Goal: Task Accomplishment & Management: Complete application form

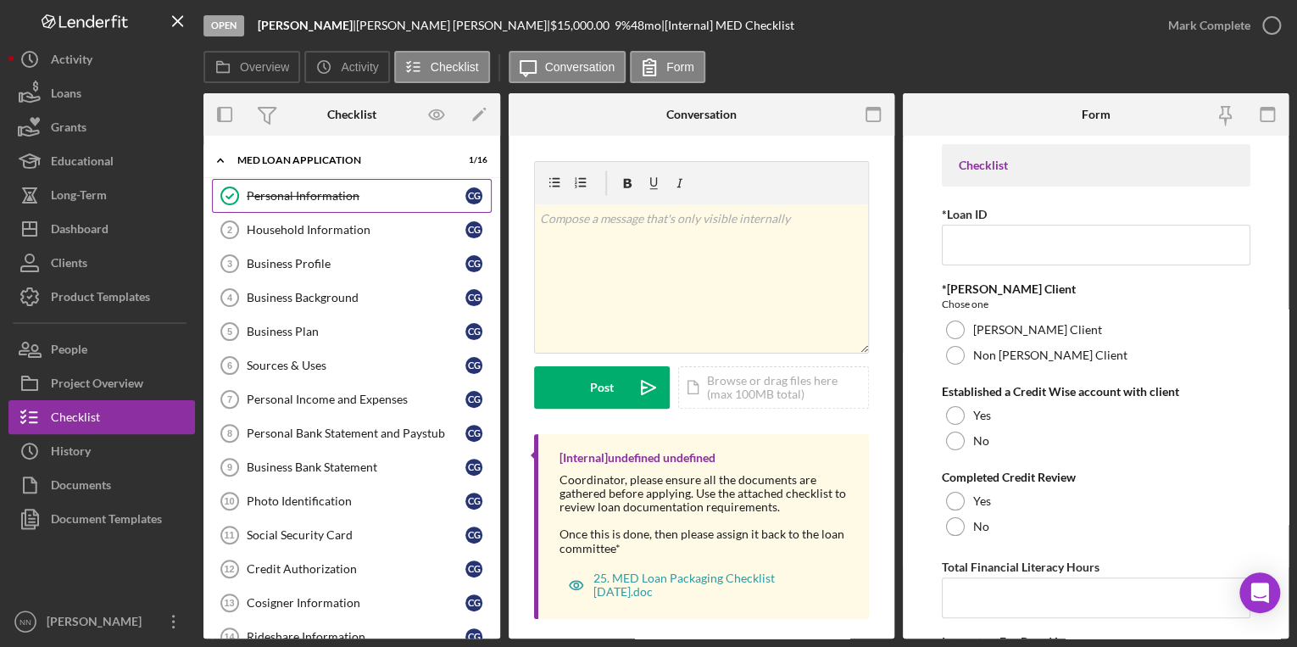
click at [328, 198] on div "Personal Information" at bounding box center [356, 196] width 219 height 14
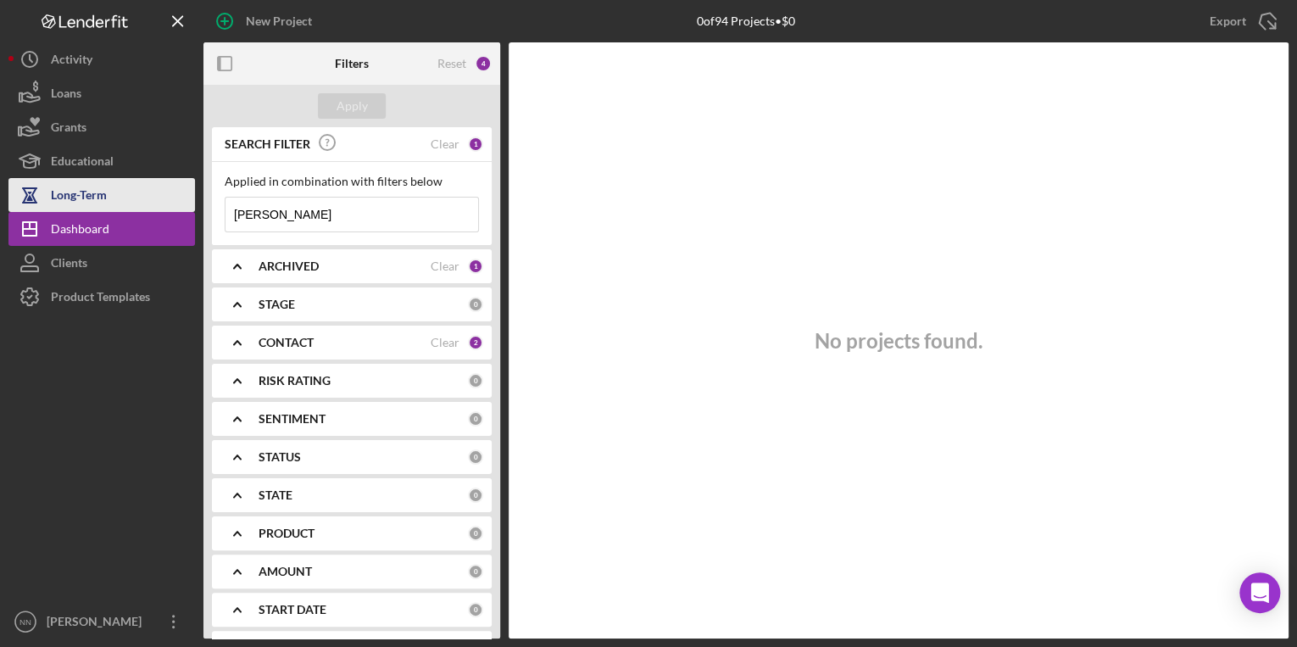
drag, startPoint x: 295, startPoint y: 208, endPoint x: 112, endPoint y: 209, distance: 183.1
click at [112, 209] on div "New Project 0 of 94 Projects • $0 Diana Export Icon/Export Filters Reset 4 Appl…" at bounding box center [648, 319] width 1280 height 638
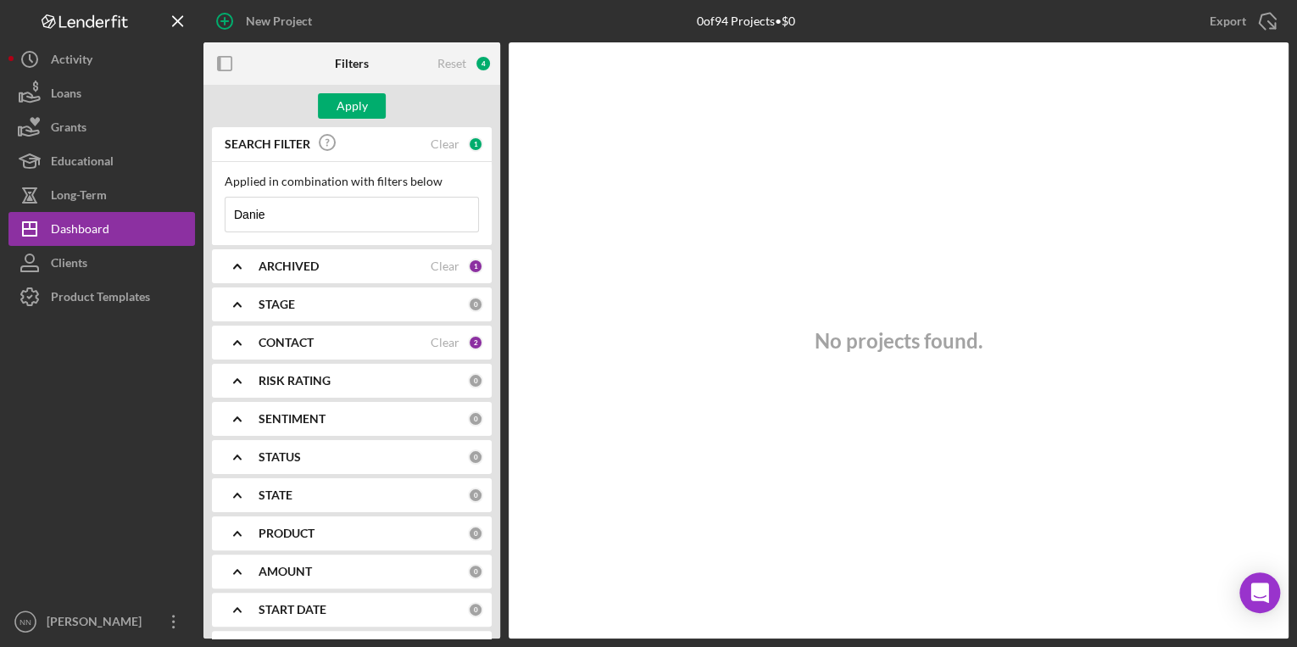
type input "[PERSON_NAME]"
click at [331, 101] on button "Apply" at bounding box center [352, 105] width 68 height 25
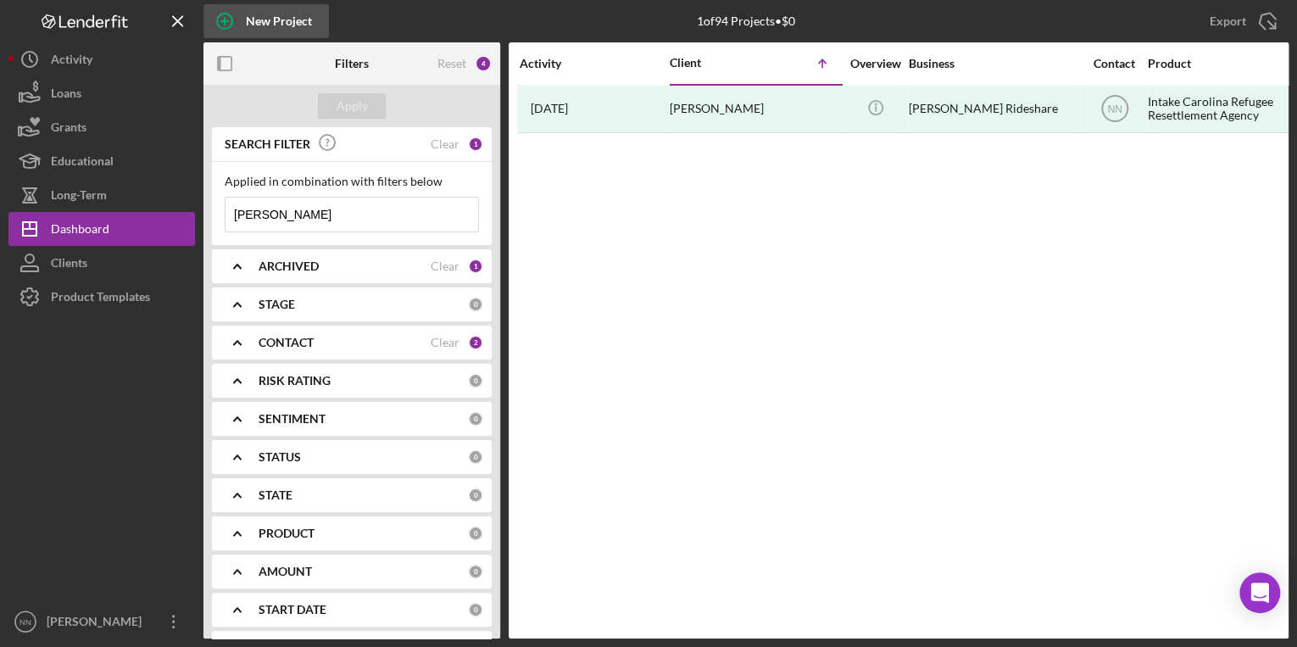
click at [292, 31] on div "New Project" at bounding box center [279, 21] width 66 height 34
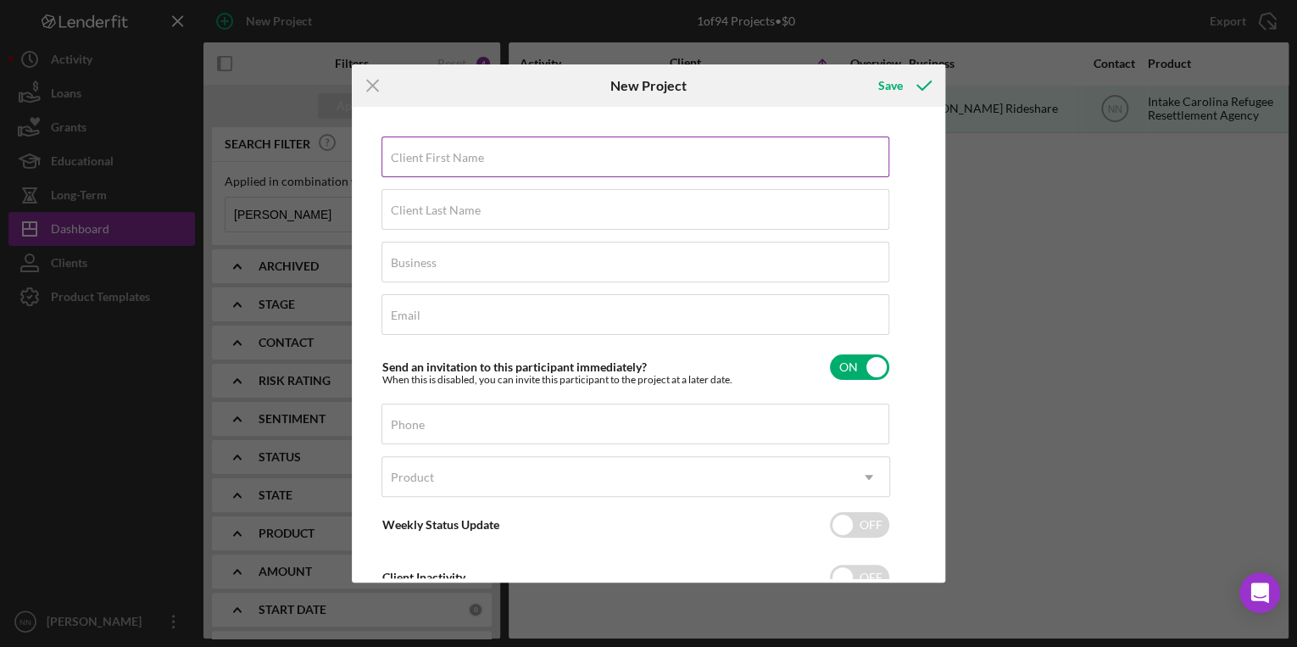
click at [485, 159] on input "Client First Name" at bounding box center [635, 156] width 508 height 41
type input "[PERSON_NAME]"
type input "Borjas"
type input "[PERSON_NAME] Rideshare"
type input "[EMAIL_ADDRESS][DOMAIN_NAME]"
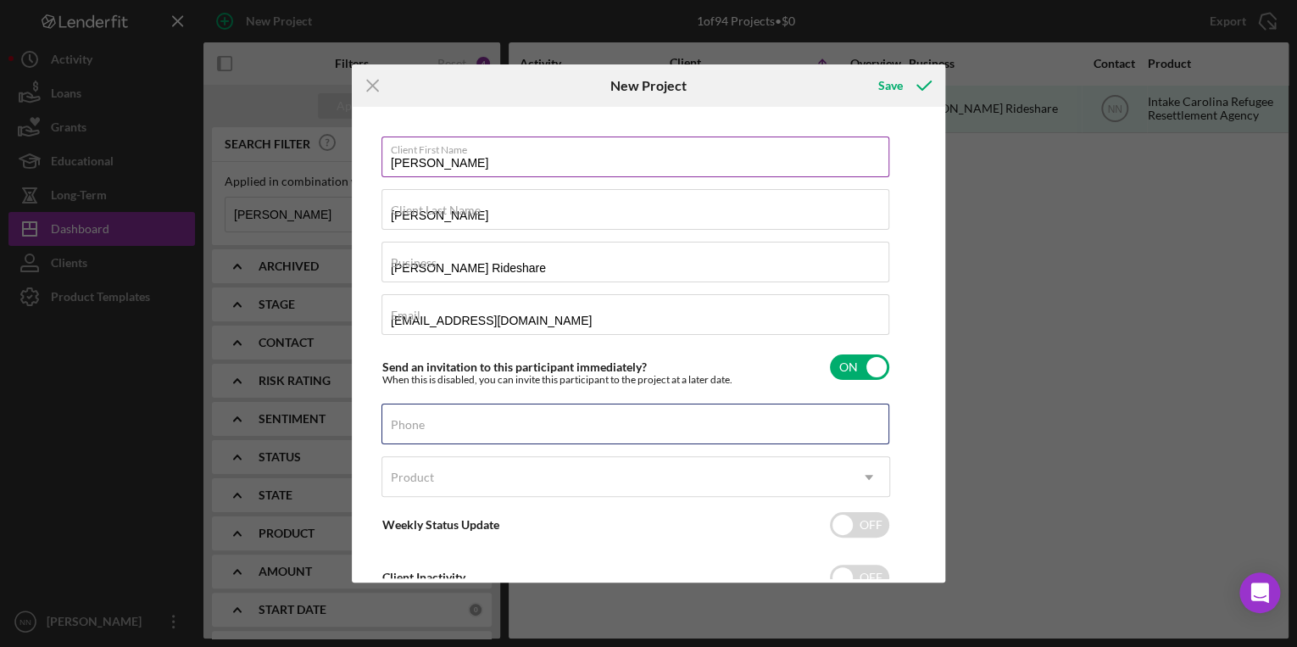
type input "[PHONE_NUMBER]"
click at [552, 468] on div "Product" at bounding box center [615, 477] width 466 height 39
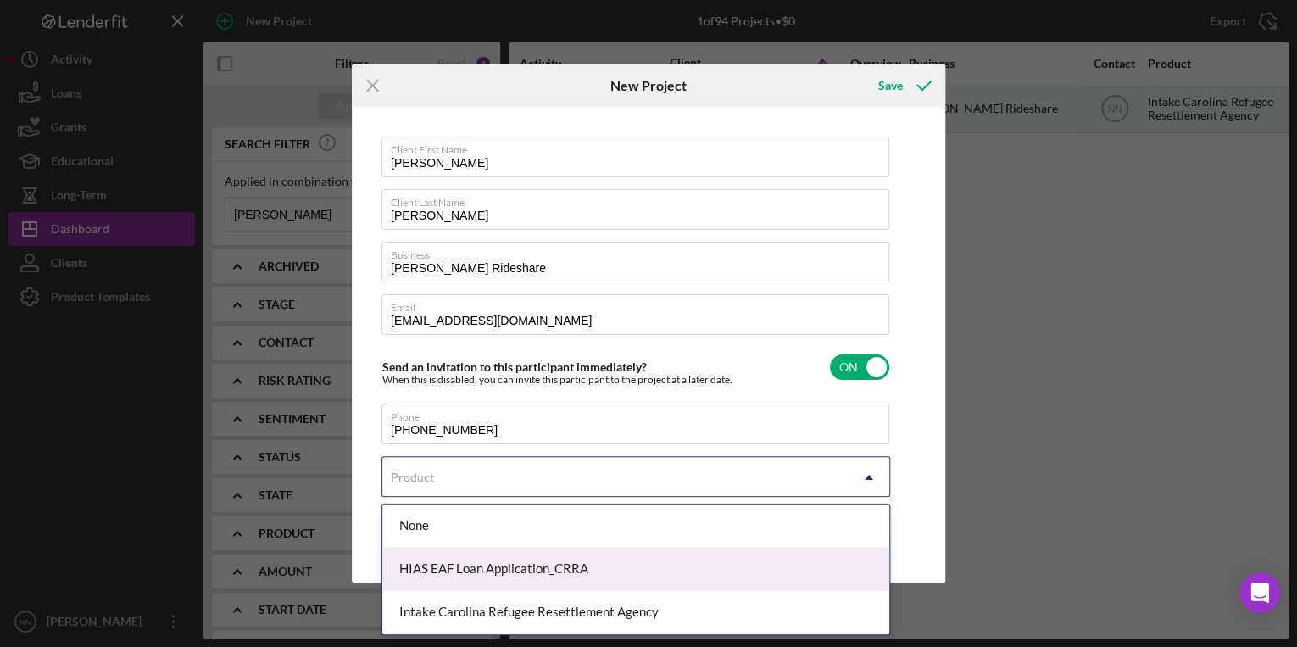
click at [537, 571] on div "HIAS EAF Loan Application_CRRA" at bounding box center [635, 569] width 507 height 43
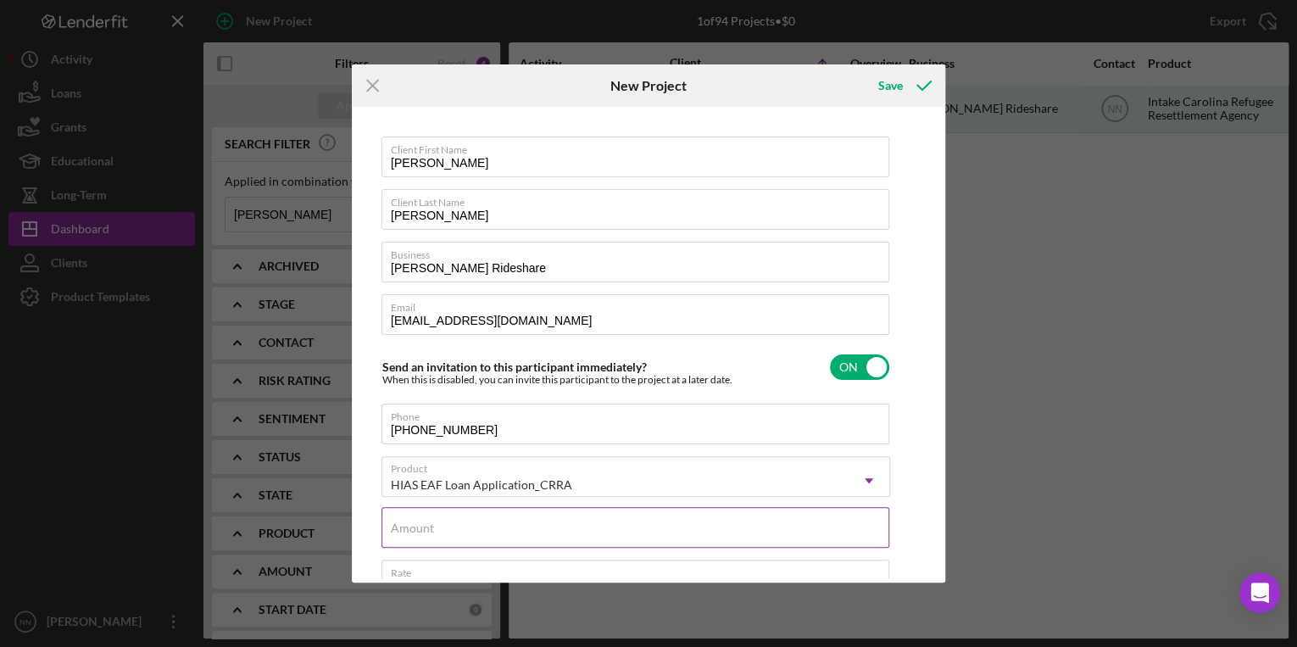
click at [668, 528] on input "Amount" at bounding box center [635, 527] width 508 height 41
type input "$15,000"
drag, startPoint x: 935, startPoint y: 349, endPoint x: 938, endPoint y: 400, distance: 51.0
click at [938, 400] on div "Client First Name Daniel Client Last Name Borjas Business Borjas Rideshare Emai…" at bounding box center [648, 344] width 585 height 466
click at [488, 211] on input "Borjas" at bounding box center [635, 209] width 508 height 41
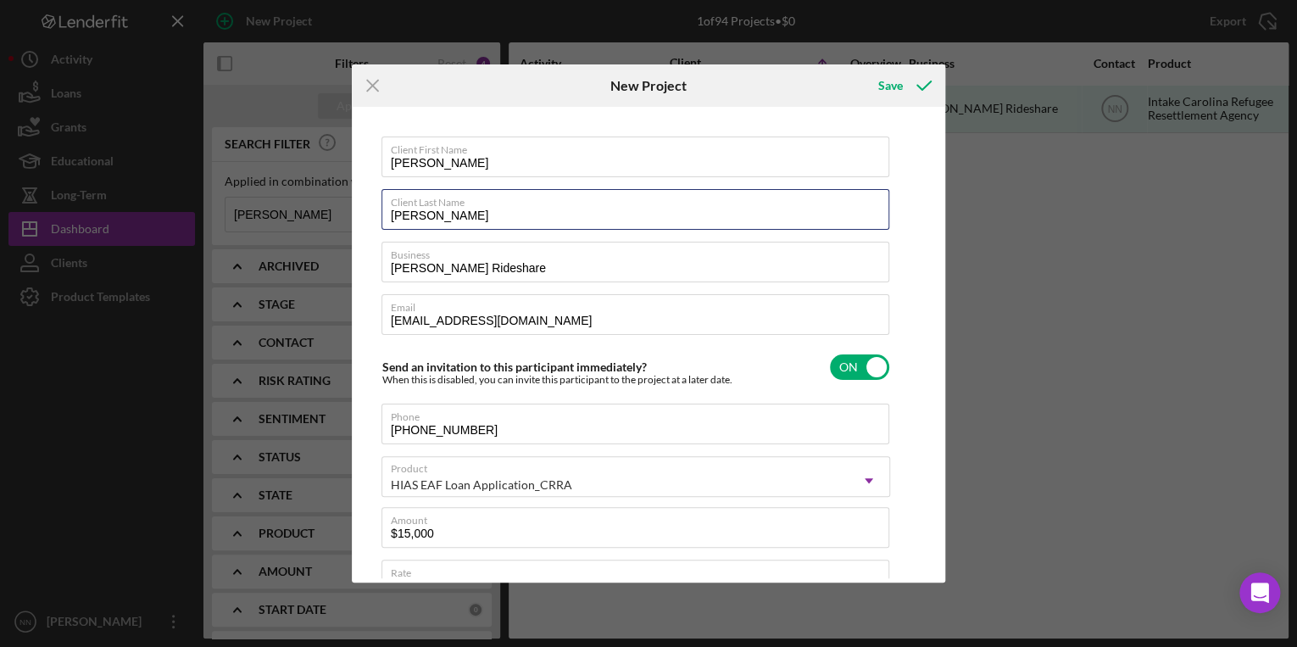
type input "[PERSON_NAME]"
click at [941, 192] on div "Client First Name Daniel Client Last Name Borjas Guzman Business Borjas Ridesha…" at bounding box center [648, 344] width 593 height 475
click at [888, 85] on div "Save" at bounding box center [890, 86] width 25 height 34
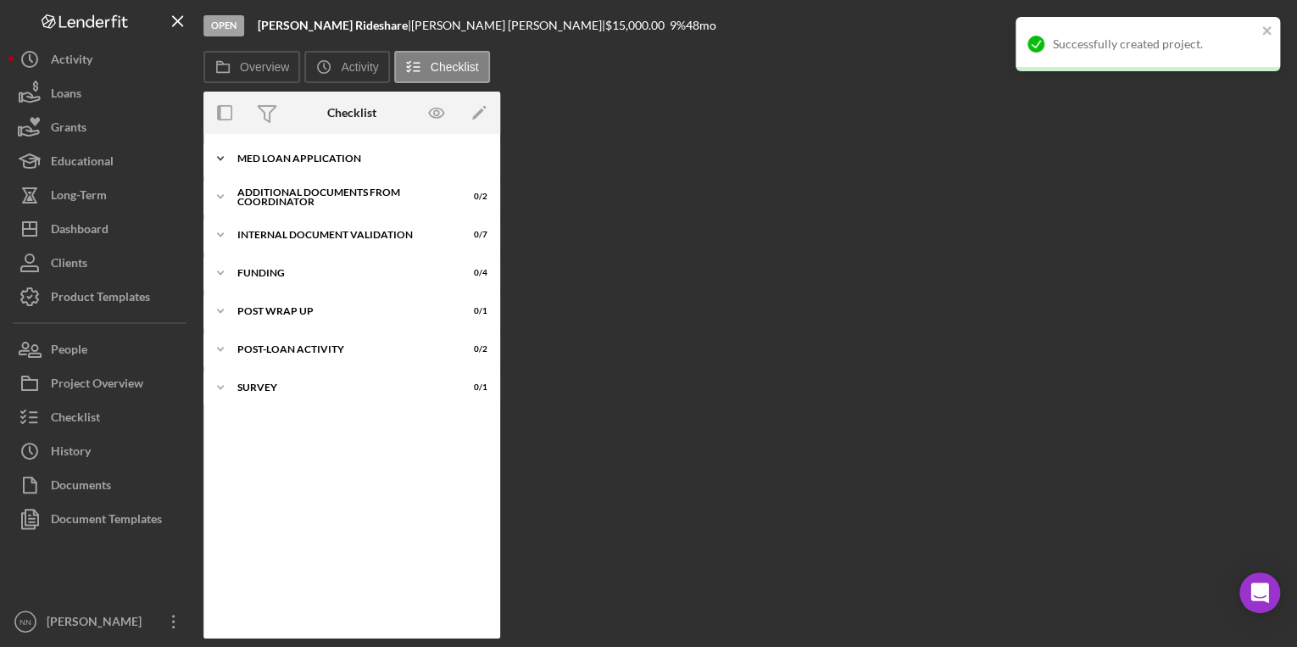
click at [330, 159] on div "MED Loan Application" at bounding box center [358, 158] width 242 height 10
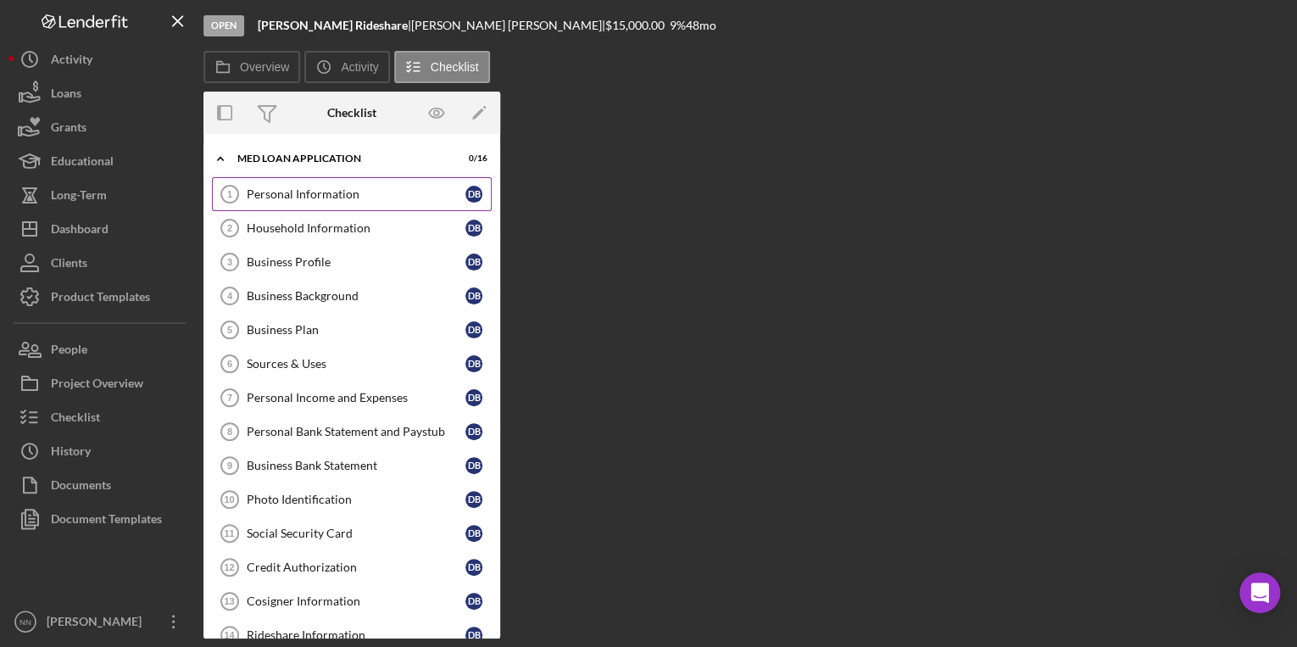
click at [317, 196] on div "Personal Information" at bounding box center [356, 194] width 219 height 14
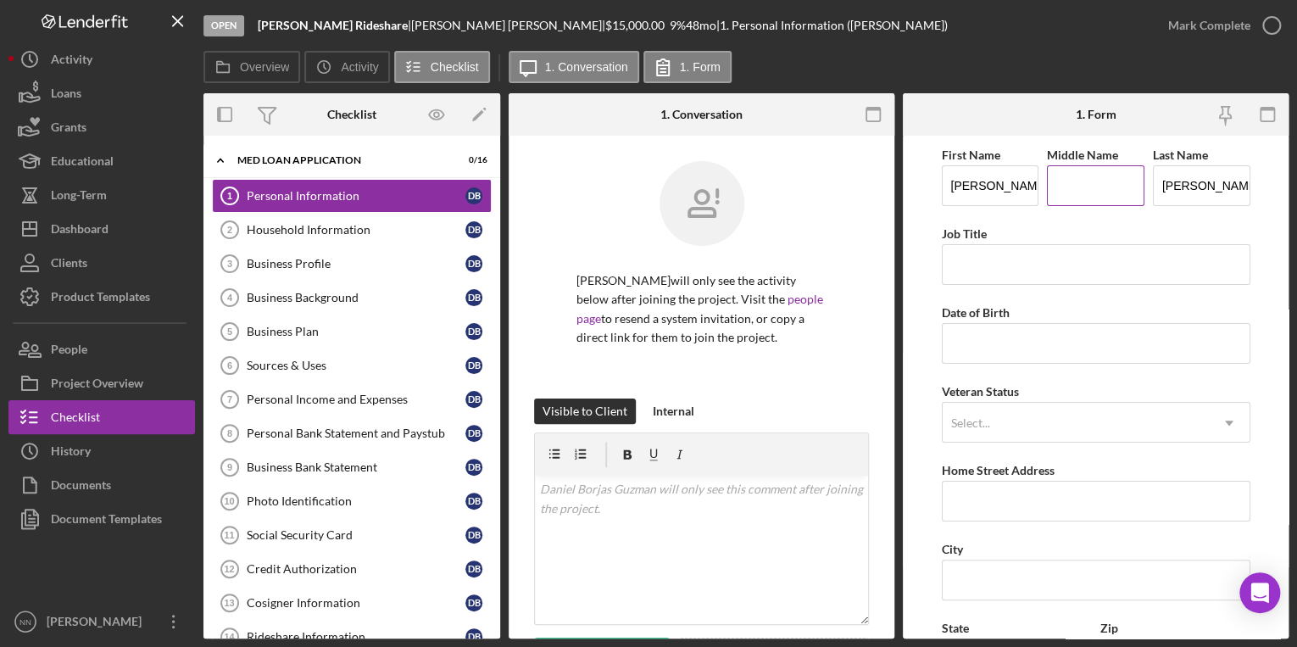
click at [1102, 192] on input "Middle Name" at bounding box center [1095, 185] width 97 height 41
type input "A"
type input "[STREET_ADDRESS]"
type input "28212"
type input "[US_STATE]"
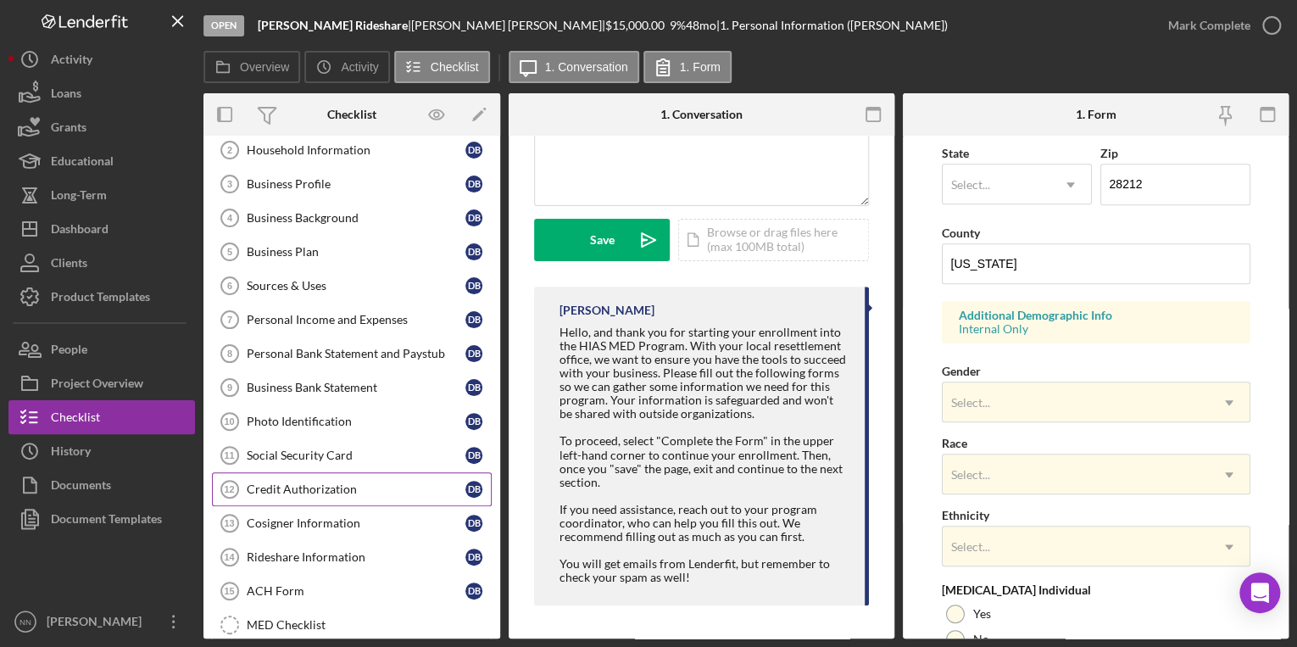
scroll to position [203, 0]
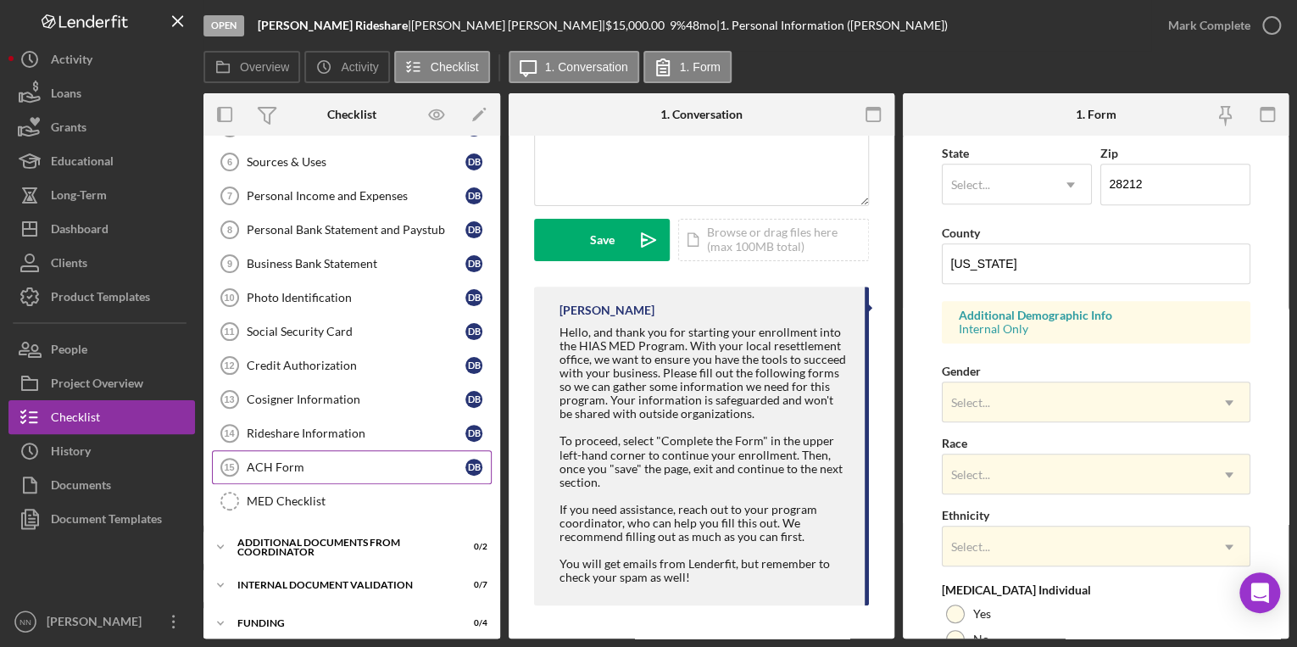
click at [312, 454] on link "ACH Form 15 ACH Form D B" at bounding box center [352, 467] width 280 height 34
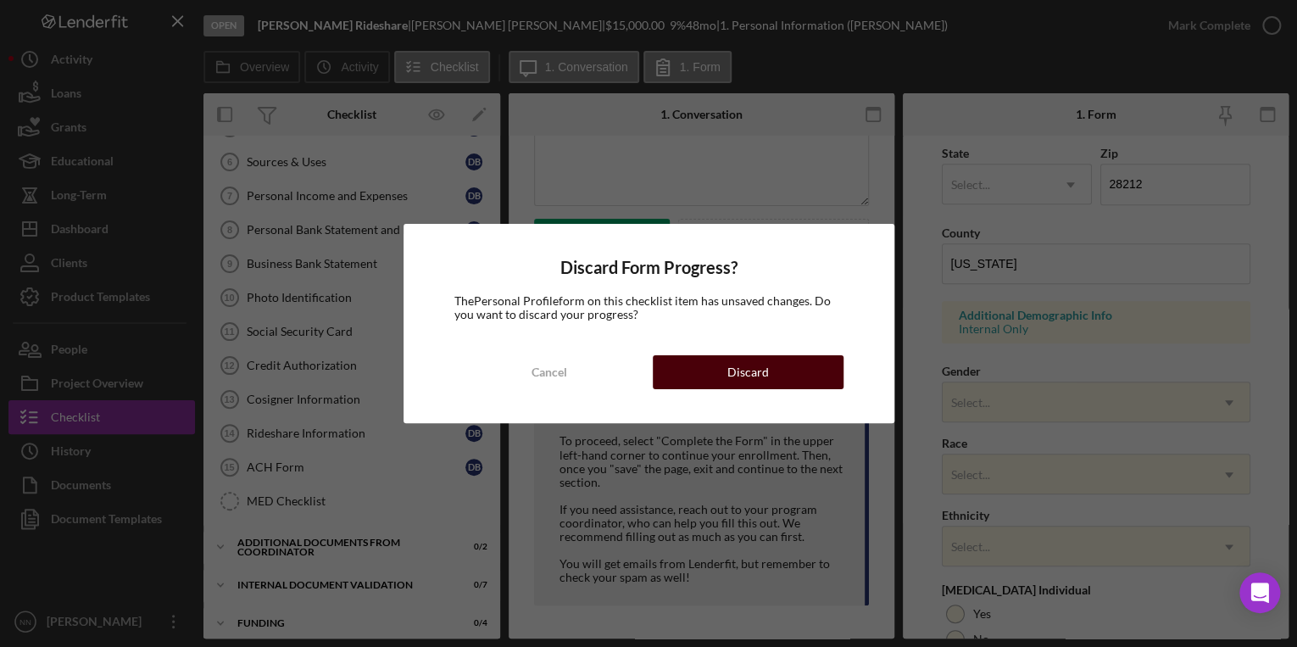
click at [738, 384] on div "Discard" at bounding box center [748, 372] width 42 height 34
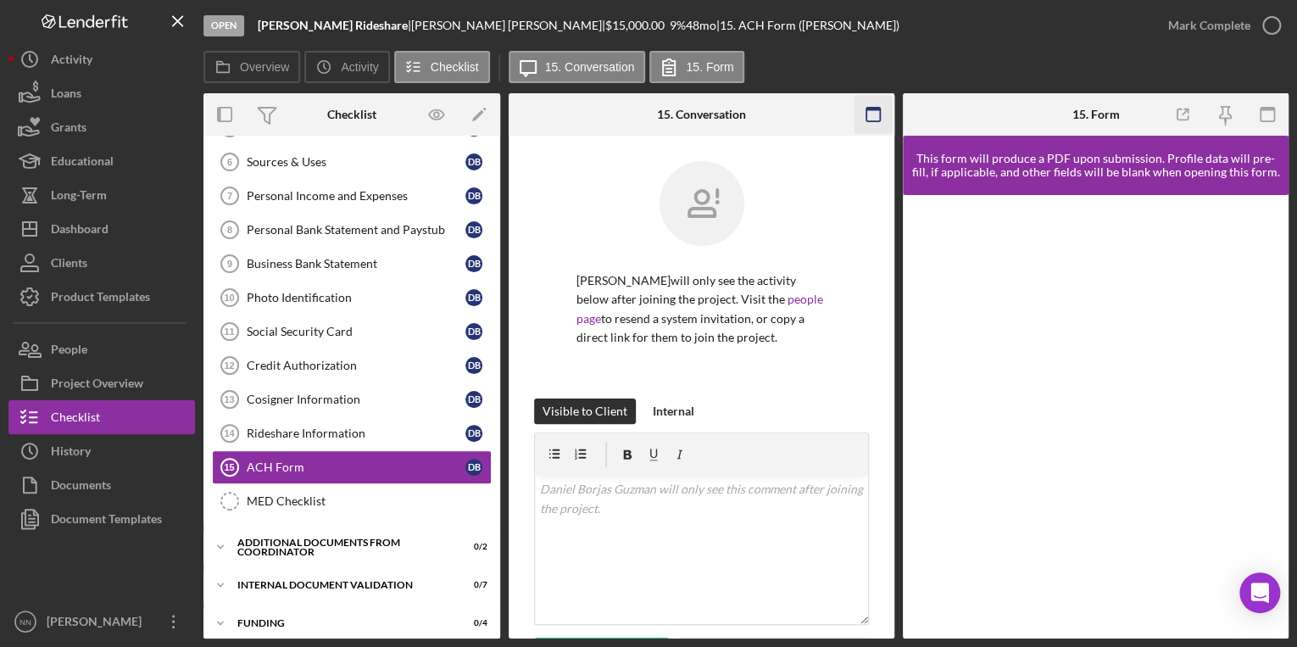
click at [882, 119] on icon "button" at bounding box center [874, 115] width 38 height 38
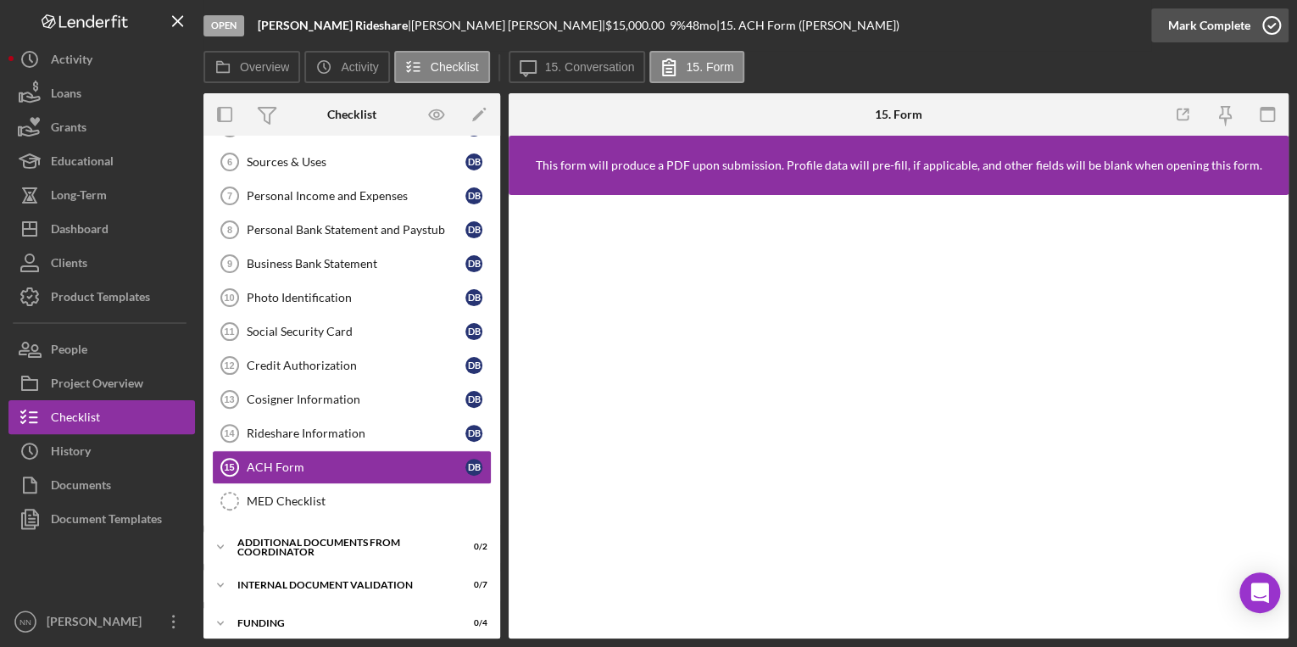
click at [1269, 26] on polyline "button" at bounding box center [1271, 26] width 7 height 4
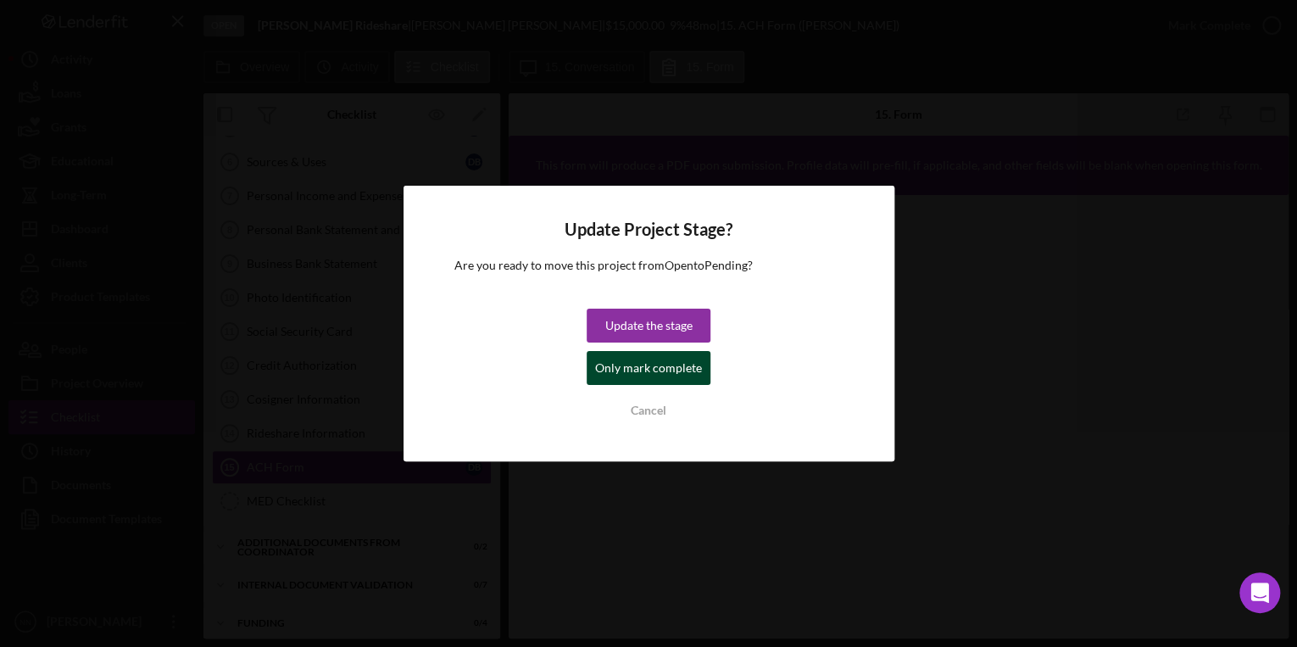
click at [656, 371] on div "Only mark complete" at bounding box center [648, 368] width 107 height 34
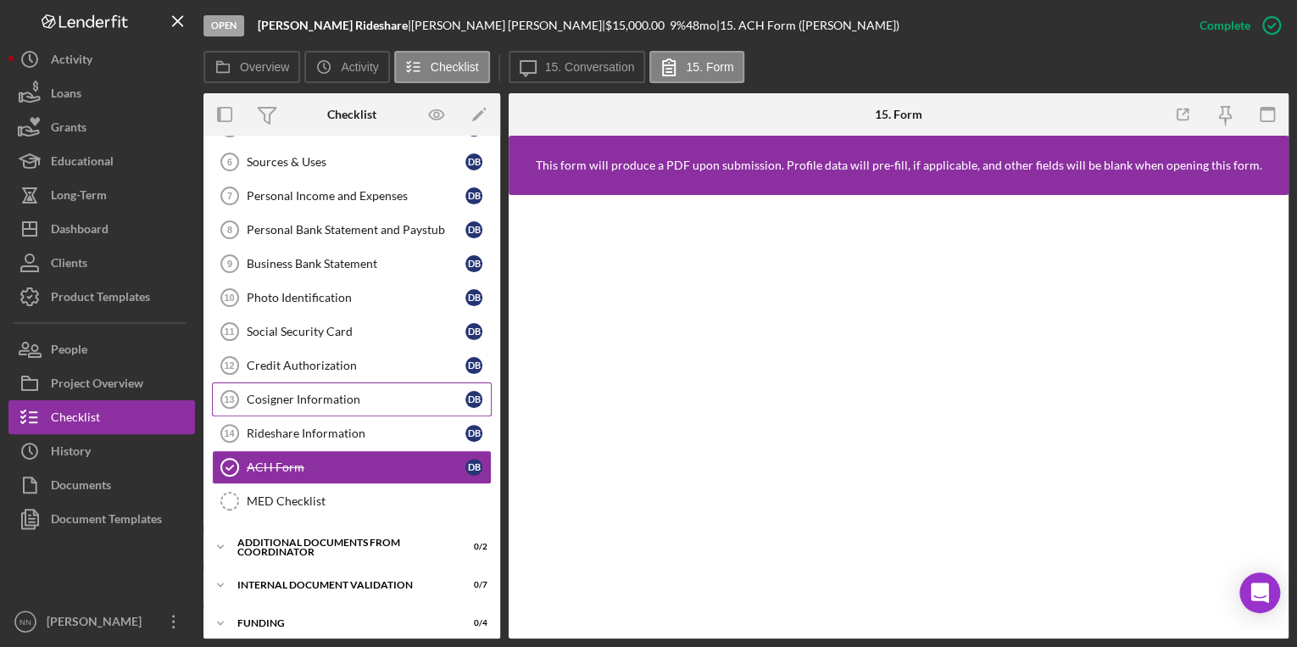
click at [326, 392] on div "Cosigner Information" at bounding box center [356, 399] width 219 height 14
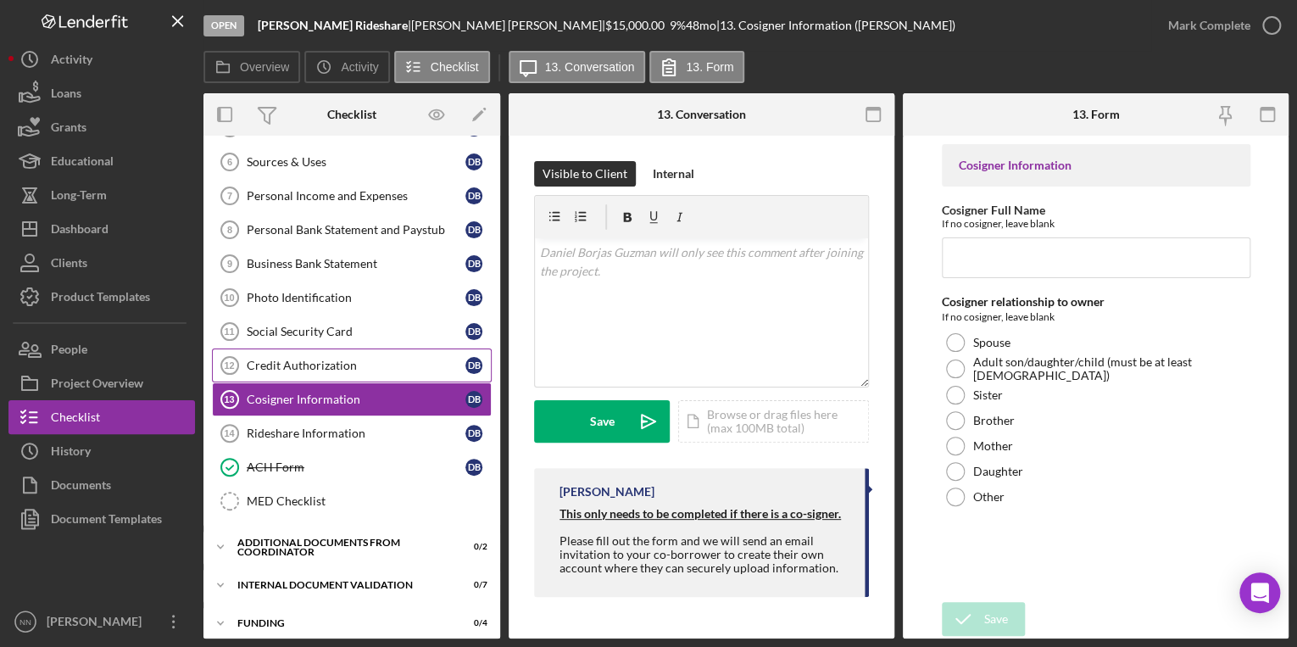
click at [327, 366] on div "Credit Authorization" at bounding box center [356, 366] width 219 height 14
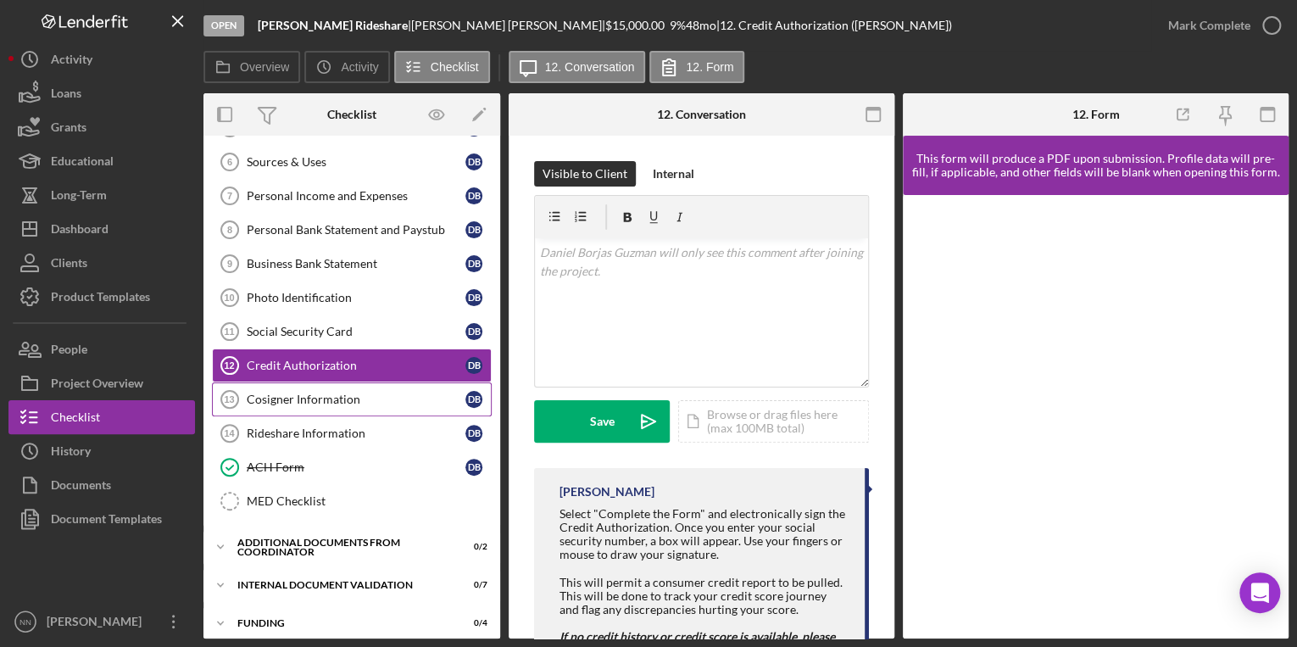
click at [324, 392] on div "Cosigner Information" at bounding box center [356, 399] width 219 height 14
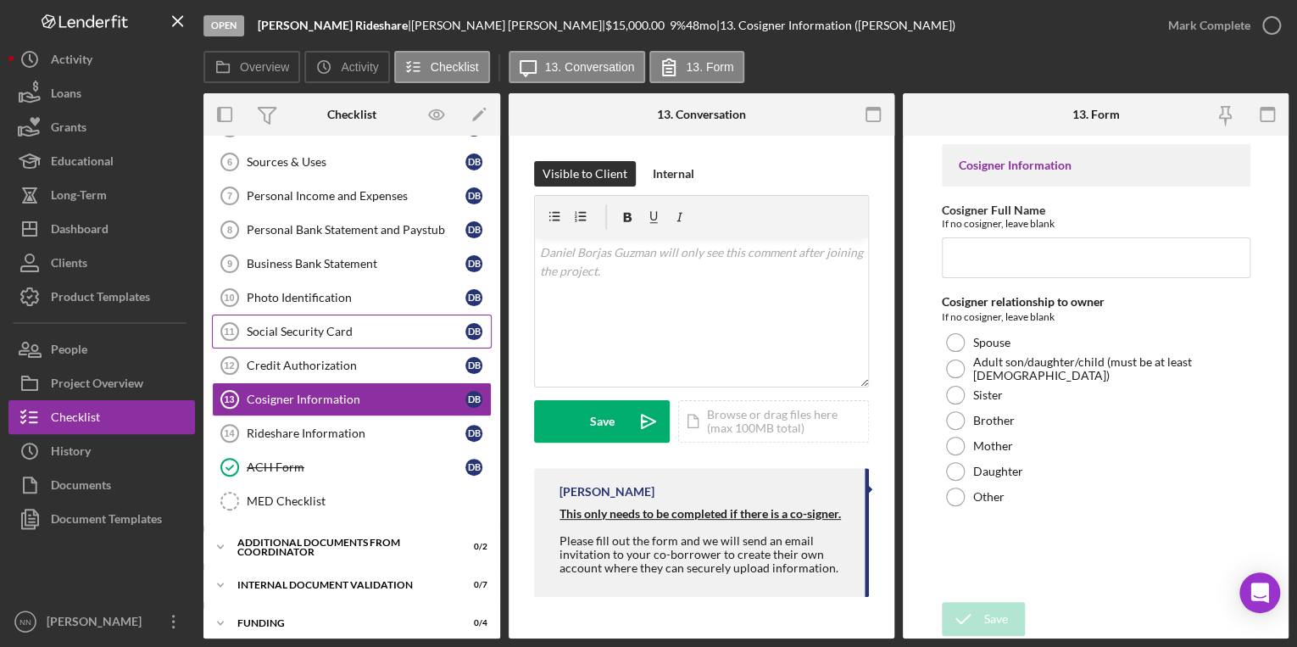
click at [329, 326] on div "Social Security Card" at bounding box center [356, 332] width 219 height 14
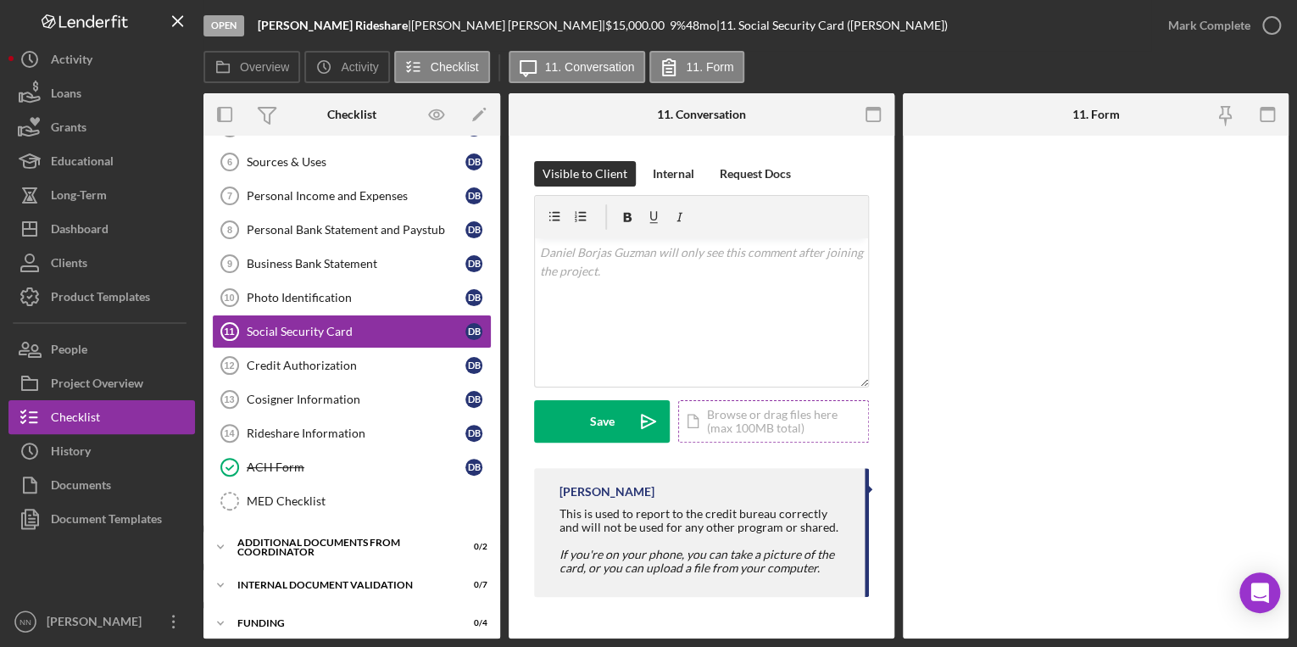
click at [757, 441] on div "Icon/Document Browse or drag files here (max 100MB total) Tap to choose files o…" at bounding box center [773, 421] width 191 height 42
click at [356, 426] on div "Rideshare Information" at bounding box center [356, 433] width 219 height 14
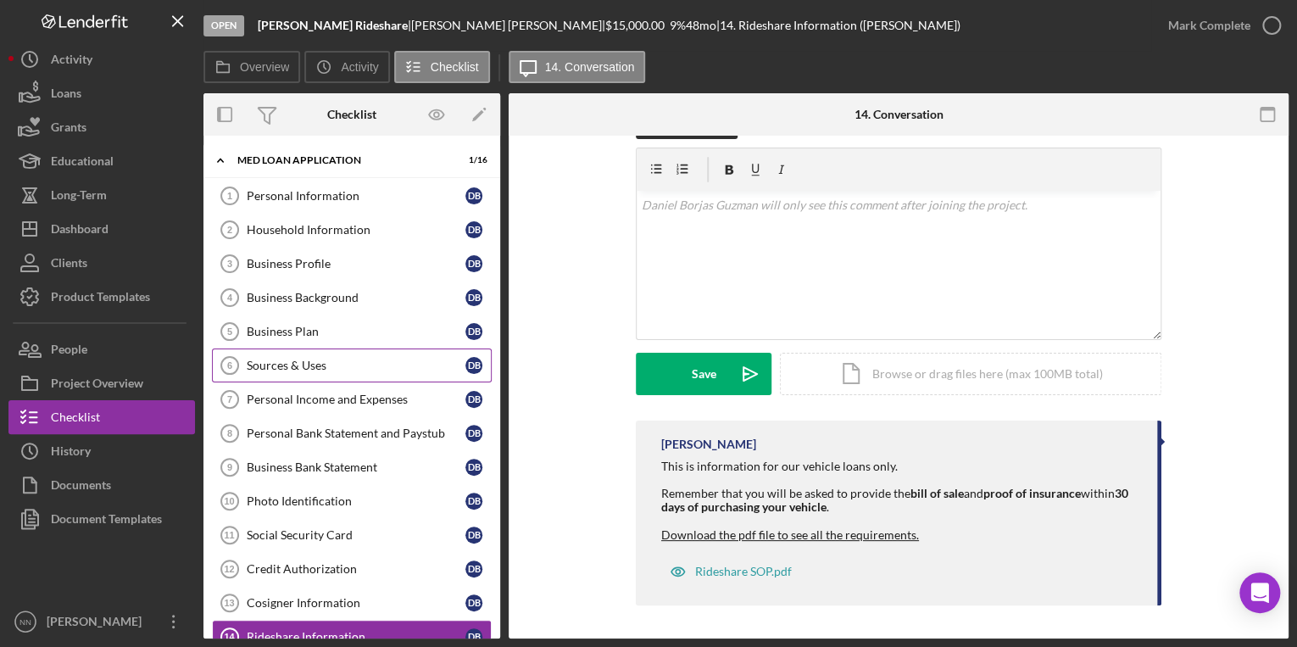
click at [349, 365] on div "Sources & Uses" at bounding box center [356, 366] width 219 height 14
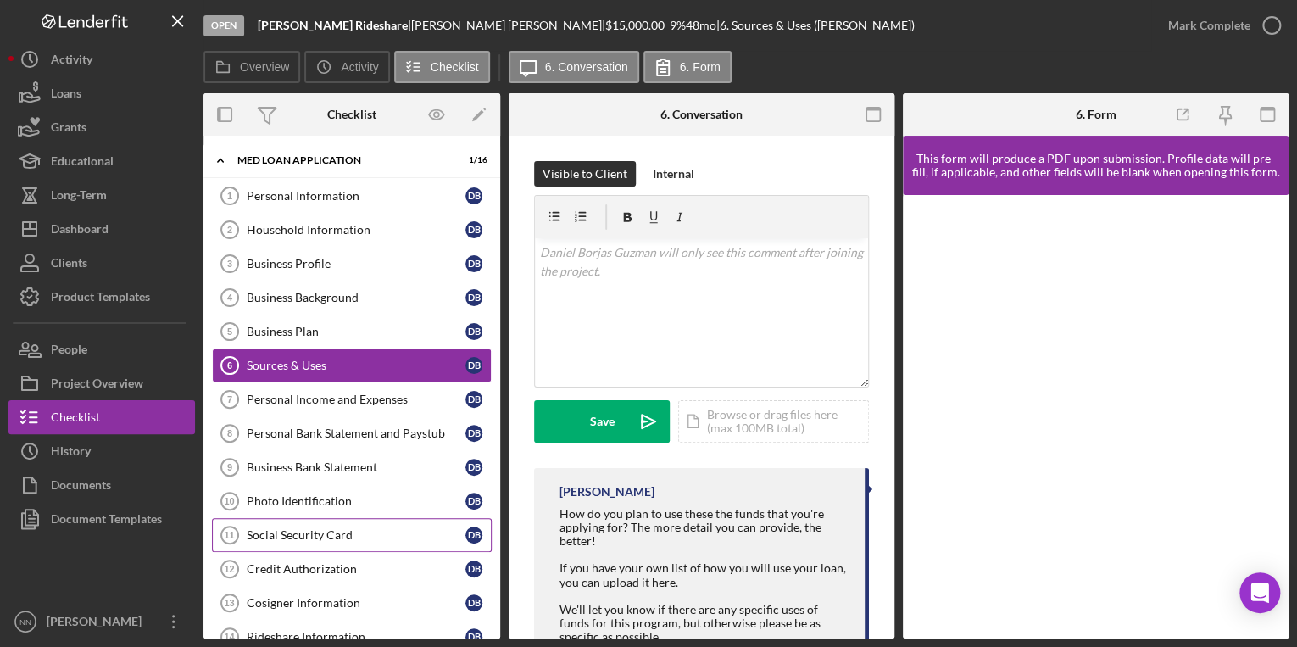
click at [317, 523] on link "Social Security Card 11 Social Security Card D B" at bounding box center [352, 535] width 280 height 34
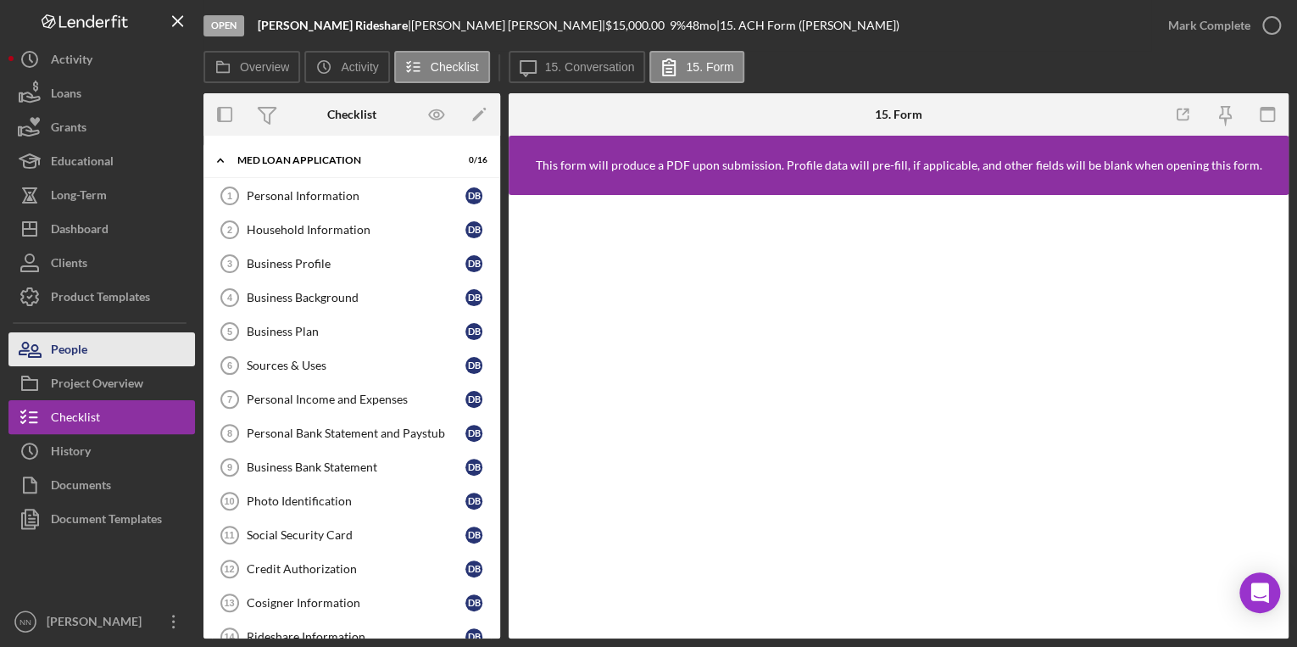
click at [86, 354] on div "People" at bounding box center [69, 351] width 36 height 38
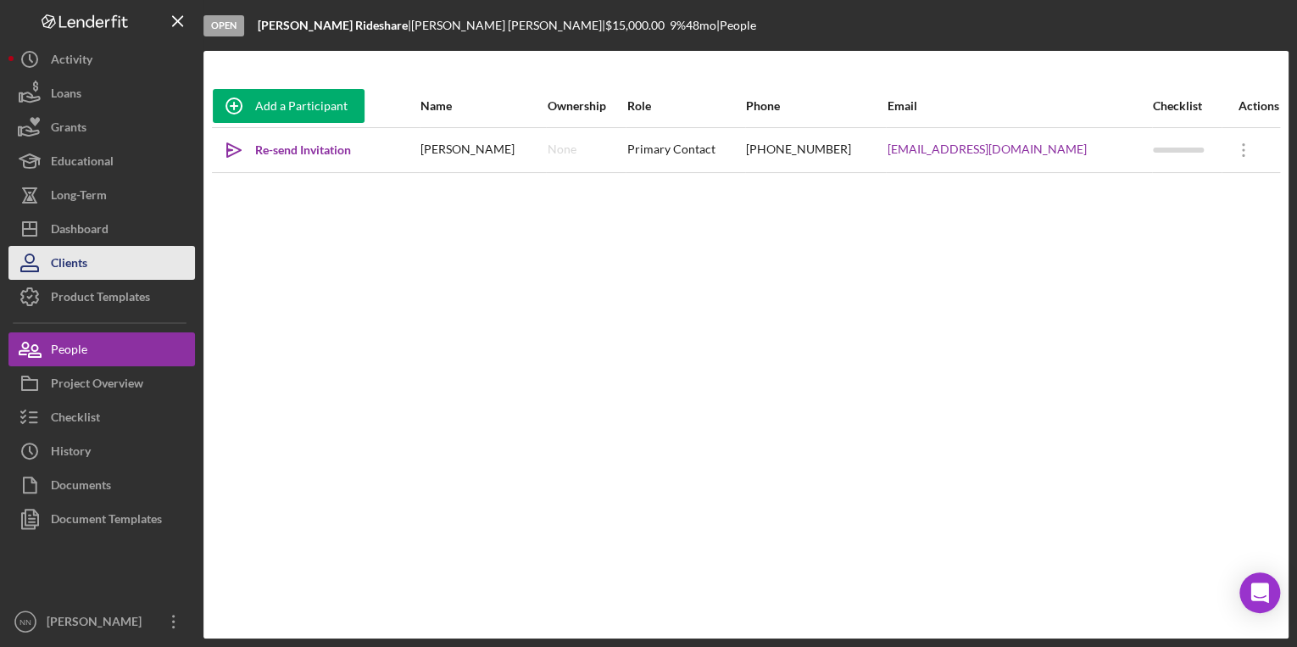
click at [108, 264] on button "Clients" at bounding box center [101, 263] width 186 height 34
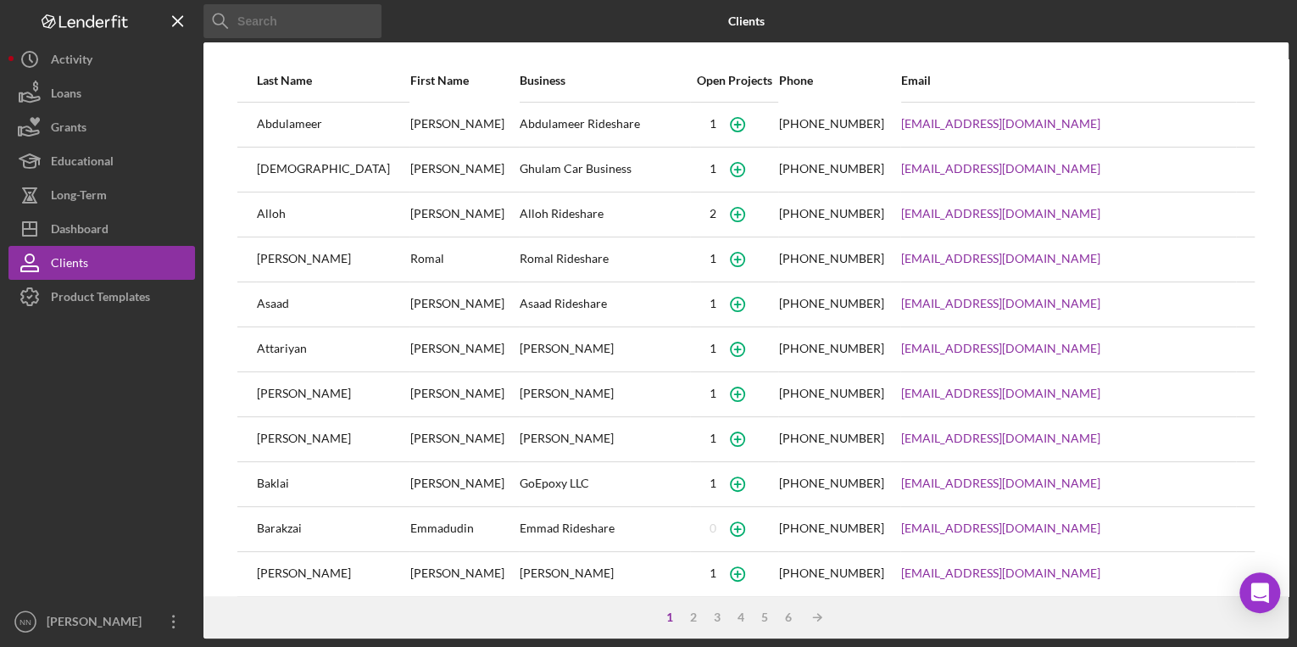
click at [293, 36] on input at bounding box center [292, 21] width 178 height 34
type input "Borjas"
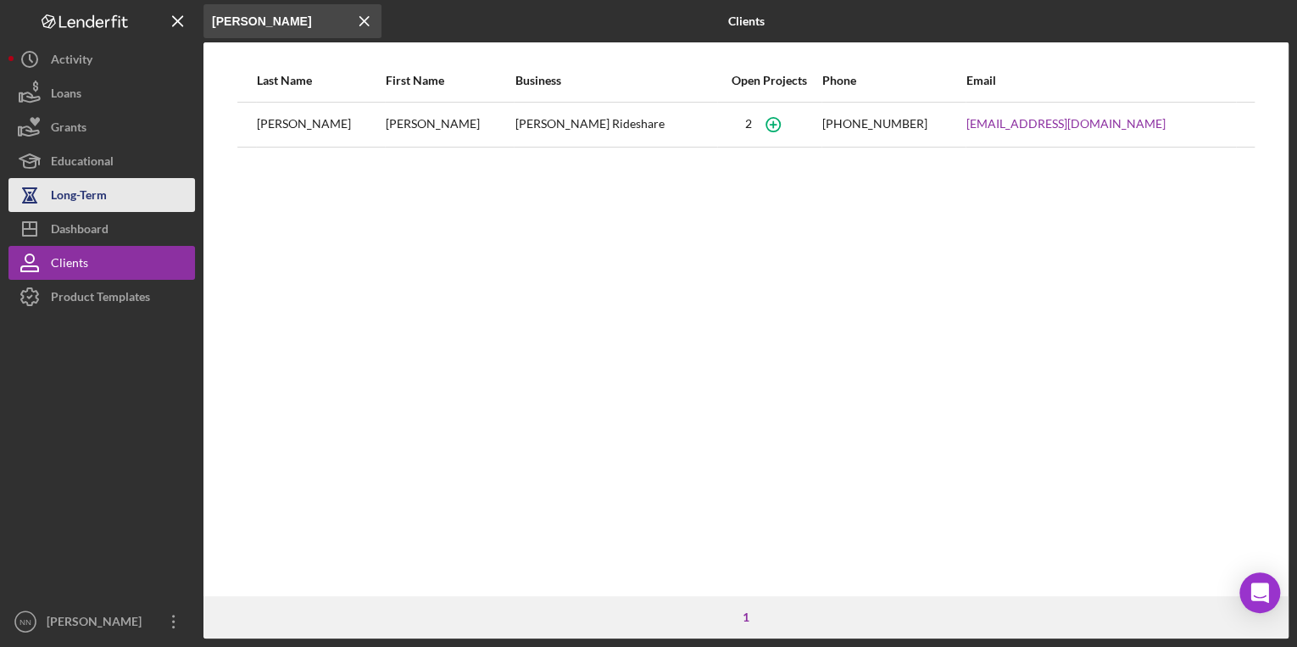
drag, startPoint x: 106, startPoint y: 226, endPoint x: 157, endPoint y: 182, distance: 67.3
click at [106, 226] on div "Dashboard" at bounding box center [80, 231] width 58 height 38
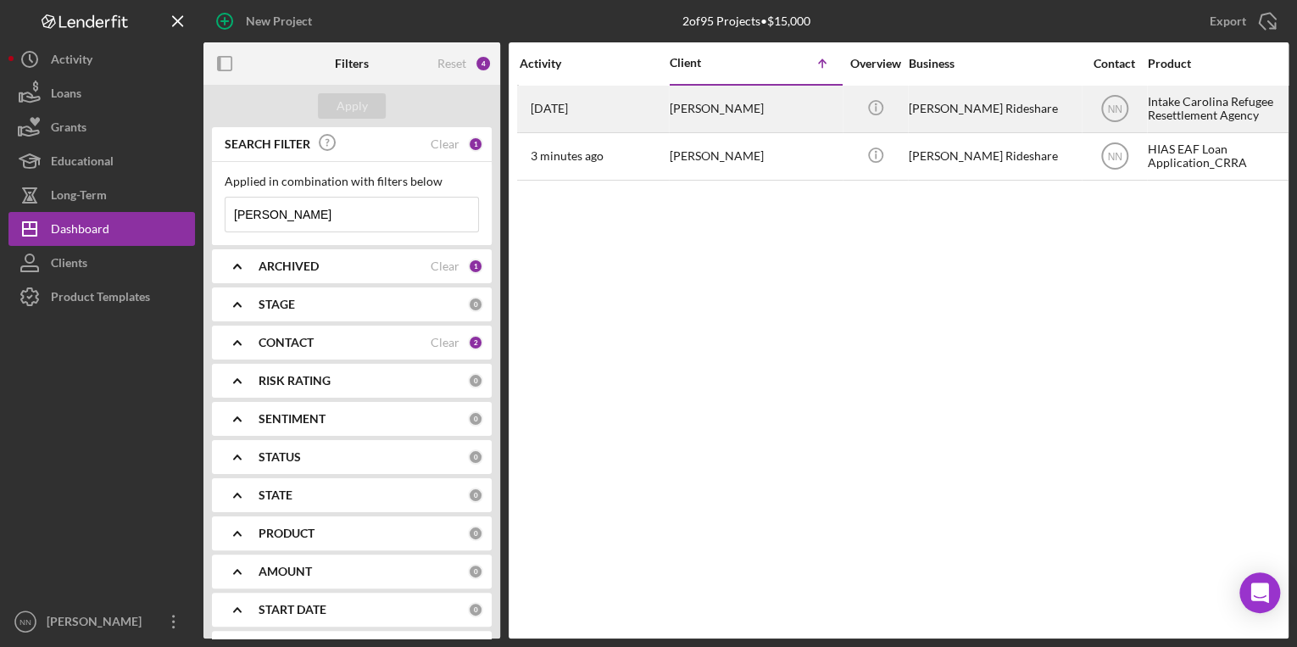
click at [765, 101] on div "[PERSON_NAME]" at bounding box center [755, 108] width 170 height 45
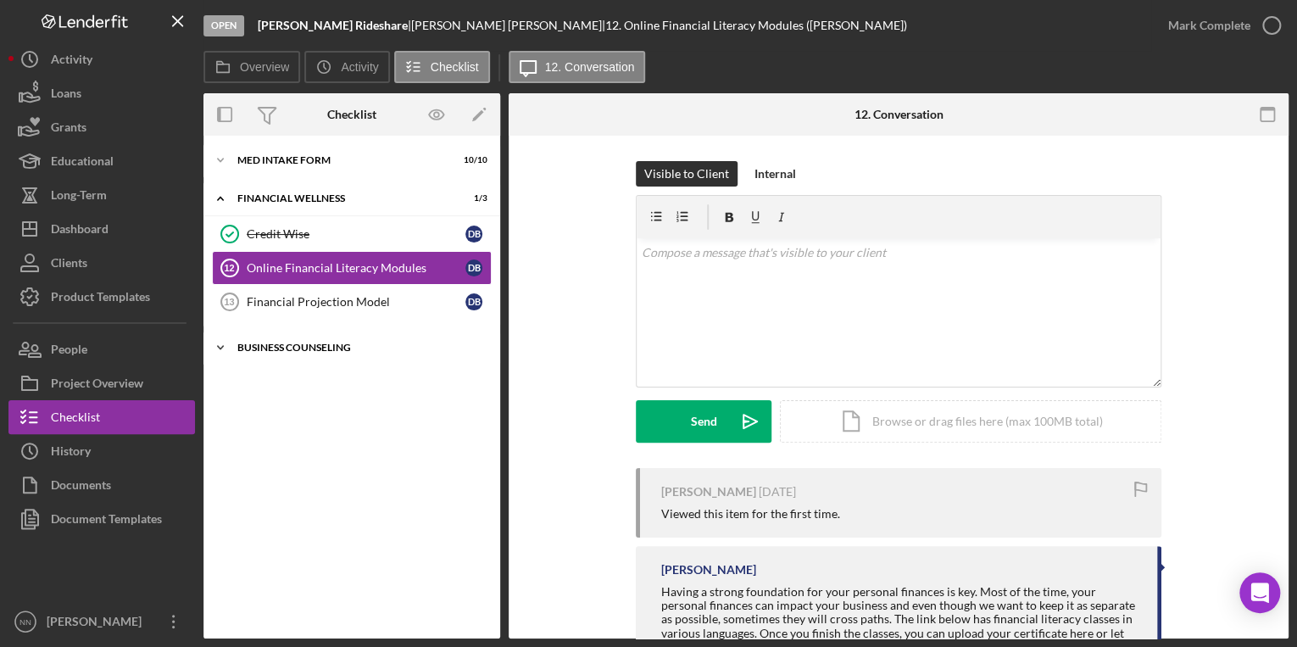
click at [247, 339] on div "Icon/Expander Business Counseling 0 / 7" at bounding box center [351, 348] width 297 height 34
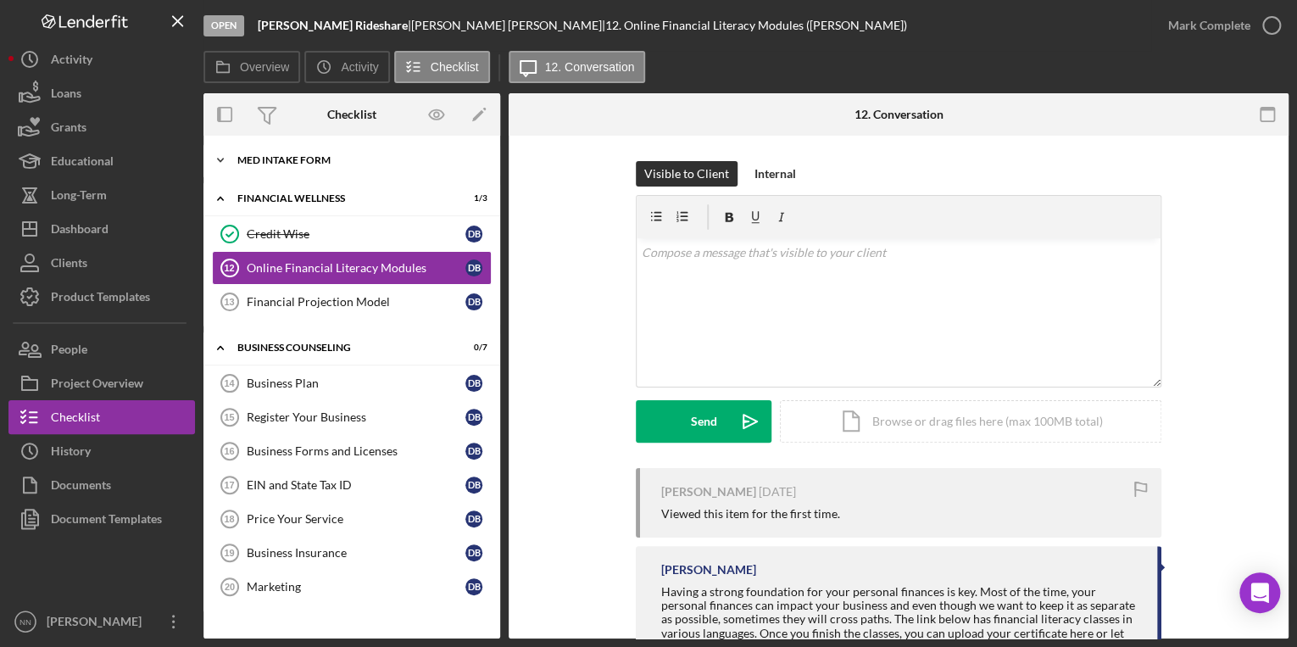
click at [223, 161] on icon "Icon/Expander" at bounding box center [220, 160] width 34 height 34
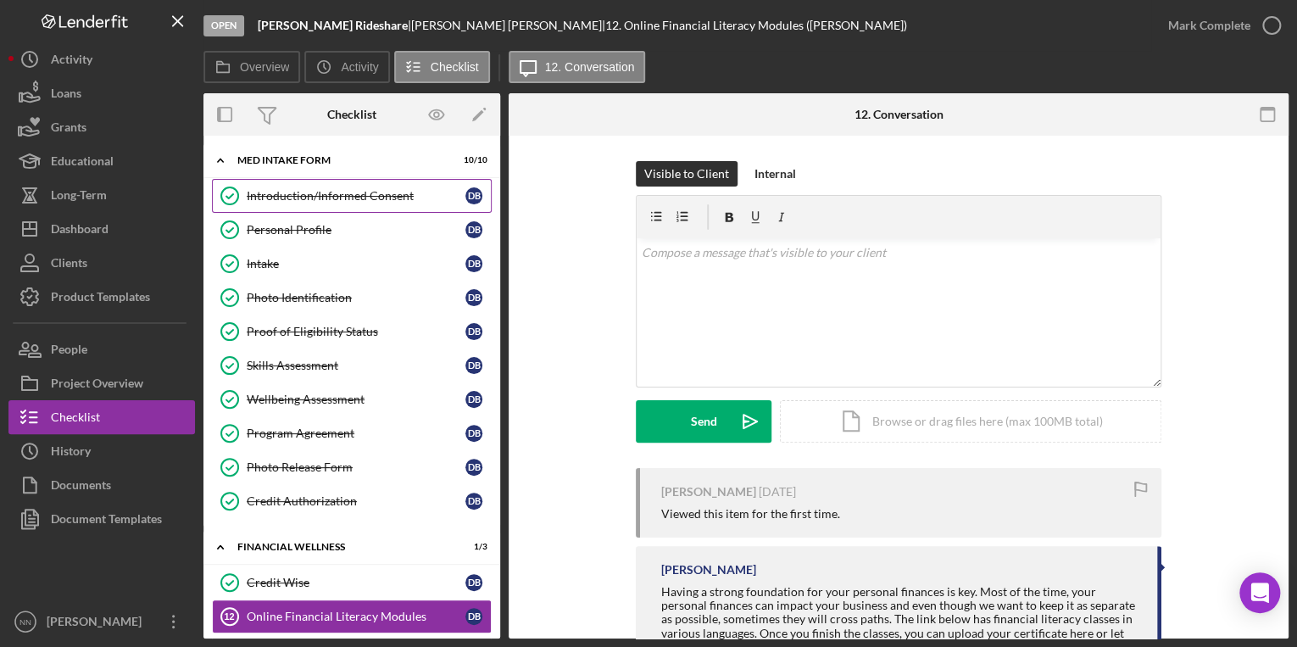
click at [318, 193] on div "Introduction/Informed Consent" at bounding box center [356, 196] width 219 height 14
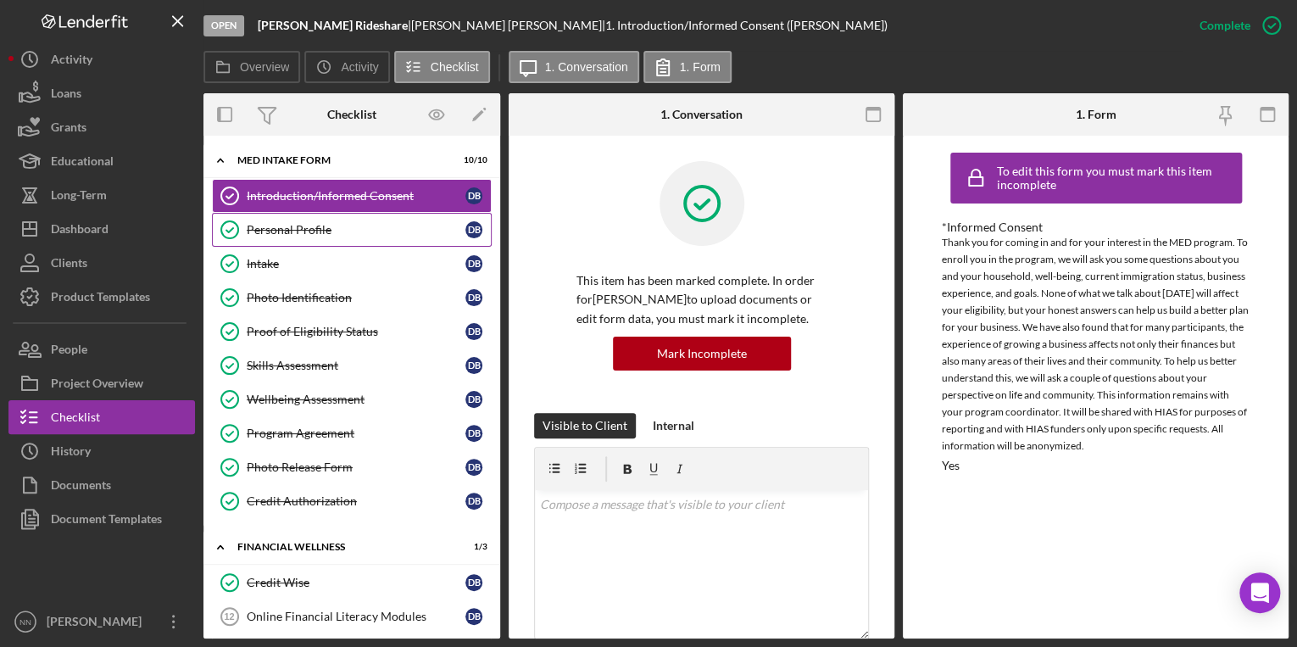
click at [353, 223] on div "Personal Profile" at bounding box center [356, 230] width 219 height 14
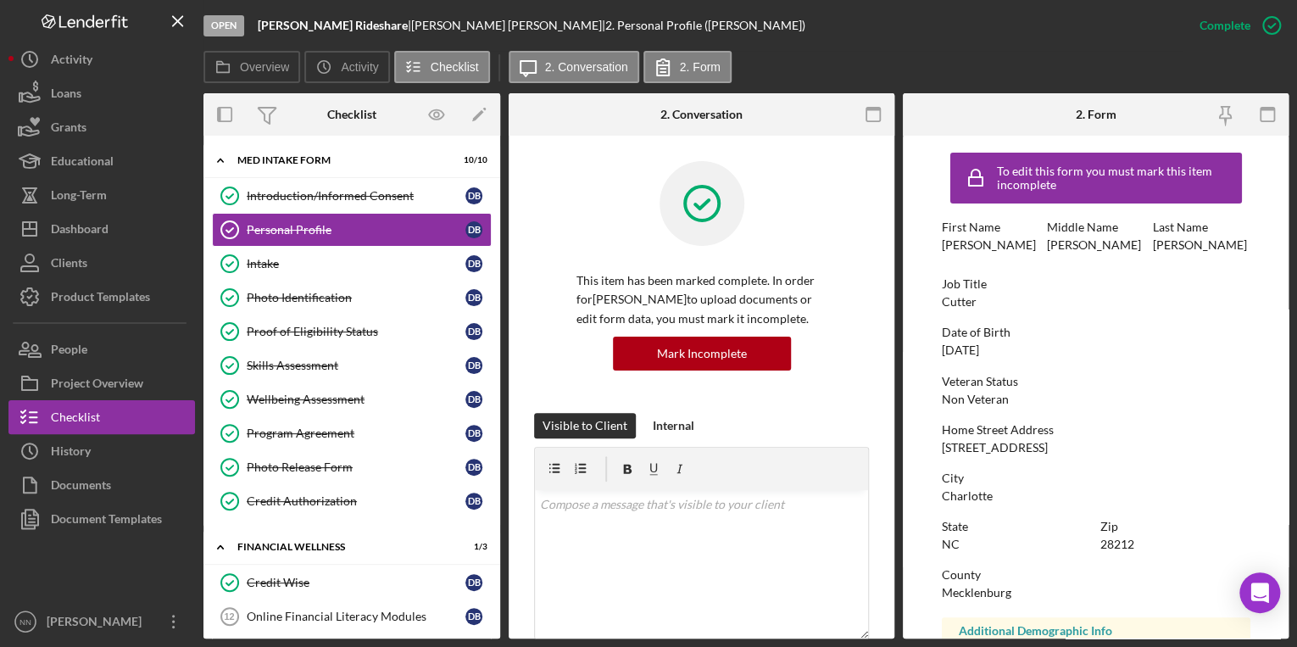
scroll to position [68, 0]
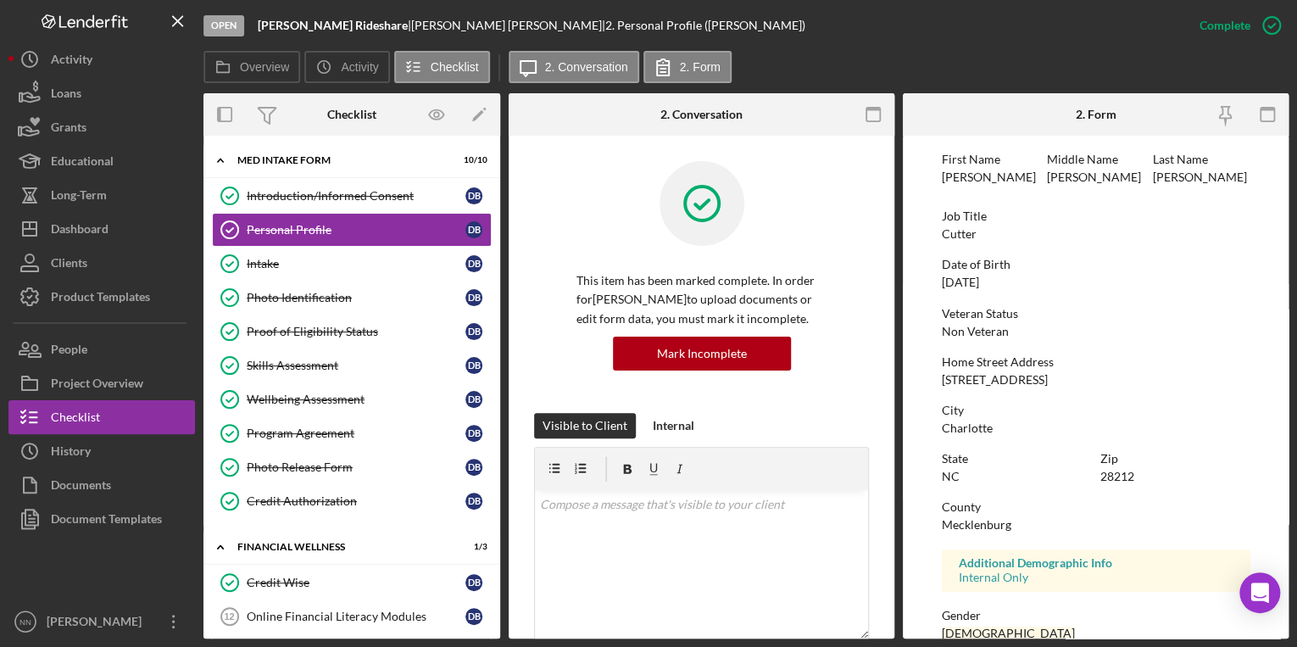
drag, startPoint x: 1000, startPoint y: 376, endPoint x: 938, endPoint y: 379, distance: 61.9
click at [938, 379] on form "To edit this form you must mark this item incomplete First Name Daniel Middle N…" at bounding box center [1096, 387] width 386 height 503
drag, startPoint x: 1174, startPoint y: 491, endPoint x: 1102, endPoint y: 478, distance: 73.2
click at [1102, 478] on div "State NC Zip 28212" at bounding box center [1096, 476] width 309 height 48
drag, startPoint x: 1102, startPoint y: 478, endPoint x: 1130, endPoint y: 475, distance: 28.2
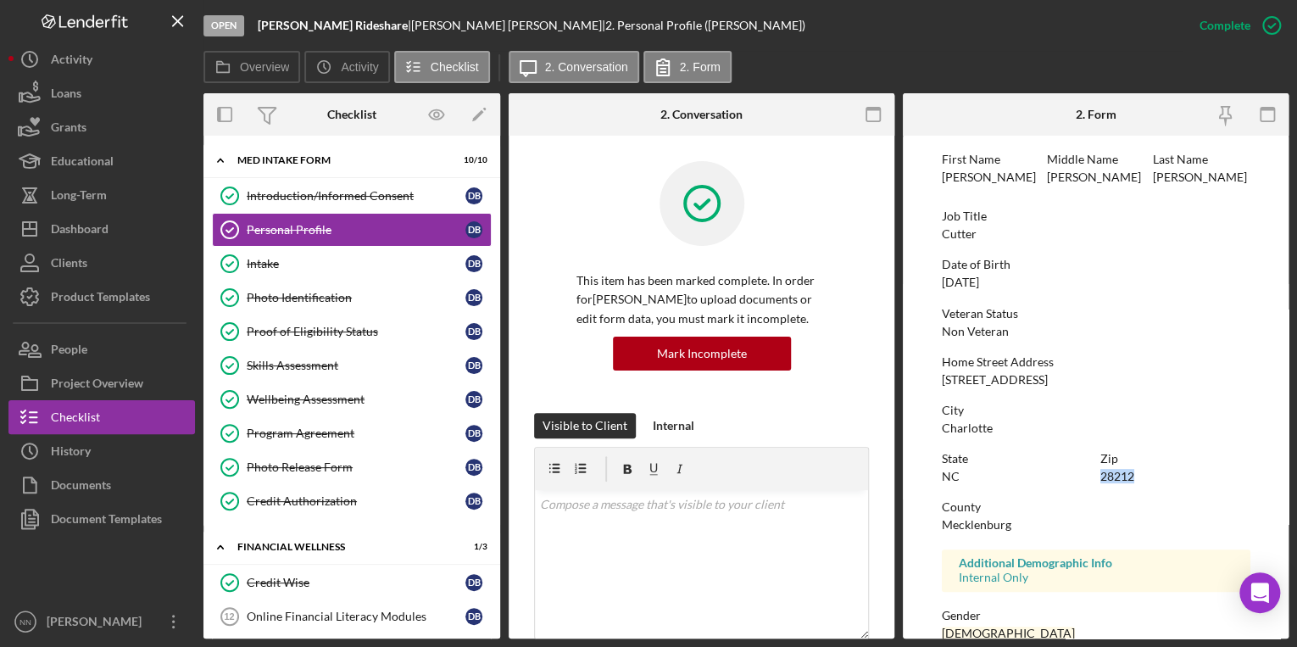
click at [1130, 475] on div "28212" at bounding box center [1117, 477] width 34 height 14
copy div "28212"
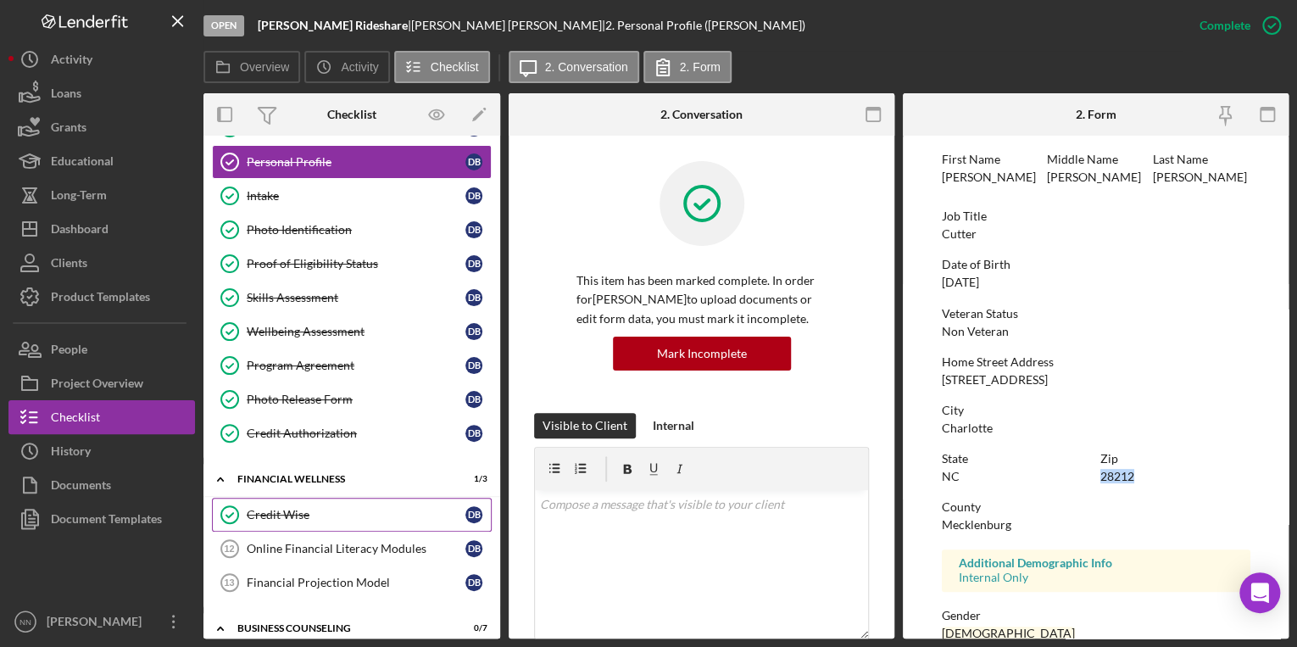
click at [342, 515] on div "Credit Wise" at bounding box center [356, 515] width 219 height 14
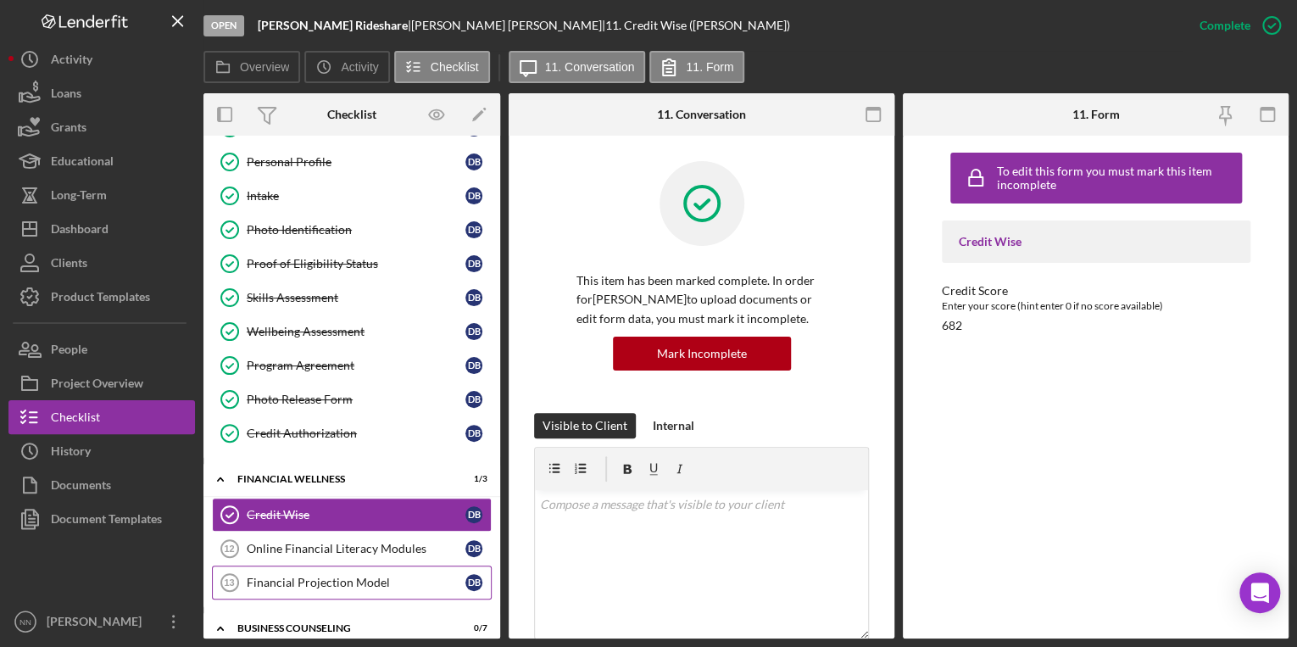
click at [351, 576] on div "Financial Projection Model" at bounding box center [356, 583] width 219 height 14
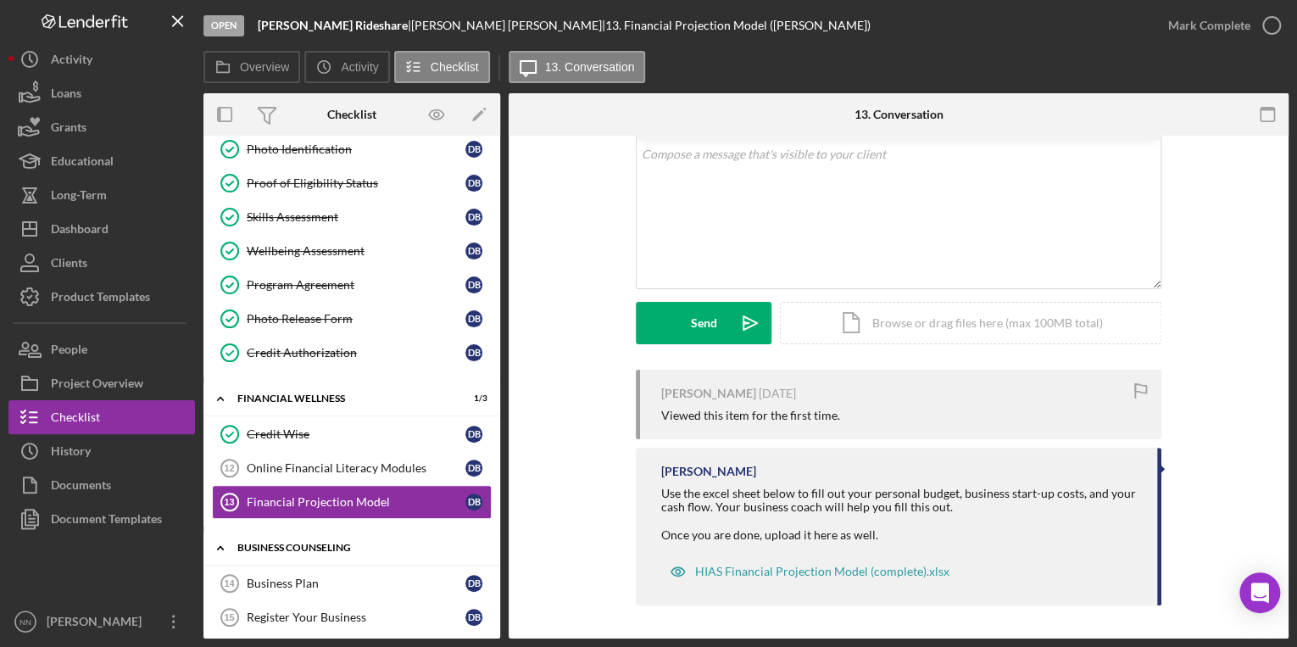
scroll to position [322, 0]
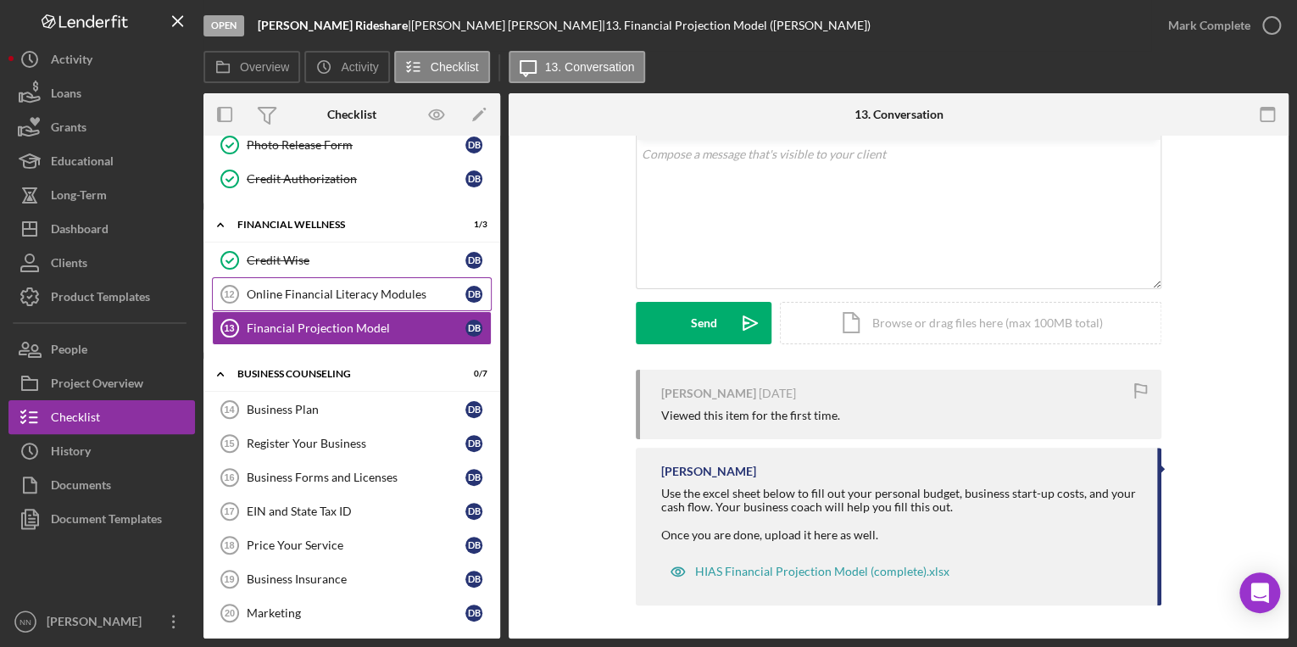
click at [364, 287] on div "Online Financial Literacy Modules" at bounding box center [356, 294] width 219 height 14
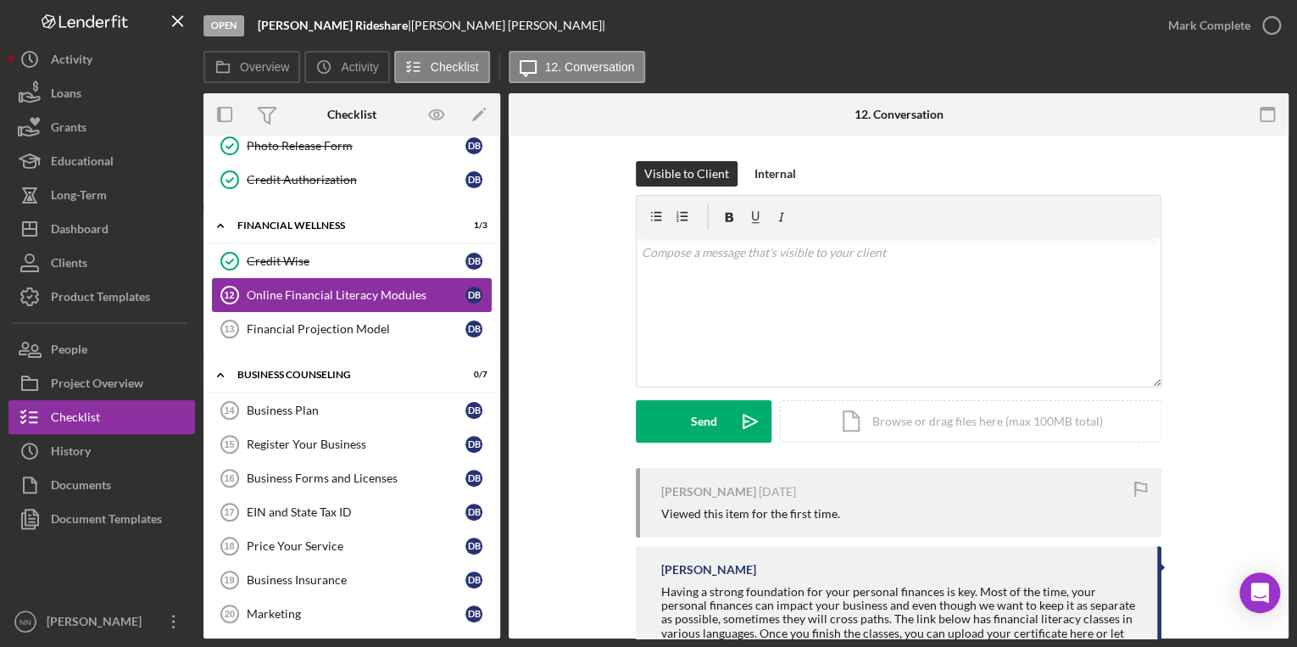
scroll to position [322, 0]
click at [373, 331] on link "Financial Projection Model 13 Financial Projection Model D B" at bounding box center [352, 328] width 280 height 34
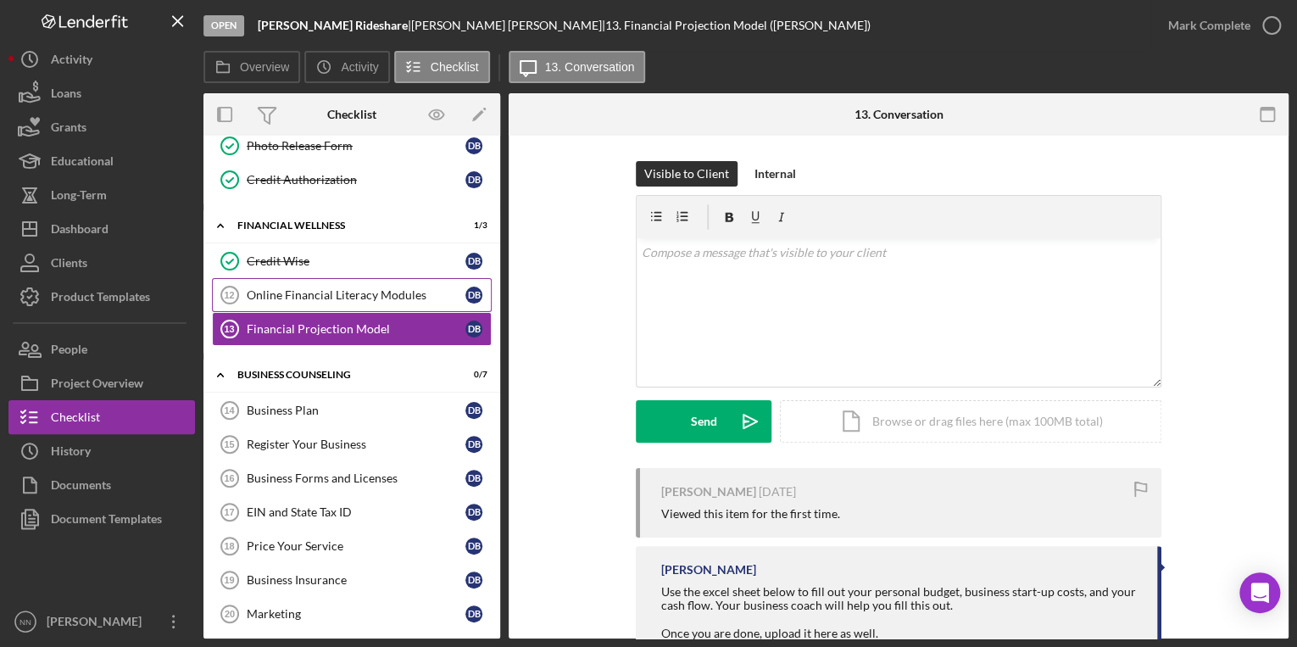
scroll to position [322, 0]
click at [372, 292] on div "Online Financial Literacy Modules" at bounding box center [356, 294] width 219 height 14
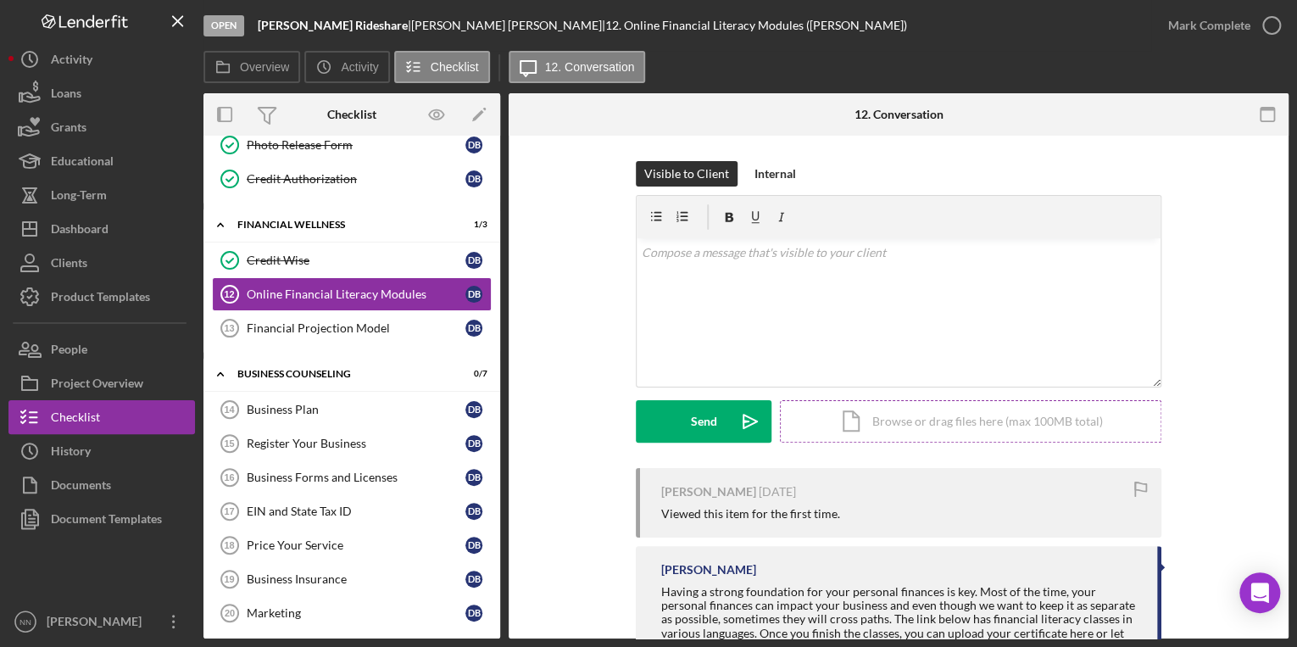
click at [952, 433] on div "Icon/Document Browse or drag files here (max 100MB total) Tap to choose files o…" at bounding box center [970, 421] width 381 height 42
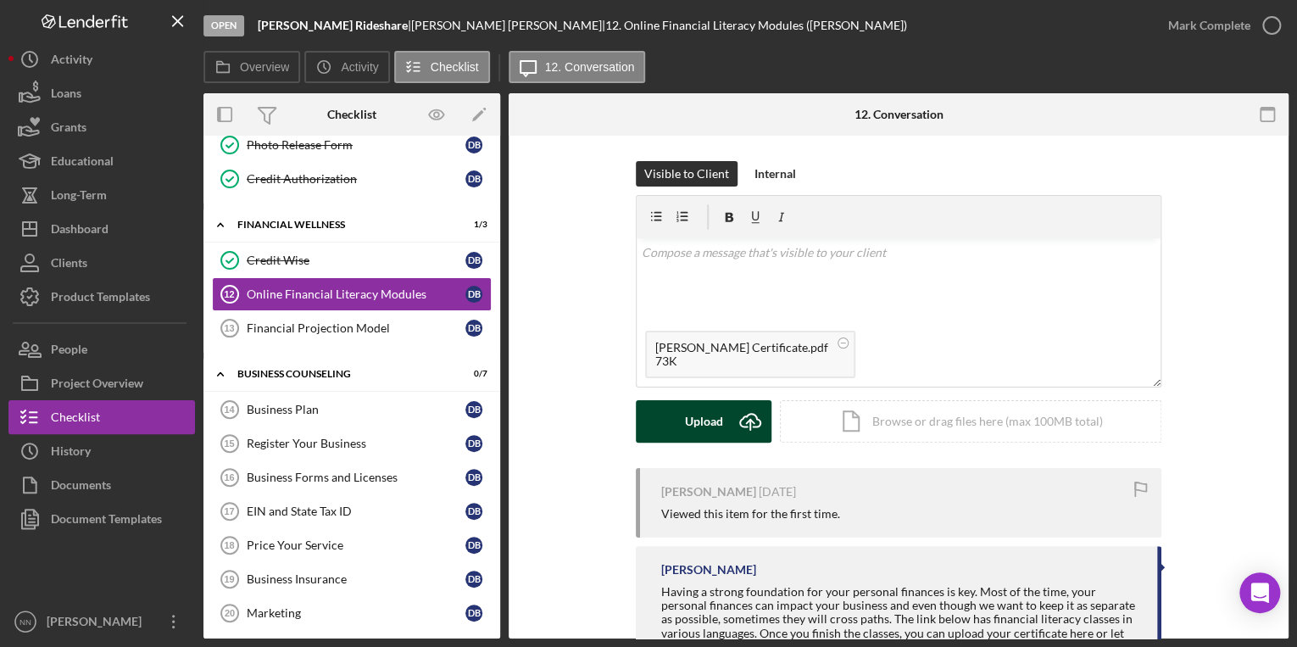
click at [678, 429] on button "Upload Icon/Upload" at bounding box center [704, 421] width 136 height 42
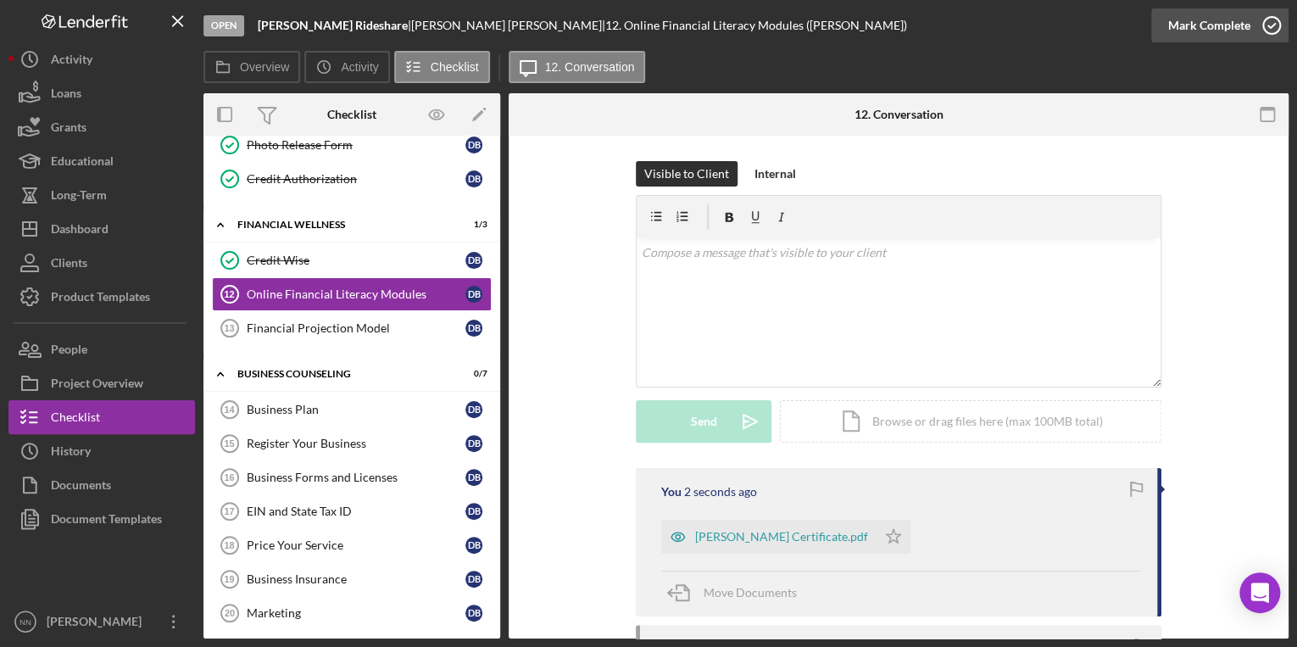
click at [1269, 19] on icon "button" at bounding box center [1271, 25] width 42 height 42
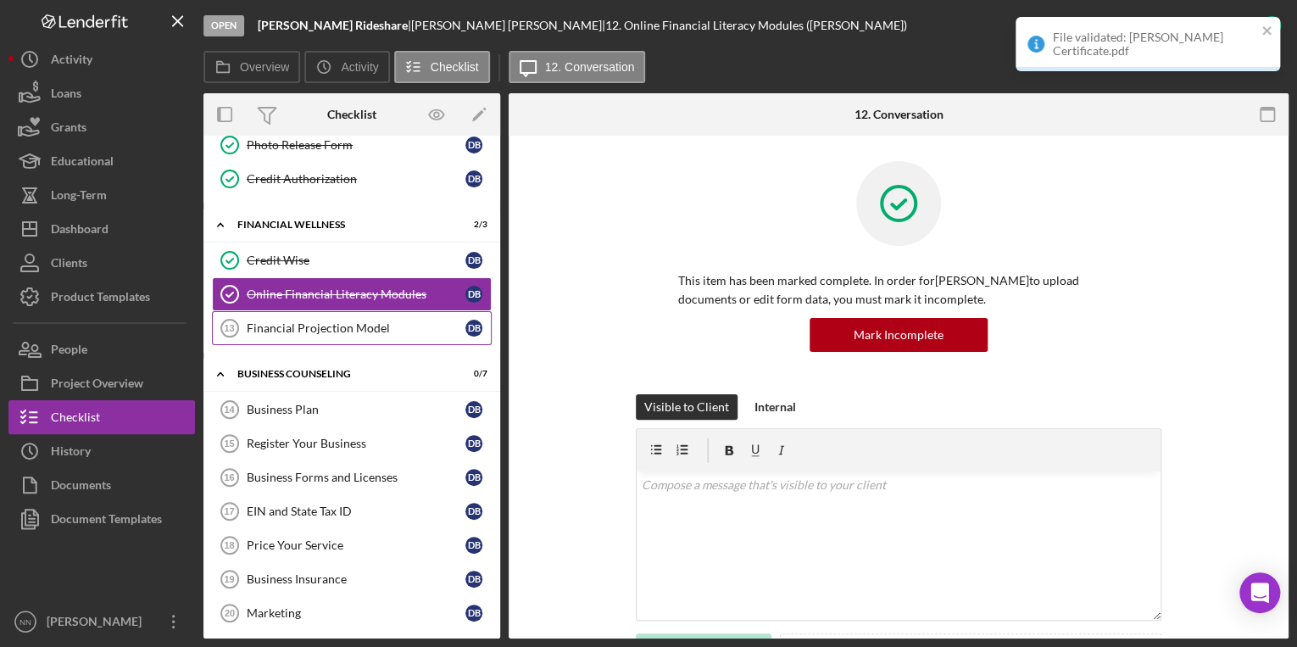
click at [292, 326] on div "Financial Projection Model" at bounding box center [356, 328] width 219 height 14
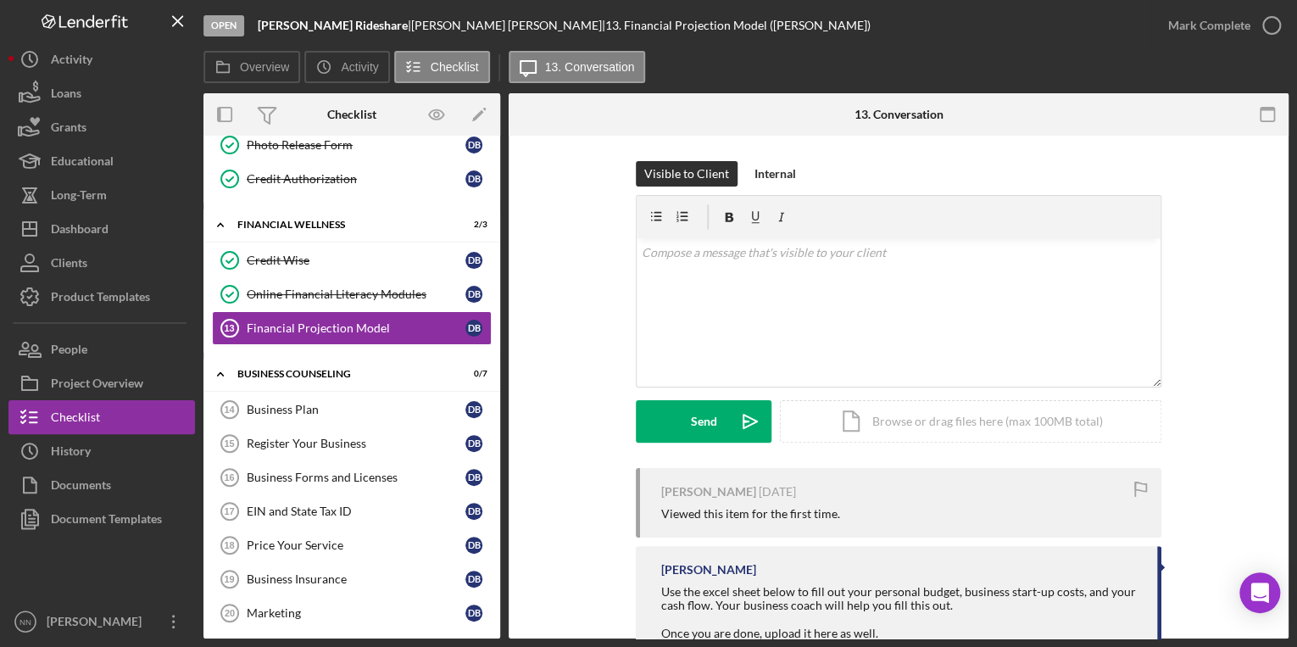
scroll to position [98, 0]
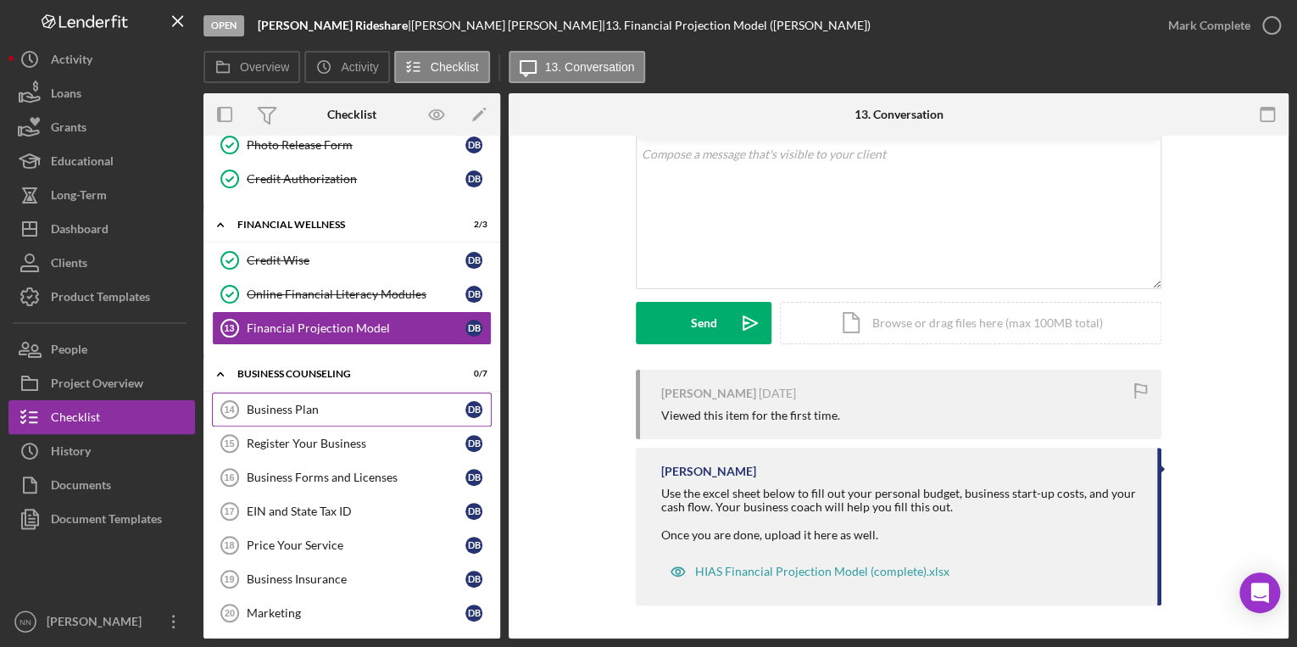
click at [310, 409] on div "Business Plan" at bounding box center [356, 410] width 219 height 14
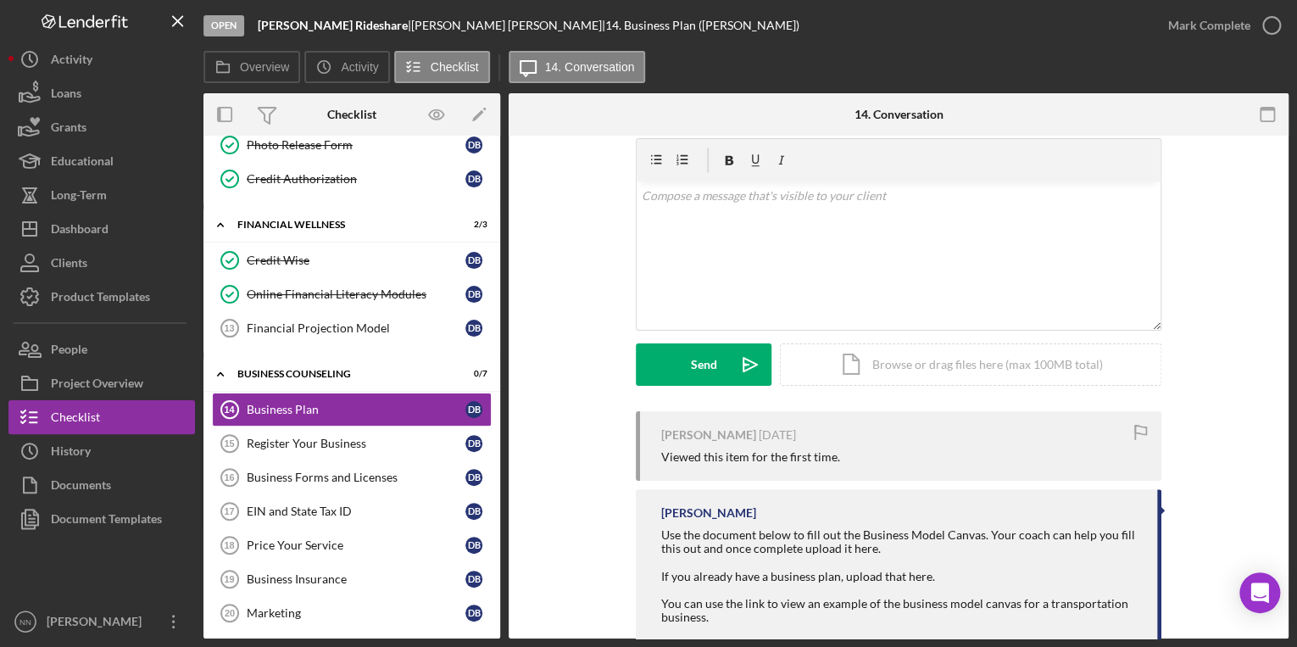
scroll to position [139, 0]
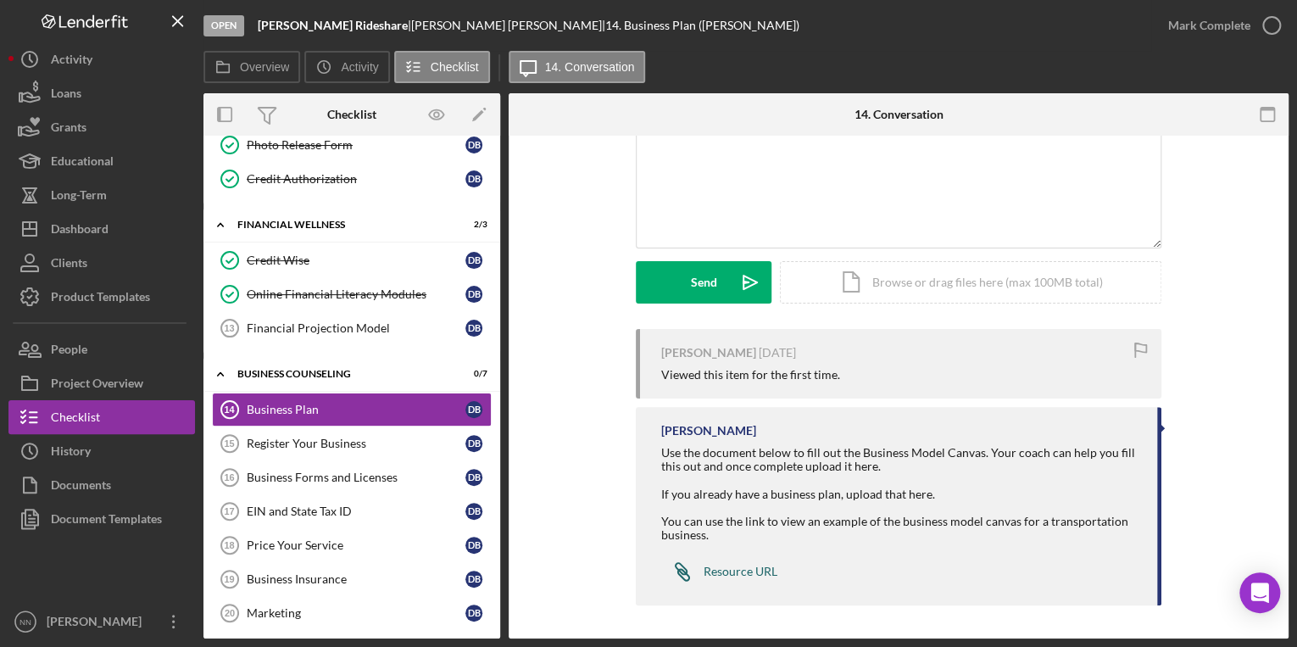
click at [732, 575] on div "Resource URL" at bounding box center [741, 572] width 74 height 14
click at [348, 321] on div "Financial Projection Model" at bounding box center [356, 328] width 219 height 14
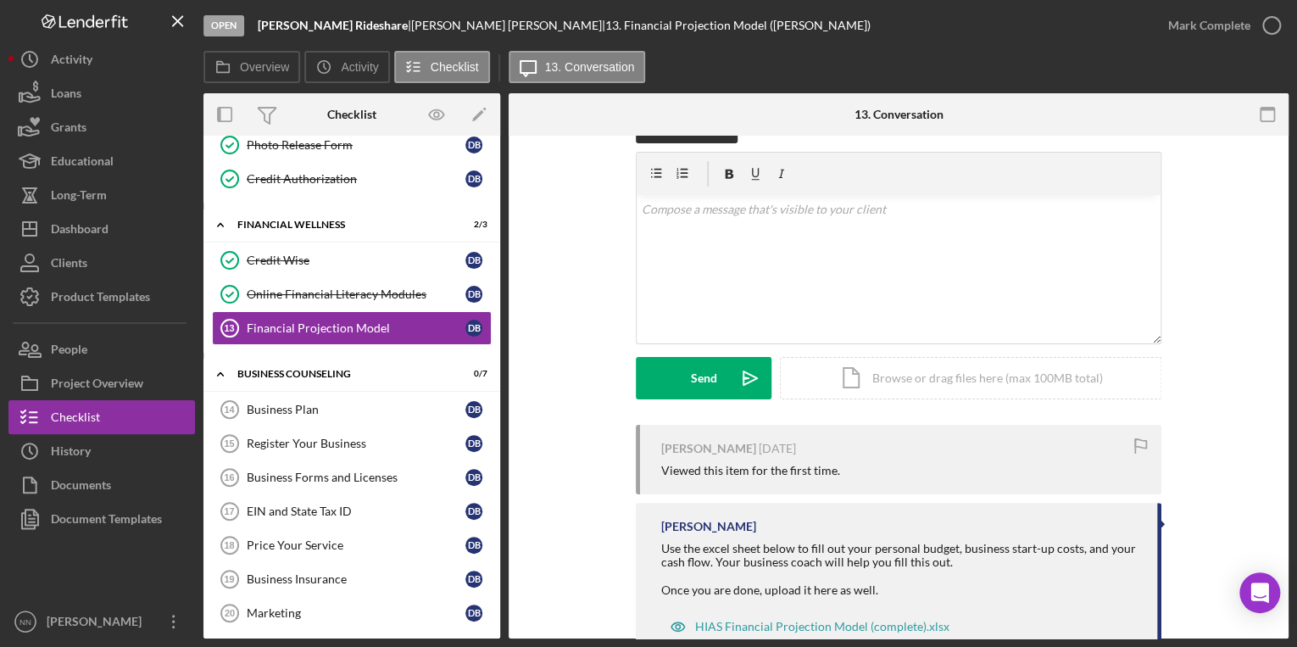
scroll to position [98, 0]
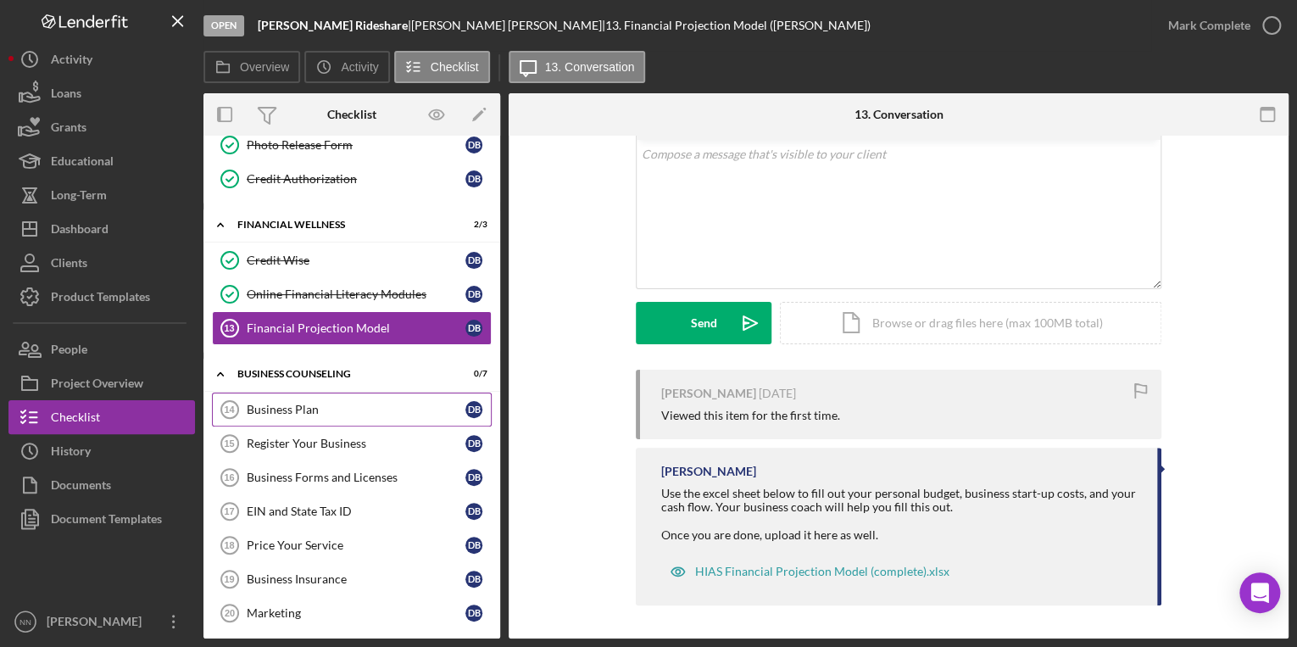
click at [381, 392] on link "Business Plan 14 Business Plan D B" at bounding box center [352, 409] width 280 height 34
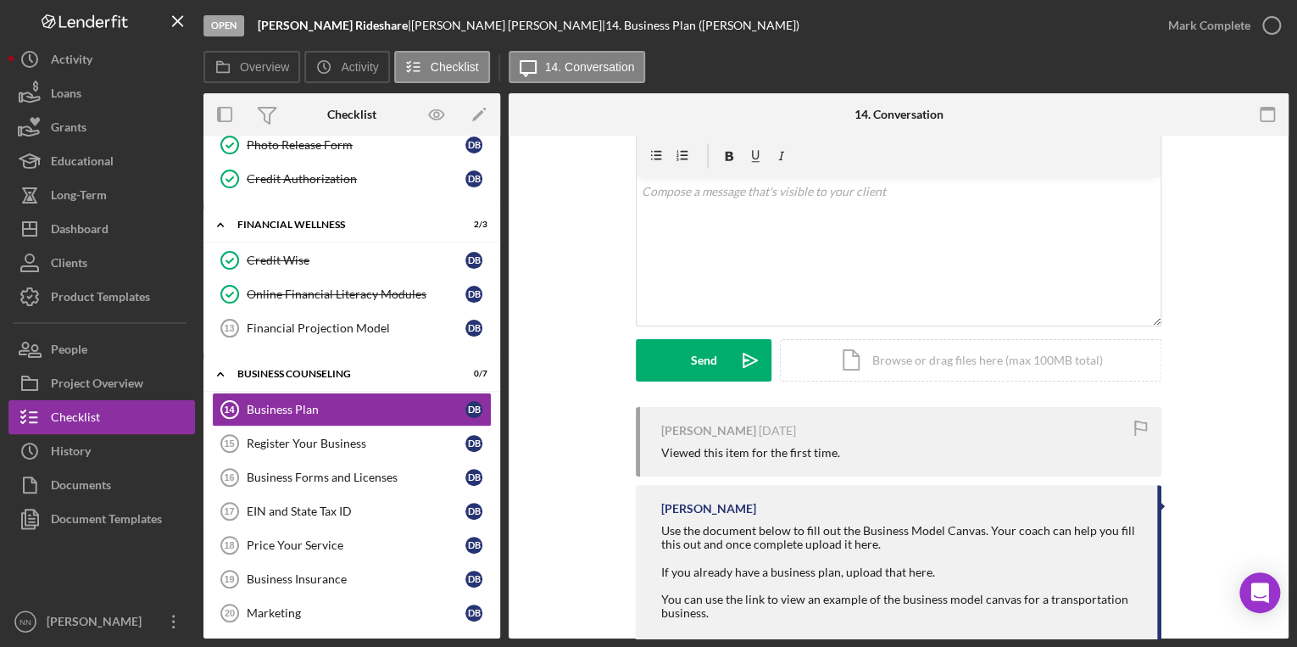
scroll to position [139, 0]
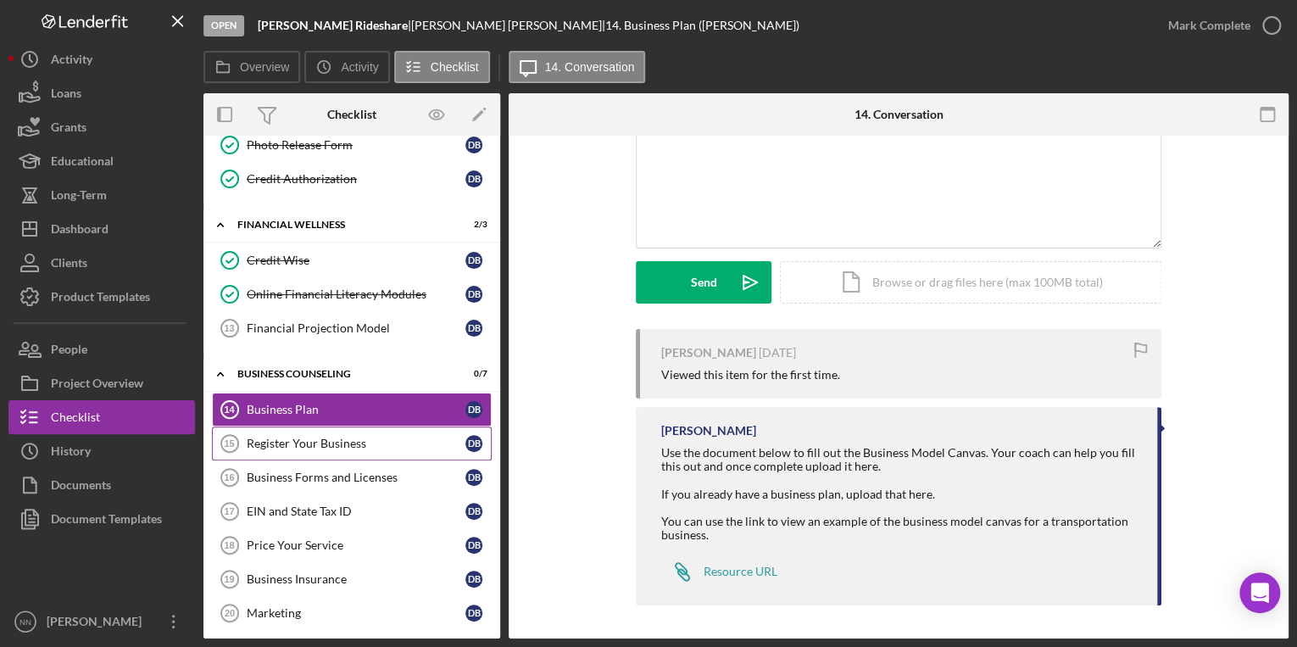
click at [354, 437] on div "Register Your Business" at bounding box center [356, 444] width 219 height 14
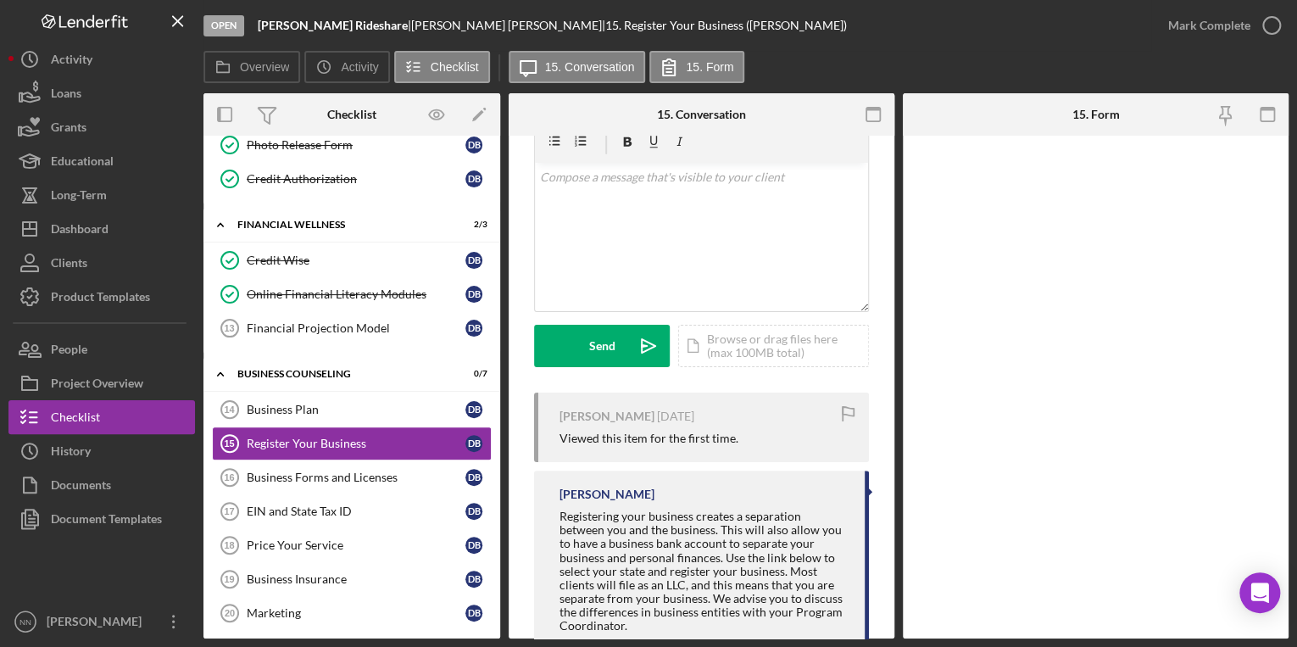
scroll to position [166, 0]
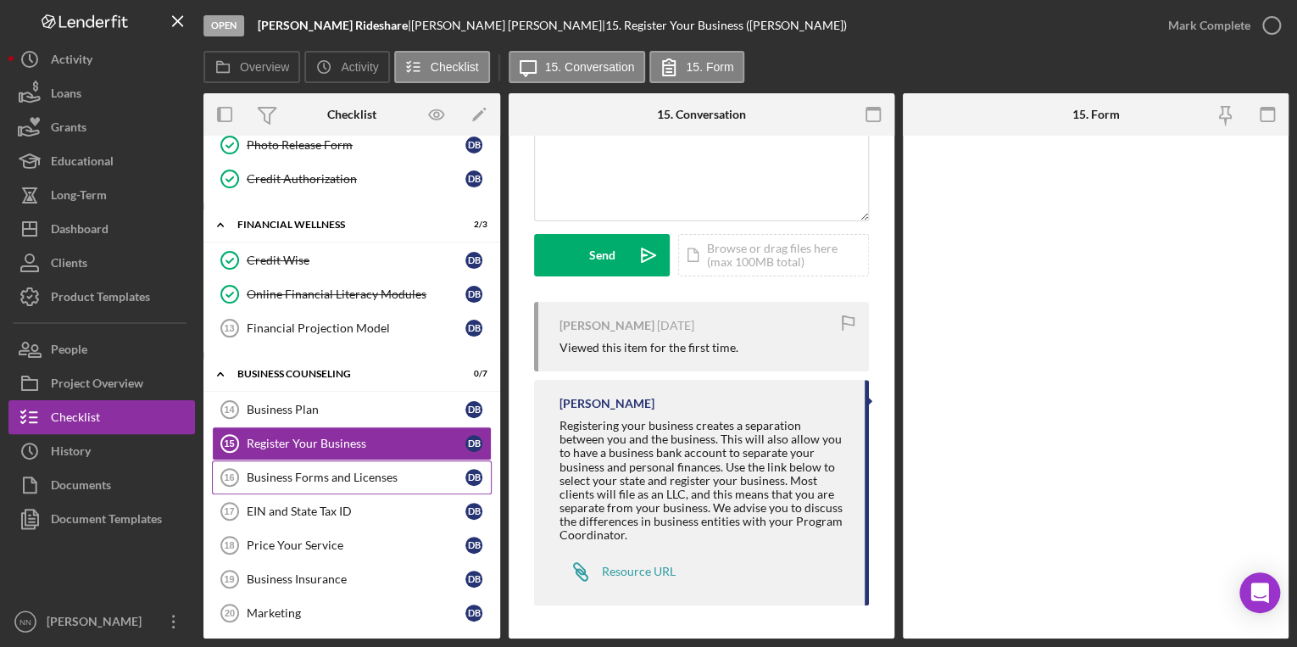
click at [308, 470] on div "Business Forms and Licenses" at bounding box center [356, 477] width 219 height 14
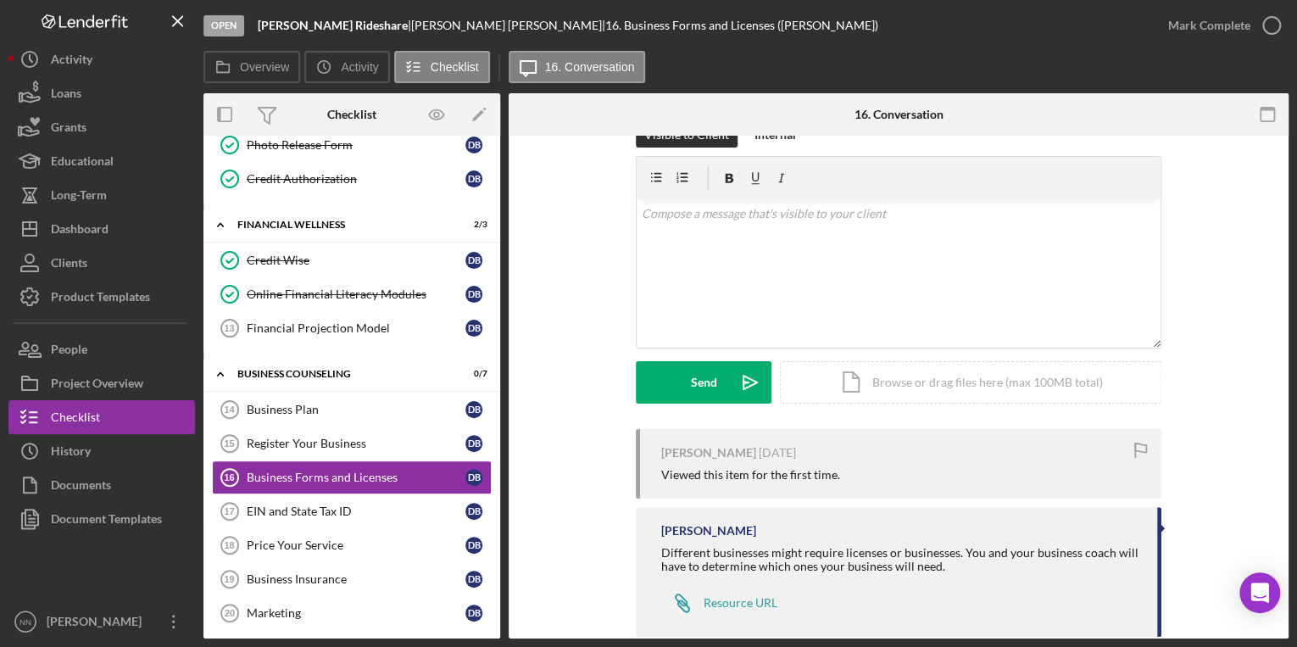
scroll to position [70, 0]
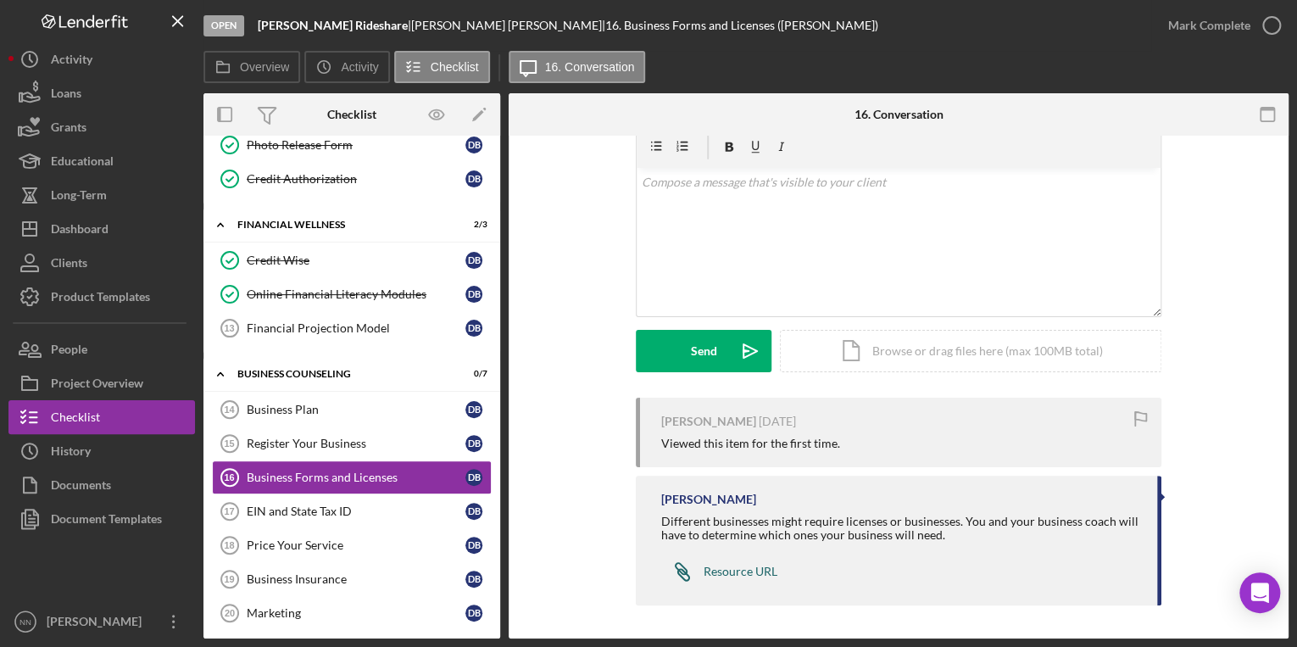
click at [707, 565] on div "Resource URL" at bounding box center [741, 572] width 74 height 14
click at [293, 583] on link "Business Insurance 19 Business Insurance D B" at bounding box center [352, 579] width 280 height 34
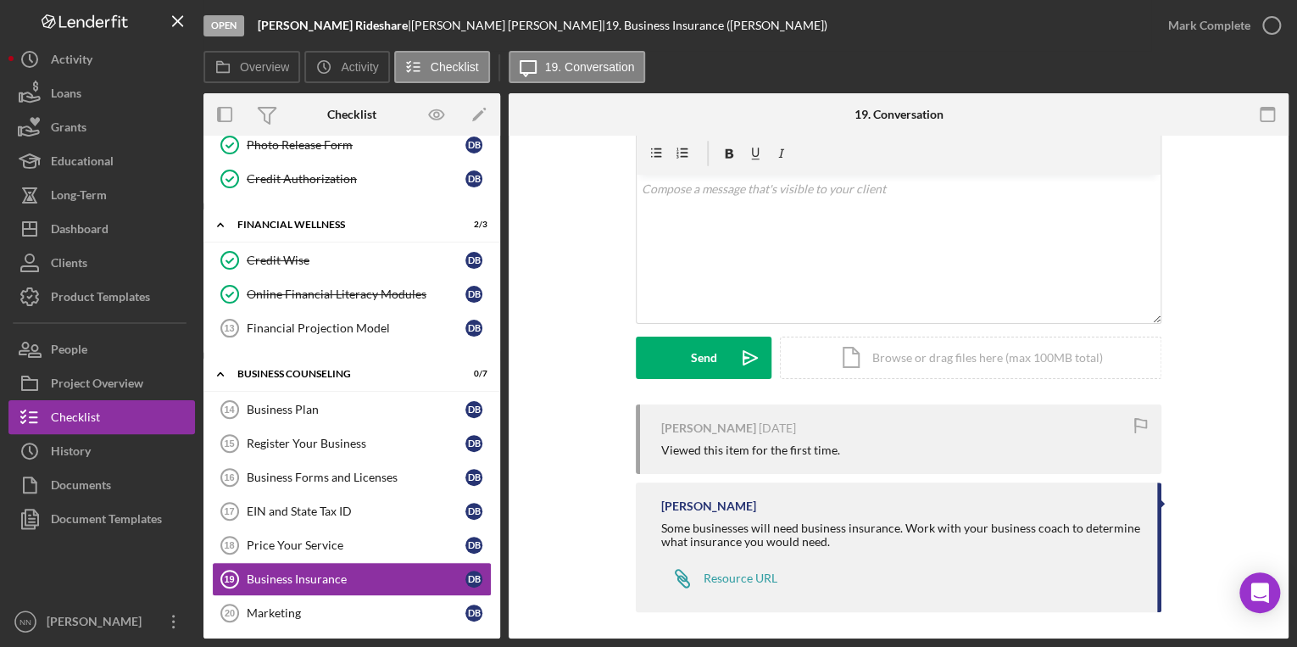
scroll to position [70, 0]
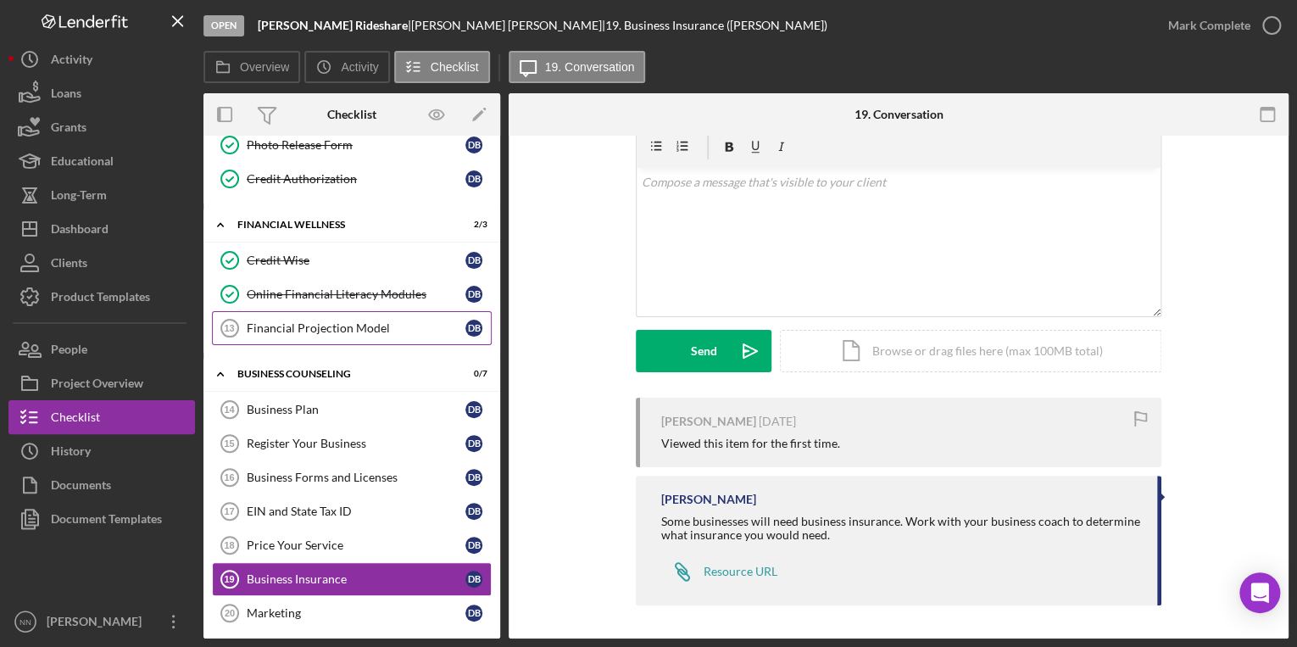
click at [295, 321] on div "Financial Projection Model" at bounding box center [356, 328] width 219 height 14
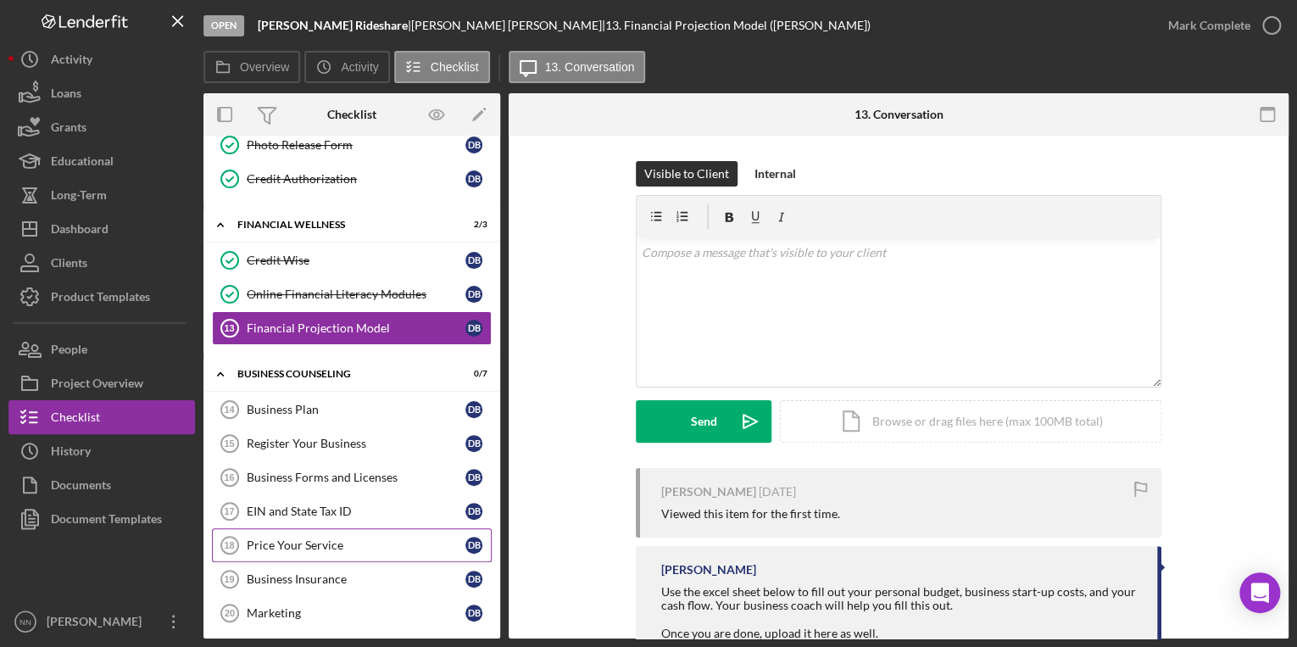
click at [376, 539] on div "Price Your Service" at bounding box center [356, 545] width 219 height 14
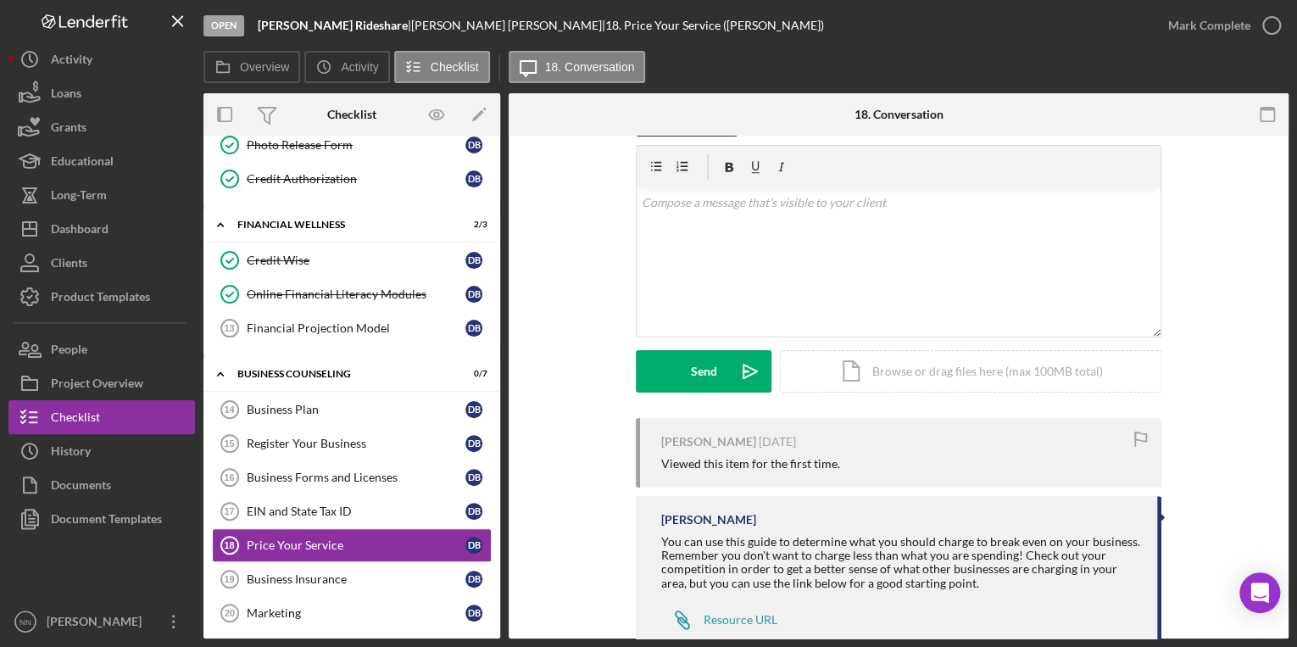
scroll to position [98, 0]
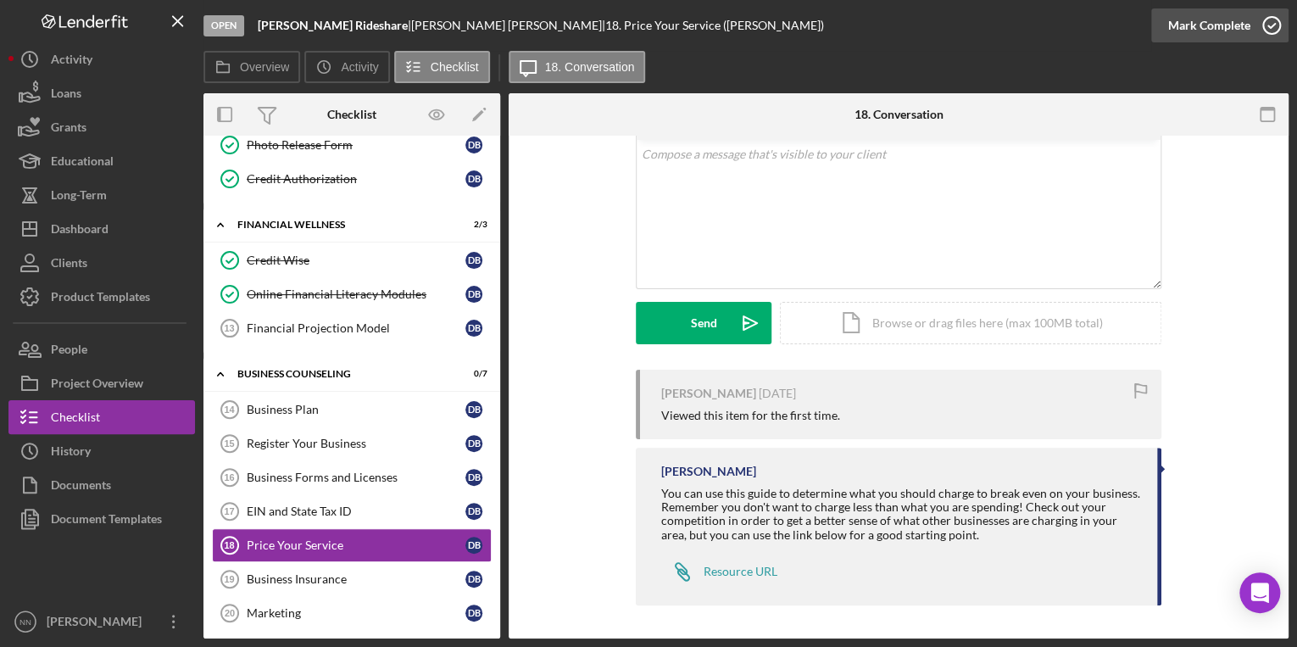
click at [1272, 23] on icon "button" at bounding box center [1271, 25] width 42 height 42
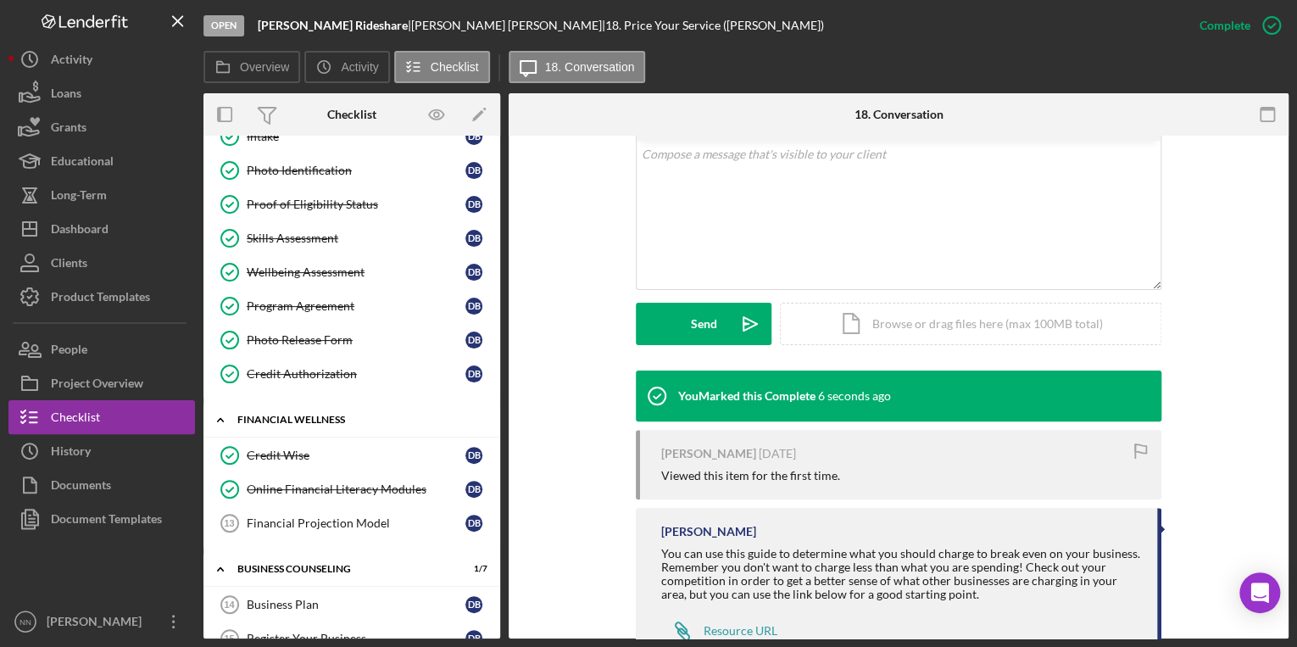
scroll to position [0, 0]
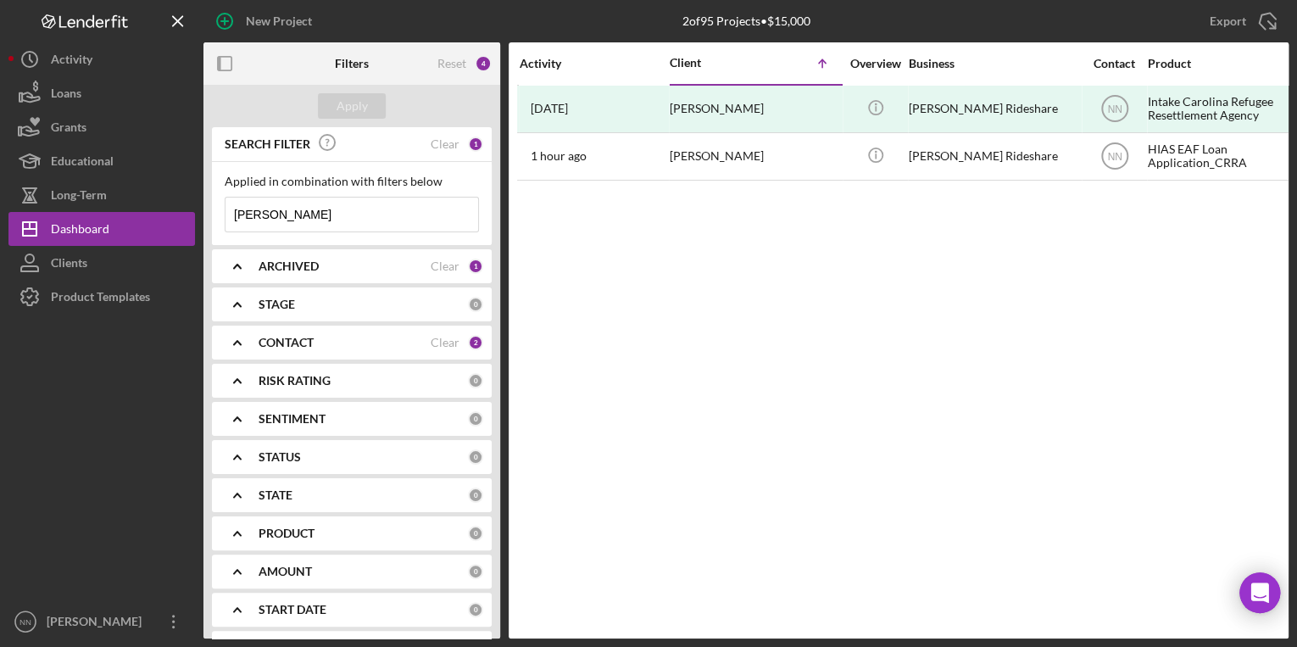
drag, startPoint x: 297, startPoint y: 221, endPoint x: 217, endPoint y: 220, distance: 79.7
click at [217, 220] on div "Applied in combination with filters below daniel Icon/Menu Close" at bounding box center [352, 203] width 280 height 83
type input "Yoelly"
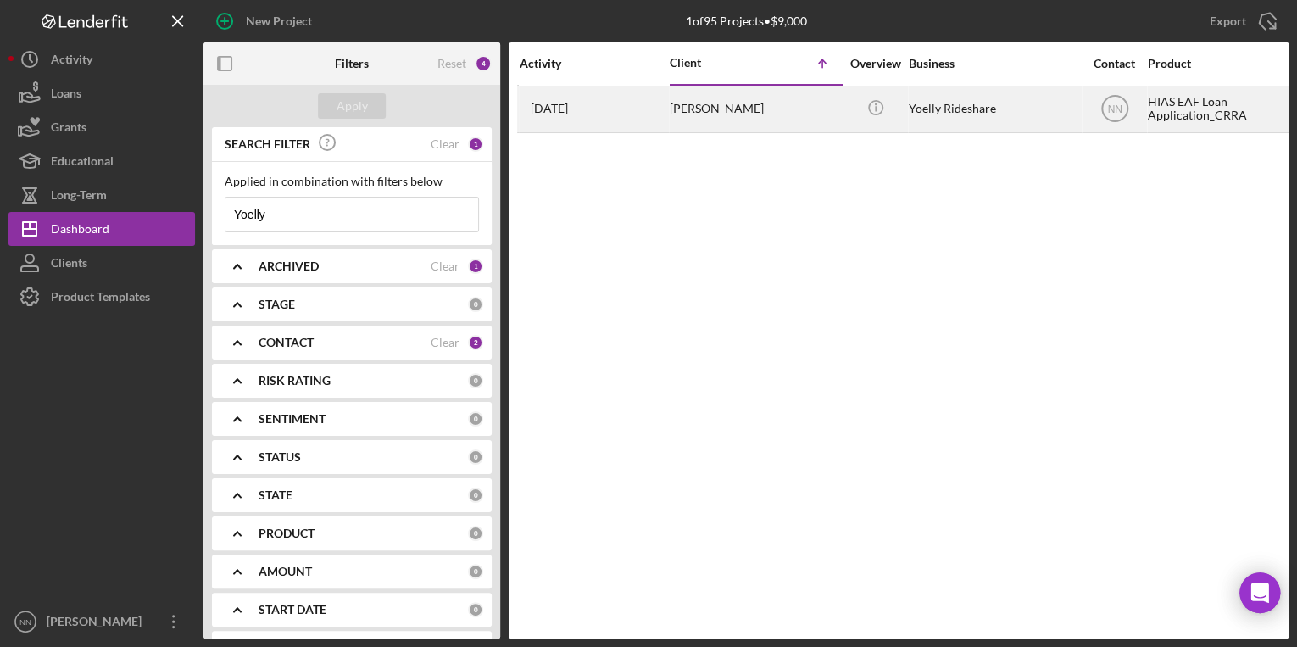
click at [726, 120] on div "Yoelly Paz" at bounding box center [755, 108] width 170 height 45
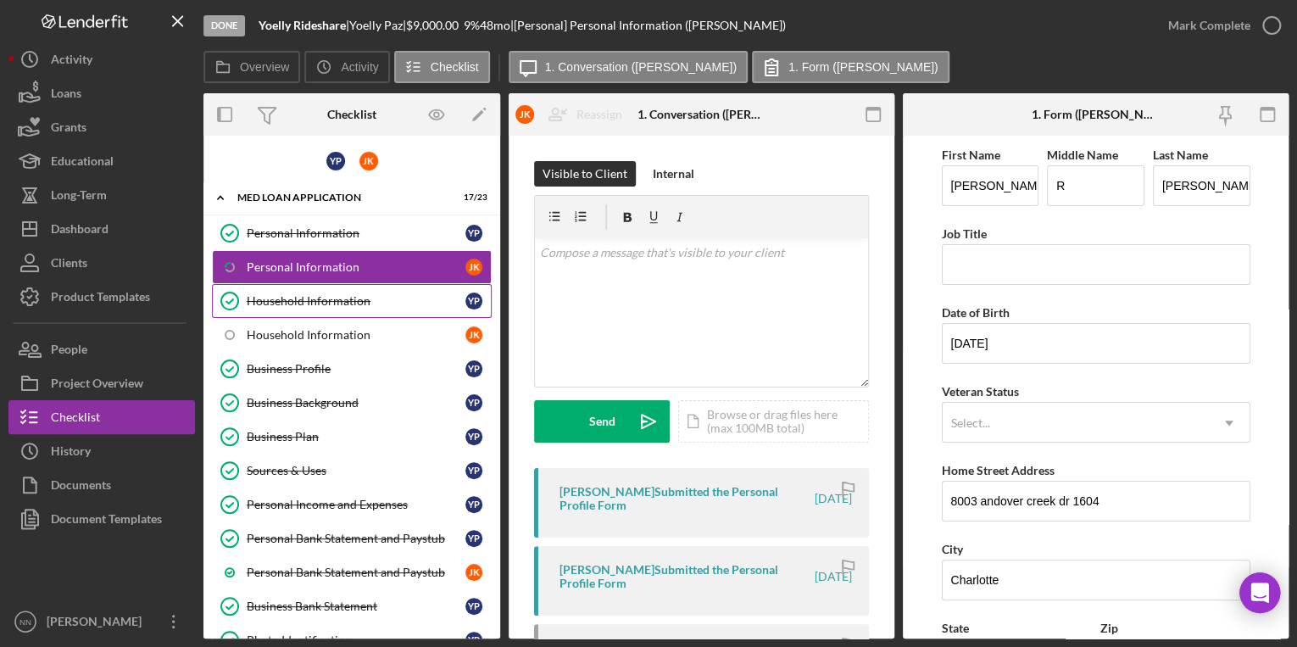
click at [356, 309] on link "Household Information Household Information Y P" at bounding box center [352, 301] width 280 height 34
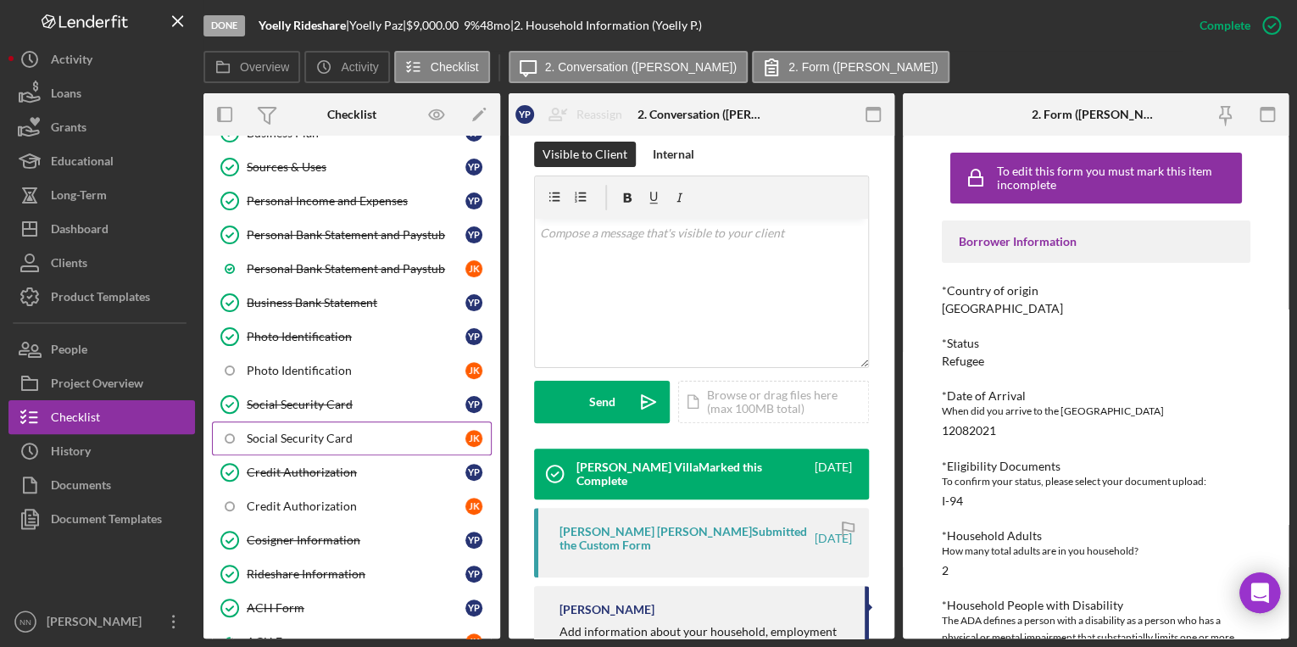
scroll to position [593, 0]
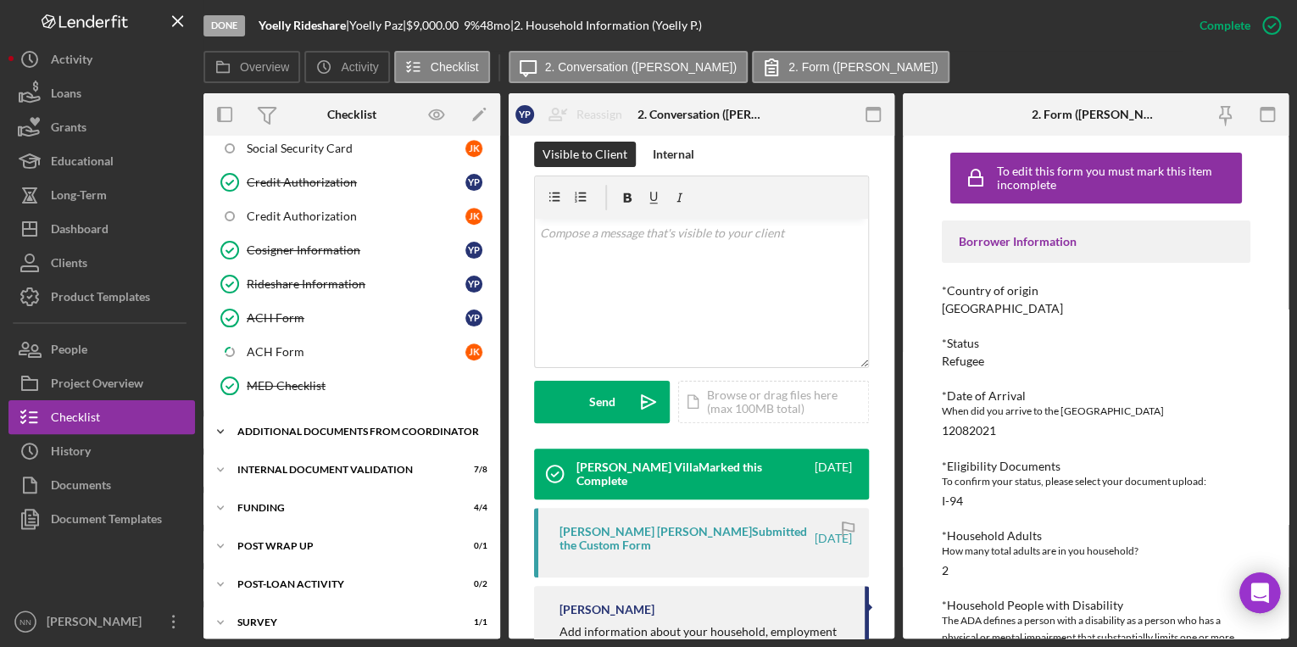
click at [292, 426] on div "Additional Documents from Coordinator" at bounding box center [358, 431] width 242 height 10
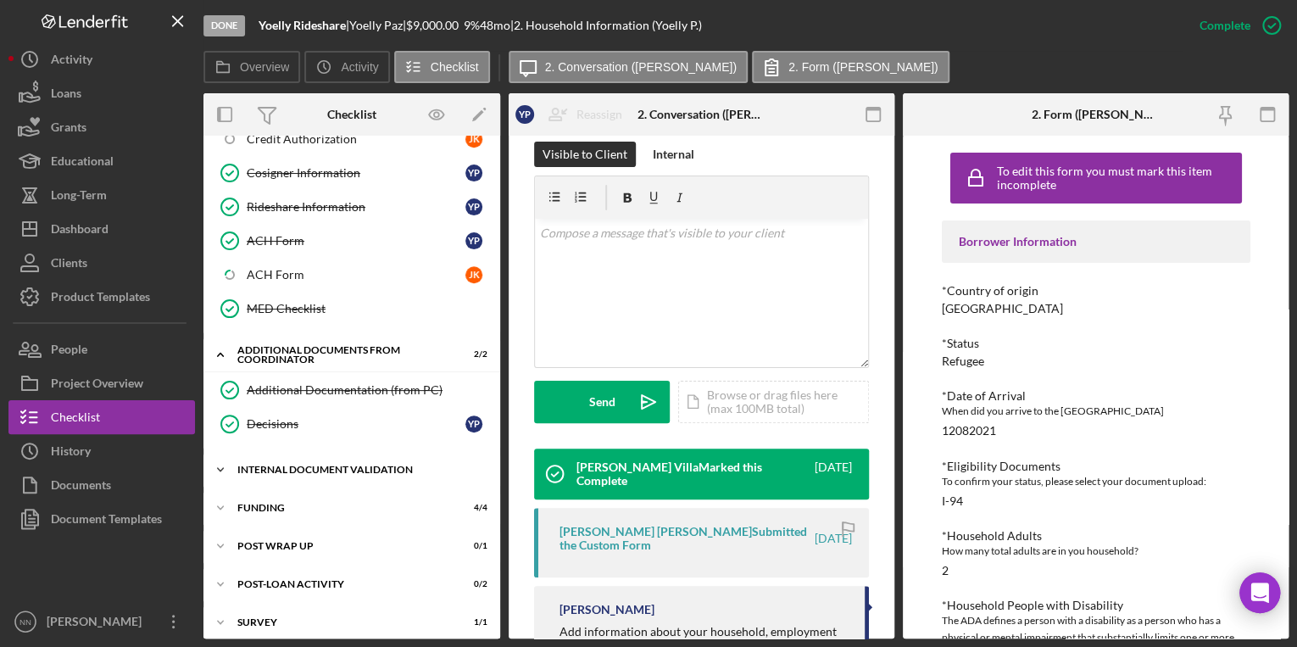
click at [298, 465] on div "Icon/Expander Internal Document Validation 7 / 8" at bounding box center [351, 470] width 297 height 34
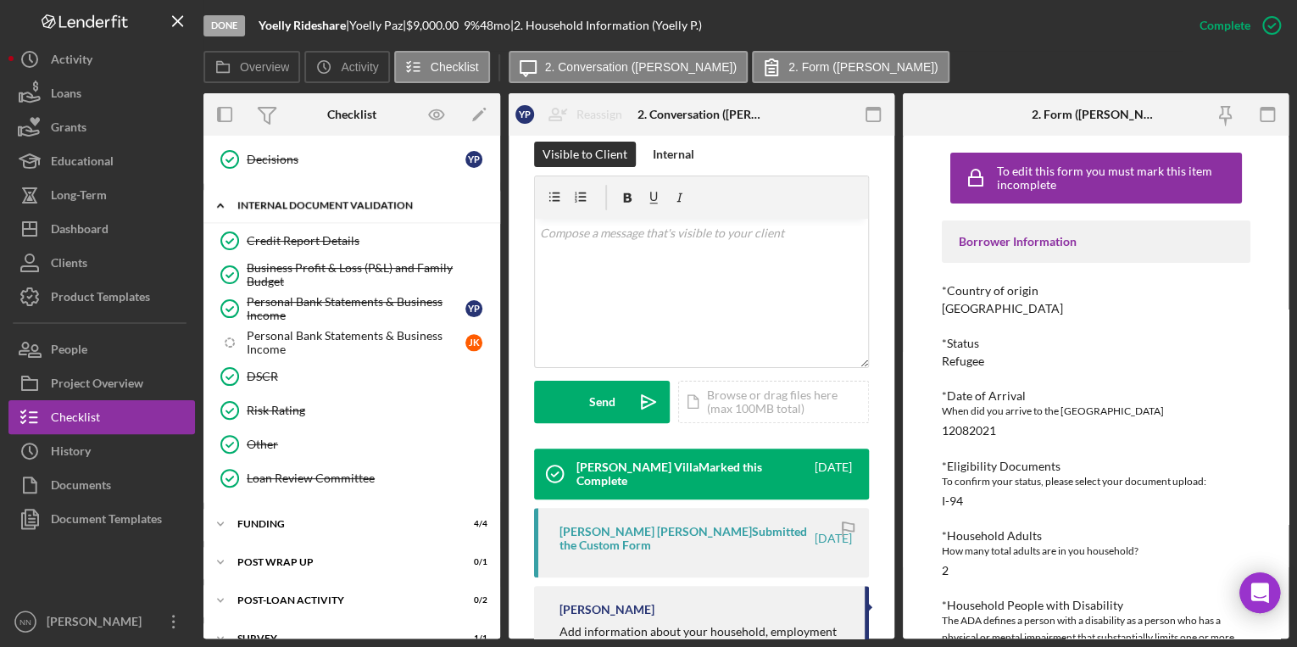
scroll to position [942, 0]
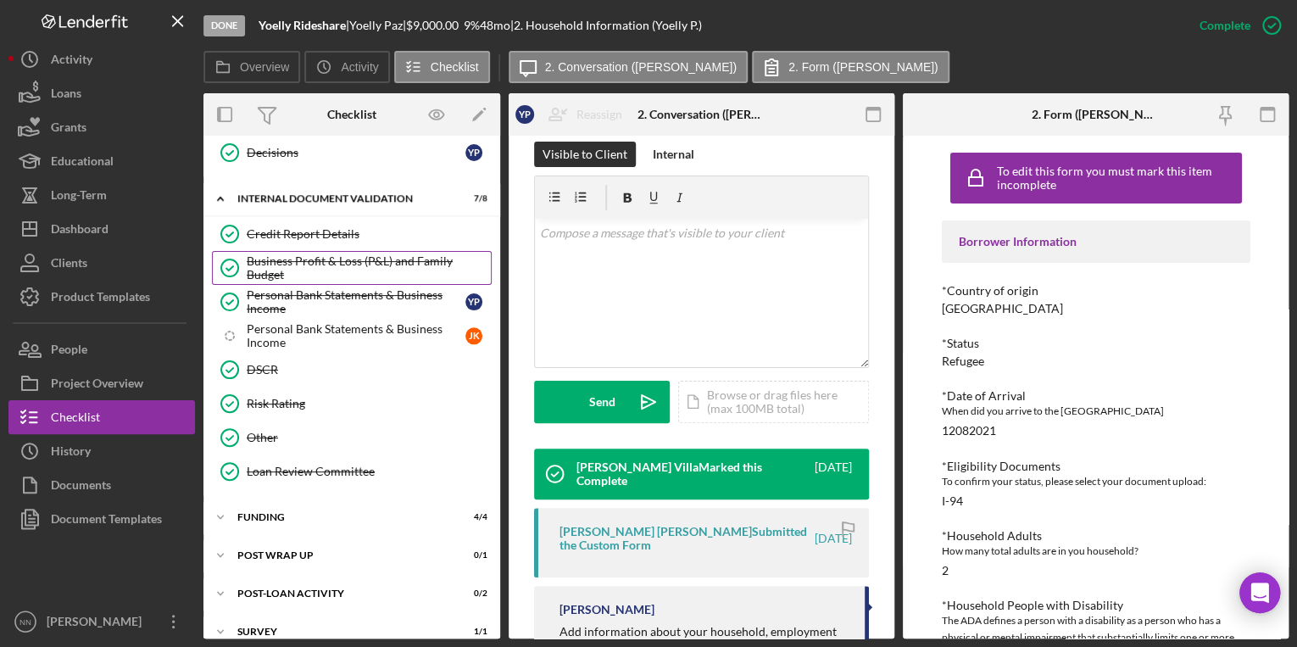
click at [317, 254] on div "Business Profit & Loss (P&L) and Family Budget" at bounding box center [369, 267] width 244 height 27
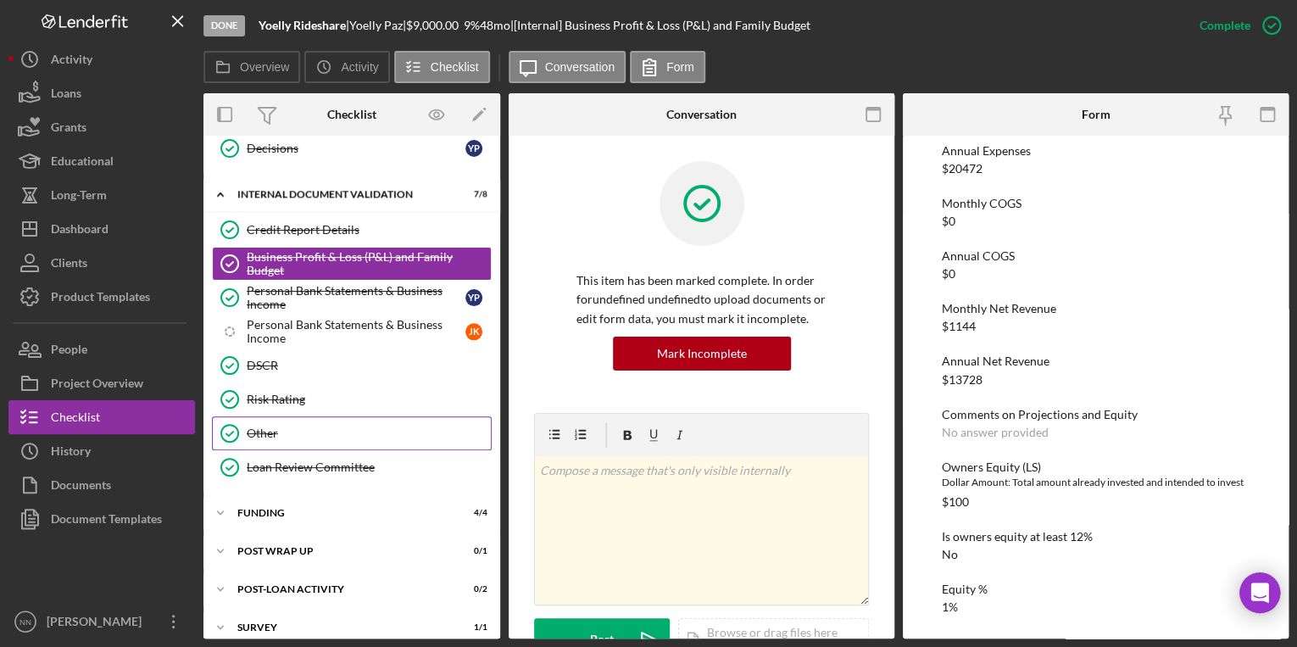
scroll to position [948, 0]
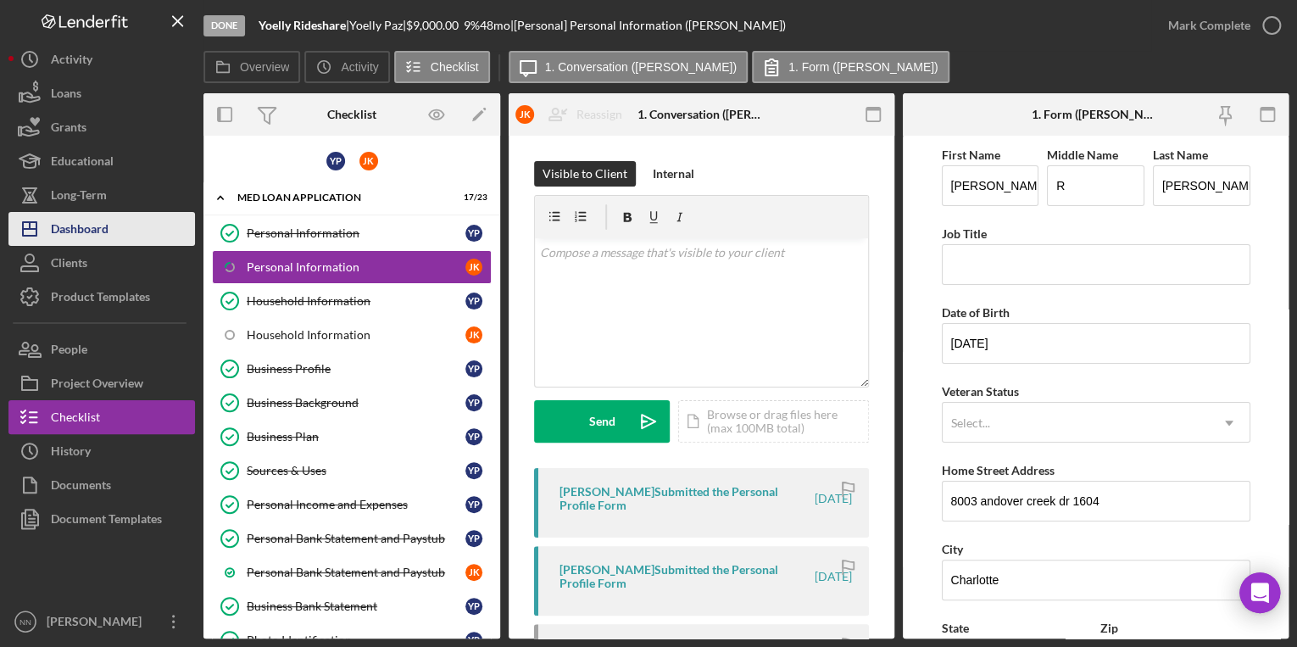
click at [99, 241] on div "Dashboard" at bounding box center [80, 231] width 58 height 38
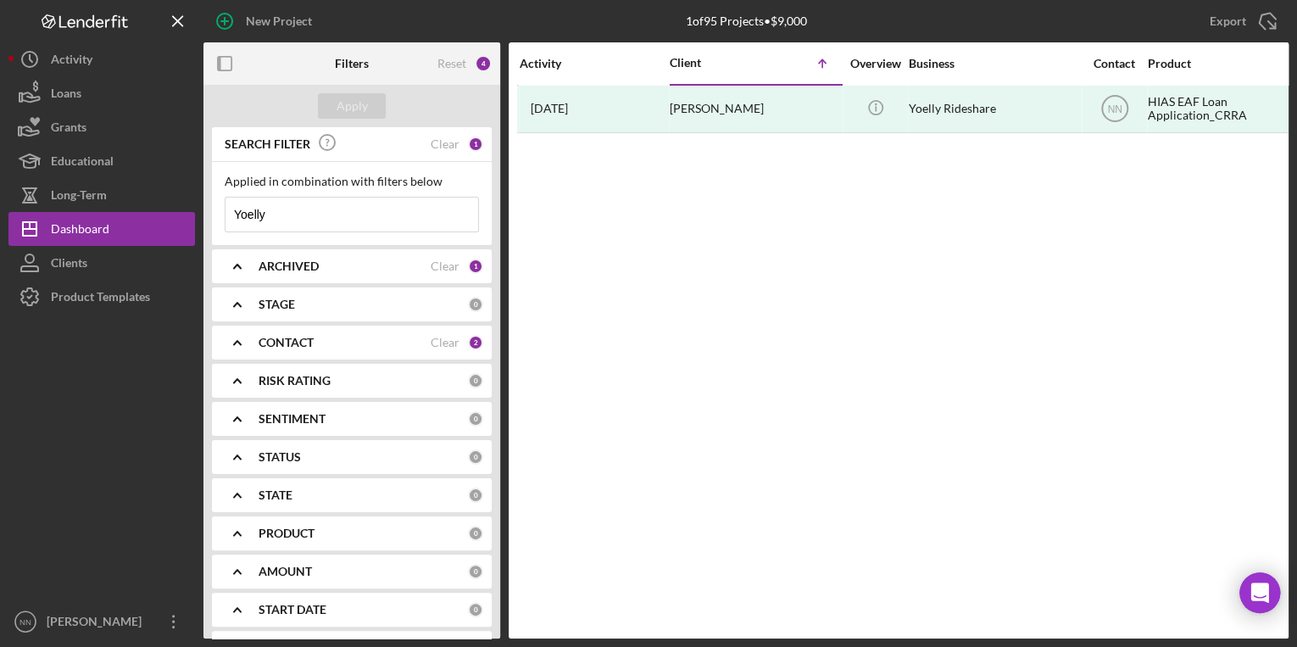
drag, startPoint x: 381, startPoint y: 190, endPoint x: 233, endPoint y: 227, distance: 153.0
click at [233, 227] on div "Applied in combination with filters below Yoelly Icon/Menu Close" at bounding box center [352, 204] width 254 height 58
drag, startPoint x: 290, startPoint y: 219, endPoint x: 231, endPoint y: 210, distance: 59.1
click at [231, 210] on input "Yoelly" at bounding box center [351, 215] width 253 height 34
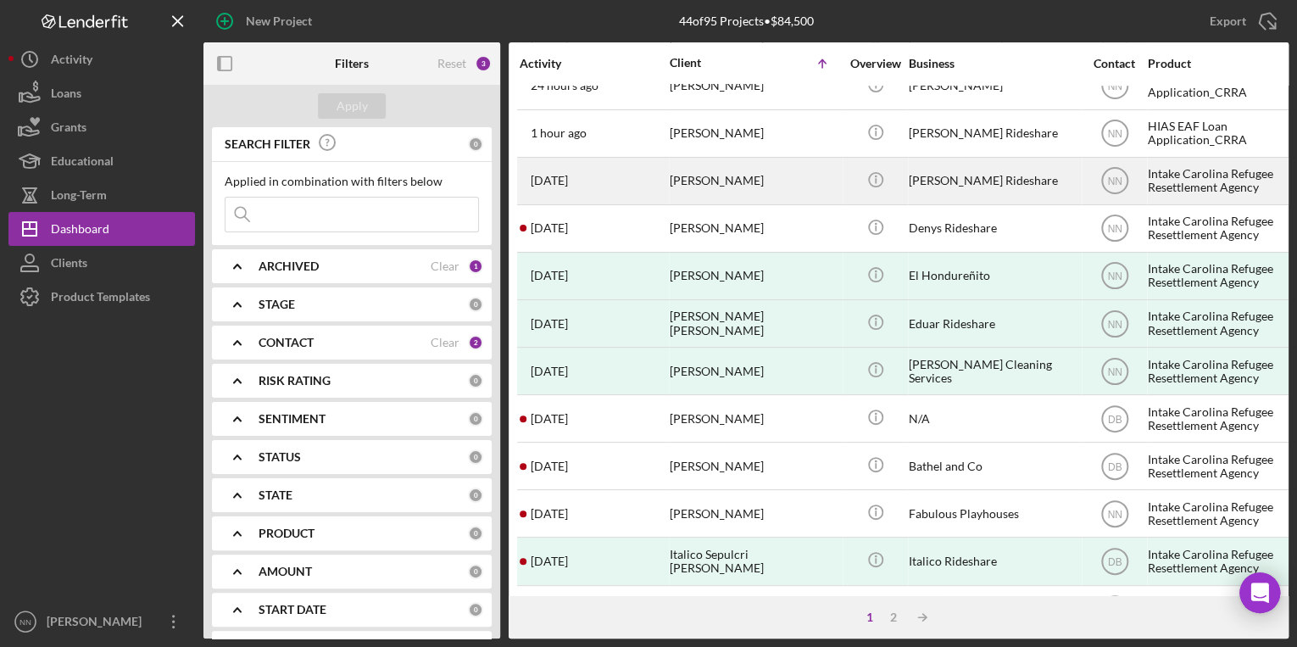
scroll to position [696, 0]
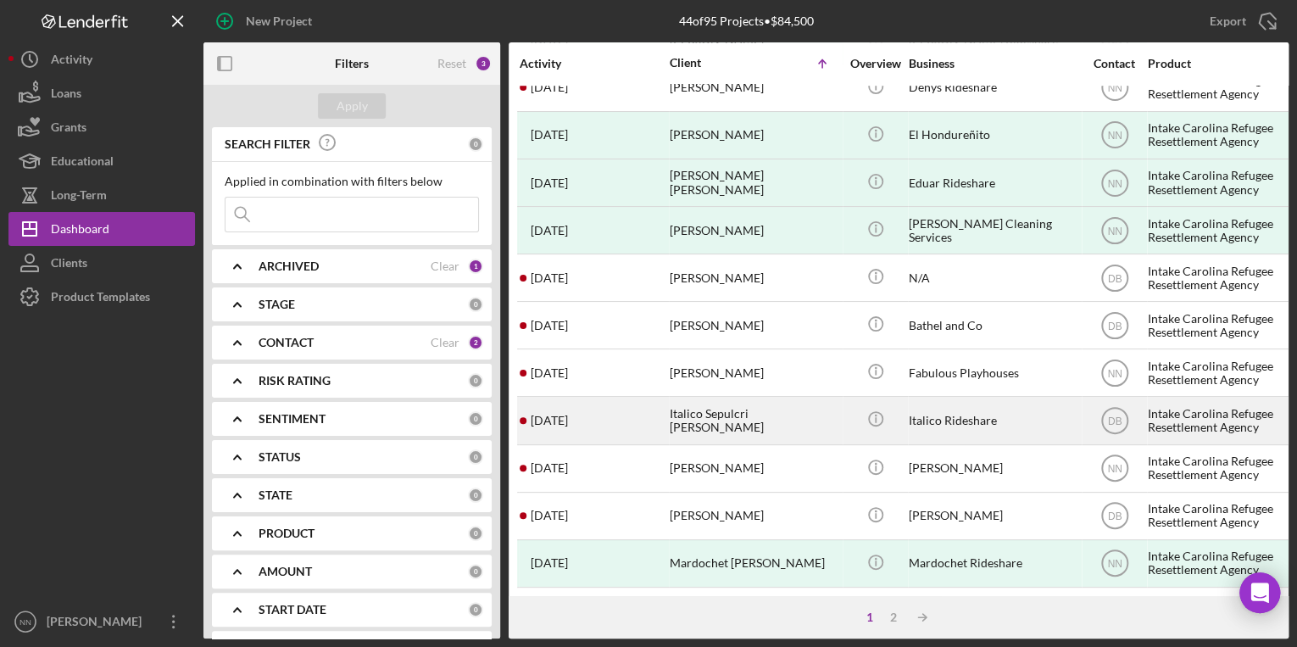
click at [709, 409] on div "Italico Sepulcri Galvis" at bounding box center [755, 420] width 170 height 45
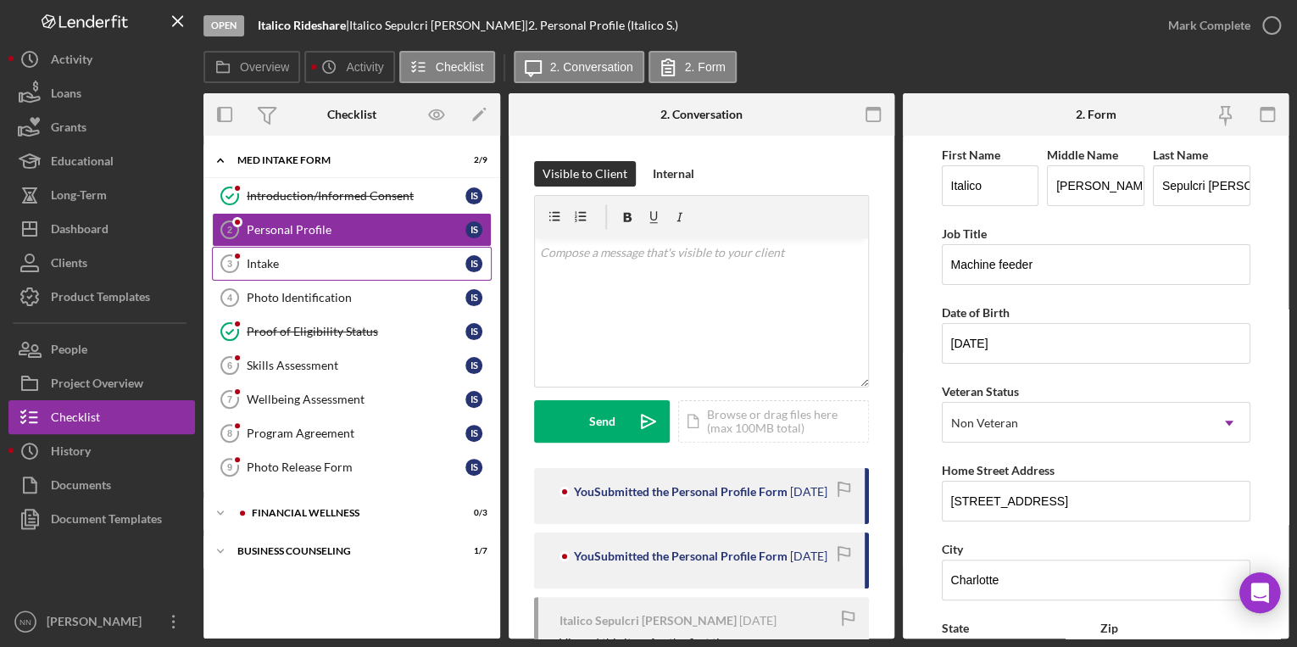
click at [273, 258] on div "Intake" at bounding box center [356, 264] width 219 height 14
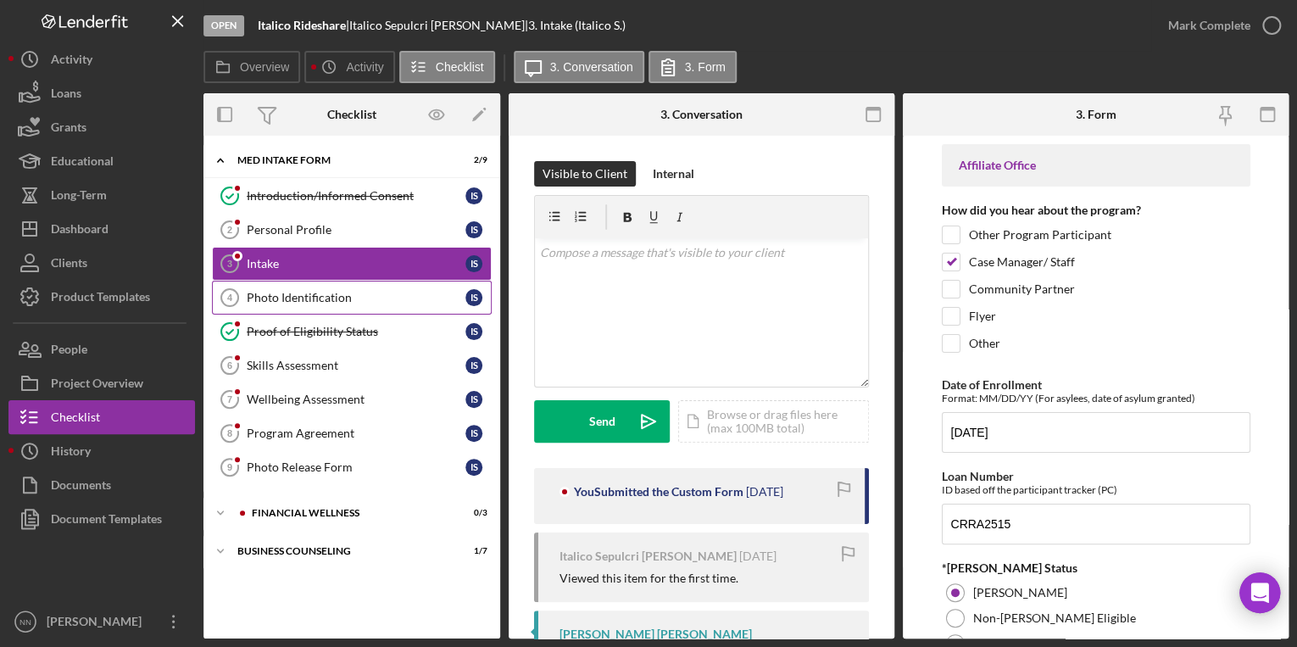
click at [299, 295] on div "Photo Identification" at bounding box center [356, 298] width 219 height 14
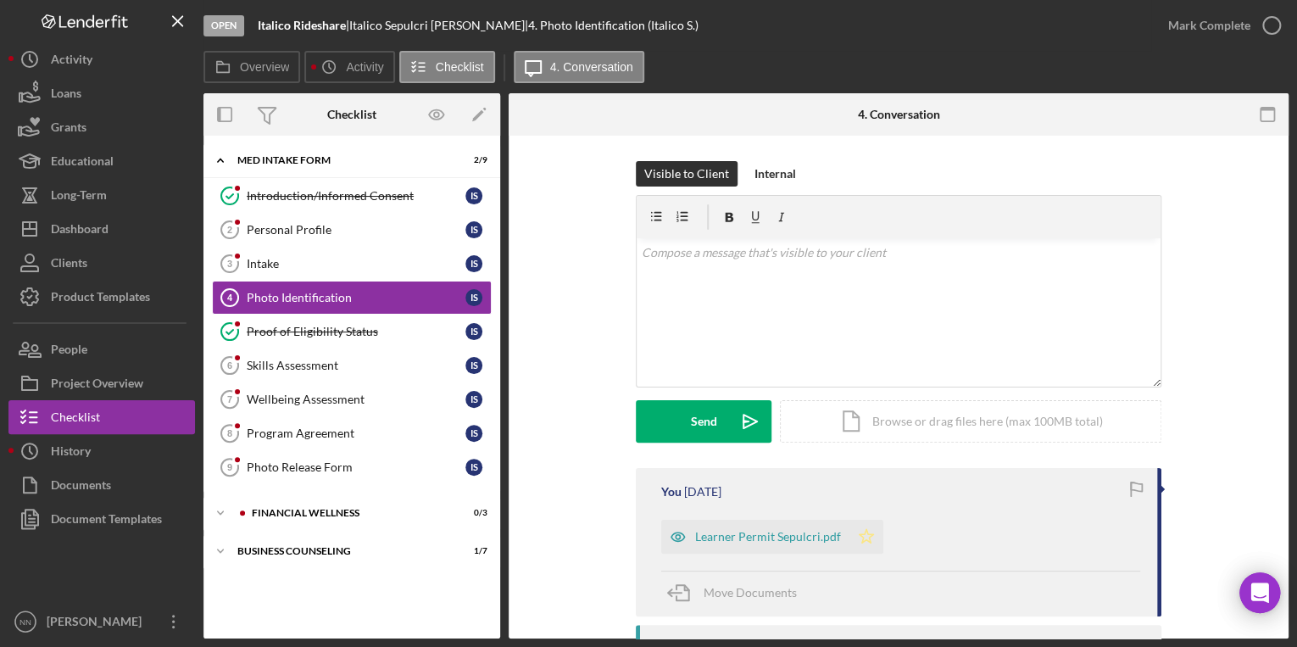
click at [860, 543] on icon "Icon/Star" at bounding box center [866, 537] width 34 height 34
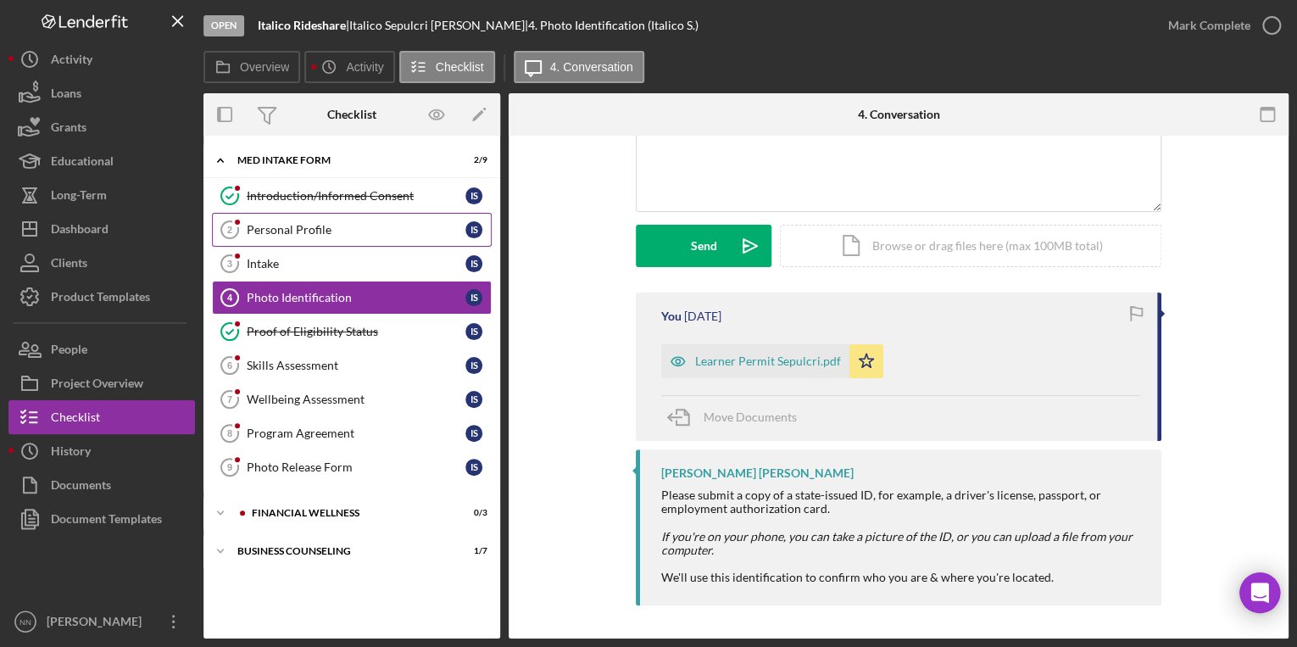
click at [331, 237] on link "Personal Profile 2 Personal Profile I S" at bounding box center [352, 230] width 280 height 34
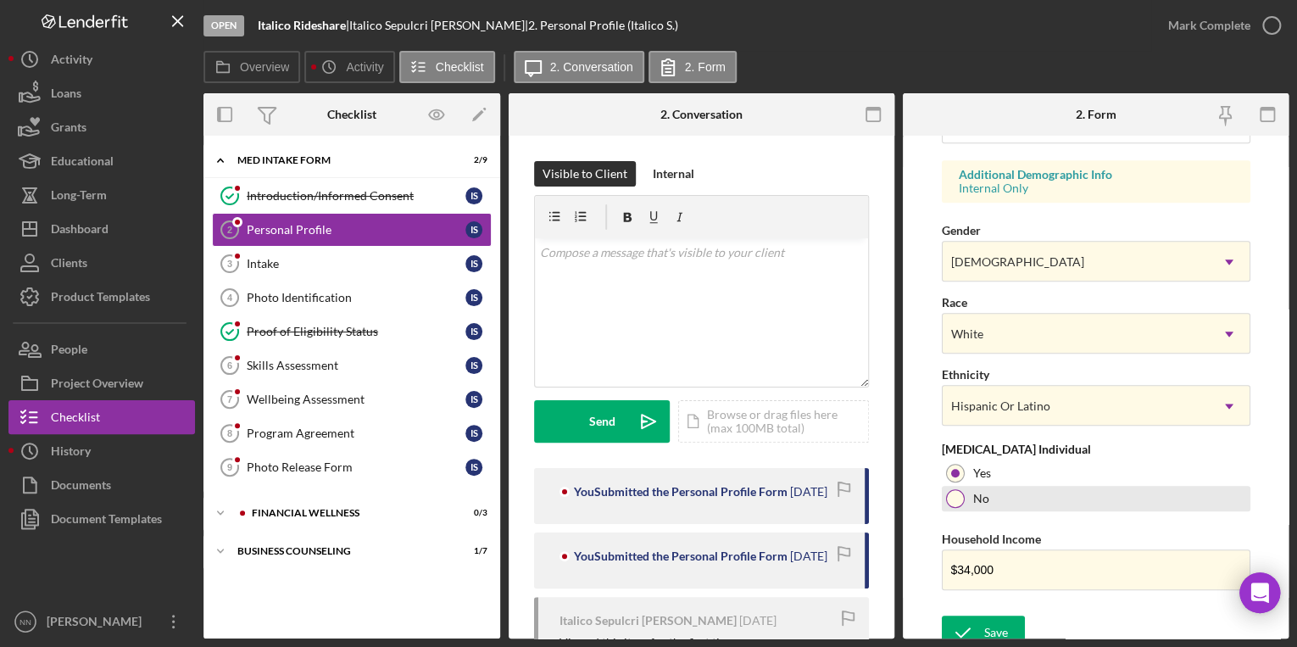
scroll to position [626, 0]
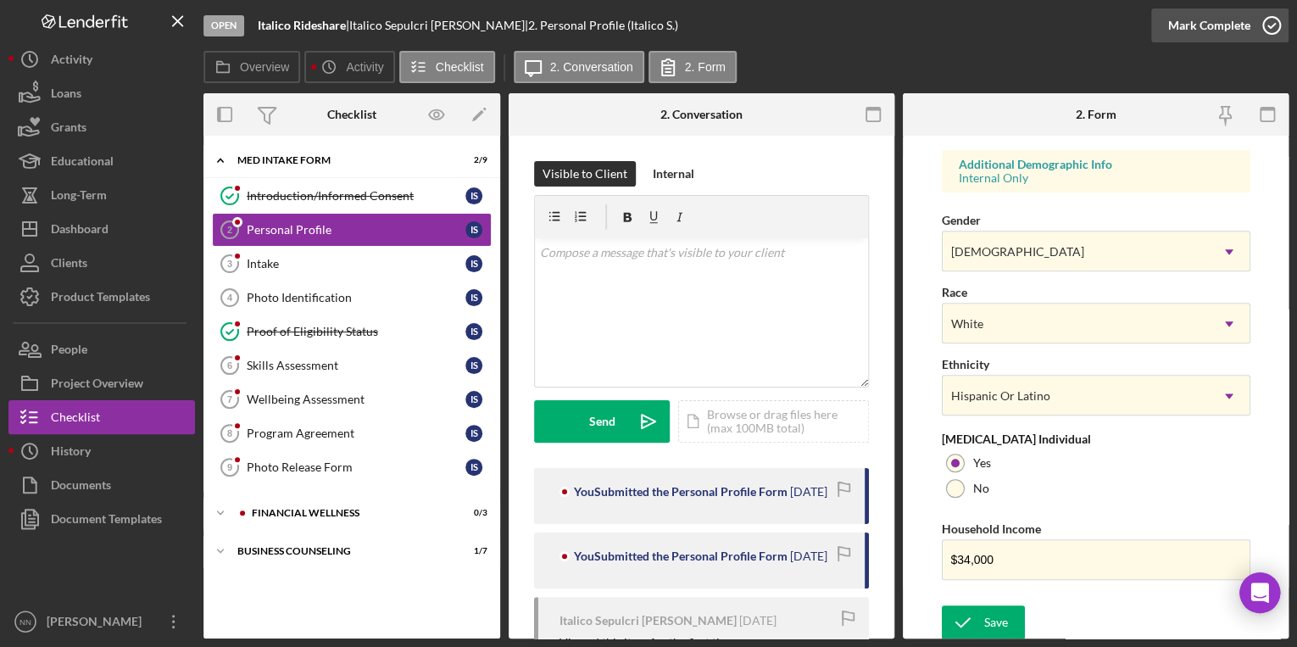
click at [1276, 31] on icon "button" at bounding box center [1271, 25] width 42 height 42
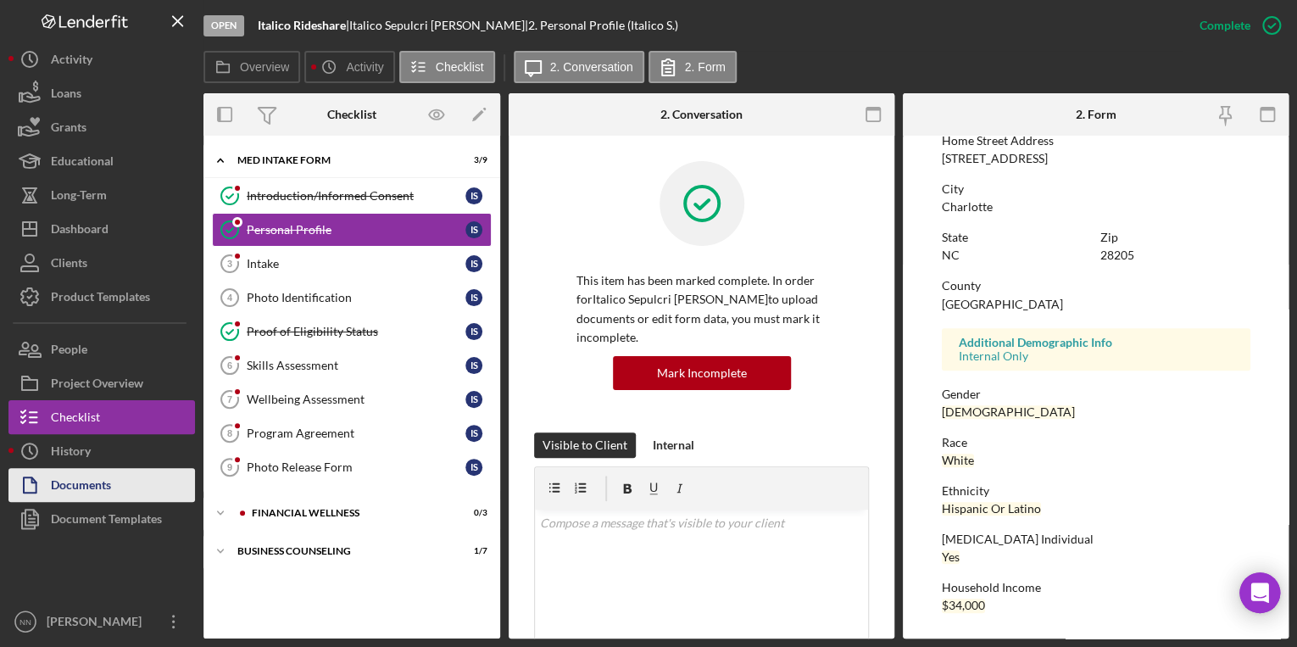
scroll to position [288, 0]
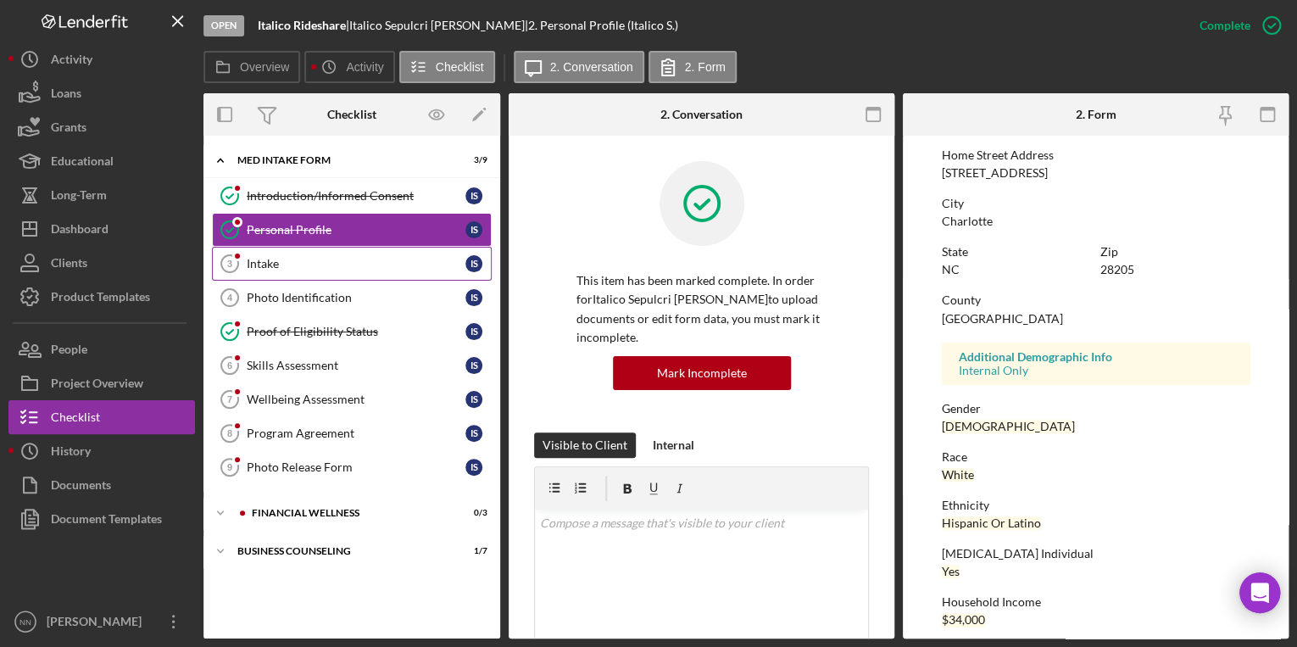
click at [381, 258] on div "Intake" at bounding box center [356, 264] width 219 height 14
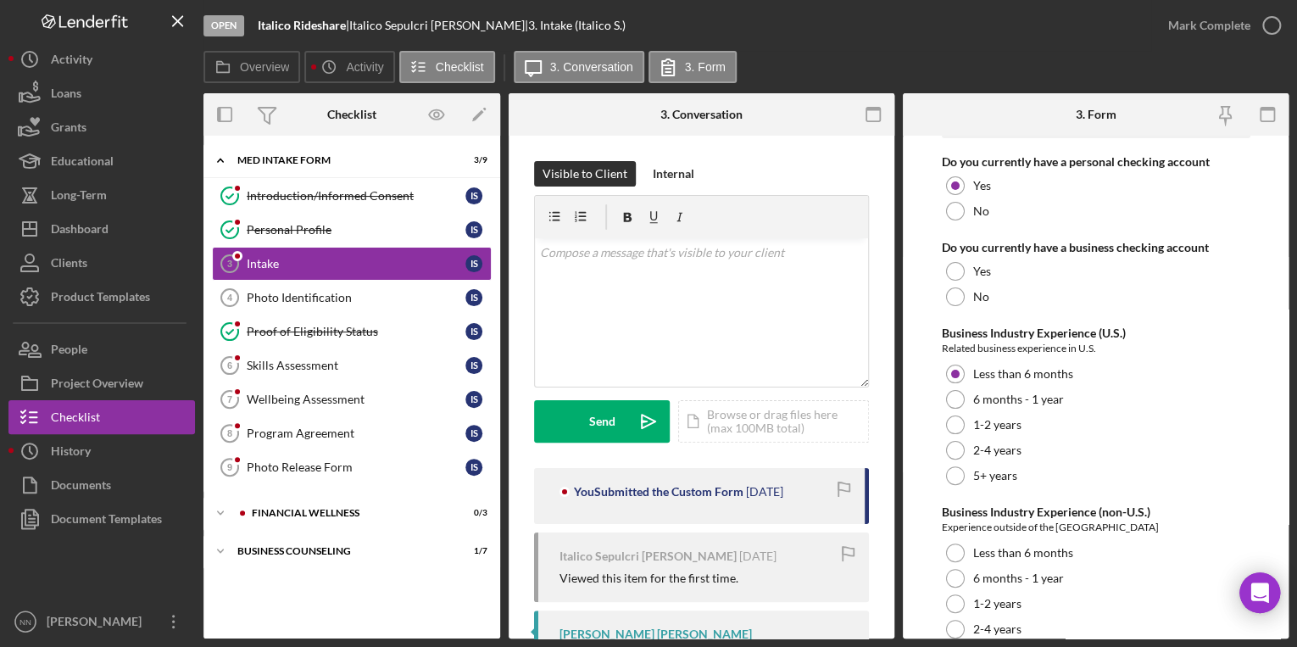
scroll to position [3419, 0]
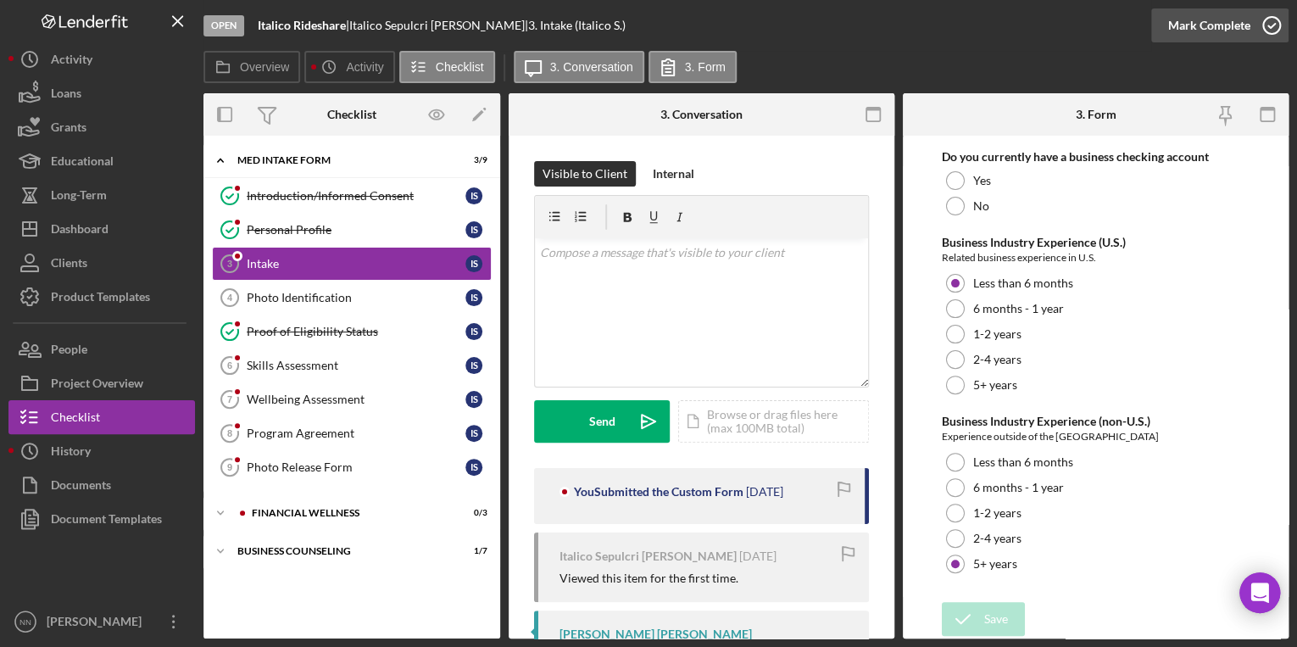
click at [1250, 21] on icon "button" at bounding box center [1271, 25] width 42 height 42
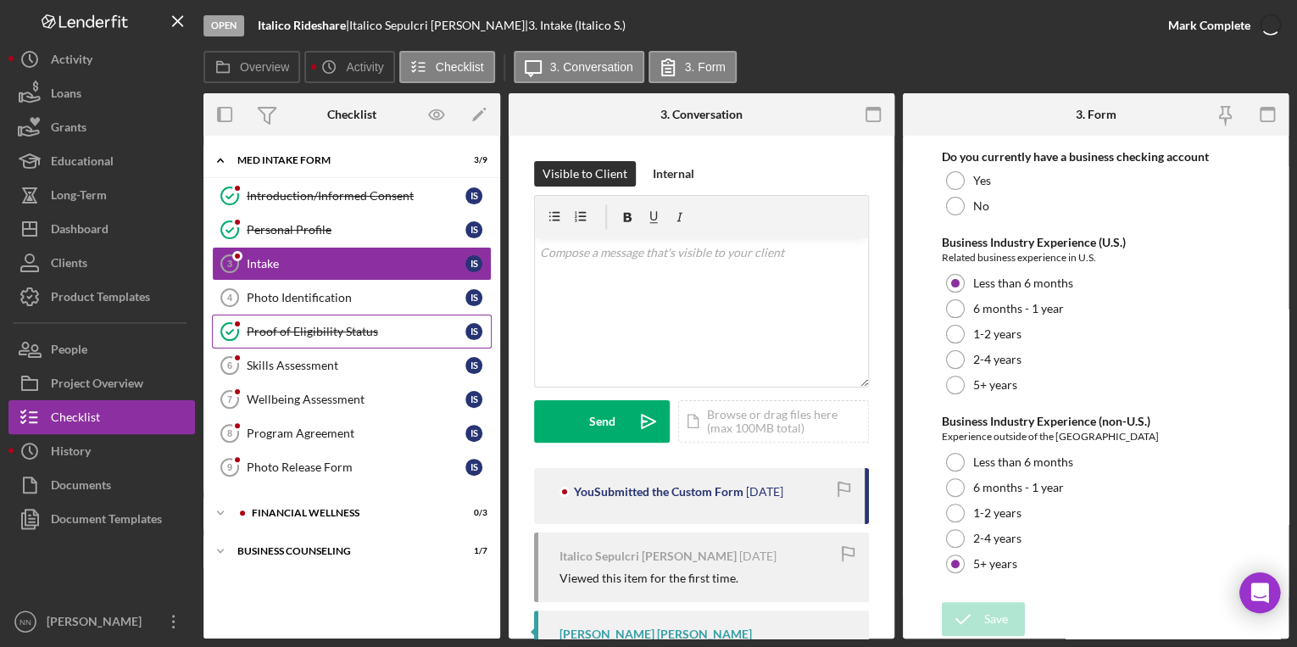
scroll to position [3487, 0]
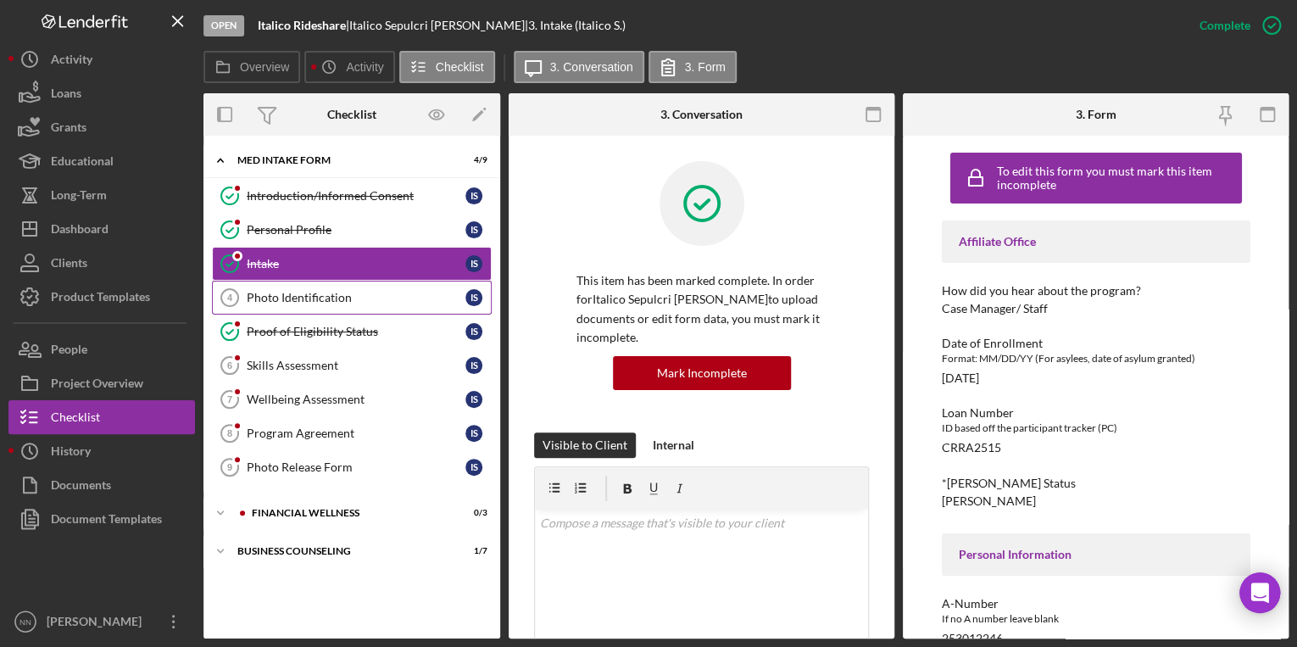
click at [390, 298] on div "Photo Identification" at bounding box center [356, 298] width 219 height 14
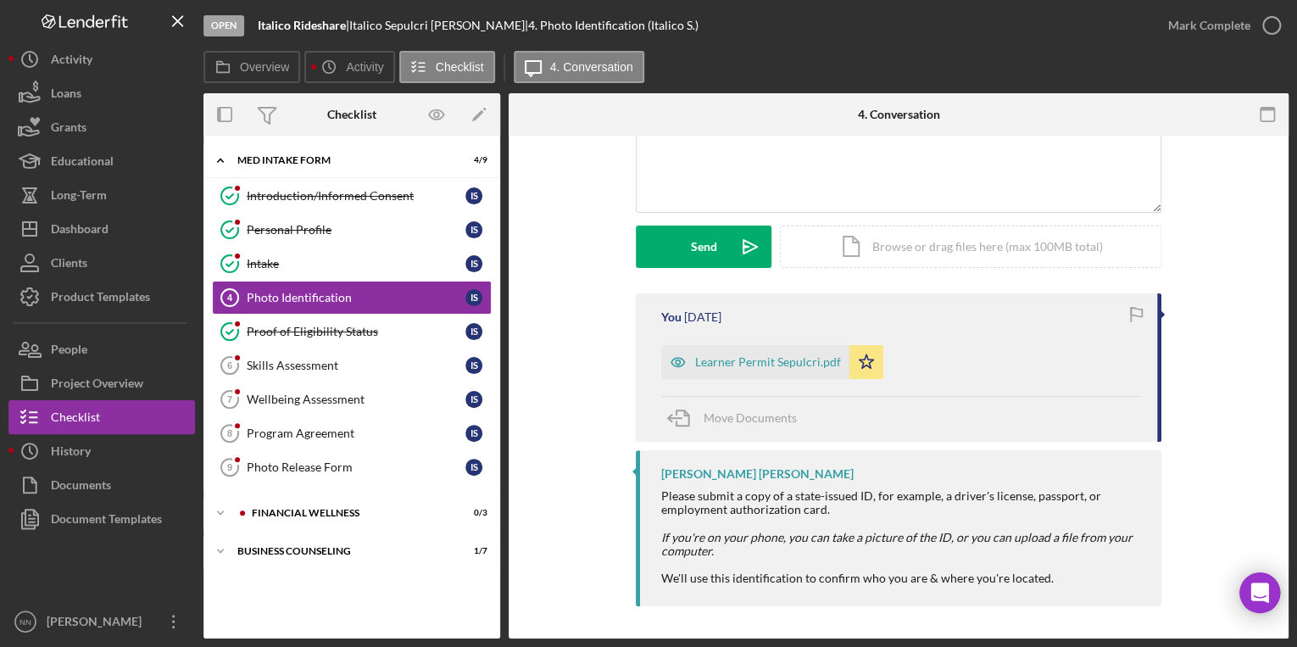
scroll to position [175, 0]
click at [1259, 29] on icon "button" at bounding box center [1271, 25] width 42 height 42
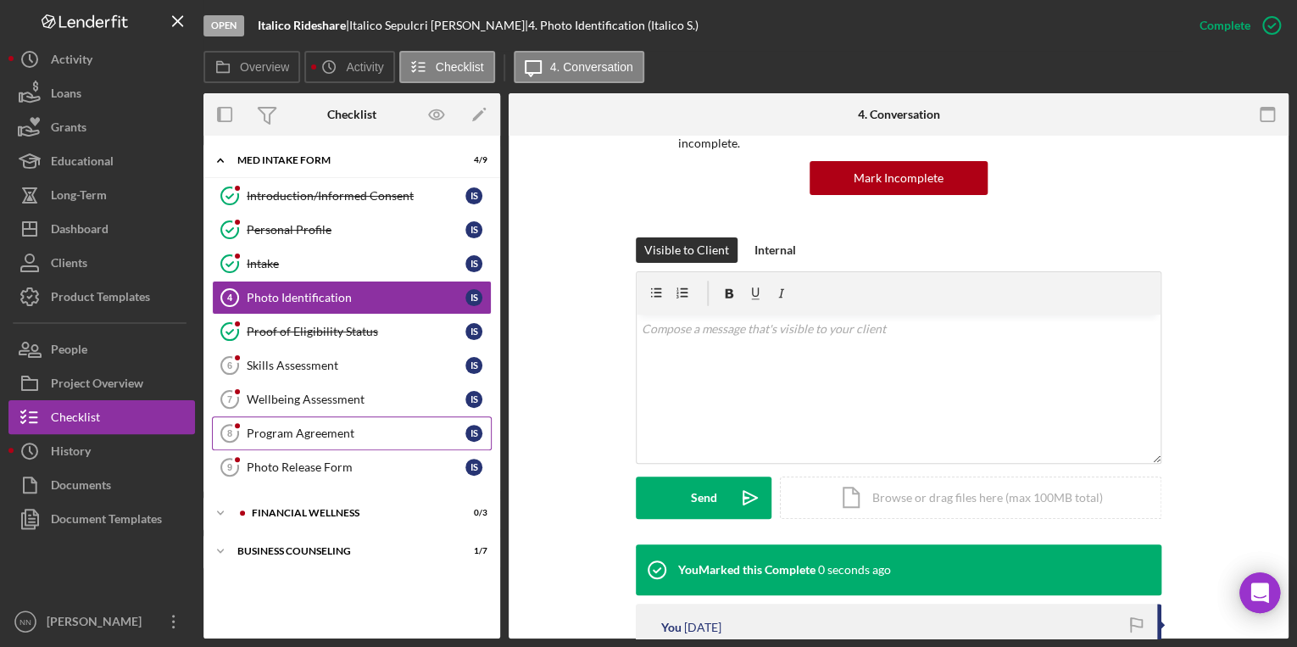
scroll to position [409, 0]
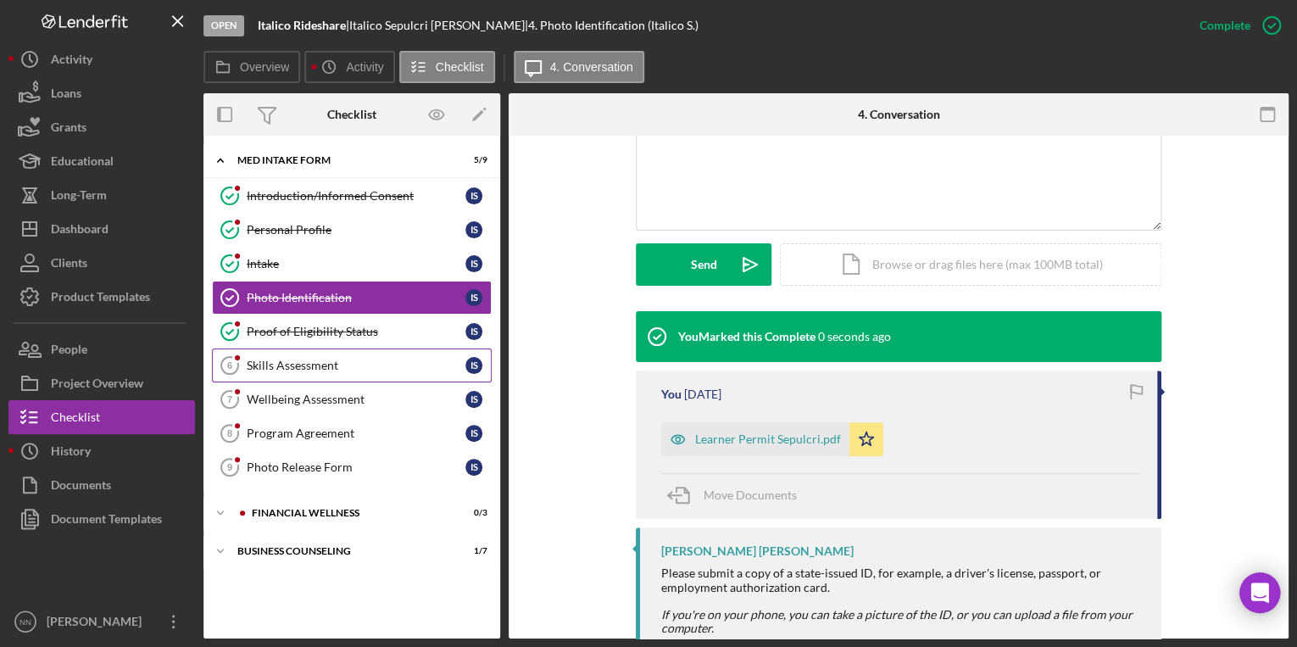
click at [290, 368] on div "Skills Assessment" at bounding box center [356, 366] width 219 height 14
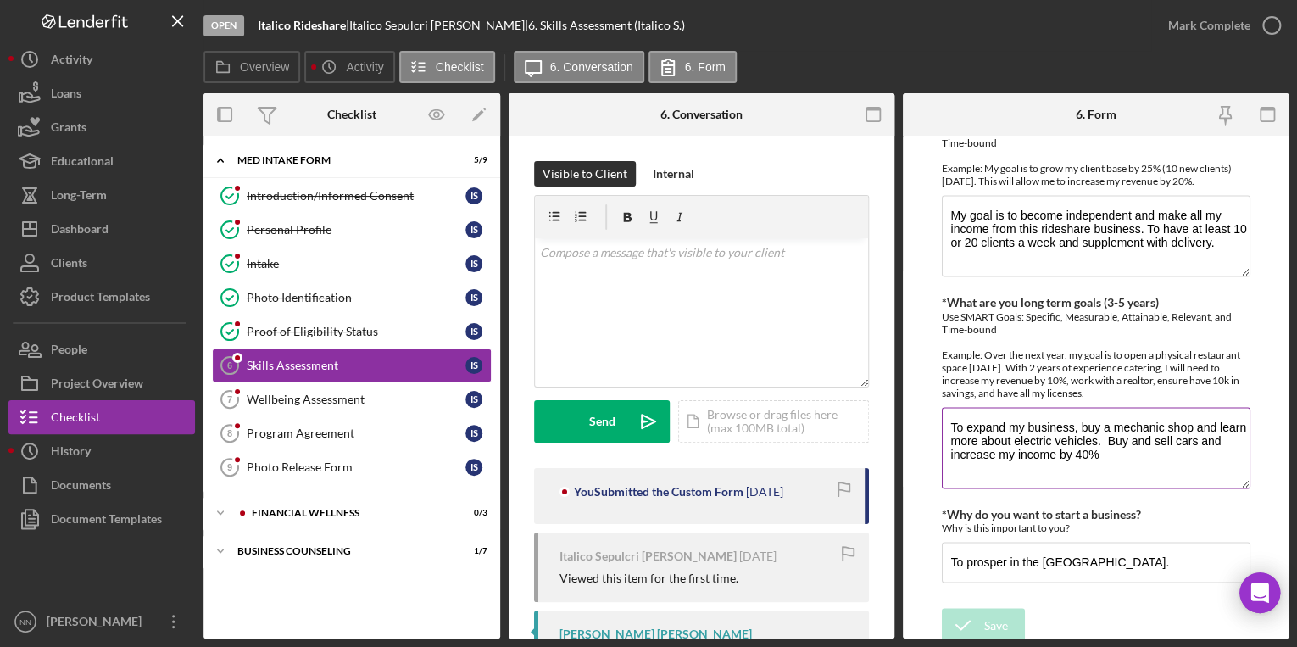
scroll to position [1158, 0]
click at [1261, 17] on icon "button" at bounding box center [1271, 25] width 42 height 42
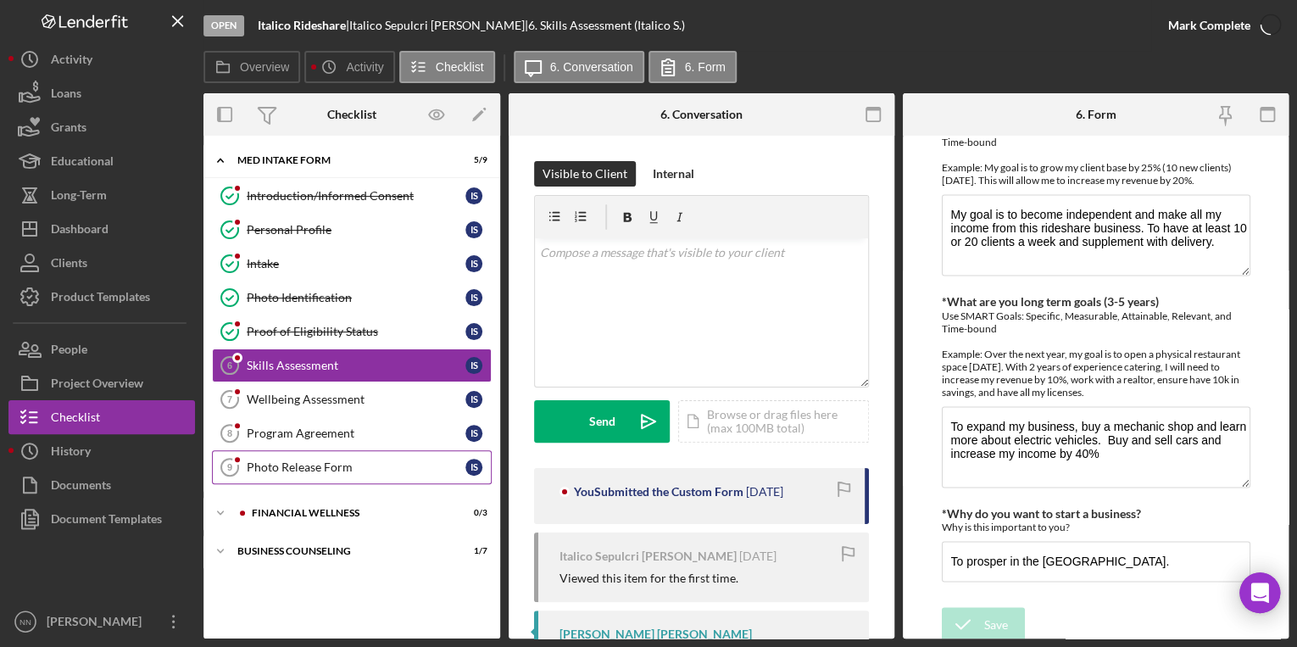
scroll to position [1226, 0]
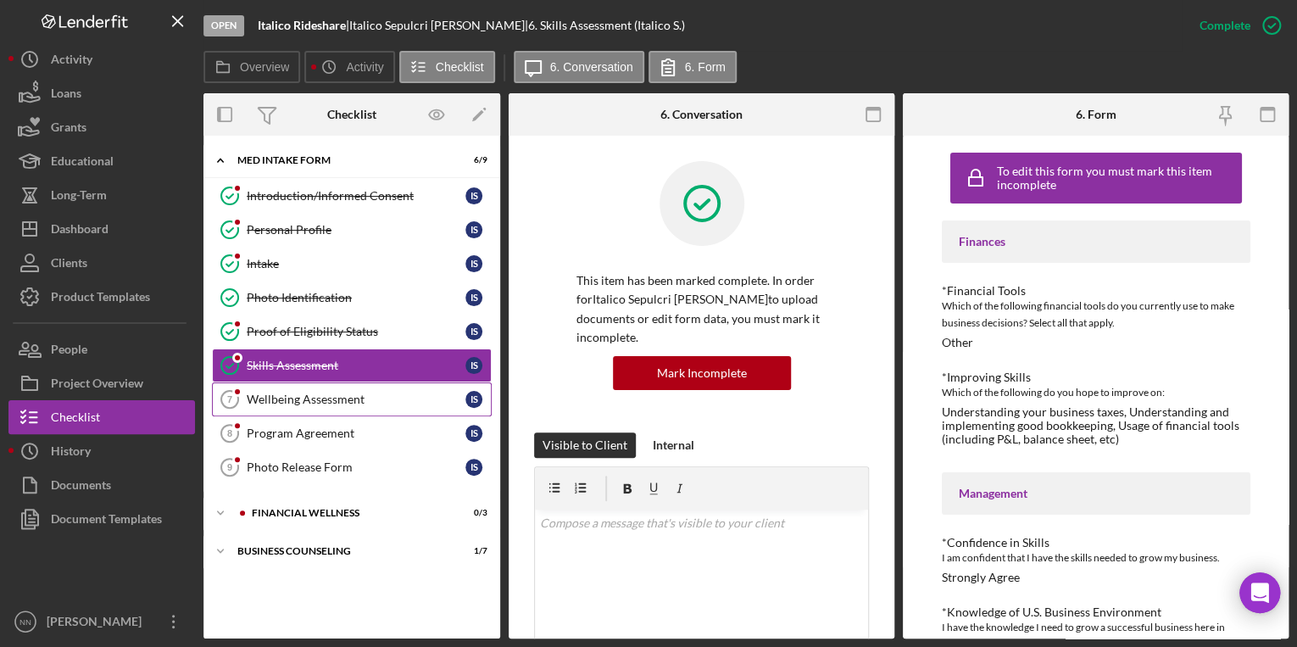
click at [316, 397] on div "Wellbeing Assessment" at bounding box center [356, 399] width 219 height 14
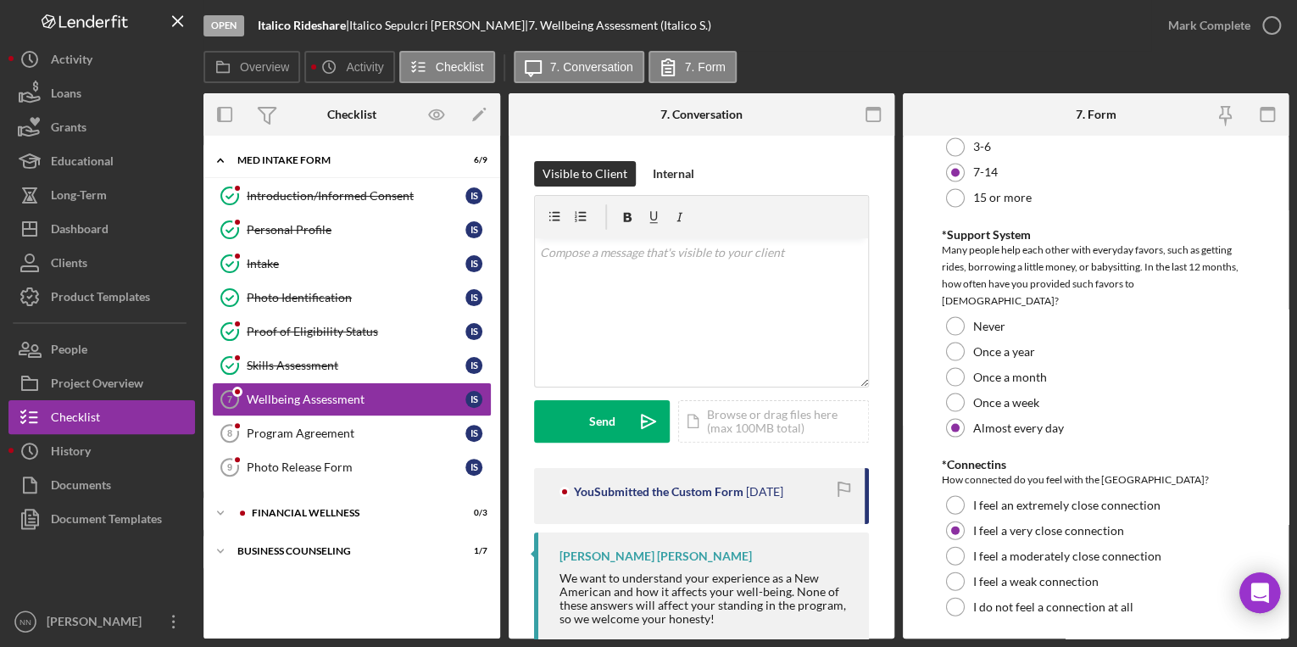
scroll to position [1660, 0]
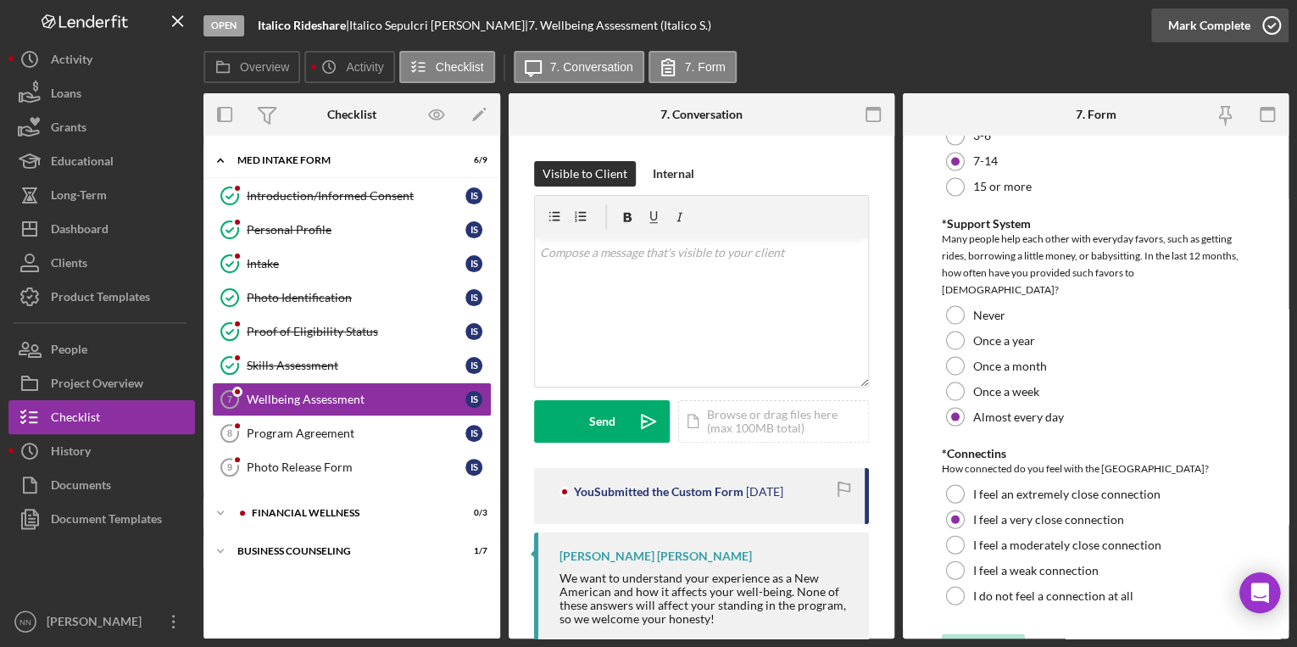
click at [1254, 19] on icon "button" at bounding box center [1271, 25] width 42 height 42
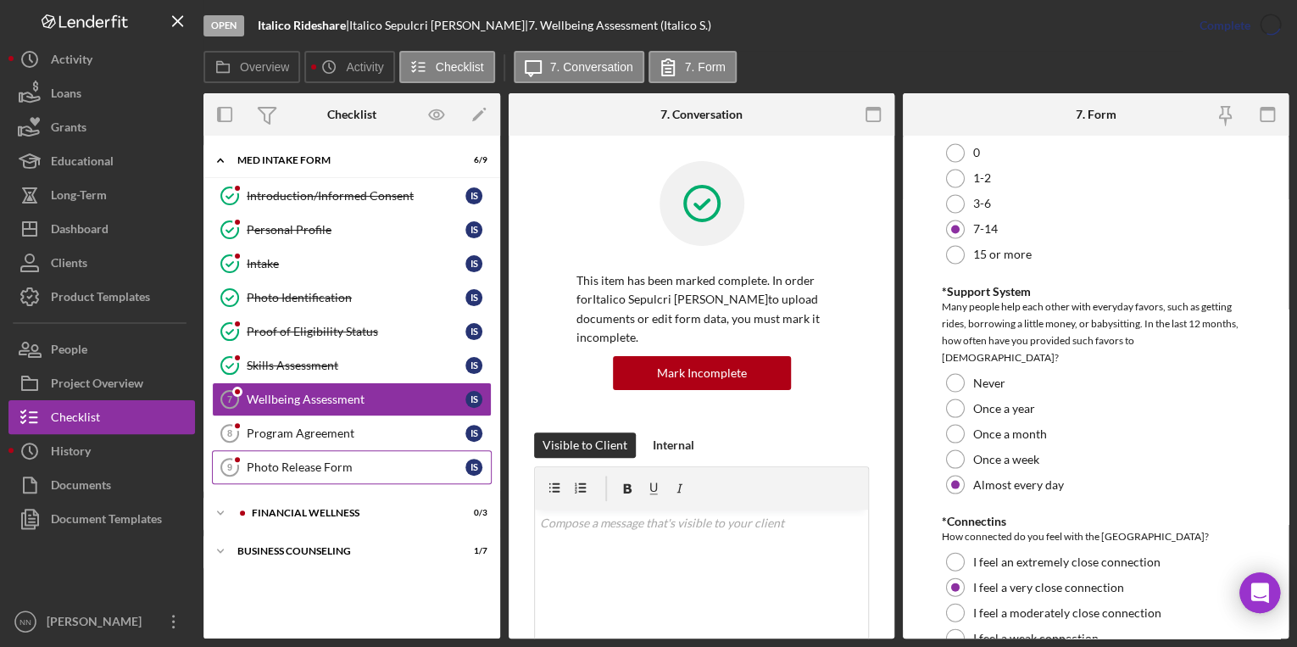
scroll to position [1728, 0]
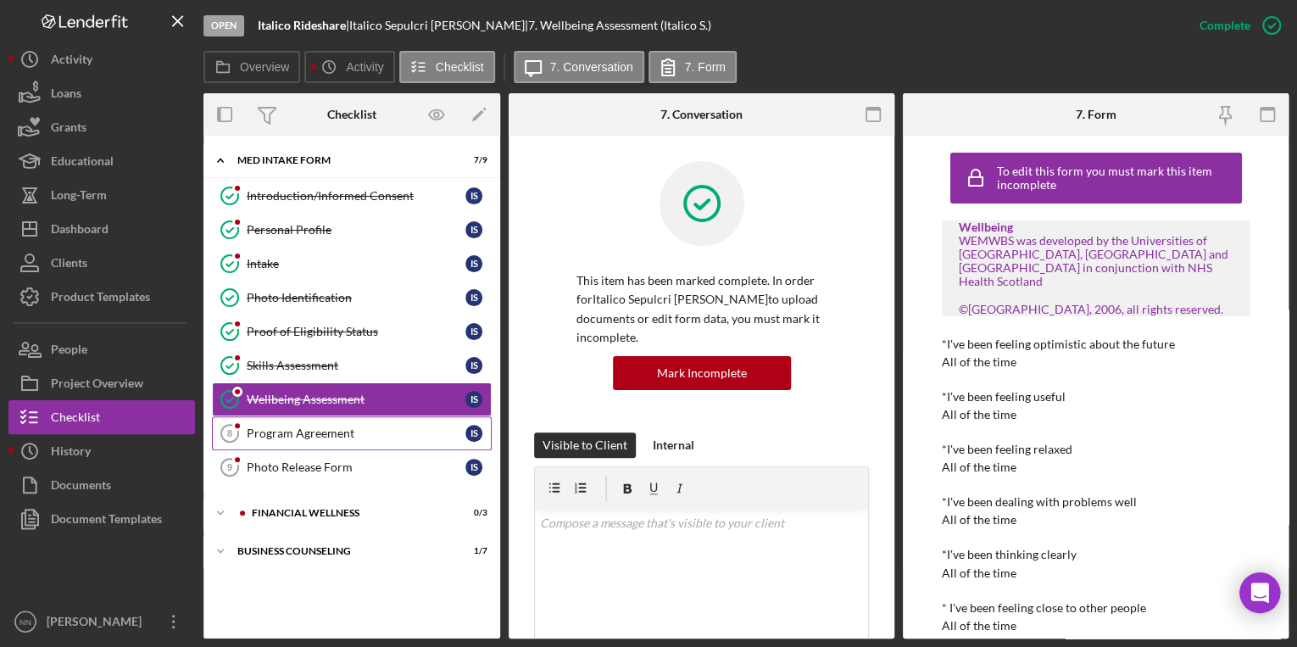
click at [370, 435] on div "Program Agreement" at bounding box center [356, 433] width 219 height 14
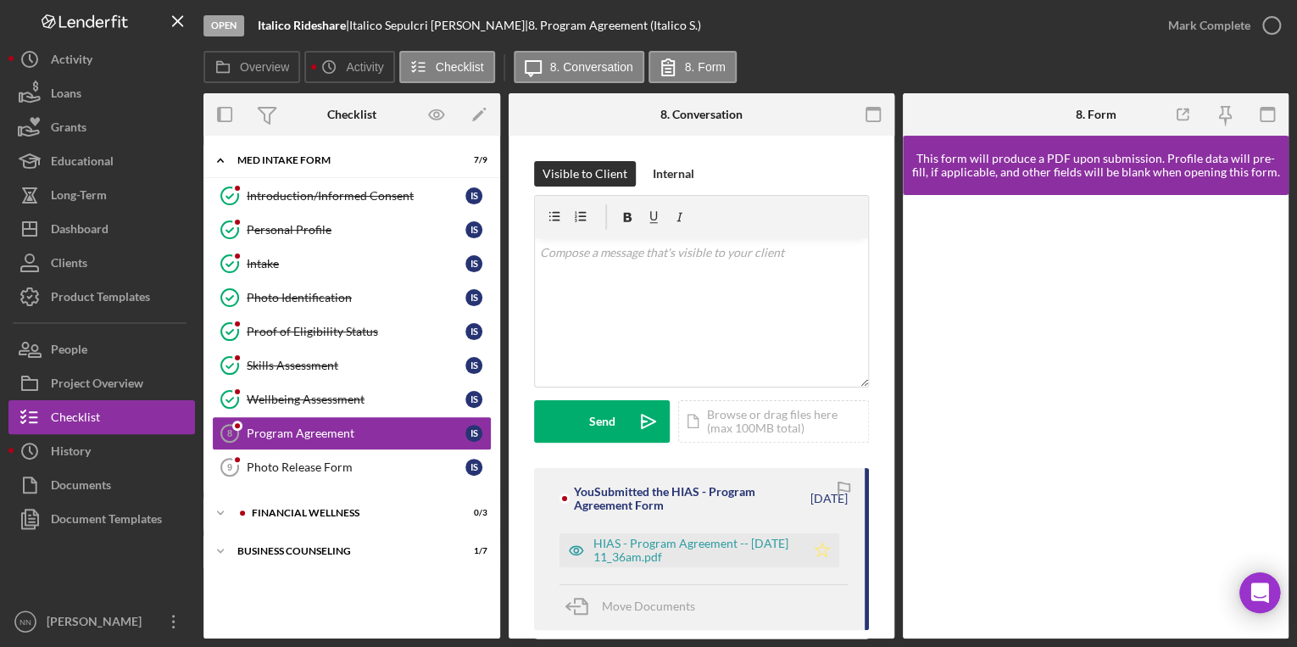
click at [819, 545] on icon "Icon/Star" at bounding box center [822, 550] width 34 height 34
click at [694, 556] on div "HIAS - Program Agreement -- 2025-07-09 11_36am.pdf" at bounding box center [694, 550] width 203 height 27
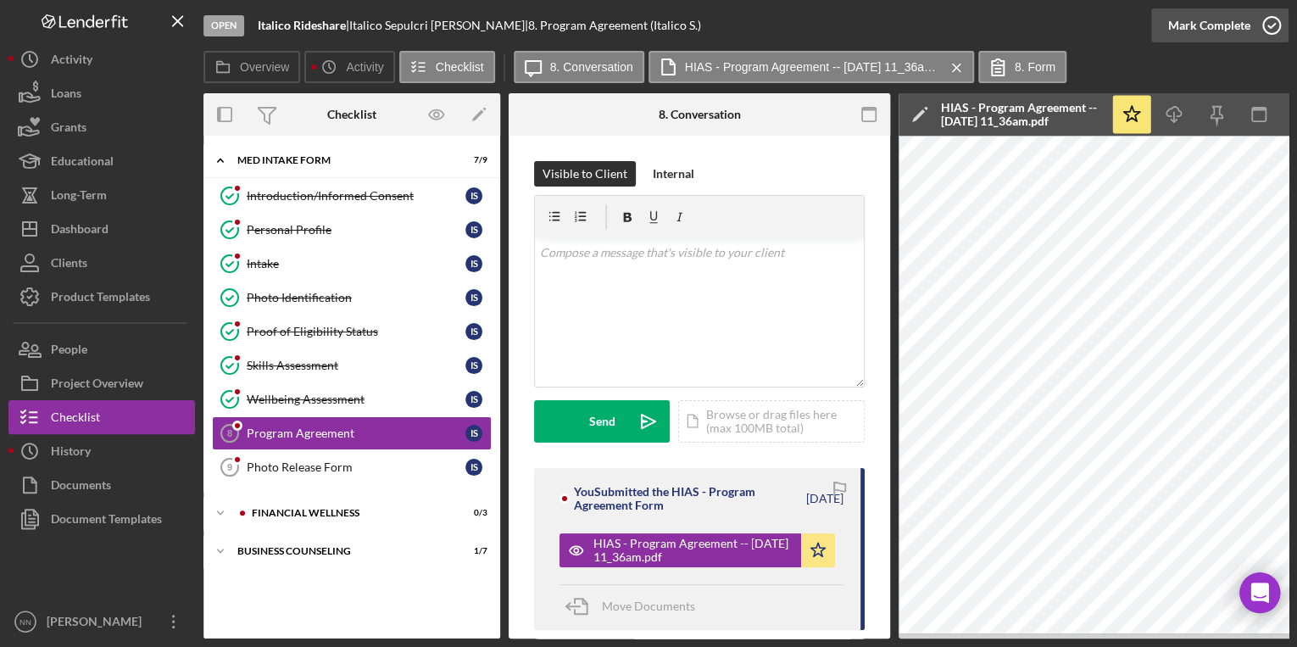
click at [1263, 24] on icon "button" at bounding box center [1271, 25] width 42 height 42
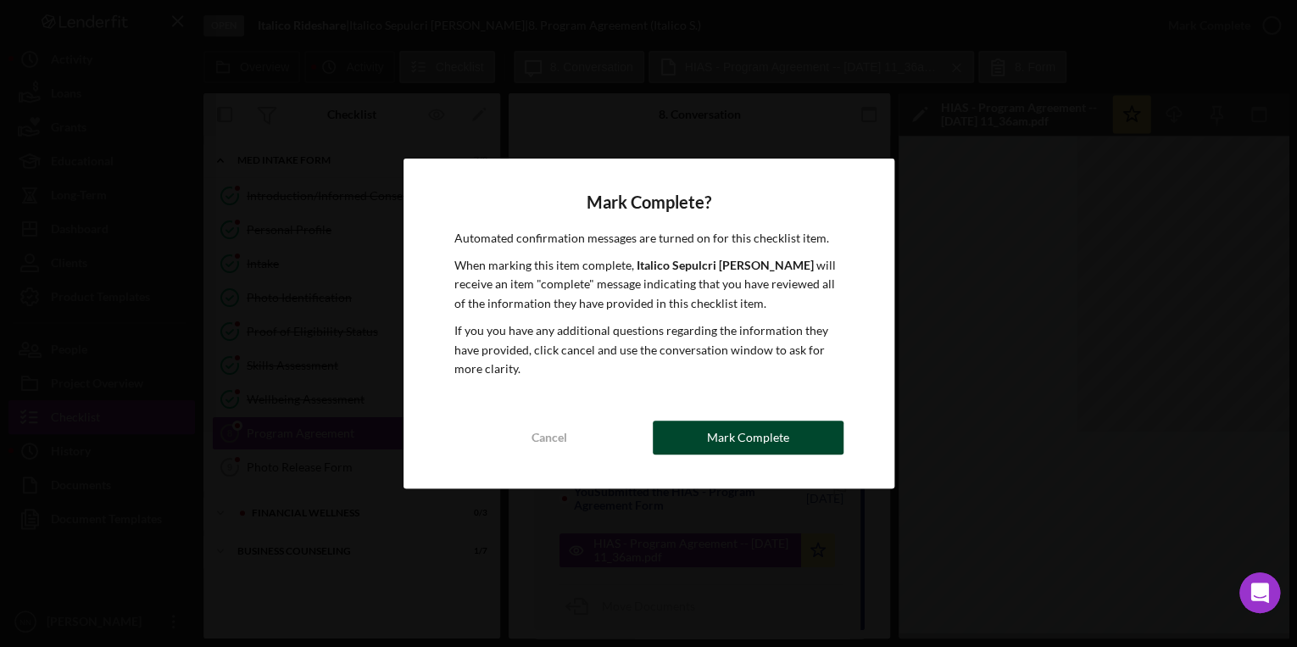
click at [676, 431] on button "Mark Complete" at bounding box center [748, 437] width 191 height 34
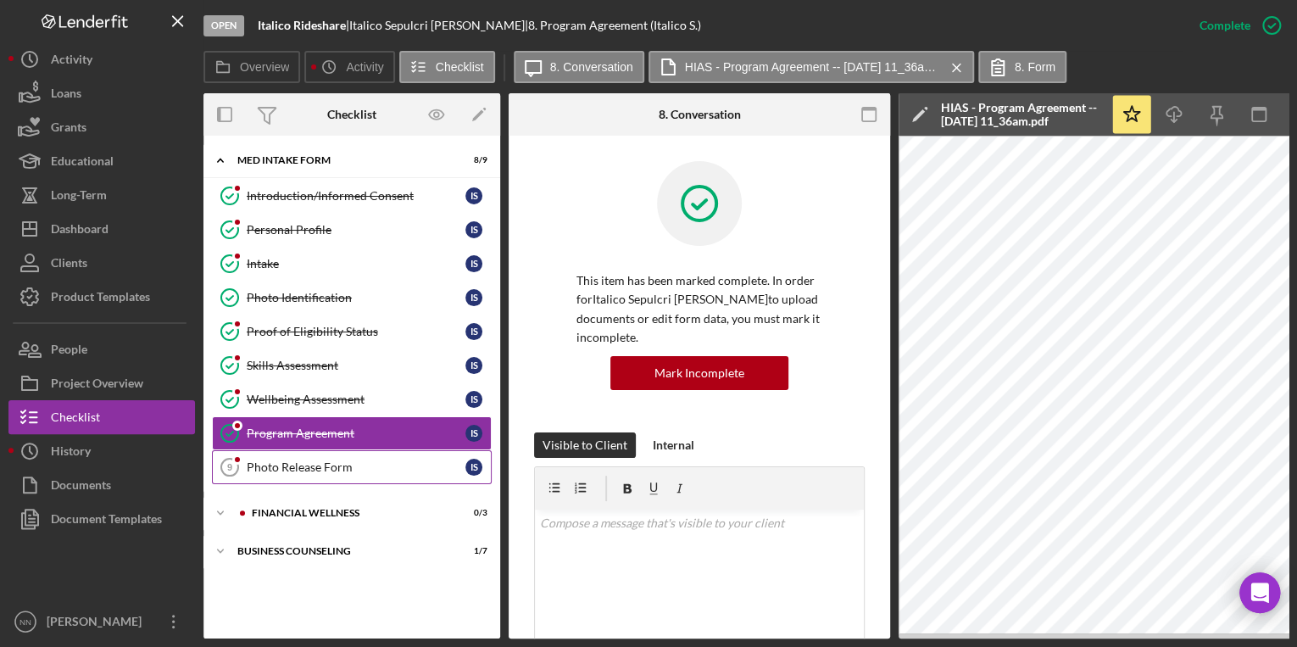
click at [326, 461] on div "Photo Release Form" at bounding box center [356, 467] width 219 height 14
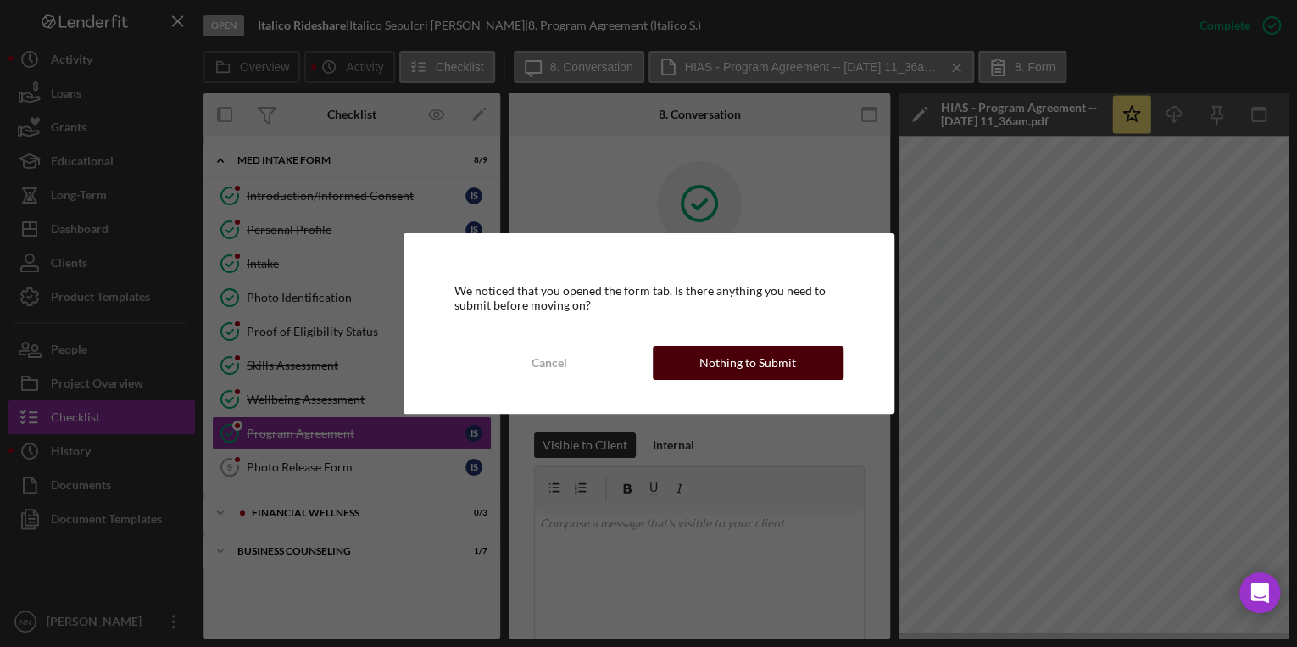
click at [704, 367] on div "Nothing to Submit" at bounding box center [747, 363] width 97 height 34
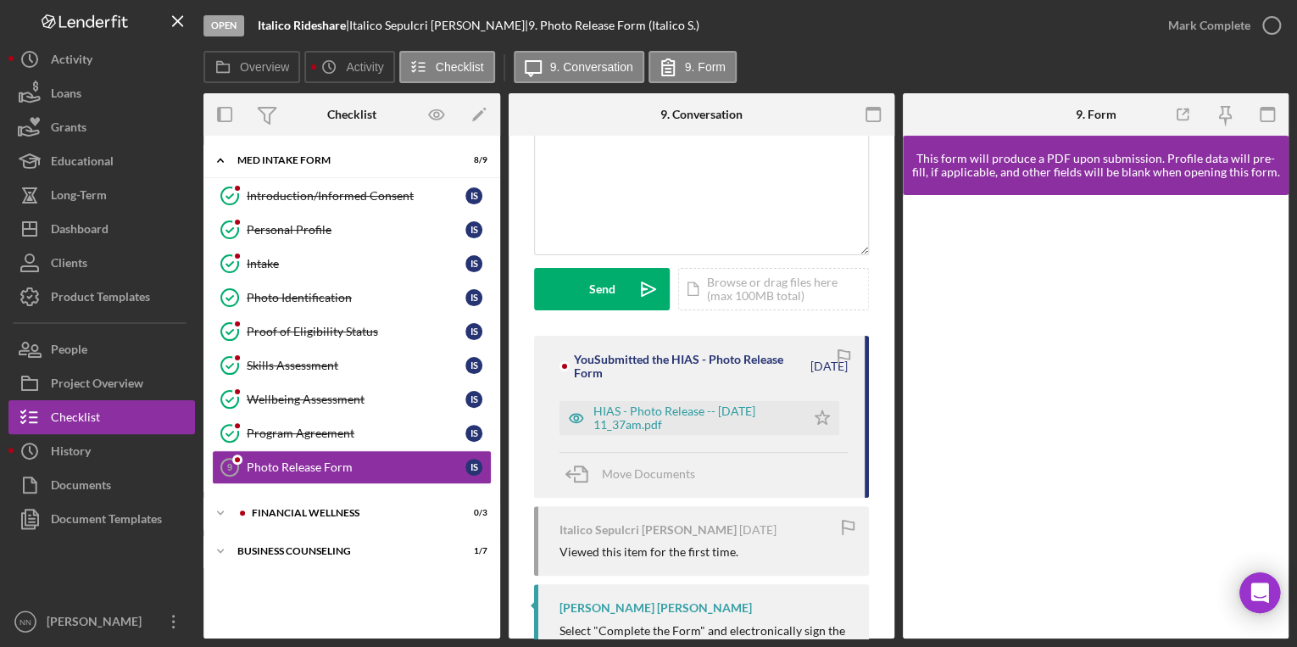
scroll to position [136, 0]
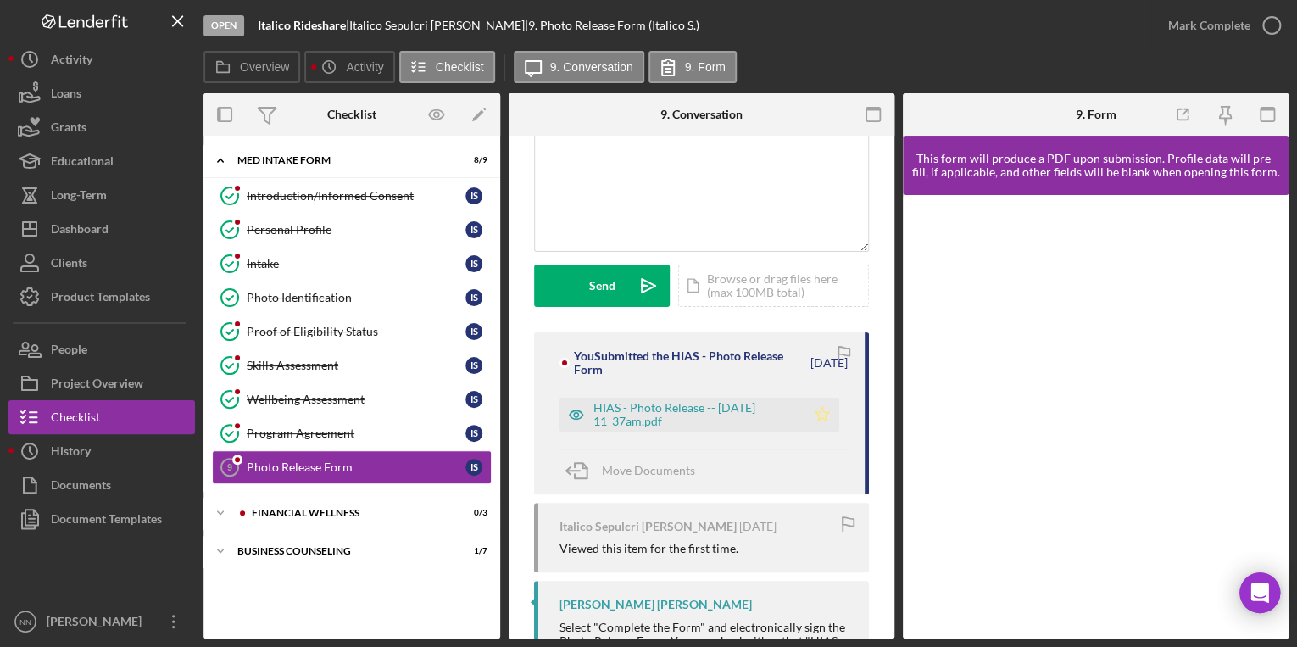
click at [819, 419] on polygon "button" at bounding box center [823, 414] width 14 height 14
click at [1272, 27] on icon "button" at bounding box center [1271, 25] width 42 height 42
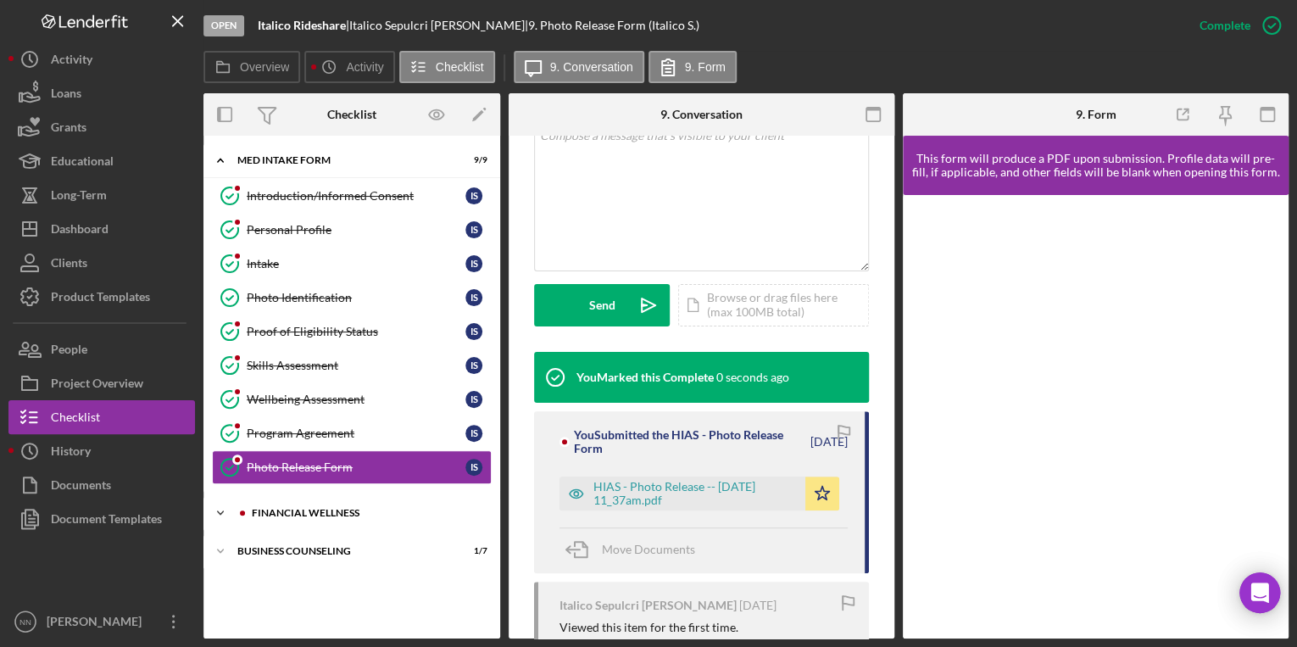
click at [324, 508] on div "Financial Wellness" at bounding box center [365, 513] width 227 height 10
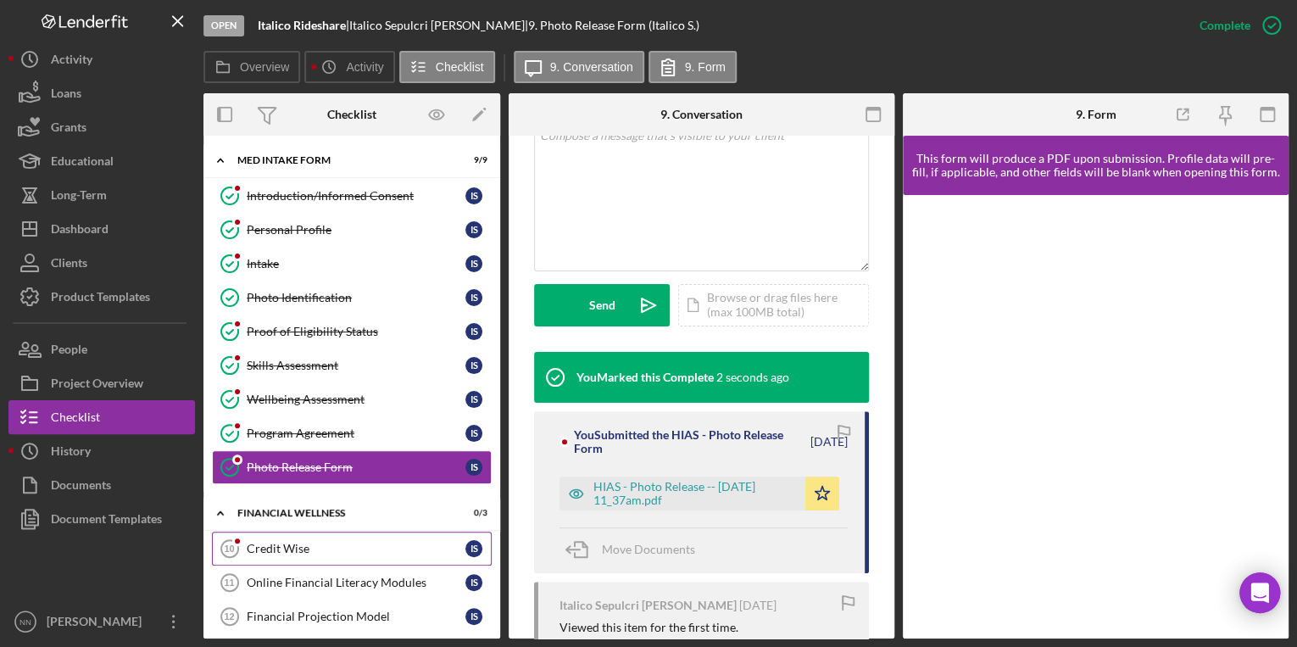
click at [289, 545] on div "Credit Wise" at bounding box center [356, 549] width 219 height 14
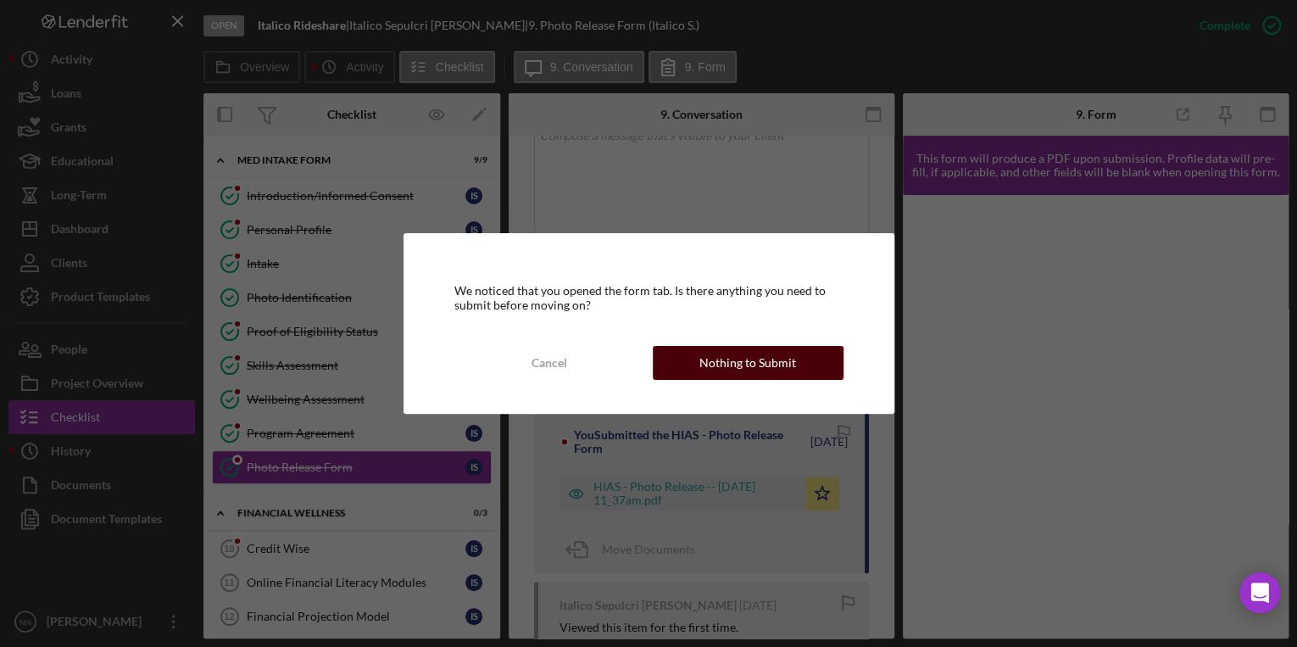
click at [743, 354] on div "Nothing to Submit" at bounding box center [747, 363] width 97 height 34
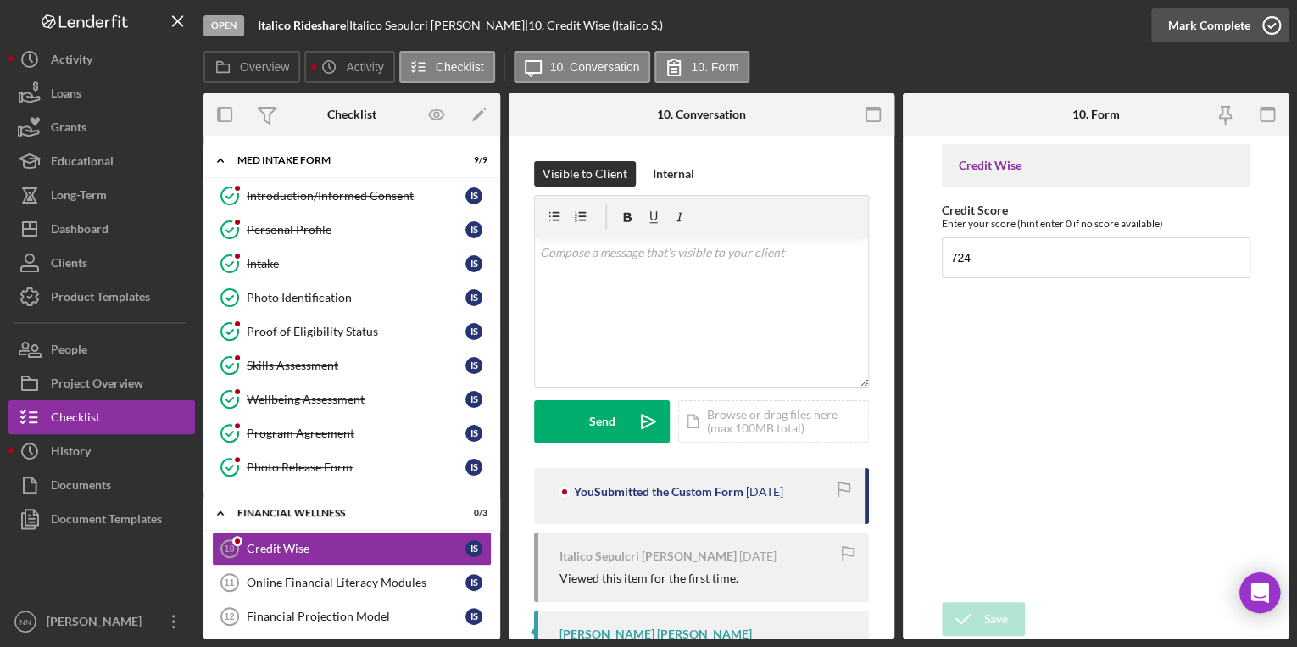
click at [1246, 37] on div "Mark Complete" at bounding box center [1209, 25] width 82 height 34
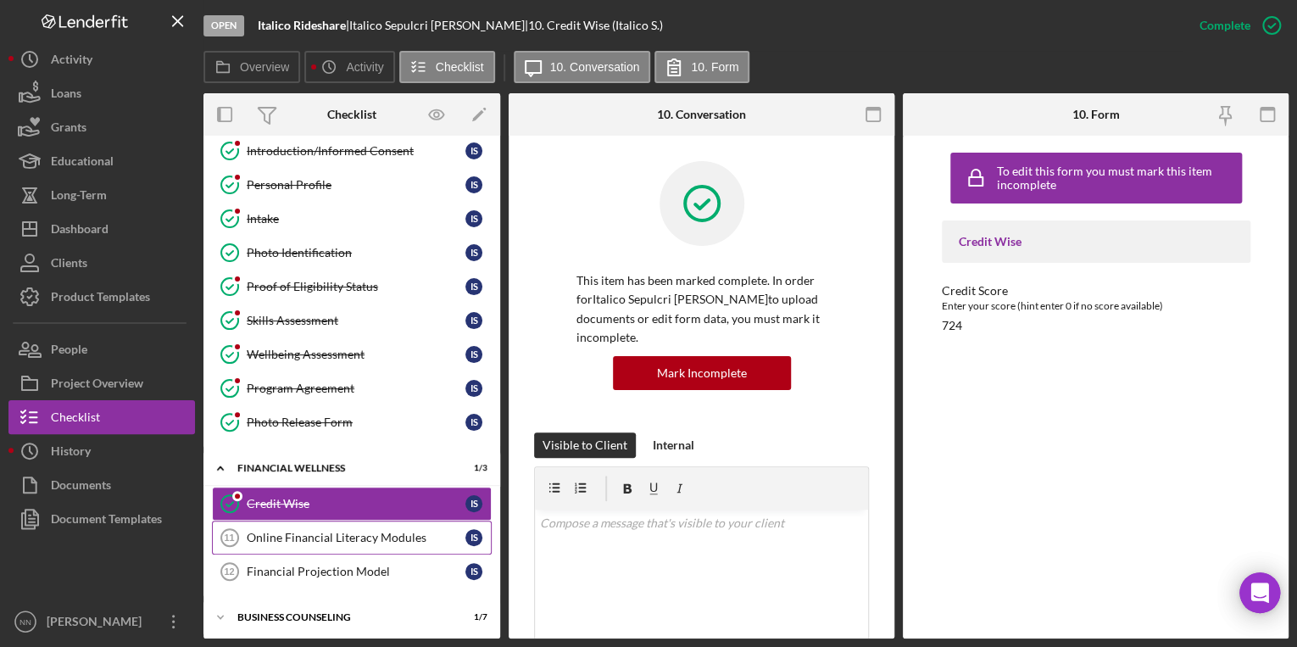
click at [327, 525] on link "Online Financial Literacy Modules 11 Online Financial Literacy Modules I S" at bounding box center [352, 538] width 280 height 34
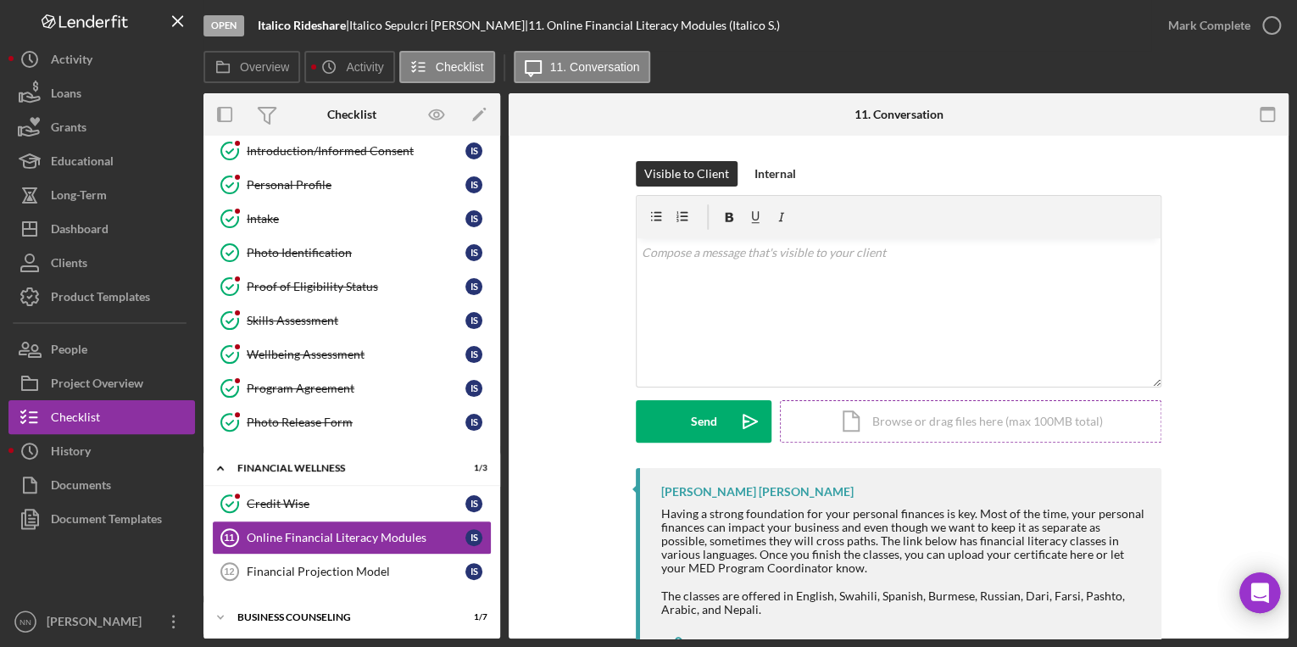
click at [927, 417] on div "Icon/Document Browse or drag files here (max 100MB total) Tap to choose files o…" at bounding box center [970, 421] width 381 height 42
click at [398, 565] on div "Financial Projection Model" at bounding box center [356, 572] width 219 height 14
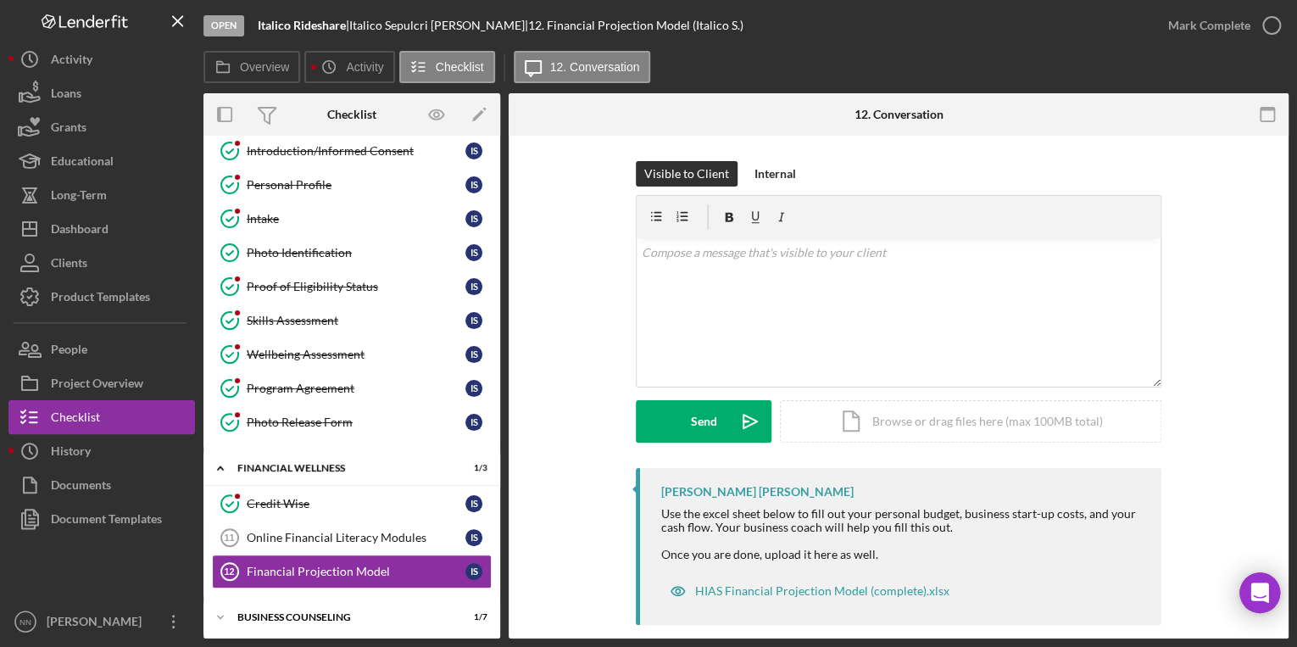
scroll to position [19, 0]
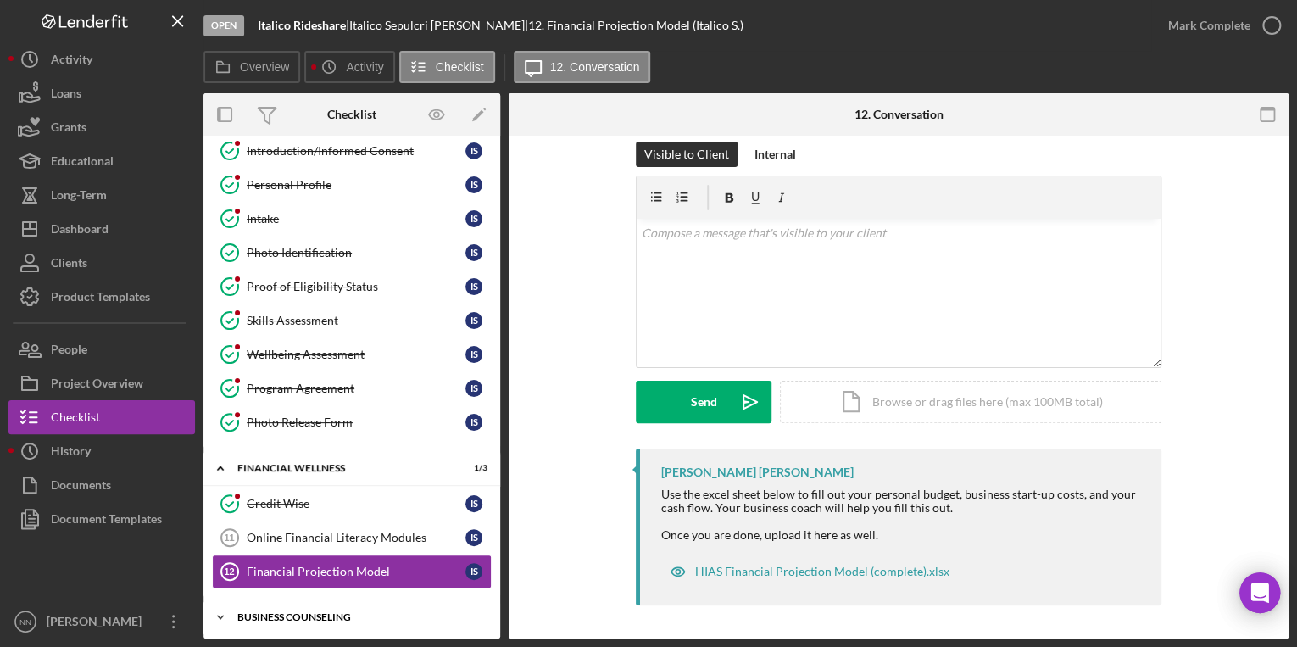
click at [309, 612] on div "Business Counseling" at bounding box center [358, 617] width 242 height 10
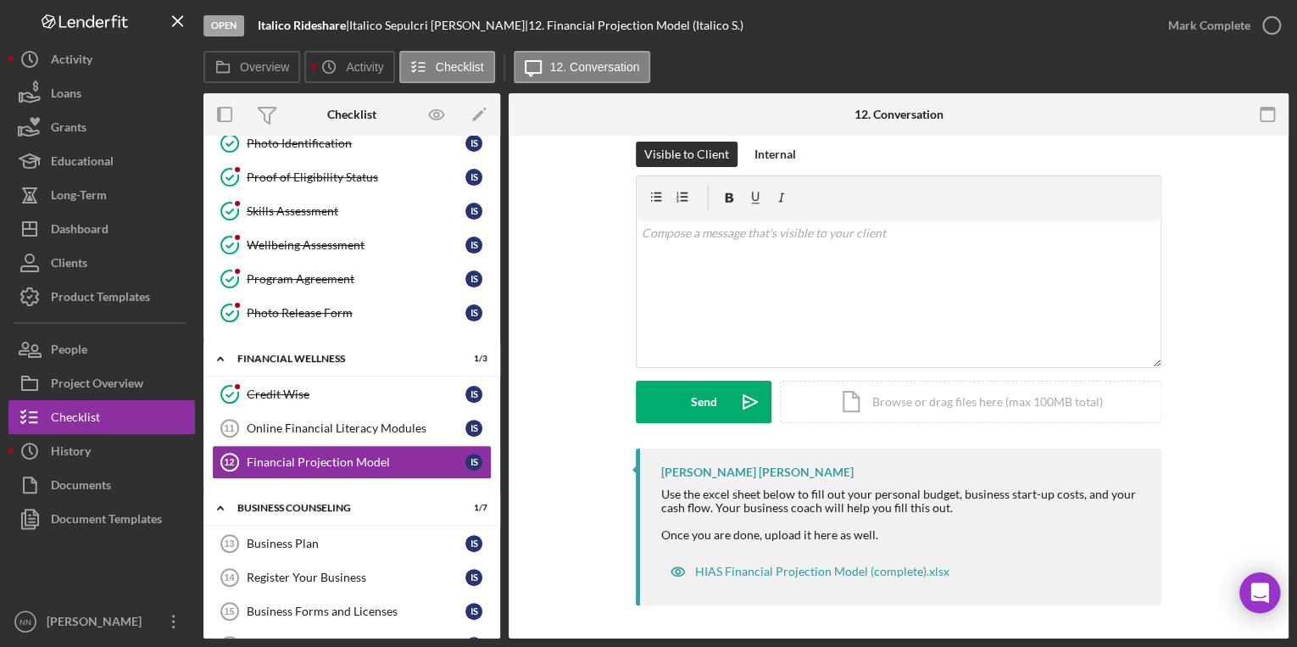
scroll to position [289, 0]
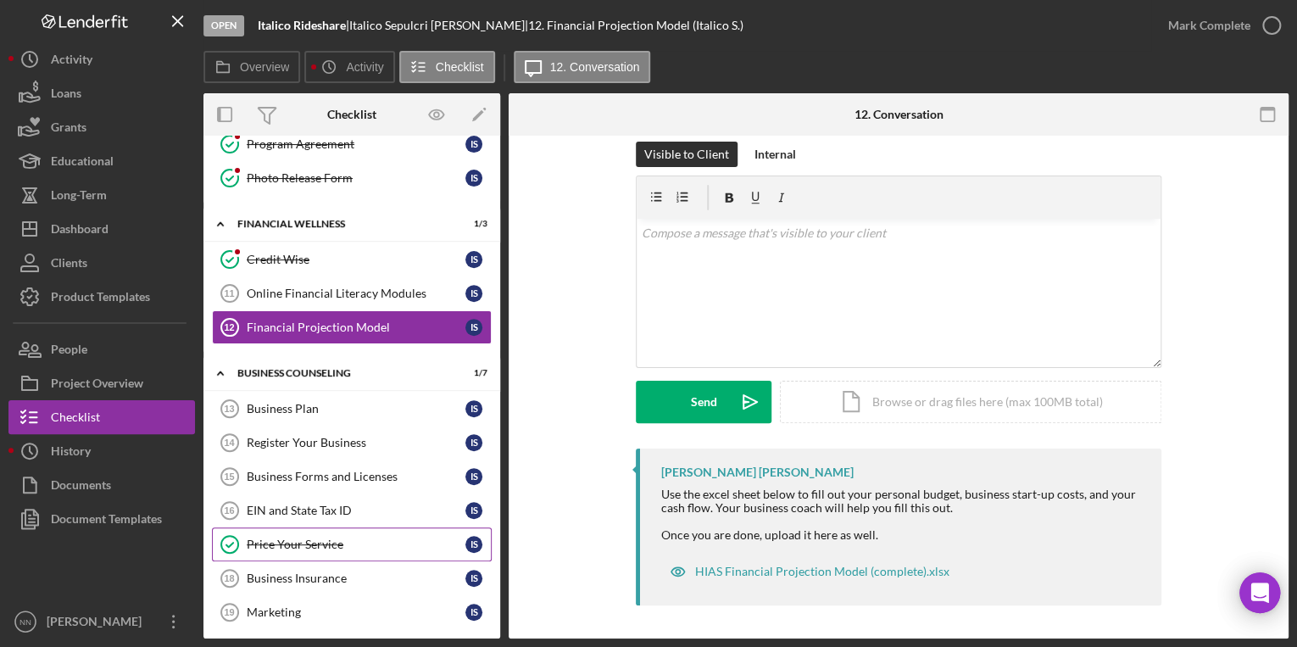
click at [349, 537] on div "Price Your Service" at bounding box center [356, 544] width 219 height 14
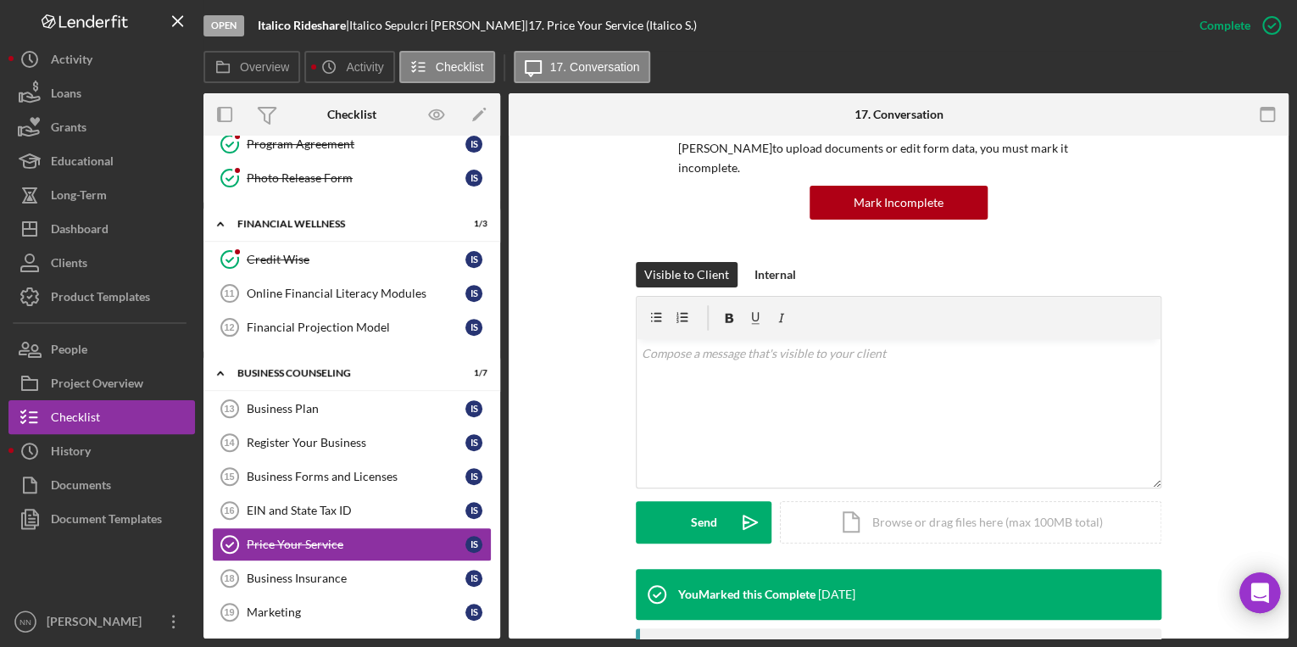
scroll to position [312, 0]
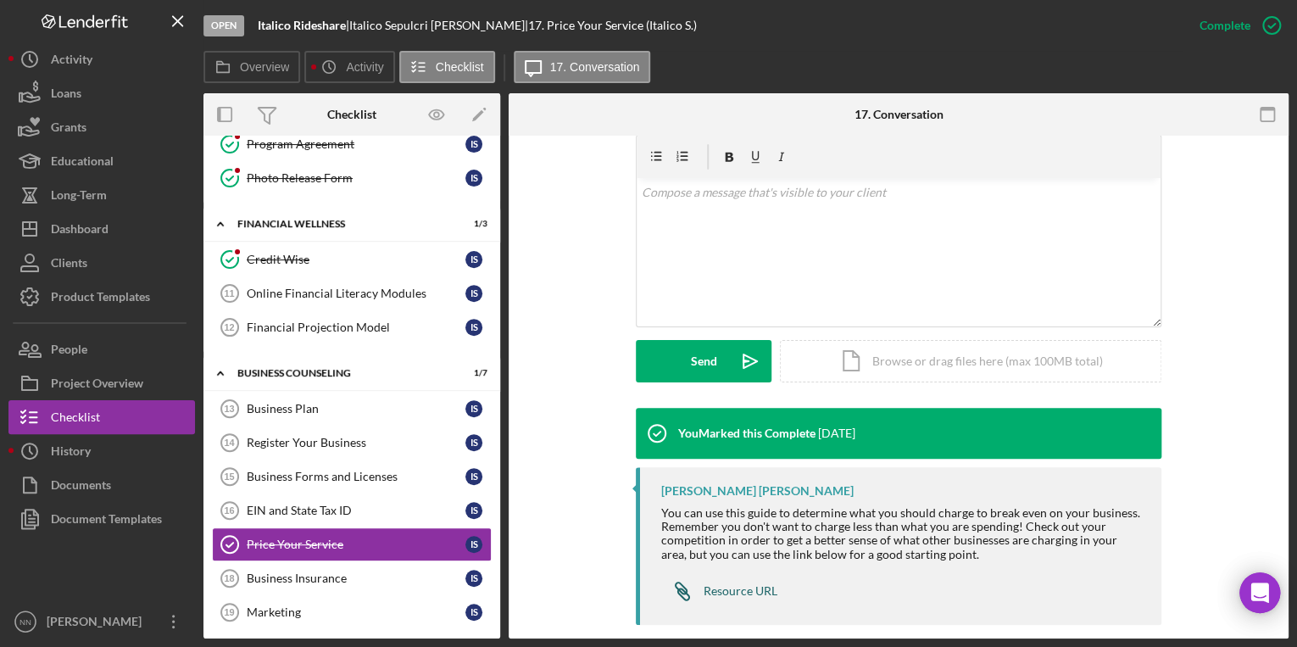
click at [738, 584] on div "Resource URL" at bounding box center [741, 591] width 74 height 14
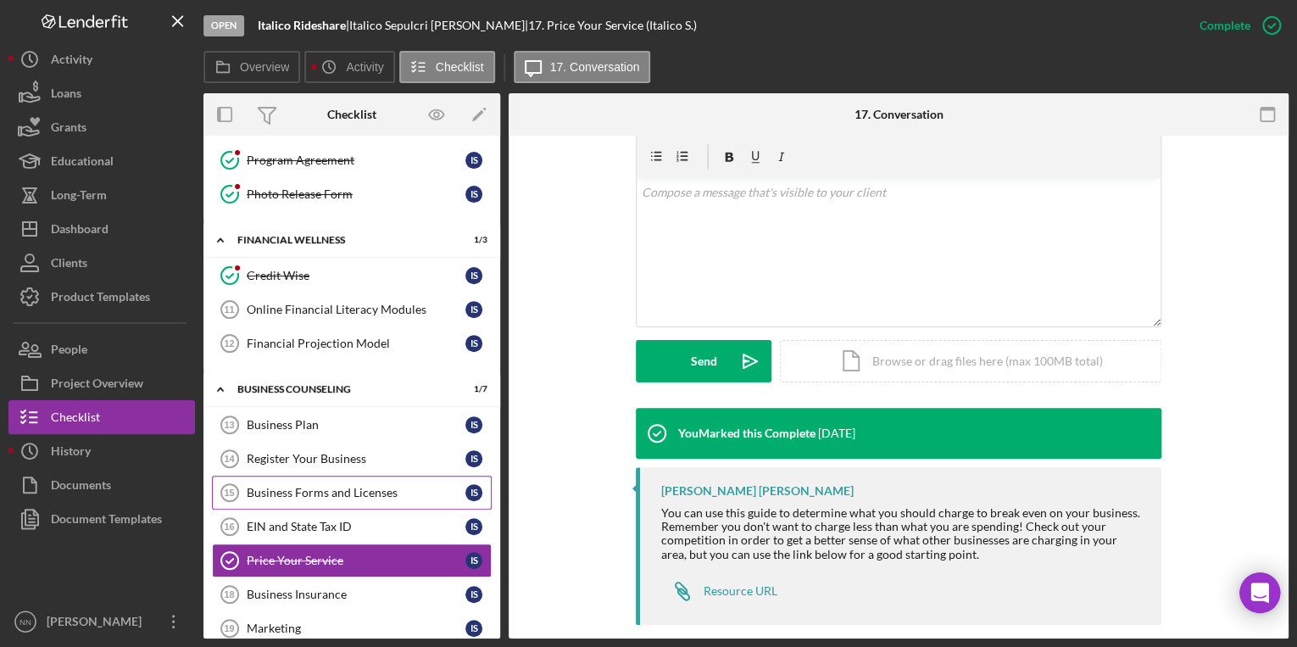
scroll to position [289, 0]
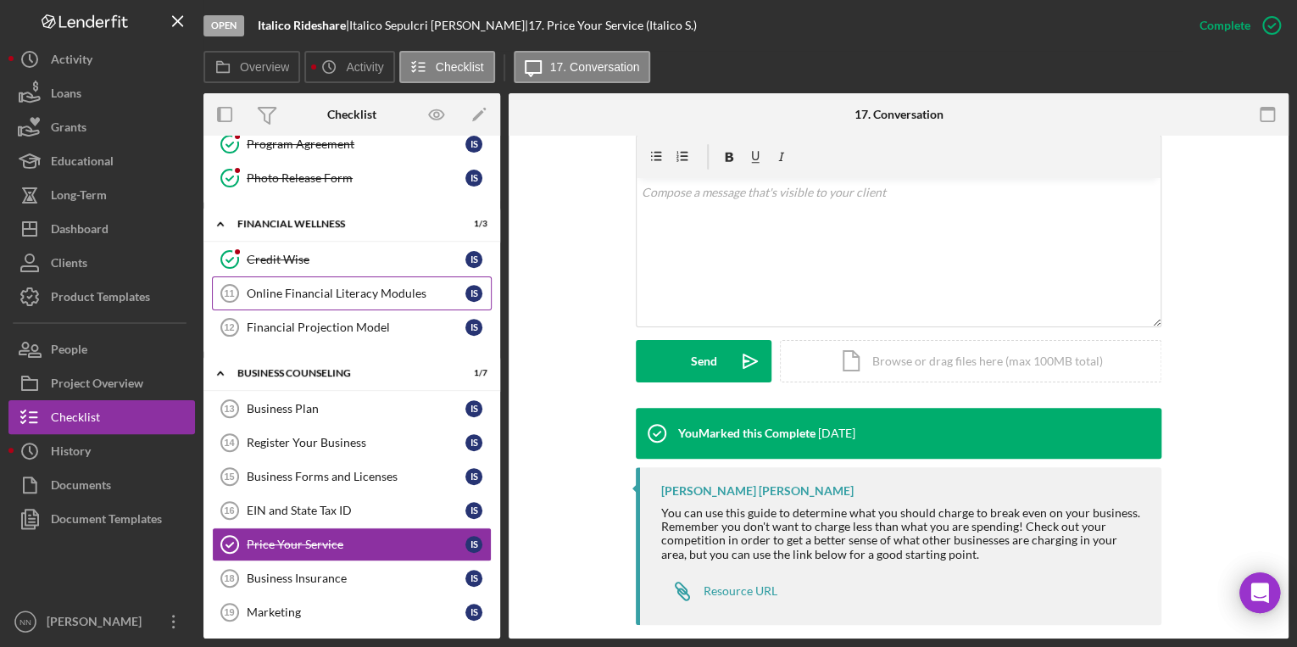
click at [381, 293] on div "Online Financial Literacy Modules" at bounding box center [356, 294] width 219 height 14
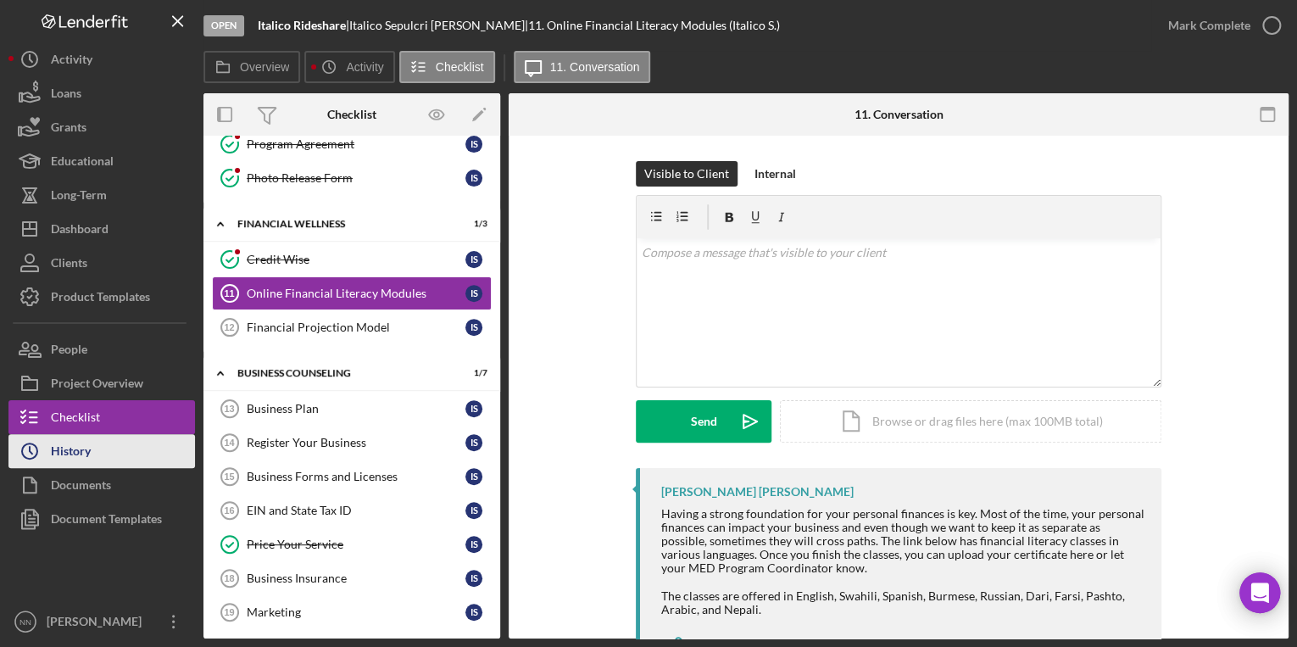
click at [98, 444] on button "Icon/History History" at bounding box center [101, 451] width 186 height 34
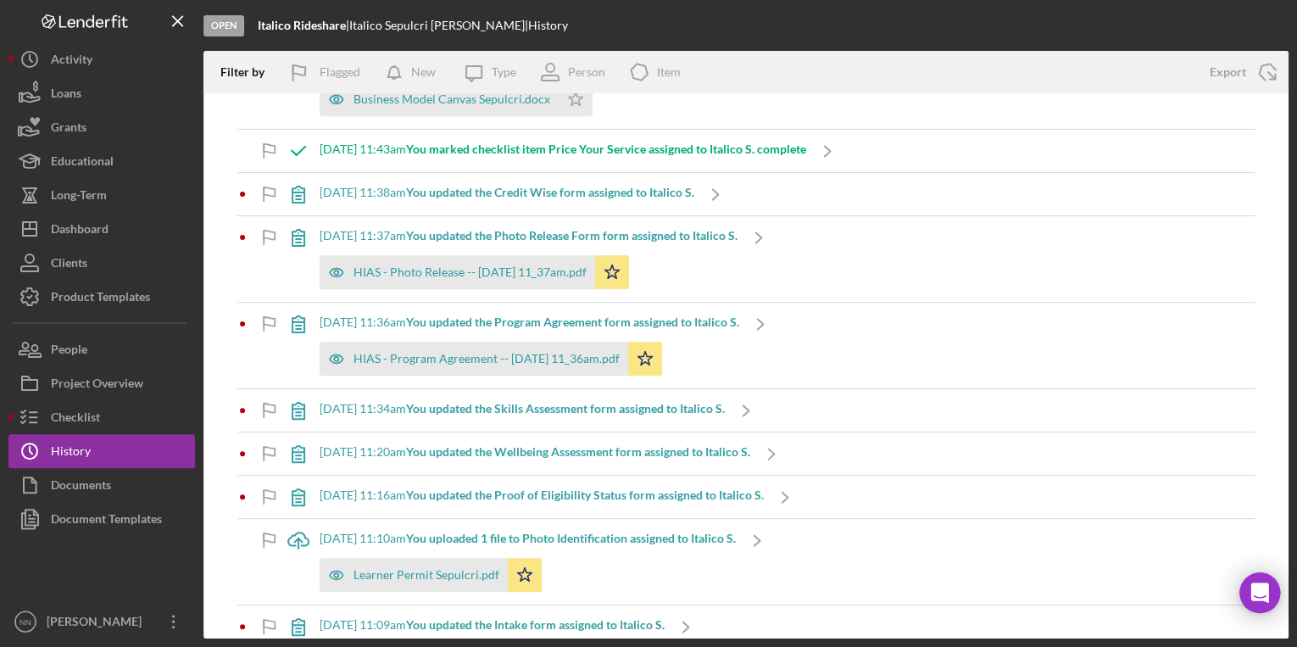
scroll to position [238, 0]
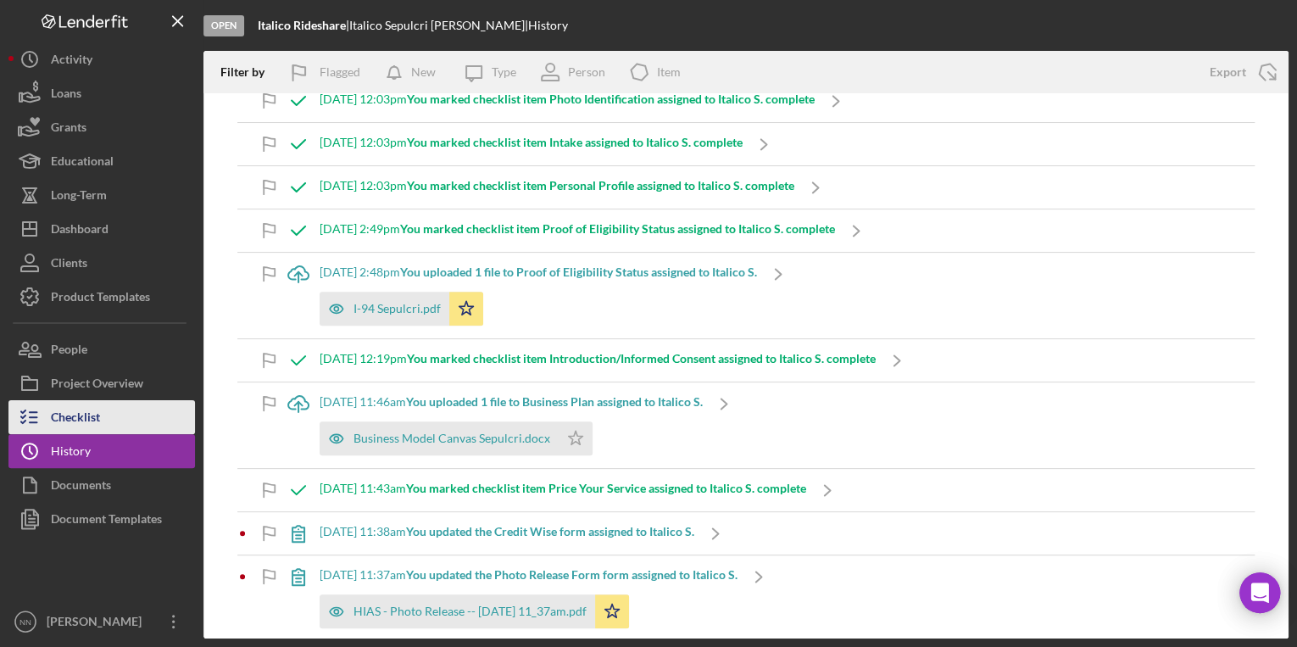
click at [129, 414] on button "Checklist" at bounding box center [101, 417] width 186 height 34
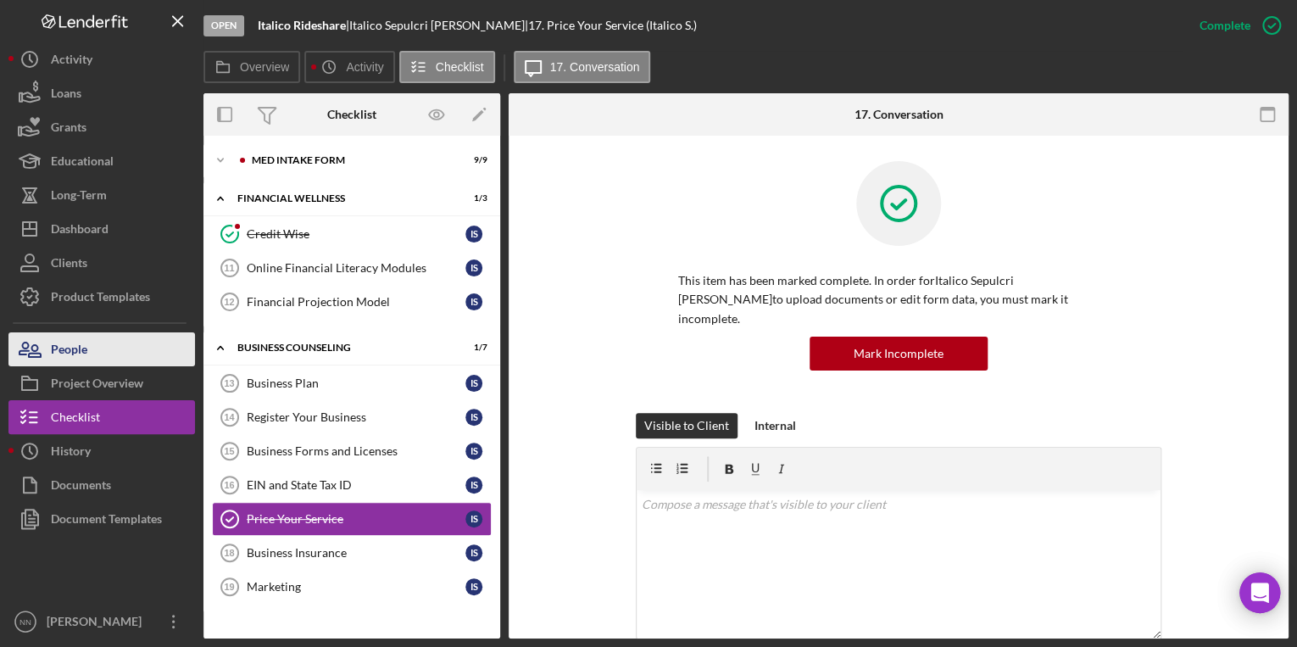
click at [117, 354] on button "People" at bounding box center [101, 349] width 186 height 34
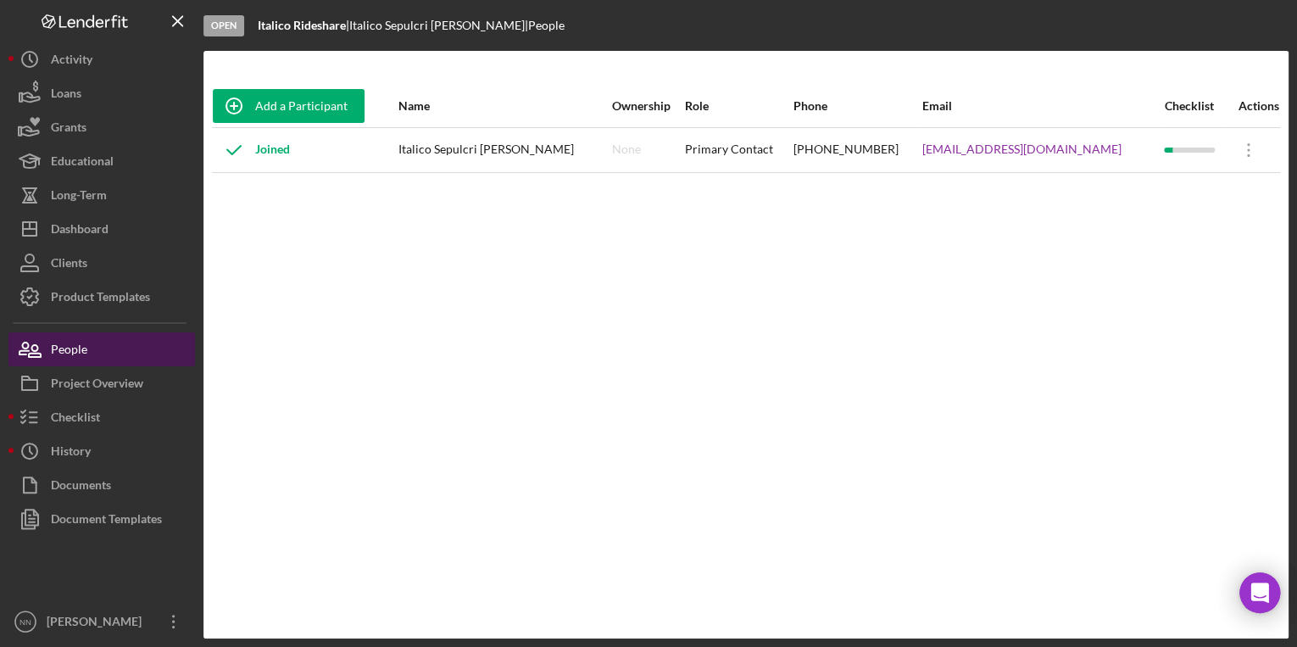
click at [103, 348] on button "People" at bounding box center [101, 349] width 186 height 34
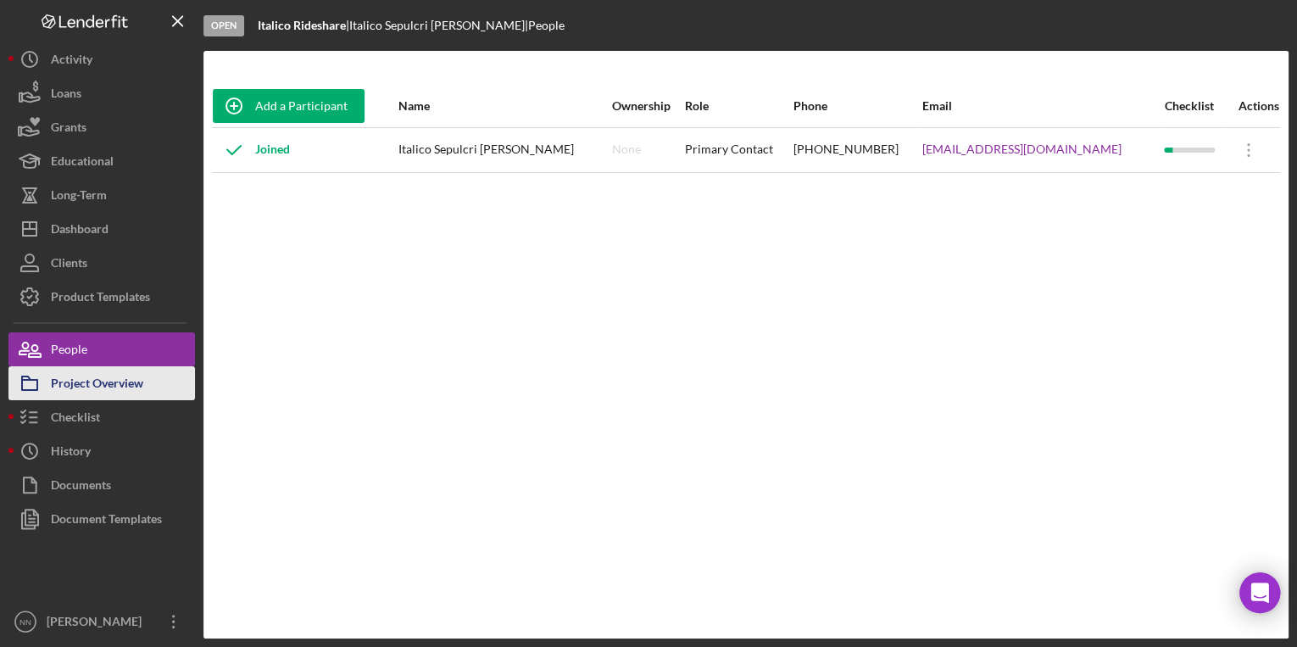
click at [103, 381] on div "Project Overview" at bounding box center [97, 385] width 92 height 38
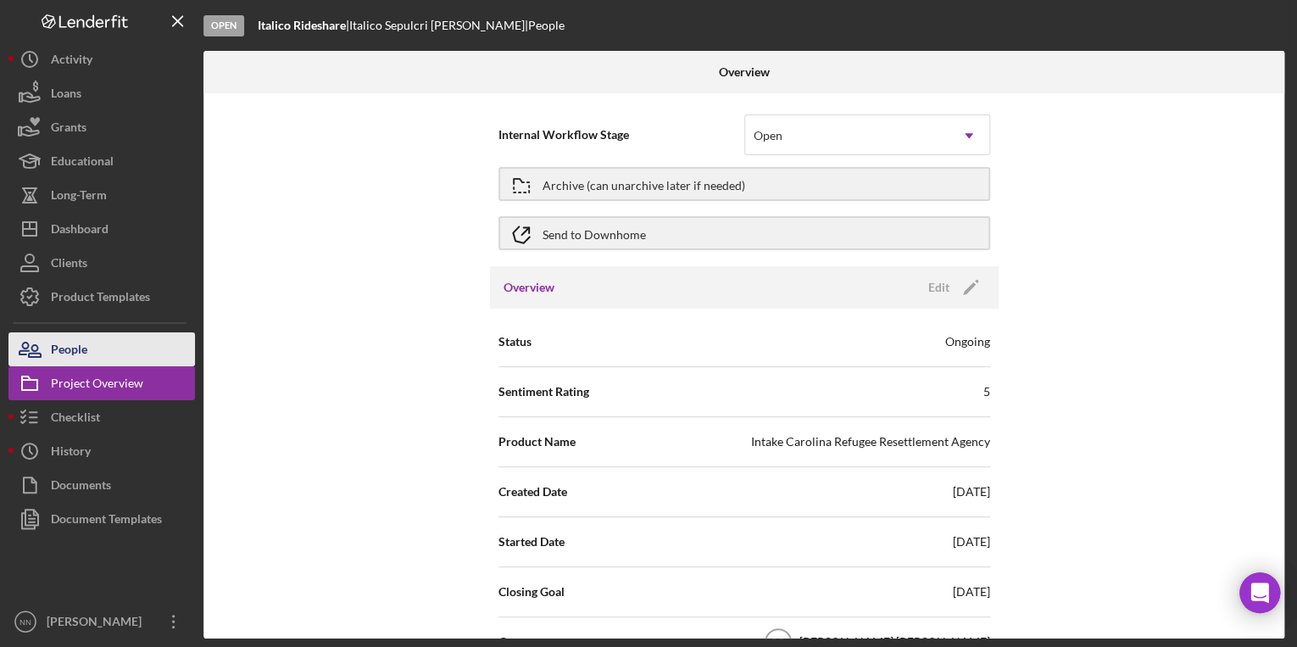
click at [106, 353] on button "People" at bounding box center [101, 349] width 186 height 34
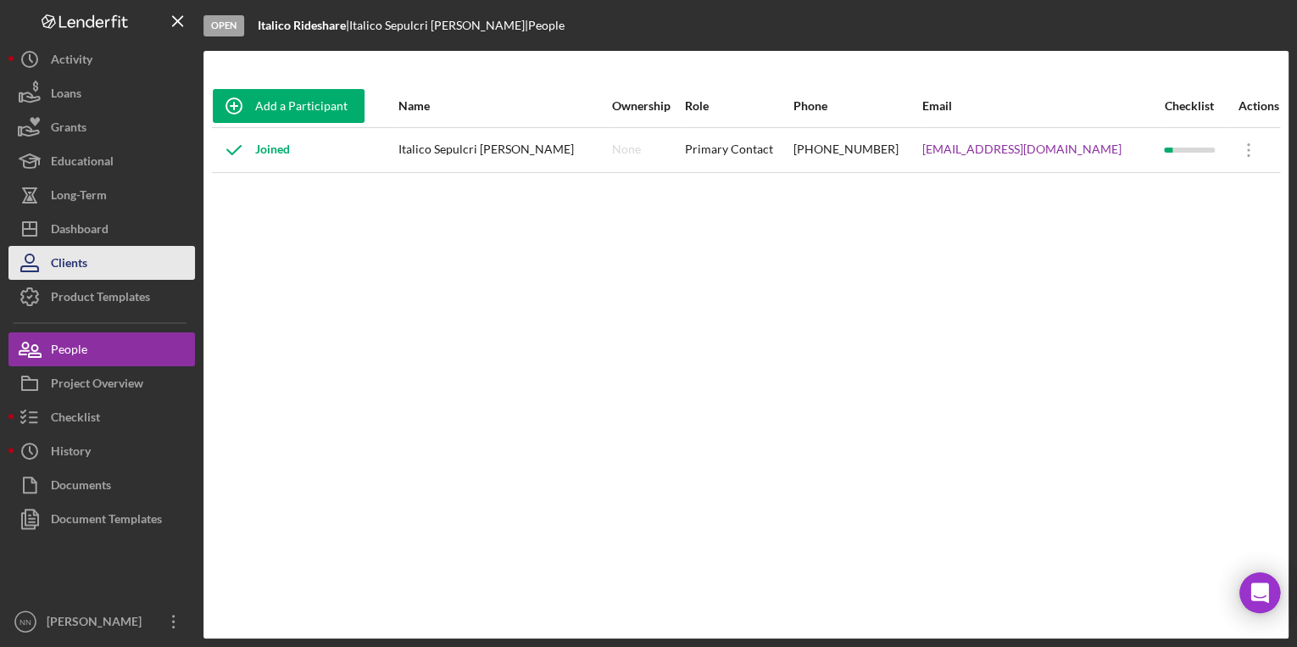
click at [108, 278] on button "Clients" at bounding box center [101, 263] width 186 height 34
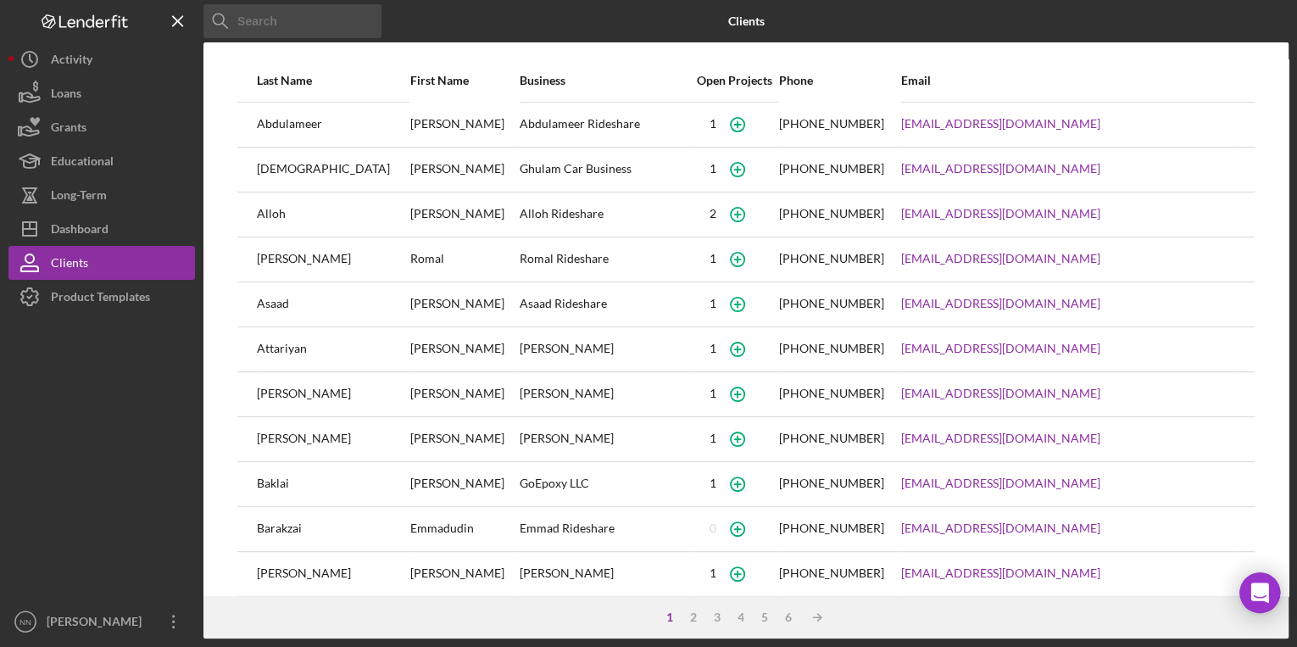
click at [273, 24] on input at bounding box center [292, 21] width 178 height 34
type input "sepulcri"
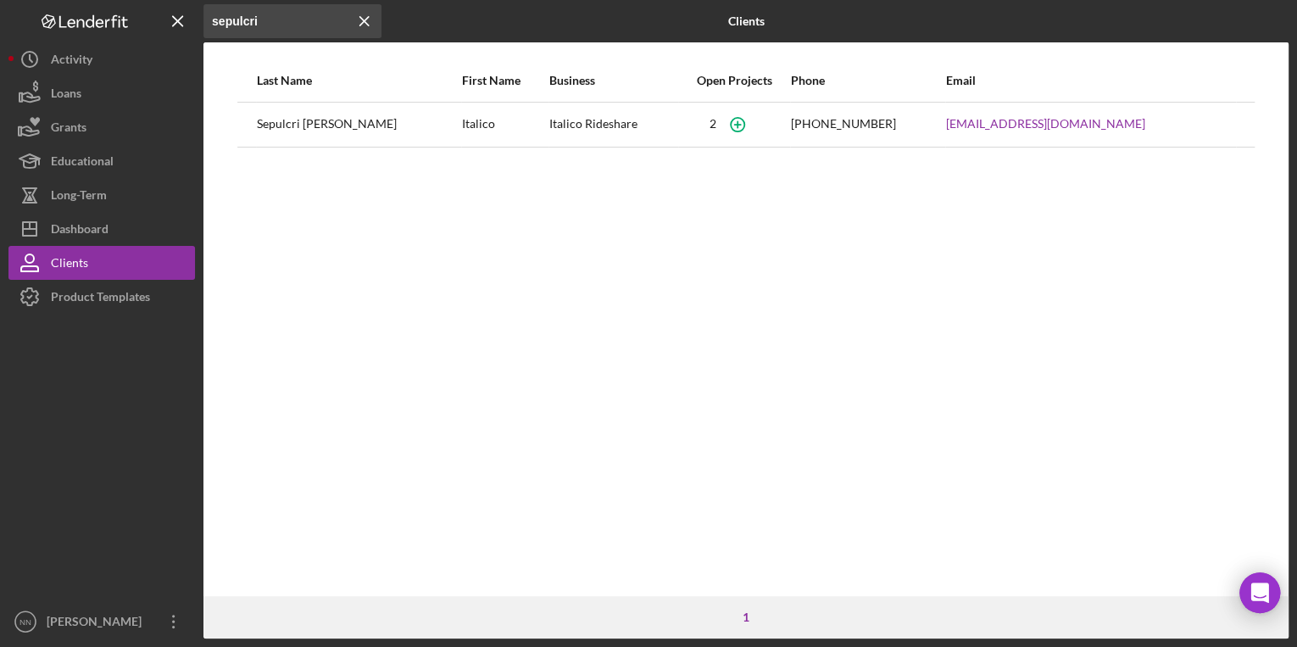
click at [313, 128] on div "Sepulcri Galvis" at bounding box center [358, 124] width 203 height 42
click at [314, 128] on div "Sepulcri Galvis" at bounding box center [358, 124] width 203 height 42
click at [109, 228] on button "Icon/Dashboard Dashboard" at bounding box center [101, 229] width 186 height 34
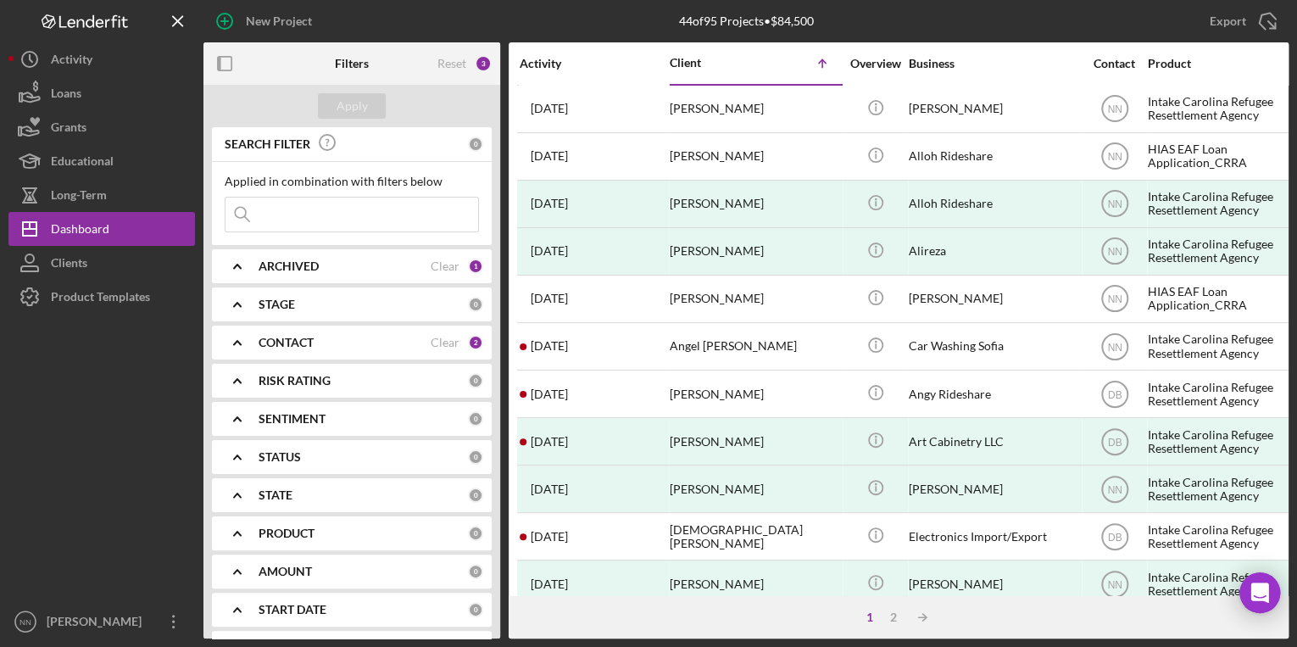
click at [326, 206] on input at bounding box center [351, 215] width 253 height 34
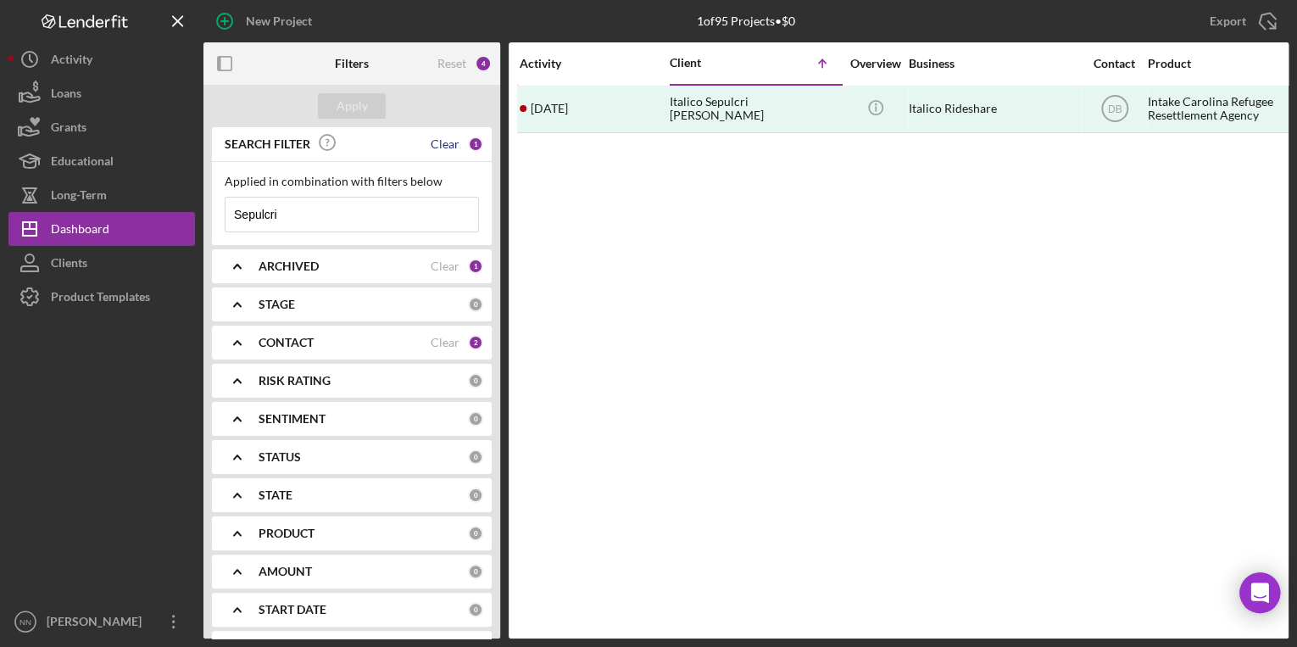
type input "Sepulcri"
click at [431, 142] on div "Clear" at bounding box center [445, 144] width 29 height 14
click at [446, 64] on div "Reset" at bounding box center [451, 64] width 29 height 14
click at [376, 208] on input at bounding box center [351, 215] width 253 height 34
type input "italico"
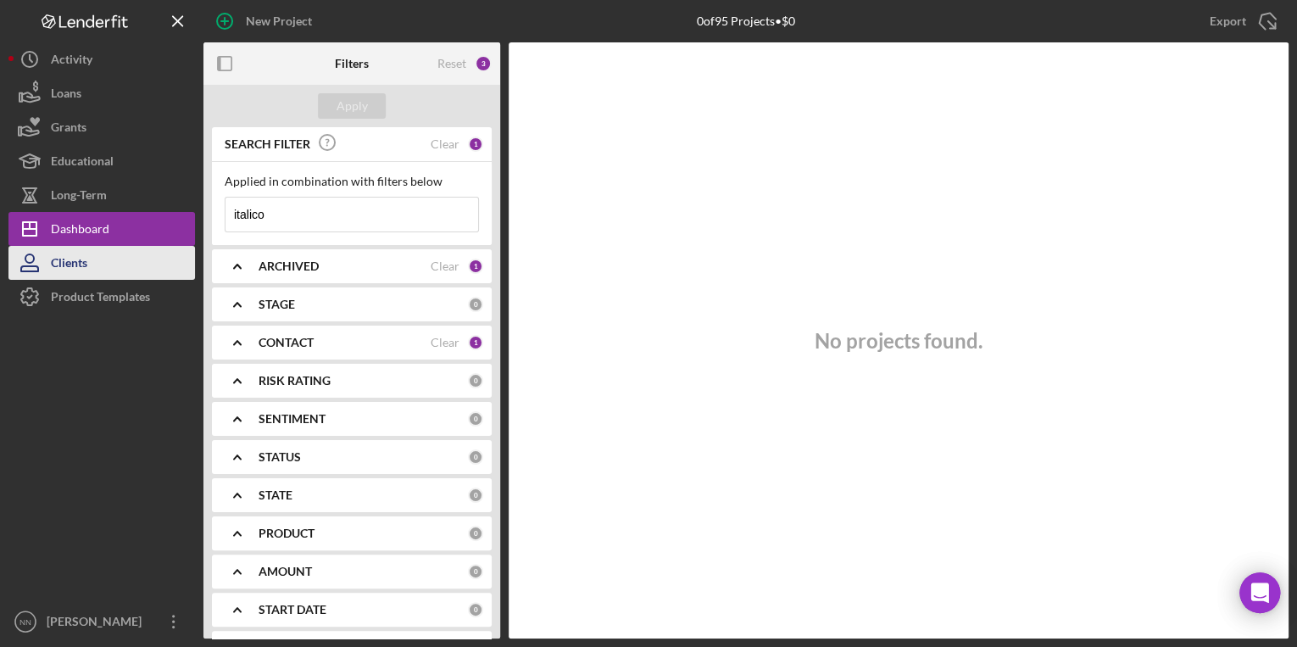
click at [75, 264] on div "Clients" at bounding box center [69, 265] width 36 height 38
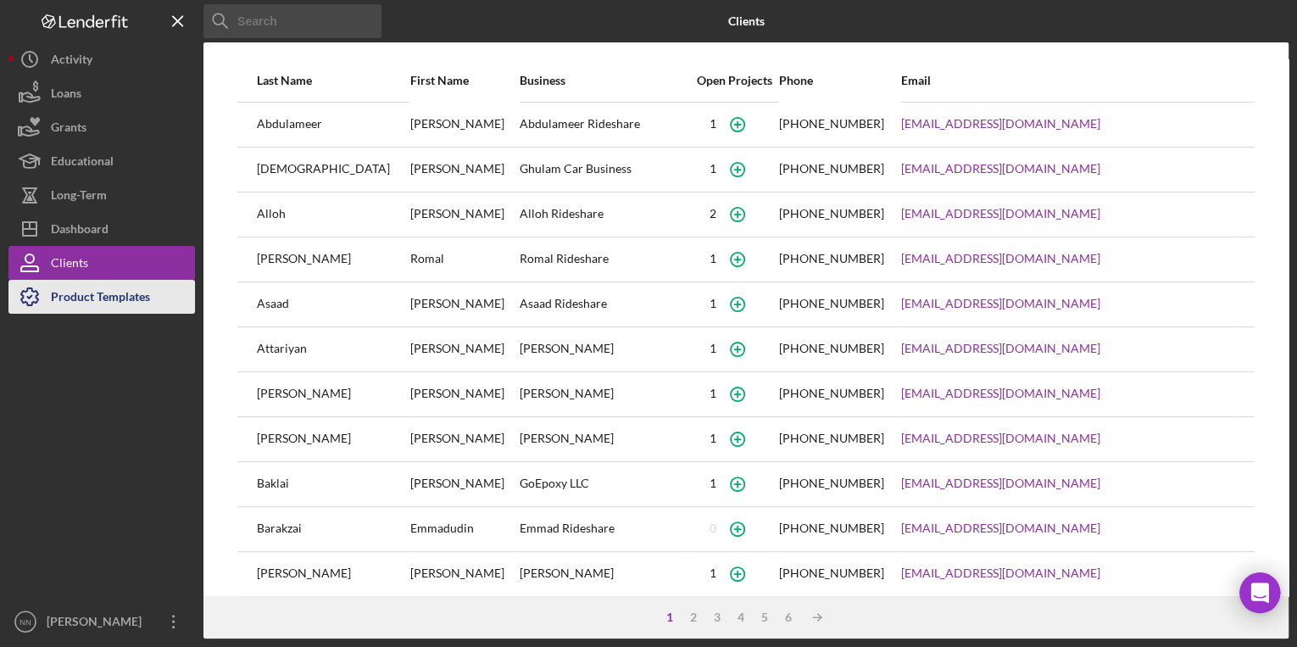
click at [128, 309] on div "Product Templates" at bounding box center [100, 299] width 99 height 38
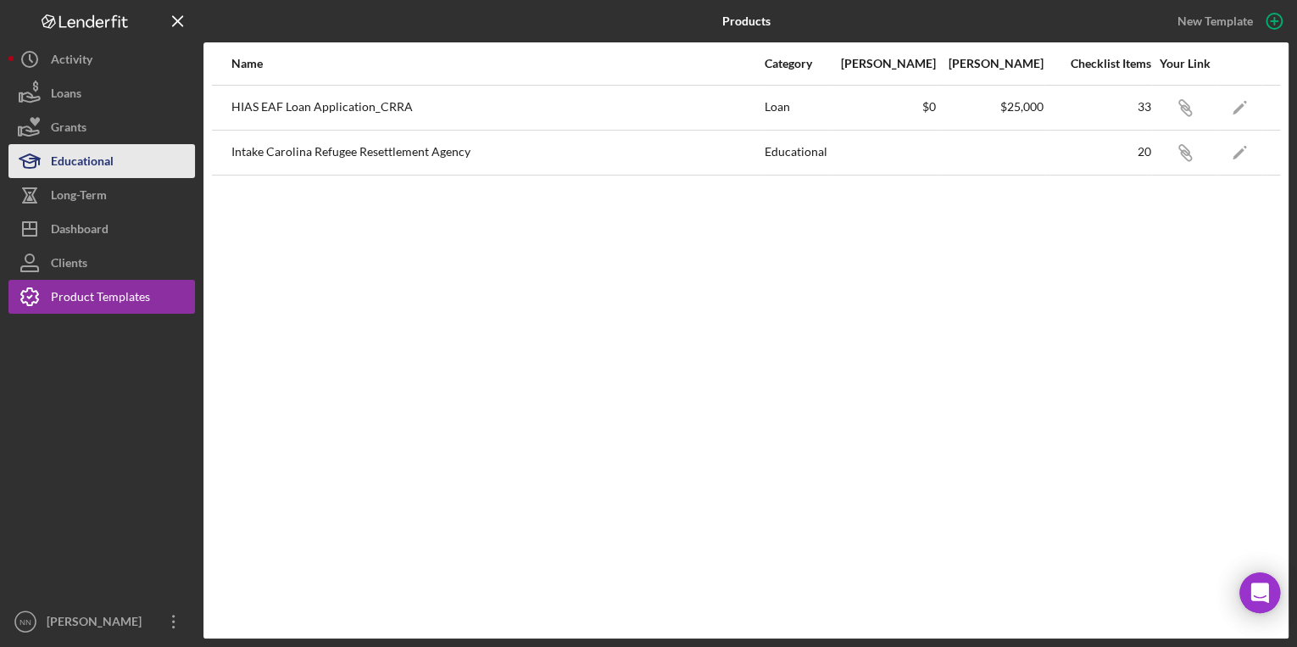
click at [142, 162] on button "Educational" at bounding box center [101, 161] width 186 height 34
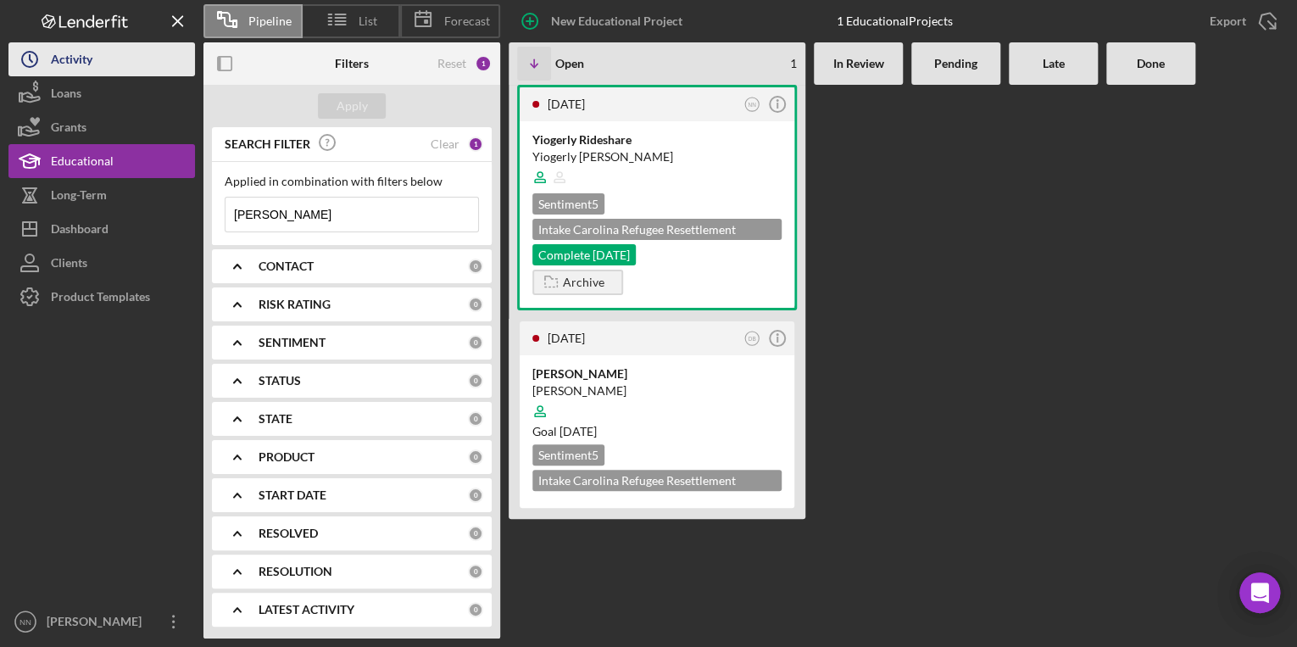
click at [114, 68] on button "Icon/History Activity" at bounding box center [101, 59] width 186 height 34
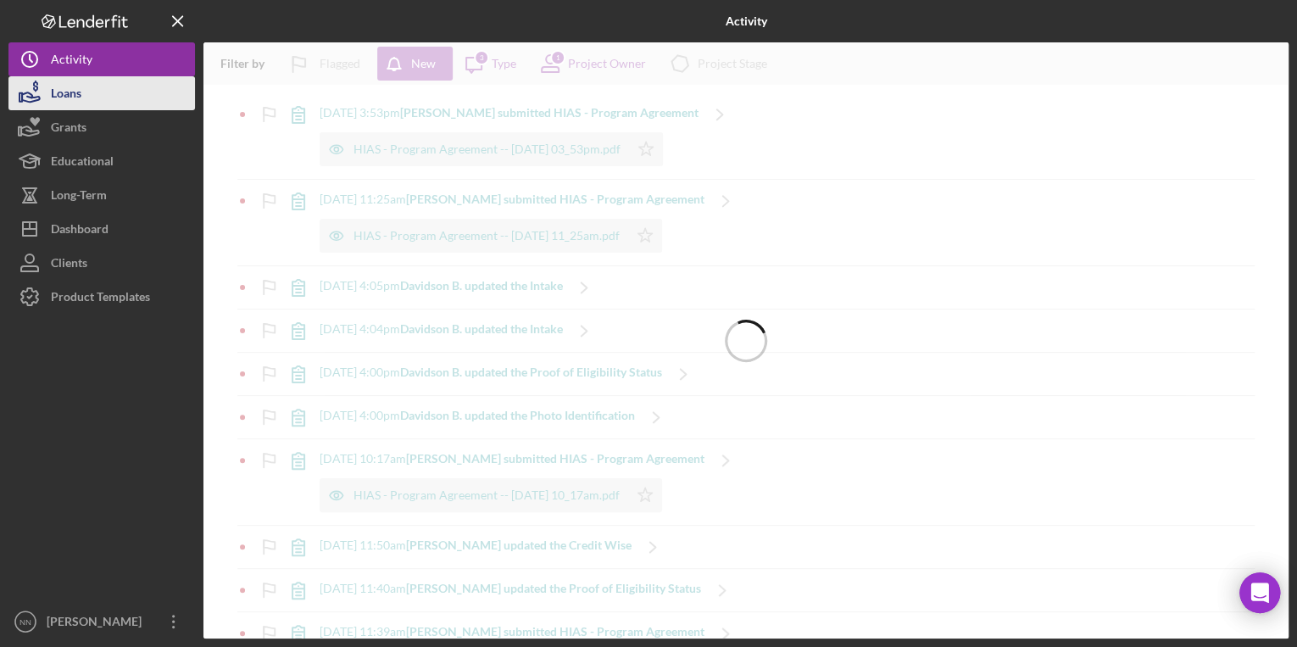
click at [114, 86] on button "Loans" at bounding box center [101, 93] width 186 height 34
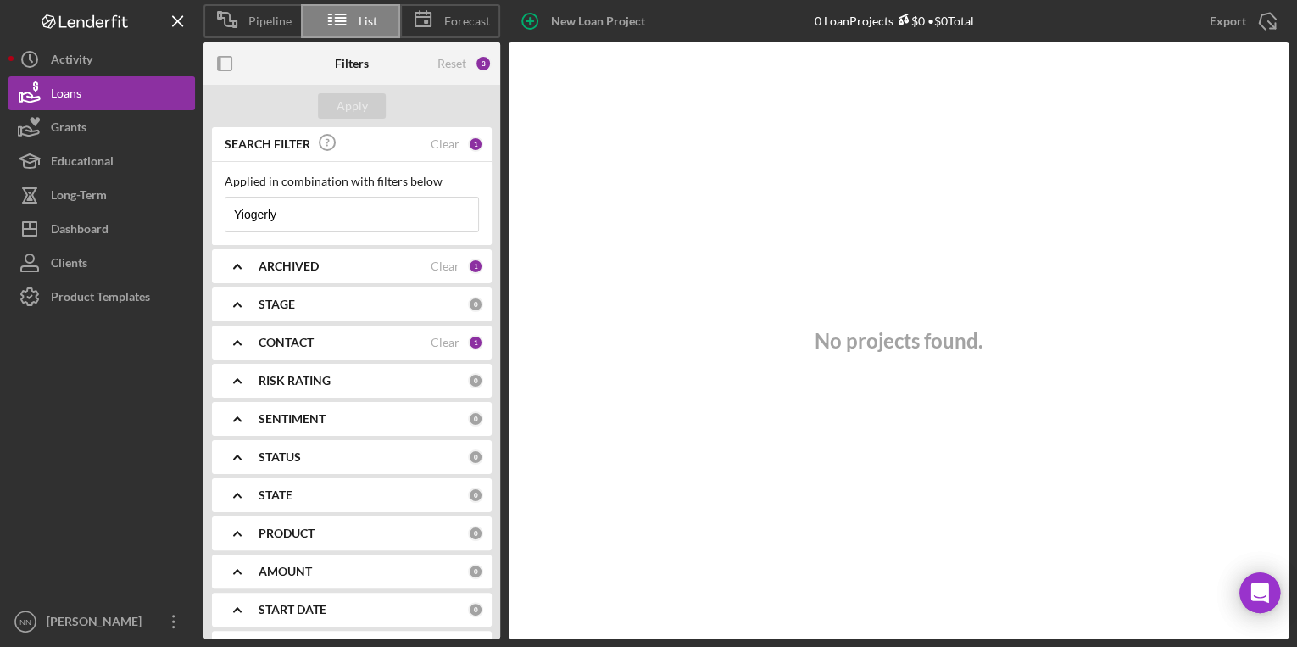
drag, startPoint x: 239, startPoint y: 215, endPoint x: 206, endPoint y: 216, distance: 33.1
click at [205, 215] on div "SEARCH FILTER Clear 1 Applied in combination with filters below Yiogerly Icon/M…" at bounding box center [351, 382] width 297 height 511
type input "Sepulcri"
click at [348, 98] on div "Apply" at bounding box center [352, 105] width 31 height 25
click at [110, 60] on button "Icon/History Activity" at bounding box center [101, 59] width 186 height 34
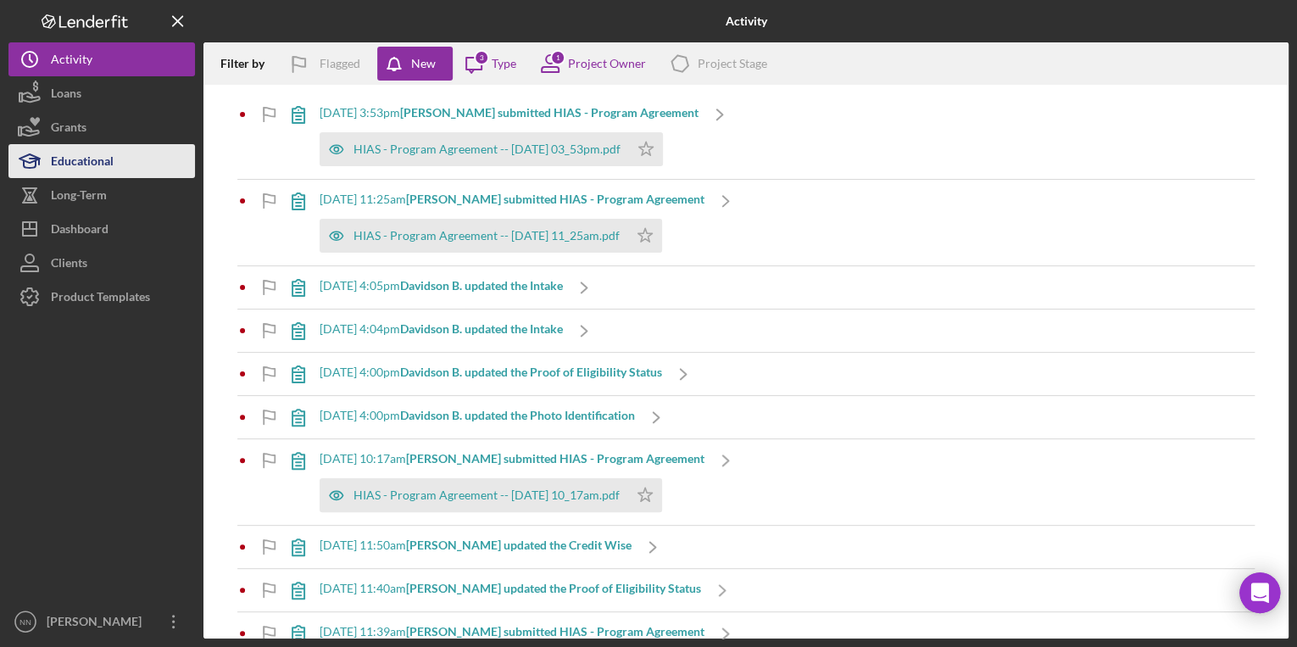
click at [109, 158] on div "Educational" at bounding box center [82, 163] width 63 height 38
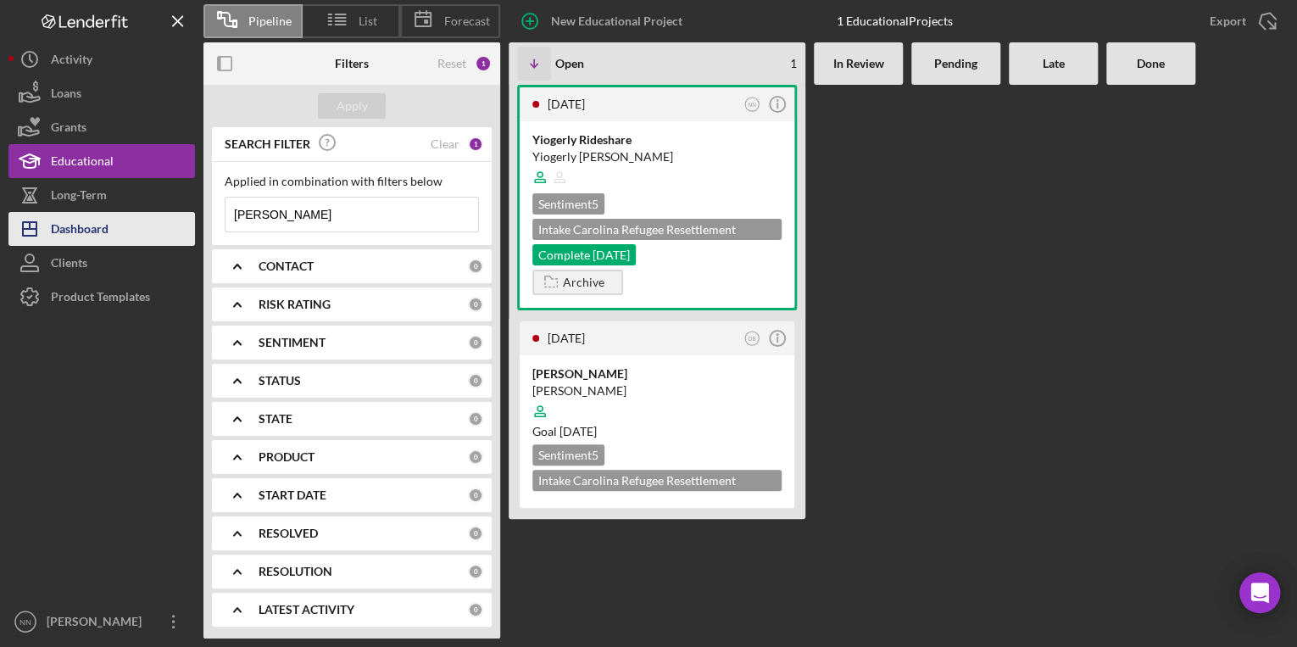
click at [112, 228] on button "Icon/Dashboard Dashboard" at bounding box center [101, 229] width 186 height 34
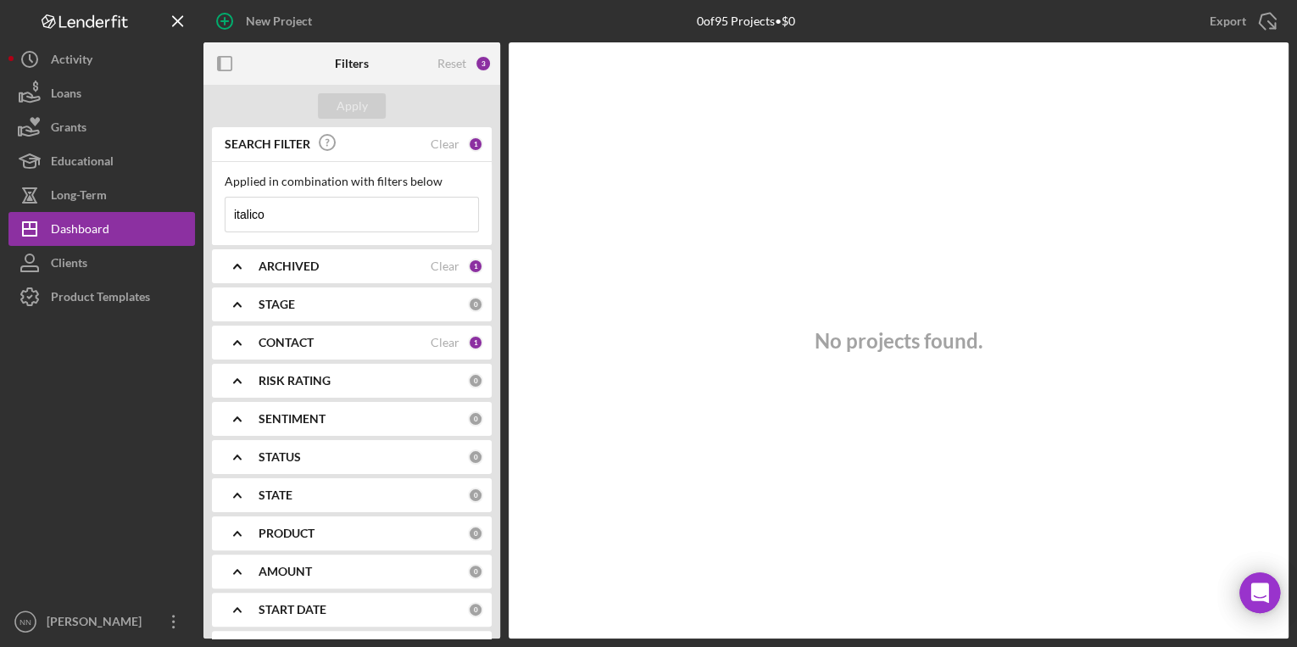
click at [390, 214] on input "italico" at bounding box center [351, 215] width 253 height 34
click at [444, 142] on div "Clear" at bounding box center [445, 144] width 29 height 14
click at [349, 95] on div "Apply" at bounding box center [352, 105] width 31 height 25
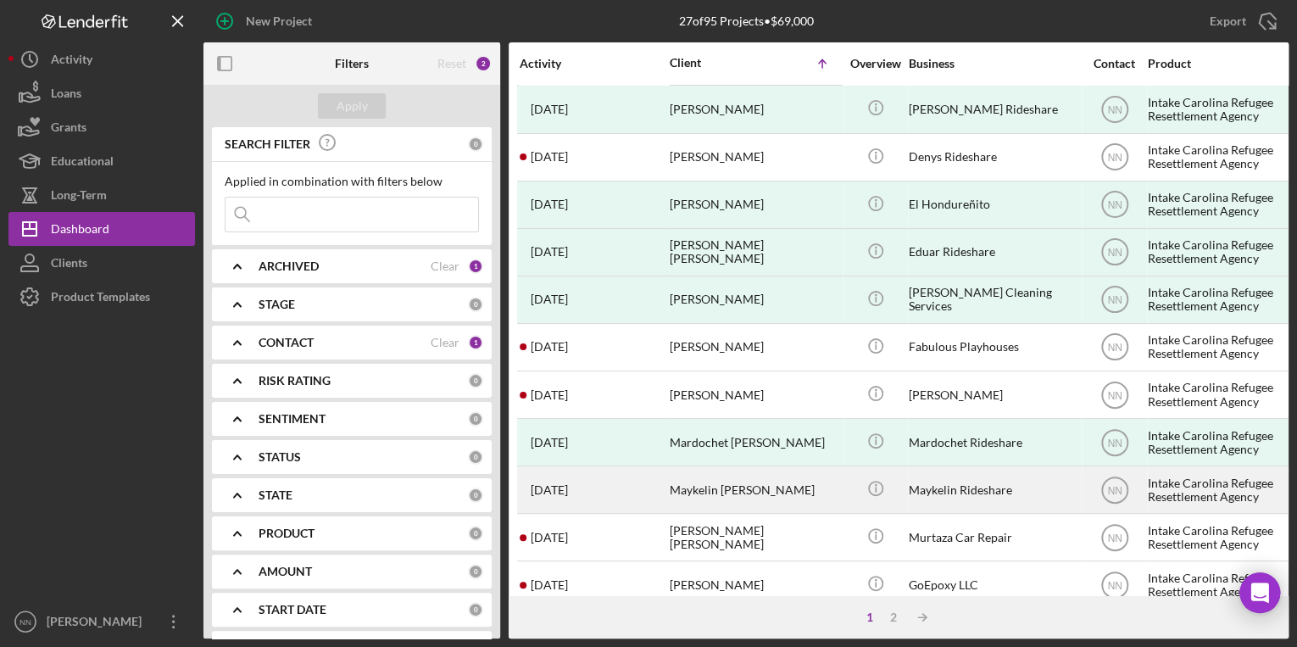
scroll to position [696, 0]
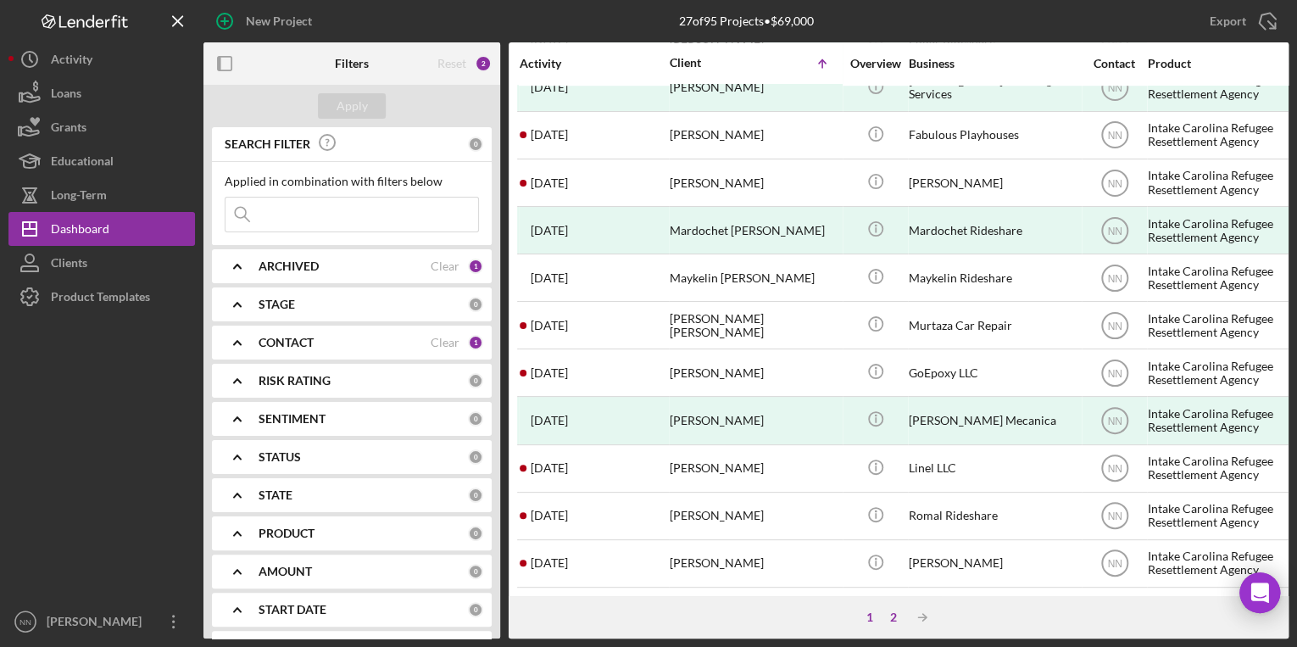
click at [899, 613] on div "2" at bounding box center [894, 617] width 24 height 14
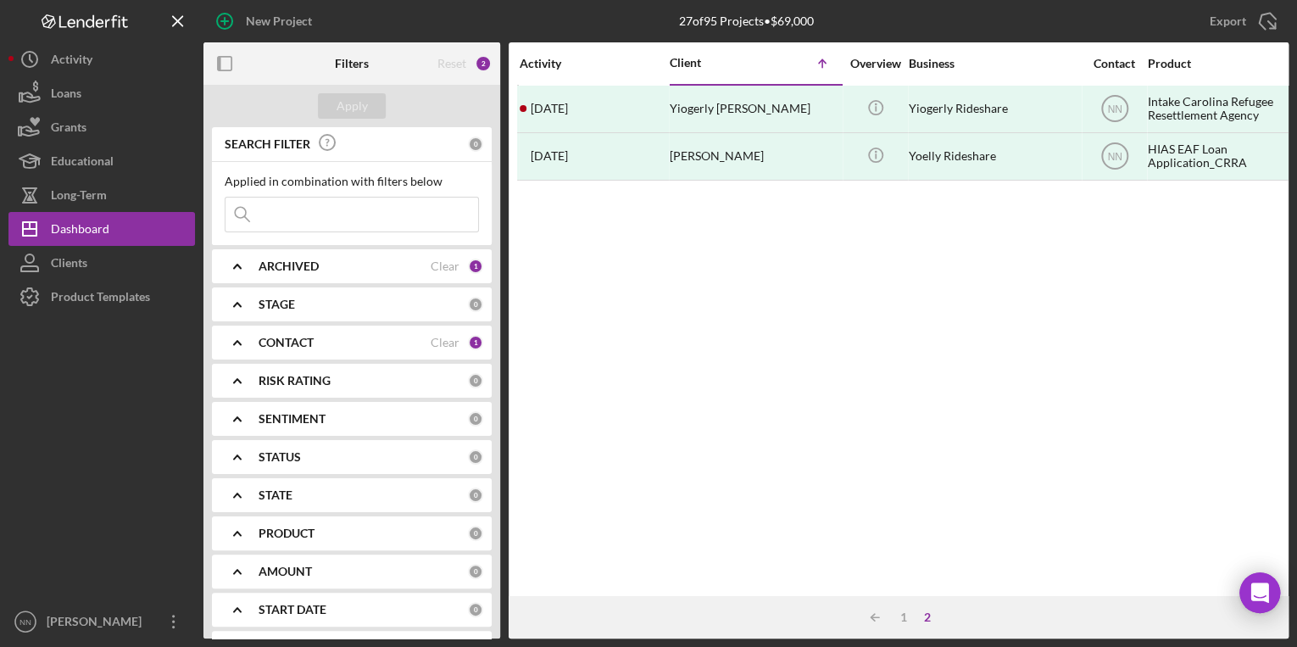
scroll to position [0, 0]
click at [907, 614] on div "1" at bounding box center [904, 617] width 24 height 14
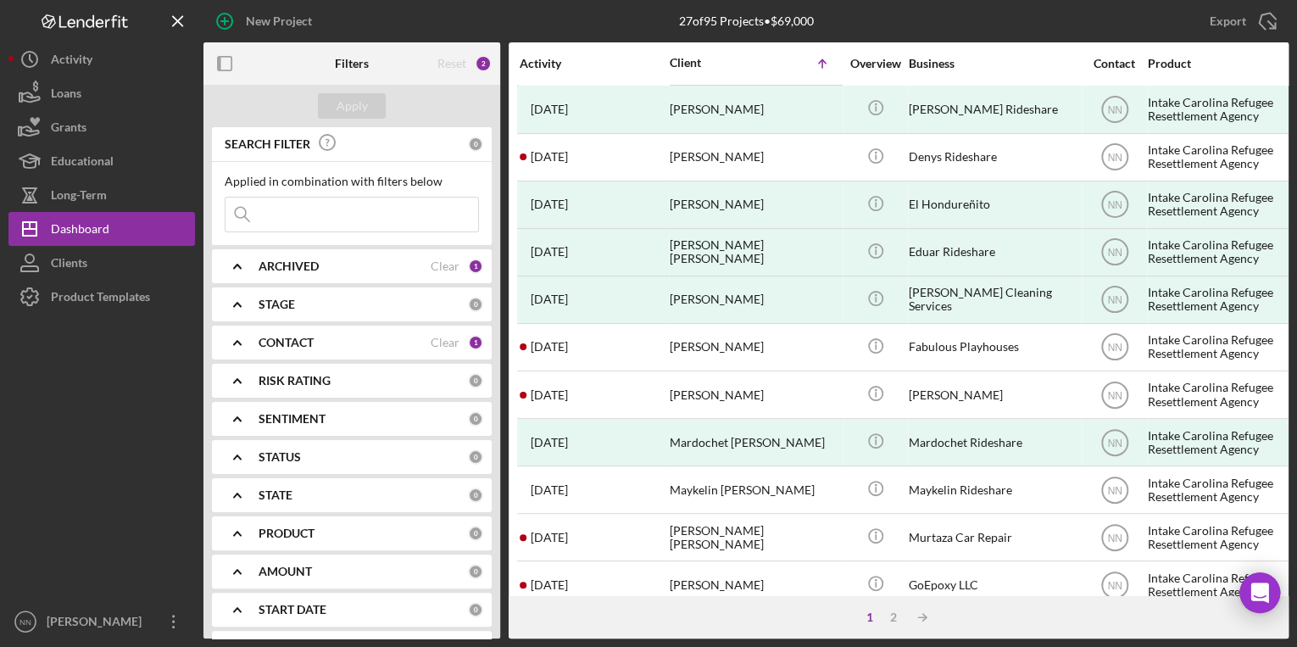
scroll to position [696, 0]
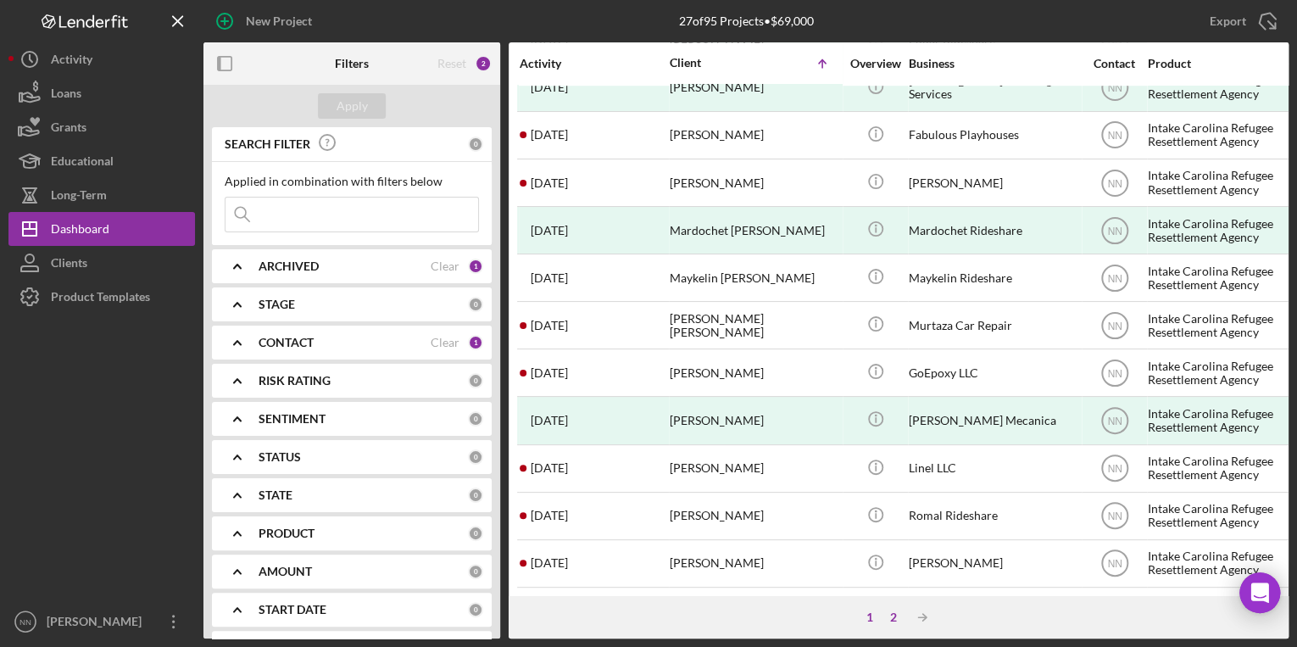
click at [894, 616] on div "2" at bounding box center [894, 617] width 24 height 14
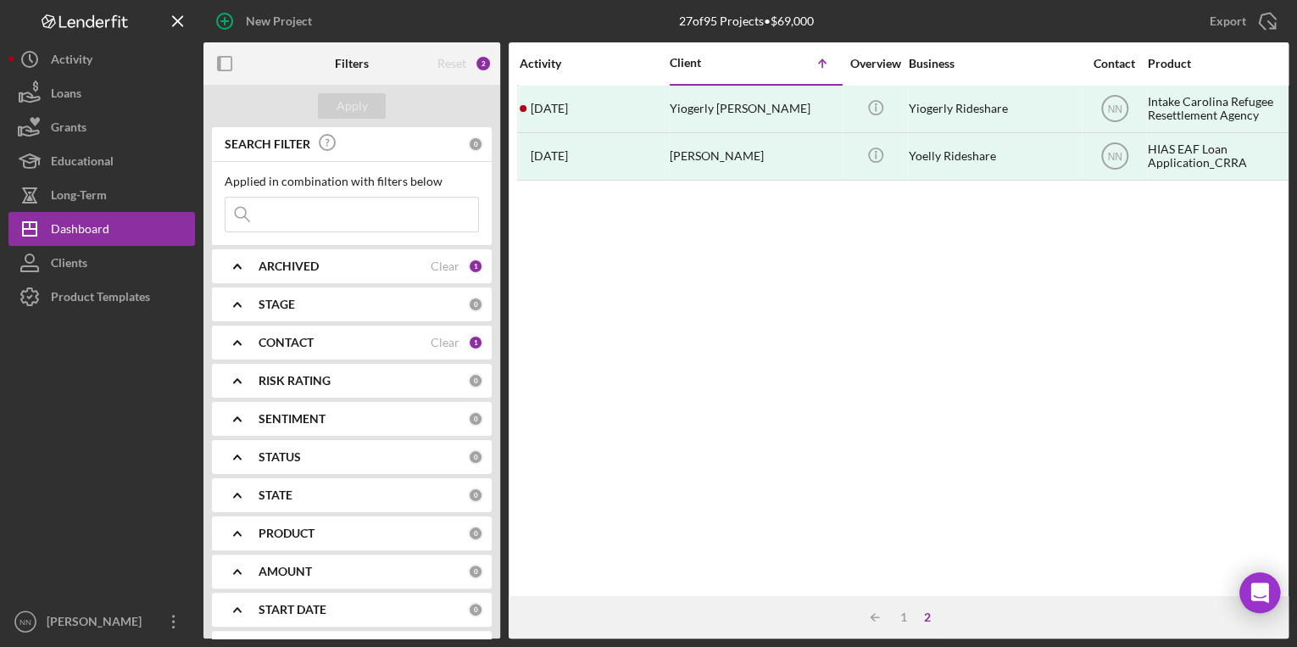
scroll to position [0, 0]
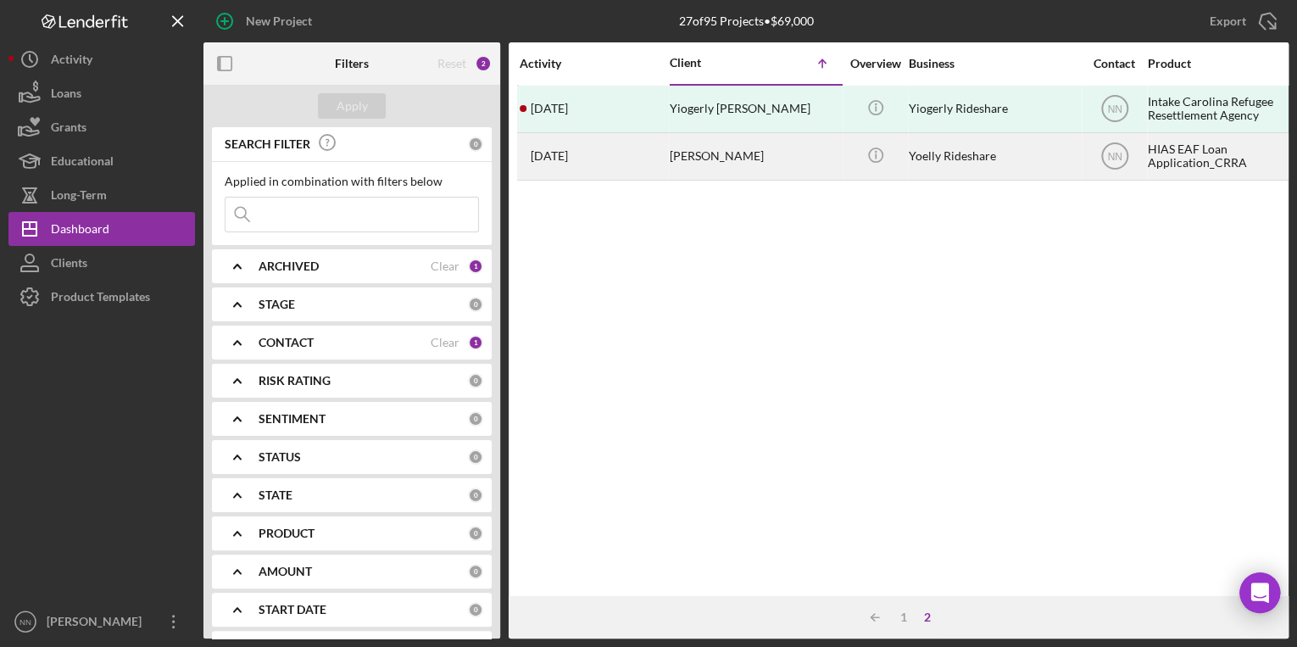
click at [709, 166] on div "Yoelly Paz" at bounding box center [755, 156] width 170 height 45
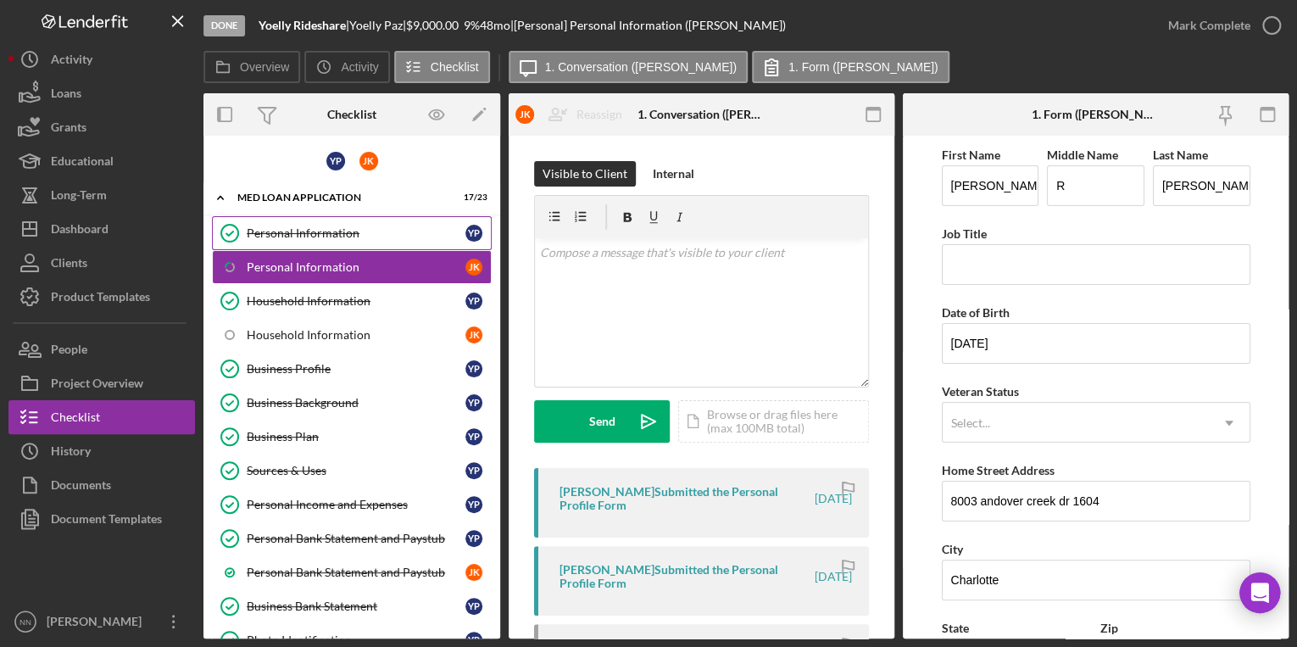
click at [396, 226] on div "Personal Information" at bounding box center [356, 233] width 219 height 14
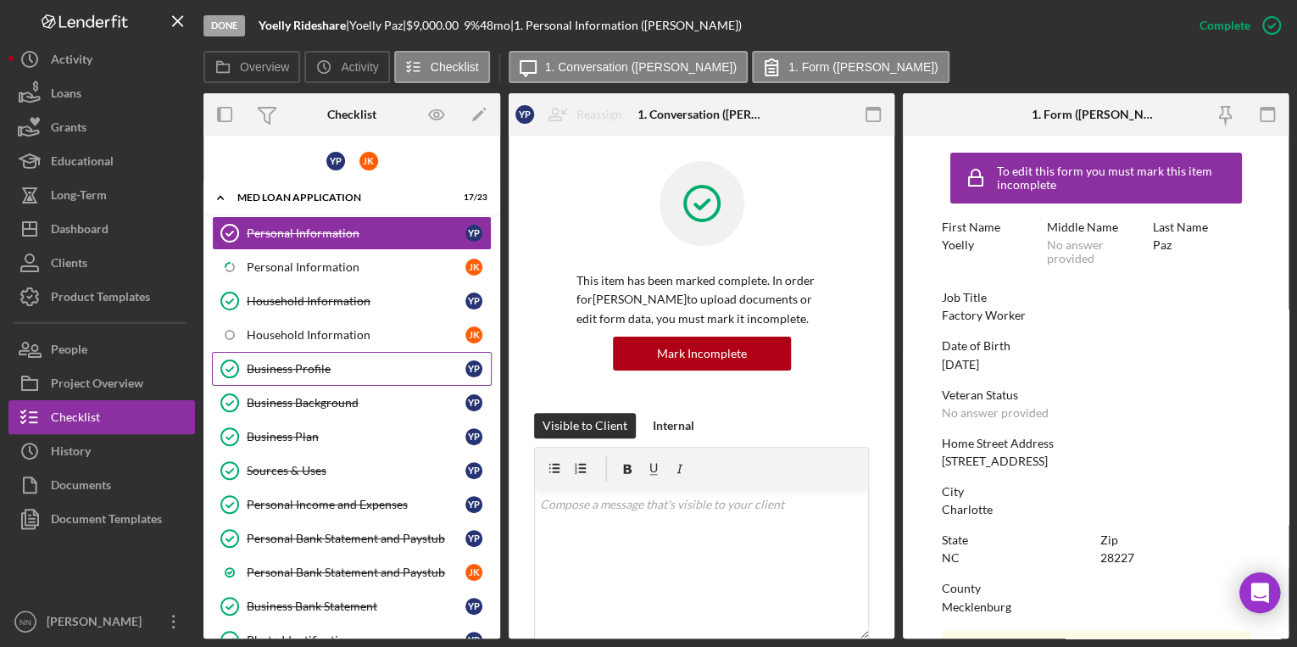
click at [321, 362] on div "Business Profile" at bounding box center [356, 369] width 219 height 14
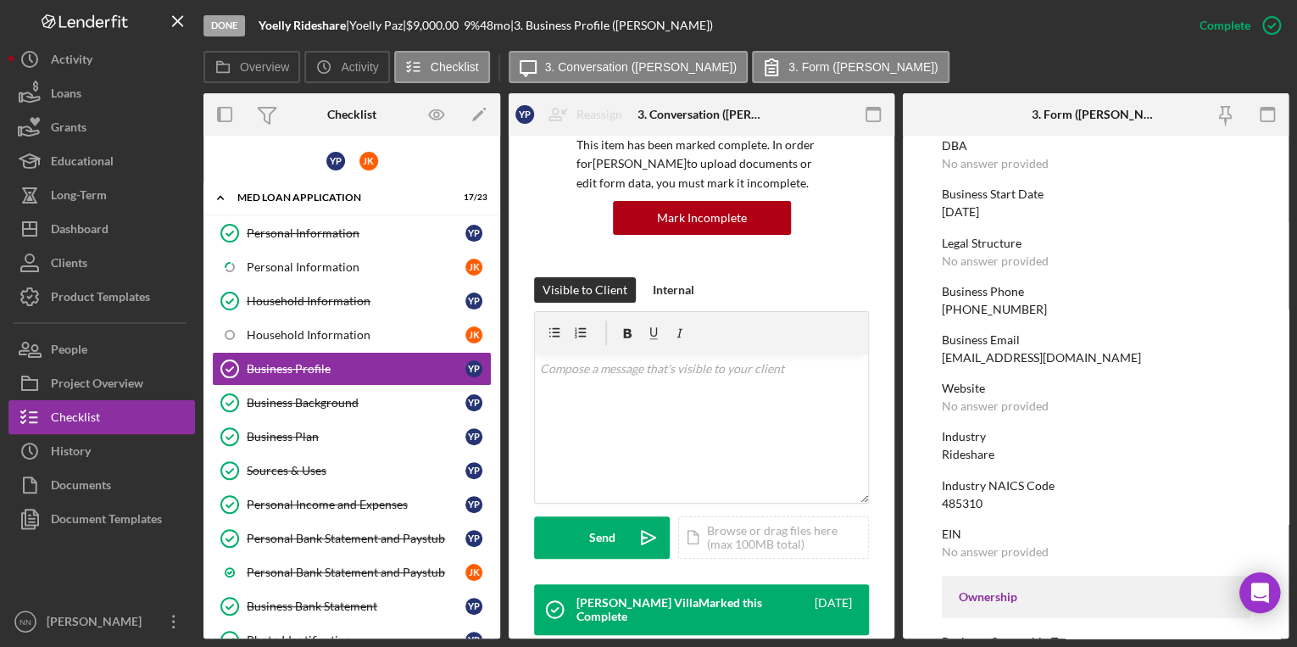
scroll to position [136, 0]
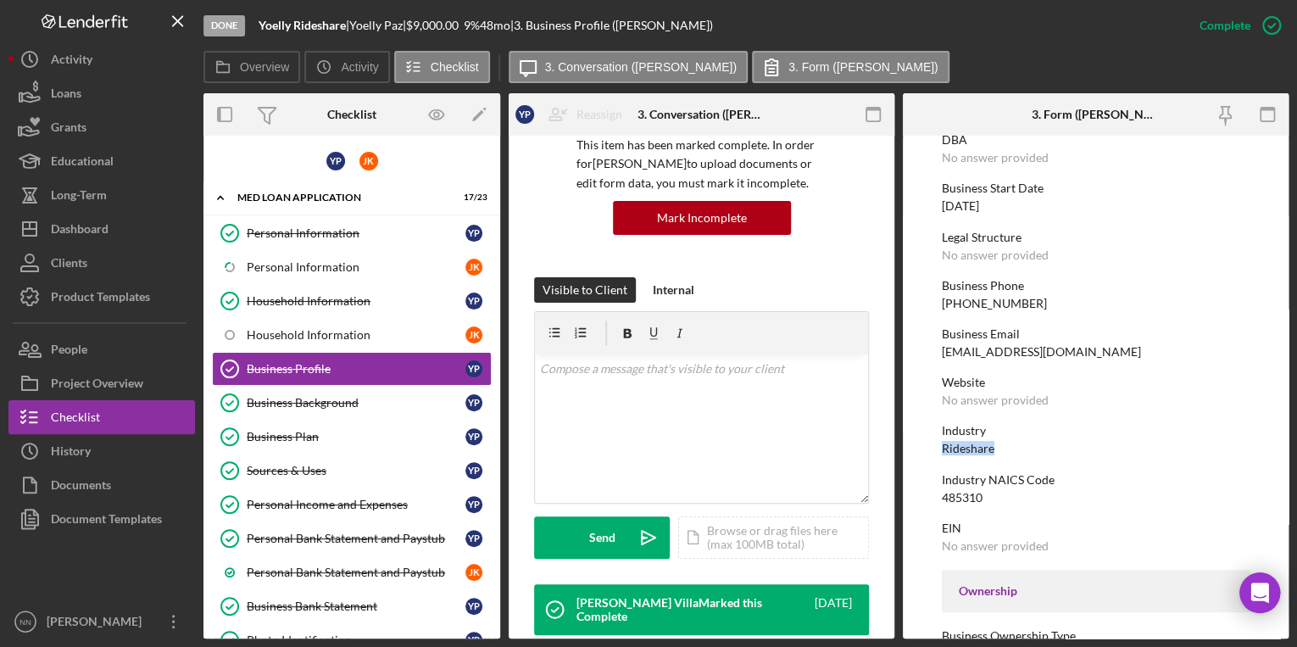
drag, startPoint x: 996, startPoint y: 444, endPoint x: 939, endPoint y: 444, distance: 56.8
click at [939, 444] on form "To edit this form you must mark this item incomplete Business Name Yoelly Rides…" at bounding box center [1096, 387] width 386 height 503
copy div "Rideshare"
drag, startPoint x: 991, startPoint y: 492, endPoint x: 919, endPoint y: 488, distance: 72.1
click at [919, 488] on form "To edit this form you must mark this item incomplete Business Name Yoelly Rides…" at bounding box center [1096, 387] width 386 height 503
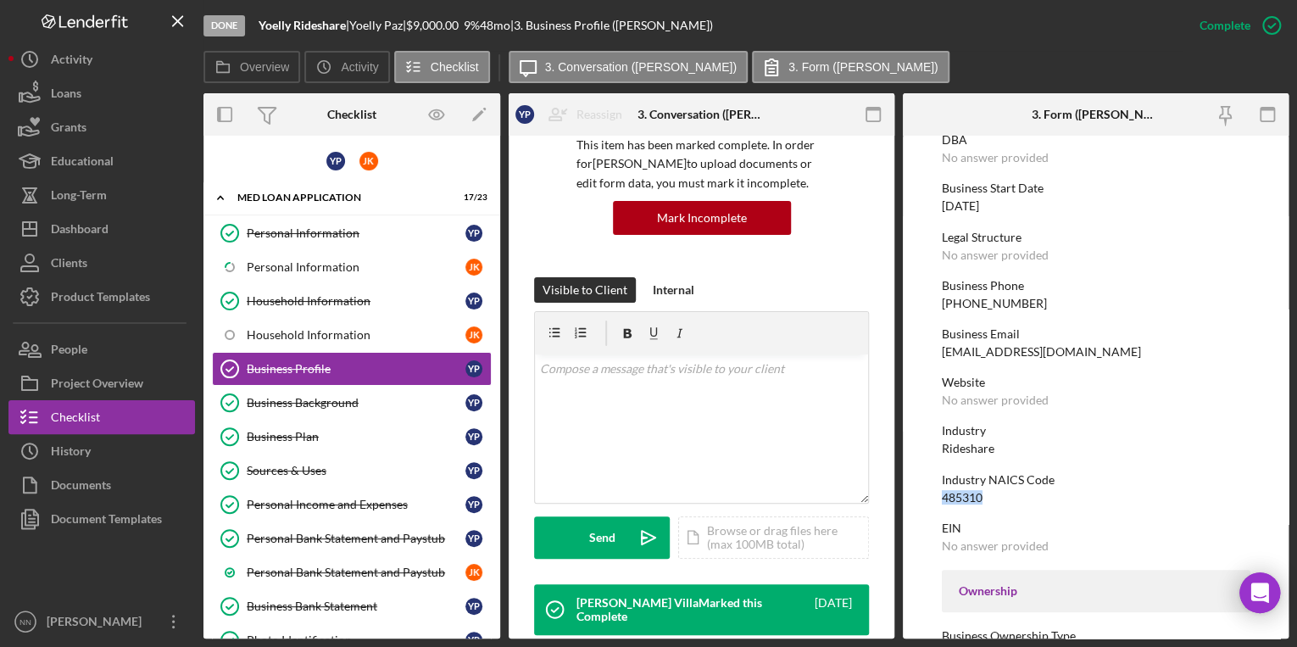
copy div "485310"
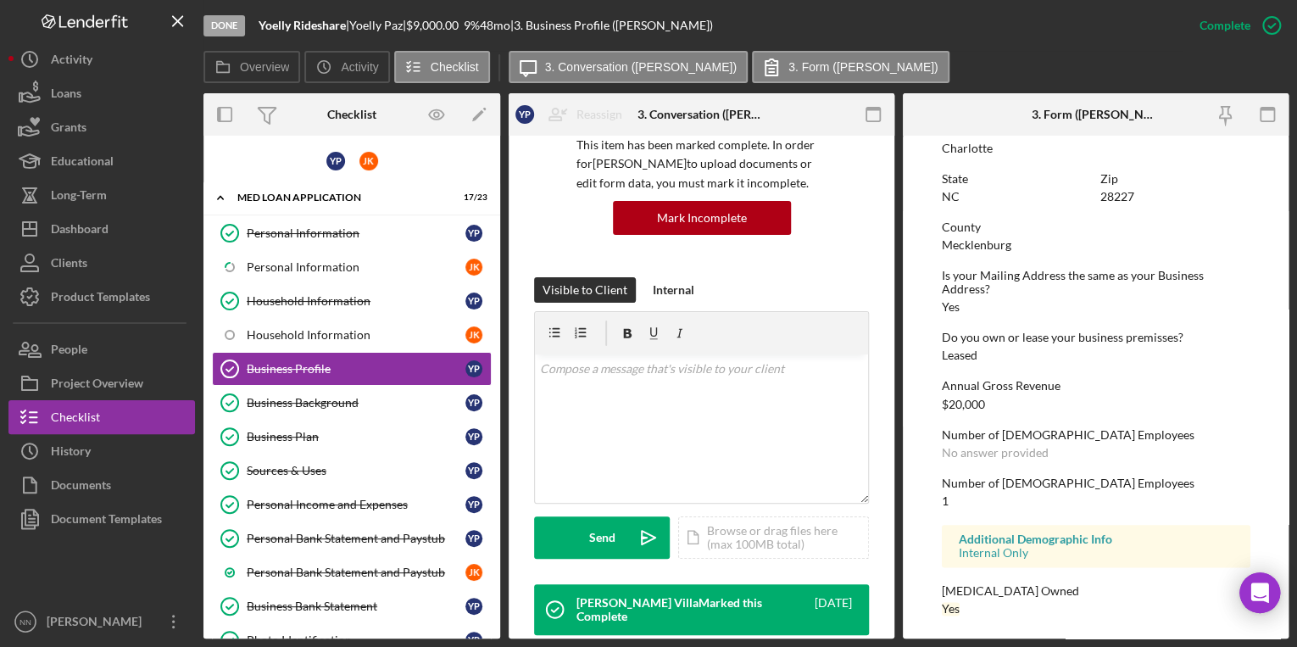
scroll to position [789, 0]
click at [326, 229] on div "Personal Information" at bounding box center [356, 233] width 219 height 14
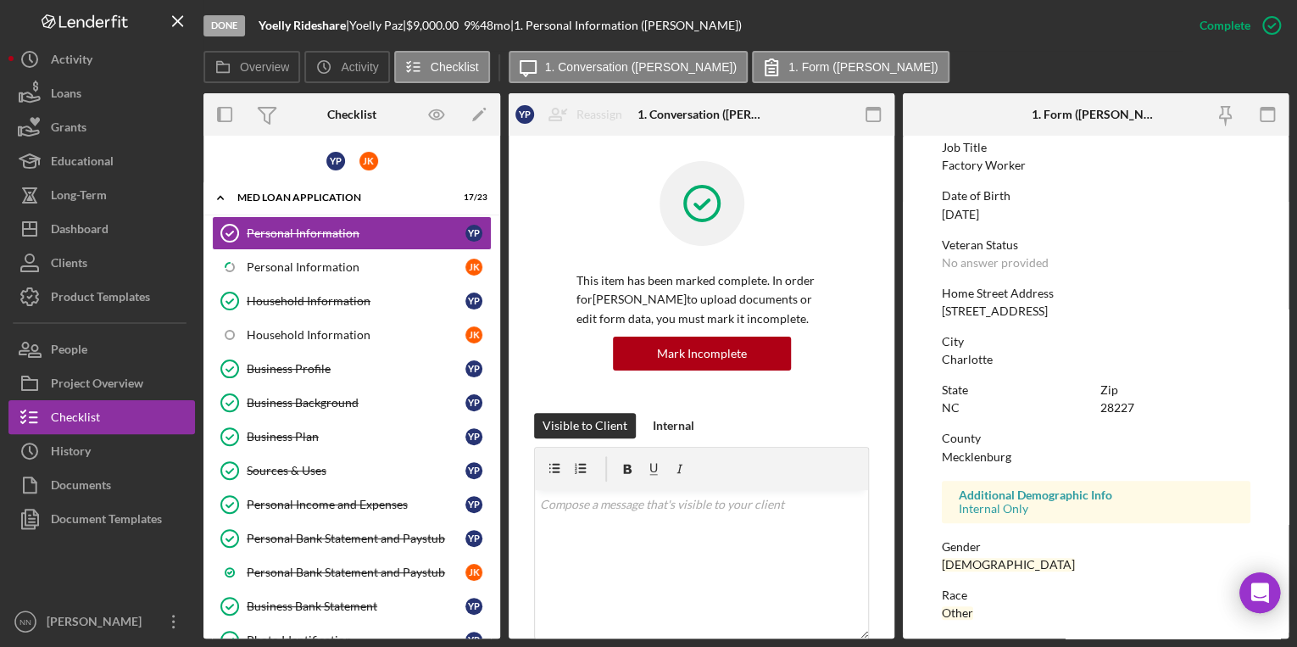
scroll to position [302, 0]
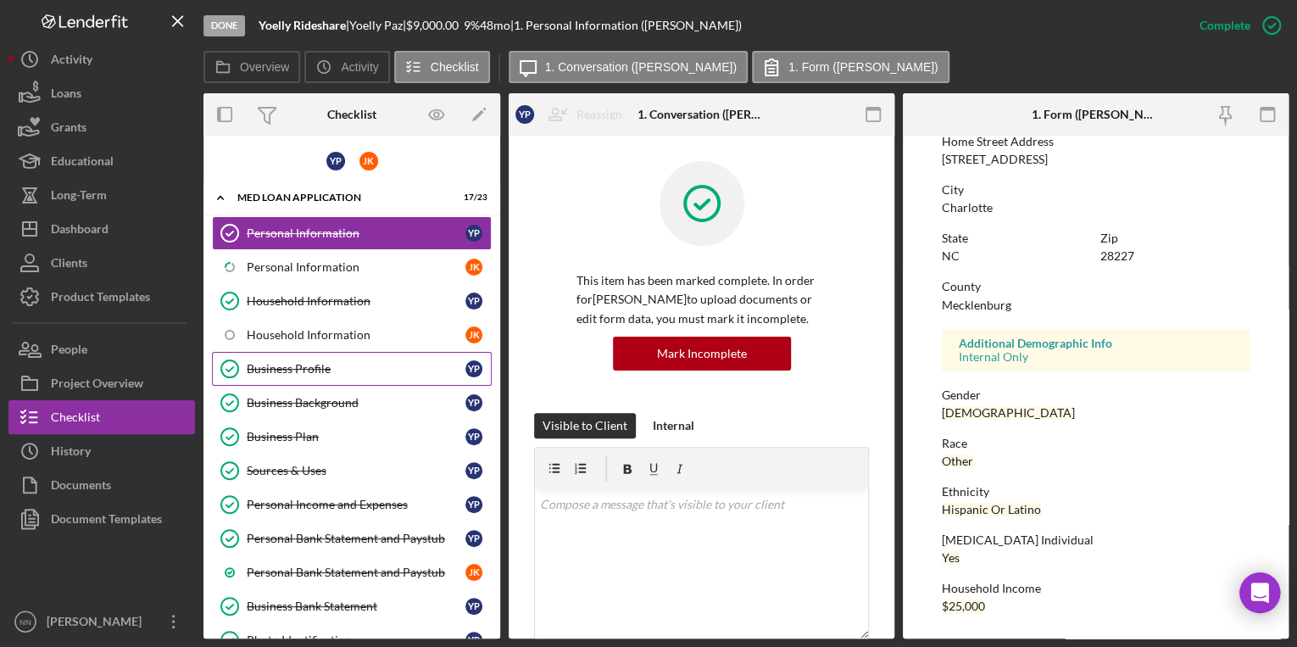
click at [317, 376] on link "Business Profile Business Profile Y P" at bounding box center [352, 369] width 280 height 34
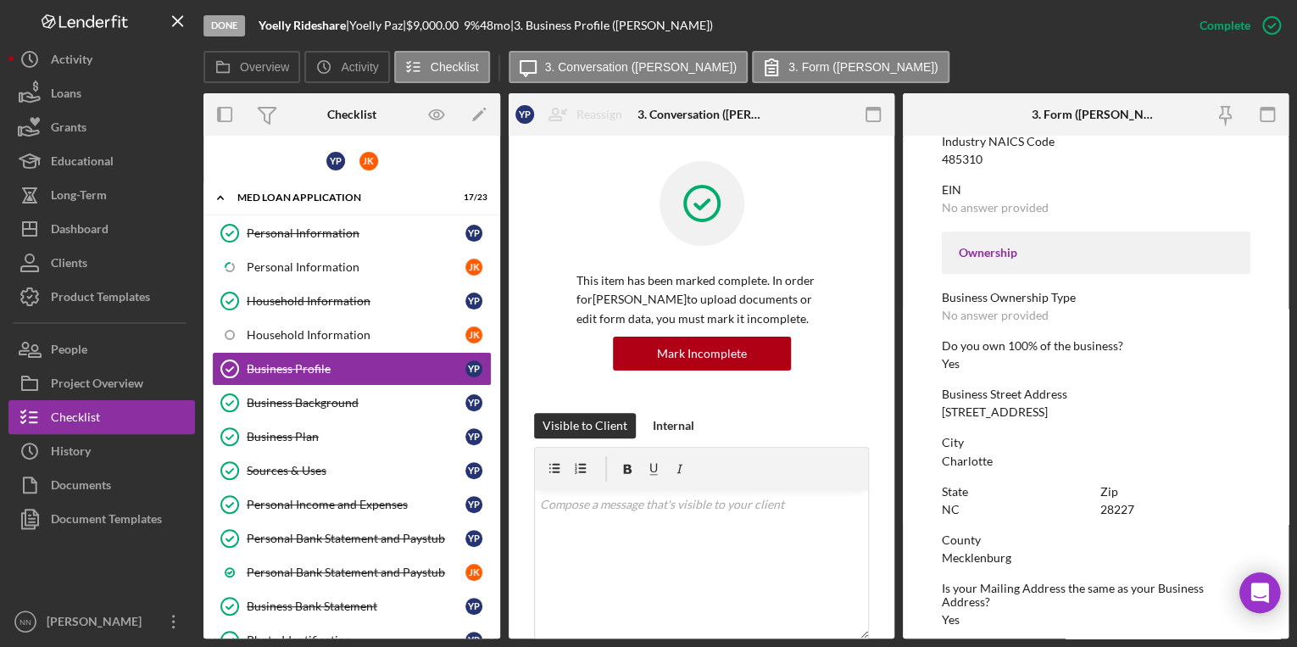
scroll to position [475, 0]
click at [289, 402] on div "Business Background" at bounding box center [356, 403] width 219 height 14
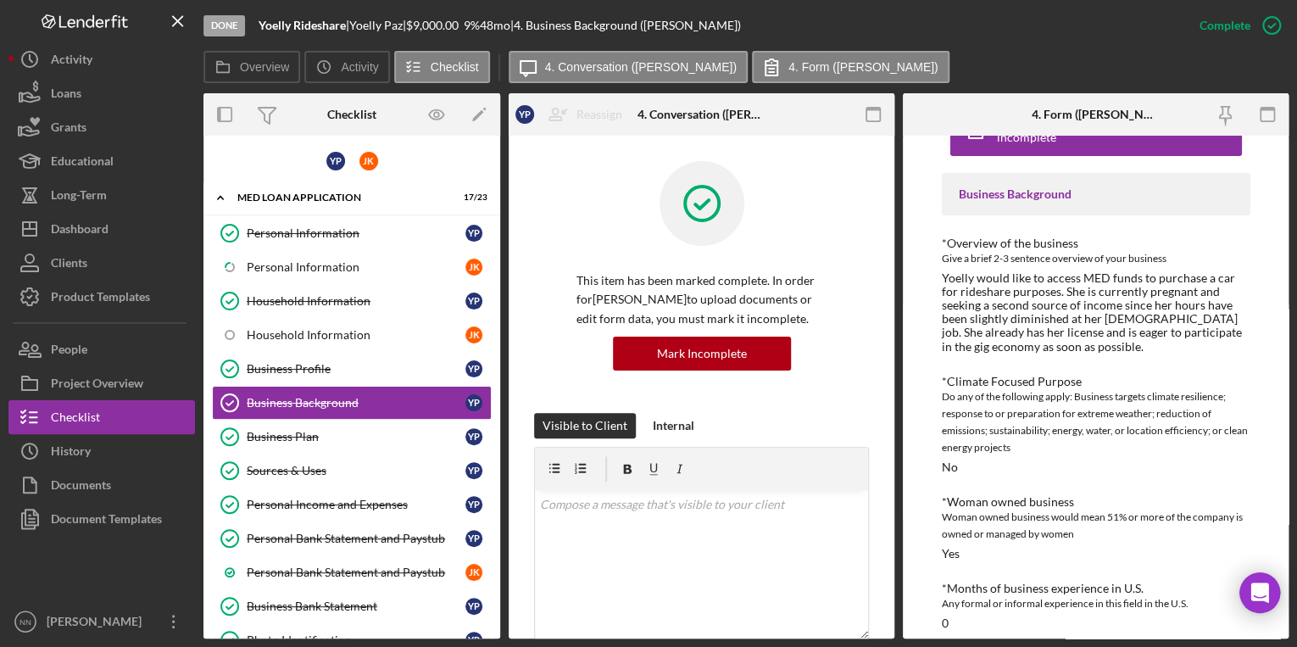
scroll to position [68, 0]
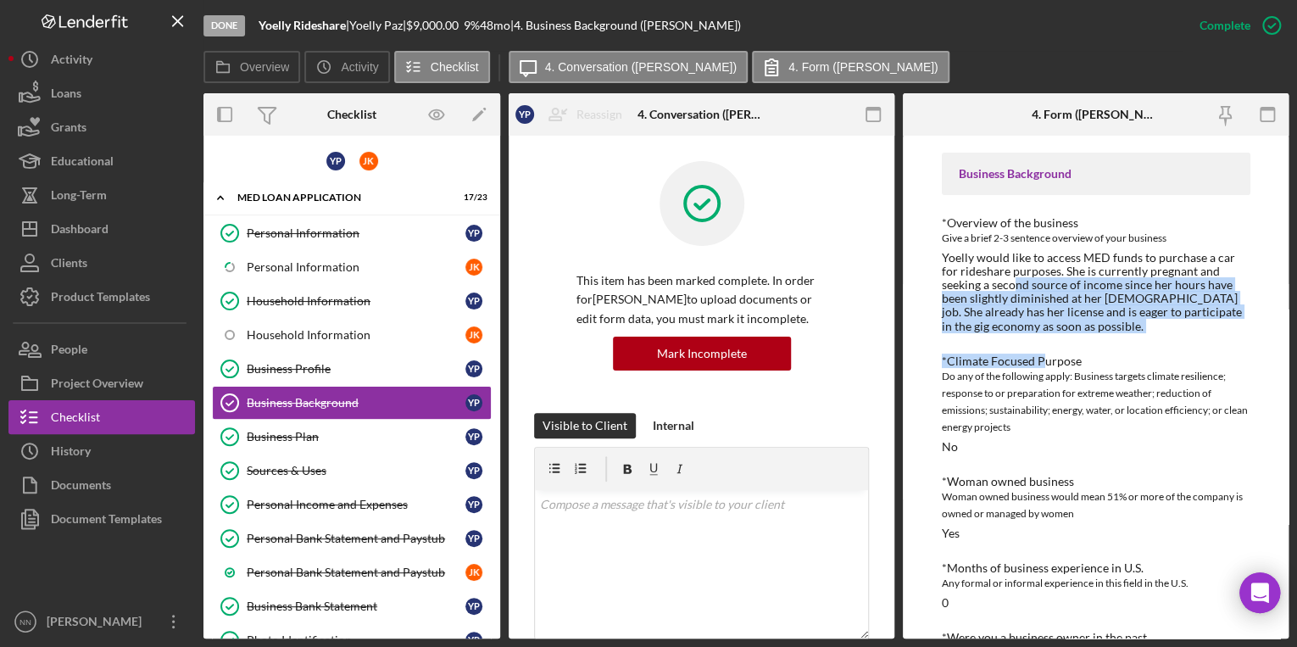
drag, startPoint x: 1039, startPoint y: 340, endPoint x: 975, endPoint y: 286, distance: 84.2
drag, startPoint x: 975, startPoint y: 286, endPoint x: 1022, endPoint y: 303, distance: 50.4
click at [1022, 303] on div "Yoelly would like to access MED funds to purchase a car for rideshare purposes.…" at bounding box center [1096, 292] width 309 height 82
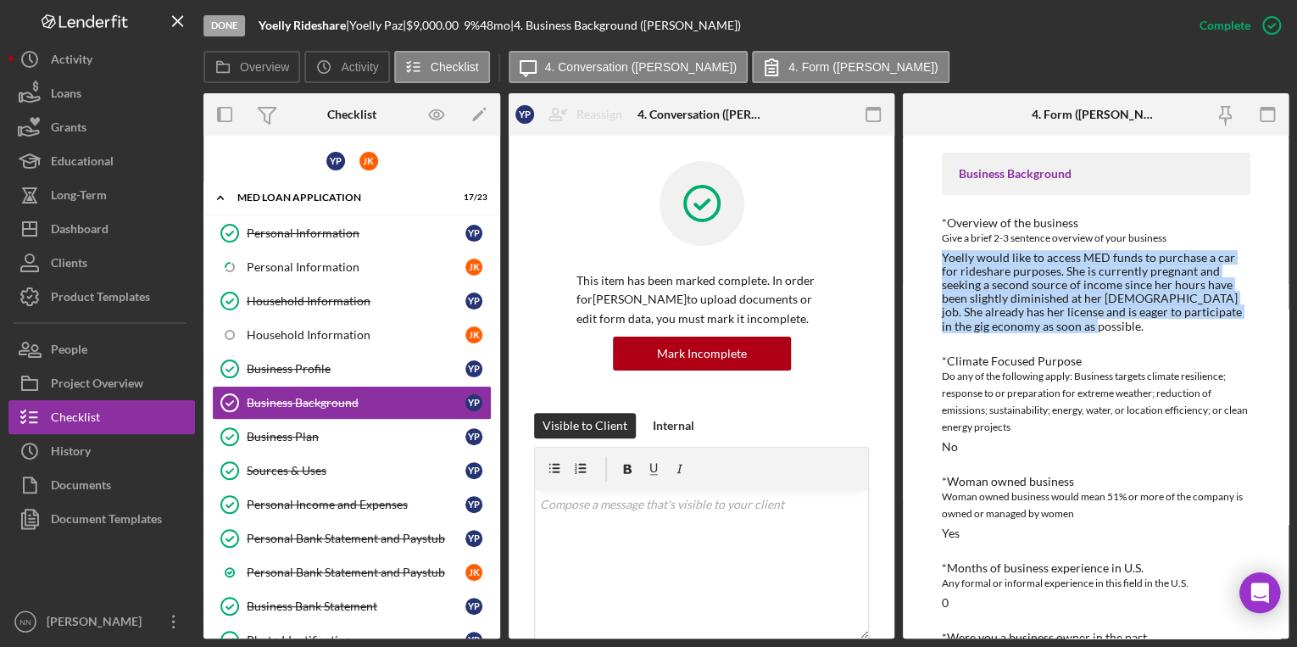
drag, startPoint x: 1032, startPoint y: 321, endPoint x: 943, endPoint y: 258, distance: 109.4
click at [943, 258] on div "Yoelly would like to access MED funds to purchase a car for rideshare purposes.…" at bounding box center [1096, 292] width 309 height 82
drag, startPoint x: 943, startPoint y: 258, endPoint x: 968, endPoint y: 265, distance: 26.6
copy div "Yoelly would like to access MED funds to purchase a car for rideshare purposes.…"
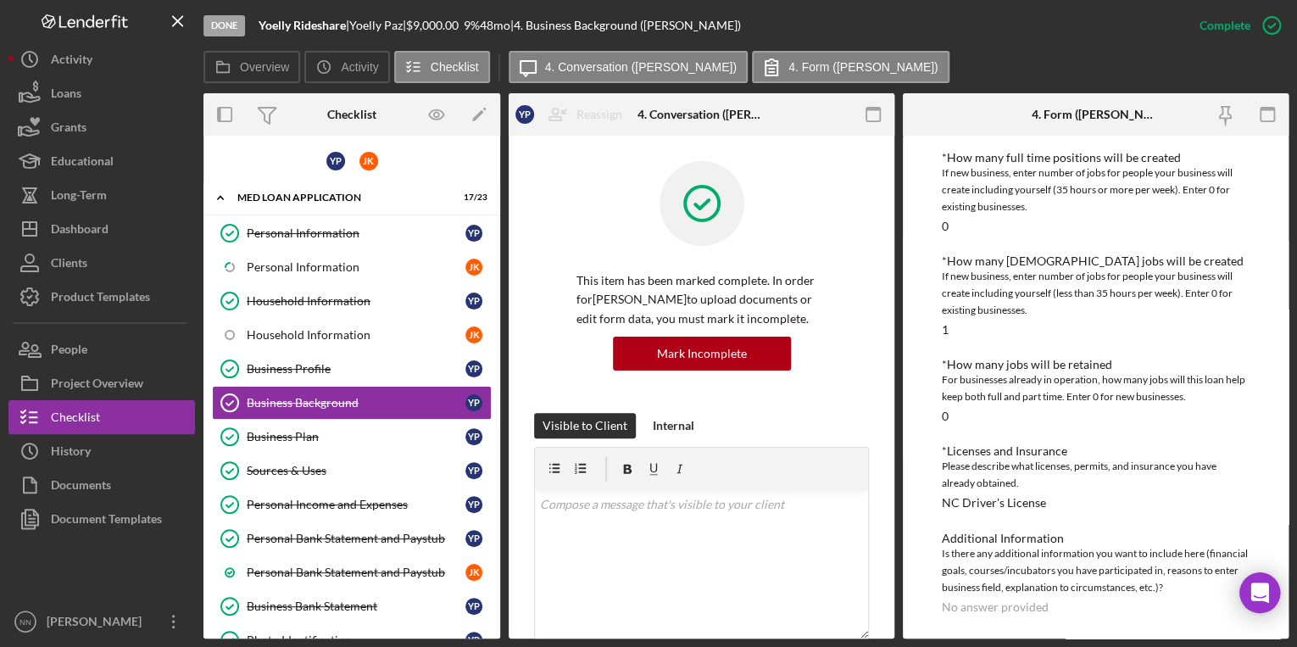
scroll to position [350, 0]
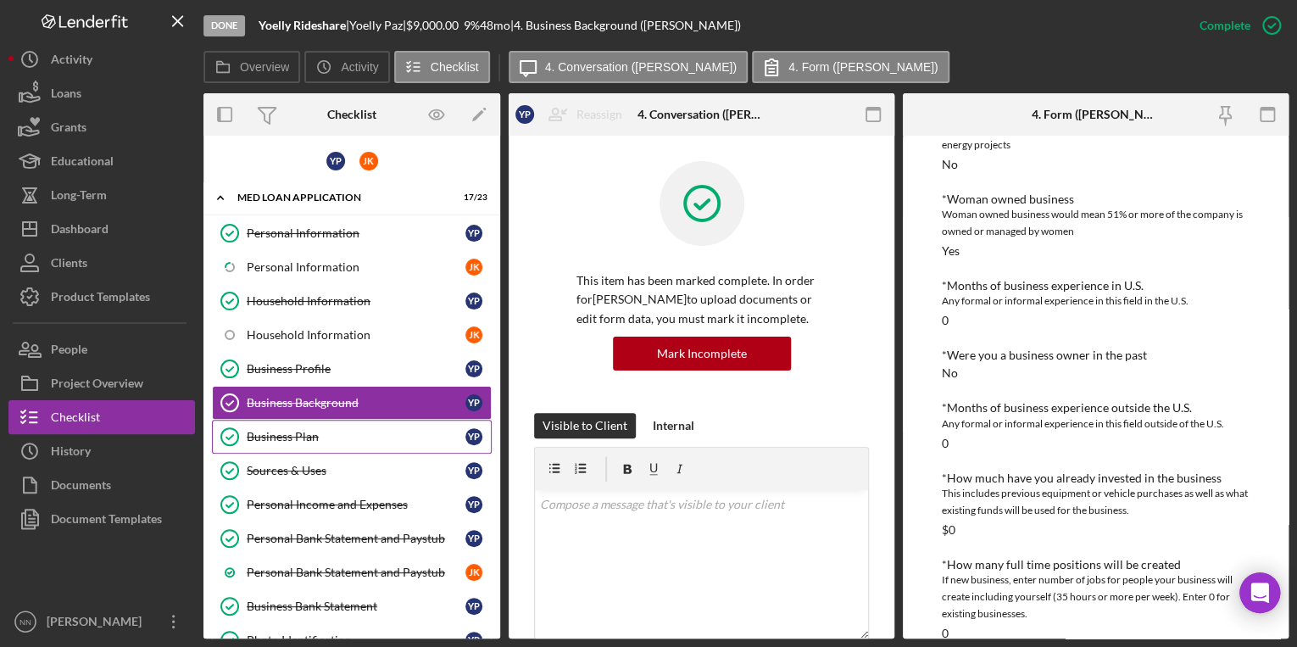
click at [303, 448] on link "Business Plan Business Plan Y P" at bounding box center [352, 437] width 280 height 34
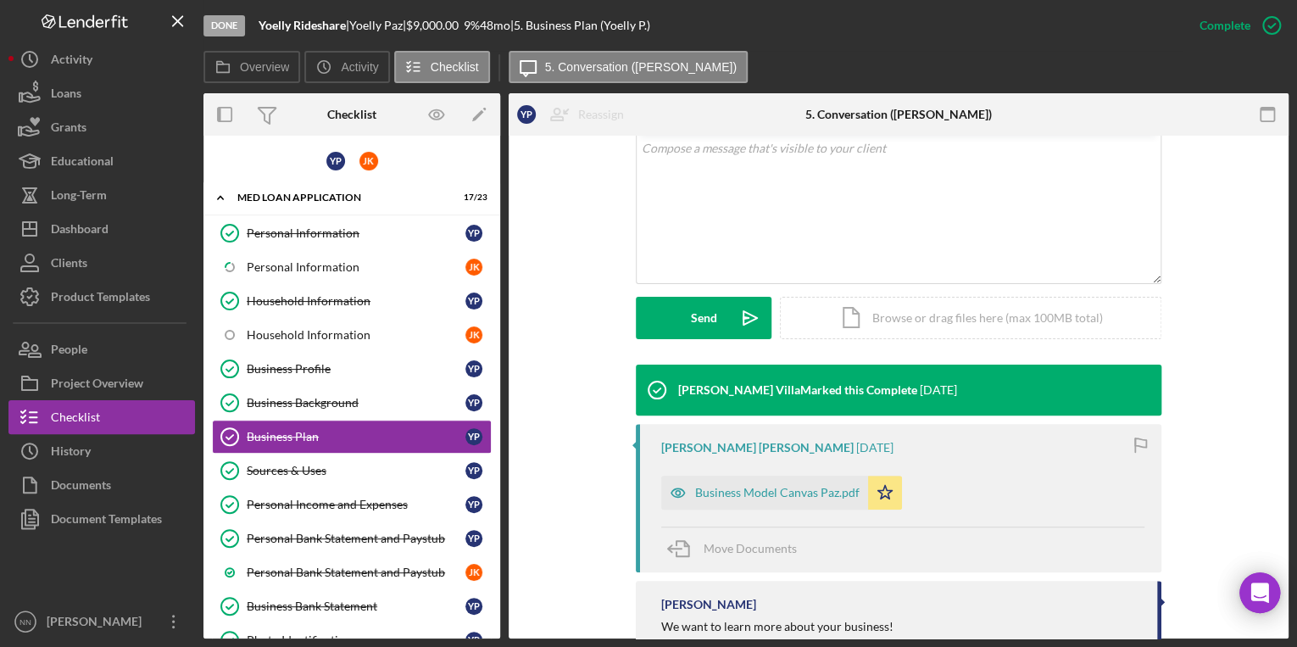
scroll to position [475, 0]
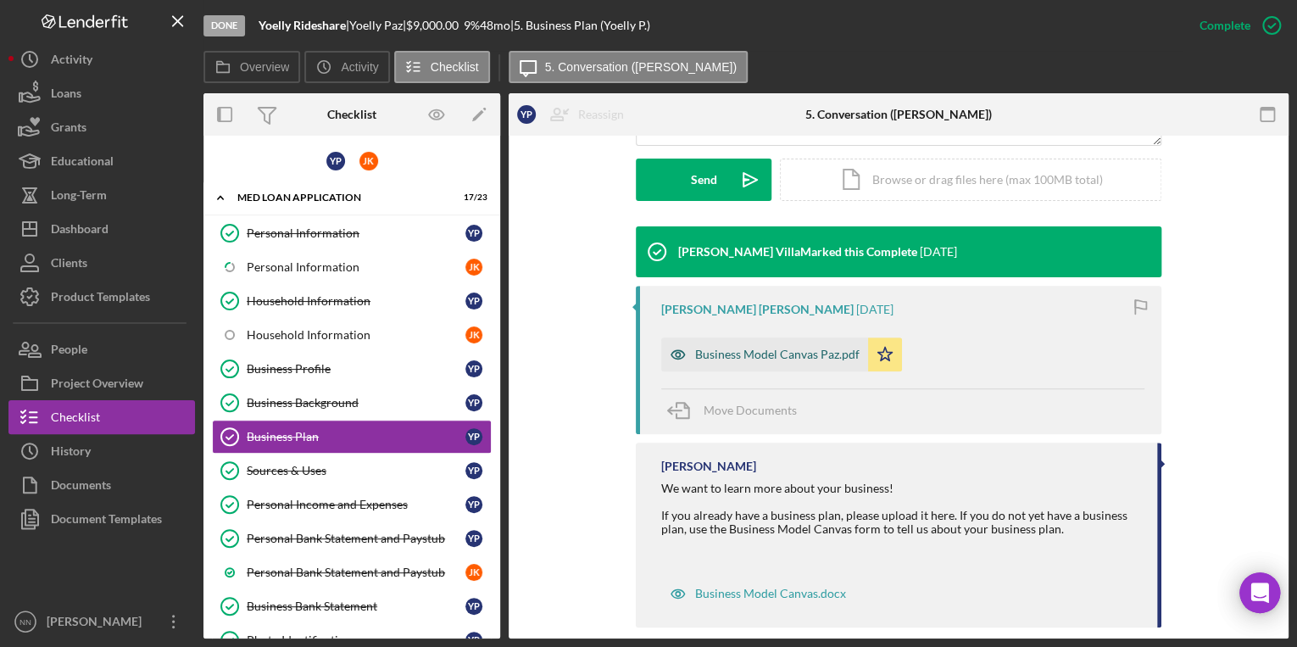
click at [730, 355] on div "Business Model Canvas Paz.pdf" at bounding box center [777, 355] width 164 height 14
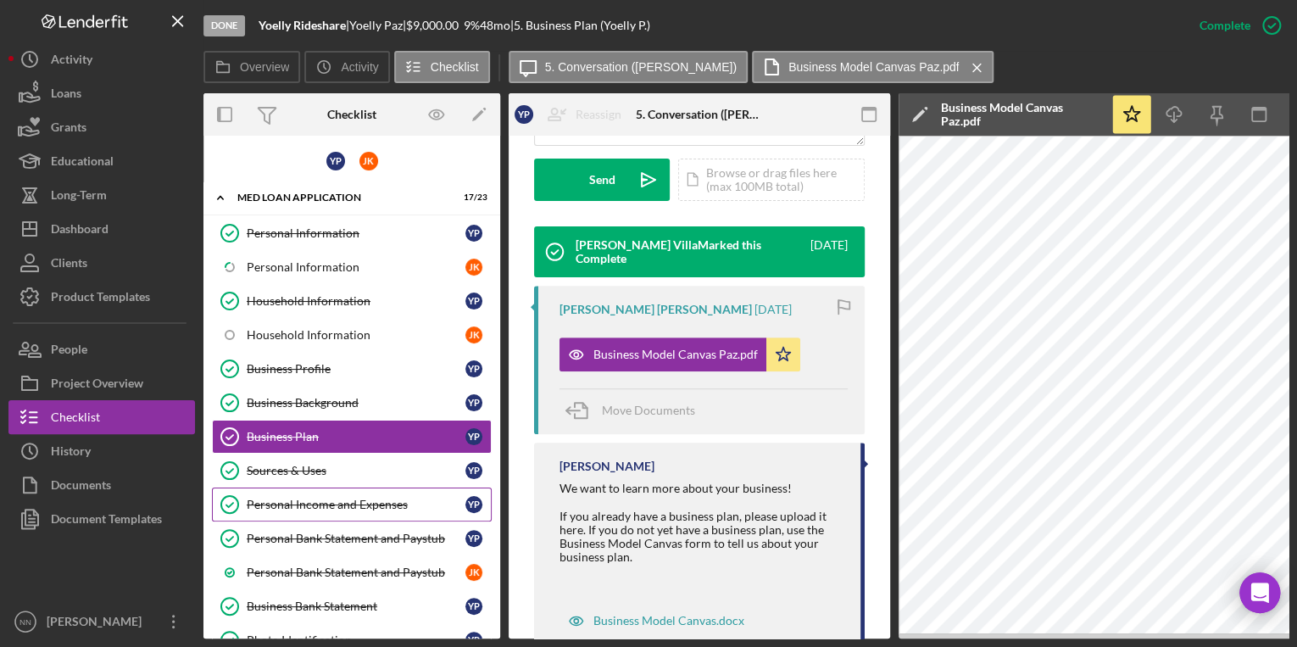
scroll to position [68, 0]
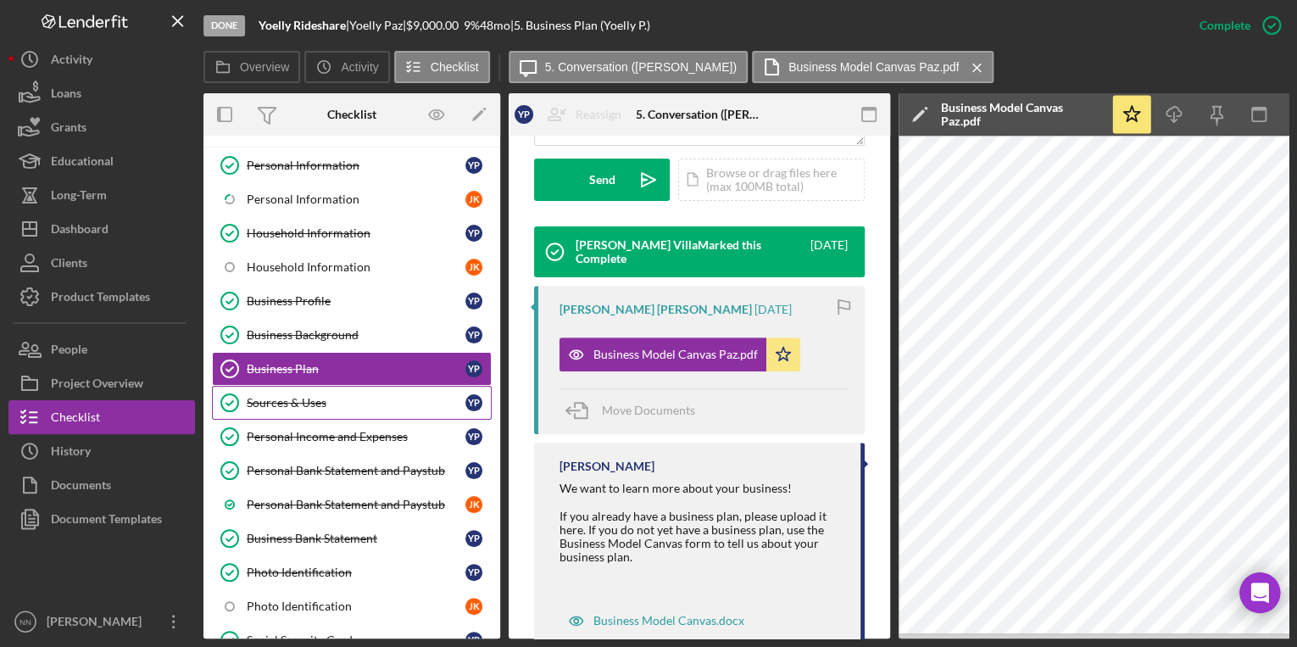
click at [358, 398] on div "Sources & Uses" at bounding box center [356, 403] width 219 height 14
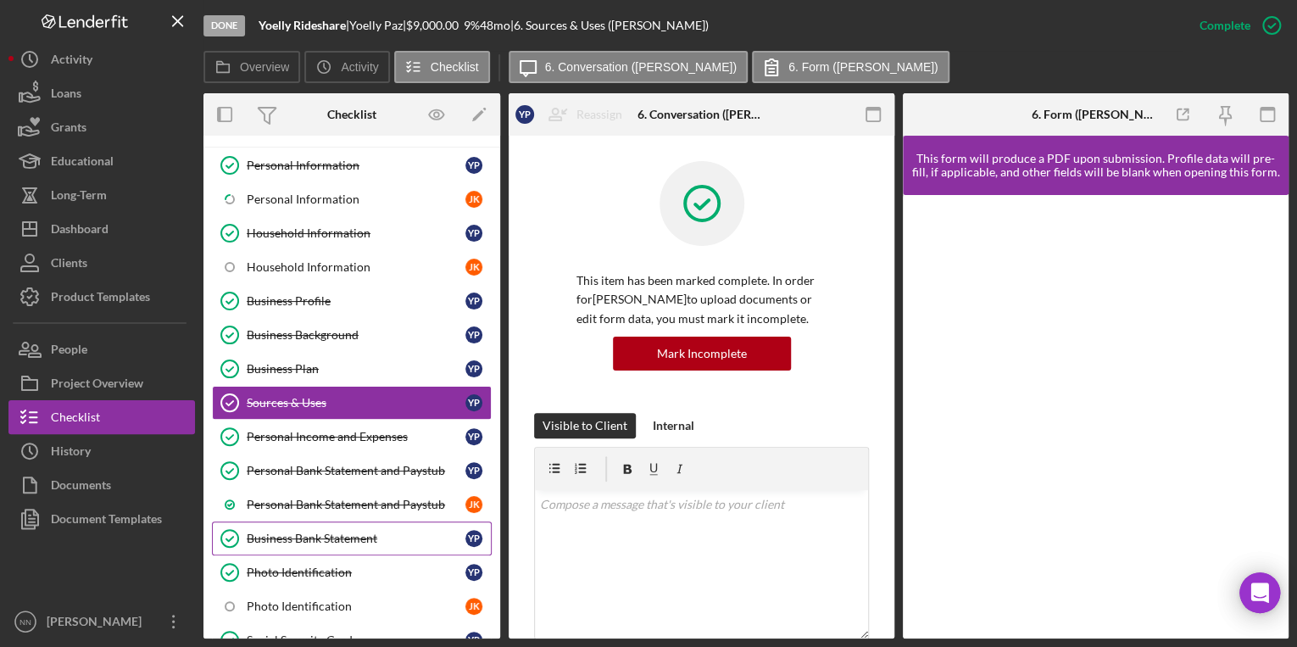
click at [331, 525] on link "Business Bank Statement Business Bank Statement Y P" at bounding box center [352, 538] width 280 height 34
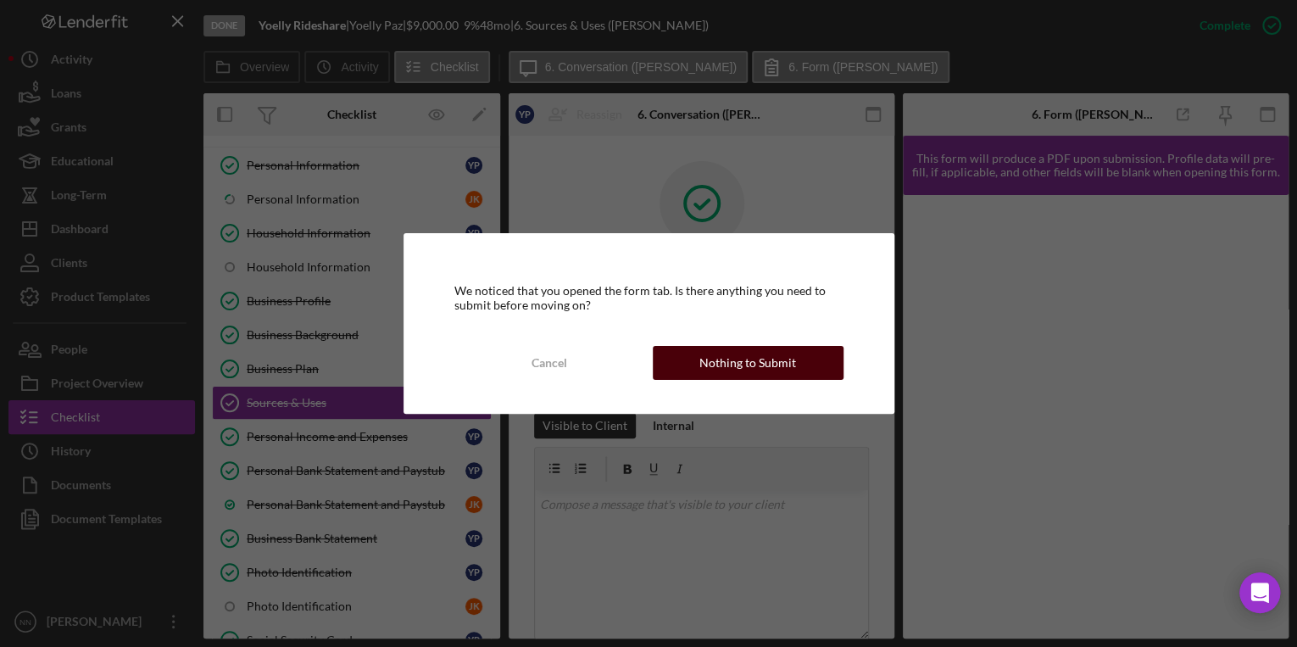
click at [762, 364] on div "Nothing to Submit" at bounding box center [747, 363] width 97 height 34
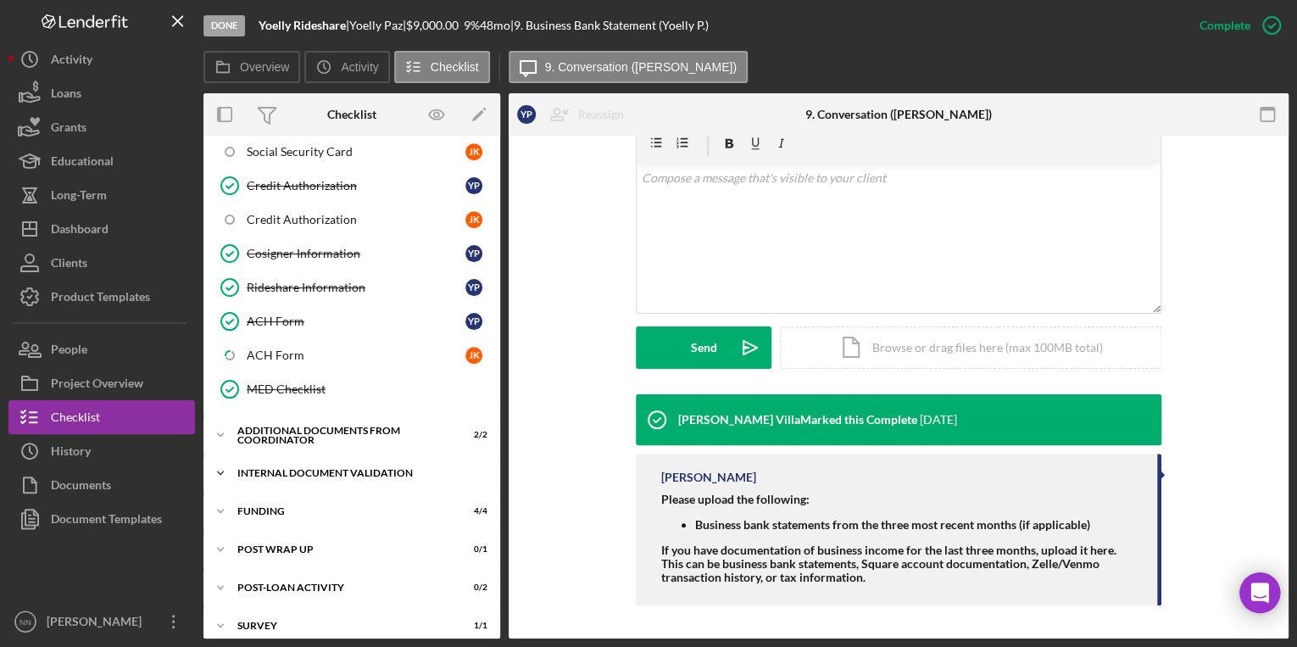
scroll to position [593, 0]
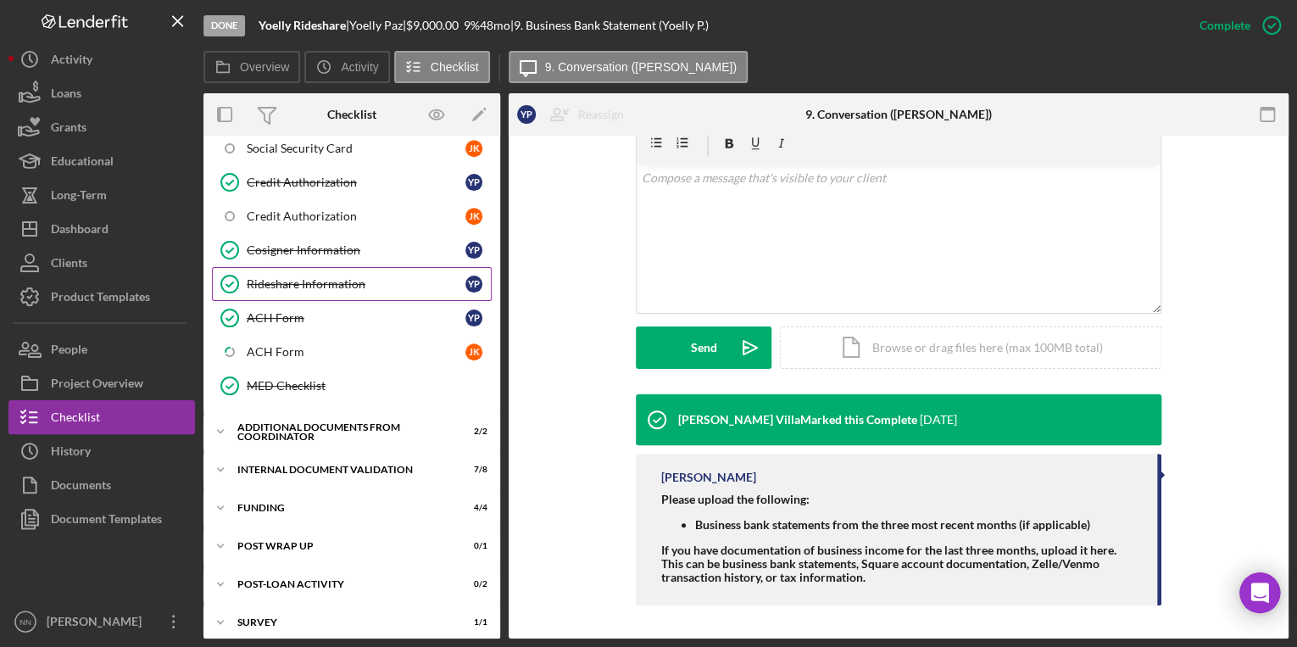
click at [316, 277] on div "Rideshare Information" at bounding box center [356, 284] width 219 height 14
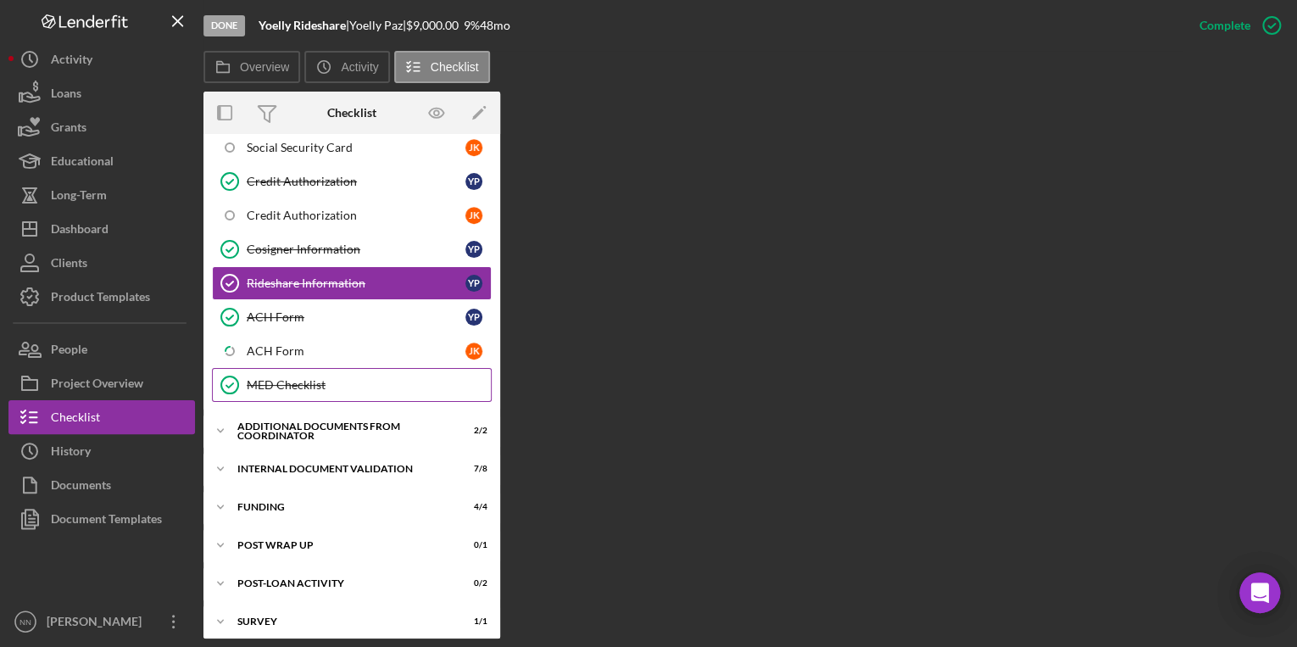
scroll to position [593, 0]
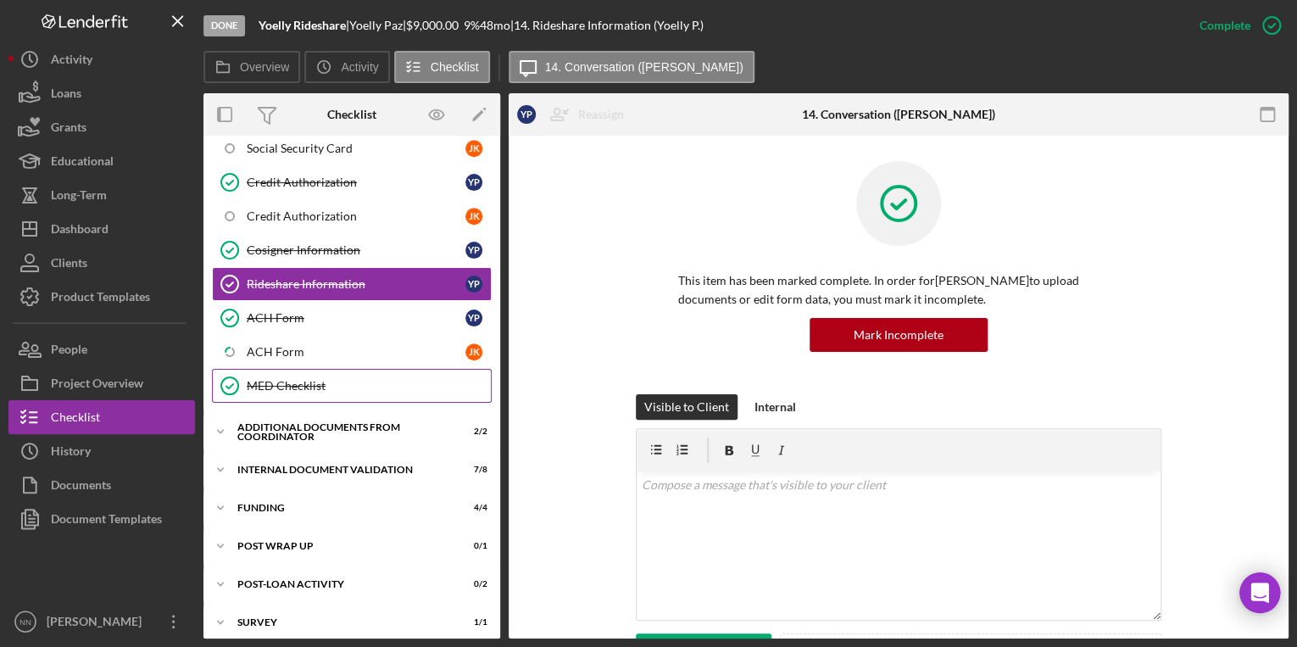
click at [322, 387] on link "MED Checklist MED Checklist" at bounding box center [352, 386] width 280 height 34
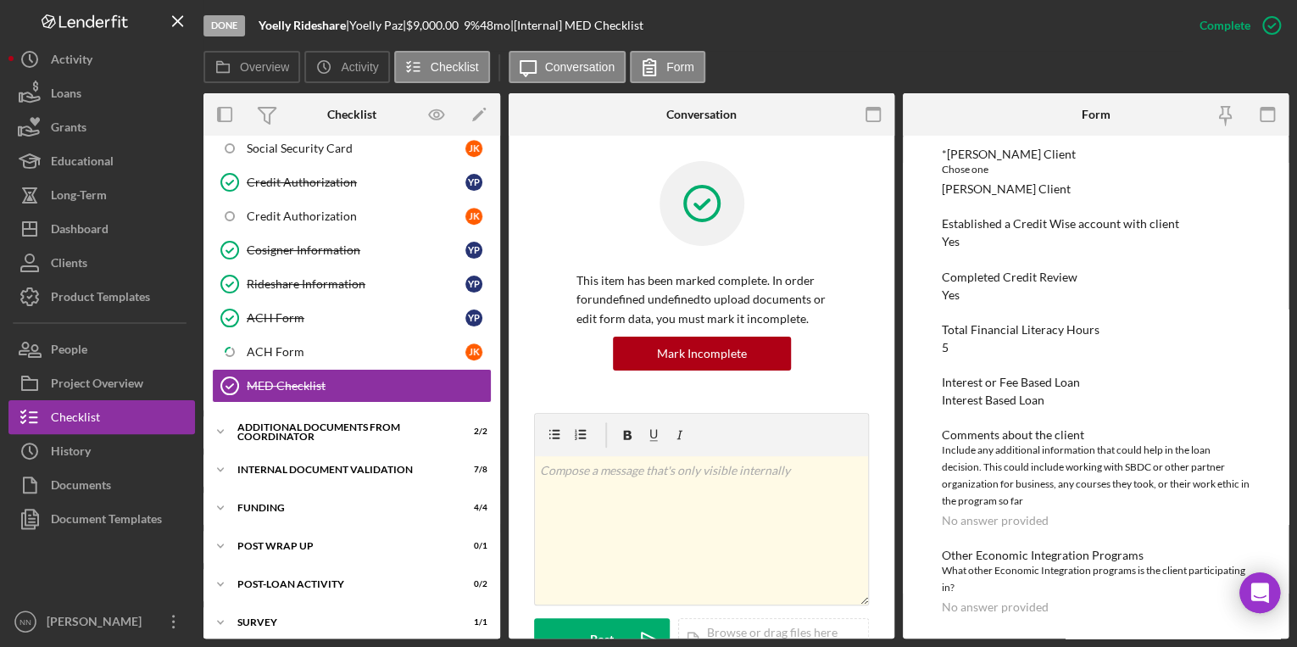
scroll to position [190, 0]
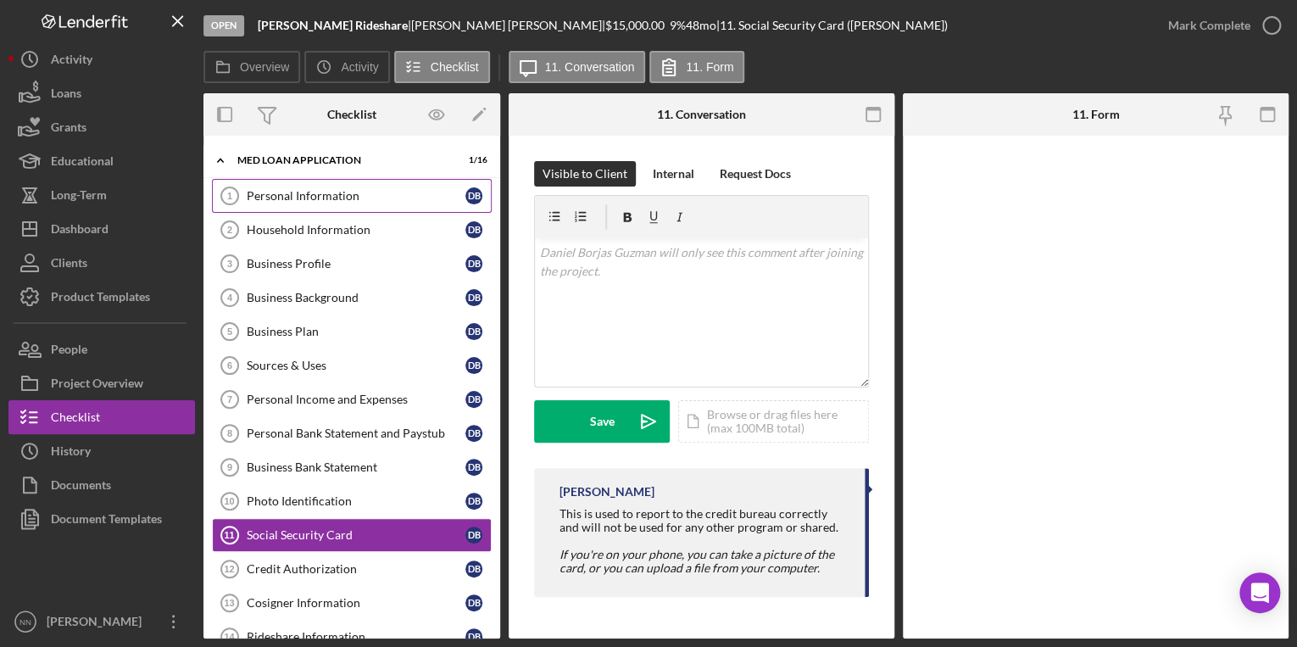
click at [371, 197] on div "Personal Information" at bounding box center [356, 196] width 219 height 14
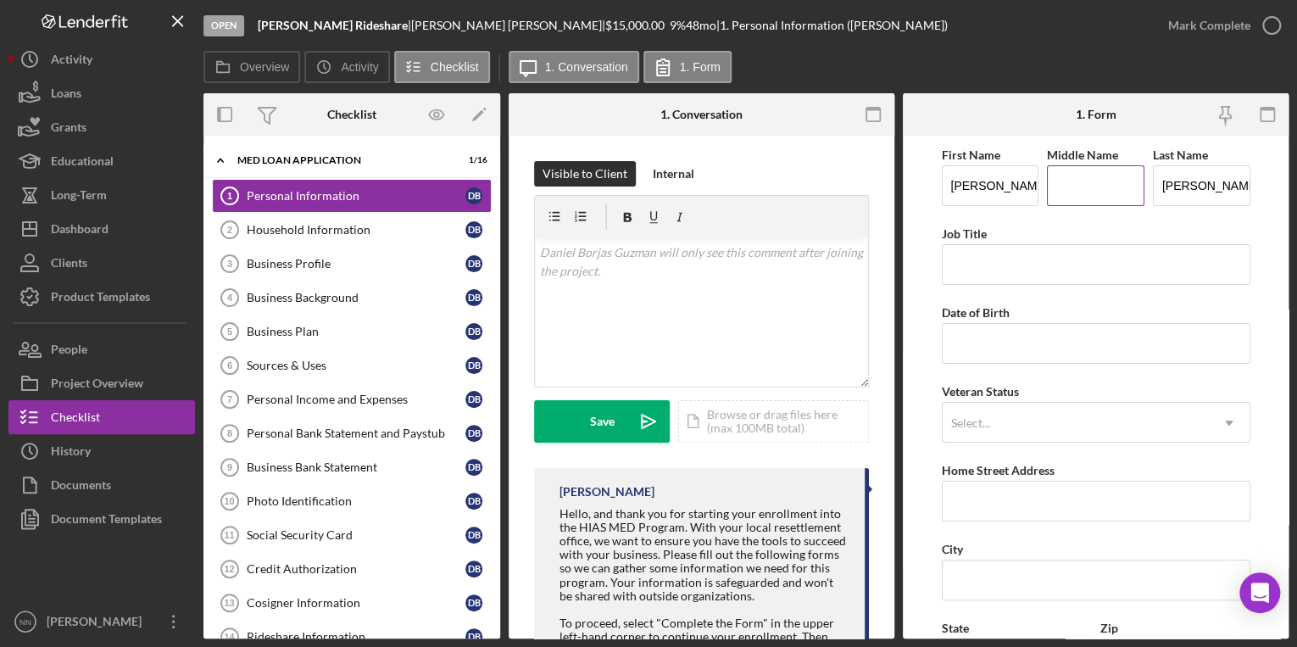
click at [1117, 177] on input "Middle Name" at bounding box center [1095, 185] width 97 height 41
type input "A"
type input "[STREET_ADDRESS]"
type input "28212"
type input "[US_STATE]"
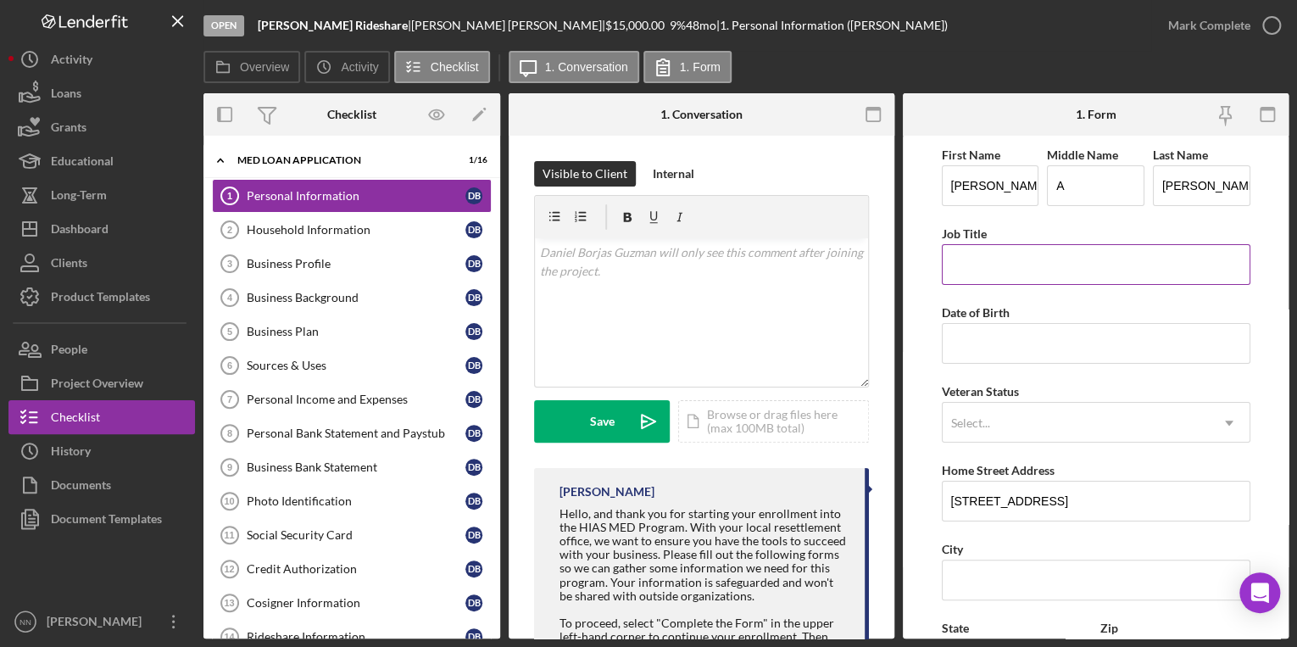
click at [1099, 262] on input "Job Title" at bounding box center [1096, 264] width 309 height 41
type input "Packer"
click at [1028, 323] on input "Date of Birth" at bounding box center [1096, 343] width 309 height 41
type input "[DATE]"
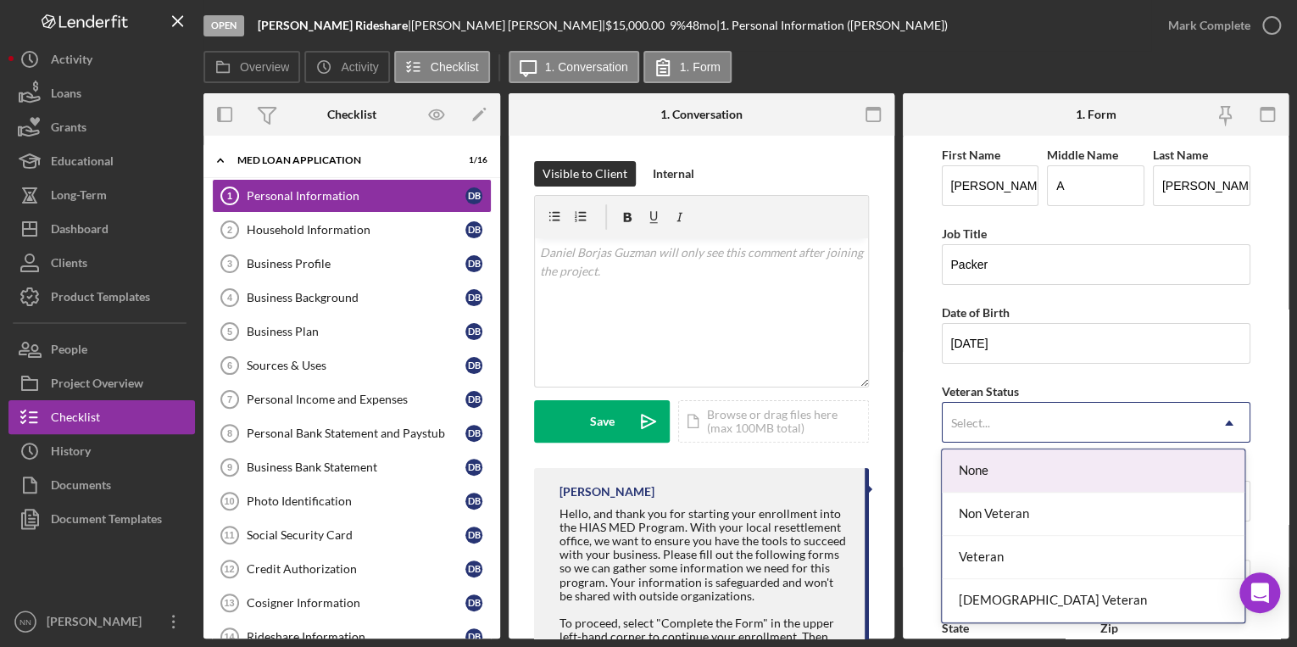
click at [1045, 420] on div "Select..." at bounding box center [1076, 423] width 266 height 39
click at [1037, 473] on div "None" at bounding box center [1093, 470] width 303 height 43
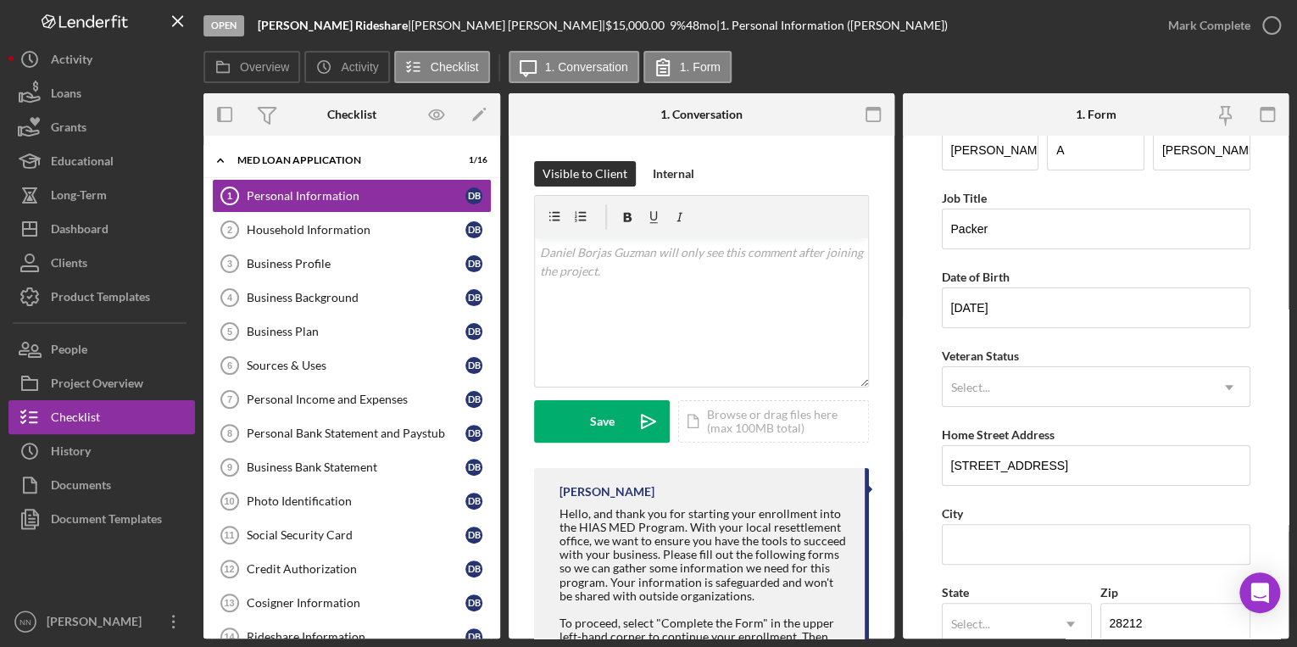
scroll to position [68, 0]
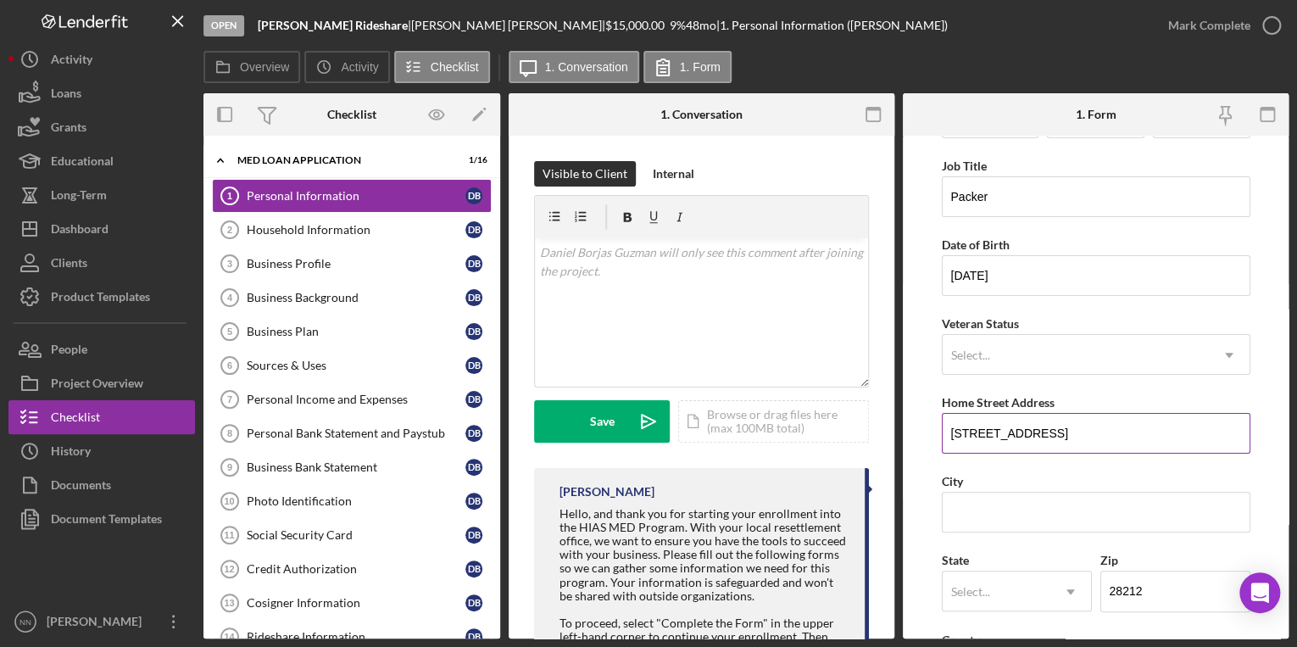
click at [1072, 424] on input "[STREET_ADDRESS]" at bounding box center [1096, 433] width 309 height 41
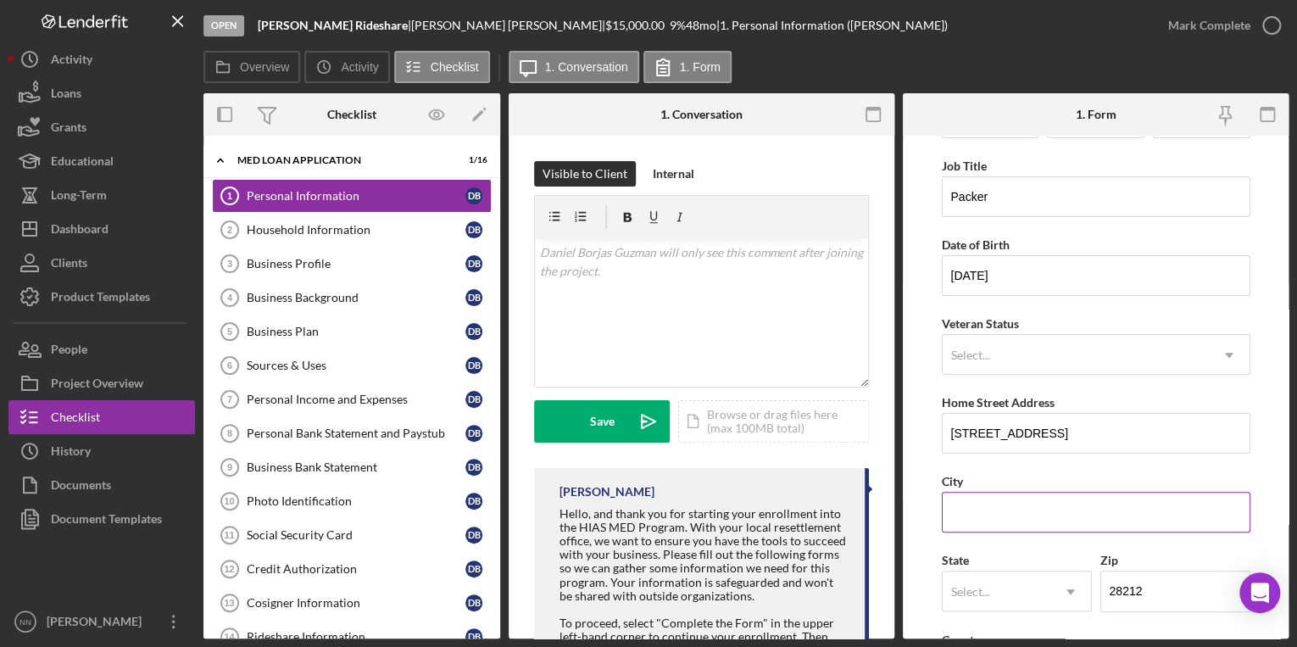
click at [1040, 519] on input "City" at bounding box center [1096, 512] width 309 height 41
type input "Charlotte"
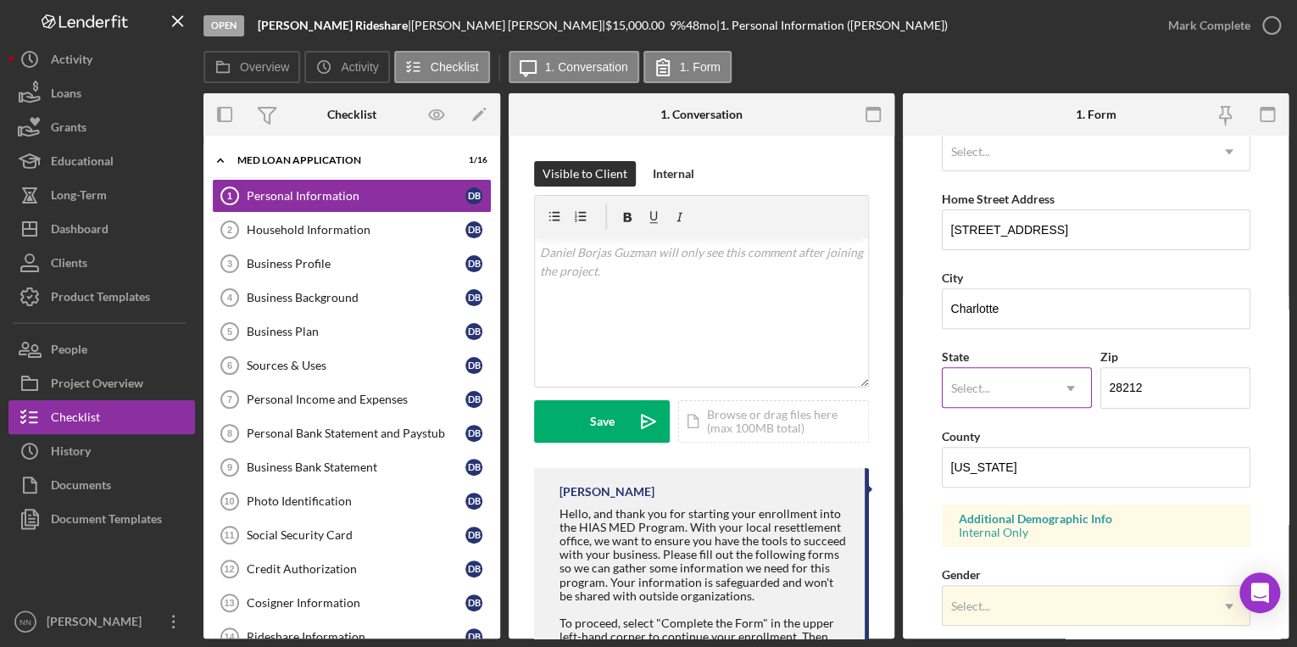
click at [1012, 374] on div "Select..." at bounding box center [997, 388] width 108 height 39
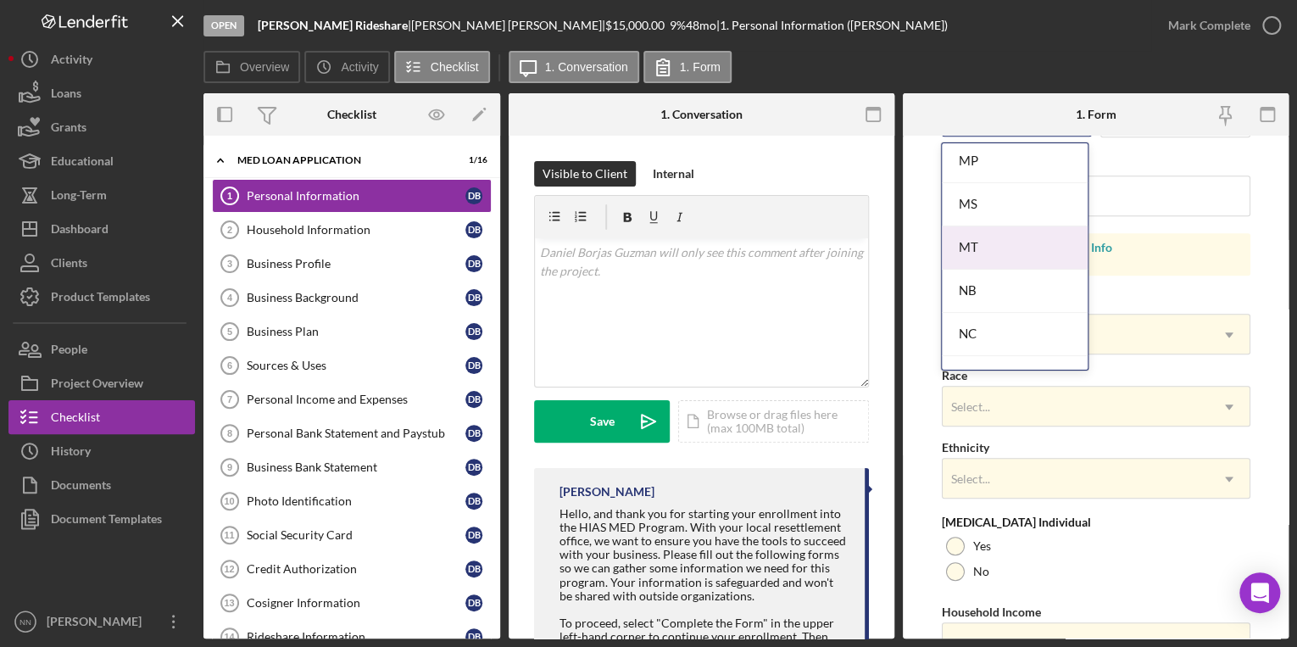
scroll to position [1628, 0]
click at [987, 259] on div "NC" at bounding box center [1015, 266] width 147 height 43
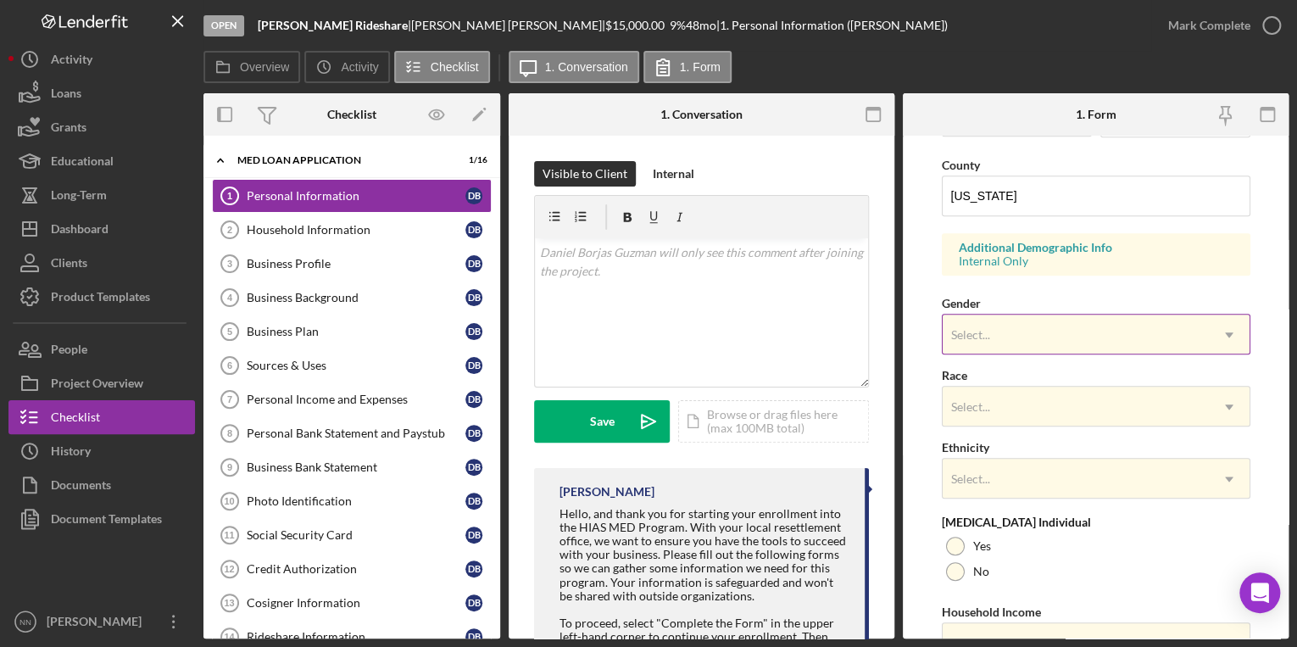
click at [1014, 328] on div "Select..." at bounding box center [1076, 334] width 266 height 39
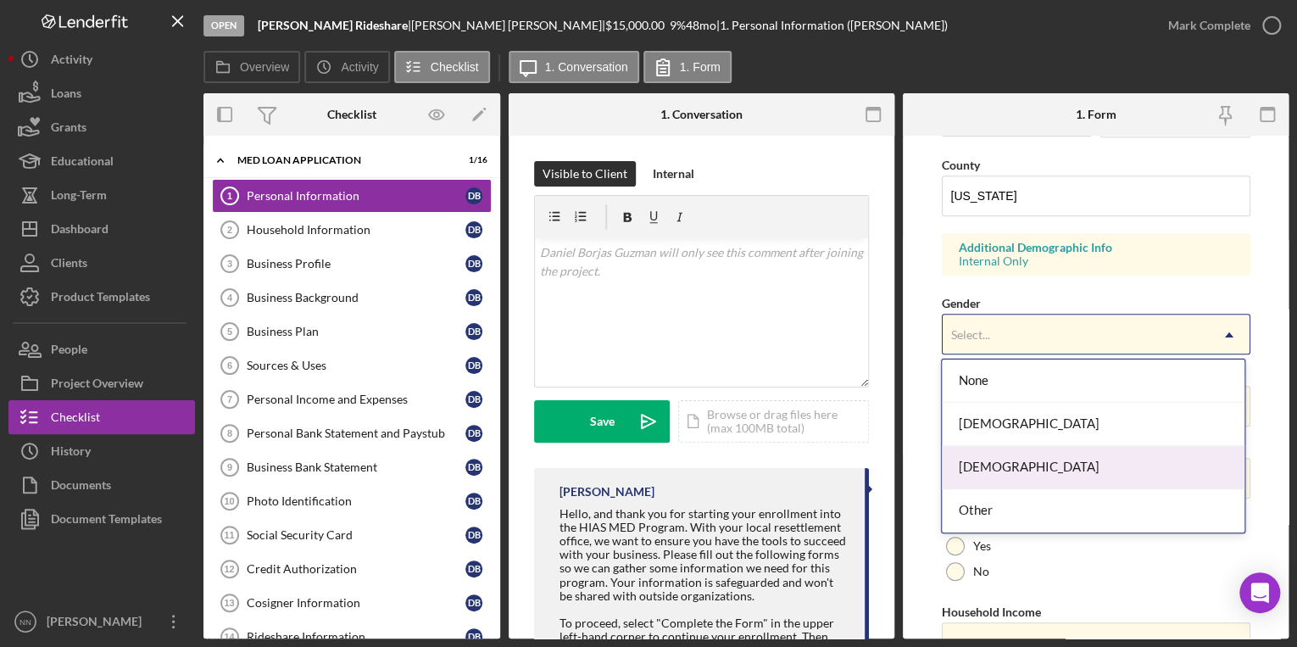
click at [1007, 464] on div "[DEMOGRAPHIC_DATA]" at bounding box center [1093, 467] width 303 height 43
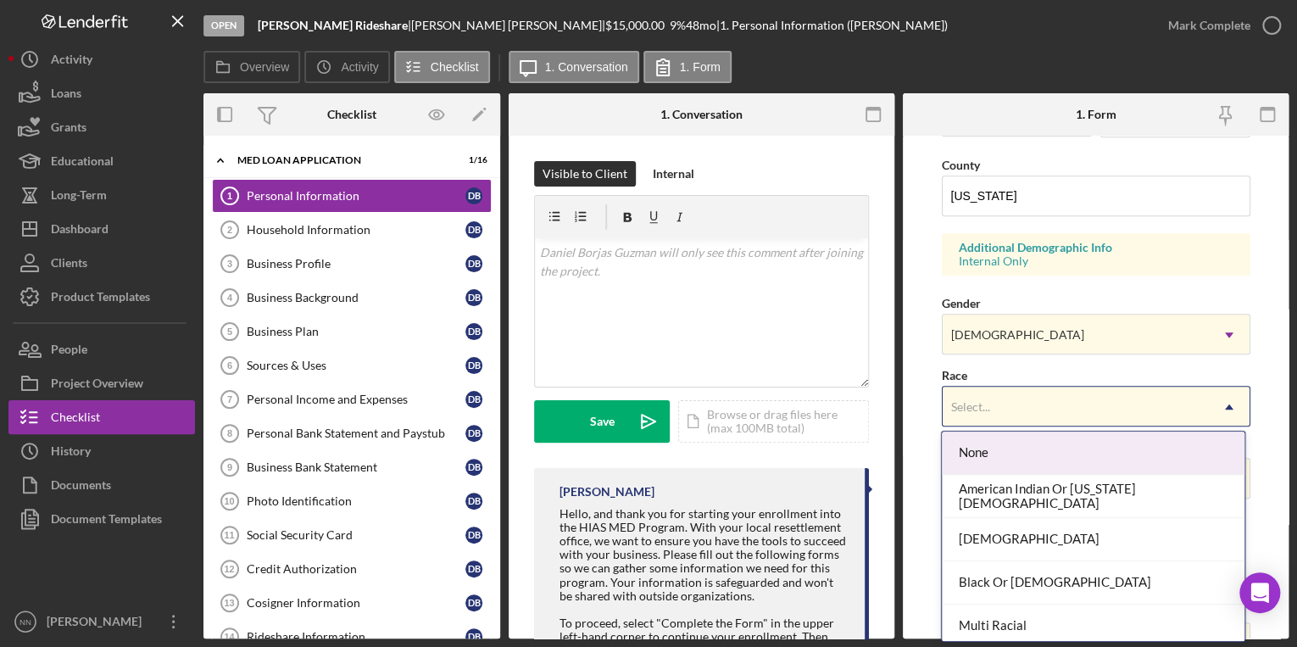
click at [1001, 392] on div "Select..." at bounding box center [1076, 406] width 266 height 39
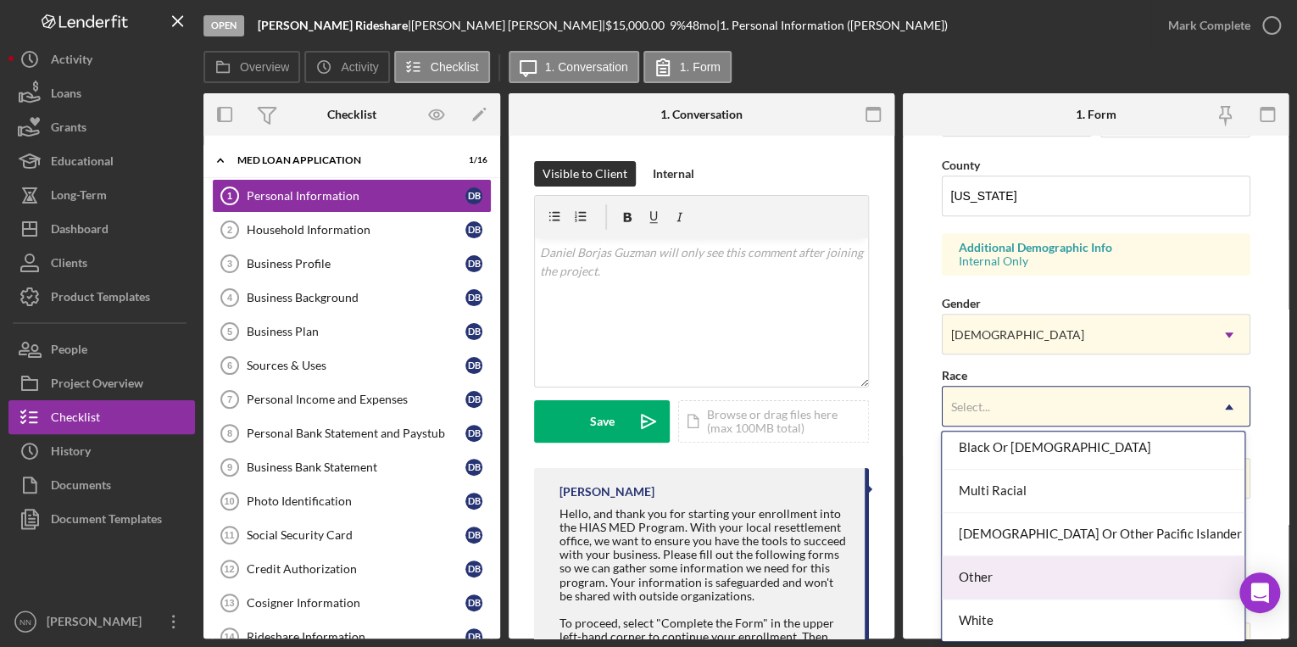
click at [1001, 582] on div "Other" at bounding box center [1093, 577] width 303 height 43
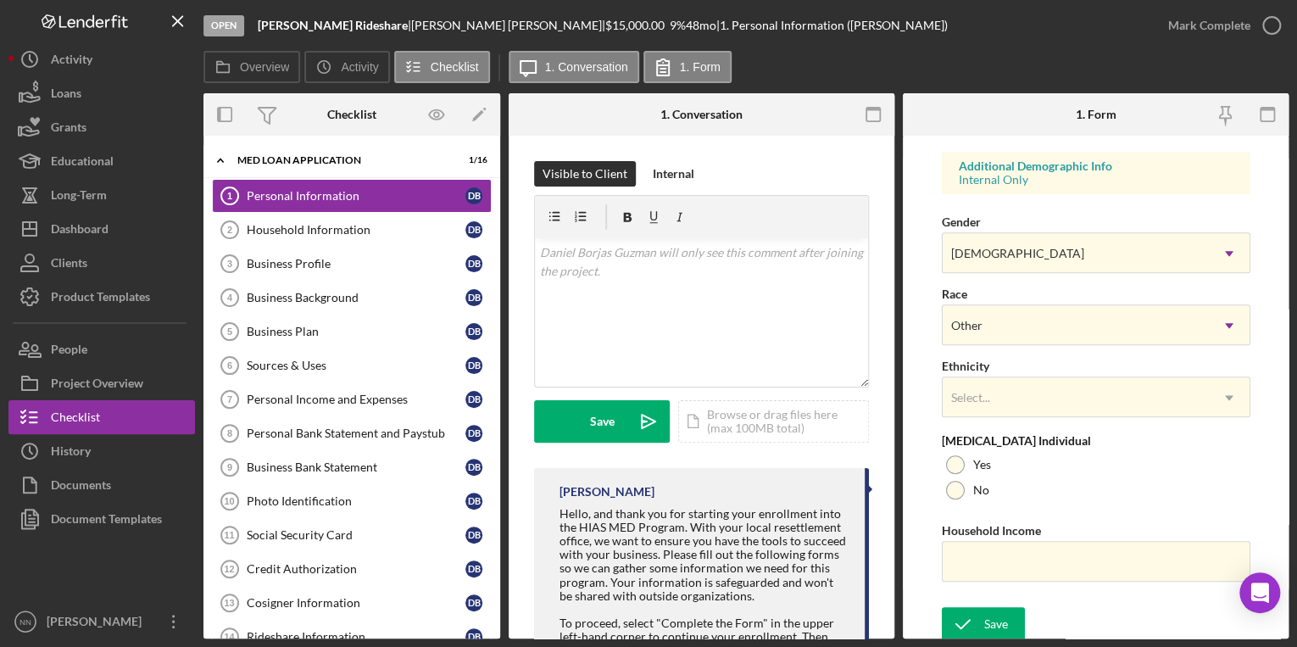
scroll to position [626, 0]
click at [994, 387] on div "Select..." at bounding box center [1076, 395] width 266 height 39
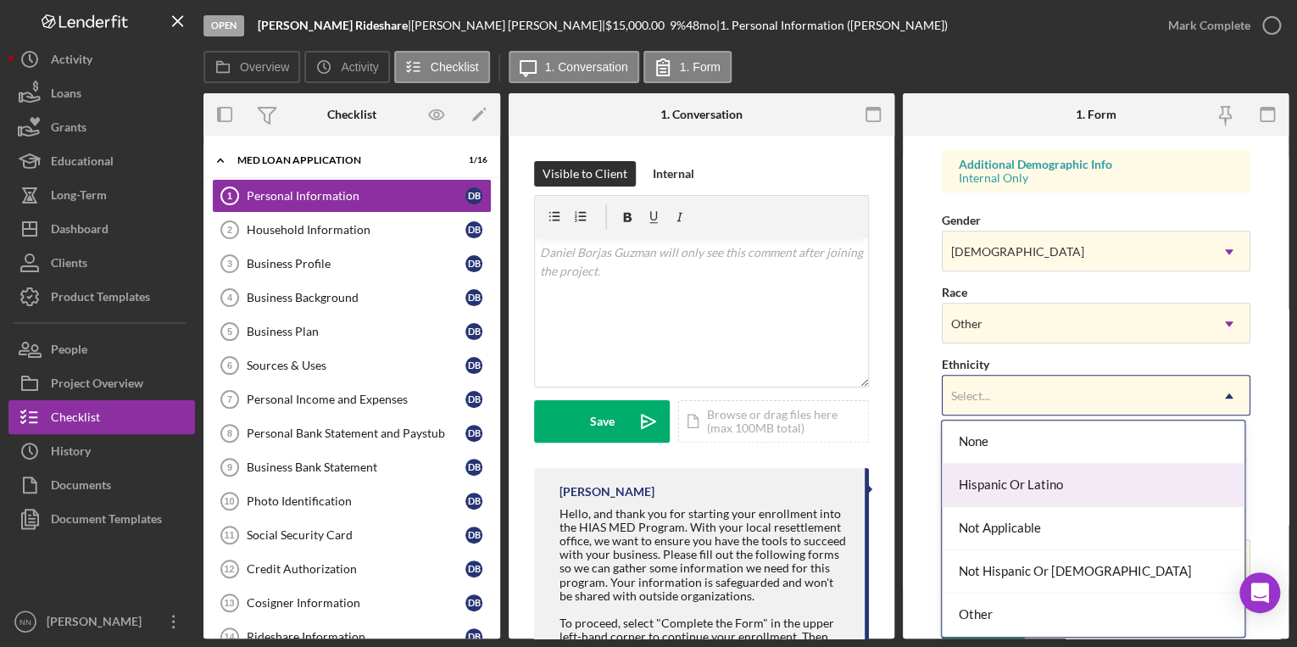
click at [1017, 484] on div "Hispanic Or Latino" at bounding box center [1093, 485] width 303 height 43
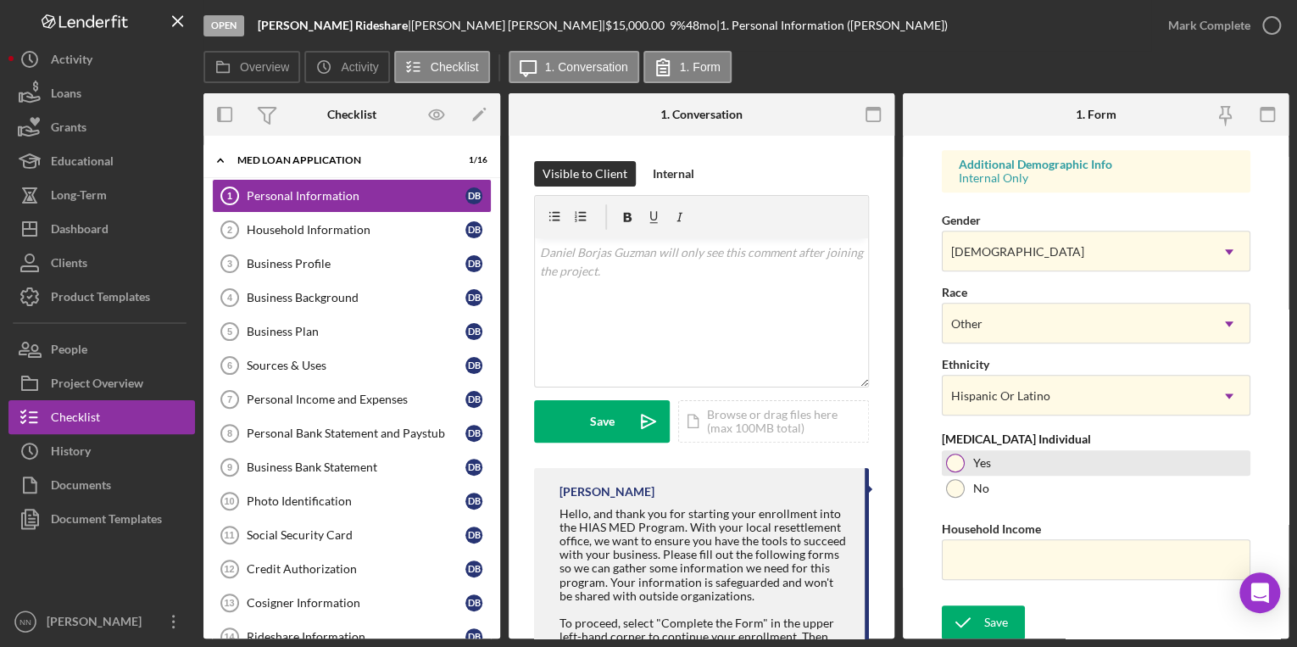
click at [974, 464] on label "Yes" at bounding box center [982, 463] width 18 height 14
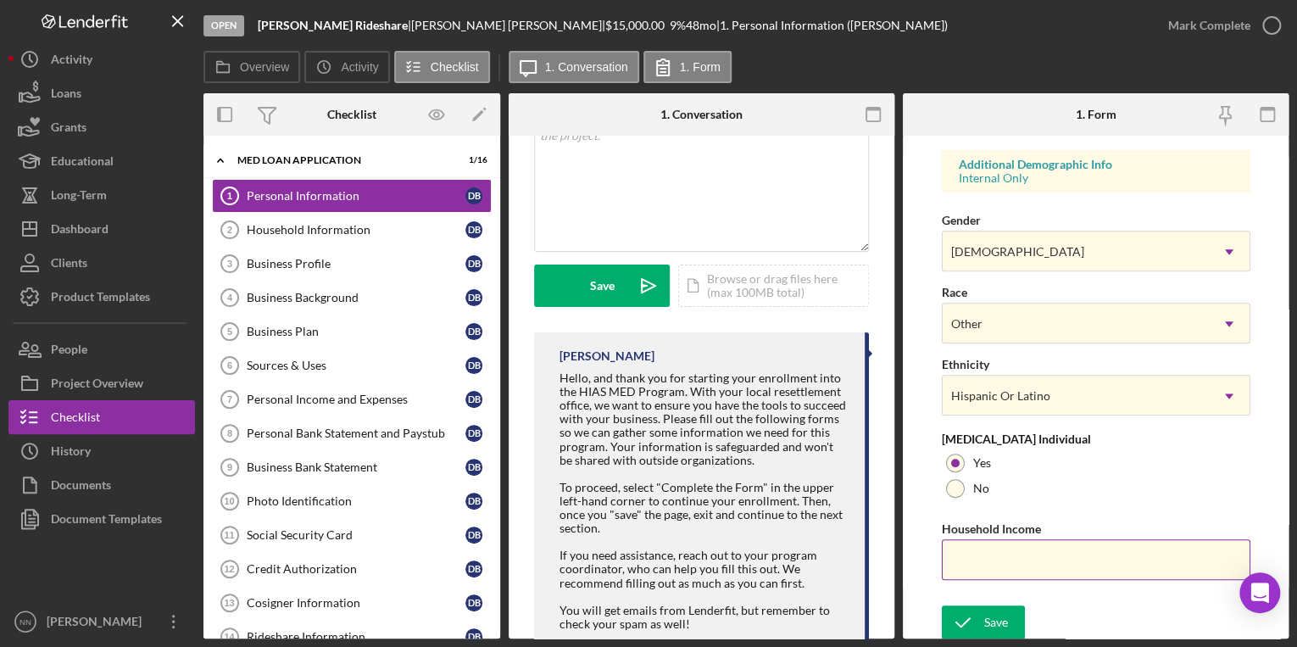
paste input "$38,000"
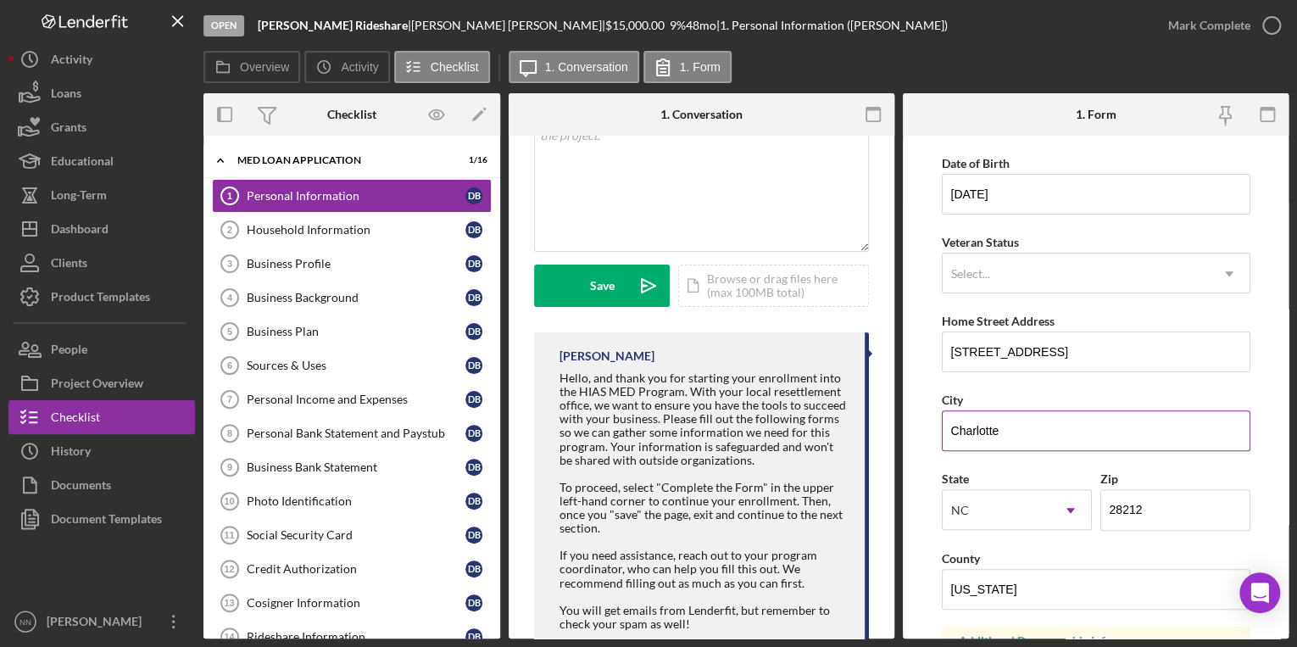
scroll to position [15, 0]
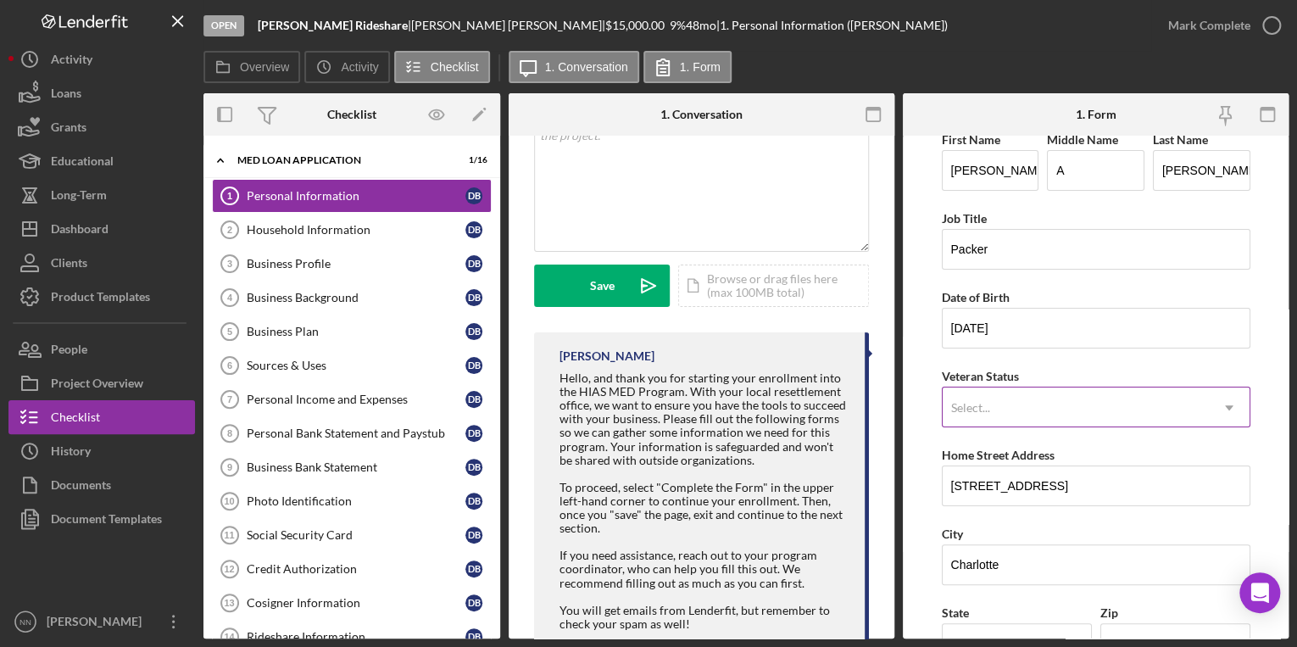
type input "$38,000"
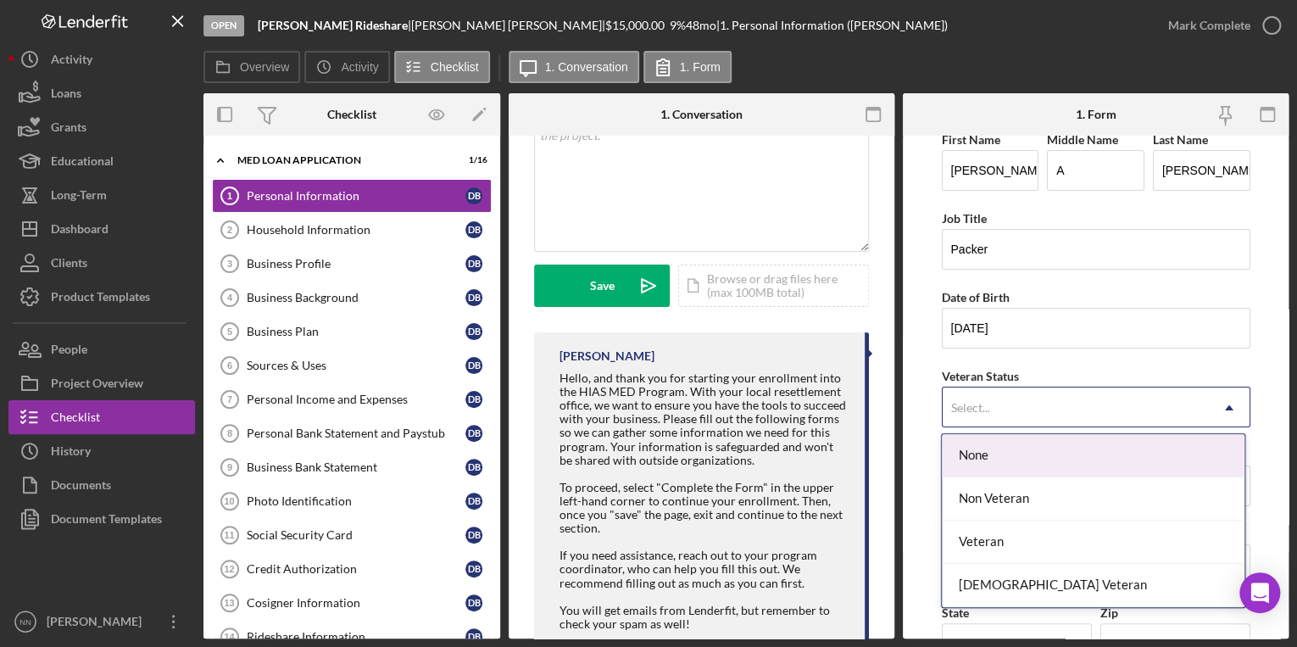
click at [1054, 404] on div "Select..." at bounding box center [1076, 407] width 266 height 39
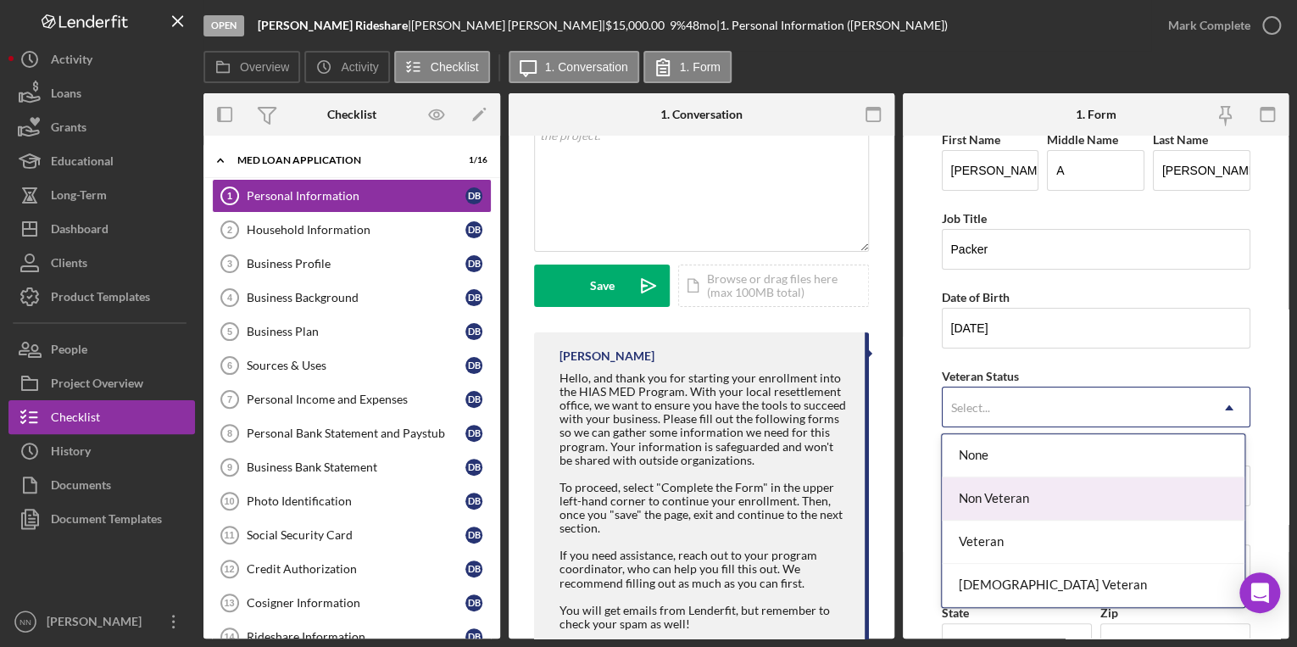
click at [1024, 498] on div "Non Veteran" at bounding box center [1093, 498] width 303 height 43
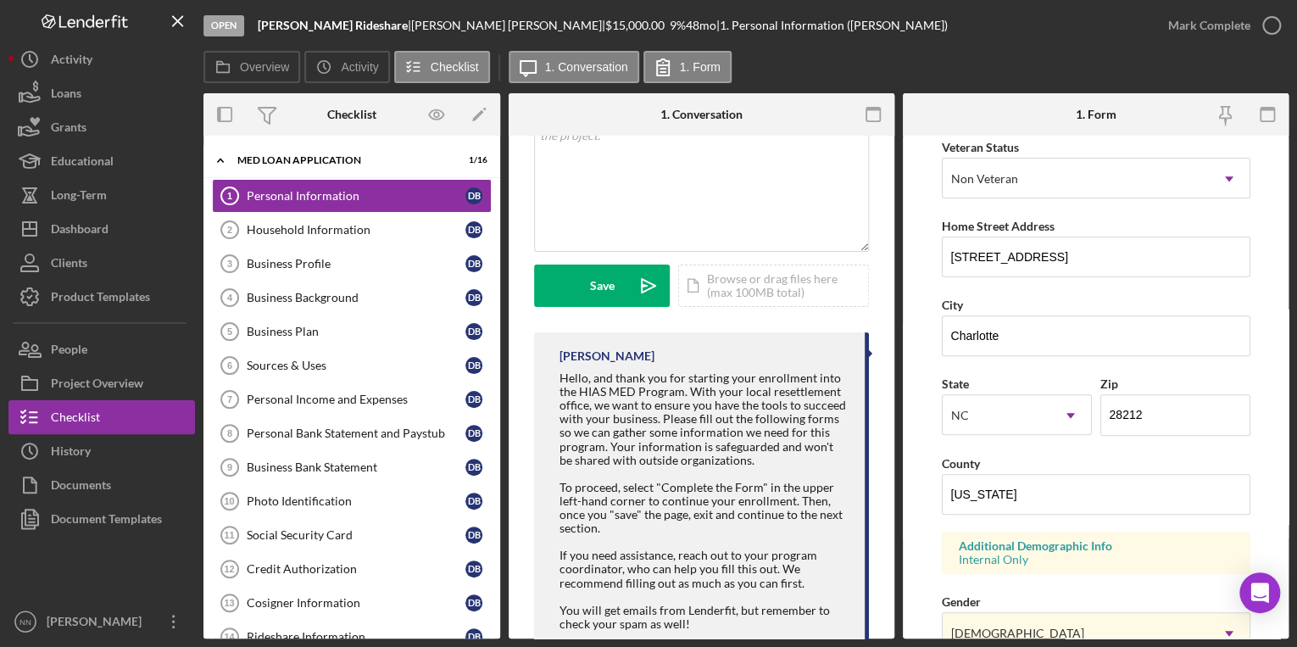
scroll to position [271, 0]
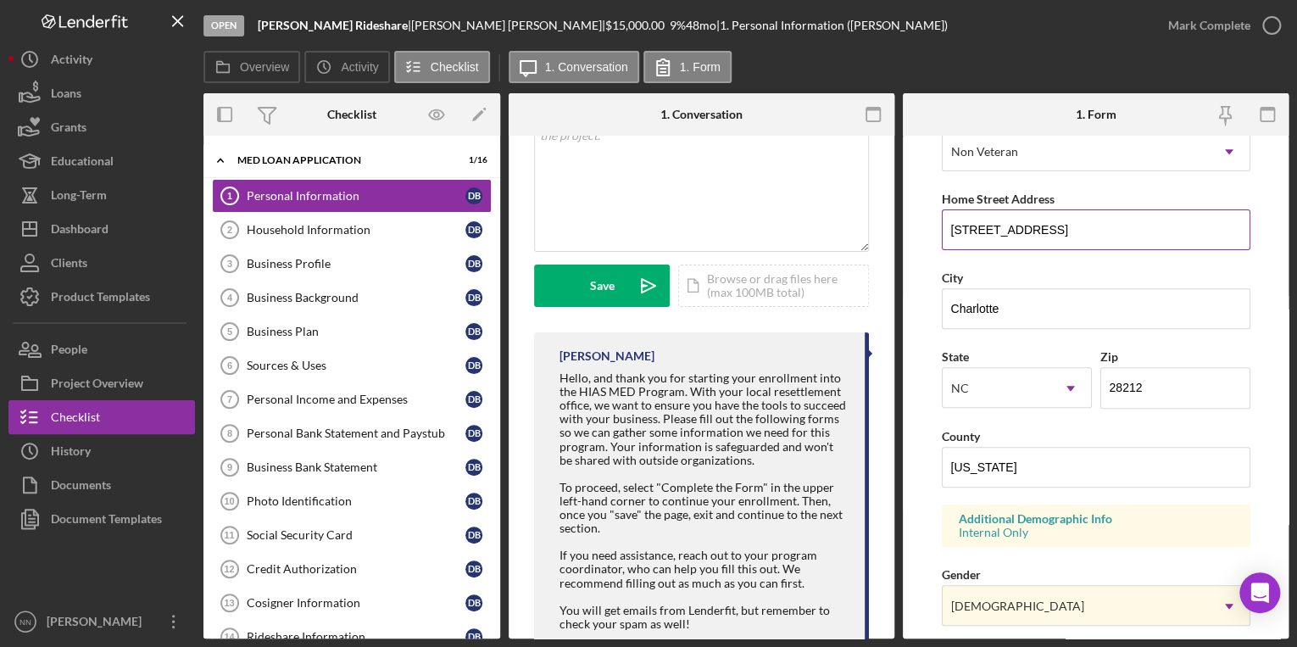
click at [1090, 220] on input "[STREET_ADDRESS]" at bounding box center [1096, 229] width 309 height 41
click at [926, 240] on form "First Name [PERSON_NAME] Middle Name A Last Name [PERSON_NAME] Job Title Packer…" at bounding box center [1096, 387] width 386 height 503
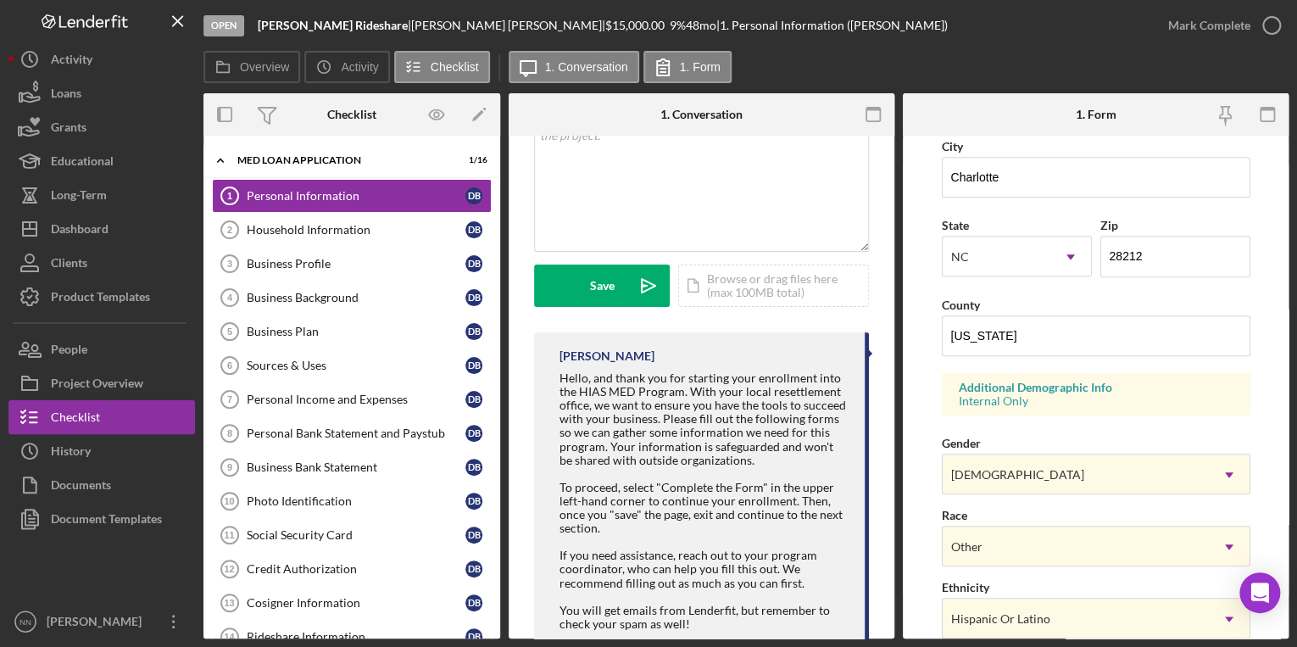
scroll to position [626, 0]
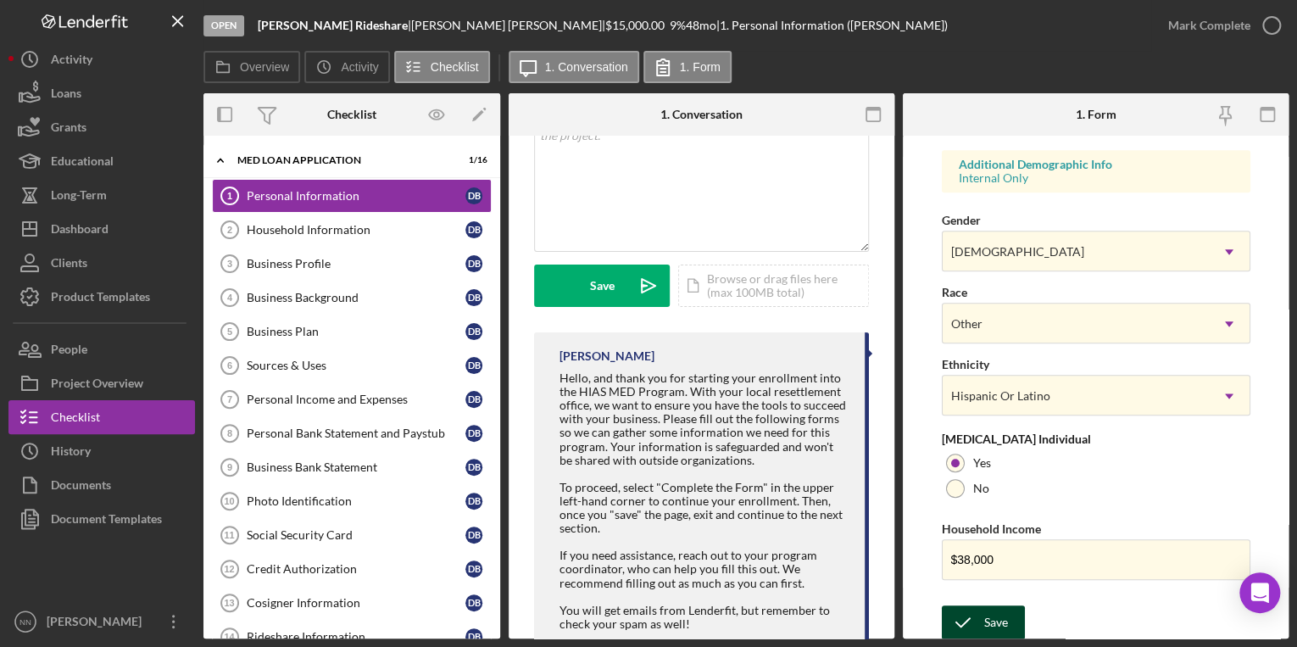
click at [987, 618] on div "Save" at bounding box center [996, 622] width 24 height 34
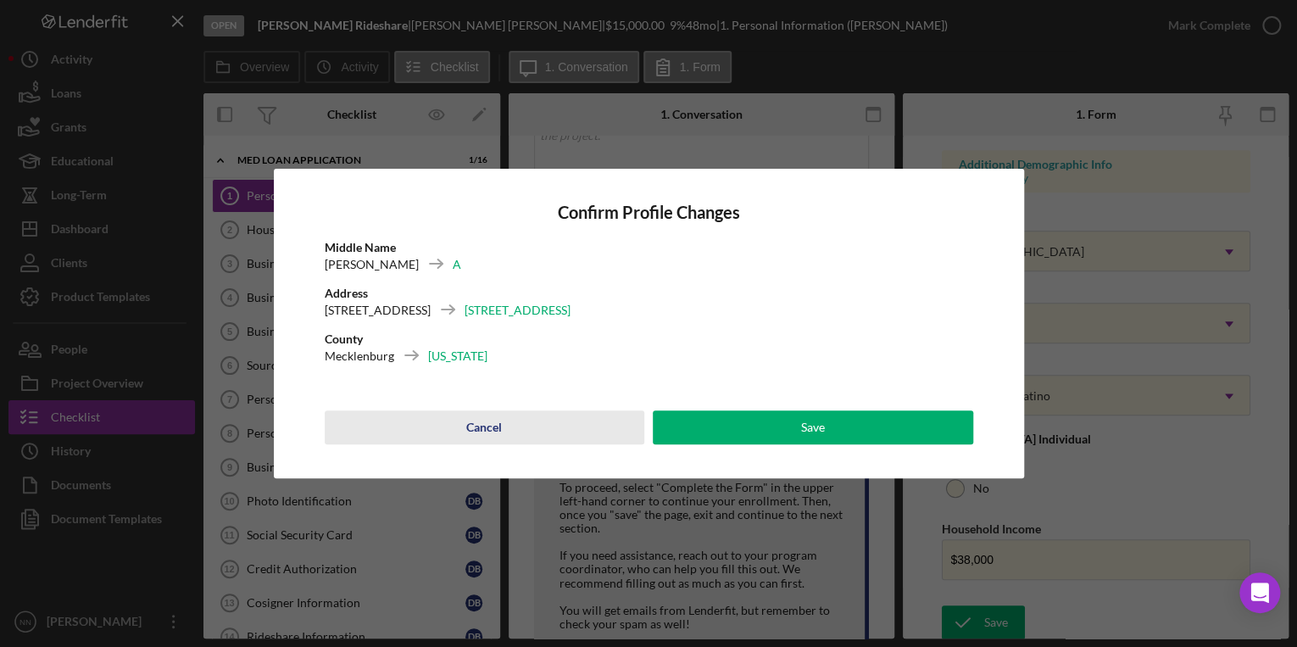
click at [504, 431] on button "Cancel" at bounding box center [485, 427] width 320 height 34
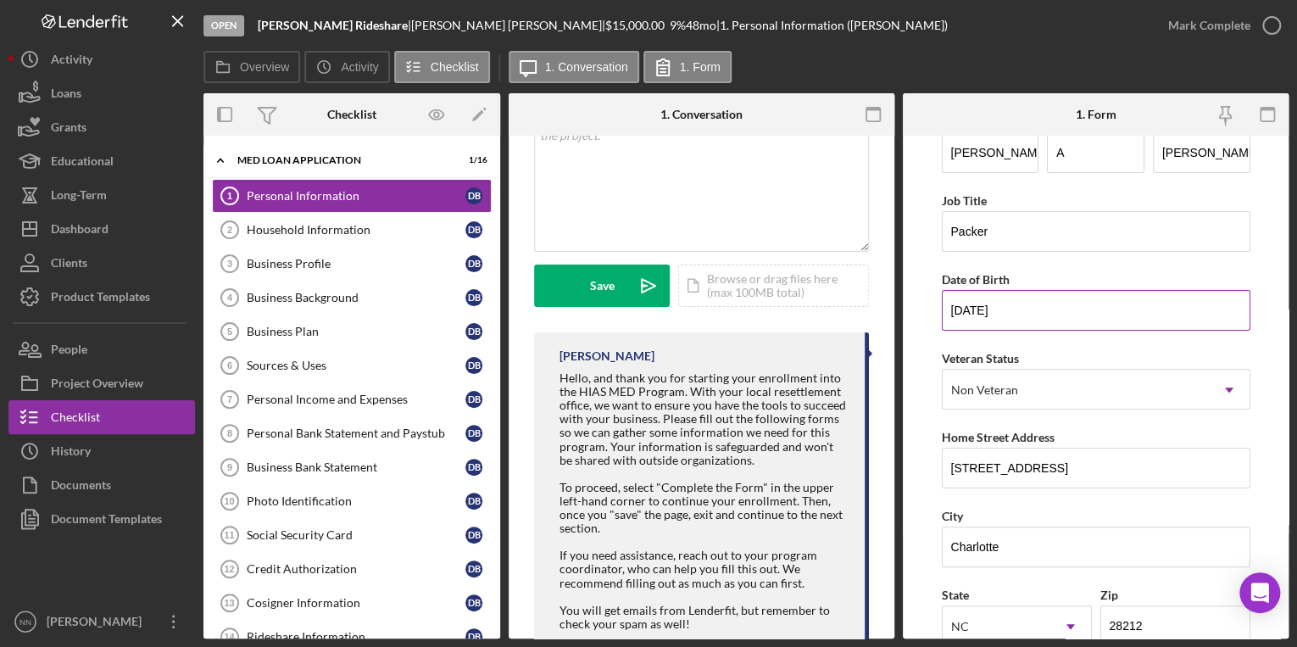
scroll to position [0, 0]
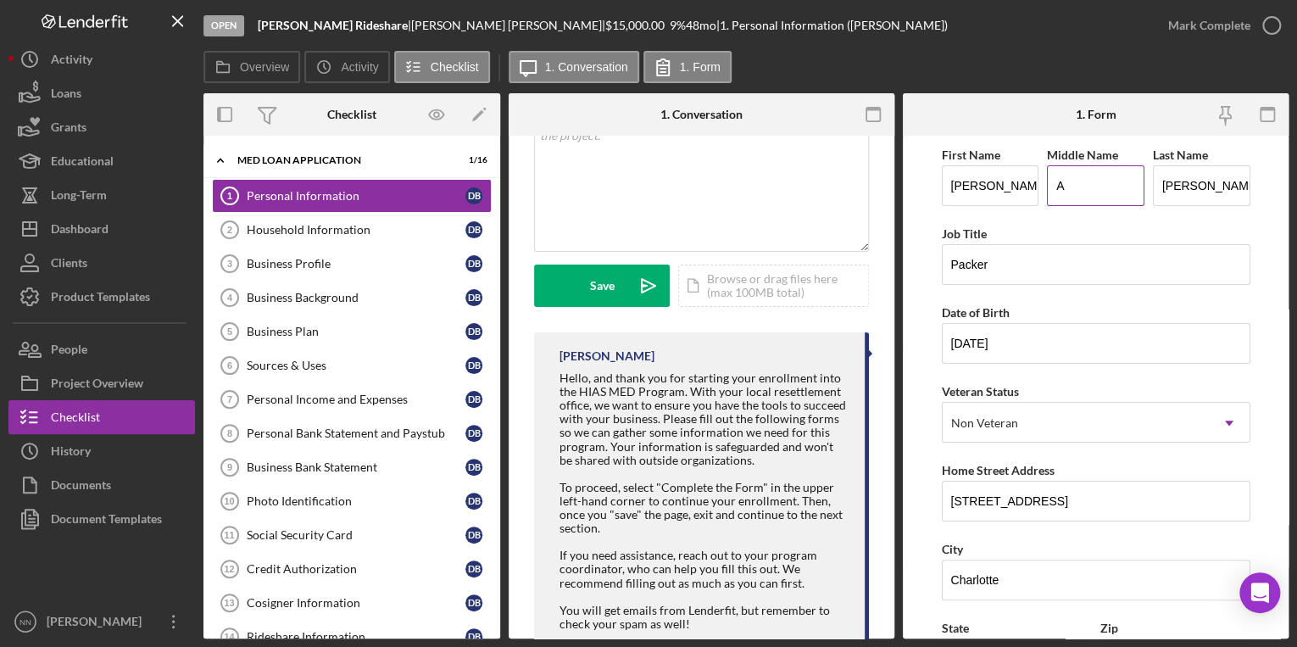
click at [1062, 199] on input "A" at bounding box center [1095, 185] width 97 height 41
type input "[PERSON_NAME]"
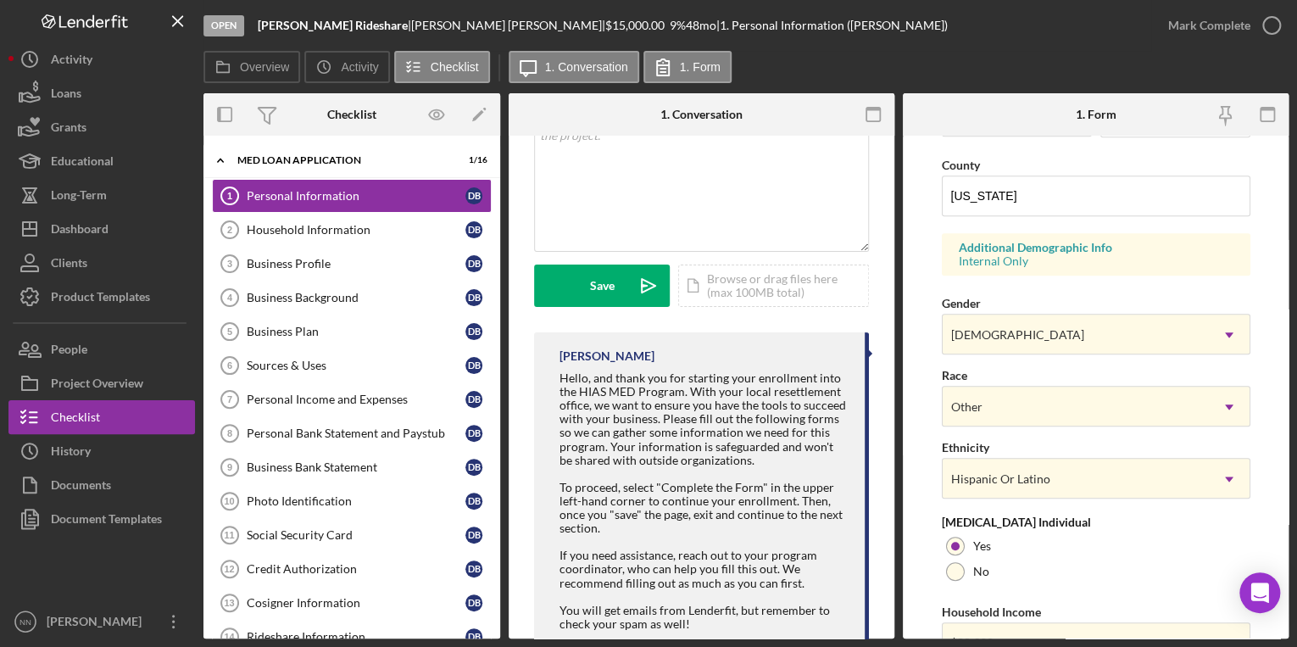
scroll to position [626, 0]
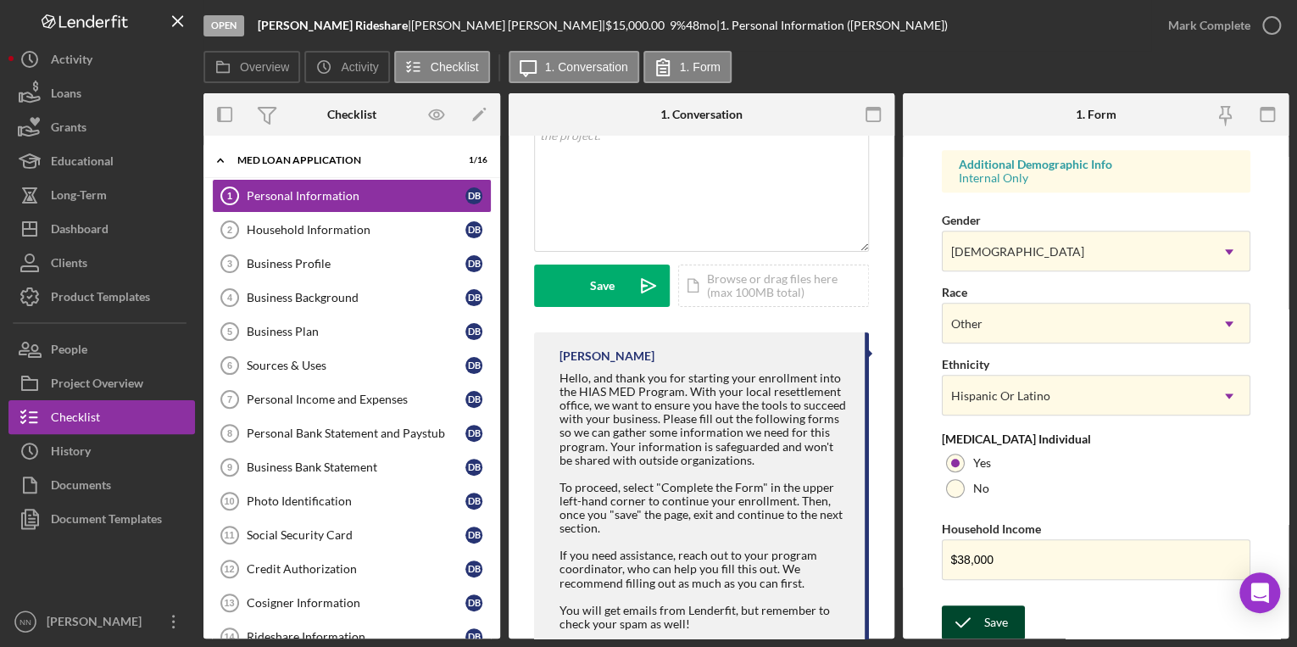
click at [987, 615] on div "Save" at bounding box center [996, 622] width 24 height 34
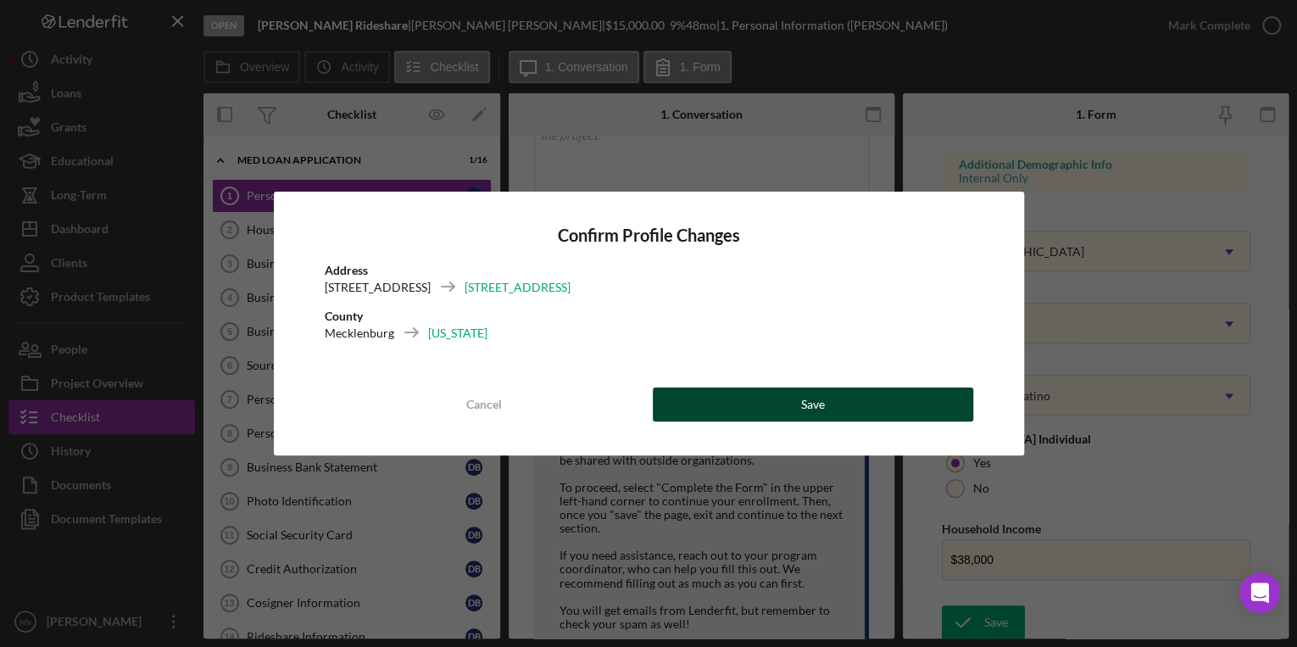
click at [790, 396] on button "Save" at bounding box center [813, 404] width 320 height 34
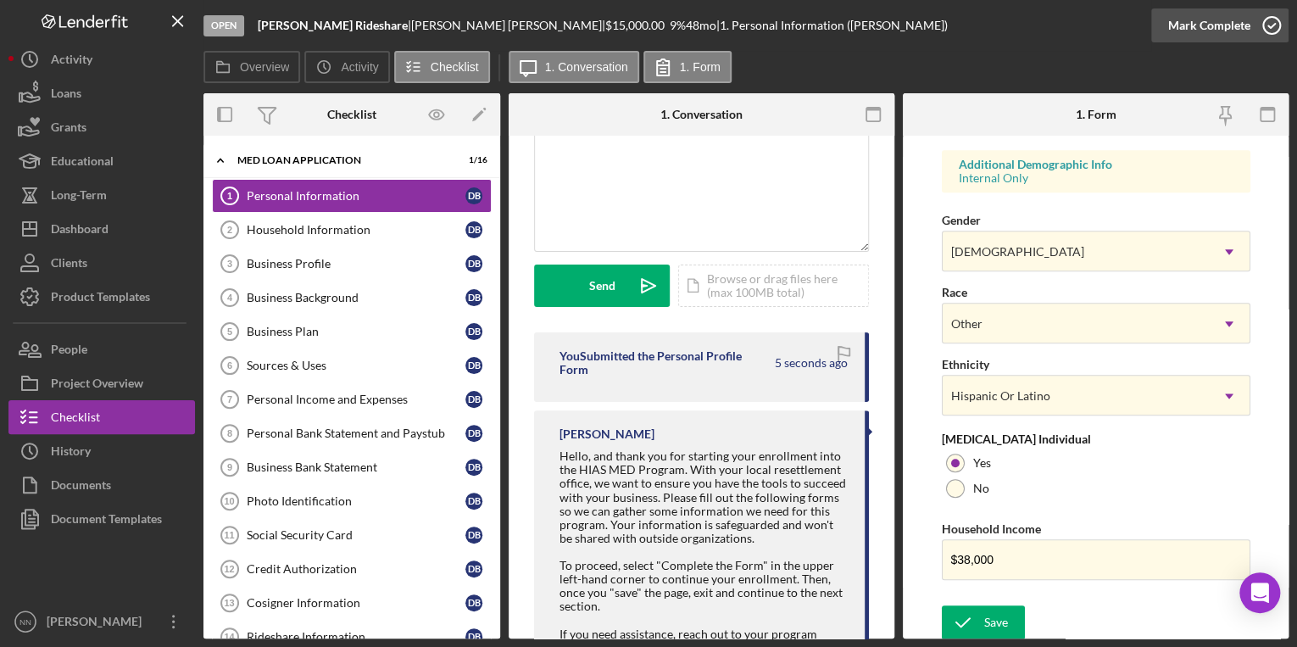
click at [1261, 18] on icon "button" at bounding box center [1271, 25] width 42 height 42
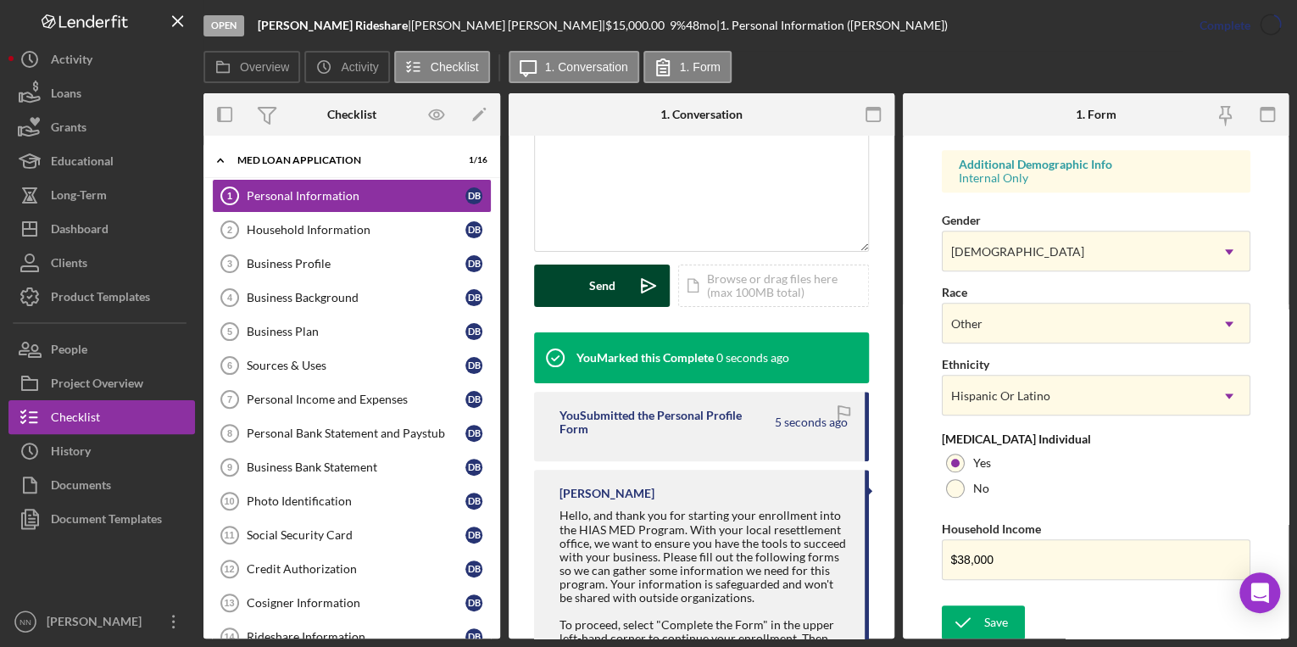
scroll to position [288, 0]
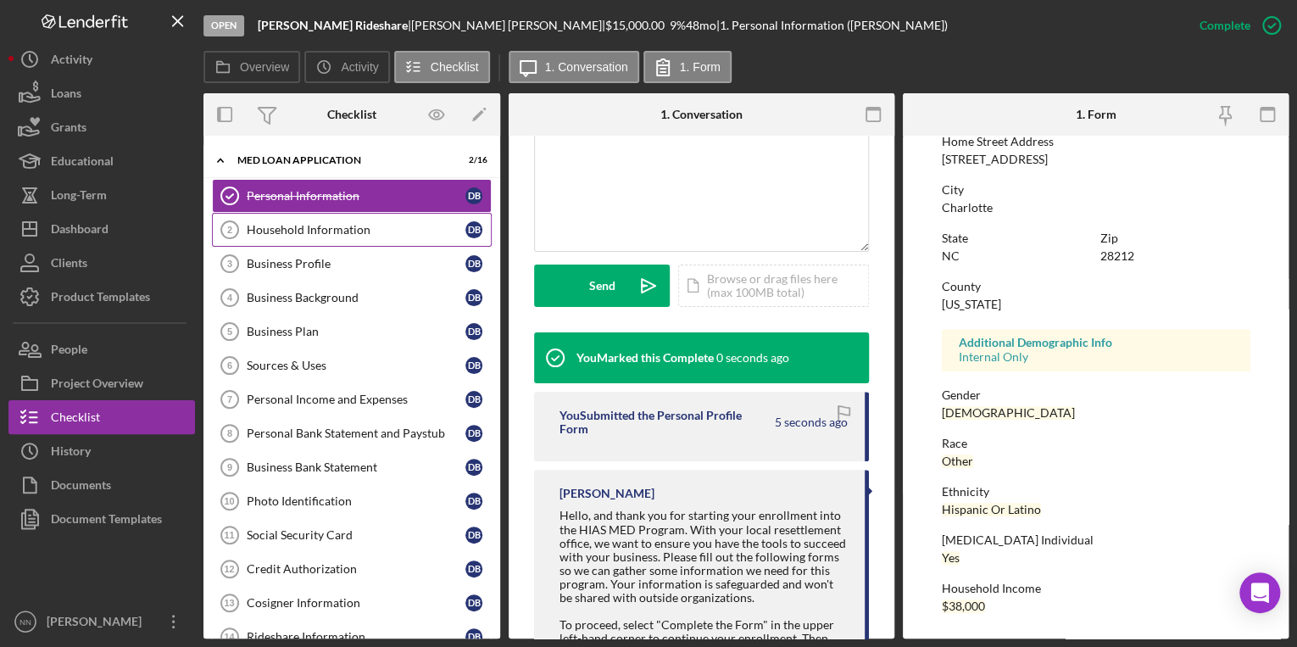
click at [332, 239] on link "Household Information 2 Household Information D B" at bounding box center [352, 230] width 280 height 34
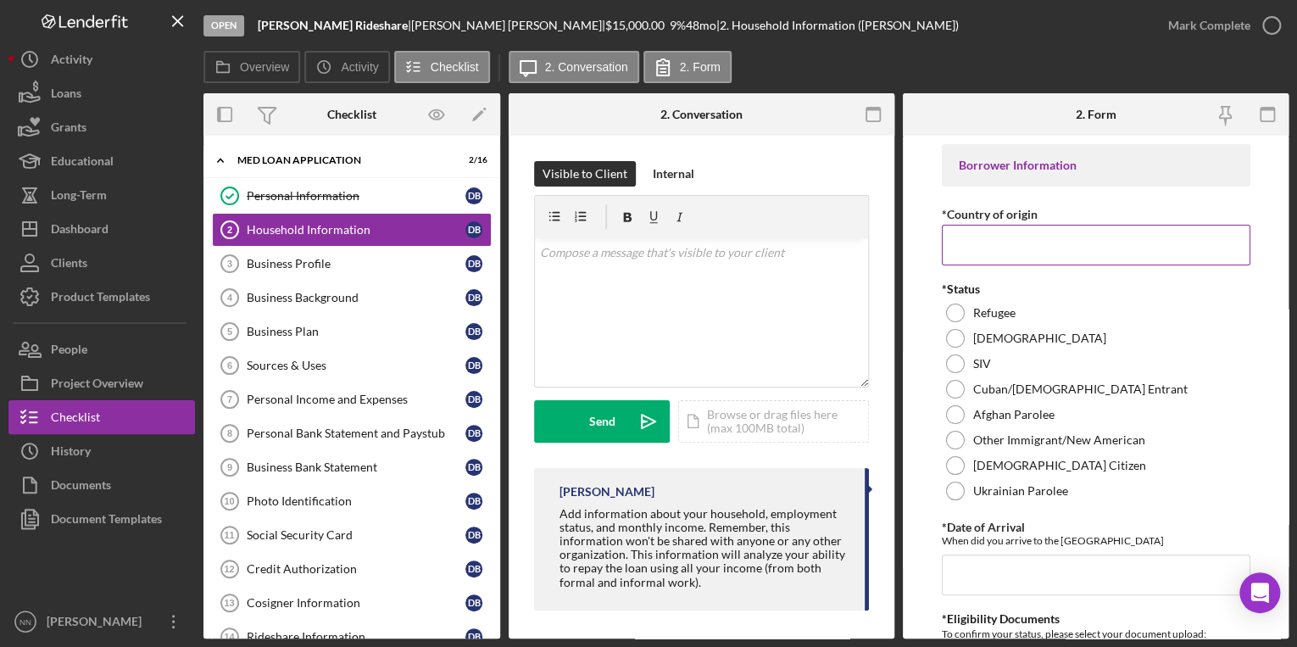
click at [963, 217] on label "*Country of origin" at bounding box center [990, 214] width 96 height 14
click at [963, 225] on input "*Country of origin" at bounding box center [1096, 245] width 309 height 41
paste input "[GEOGRAPHIC_DATA]"
type input "[GEOGRAPHIC_DATA]"
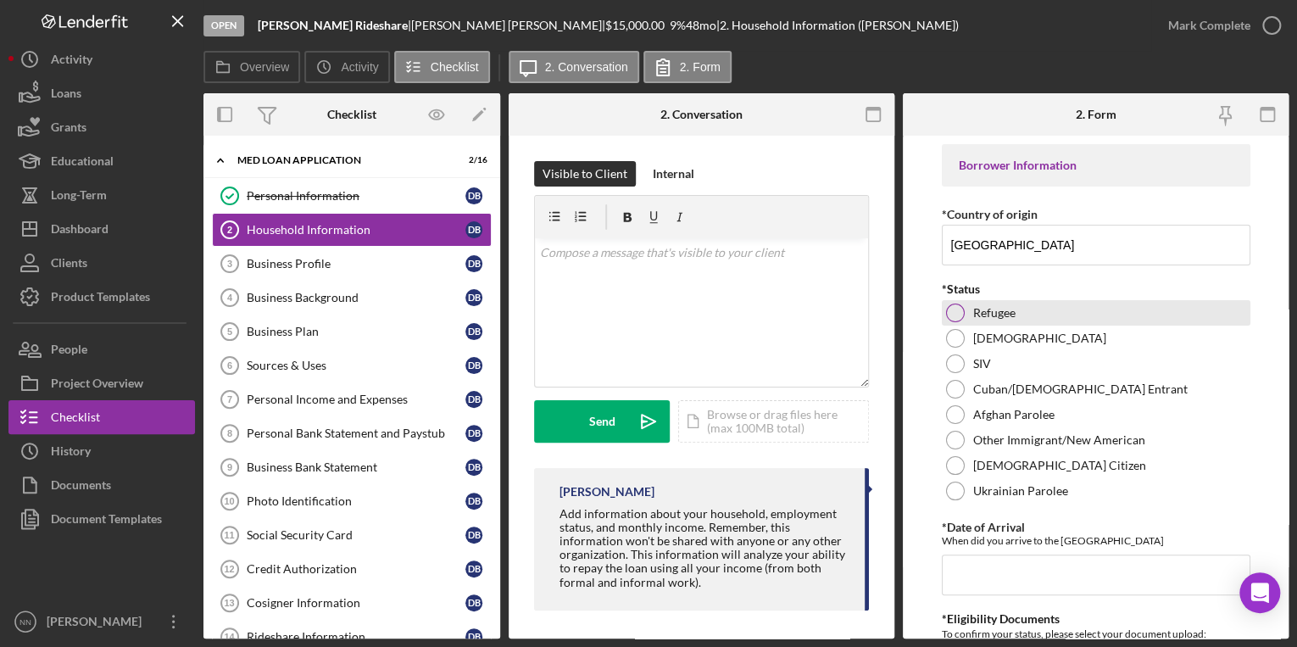
click at [951, 318] on div at bounding box center [955, 312] width 19 height 19
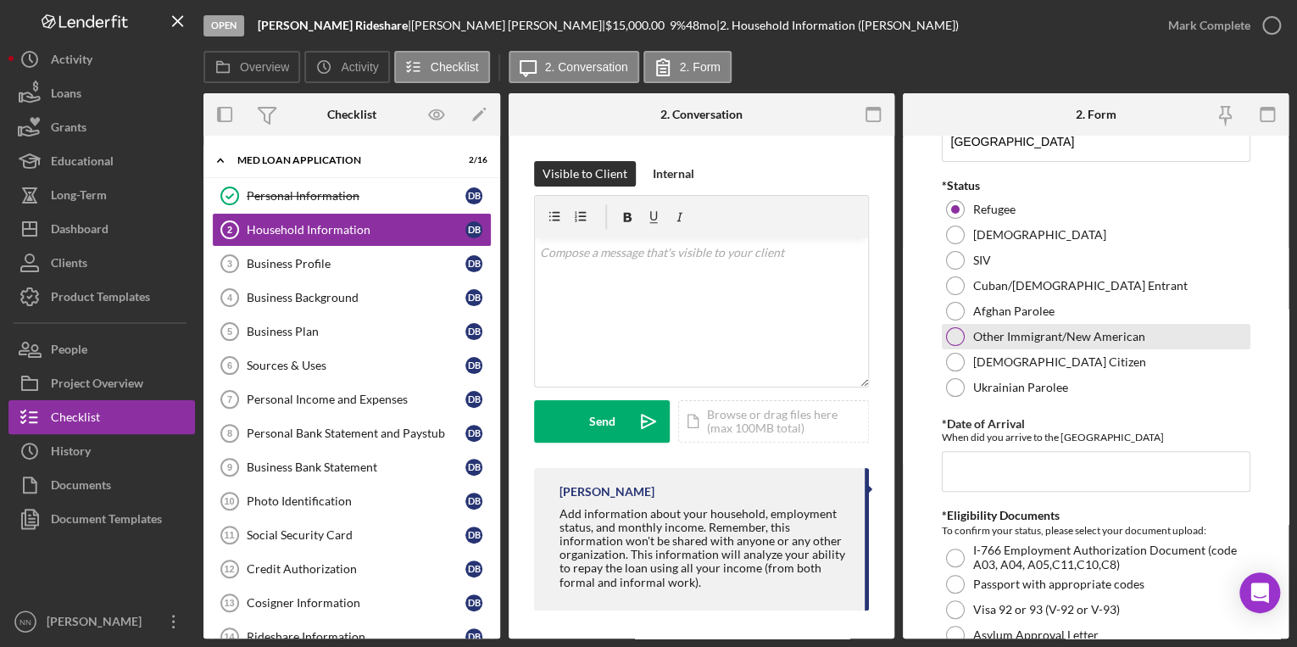
scroll to position [271, 0]
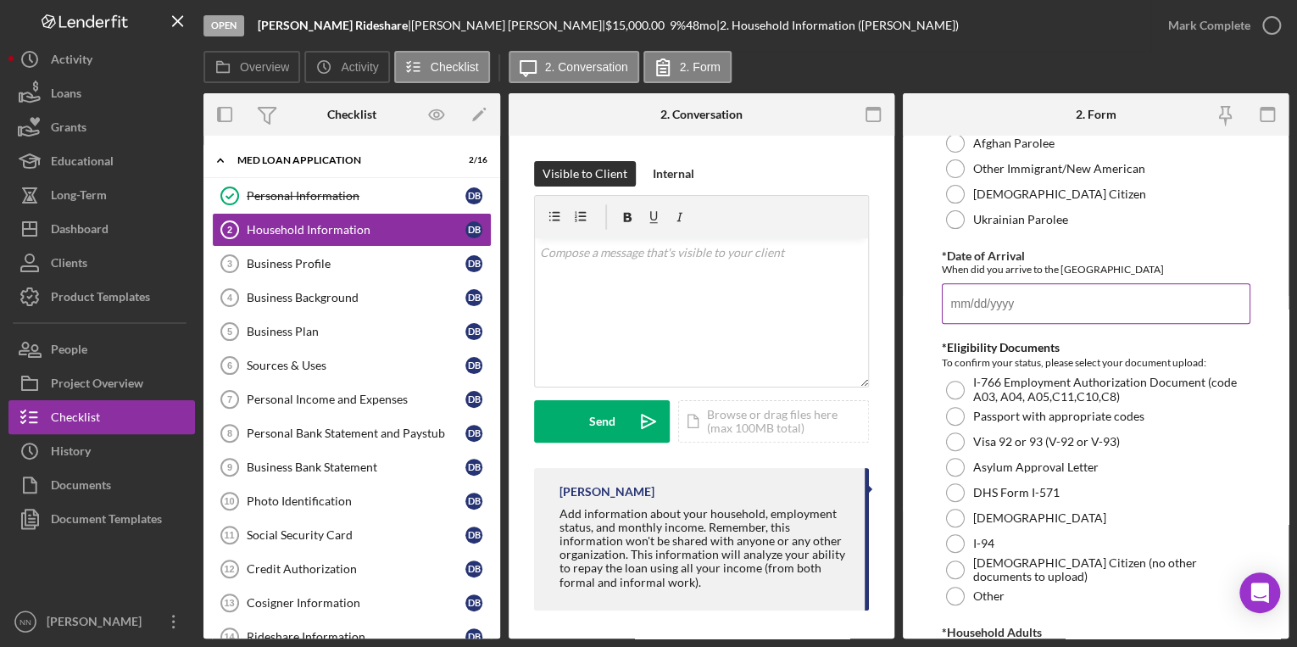
click at [1007, 285] on input "*Date of Arrival" at bounding box center [1096, 303] width 309 height 41
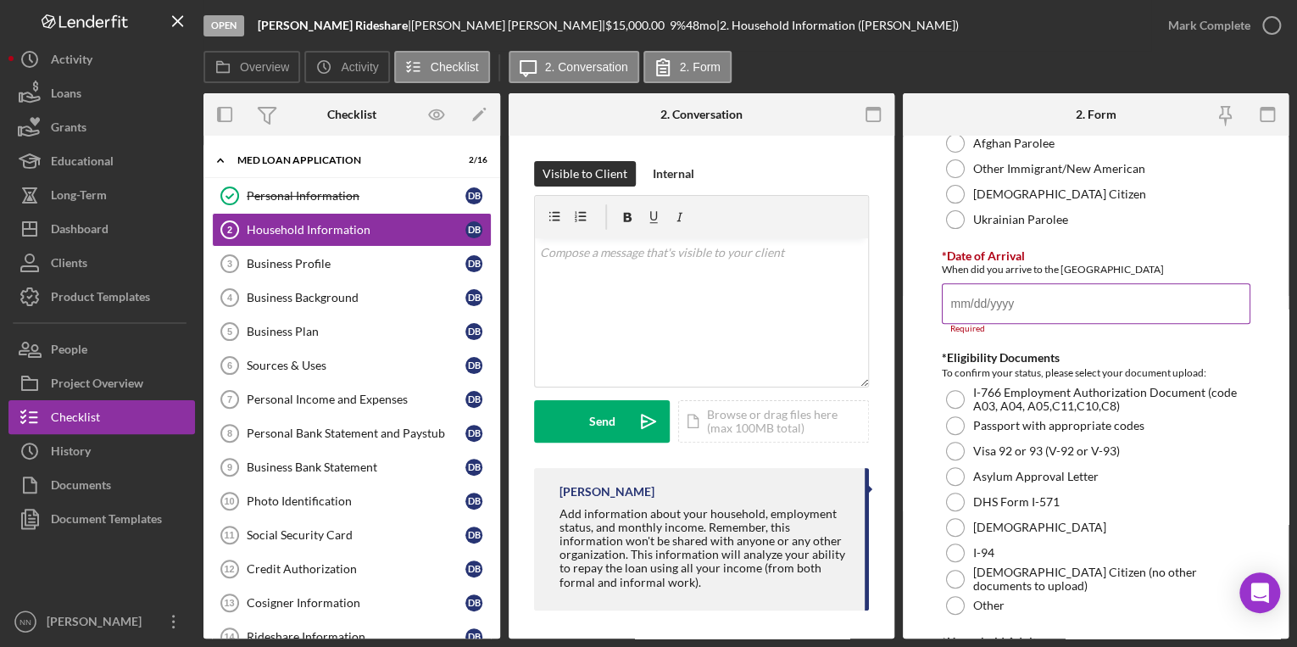
click at [960, 299] on input "*Date of Arrival" at bounding box center [1096, 303] width 309 height 41
paste input "[DATE]"
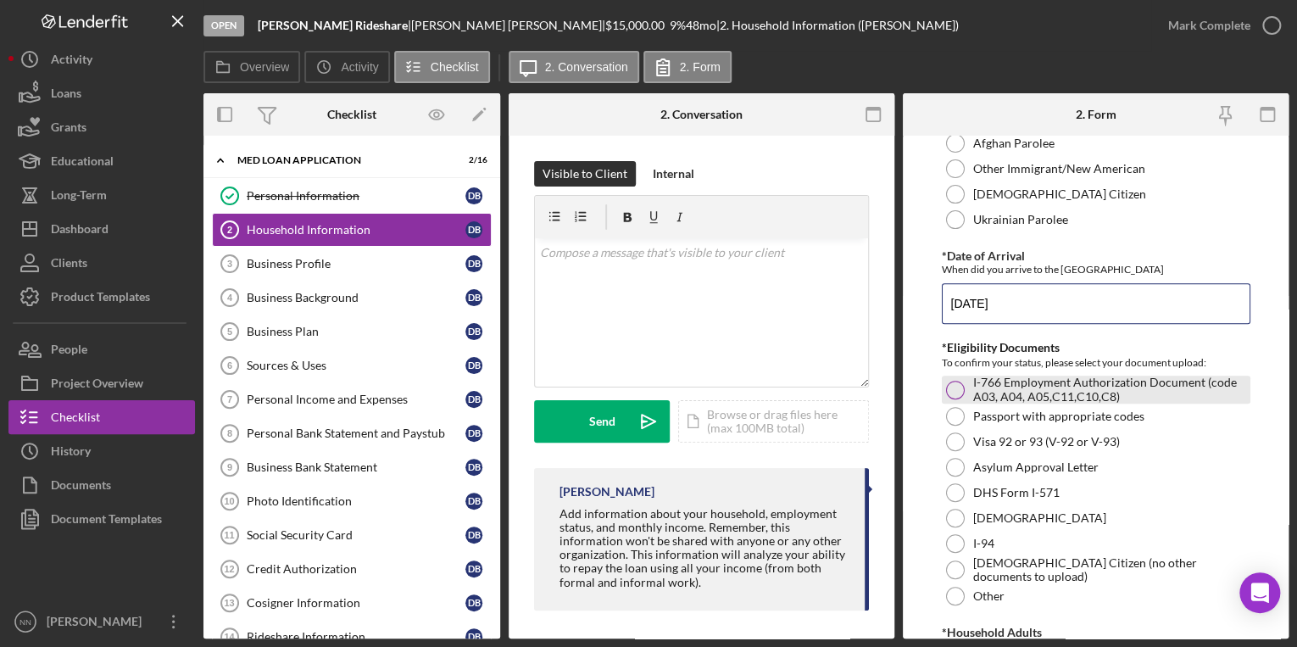
scroll to position [407, 0]
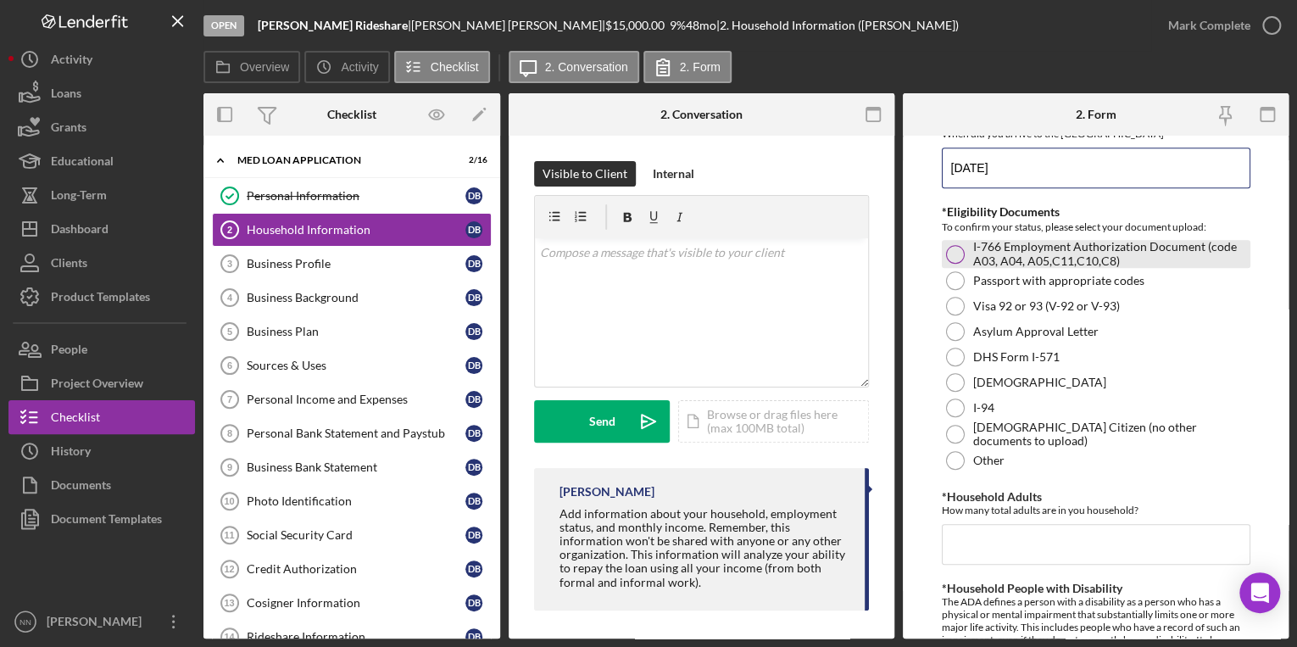
type input "[DATE]"
click at [956, 256] on div at bounding box center [955, 254] width 19 height 19
click at [736, 420] on div "Icon/Document Browse or drag files here (max 100MB total) Tap to choose files o…" at bounding box center [773, 421] width 191 height 42
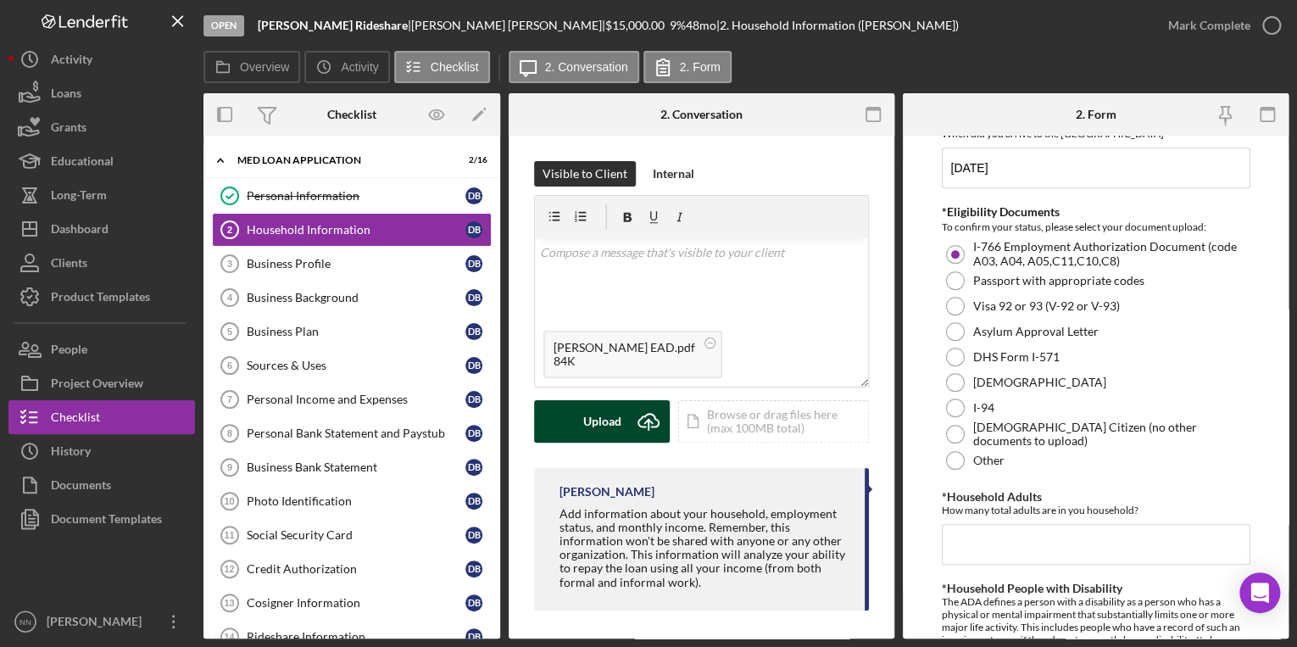
click at [588, 417] on div "Upload" at bounding box center [602, 421] width 38 height 42
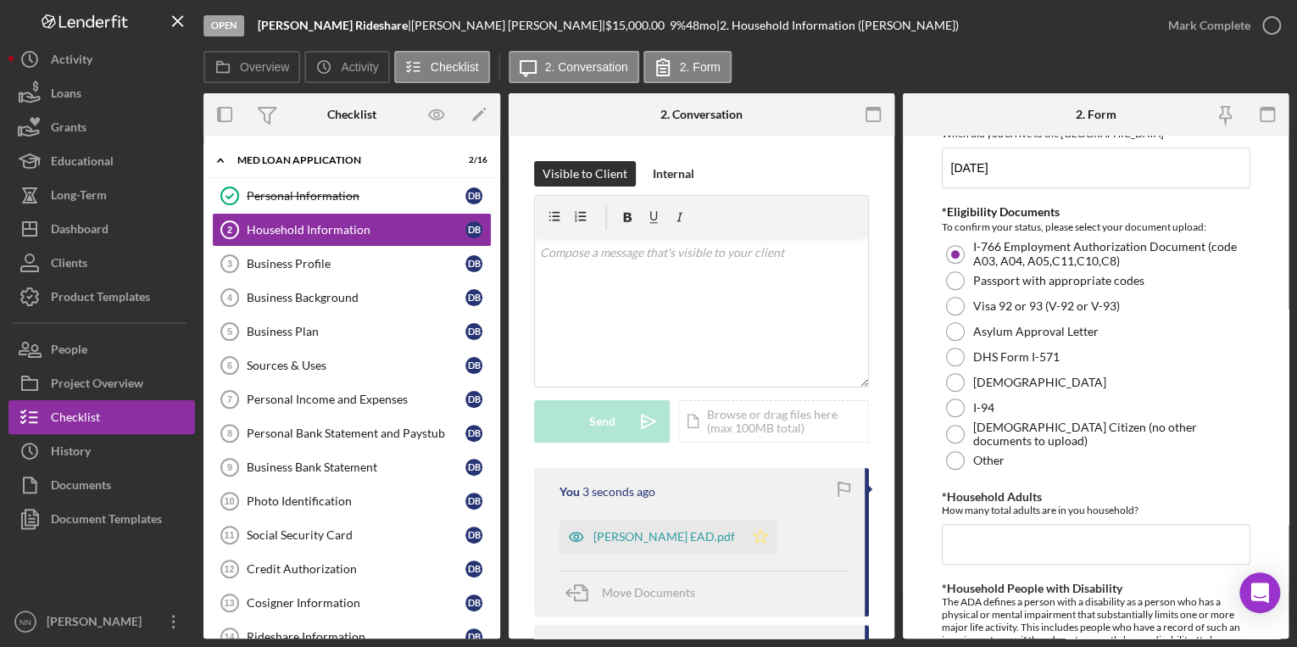
click at [749, 538] on icon "Icon/Star" at bounding box center [760, 537] width 34 height 34
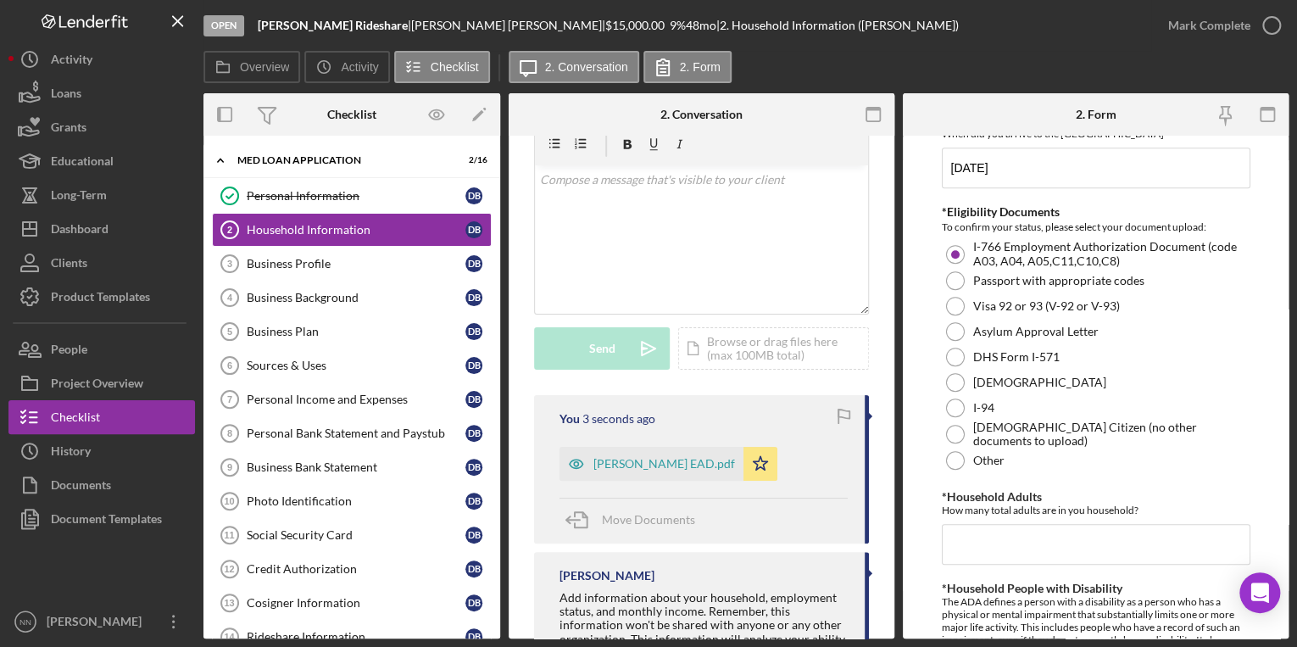
scroll to position [162, 0]
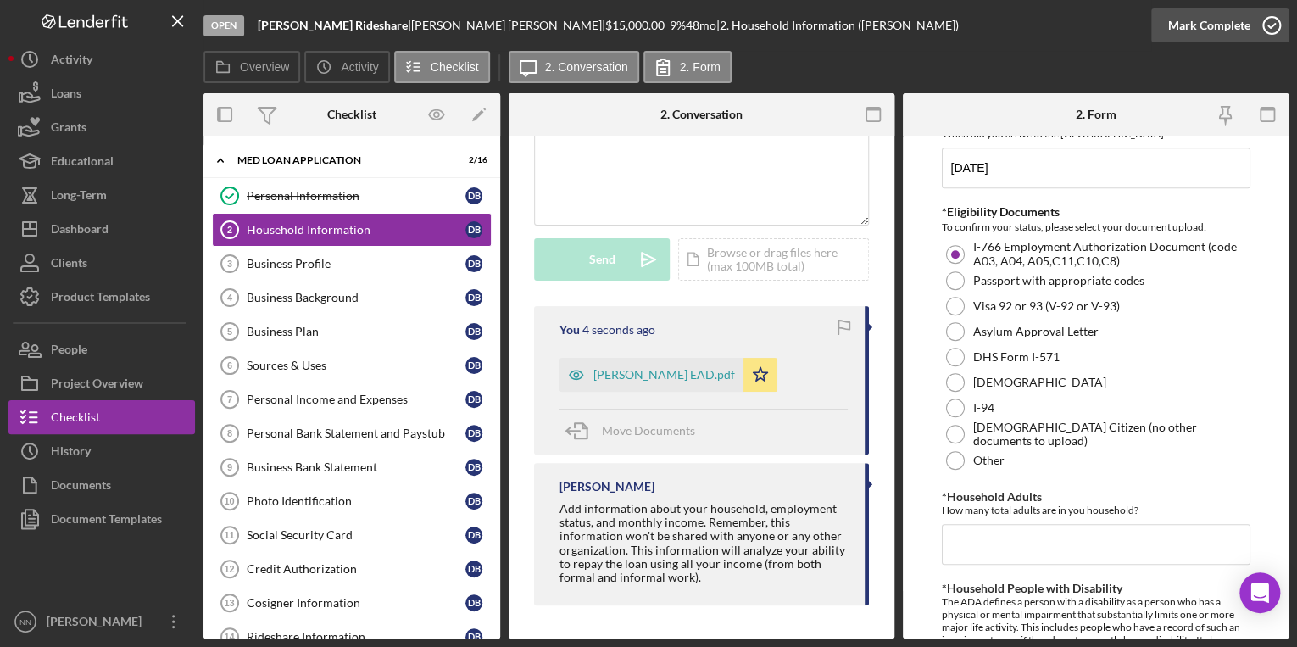
click at [1257, 24] on icon "button" at bounding box center [1271, 25] width 42 height 42
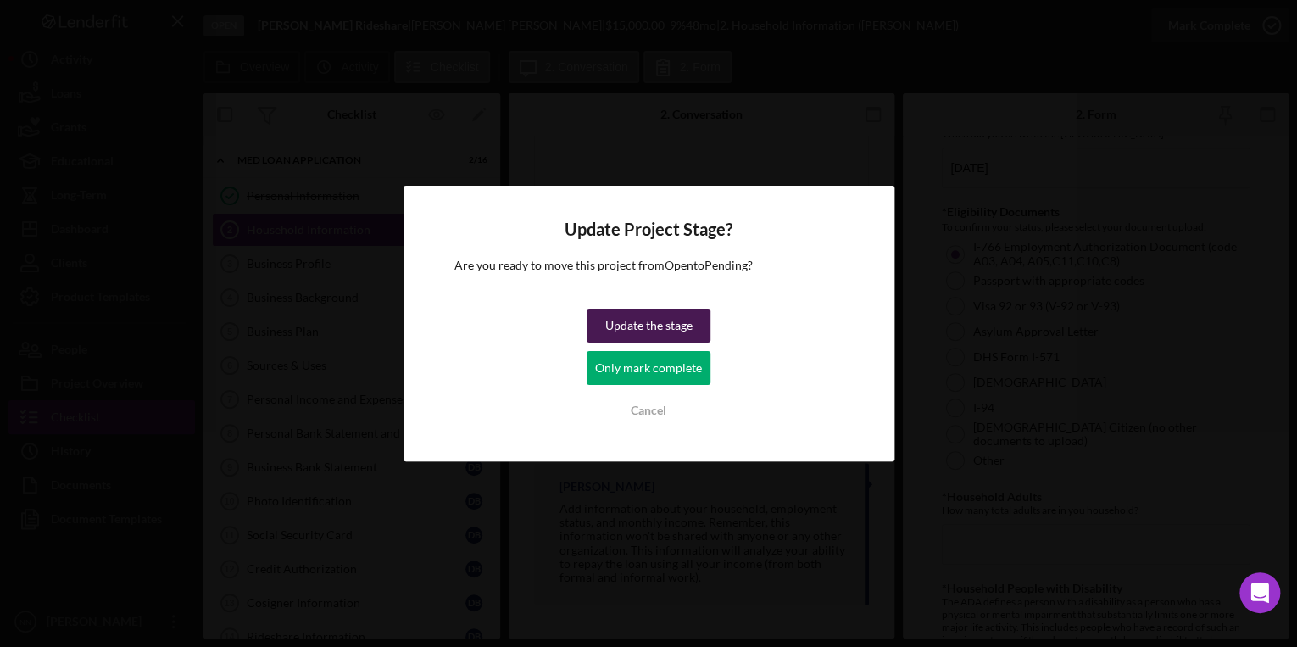
click at [668, 329] on div "Update the stage" at bounding box center [648, 326] width 87 height 34
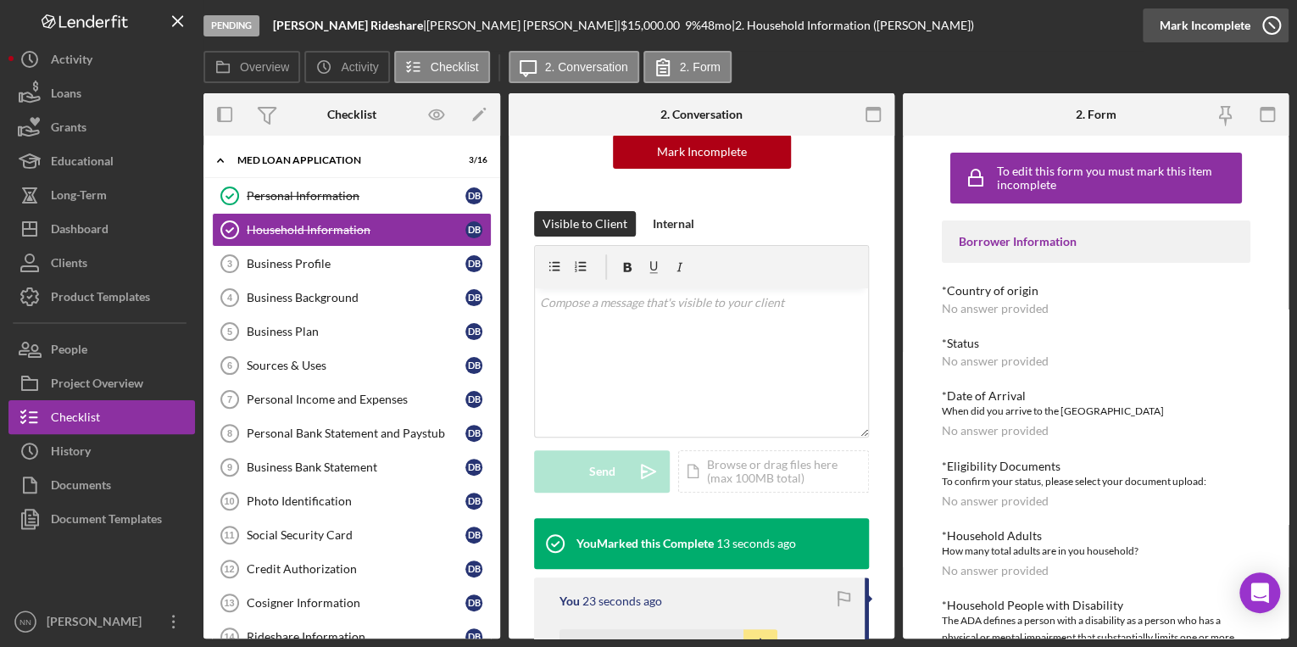
click at [1257, 36] on icon "button" at bounding box center [1271, 25] width 42 height 42
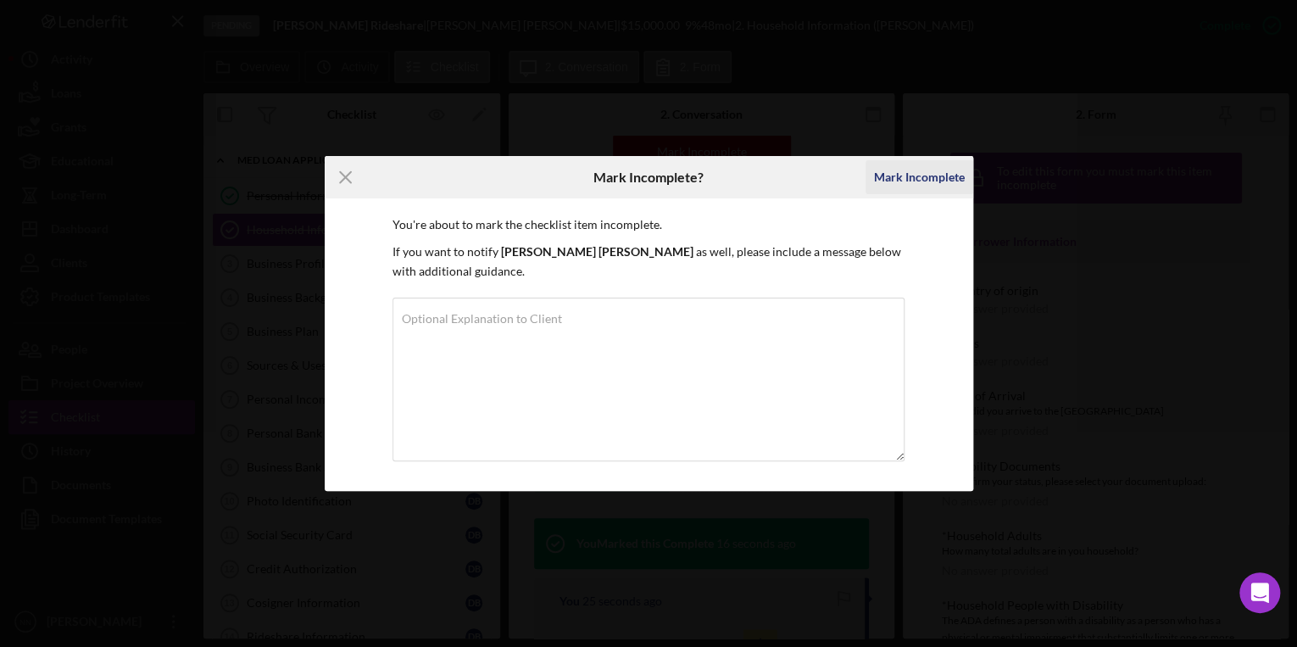
click at [914, 183] on div "Mark Incomplete" at bounding box center [919, 177] width 91 height 34
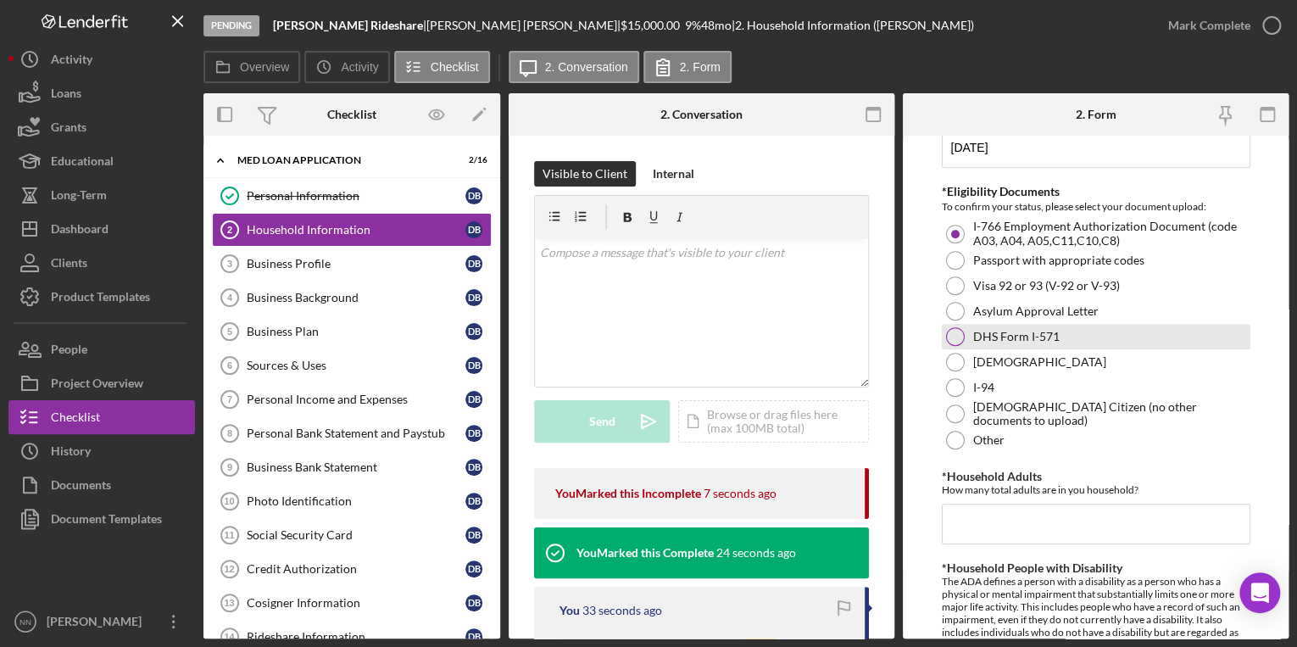
scroll to position [543, 0]
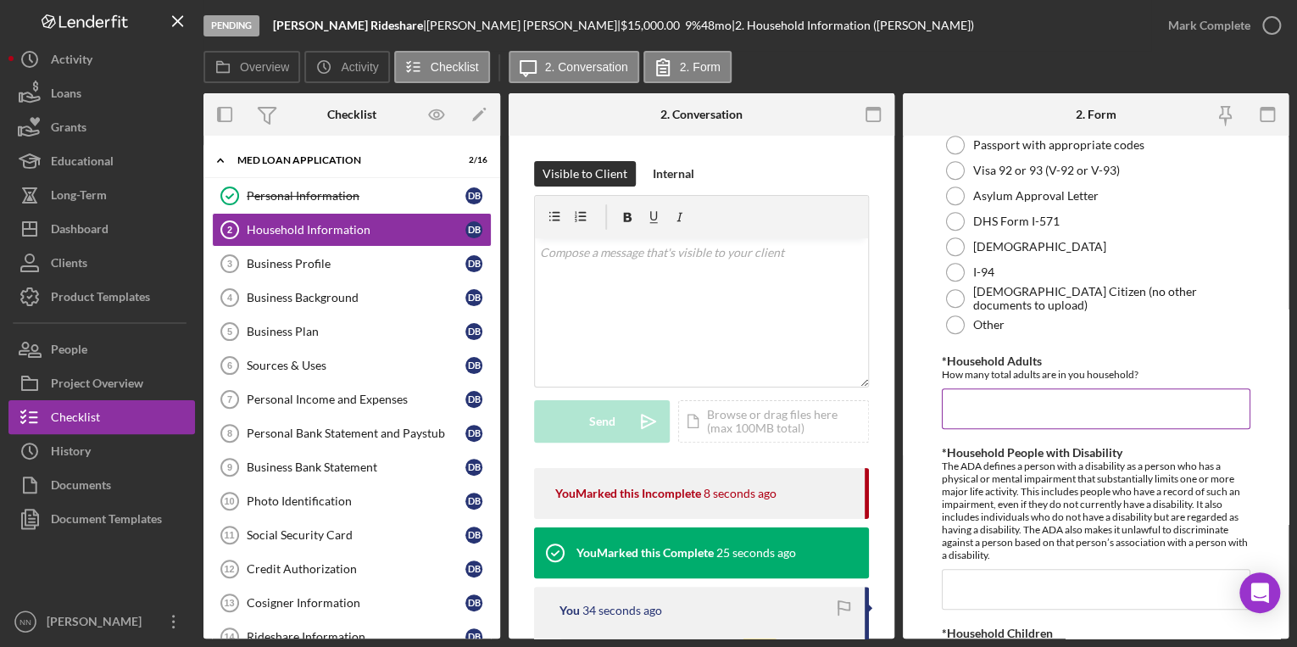
click at [980, 406] on input "*Household Adults" at bounding box center [1096, 408] width 309 height 41
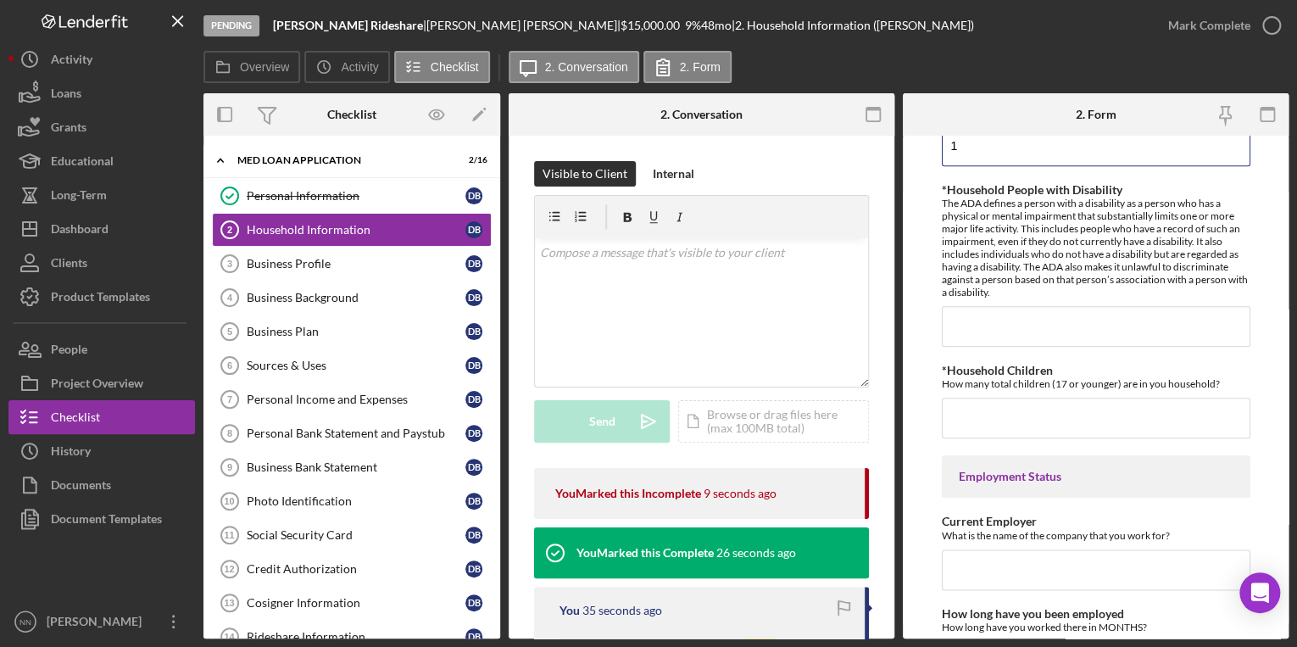
scroll to position [814, 0]
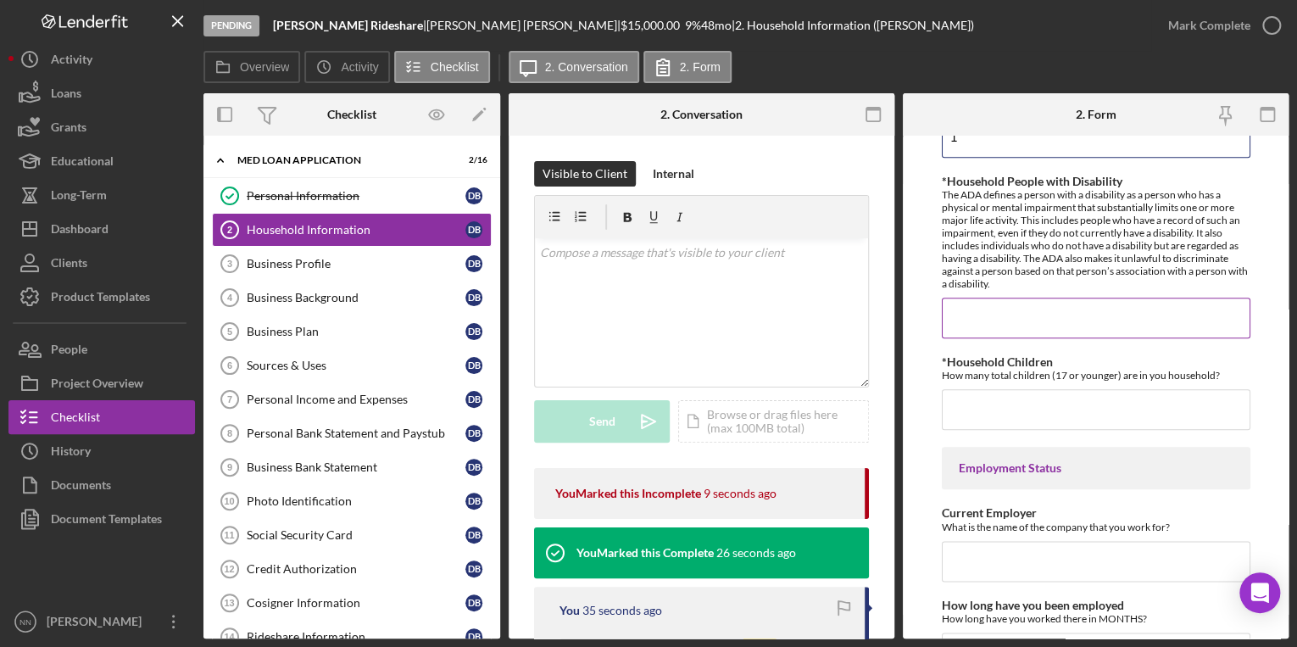
type input "1"
click at [1014, 302] on input "*Household People with Disability" at bounding box center [1096, 318] width 309 height 41
type input "0"
click at [1037, 415] on input "*Household Children" at bounding box center [1096, 409] width 309 height 41
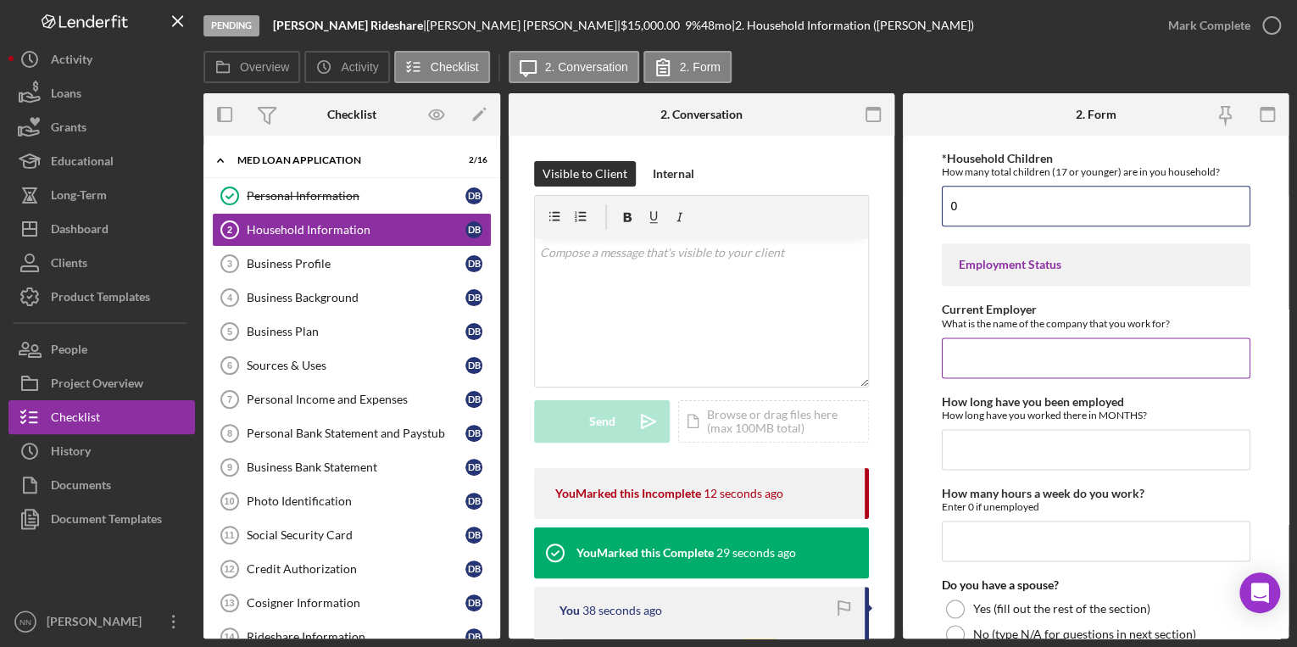
type input "0"
click at [1002, 369] on input "Current Employer" at bounding box center [1096, 357] width 309 height 41
type input "Tyson Foods"
click at [1017, 429] on input "How long have you been employed" at bounding box center [1096, 449] width 309 height 41
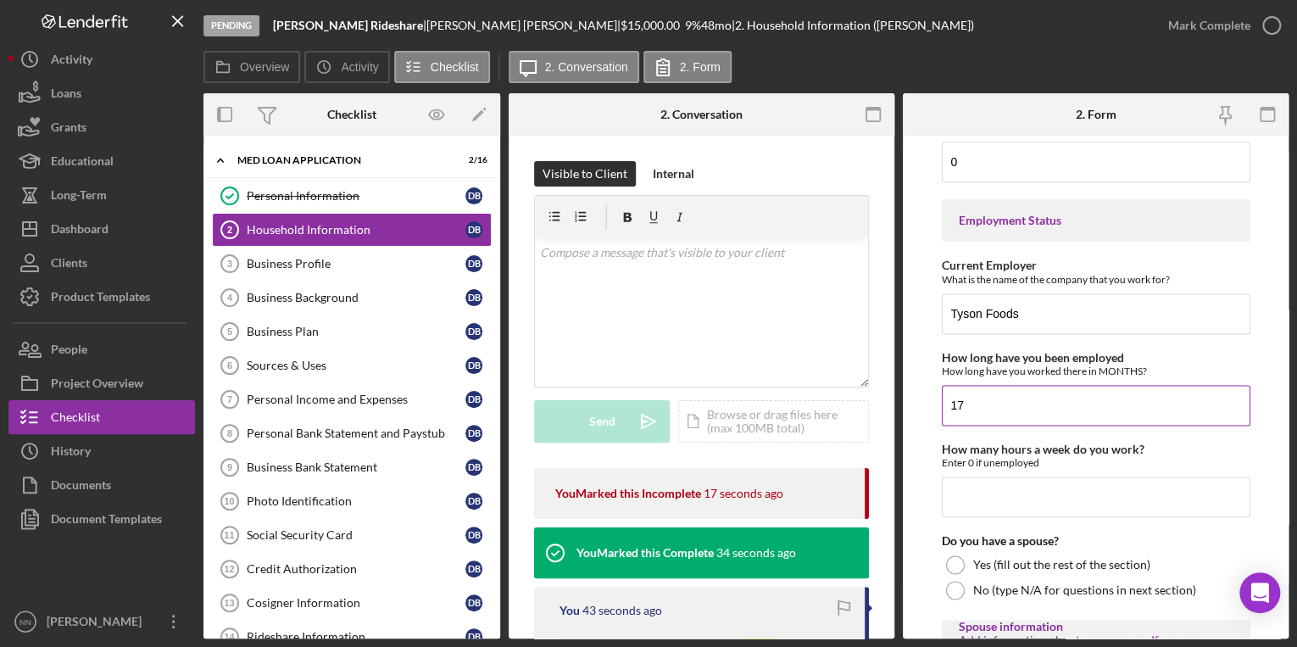
scroll to position [1085, 0]
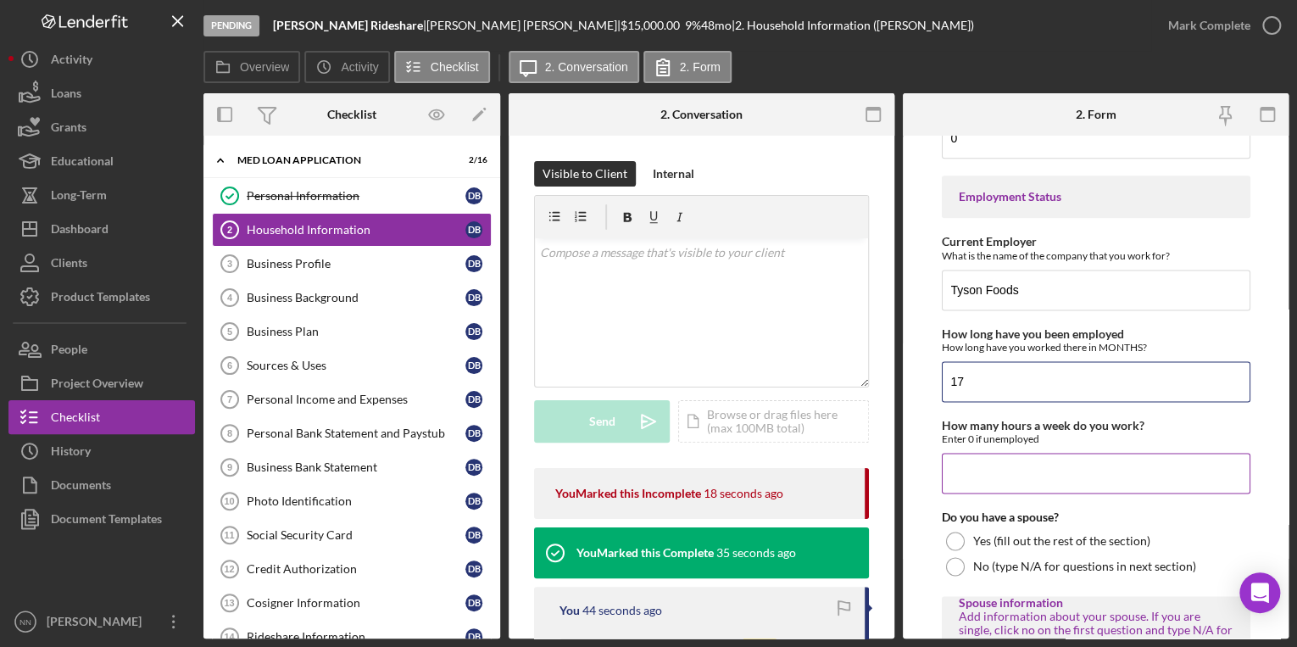
type input "17"
click at [969, 468] on input "How many hours a week do you work?" at bounding box center [1096, 473] width 309 height 41
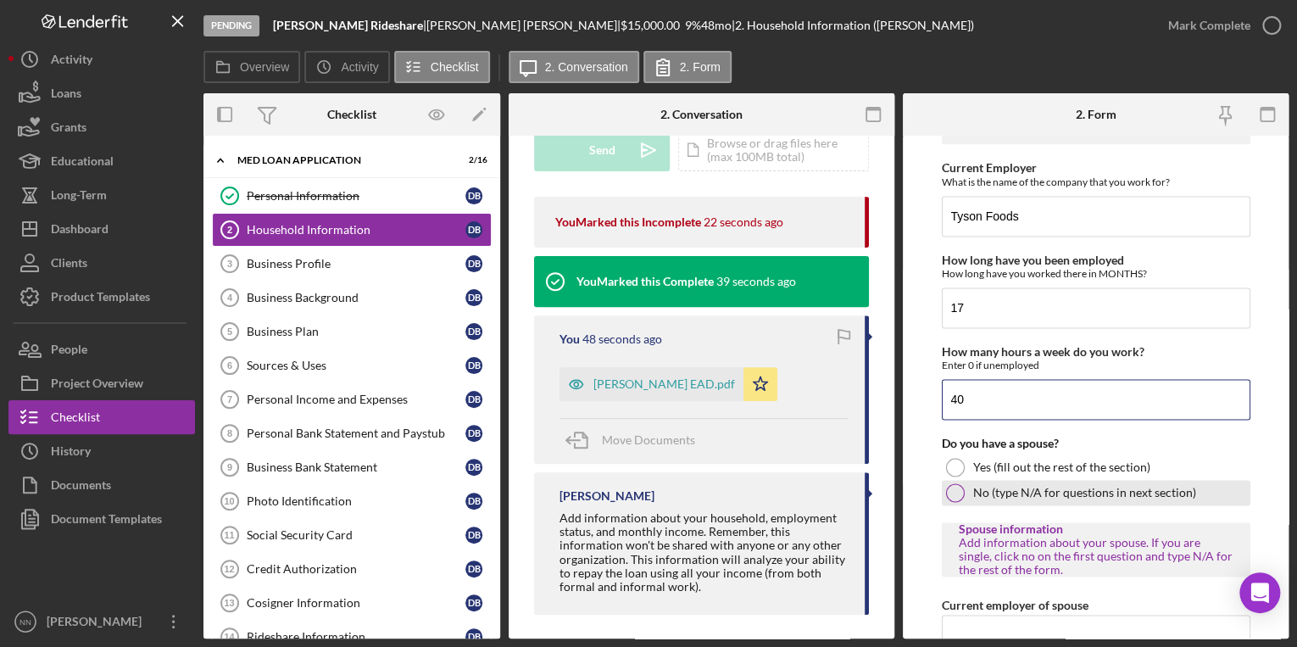
scroll to position [1221, 0]
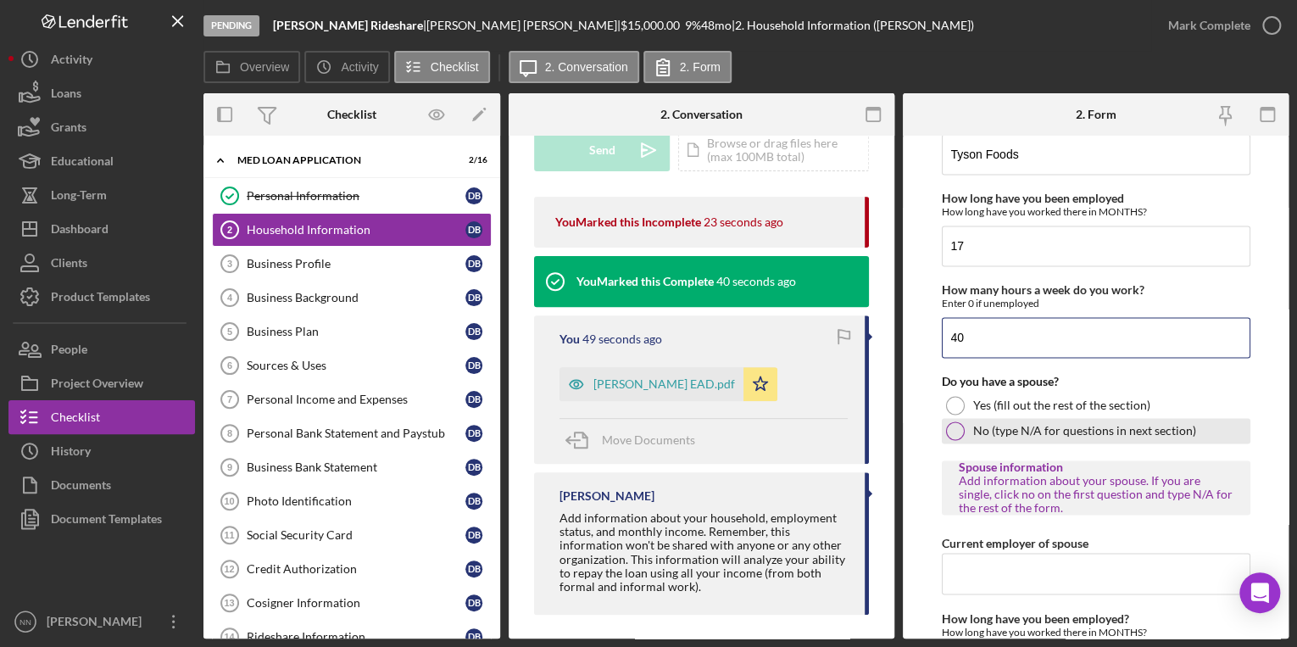
type input "40"
click at [1030, 424] on label "No (type N/A for questions in next section)" at bounding box center [1084, 431] width 223 height 14
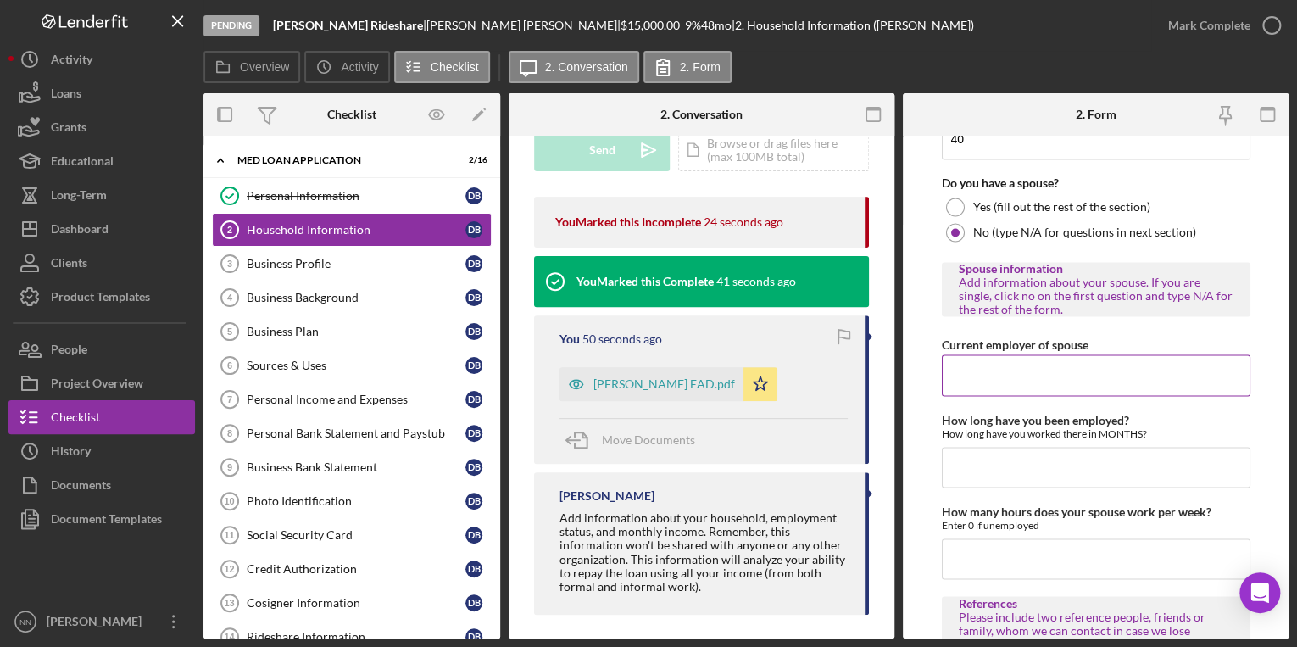
scroll to position [1424, 0]
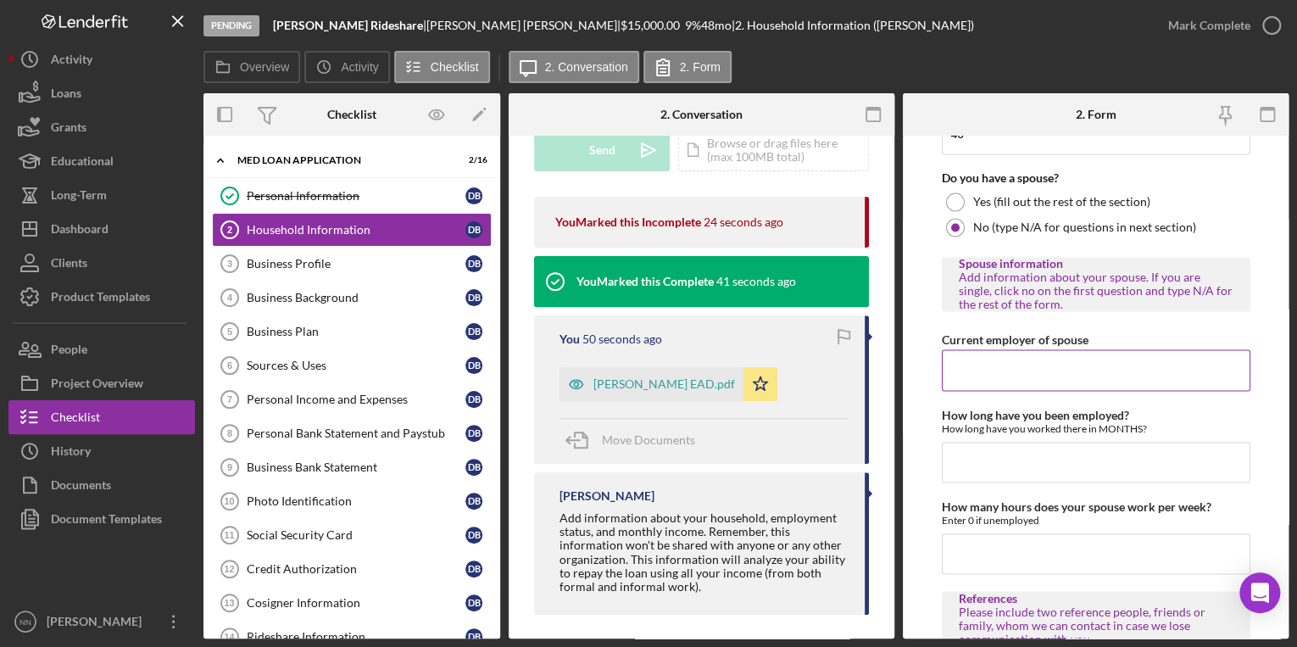
click at [1033, 371] on input "Current employer of spouse" at bounding box center [1096, 369] width 309 height 41
type input "n"
drag, startPoint x: 1172, startPoint y: 285, endPoint x: 1155, endPoint y: 285, distance: 16.1
click at [1155, 285] on div "Add information about your spouse. If you are single, click no on the first que…" at bounding box center [1096, 290] width 275 height 41
copy div "N/A"
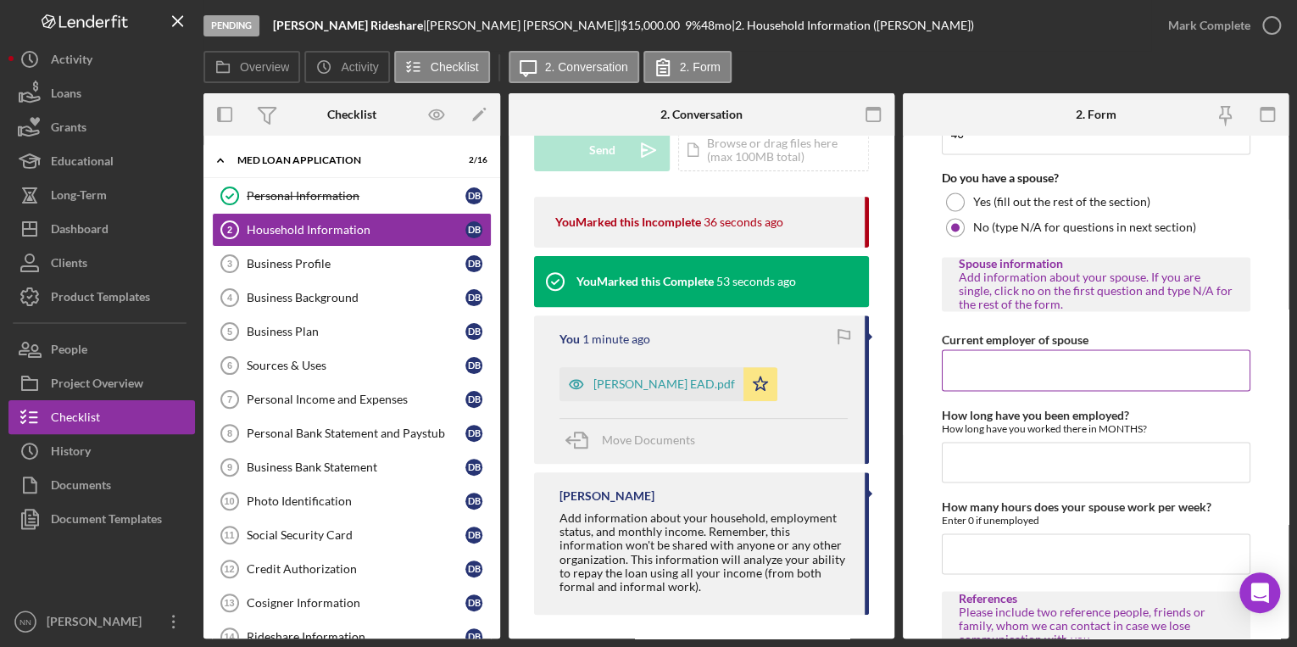
click at [1031, 359] on input "Current employer of spouse" at bounding box center [1096, 369] width 309 height 41
paste input "N/A"
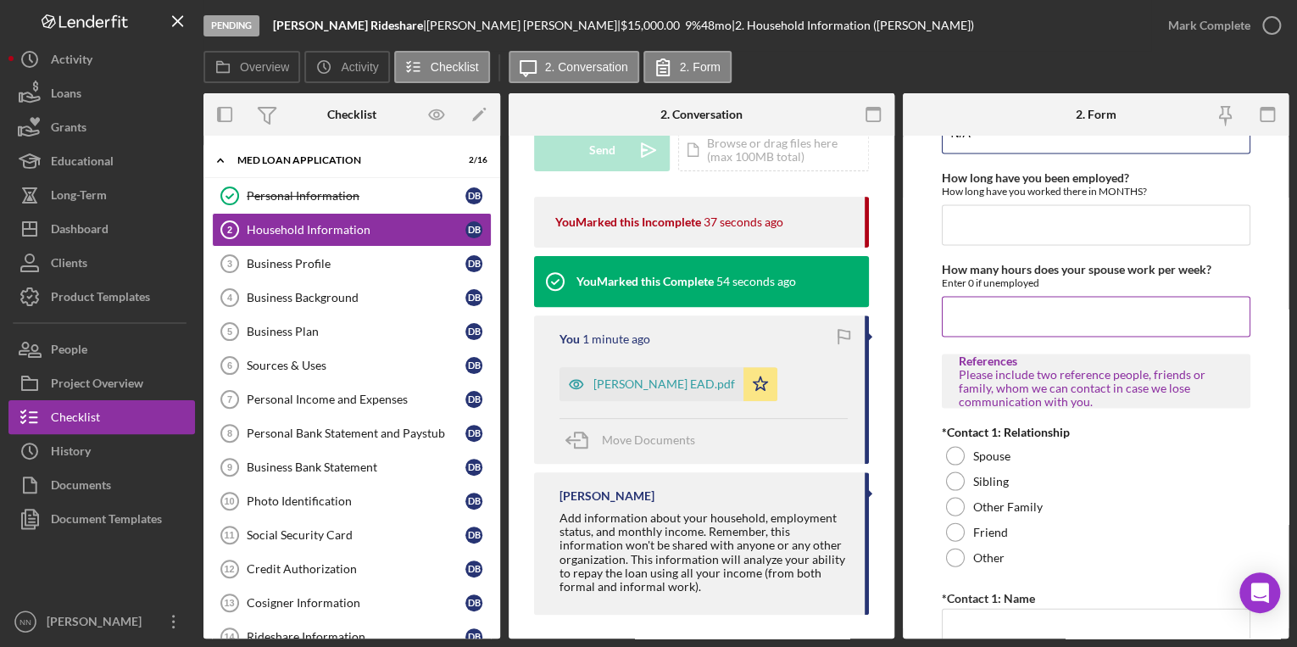
scroll to position [1695, 0]
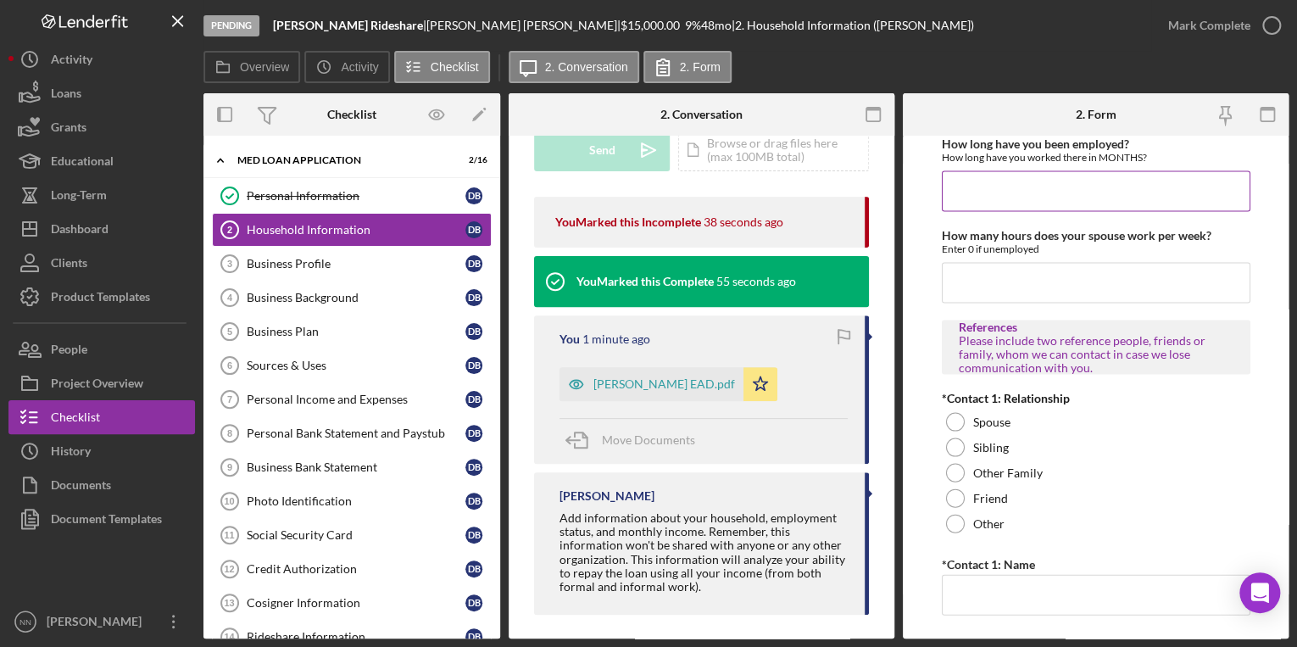
type input "N/A"
click at [1028, 195] on input "How long have you been employed?" at bounding box center [1096, 190] width 309 height 41
paste input
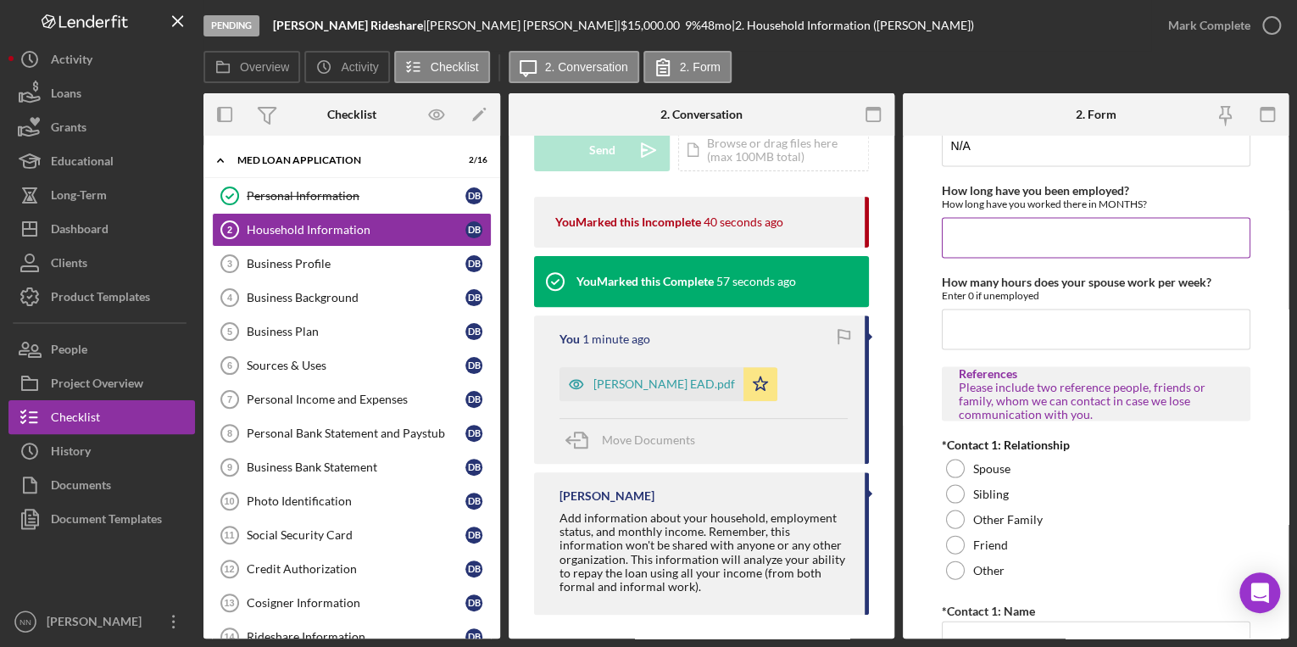
scroll to position [1560, 0]
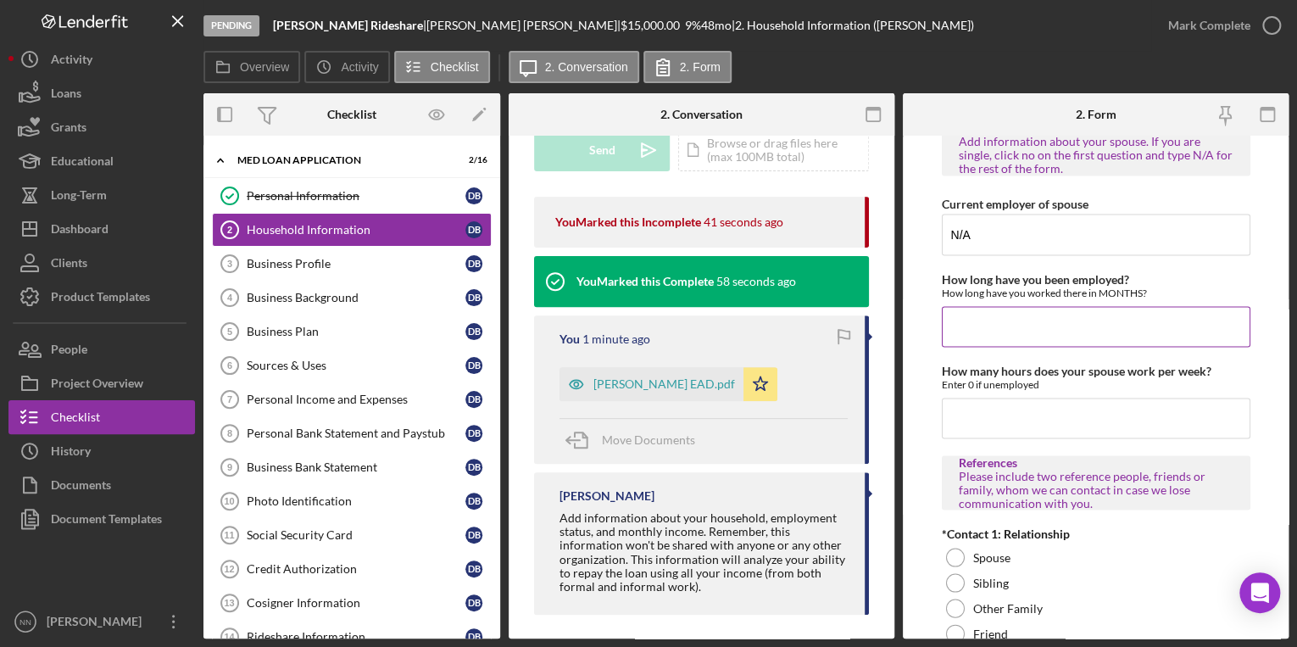
paste input
type input "0"
click at [1010, 377] on div "Enter 0 if unemployed" at bounding box center [1096, 383] width 309 height 13
drag, startPoint x: 1010, startPoint y: 372, endPoint x: 1001, endPoint y: 417, distance: 45.9
click at [1001, 417] on input "How many hours does your spouse work per week?" at bounding box center [1096, 418] width 309 height 41
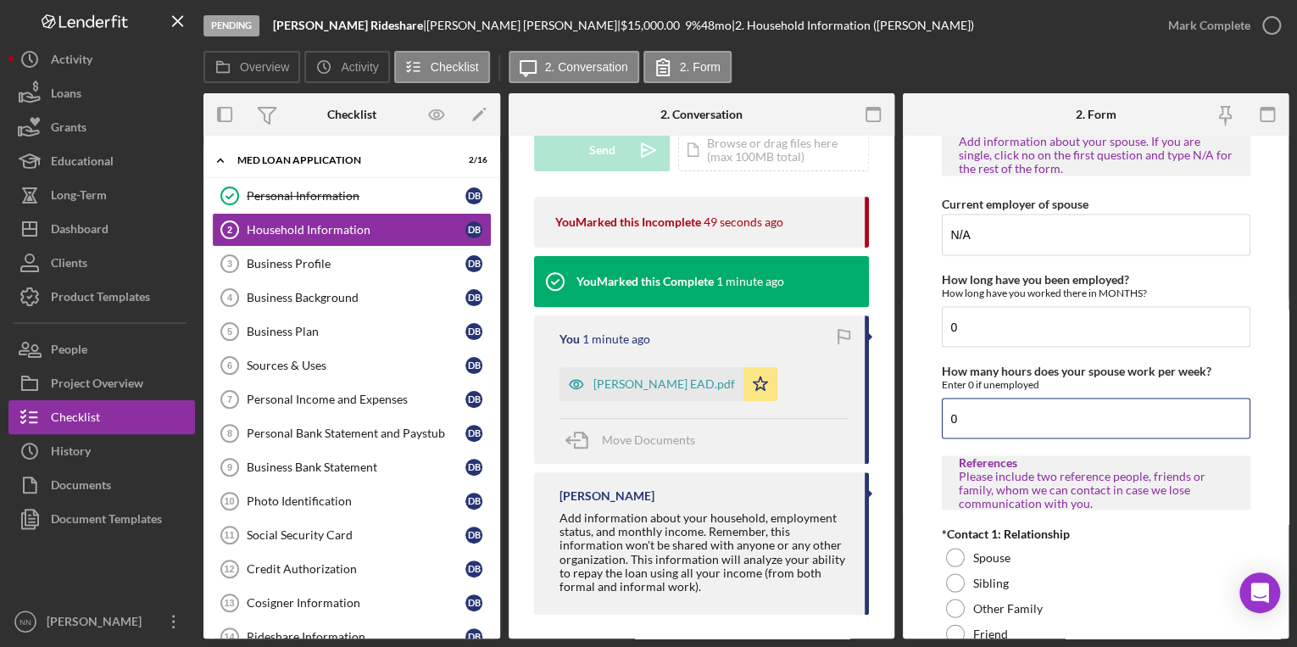
type input "0"
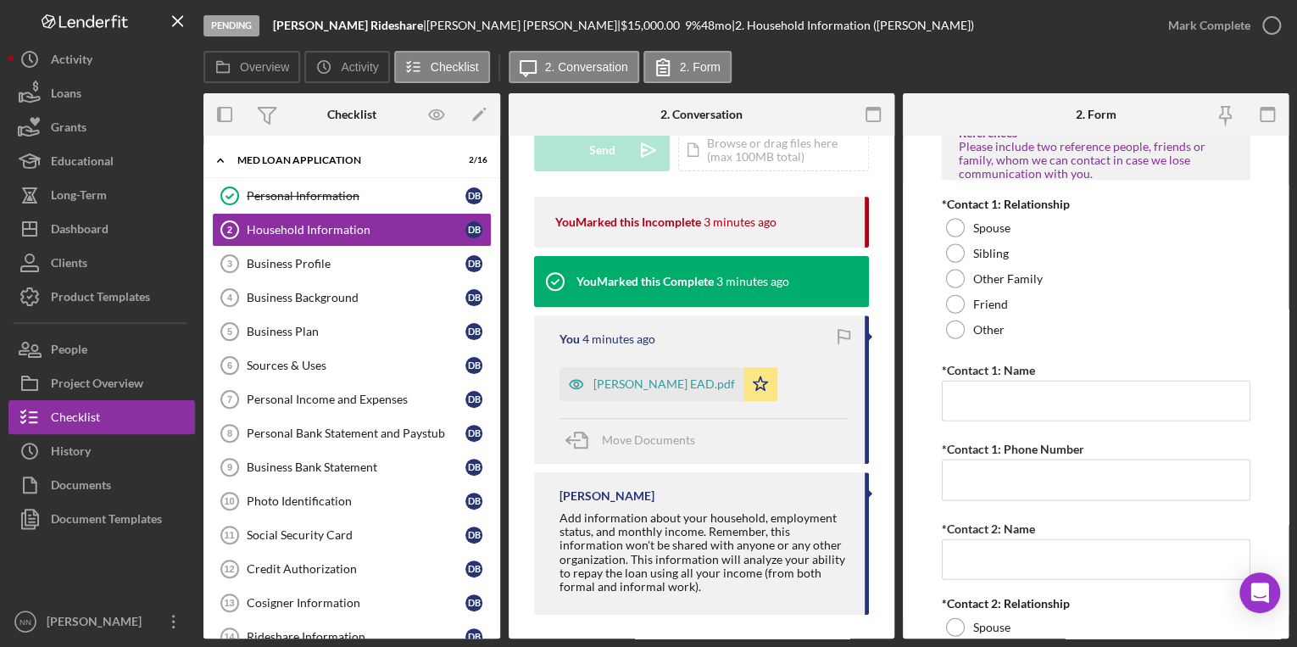
scroll to position [1879, 0]
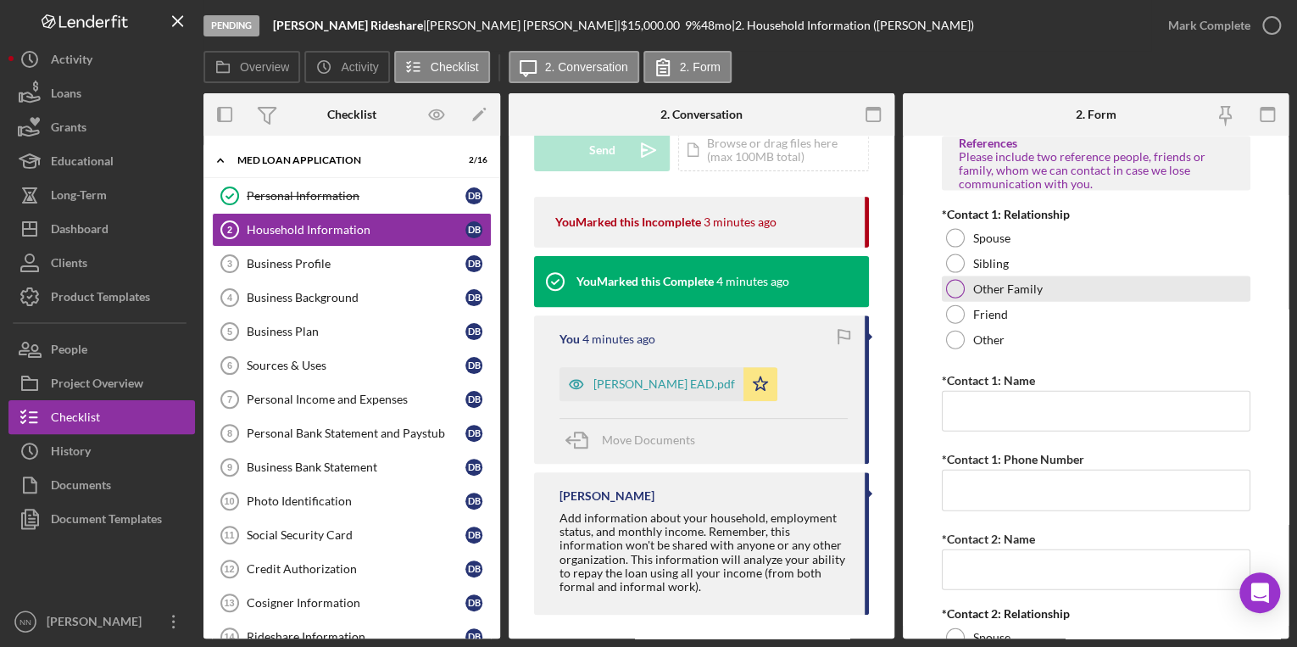
click at [1001, 287] on label "Other Family" at bounding box center [1008, 289] width 70 height 14
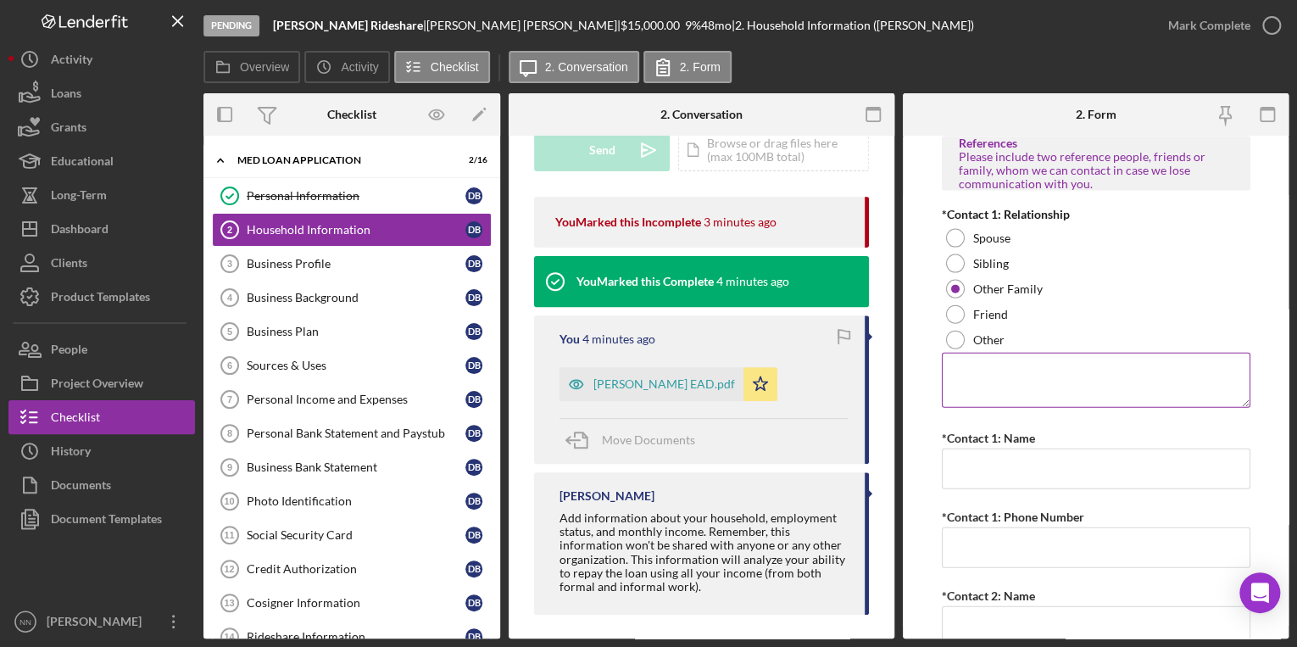
click at [1024, 381] on textarea at bounding box center [1096, 380] width 309 height 54
type textarea "Uncle"
click at [1120, 466] on input "*Contact 1: Name" at bounding box center [1096, 468] width 309 height 41
type input "Freddy Guzman"
click at [1055, 559] on input "*Contact 1: Phone Number" at bounding box center [1096, 547] width 309 height 41
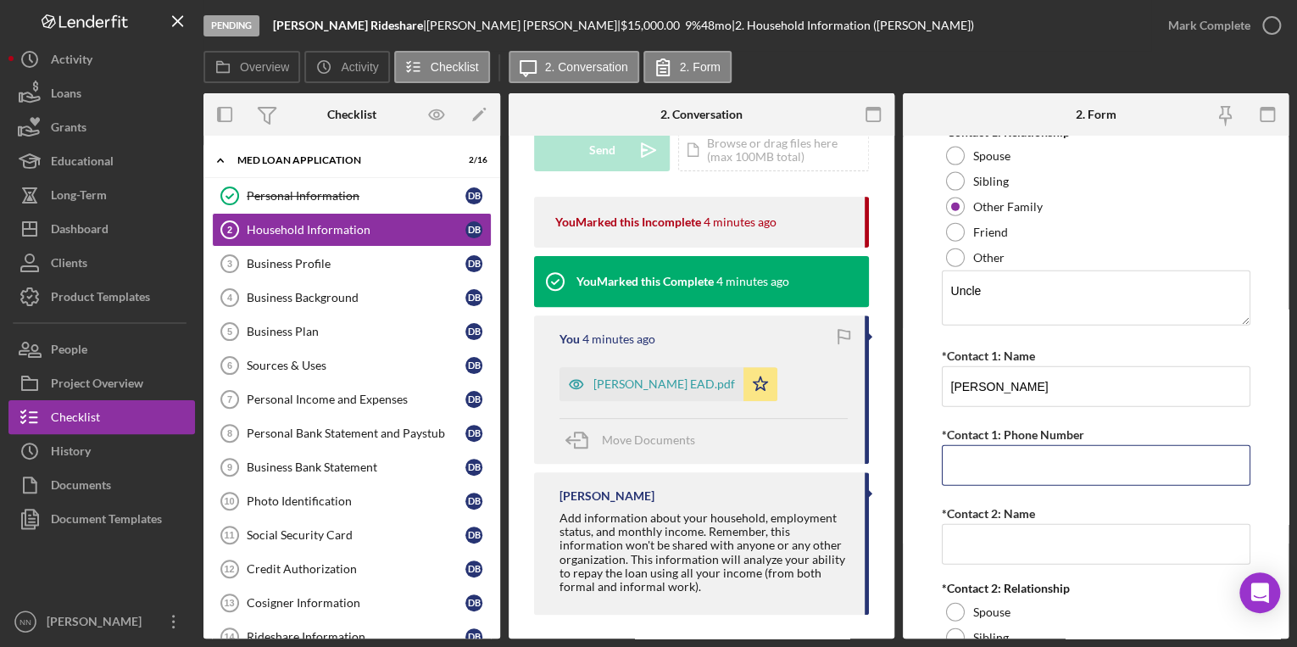
scroll to position [1986, 0]
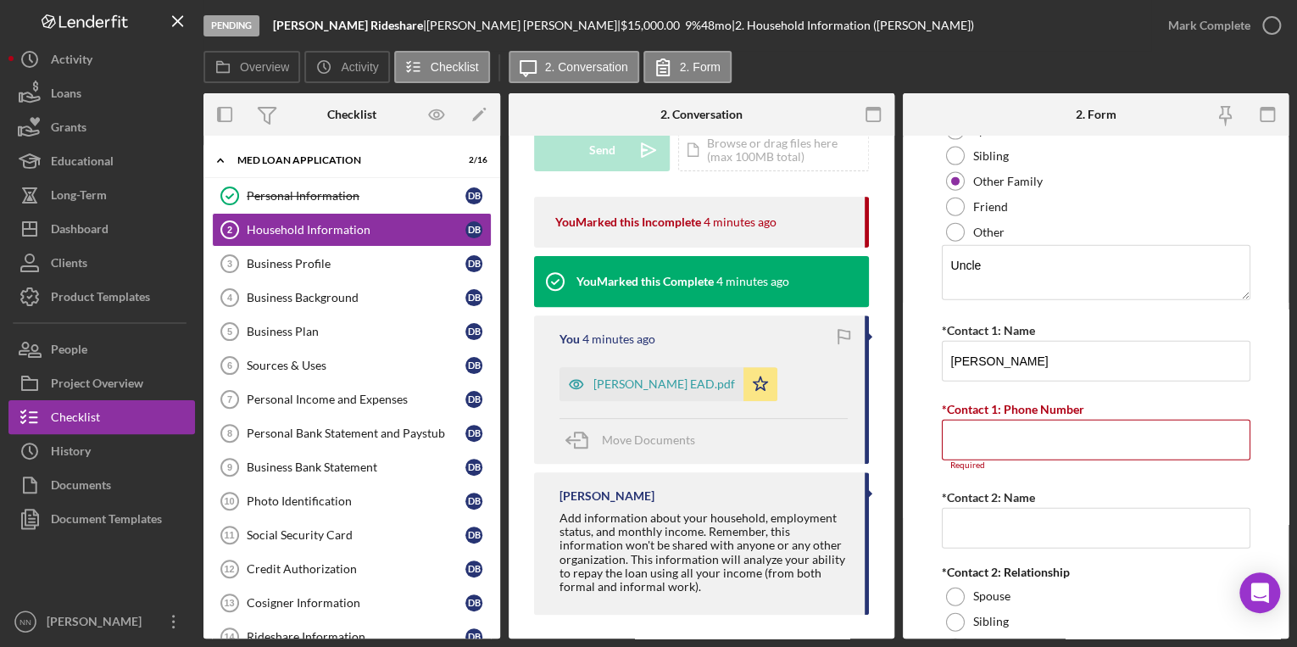
click at [1247, 407] on form "Borrower Information *Country of origin Venezuela *Status Refugee Asylee SIV Cu…" at bounding box center [1096, 387] width 386 height 503
click at [1161, 431] on input "*Contact 1: Phone Number" at bounding box center [1096, 440] width 309 height 41
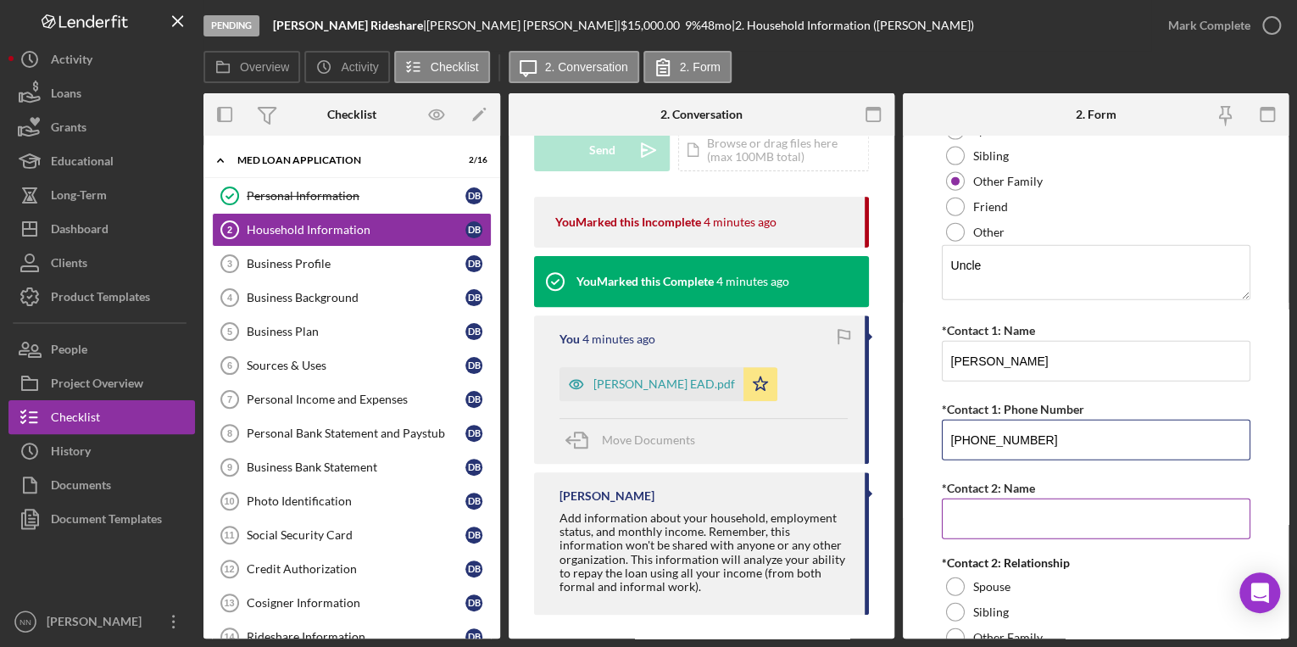
type input "(980) 800-5051"
drag, startPoint x: 1078, startPoint y: 519, endPoint x: 1000, endPoint y: 517, distance: 78.0
drag, startPoint x: 1000, startPoint y: 517, endPoint x: 972, endPoint y: 499, distance: 33.2
click at [972, 499] on input "*Contact 2: Name" at bounding box center [1096, 518] width 309 height 41
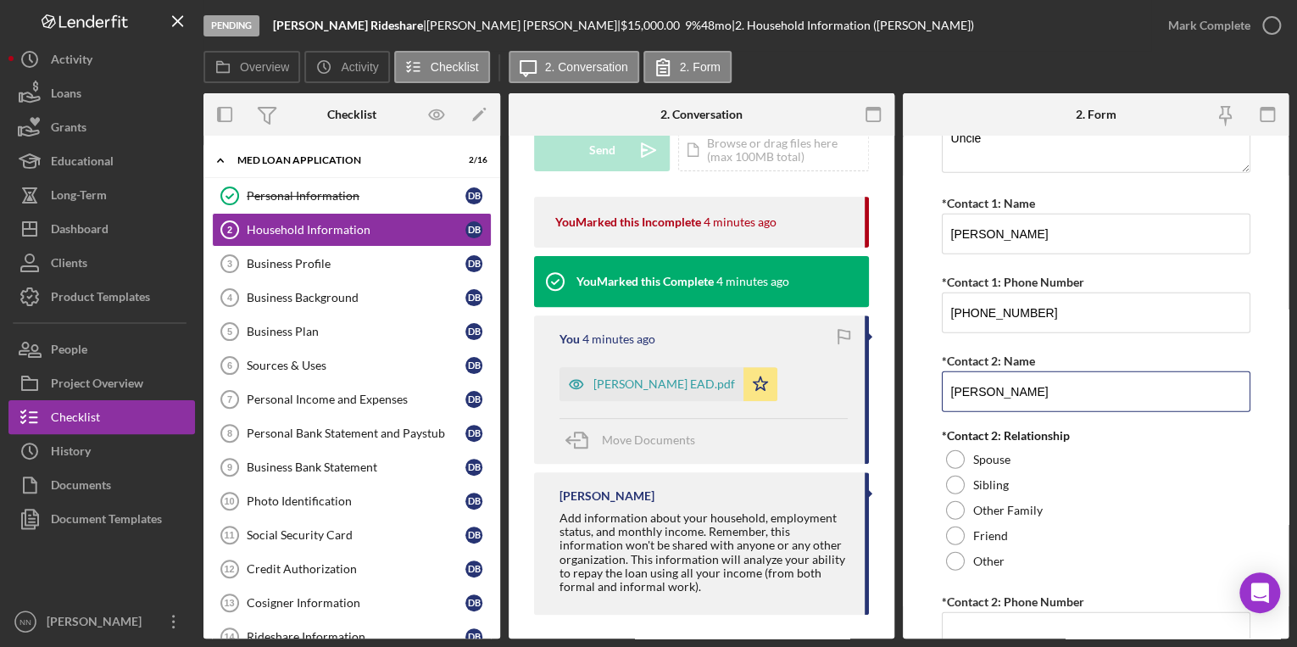
scroll to position [2171, 0]
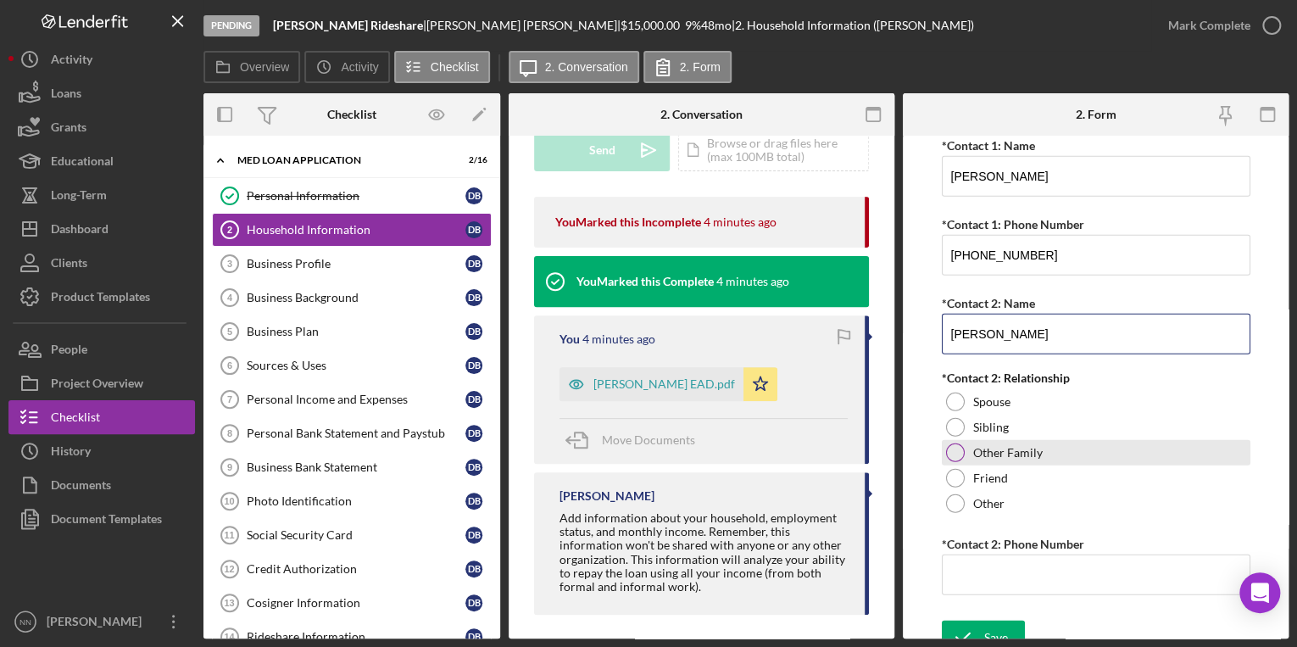
type input "Jonathan Guzman"
click at [980, 446] on label "Other Family" at bounding box center [1008, 453] width 70 height 14
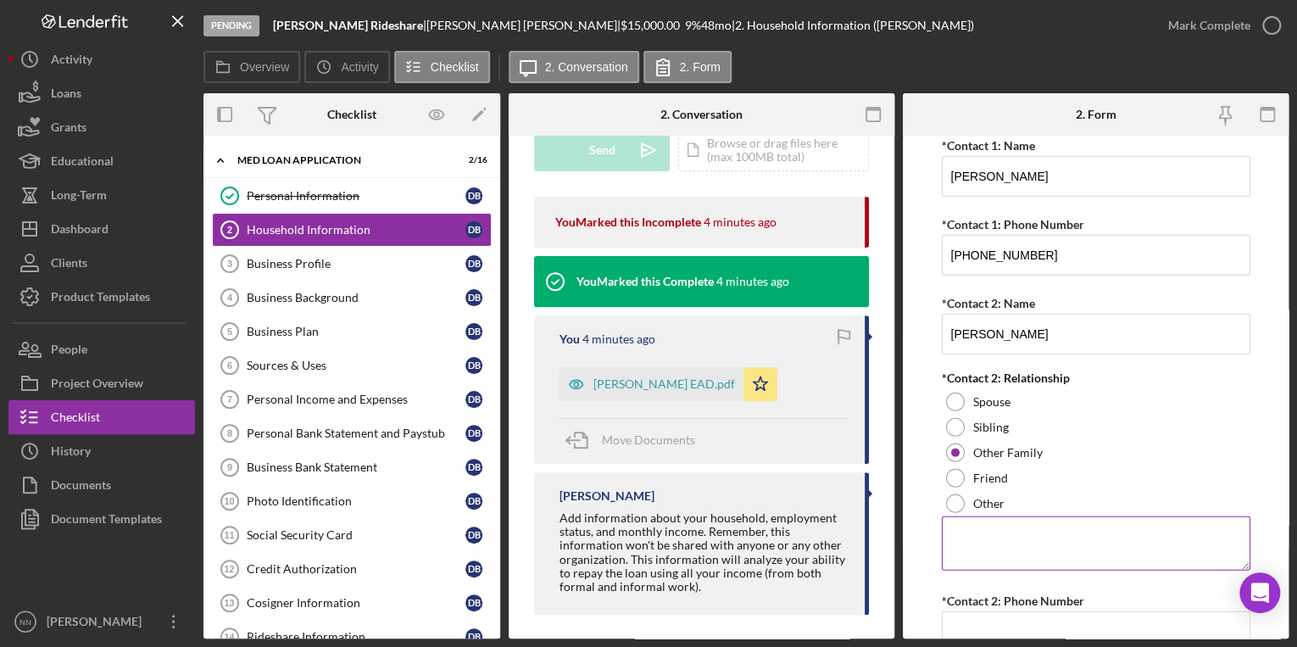
click at [983, 525] on textarea at bounding box center [1096, 543] width 309 height 54
type textarea "Cousin"
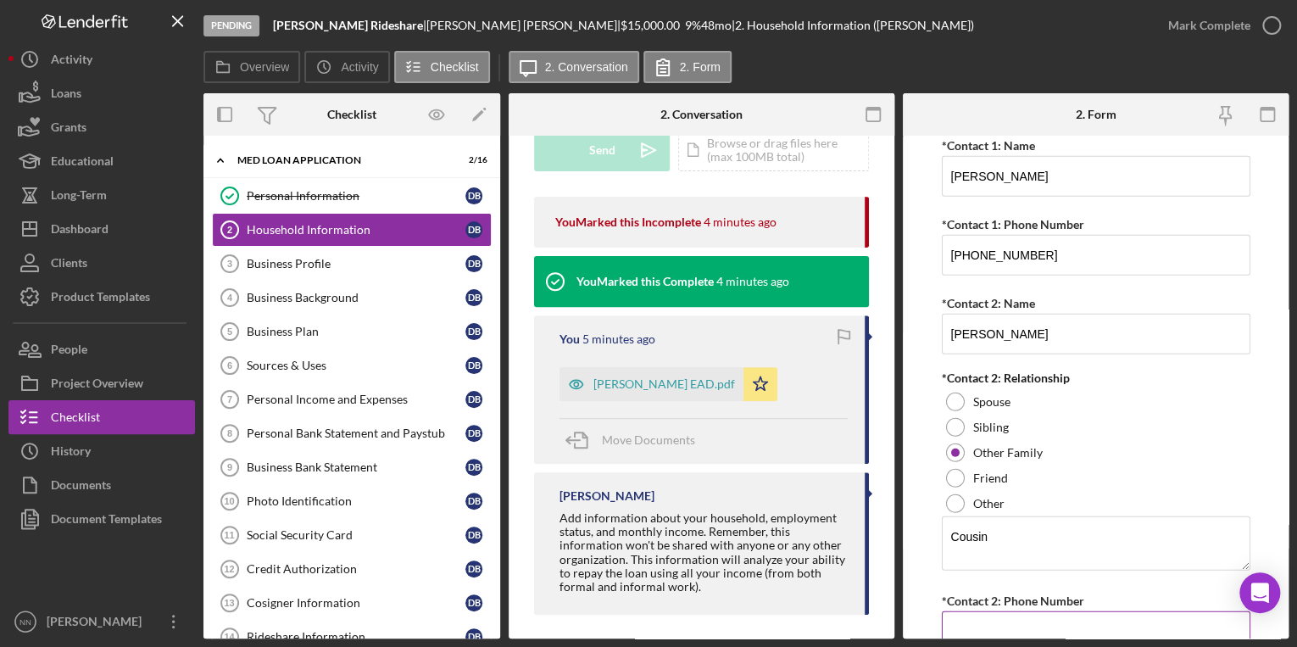
click at [983, 622] on input "*Contact 2: Phone Number" at bounding box center [1096, 631] width 309 height 41
type input "(704) 819-3550"
drag, startPoint x: 1263, startPoint y: 345, endPoint x: 1260, endPoint y: 495, distance: 150.1
drag, startPoint x: 1257, startPoint y: 503, endPoint x: 1265, endPoint y: 282, distance: 220.5
click at [1265, 282] on form "Borrower Information *Country of origin Venezuela *Status Refugee Asylee SIV Cu…" at bounding box center [1096, 387] width 386 height 503
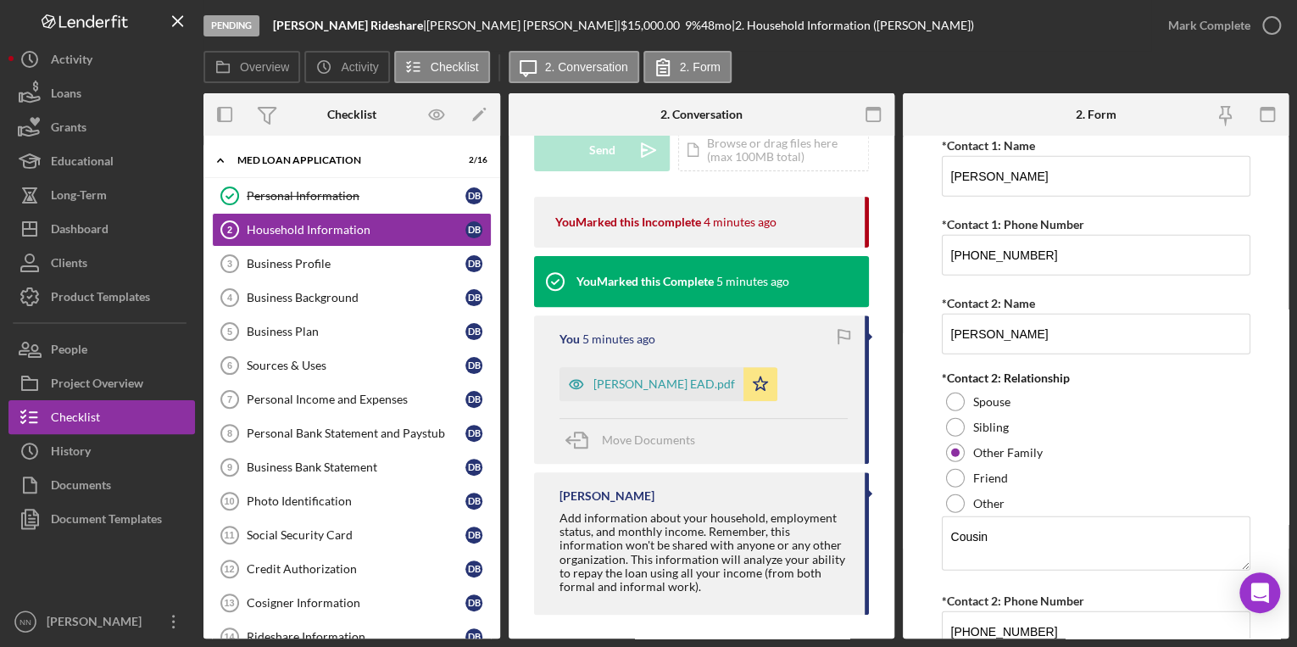
click at [1283, 543] on form "Borrower Information *Country of origin Venezuela *Status Refugee Asylee SIV Cu…" at bounding box center [1096, 387] width 386 height 503
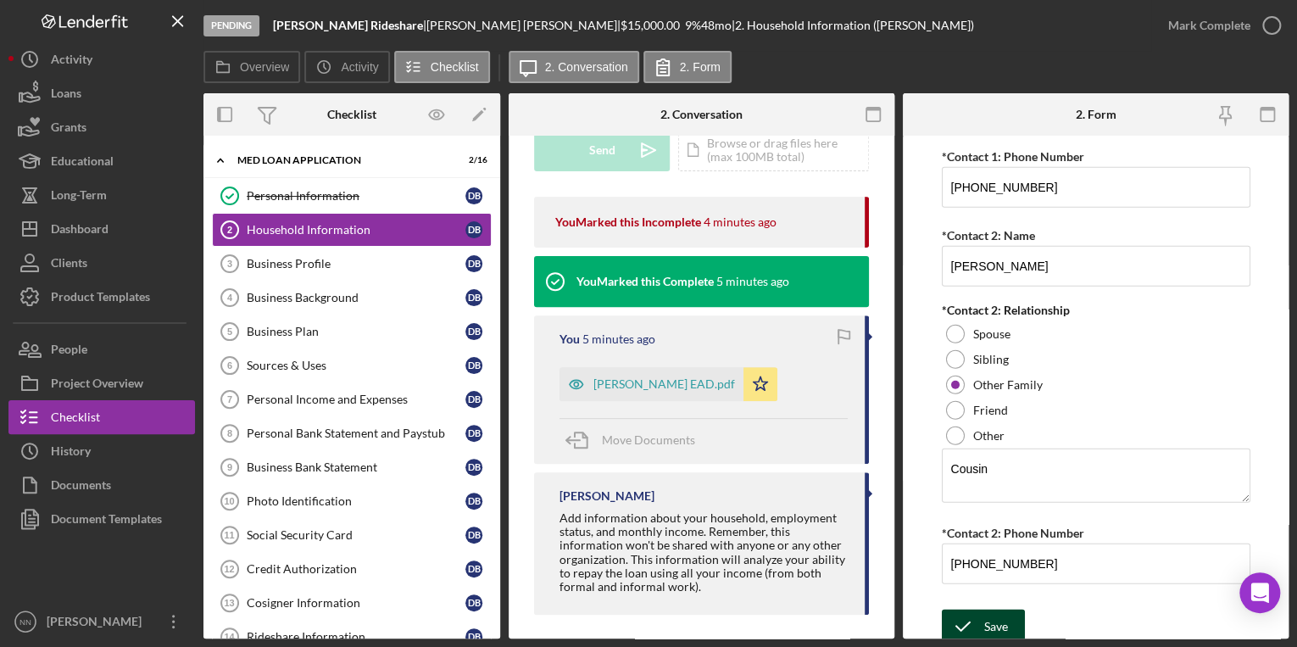
click at [1000, 627] on div "Save" at bounding box center [996, 627] width 24 height 34
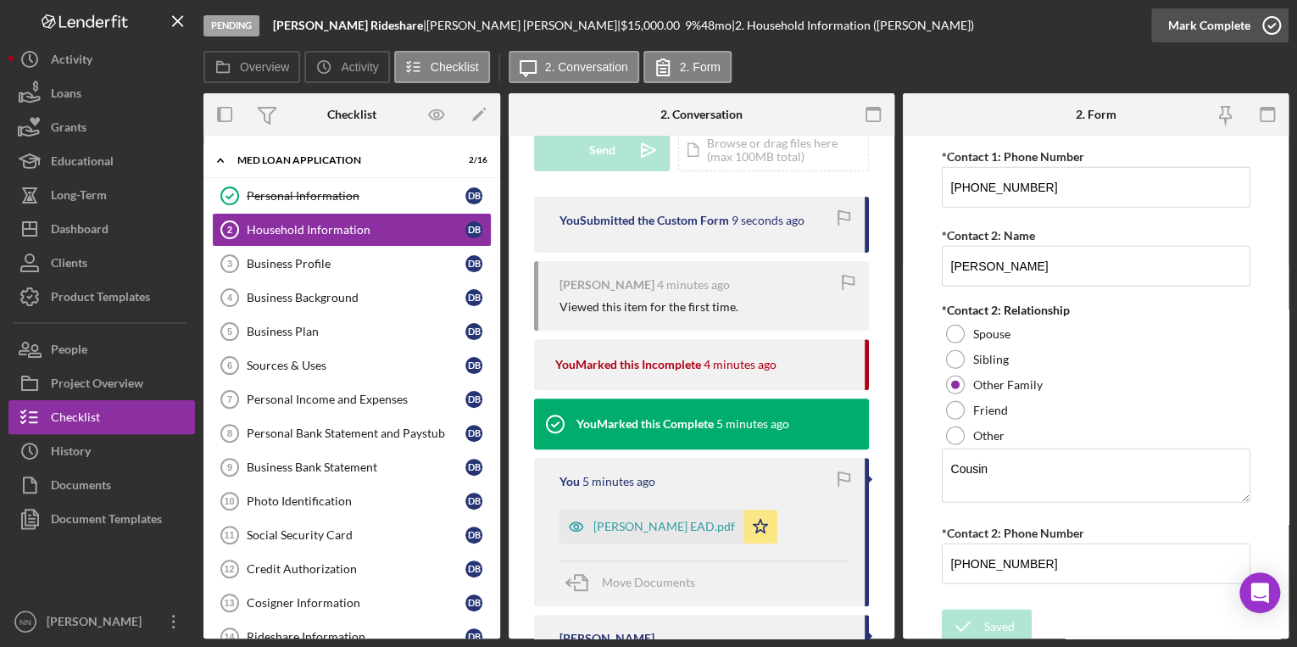
click at [1265, 30] on icon "button" at bounding box center [1271, 25] width 42 height 42
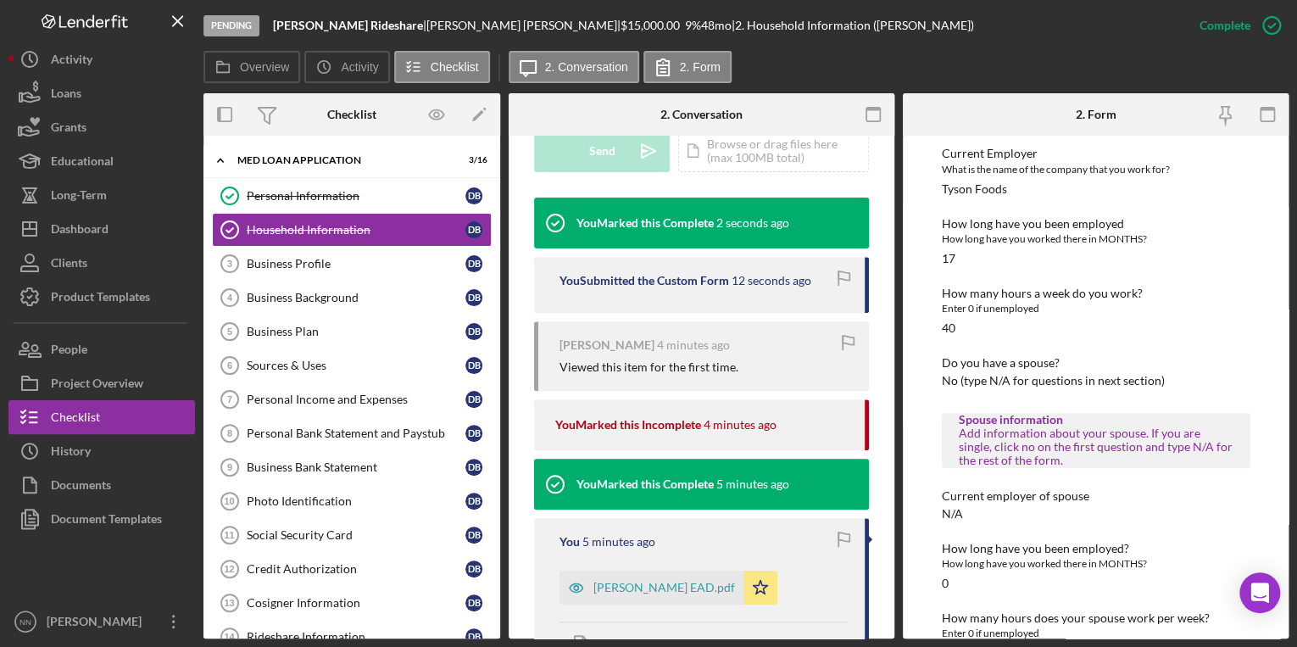
scroll to position [814, 0]
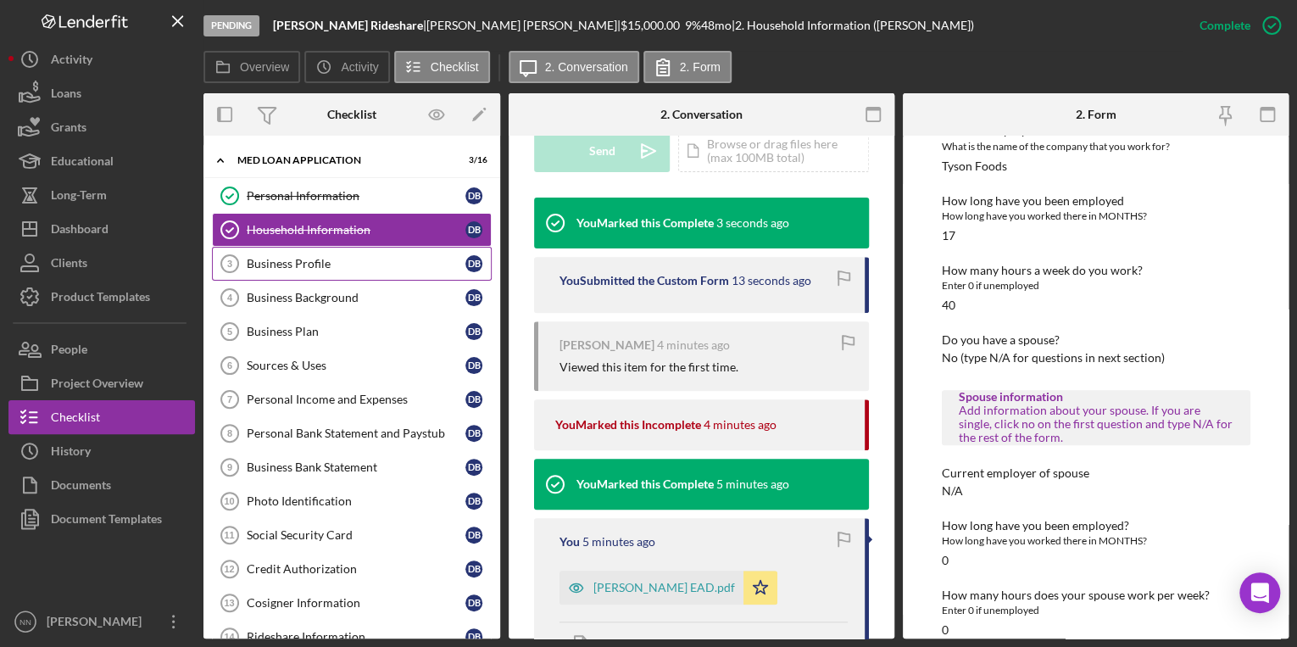
click at [406, 262] on div "Business Profile" at bounding box center [356, 264] width 219 height 14
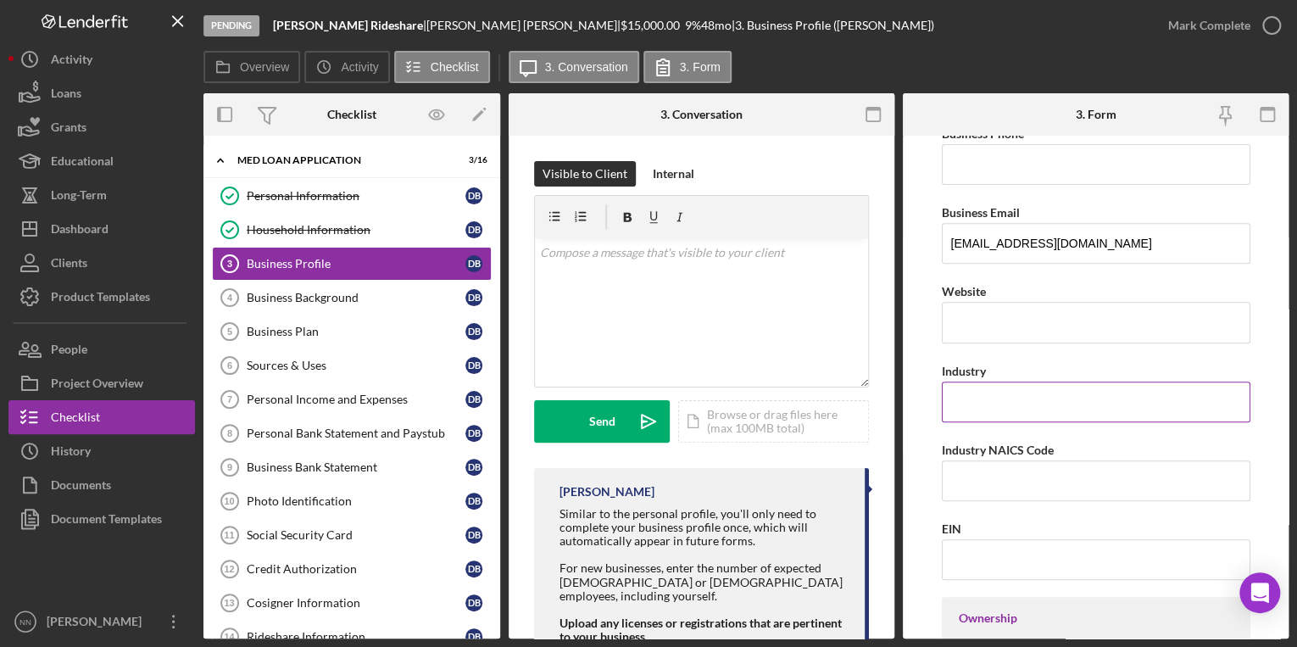
scroll to position [407, 0]
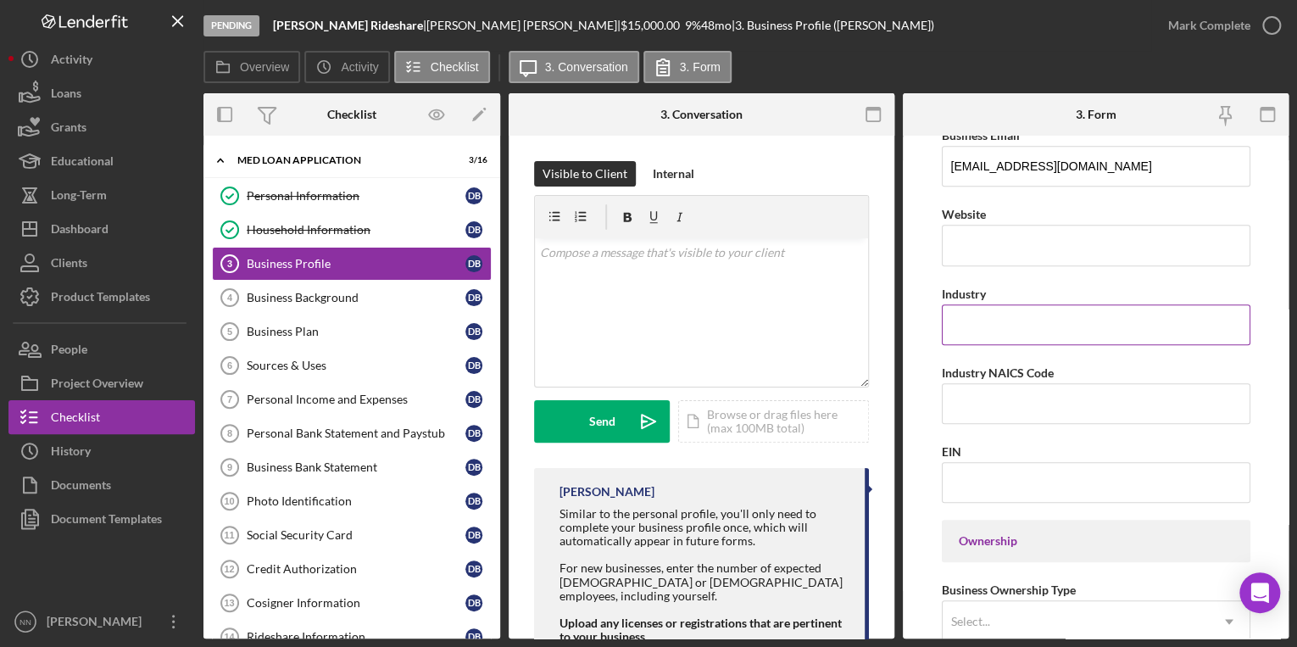
click at [969, 325] on input "Industry" at bounding box center [1096, 324] width 309 height 41
type input "Rideshare"
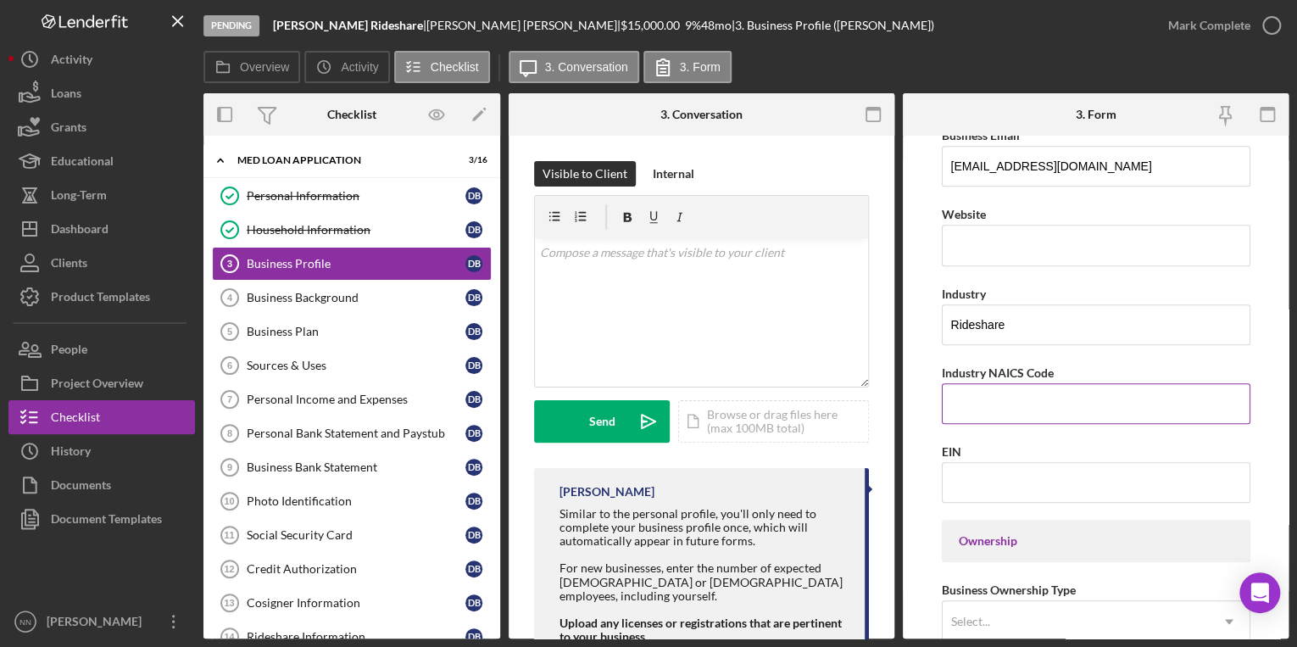
click at [973, 398] on input "Industry NAICS Code" at bounding box center [1096, 403] width 309 height 41
click at [982, 388] on input "Industry NAICS Code" at bounding box center [1096, 403] width 309 height 41
paste input "485310"
type input "485310"
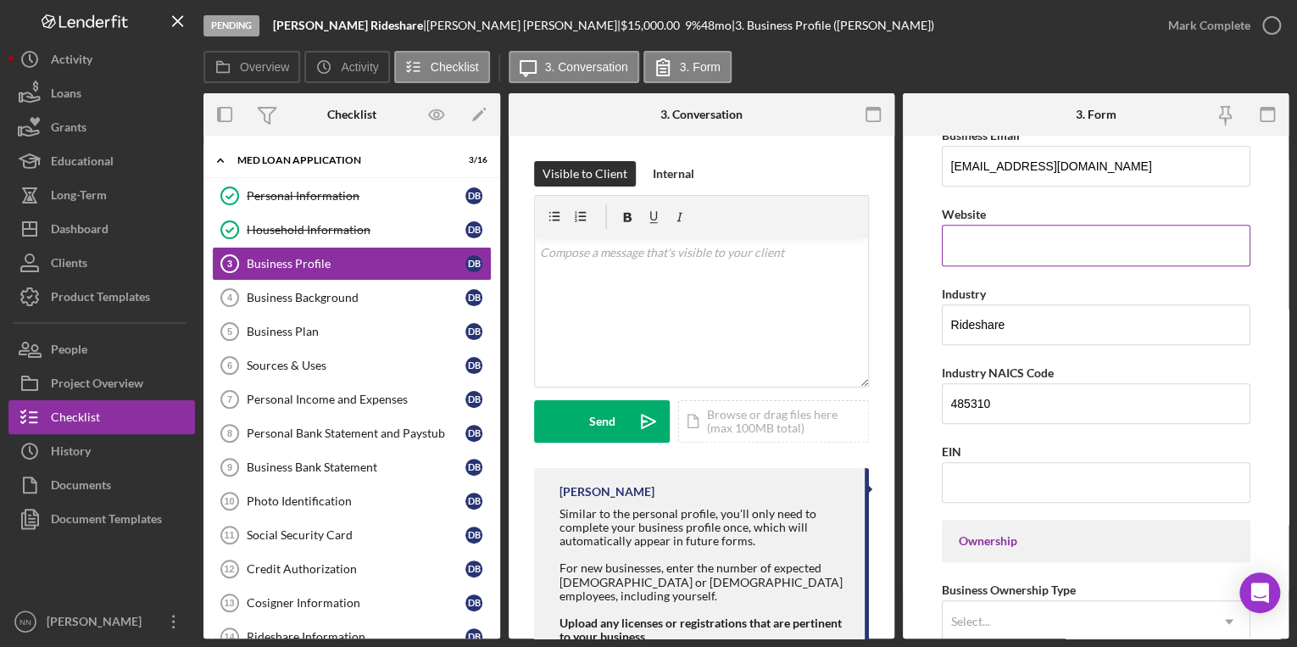
drag, startPoint x: 1035, startPoint y: 326, endPoint x: 1017, endPoint y: 222, distance: 104.9
click at [1017, 222] on div "Website" at bounding box center [1096, 213] width 309 height 21
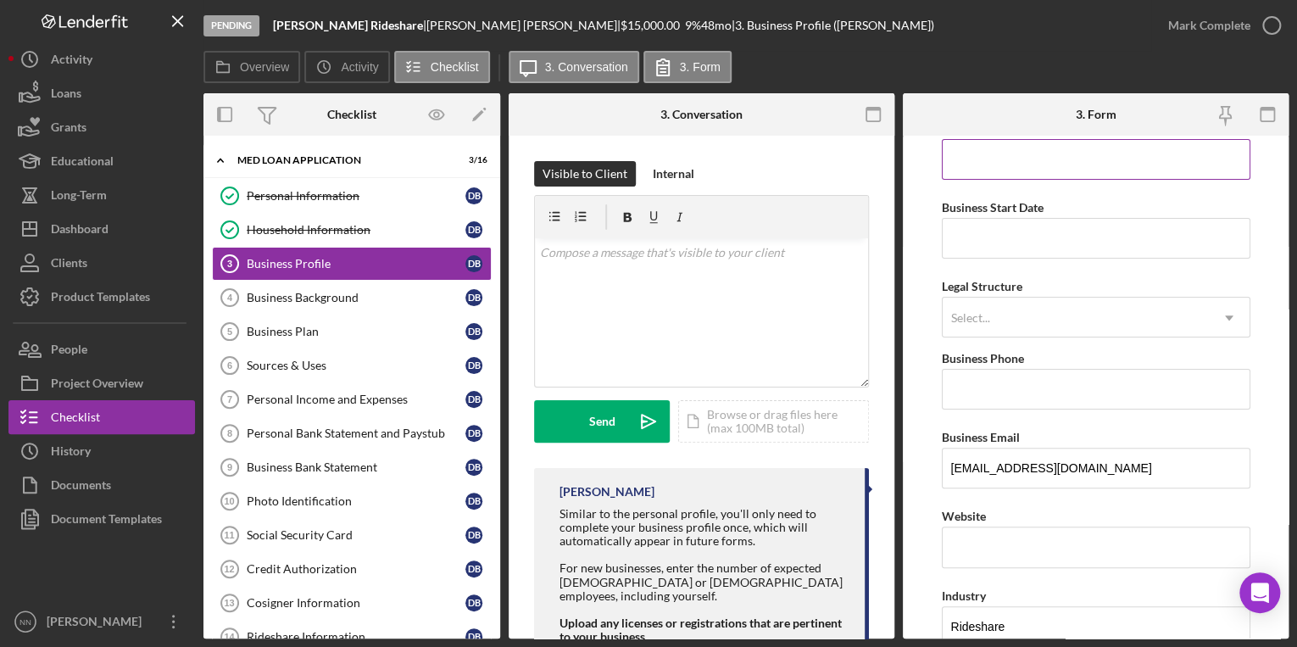
scroll to position [0, 0]
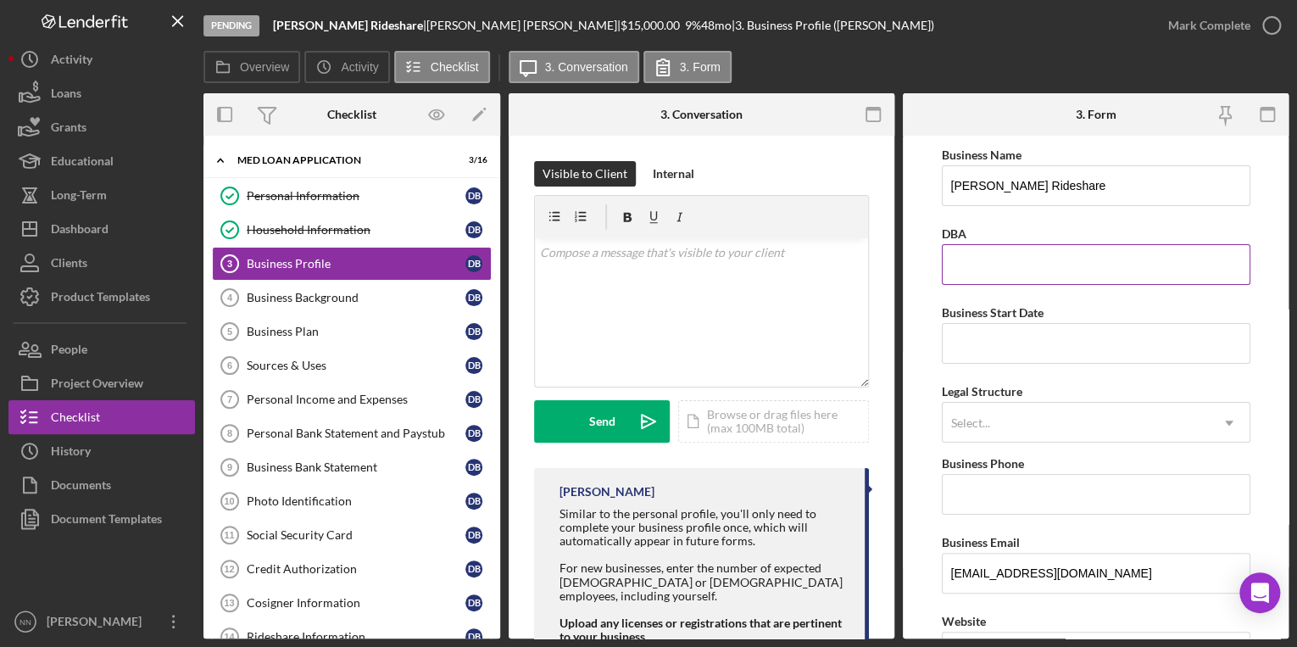
click at [990, 259] on input "DBA" at bounding box center [1096, 264] width 309 height 41
click at [994, 323] on input "Business Start Date" at bounding box center [1096, 343] width 309 height 41
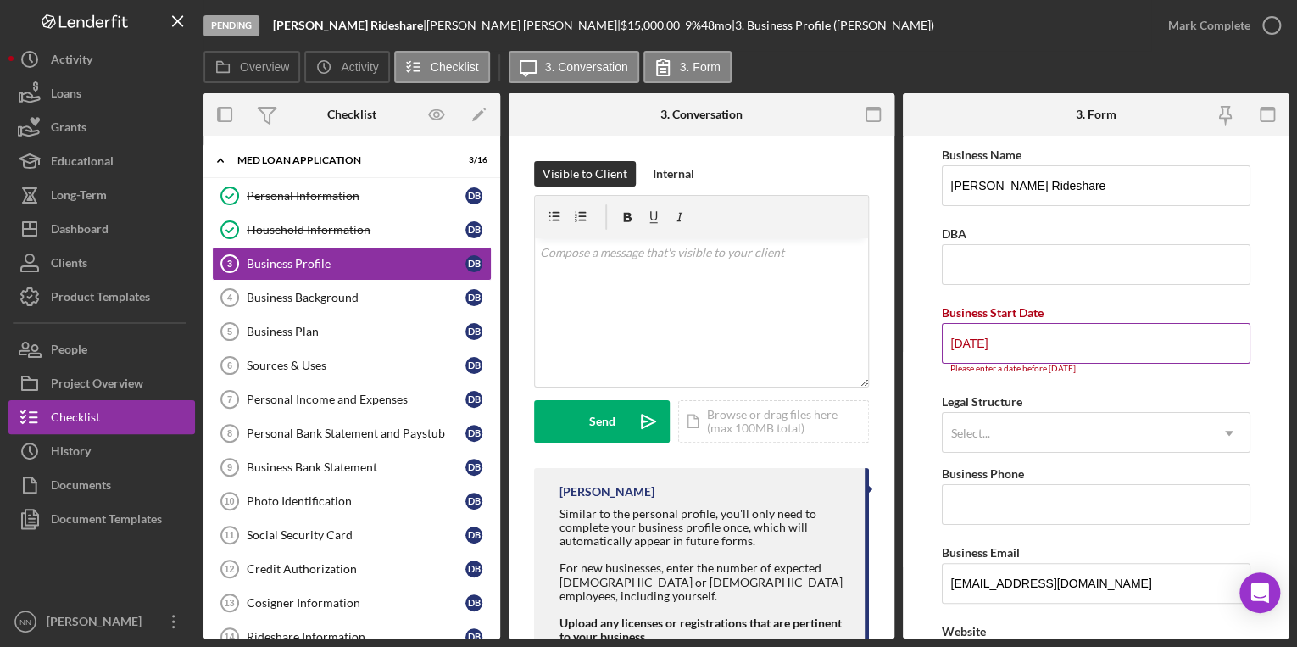
click at [1224, 302] on div "Business Start Date" at bounding box center [1096, 312] width 309 height 21
click at [1111, 340] on input "09/01/2025" at bounding box center [1096, 343] width 309 height 41
drag, startPoint x: 1014, startPoint y: 339, endPoint x: 939, endPoint y: 339, distance: 74.6
click at [939, 339] on form "Business Name Borjas Rideshare DBA Business Start Date 09/01/2025 Please enter …" at bounding box center [1096, 387] width 386 height 503
type input "0m/dd/yyyy"
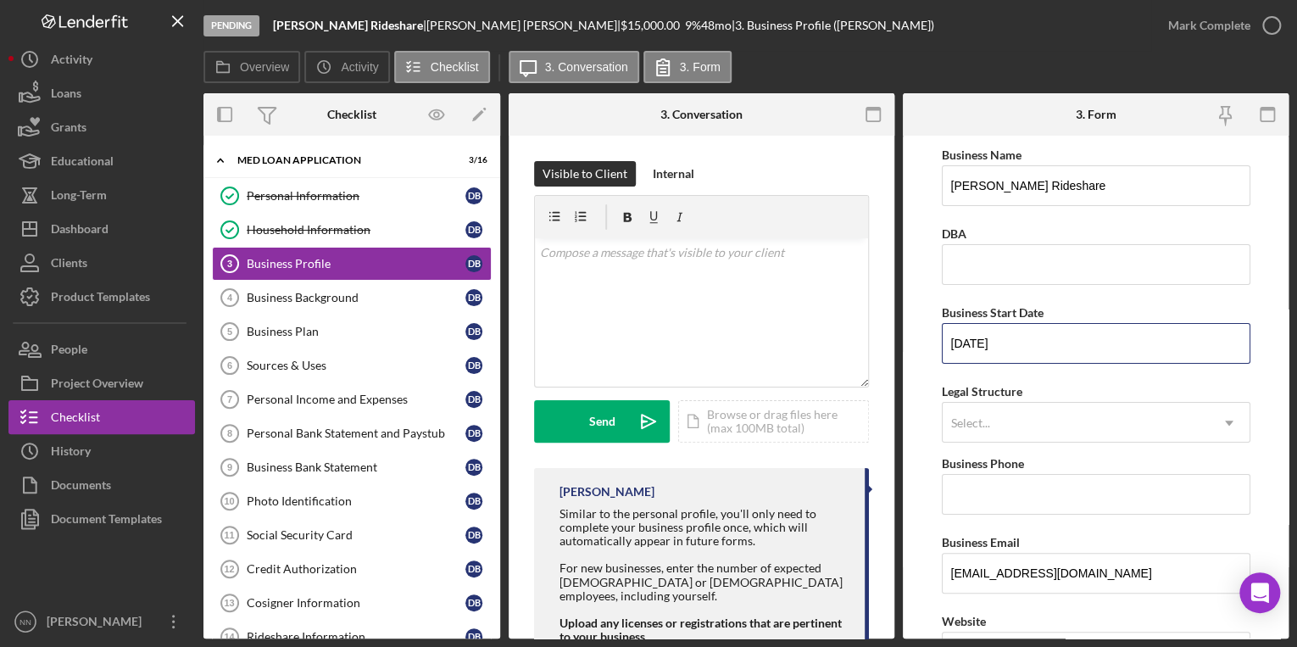
type input "07/24/2025"
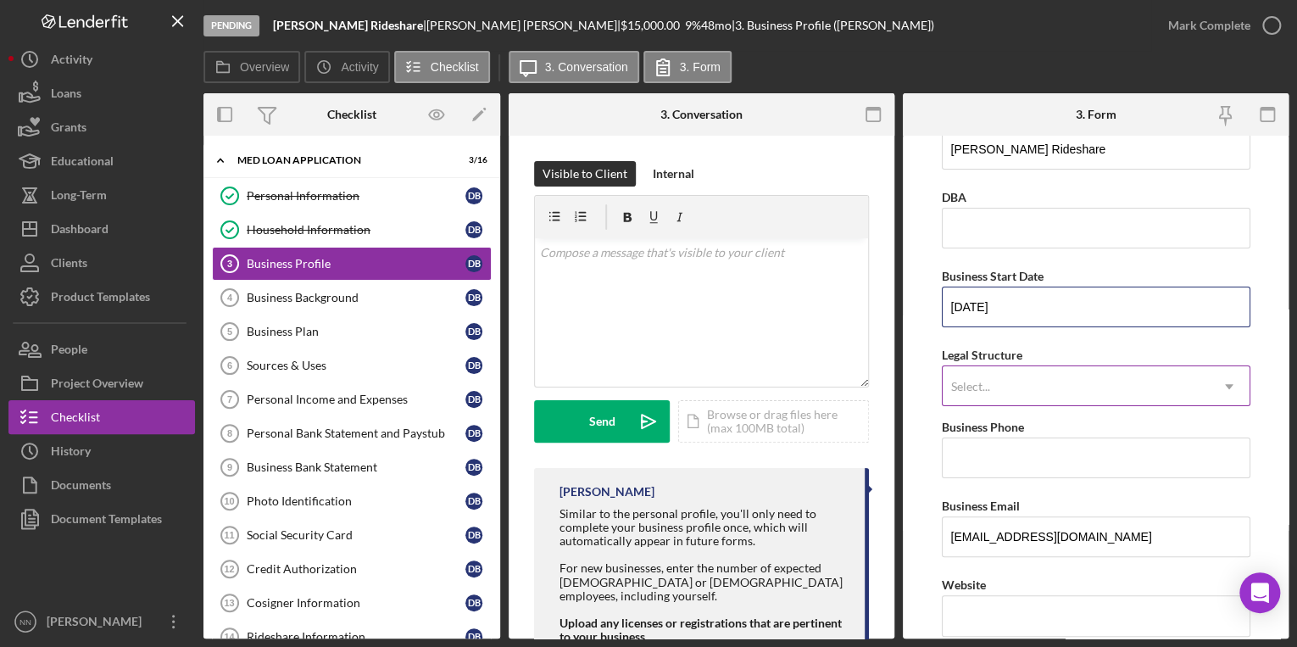
scroll to position [68, 0]
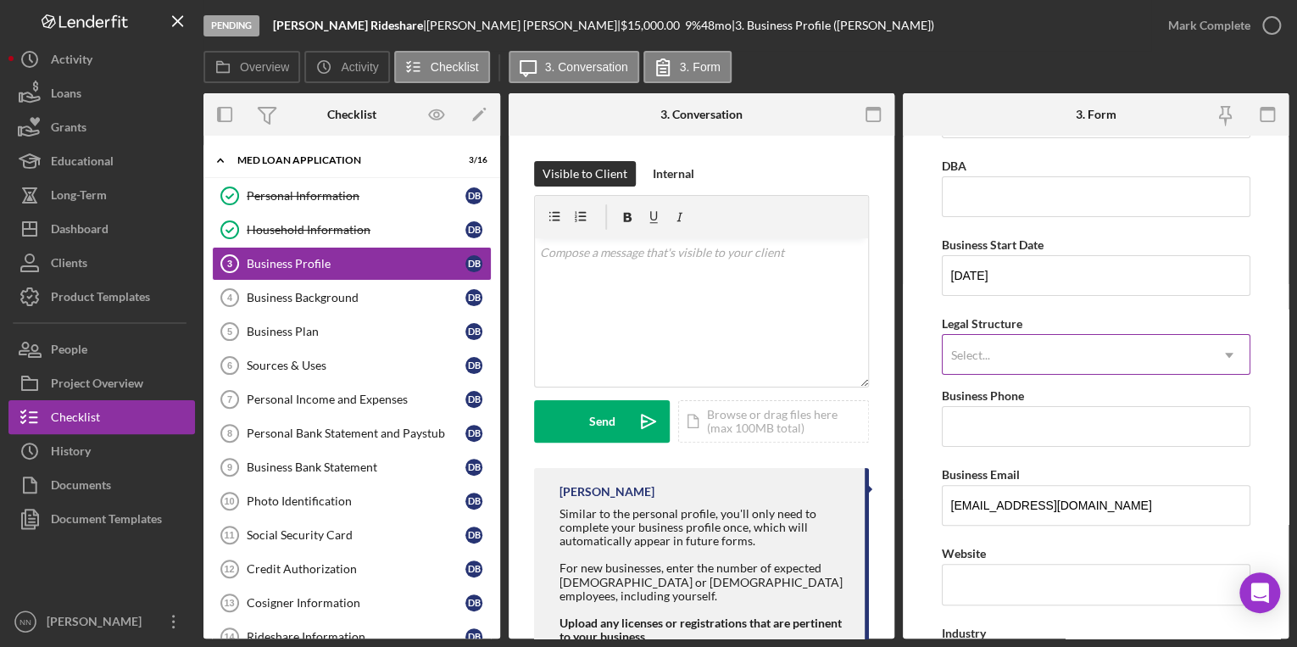
click at [970, 359] on div "Select..." at bounding box center [970, 355] width 39 height 14
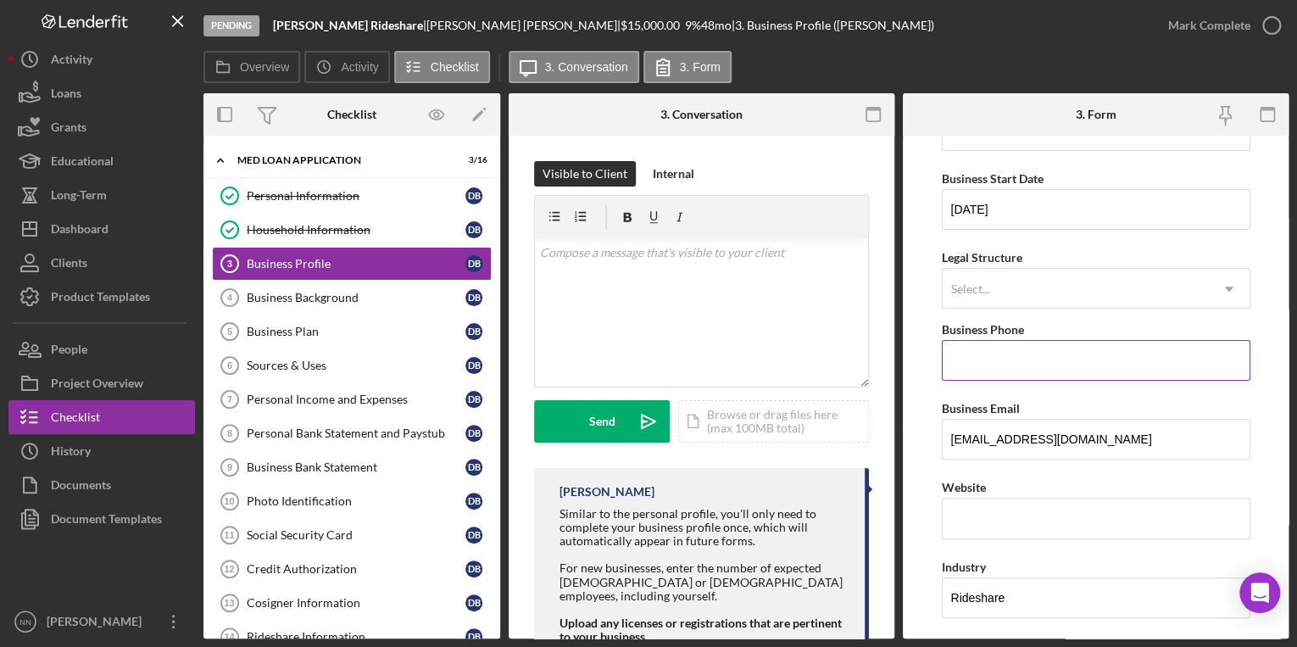
scroll to position [136, 0]
click at [1027, 339] on input "Business Phone" at bounding box center [1096, 358] width 309 height 41
type input "(704) 492-3491"
type input "5423 Albemarle Rd"
type input "28212"
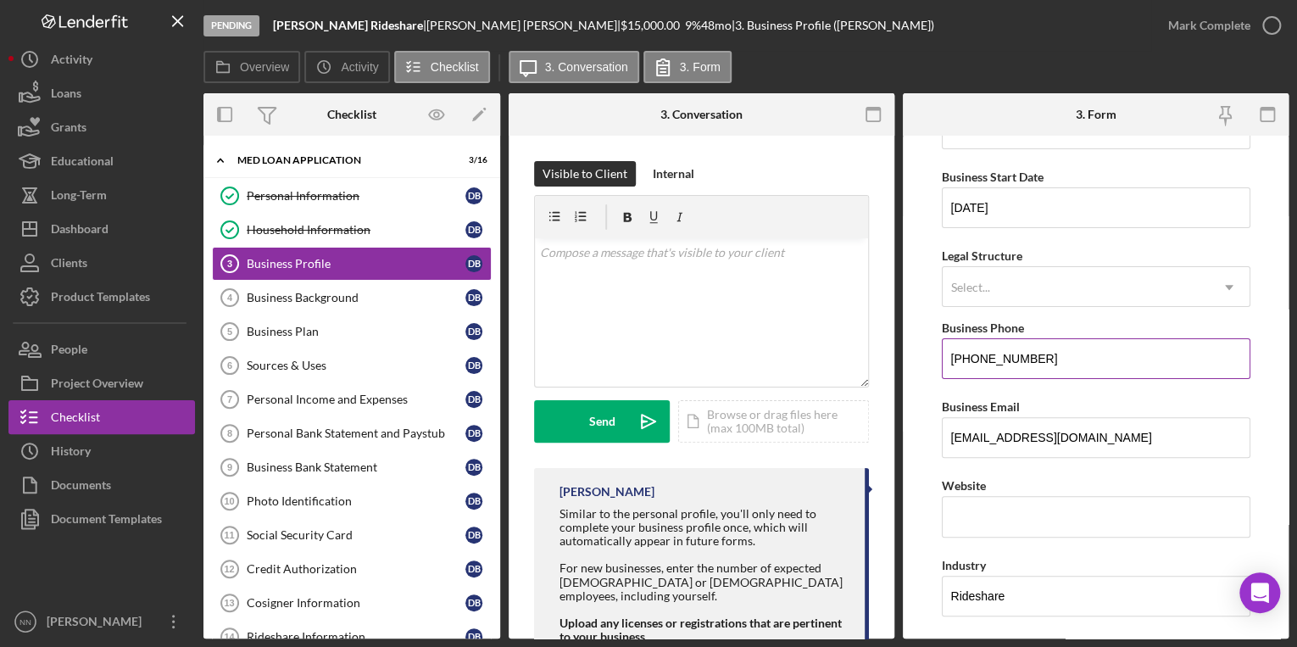
type input "North Carolina"
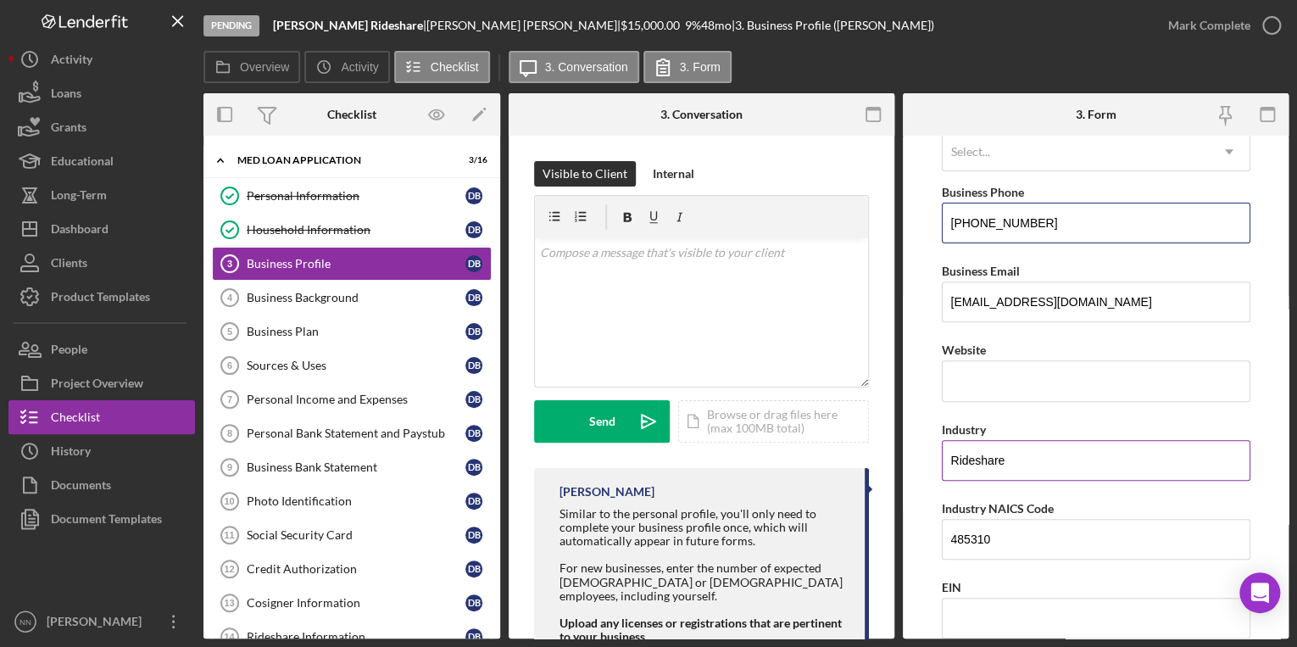
scroll to position [407, 0]
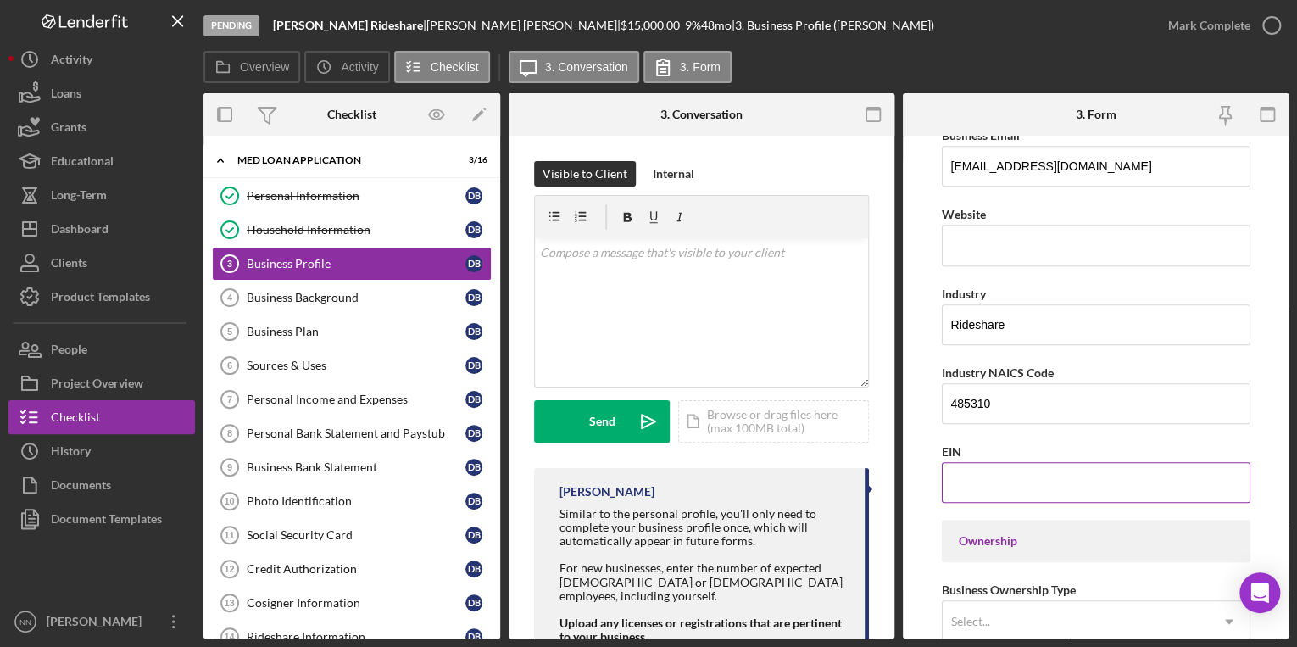
click at [983, 476] on input "EIN" at bounding box center [1096, 482] width 309 height 41
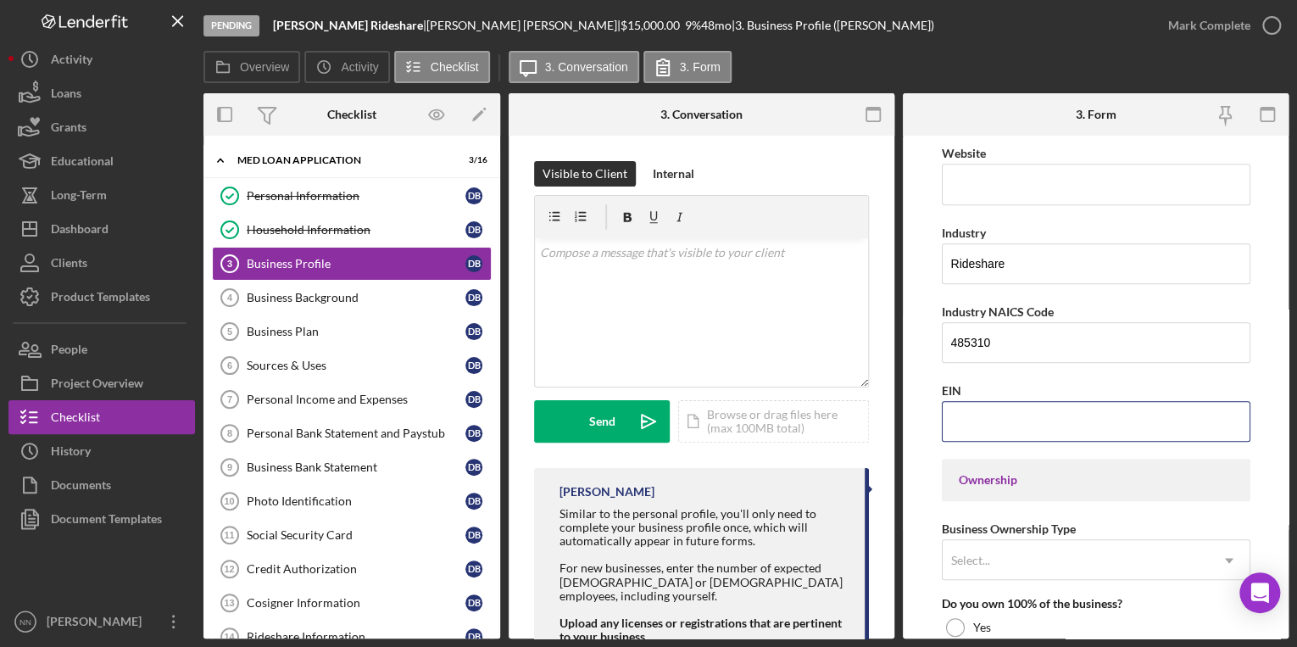
scroll to position [678, 0]
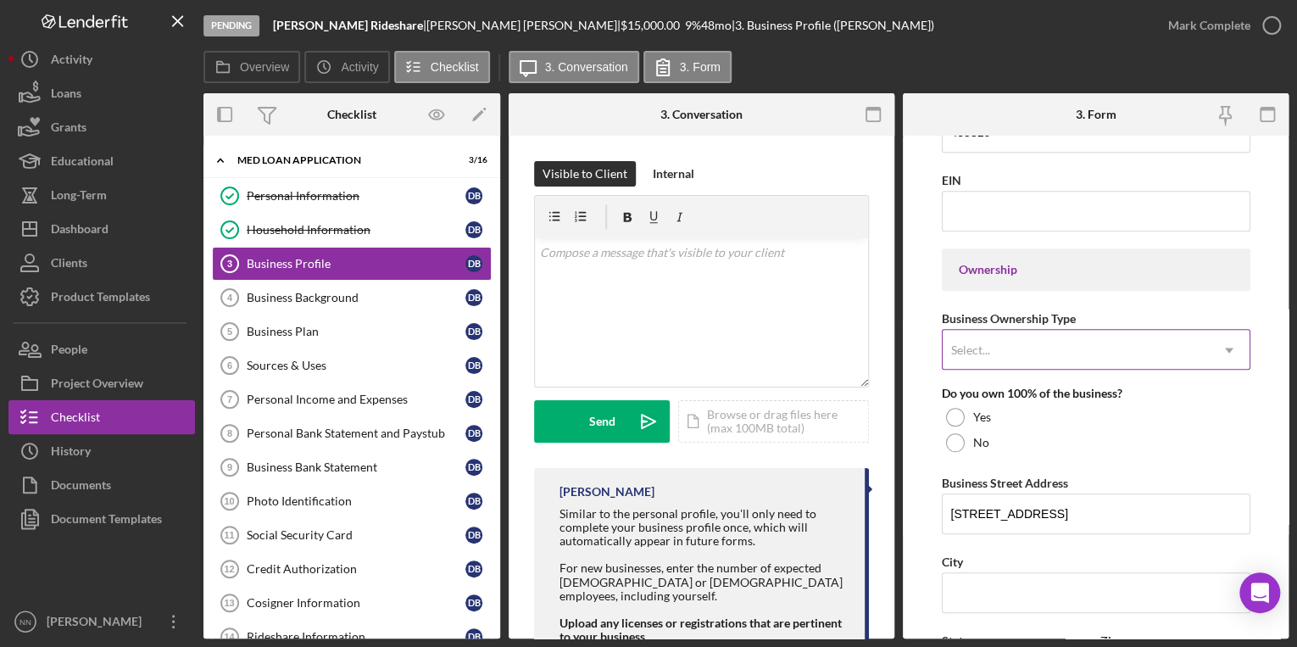
click at [997, 334] on div "Select..." at bounding box center [1076, 350] width 266 height 39
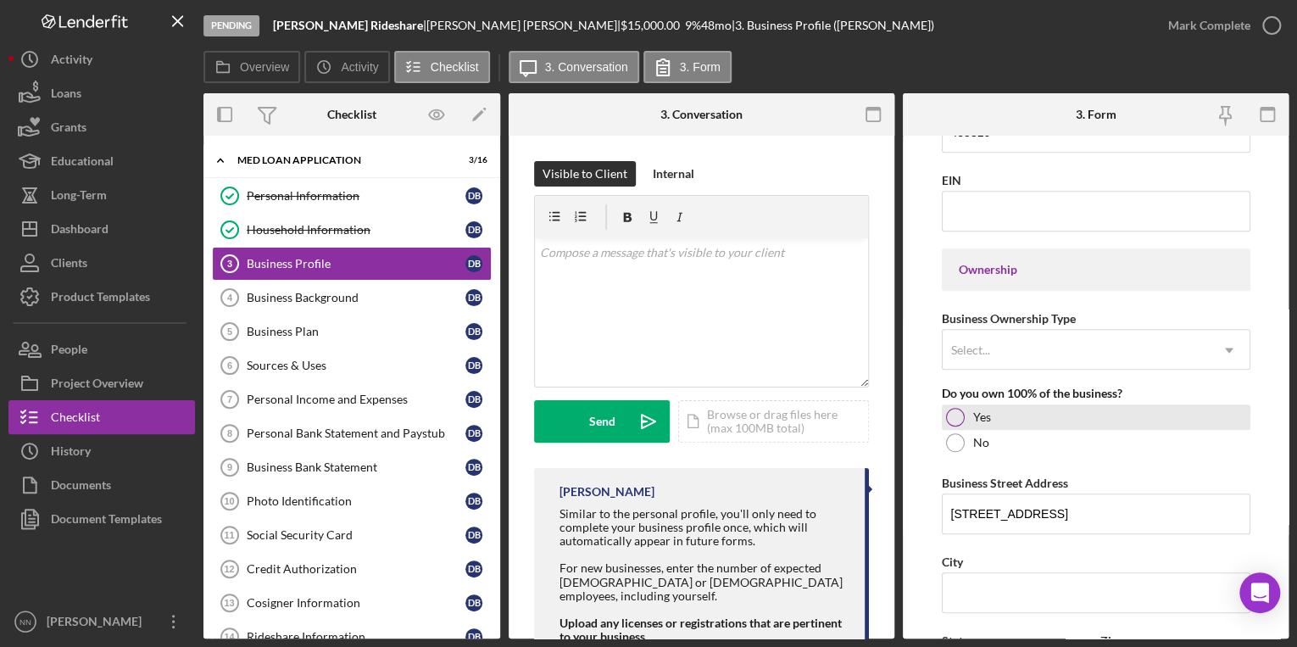
click at [979, 411] on label "Yes" at bounding box center [982, 417] width 18 height 14
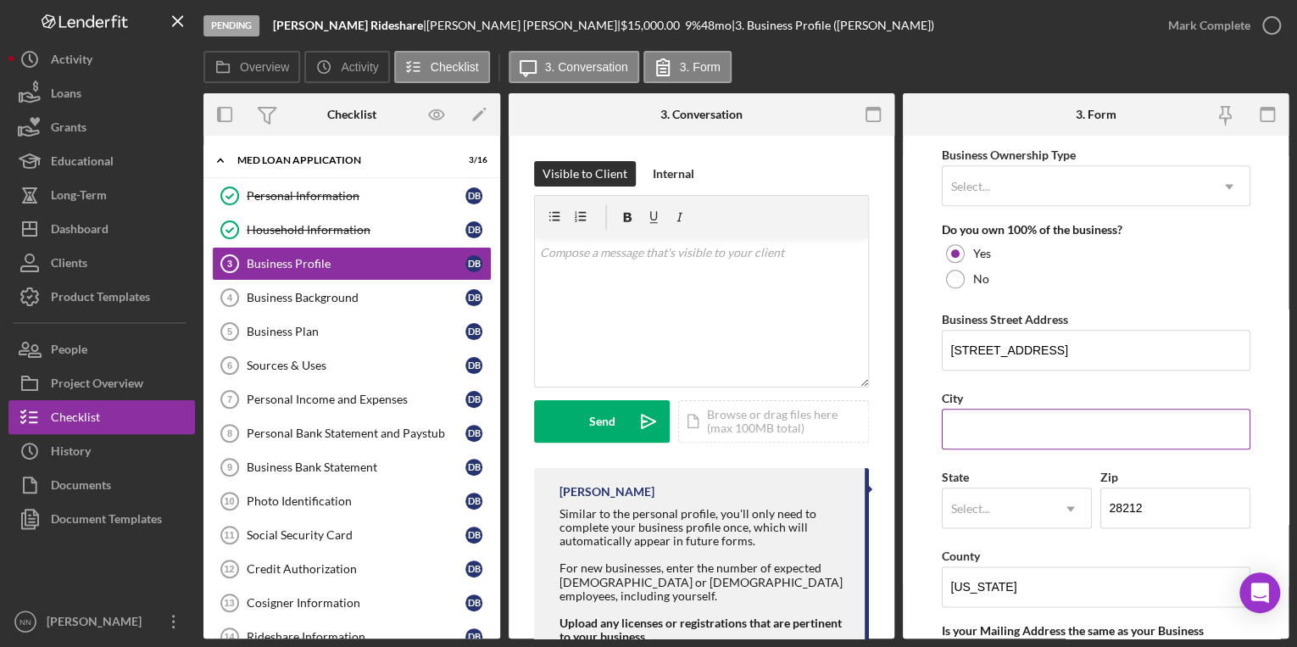
scroll to position [882, 0]
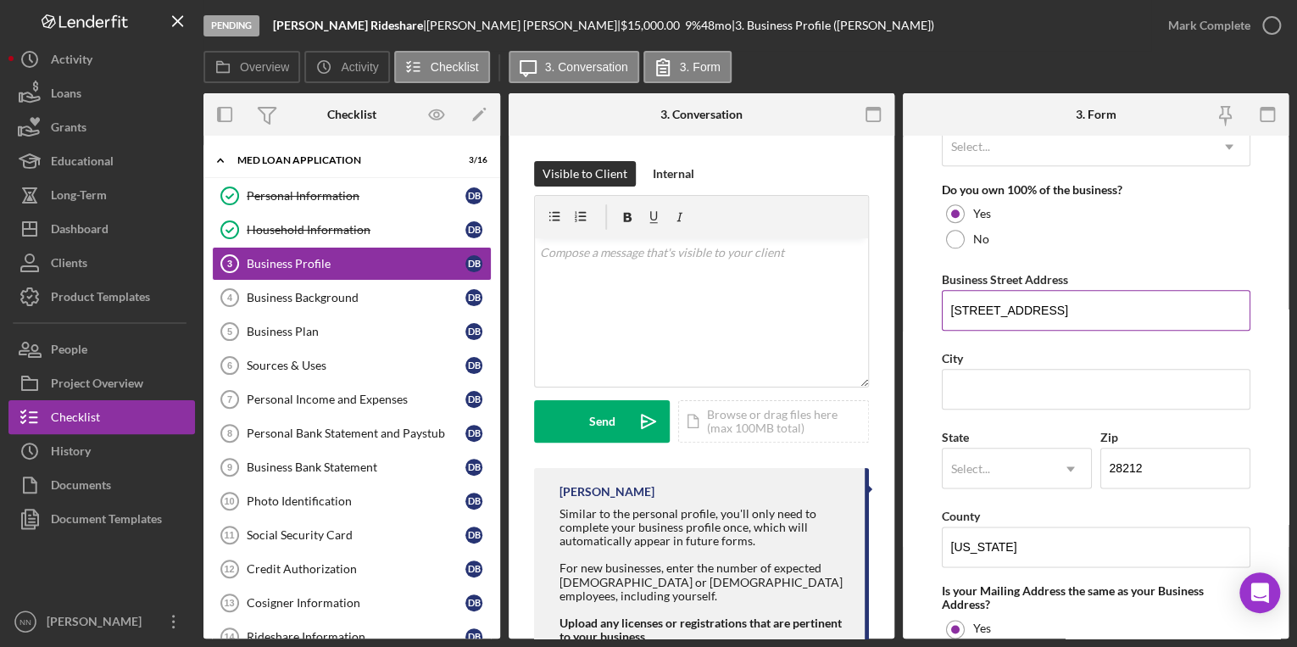
click at [1078, 285] on div "Business Street Address" at bounding box center [1096, 279] width 309 height 21
click at [1081, 301] on input "5423 Albemarle Rd" at bounding box center [1096, 310] width 309 height 41
click at [1082, 299] on input "5423 Albemarle Rd" at bounding box center [1096, 310] width 309 height 41
type input "5"
drag, startPoint x: 1088, startPoint y: 299, endPoint x: 1136, endPoint y: 304, distance: 47.7
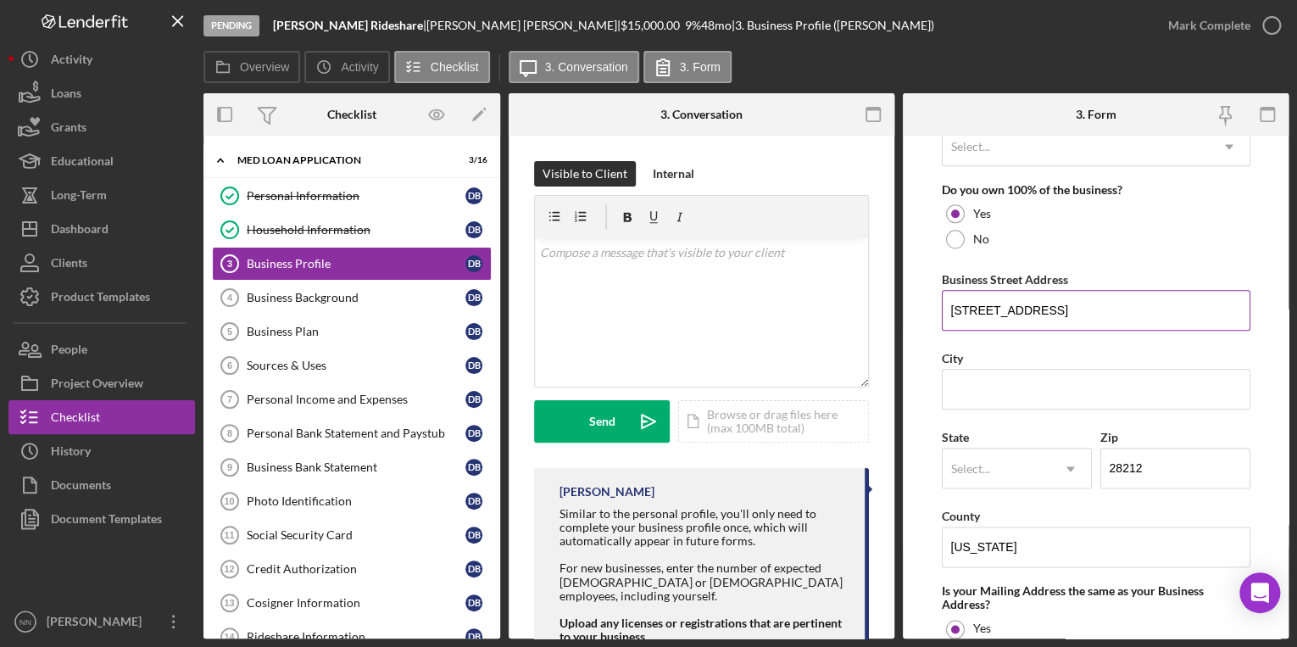
click at [1136, 304] on input "5423 Albelmarle Rd Apt P, Charlotte, NC, 28212" at bounding box center [1096, 310] width 309 height 41
type input "5423 Albelmarle Rd Apt P, , NC, 28212"
type input "Charlotte"
click at [1184, 312] on input "5423 Albelmarle Rd Apt P, , NC, 28212" at bounding box center [1096, 310] width 309 height 41
drag, startPoint x: 1179, startPoint y: 309, endPoint x: 1150, endPoint y: 306, distance: 28.9
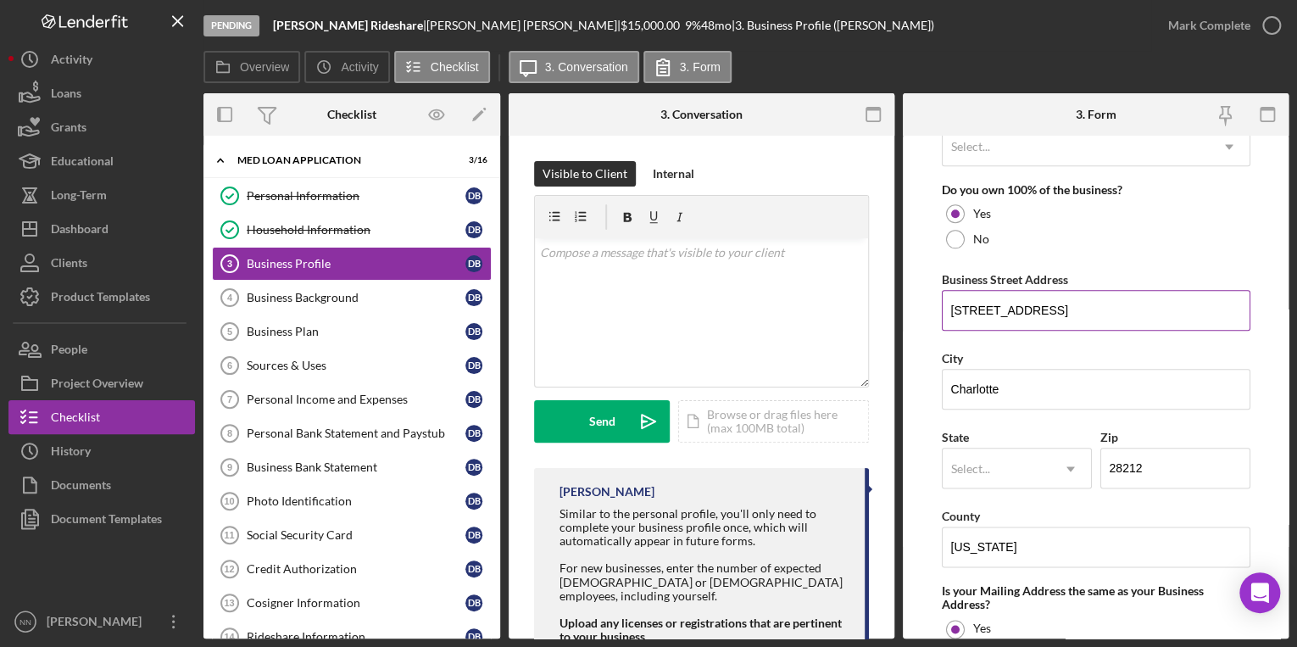
click at [1150, 306] on input "5423 Albelmarle Rd Apt P, , NC, 28212" at bounding box center [1096, 310] width 309 height 41
drag, startPoint x: 1088, startPoint y: 309, endPoint x: 1187, endPoint y: 326, distance: 99.8
click at [1187, 326] on input "5423 Albelmarle Rd Apt P, , NC, 28212" at bounding box center [1096, 310] width 309 height 41
click at [1052, 306] on input "5423 Albelmarle Rd Apt P" at bounding box center [1096, 310] width 309 height 41
type input "5423 Albelmarle Rd, Apt P"
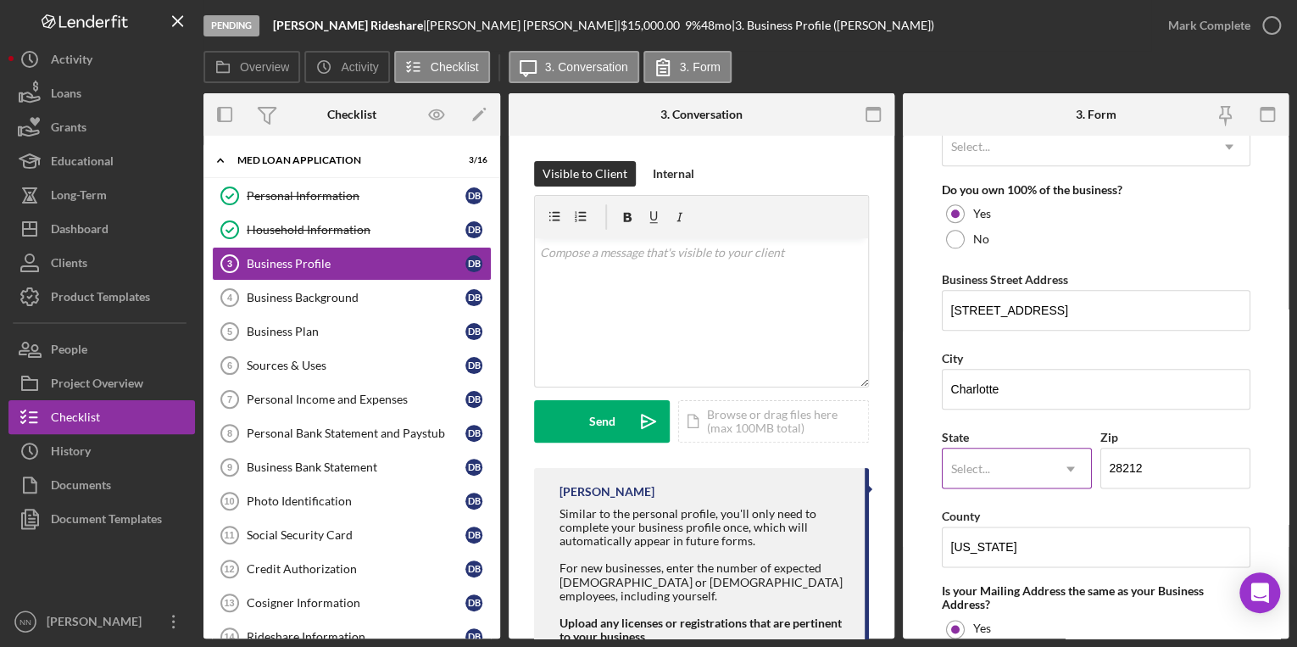
click at [1000, 458] on div "Select..." at bounding box center [997, 468] width 108 height 39
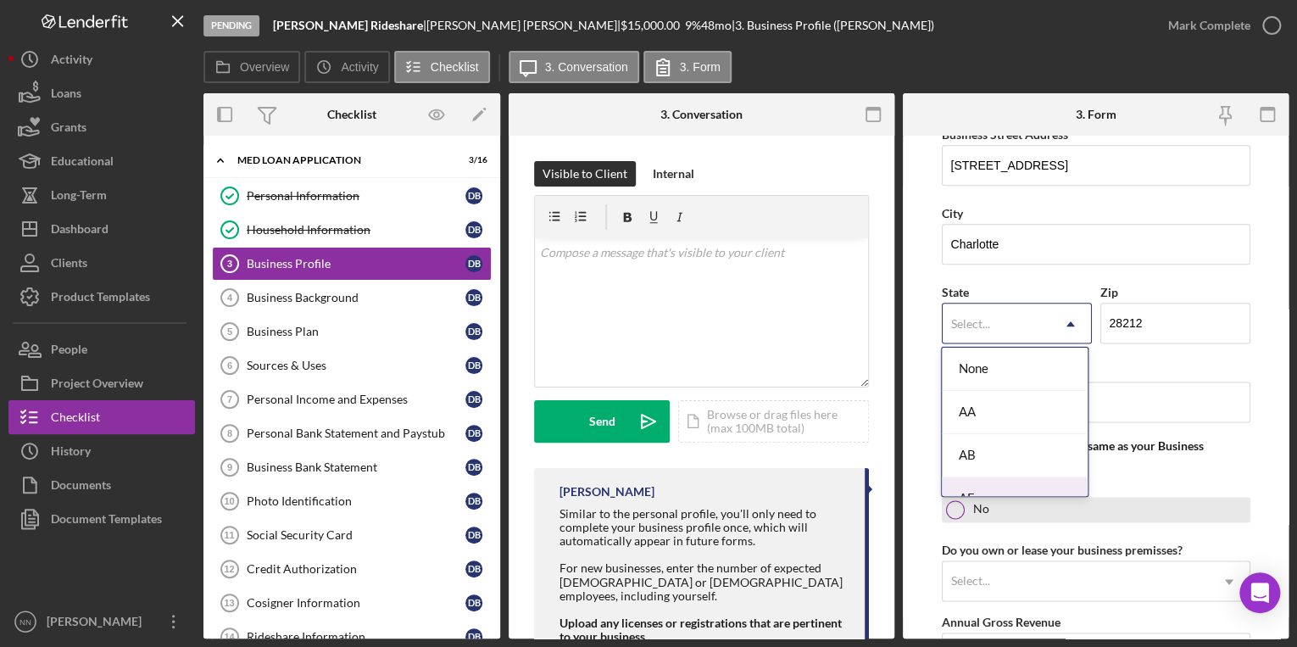
scroll to position [1085, 0]
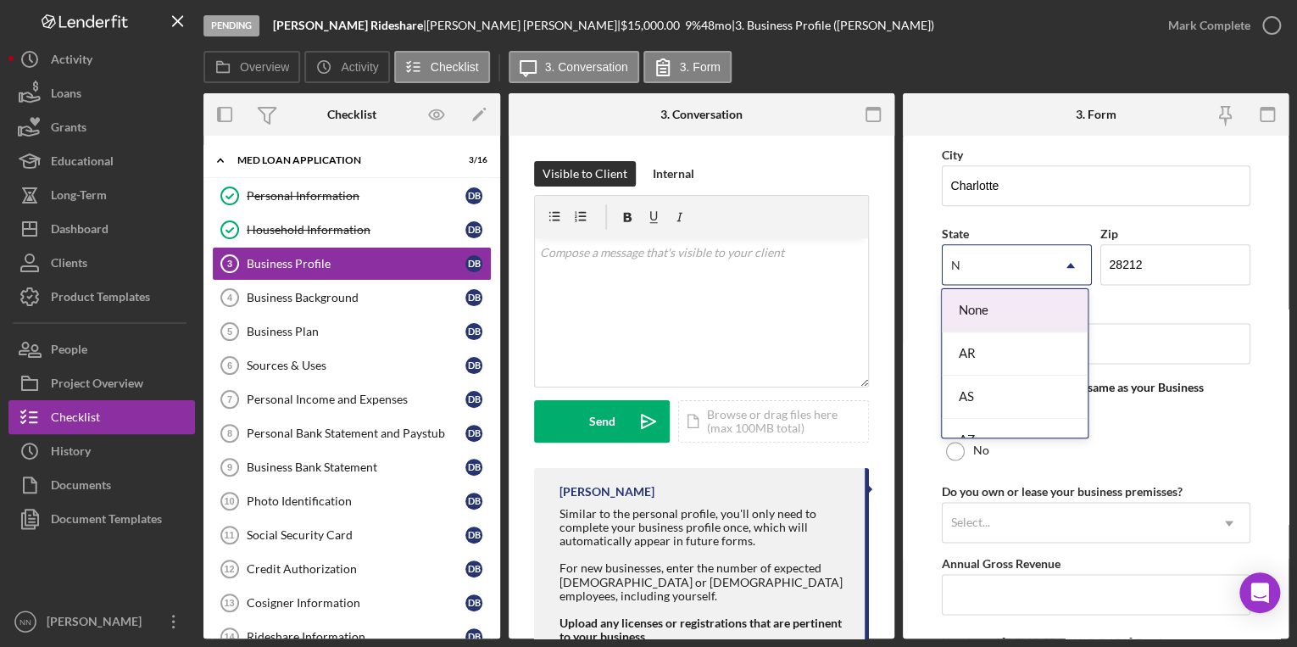
type input "NC"
click at [1026, 311] on div "NC" at bounding box center [1015, 310] width 147 height 43
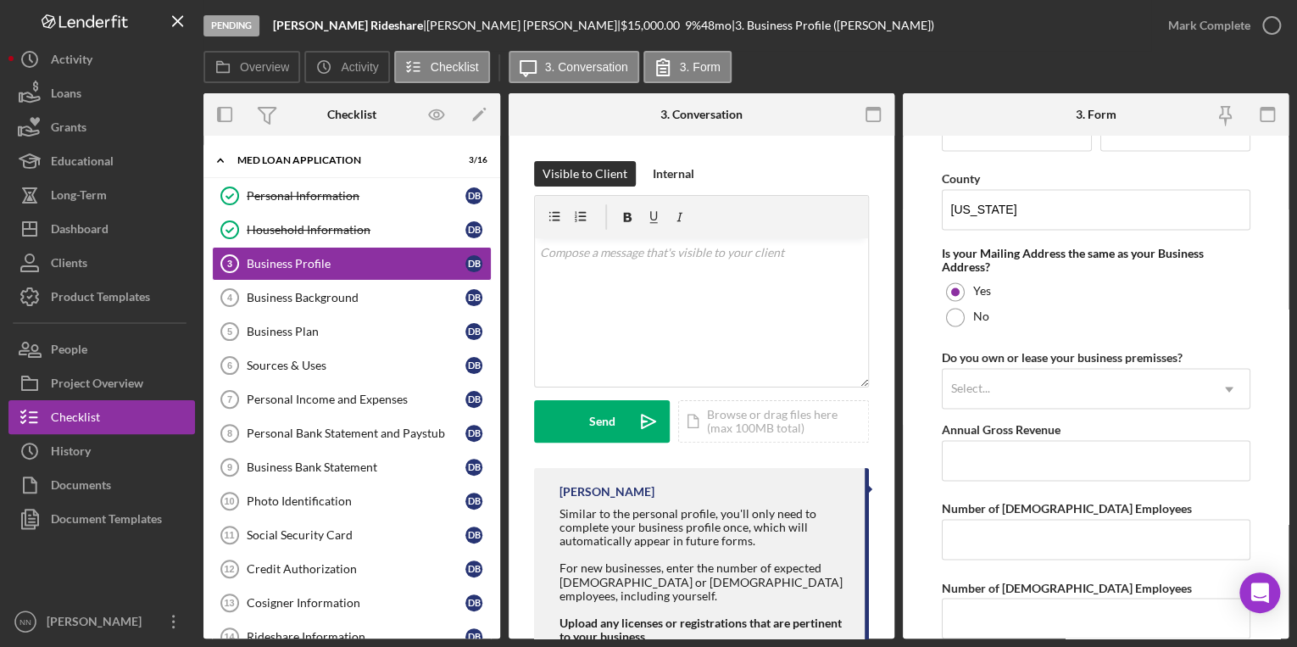
scroll to position [1221, 0]
click at [1057, 387] on div "Select..." at bounding box center [1076, 387] width 266 height 39
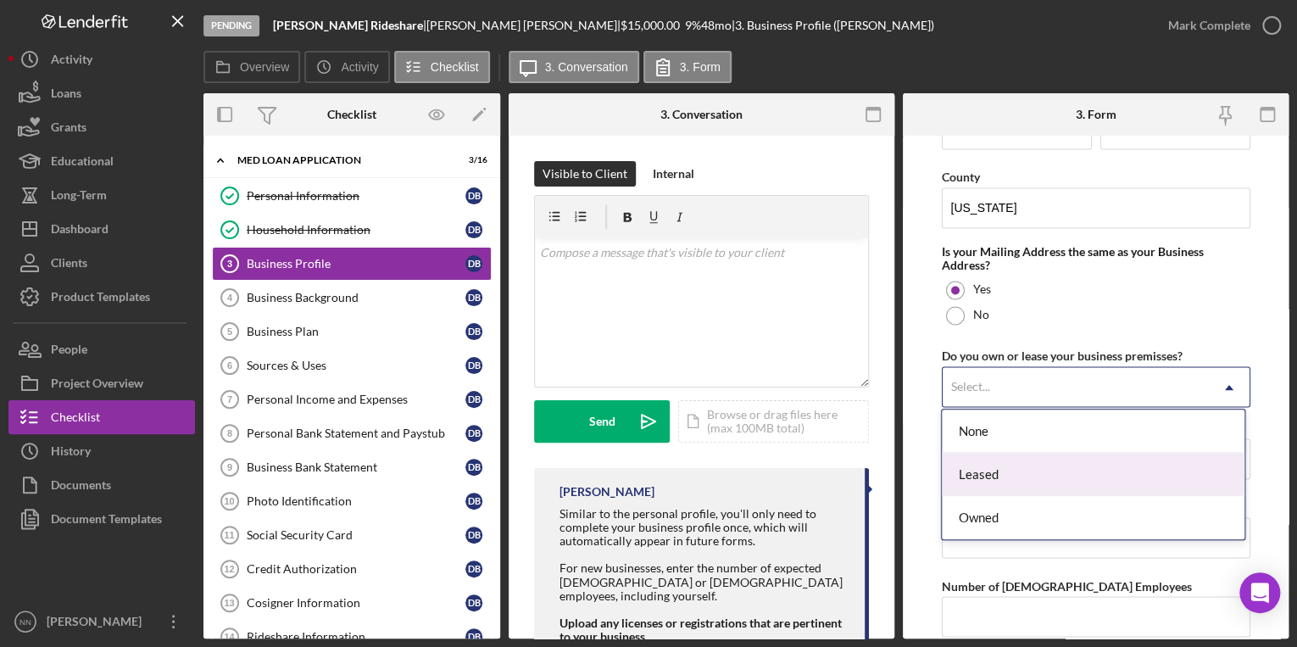
click at [1031, 468] on div "Leased" at bounding box center [1093, 474] width 303 height 43
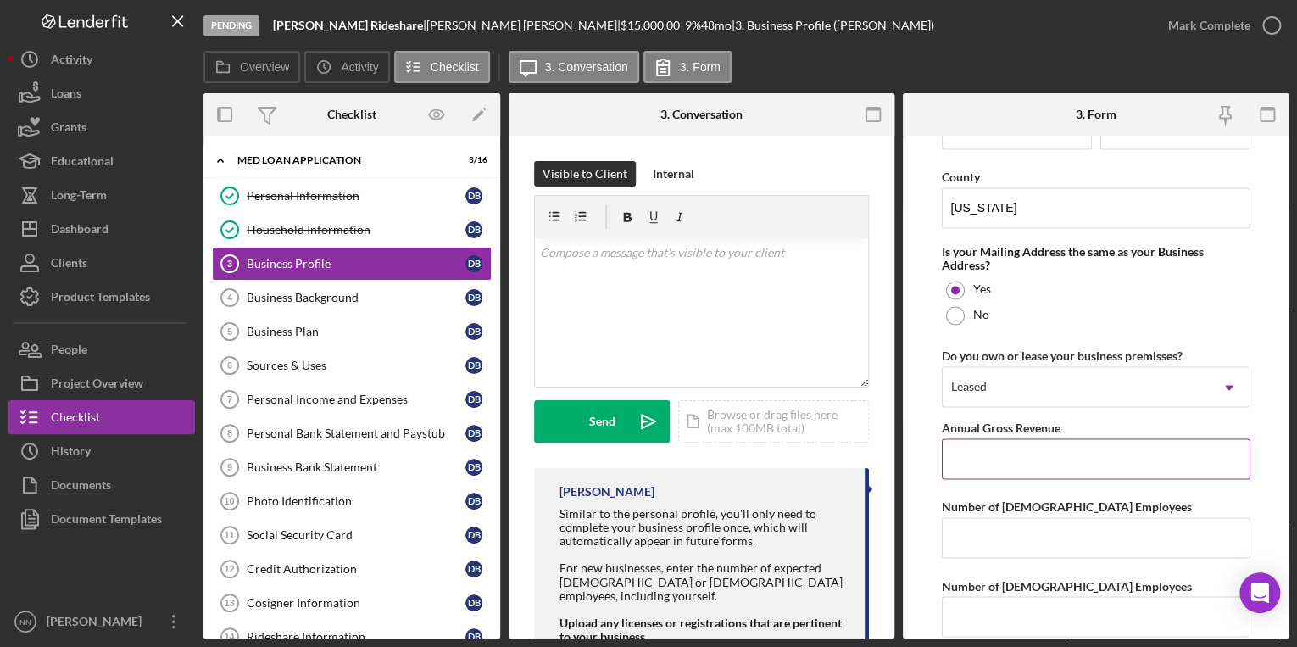
click at [1019, 455] on input "Annual Gross Revenue" at bounding box center [1096, 458] width 309 height 41
type input "$20,000"
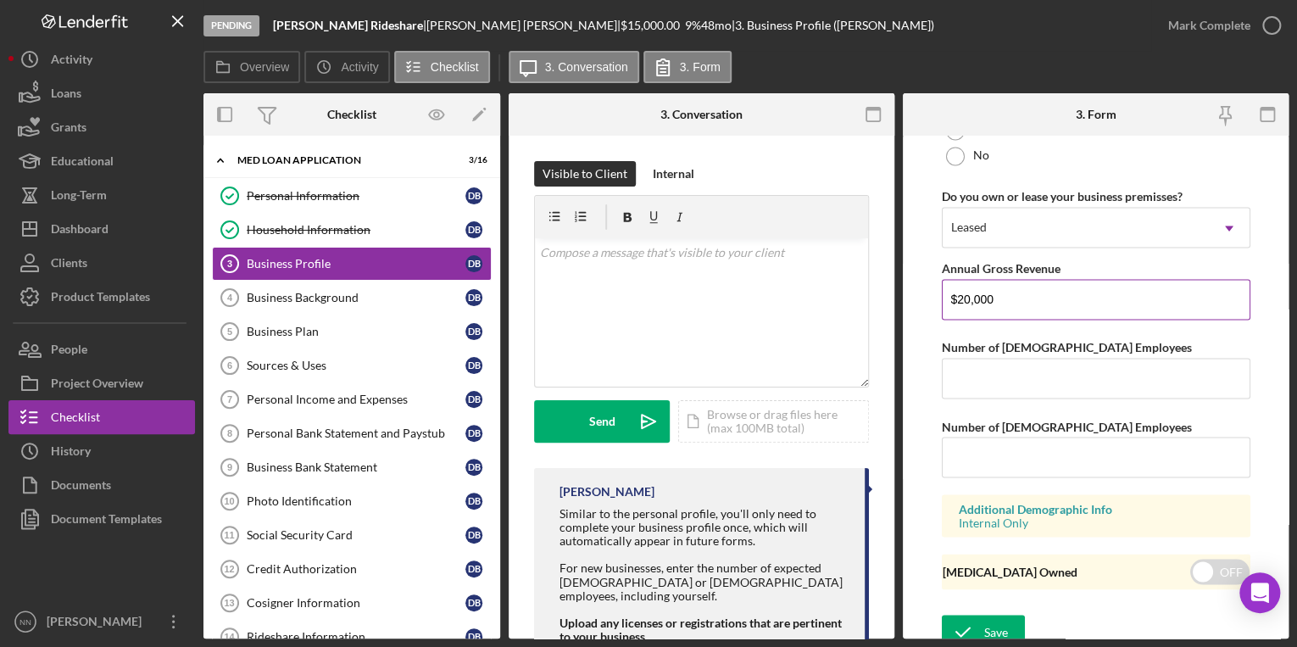
scroll to position [1387, 0]
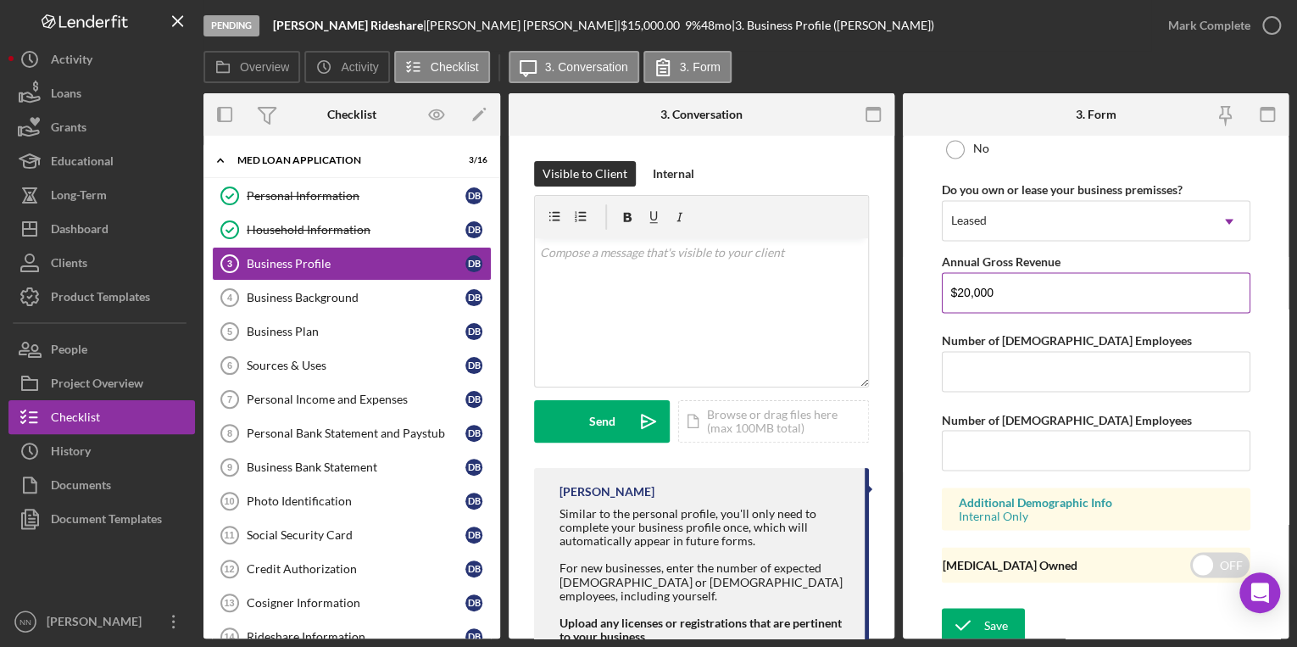
drag, startPoint x: 1005, startPoint y: 291, endPoint x: 943, endPoint y: 291, distance: 62.7
click at [943, 291] on input "$20,000" at bounding box center [1096, 292] width 309 height 41
click at [979, 367] on input "Number of Full-Time Employees" at bounding box center [1096, 371] width 309 height 41
type input "1"
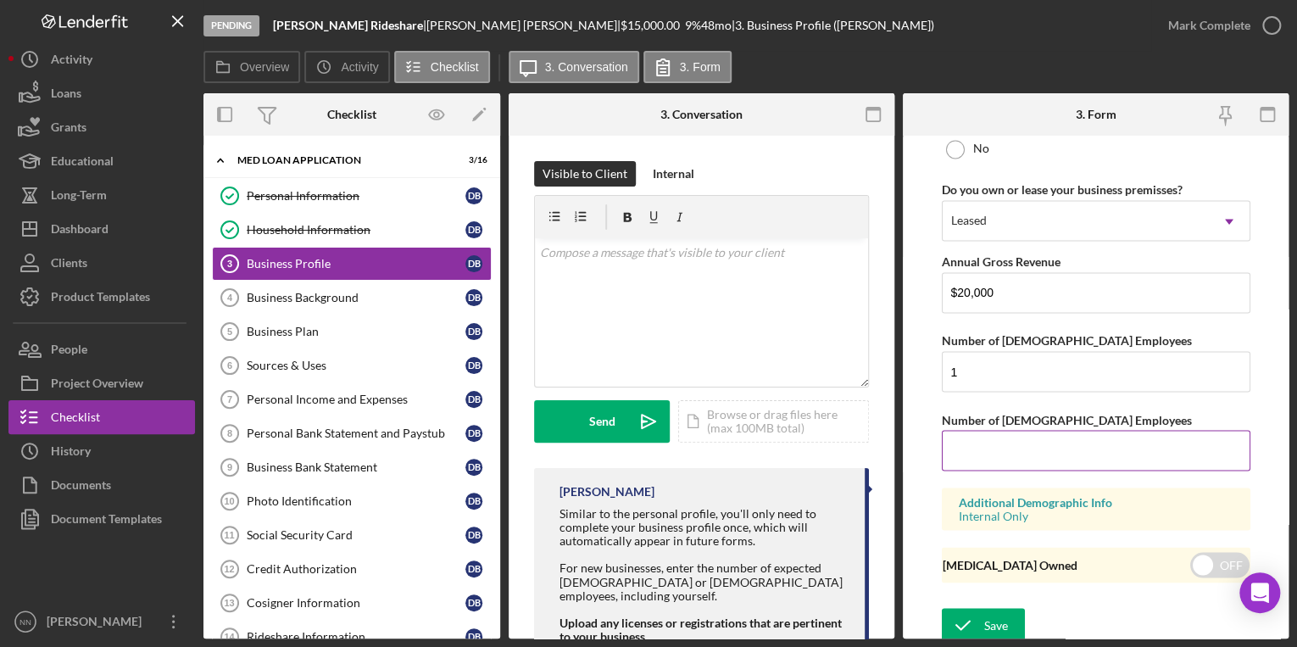
drag, startPoint x: 1091, startPoint y: 397, endPoint x: 1029, endPoint y: 453, distance: 83.4
click at [1029, 453] on input "Number of Part-Time Employees" at bounding box center [1096, 450] width 309 height 41
type input "0"
click at [1278, 318] on form "Business Name Borjas Rideshare DBA Business Start Date 07/24/2025 Legal Structu…" at bounding box center [1096, 387] width 386 height 503
click at [1228, 565] on input "checkbox" at bounding box center [1219, 564] width 59 height 25
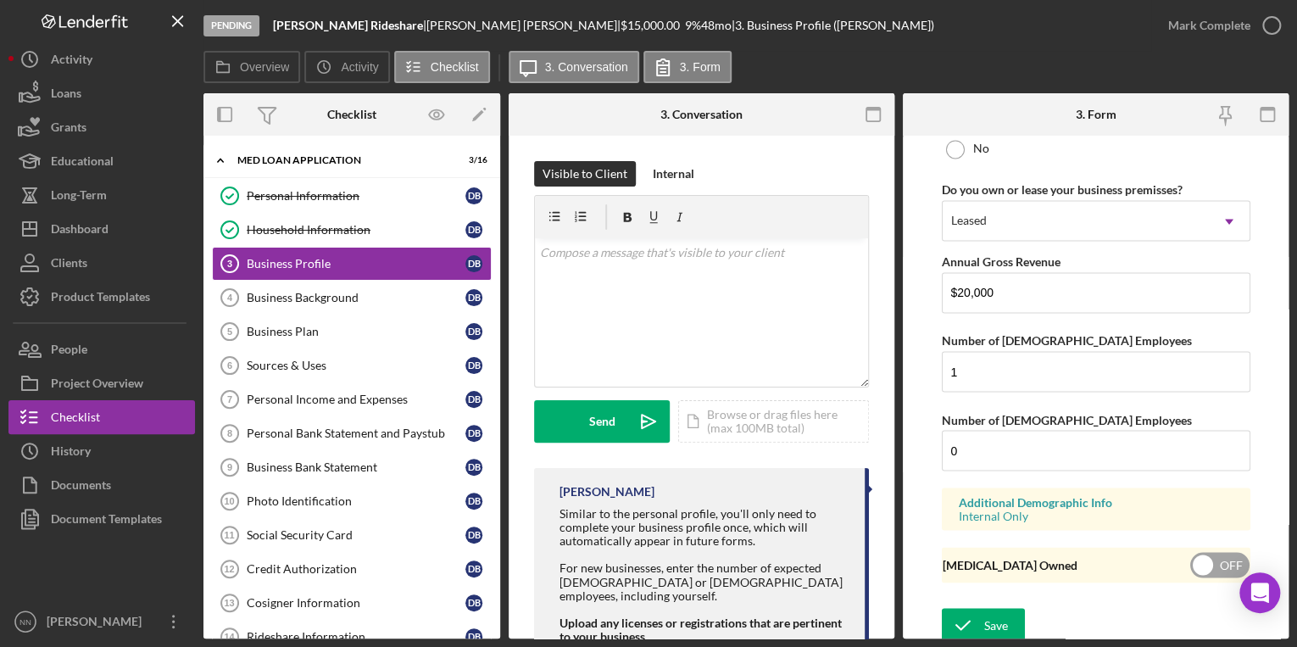
checkbox input "true"
click at [988, 623] on div "Save" at bounding box center [996, 625] width 24 height 34
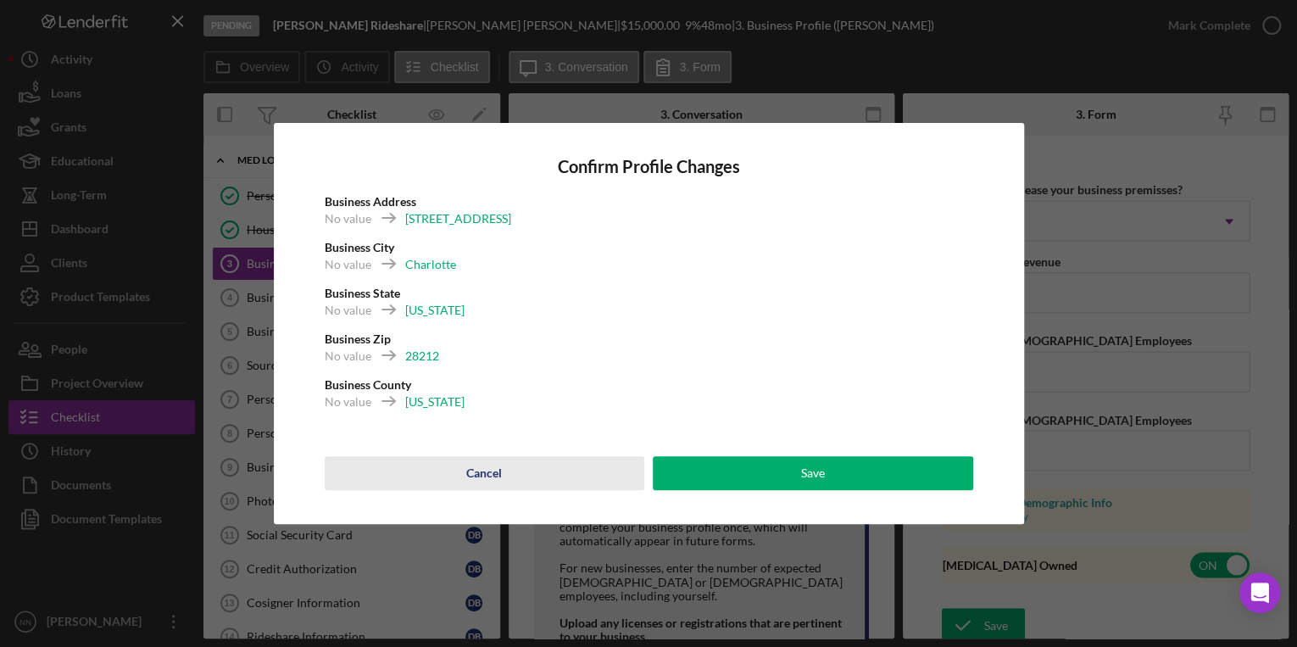
click at [491, 478] on div "Cancel" at bounding box center [484, 473] width 36 height 34
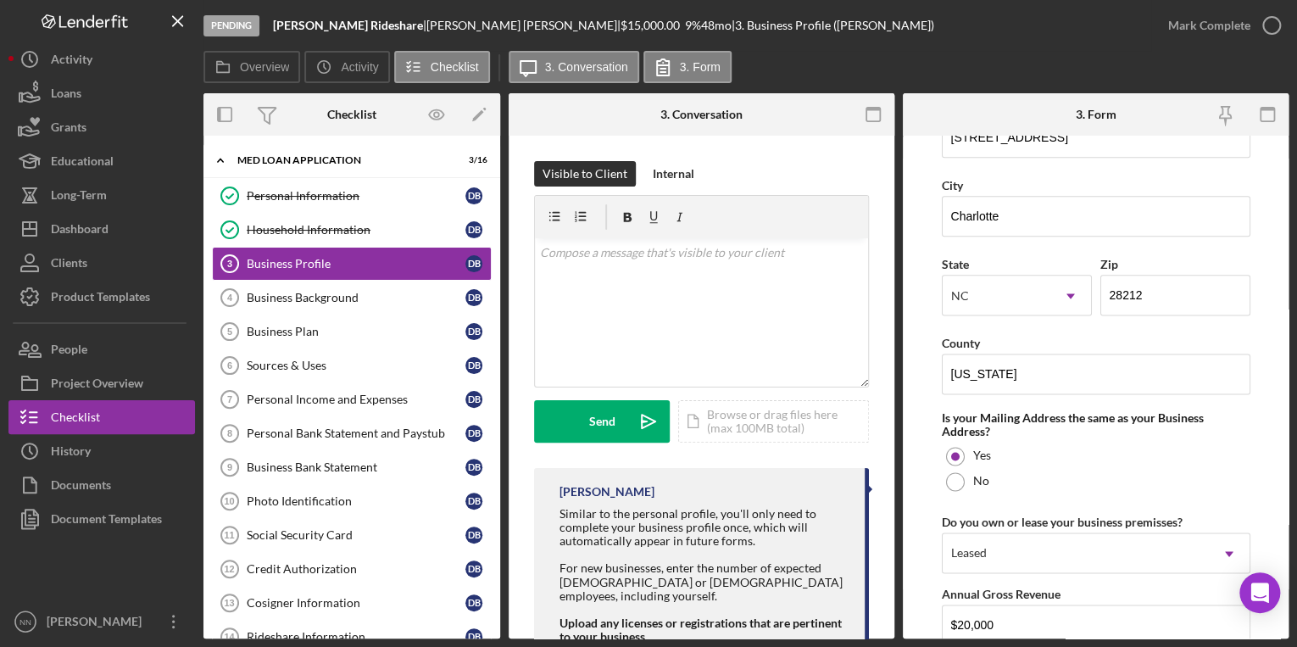
scroll to position [912, 0]
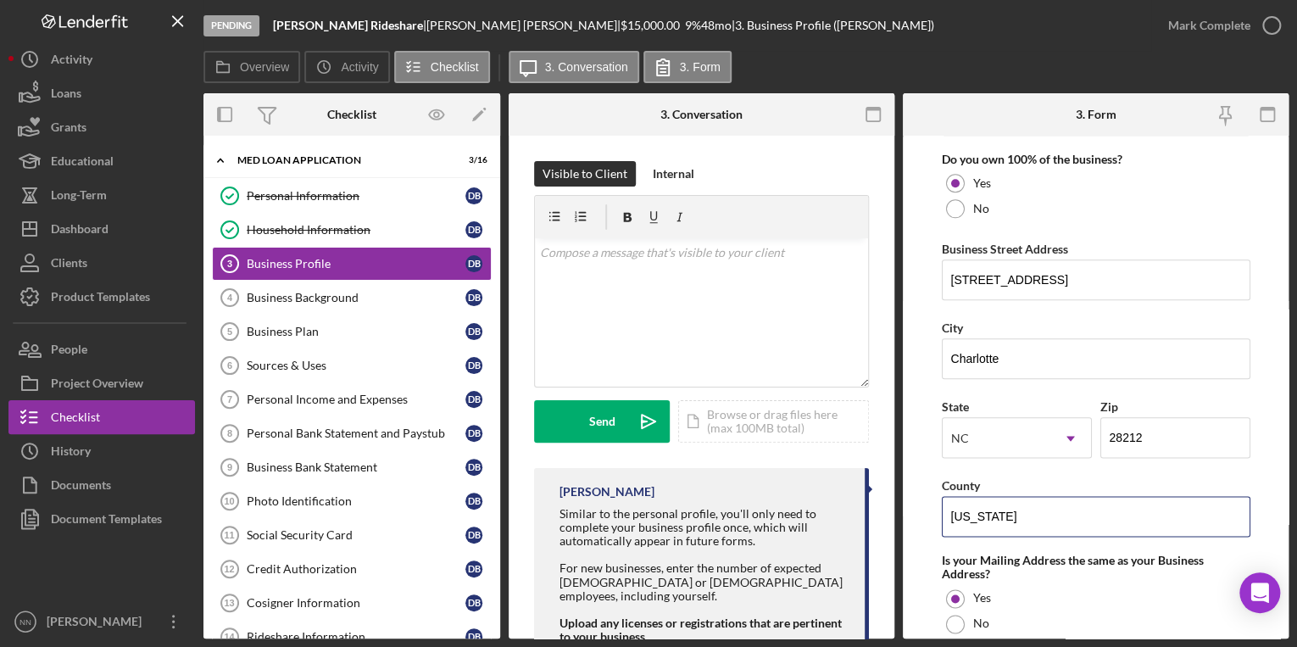
drag, startPoint x: 1025, startPoint y: 509, endPoint x: 926, endPoint y: 487, distance: 101.4
click at [926, 487] on form "Business Name Borjas Rideshare DBA Business Start Date 07/24/2025 Legal Structu…" at bounding box center [1096, 387] width 386 height 503
type input "Mecklenburg"
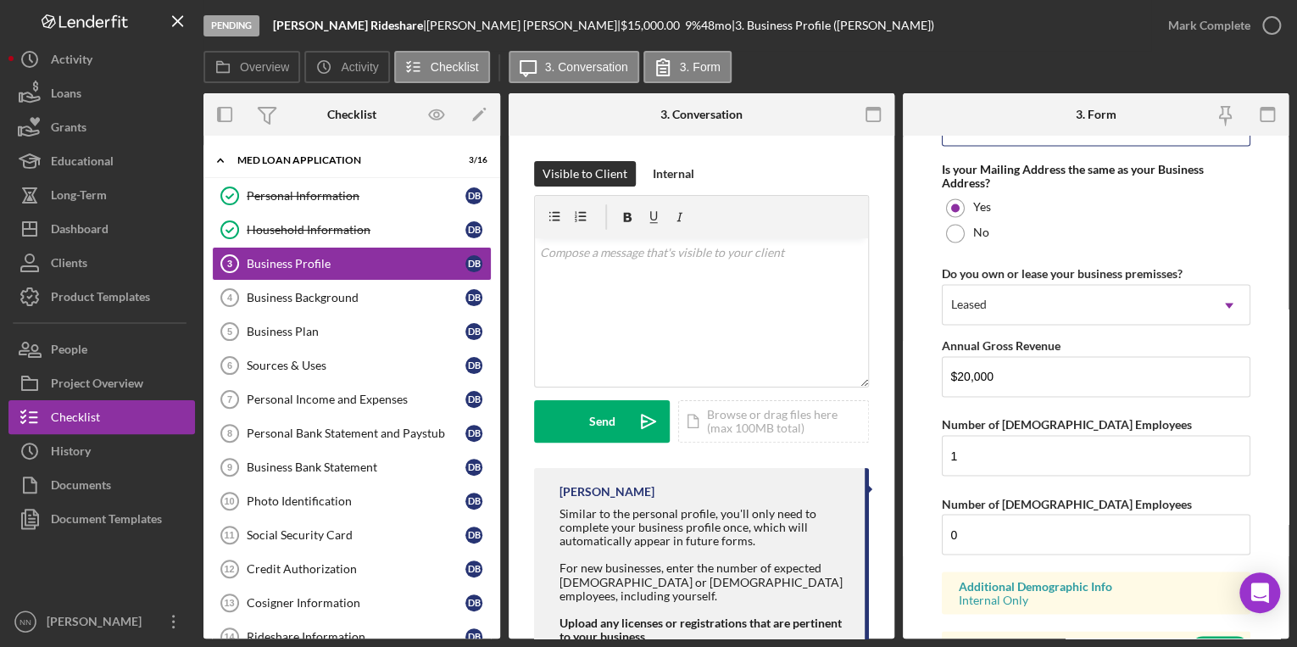
scroll to position [1387, 0]
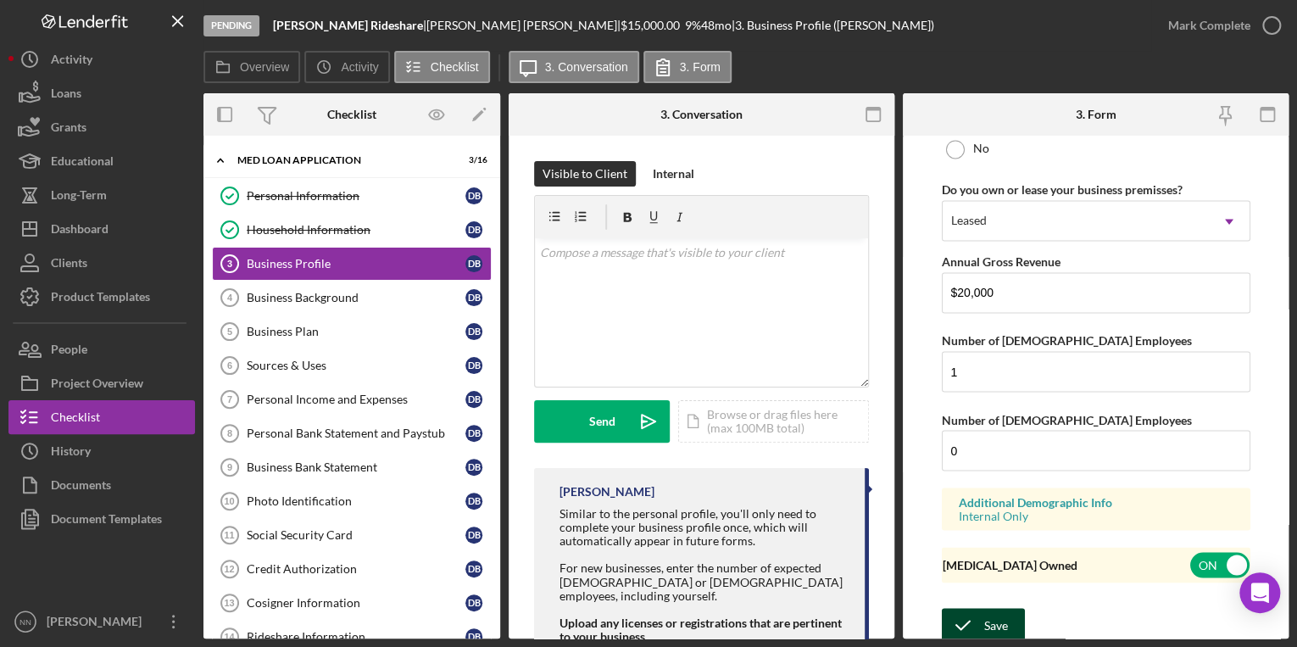
click at [974, 614] on icon "submit" at bounding box center [963, 625] width 42 height 42
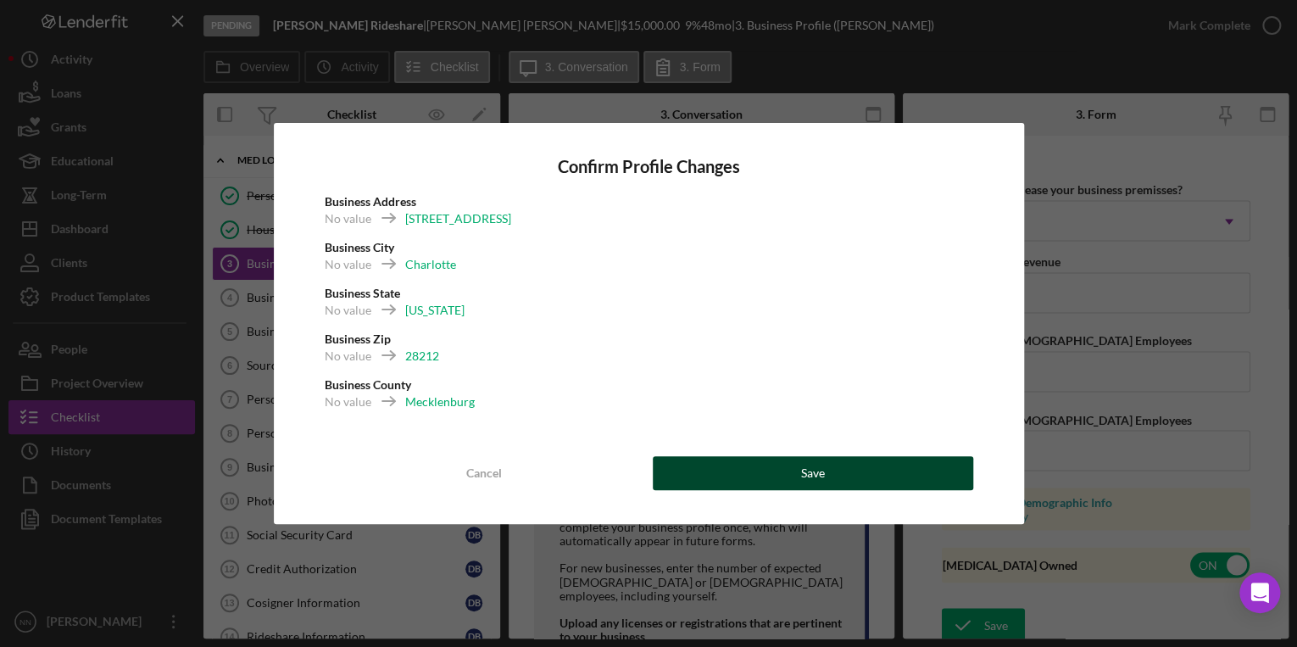
click at [788, 465] on button "Save" at bounding box center [813, 473] width 320 height 34
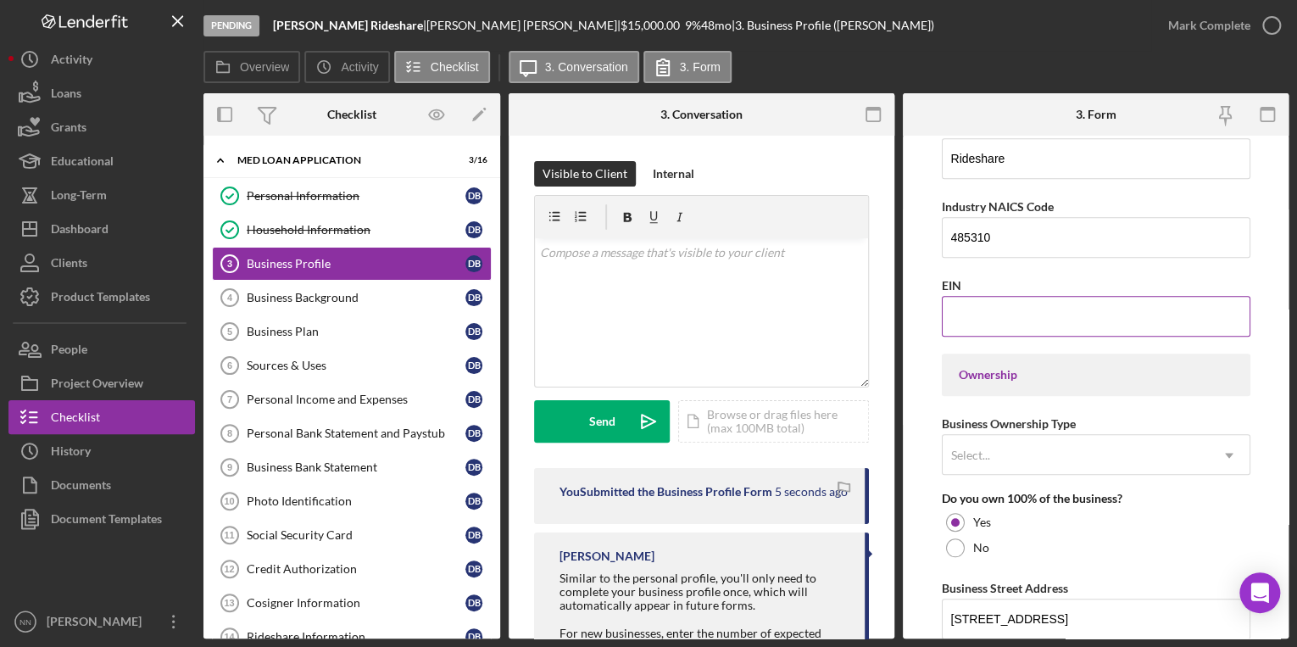
scroll to position [98, 0]
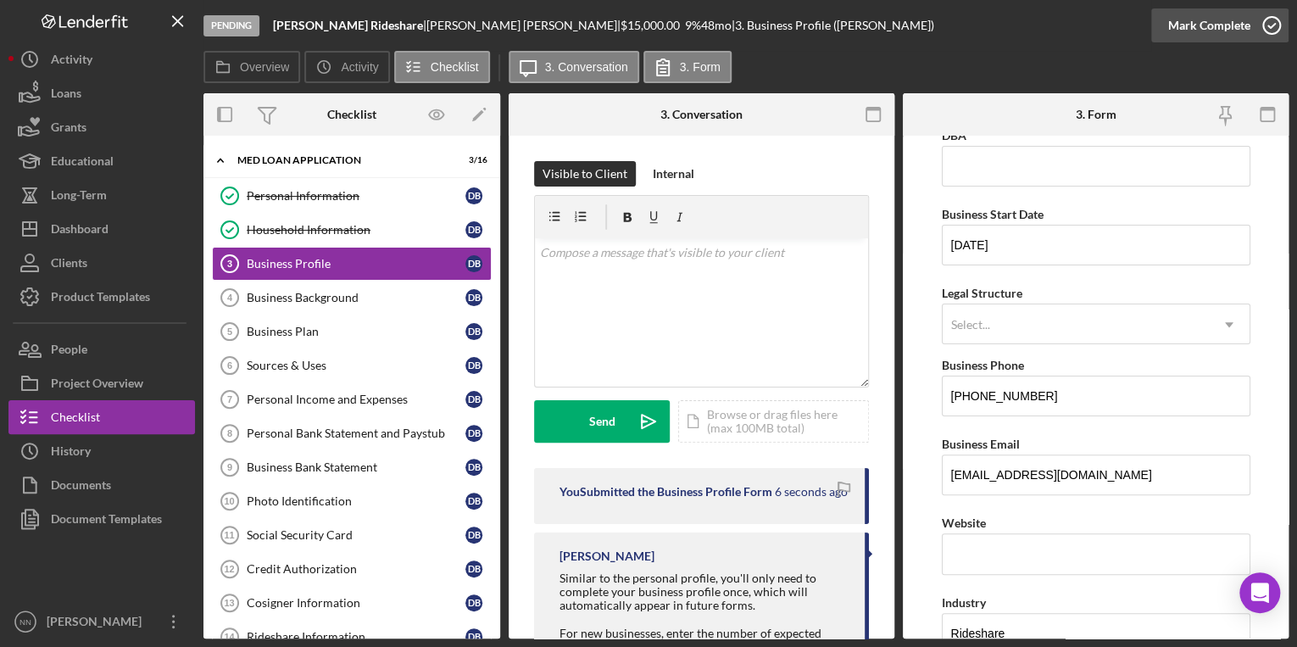
click at [1249, 22] on button "Mark Complete" at bounding box center [1219, 25] width 137 height 34
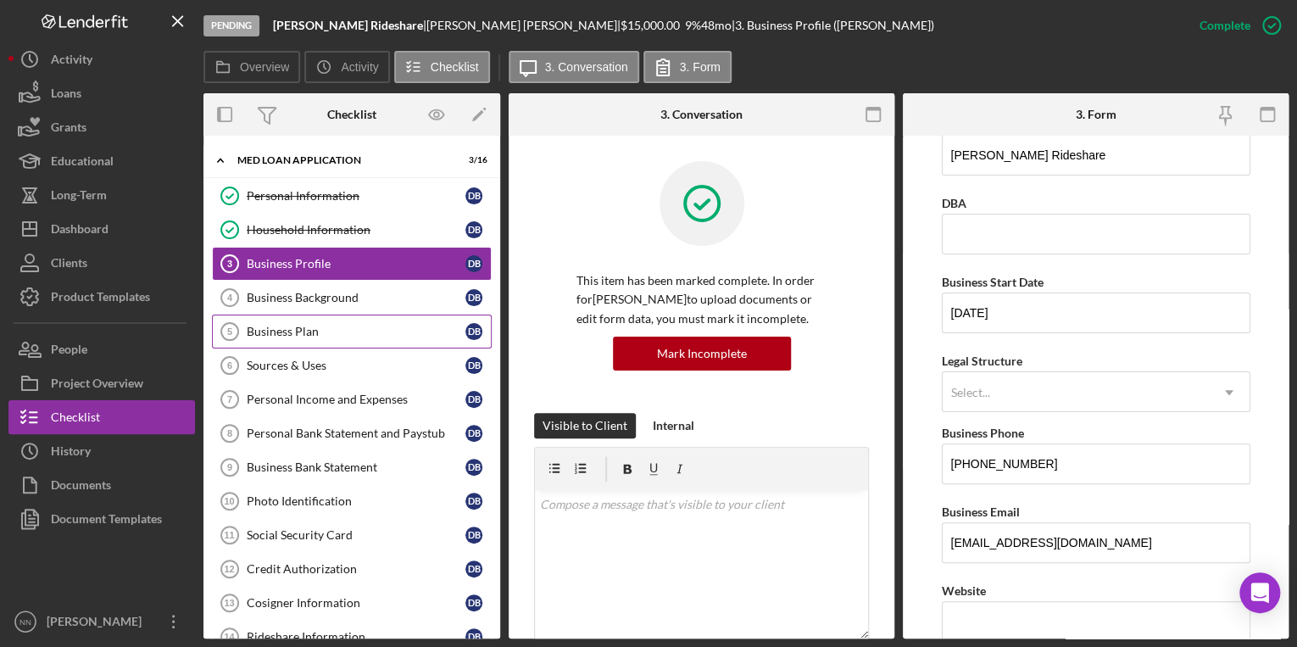
scroll to position [166, 0]
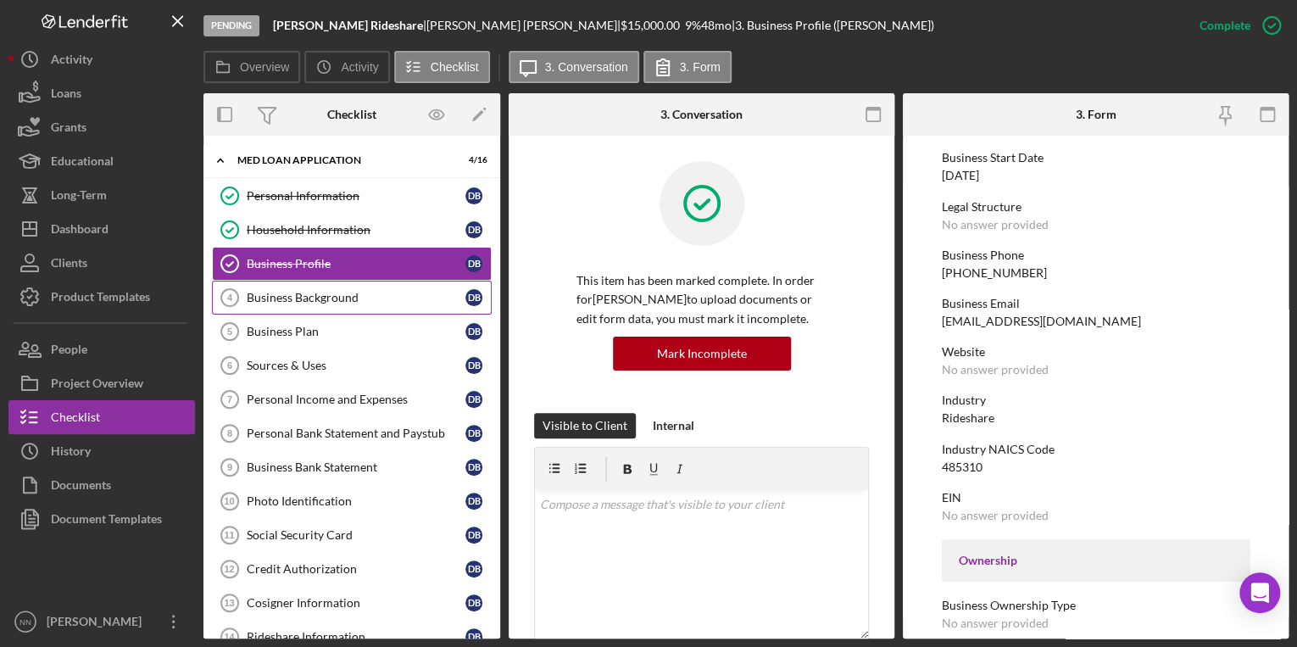
click at [359, 291] on div "Business Background" at bounding box center [356, 298] width 219 height 14
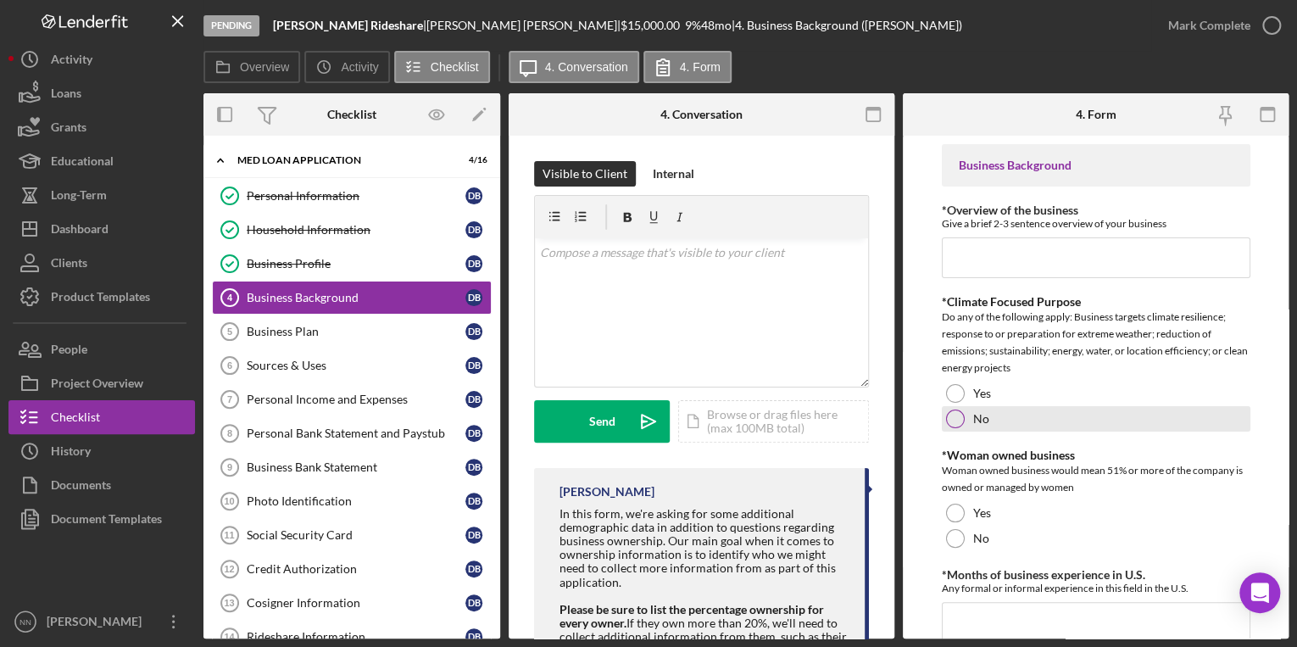
click at [973, 415] on label "No" at bounding box center [981, 419] width 16 height 14
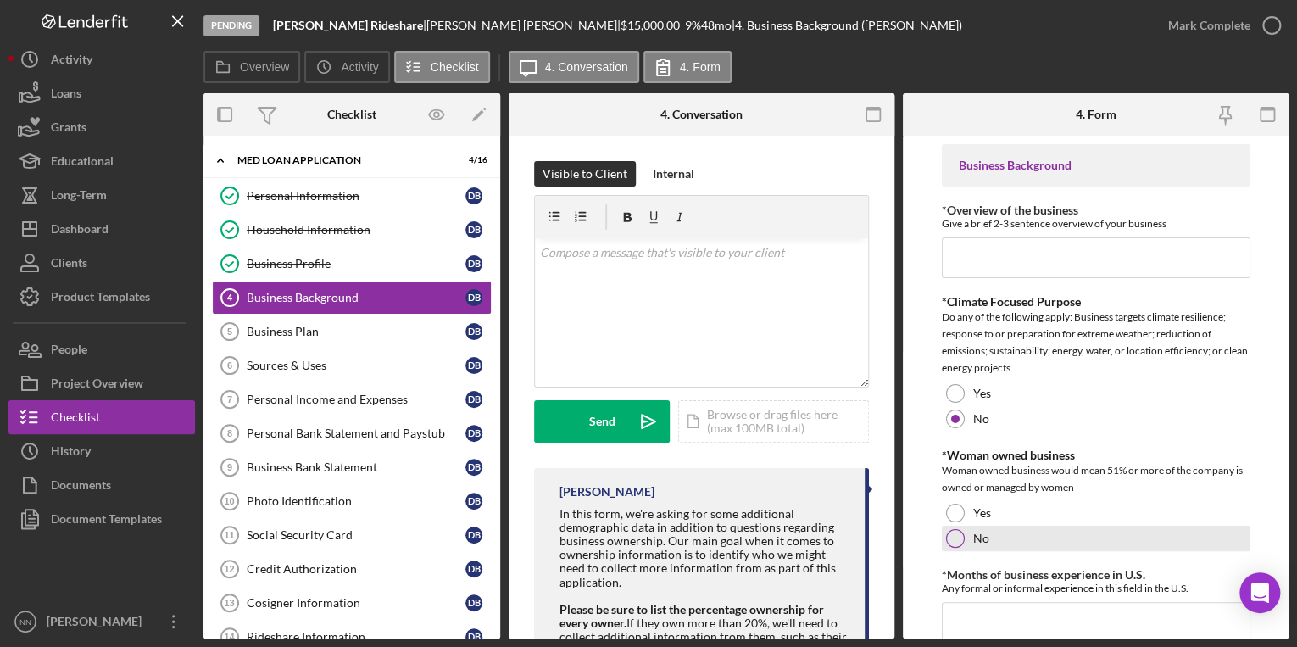
click at [973, 537] on label "No" at bounding box center [981, 539] width 16 height 14
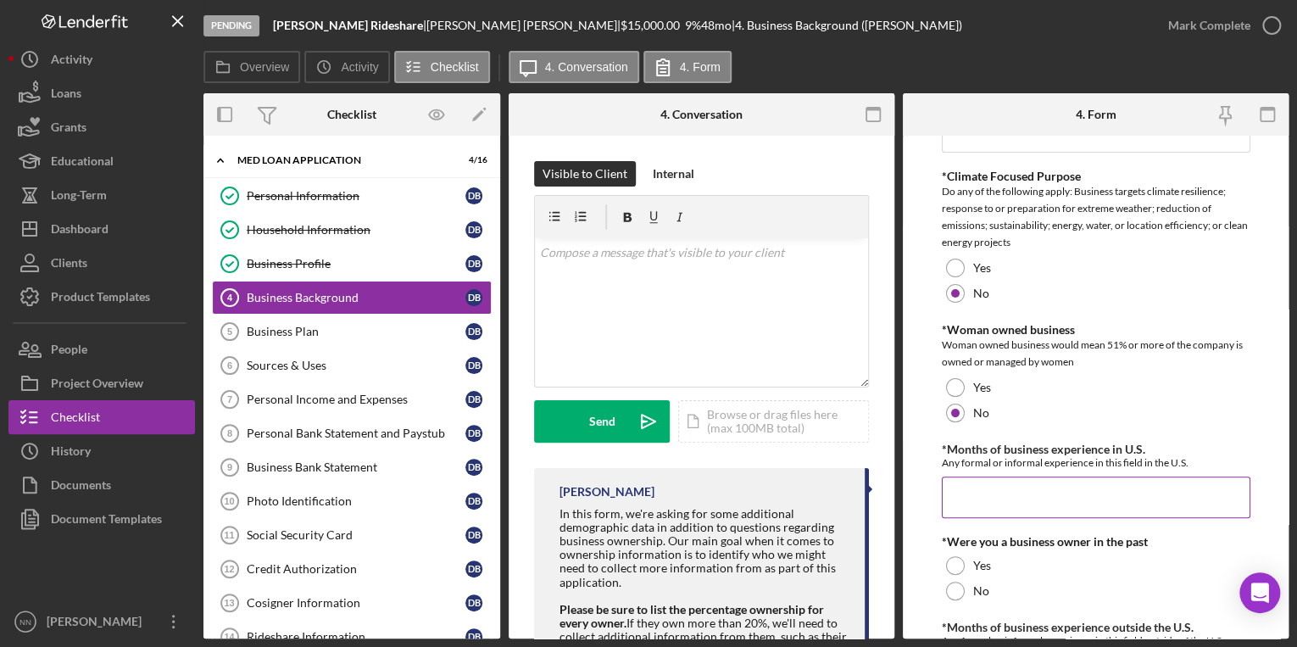
scroll to position [136, 0]
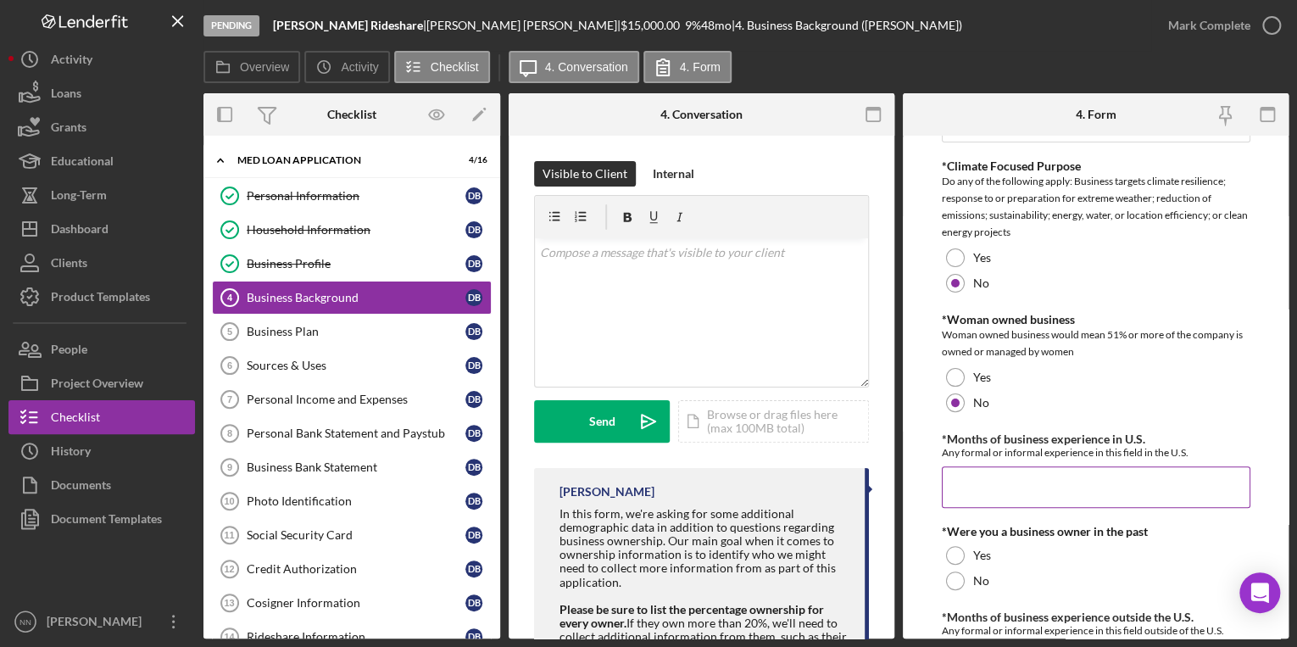
click at [998, 482] on input "*Months of business experience in U.S." at bounding box center [1096, 486] width 309 height 41
type input "0"
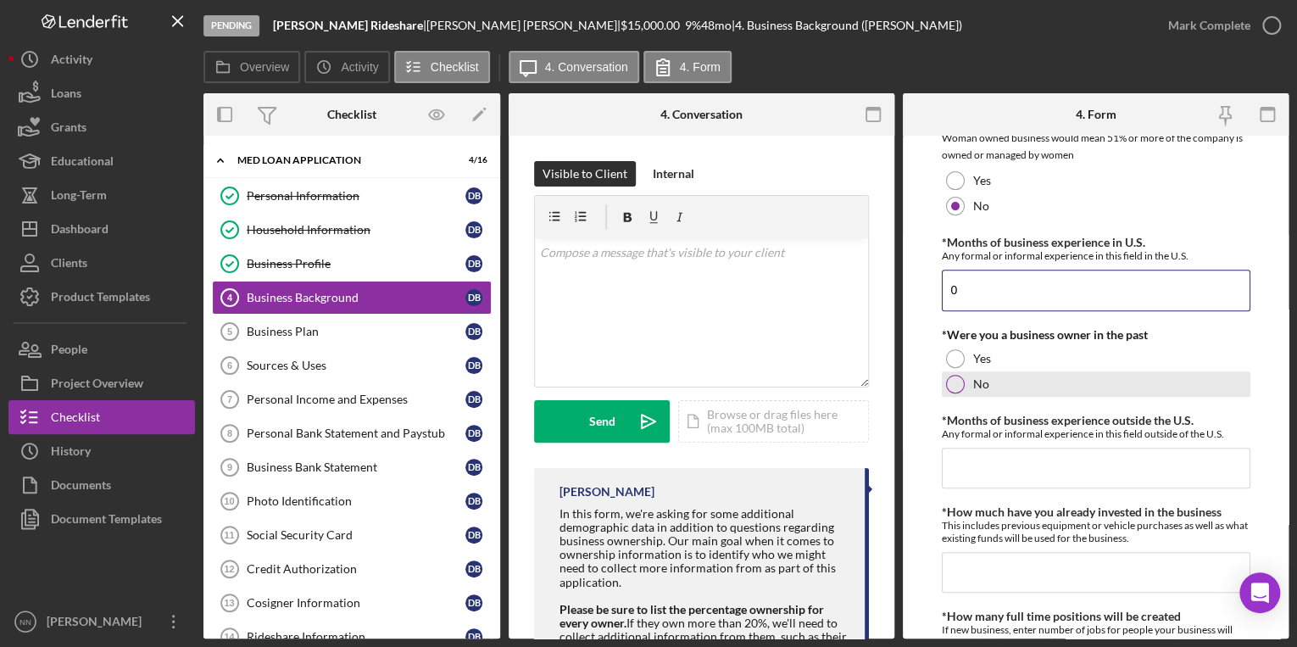
scroll to position [339, 0]
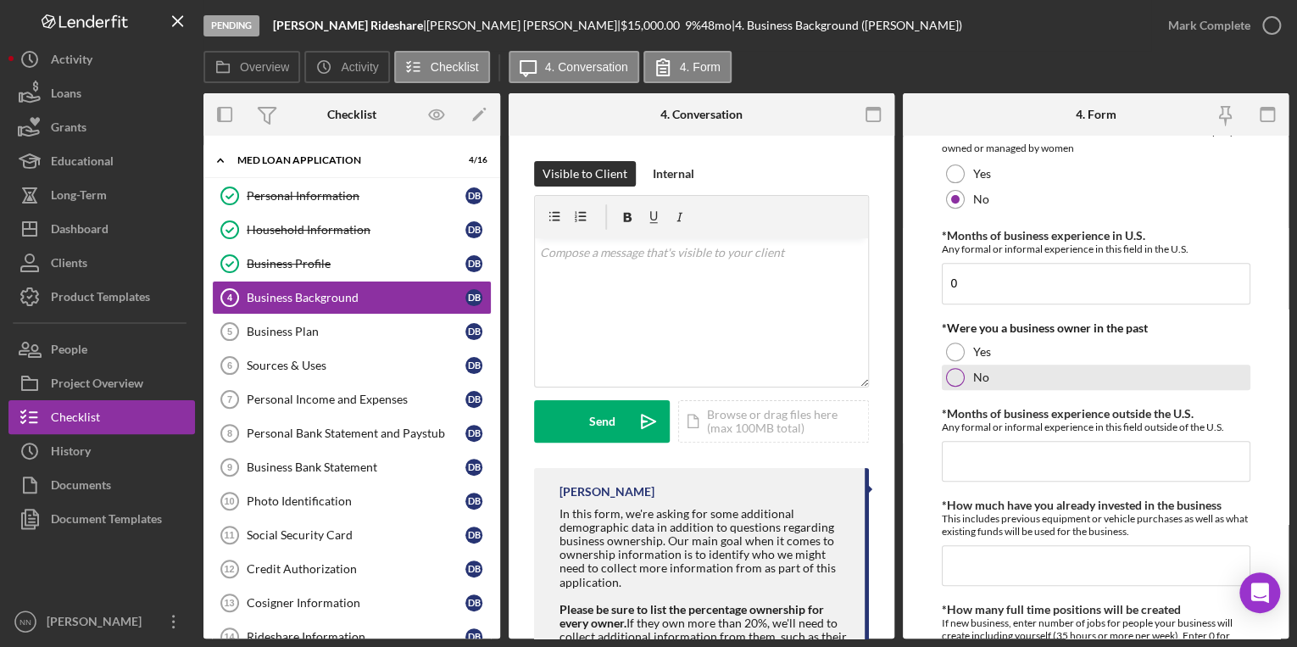
click at [1011, 383] on div "No" at bounding box center [1096, 377] width 309 height 25
click at [1024, 475] on input "*Months of business experience outside the U.S." at bounding box center [1096, 461] width 309 height 41
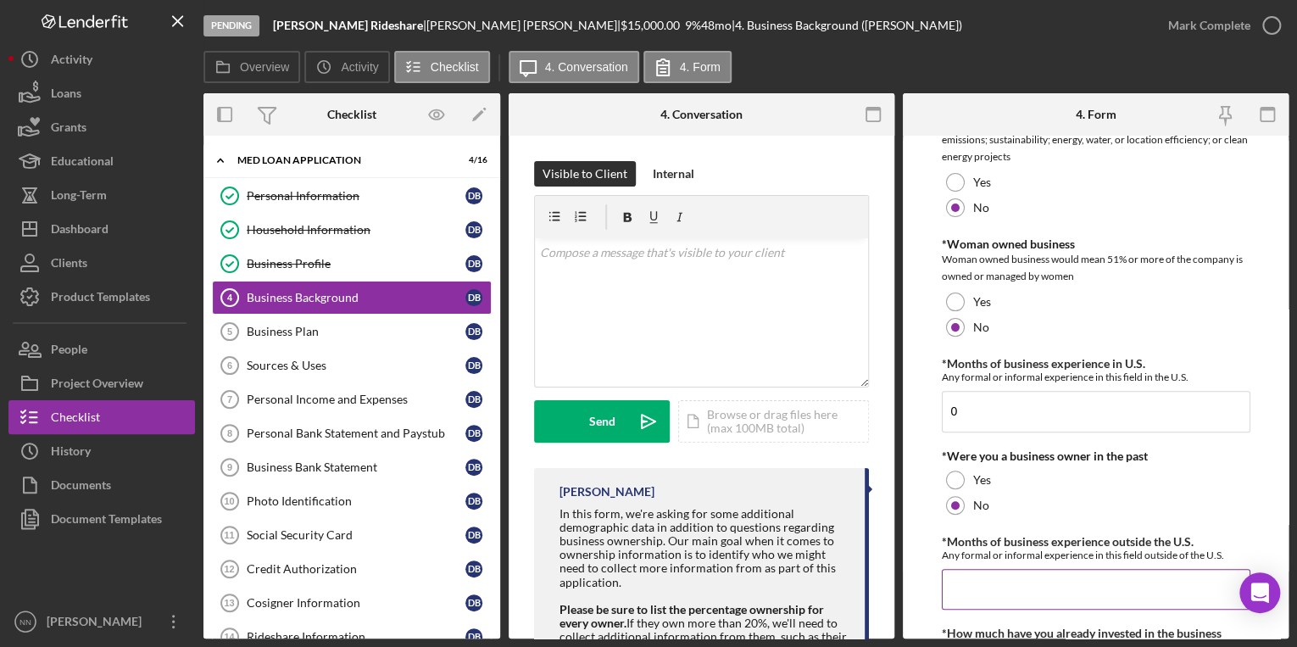
scroll to position [0, 0]
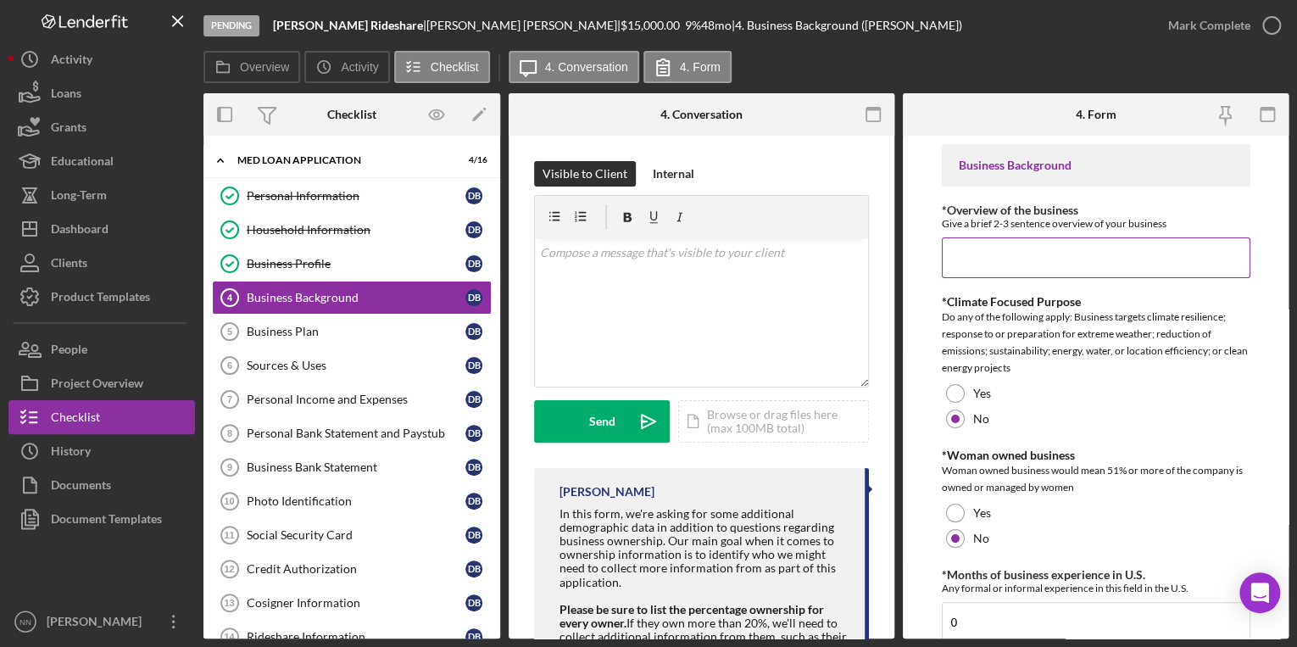
click at [1033, 239] on input "*Overview of the business" at bounding box center [1096, 257] width 309 height 41
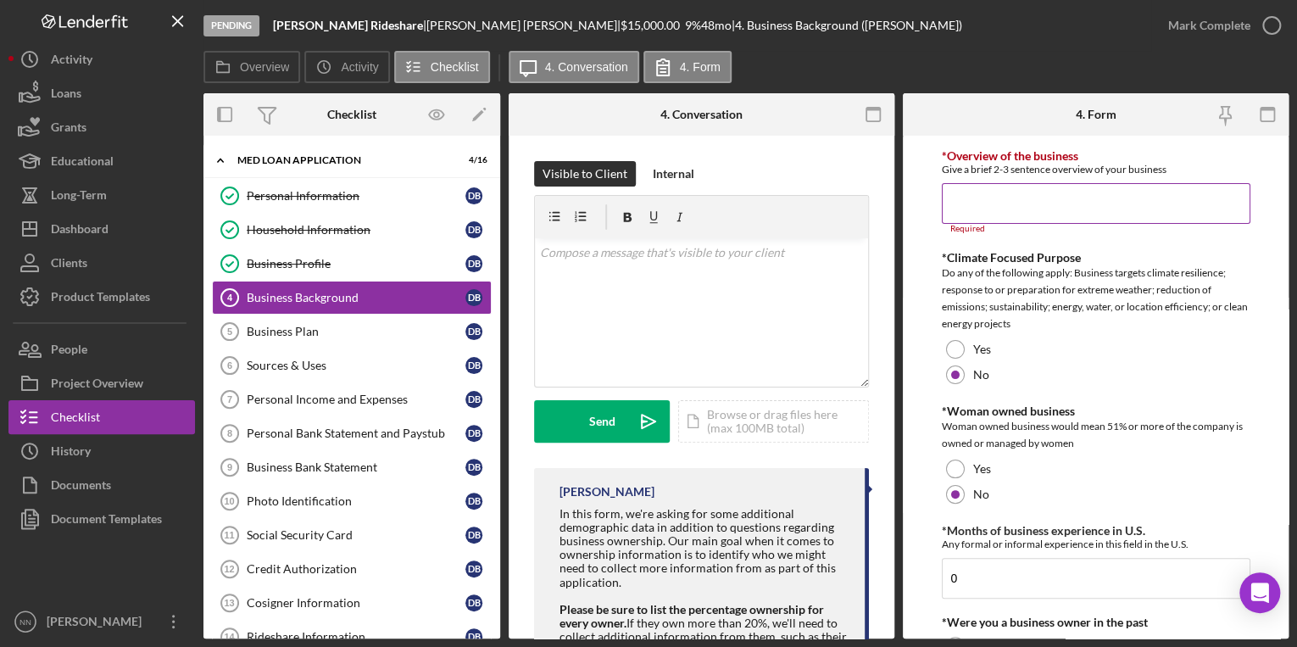
scroll to position [68, 0]
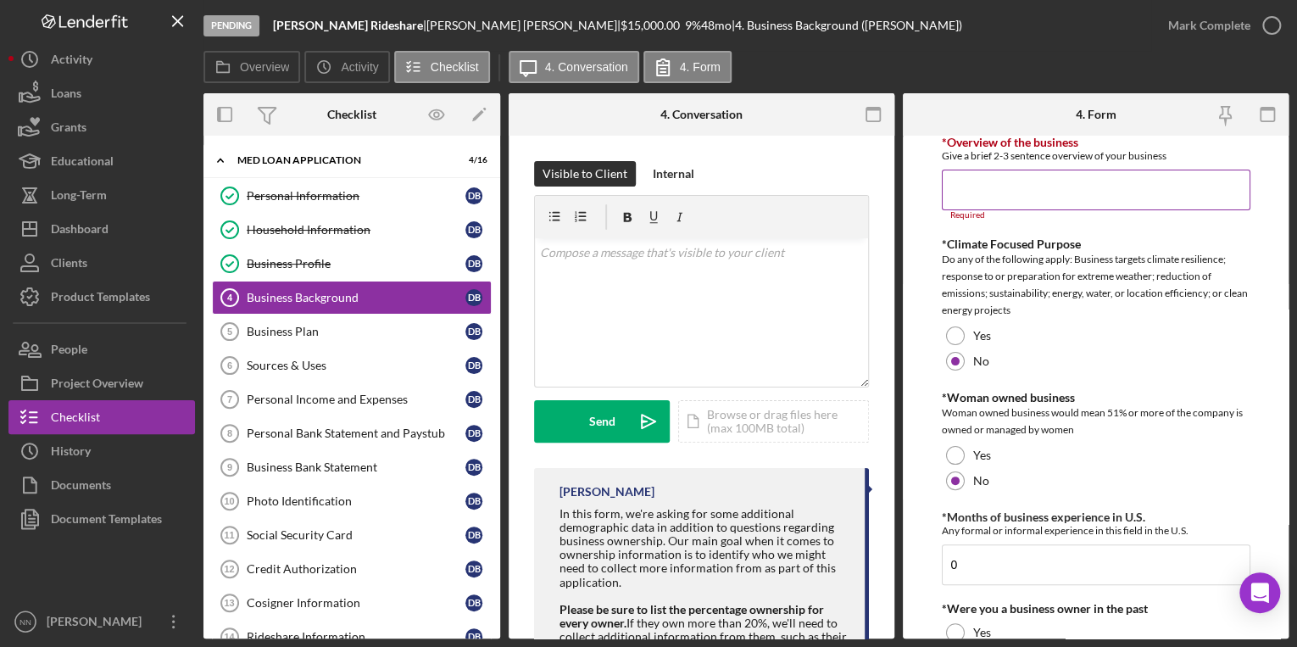
paste input "Yoelly would like to access MED funds to purchase a car for rideshare purposes.…"
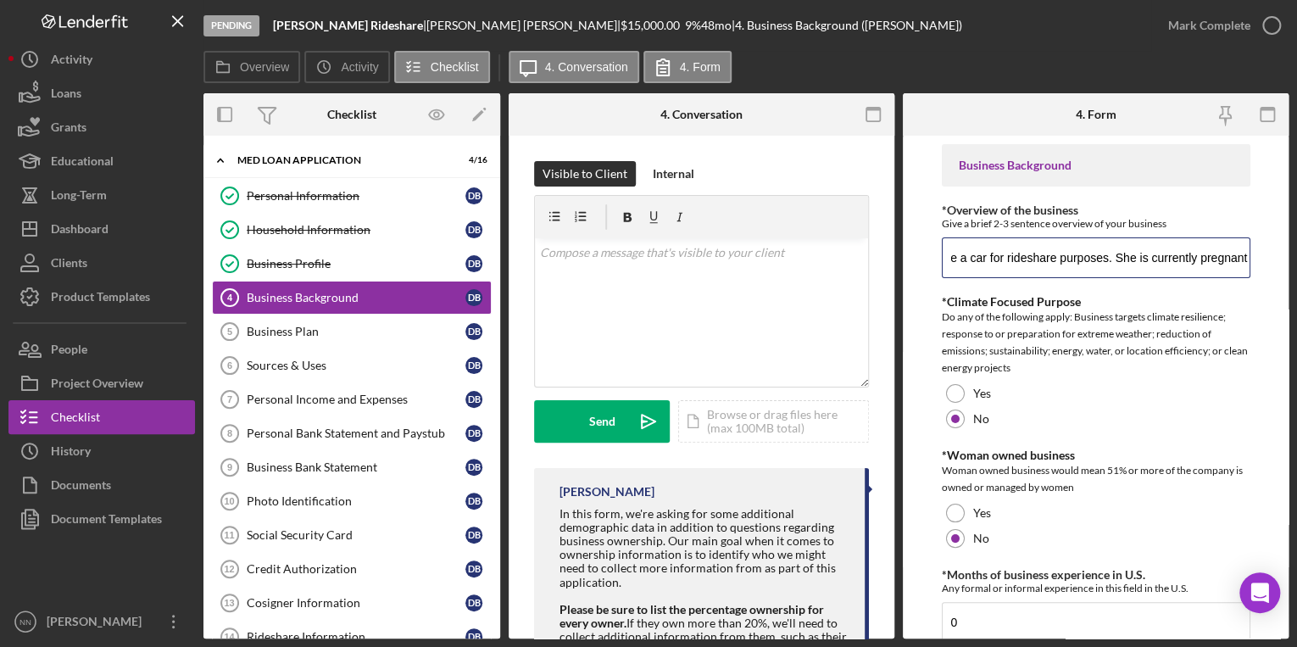
scroll to position [0, 0]
drag, startPoint x: 1240, startPoint y: 259, endPoint x: 1051, endPoint y: 250, distance: 189.3
click at [1051, 250] on input "Yoelly would like to access MED funds to purchase a car for rideshare purposes.…" at bounding box center [1096, 257] width 309 height 41
drag, startPoint x: 978, startPoint y: 257, endPoint x: 938, endPoint y: 257, distance: 40.7
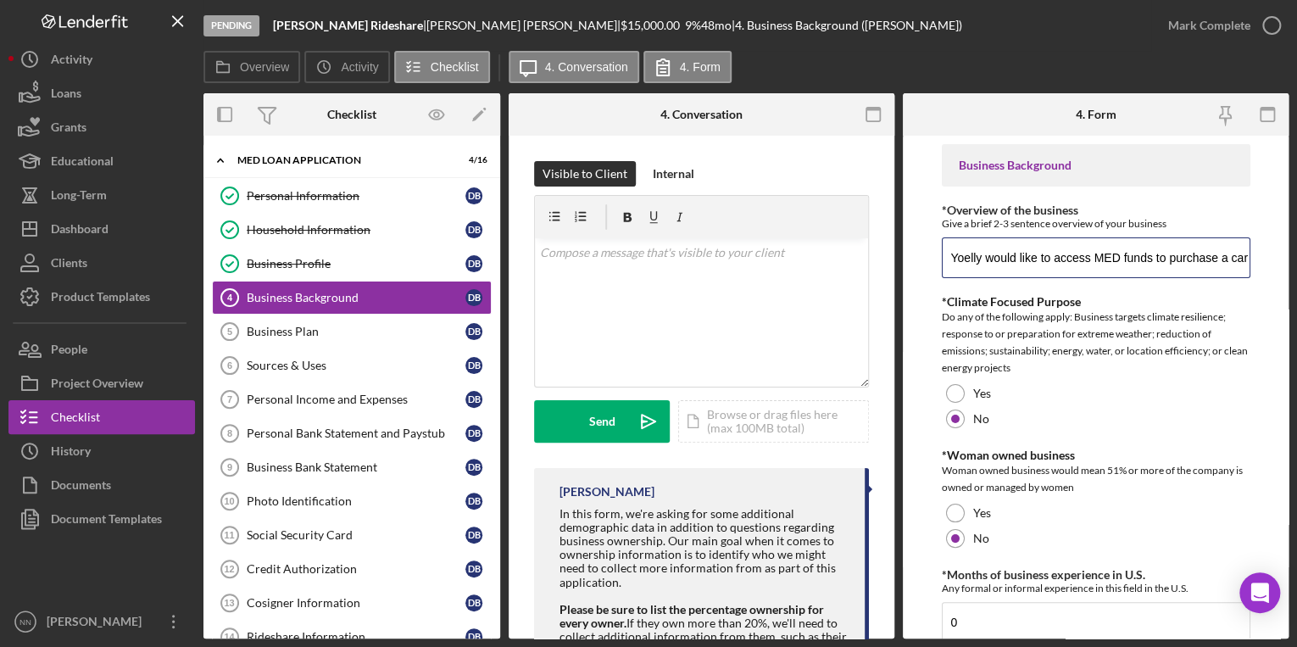
click at [938, 257] on form "Business Background *Overview of the business Give a brief 2-3 sentence overvie…" at bounding box center [1096, 387] width 386 height 503
type input "Daniel would like to access MED funds to purchase a car for rideshare purposes.…"
drag, startPoint x: 983, startPoint y: 256, endPoint x: 1200, endPoint y: 260, distance: 217.1
click at [1200, 260] on input "Daniel would like to access MED funds to purchase a car for rideshare purposes.…" at bounding box center [1096, 257] width 309 height 41
click at [1161, 263] on input "Daniel would like to access MED funds to purchase a car for rideshare purposes.…" at bounding box center [1096, 257] width 309 height 41
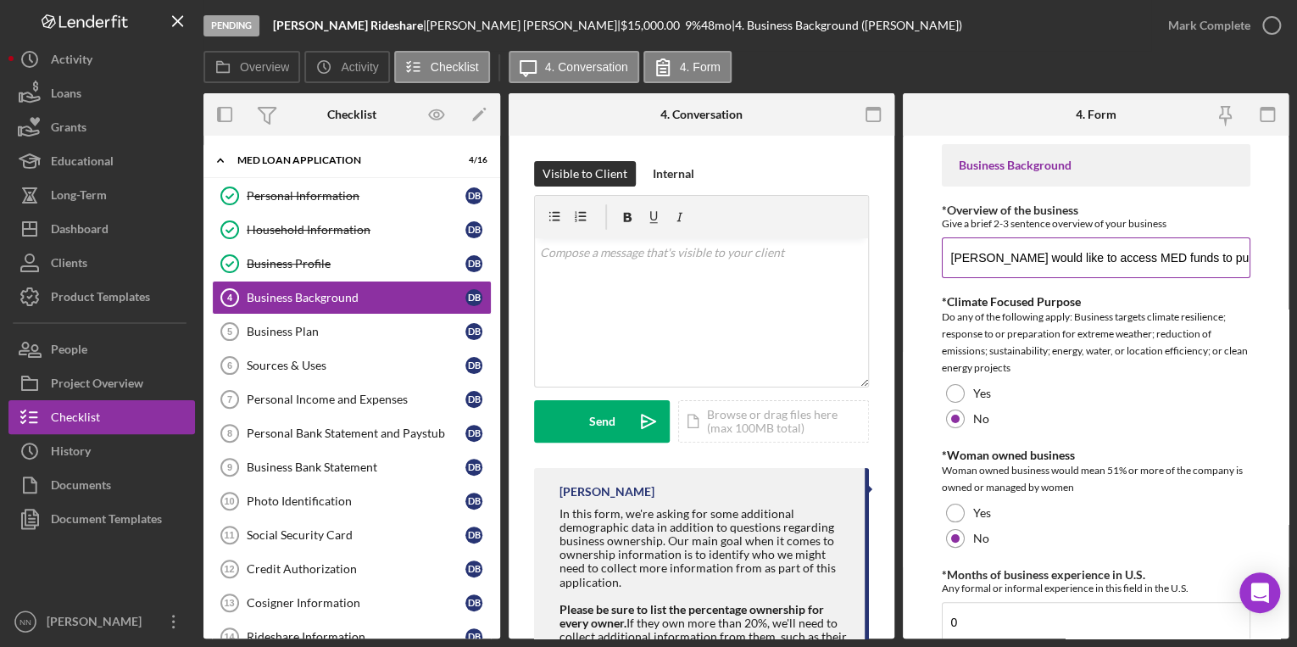
click at [1165, 266] on input "Daniel would like to access MED funds to purchase a car for rideshare purposes.…" at bounding box center [1096, 257] width 309 height 41
drag, startPoint x: 986, startPoint y: 256, endPoint x: 938, endPoint y: 253, distance: 48.4
click at [938, 253] on form "Business Background *Overview of the business Give a brief 2-3 sentence overvie…" at bounding box center [1096, 387] width 386 height 503
click at [1088, 255] on input "Daniel would like to access MED funds to purchase a car for rideshare purposes.…" at bounding box center [1096, 257] width 309 height 41
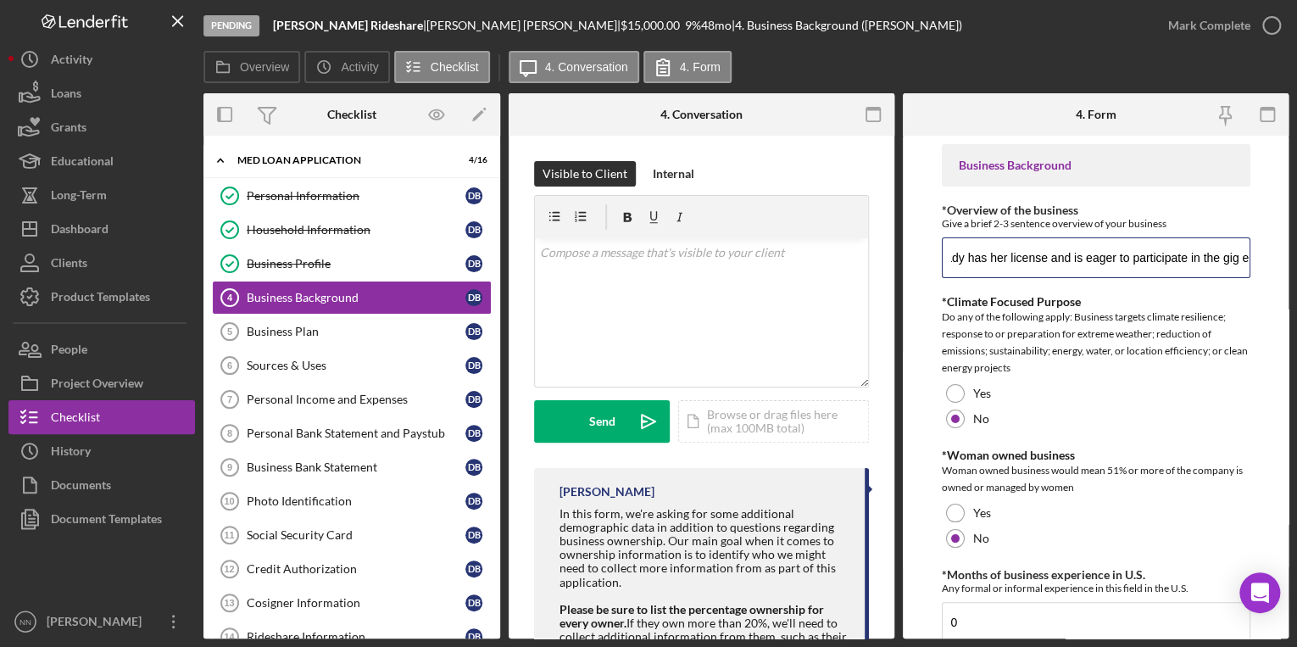
drag, startPoint x: 950, startPoint y: 253, endPoint x: 1265, endPoint y: 264, distance: 314.7
click at [1265, 264] on form "Business Background *Overview of the business Give a brief 2-3 sentence overvie…" at bounding box center [1096, 387] width 386 height 503
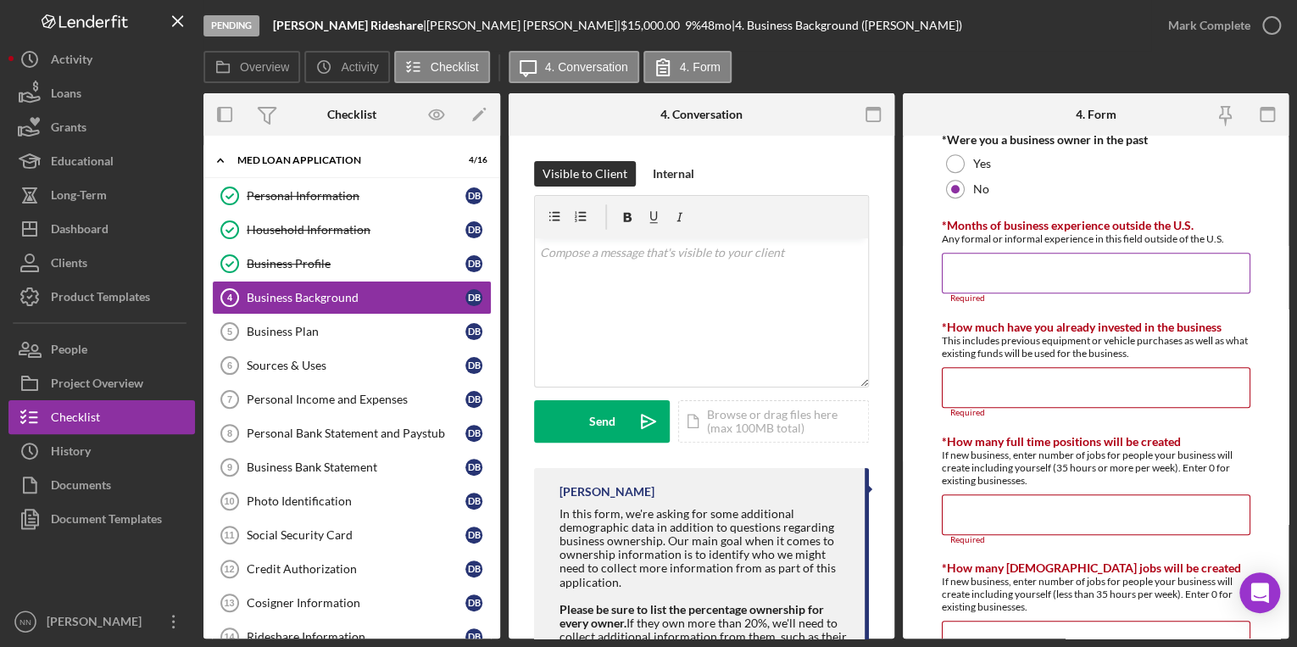
scroll to position [543, 0]
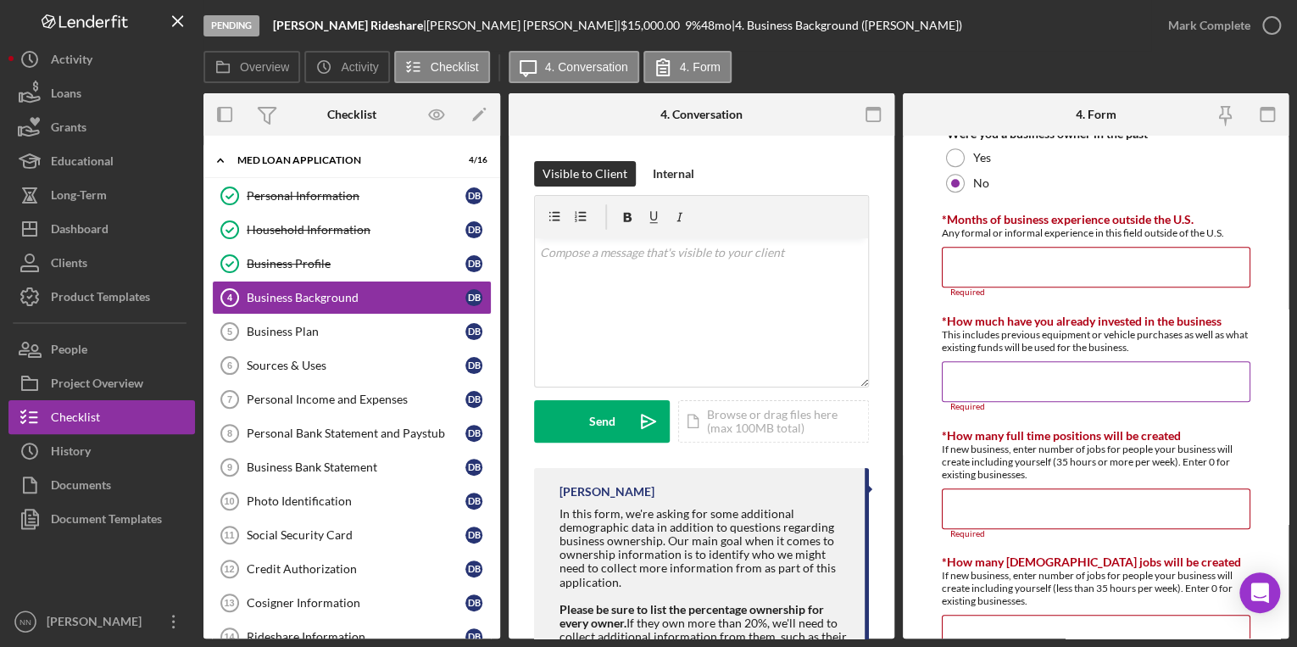
click at [965, 369] on input "*How much have you already invested in the business" at bounding box center [1096, 381] width 309 height 41
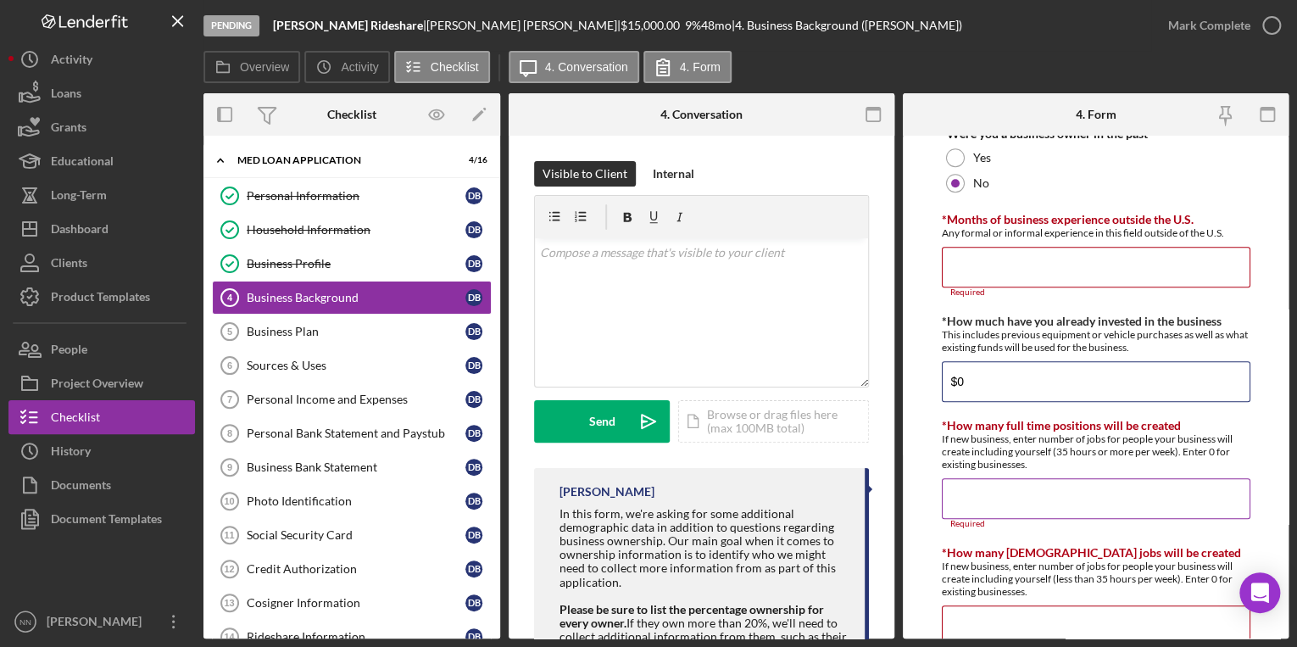
type input "$0"
click at [1028, 492] on input "*How many full time positions will be created" at bounding box center [1096, 498] width 309 height 41
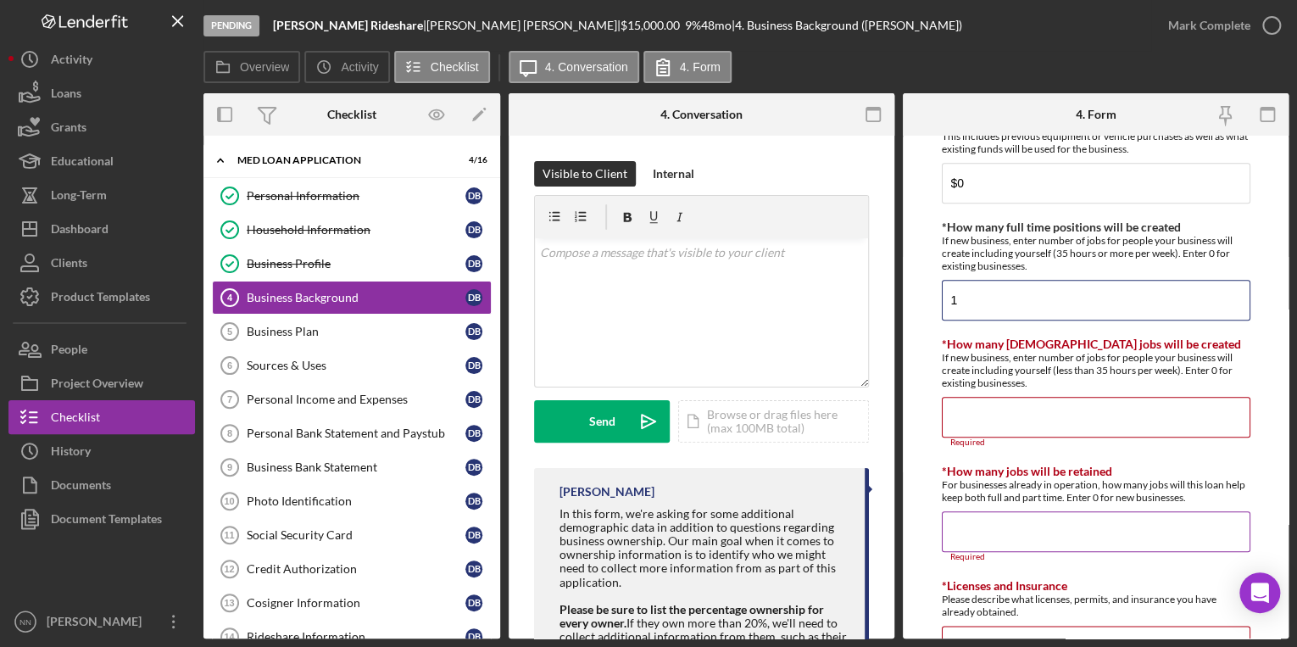
scroll to position [746, 0]
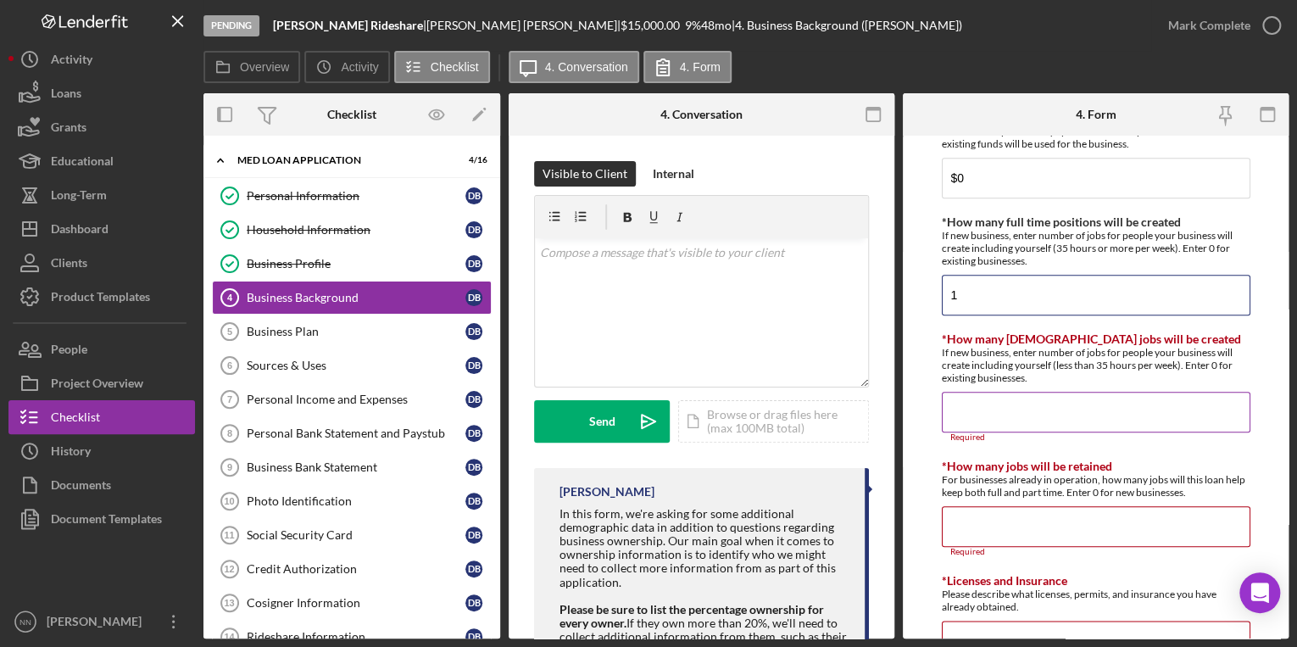
type input "1"
click at [1065, 420] on input "*How many part time jobs will be created" at bounding box center [1096, 412] width 309 height 41
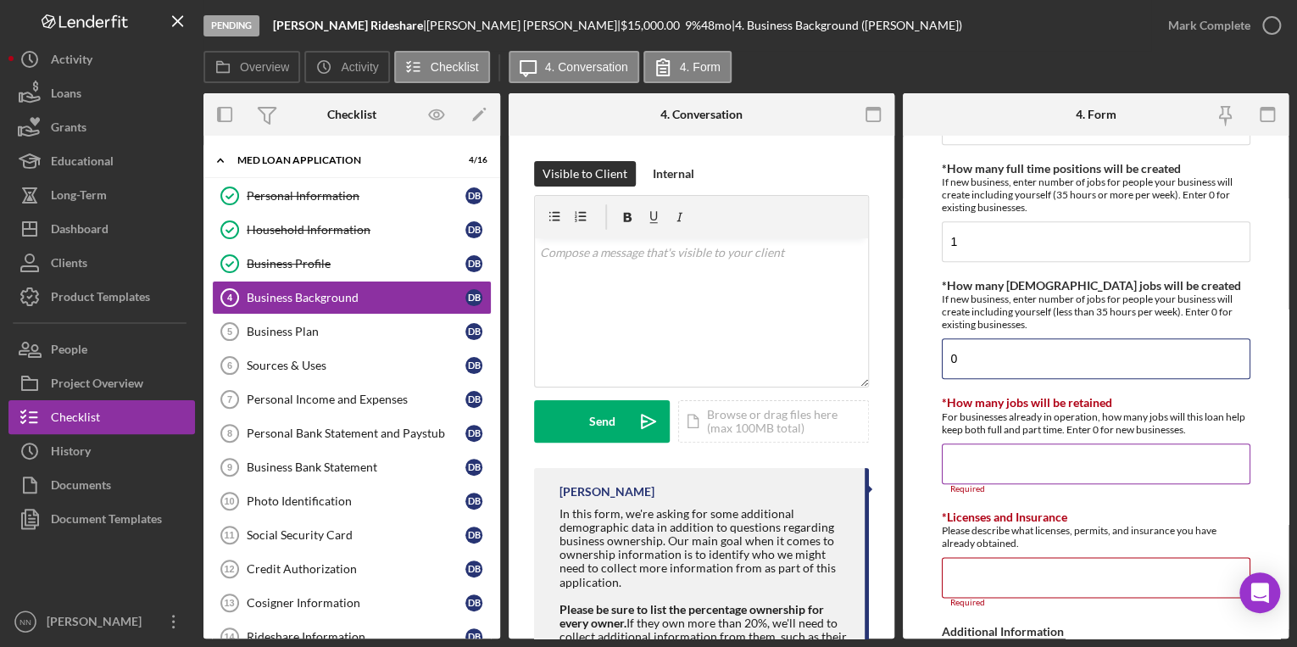
scroll to position [882, 0]
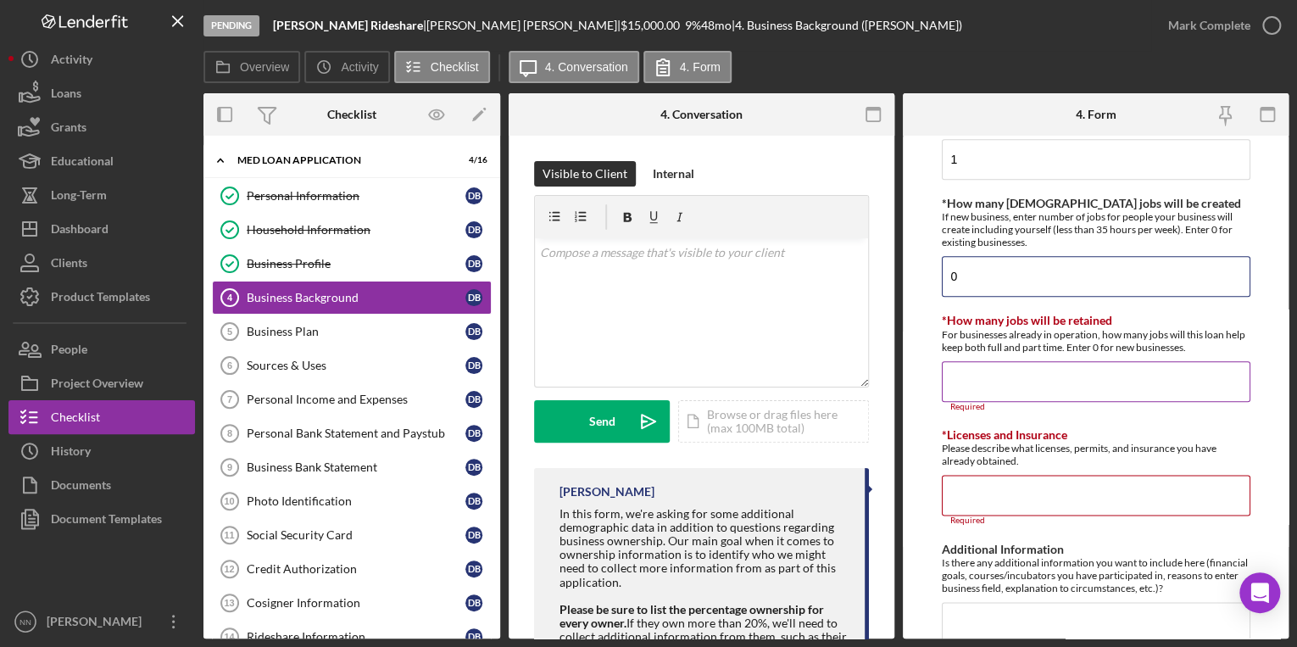
type input "0"
click at [1064, 368] on input "*How many jobs will be retained" at bounding box center [1096, 381] width 309 height 41
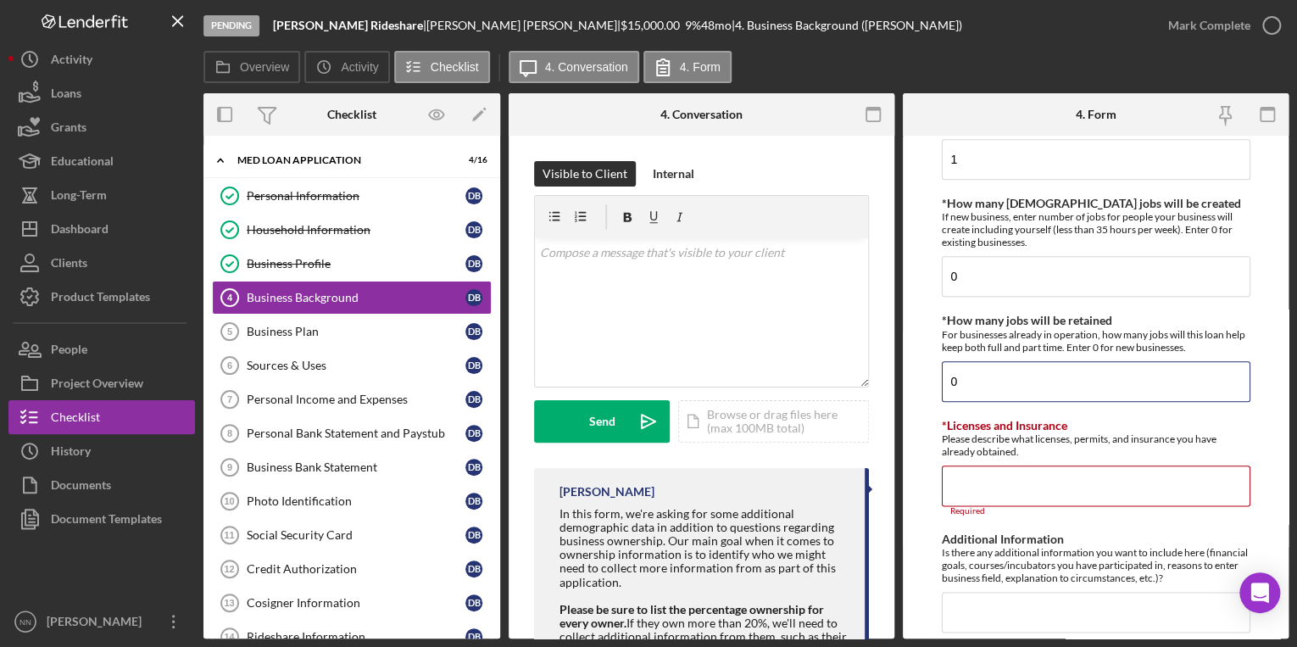
type input "0"
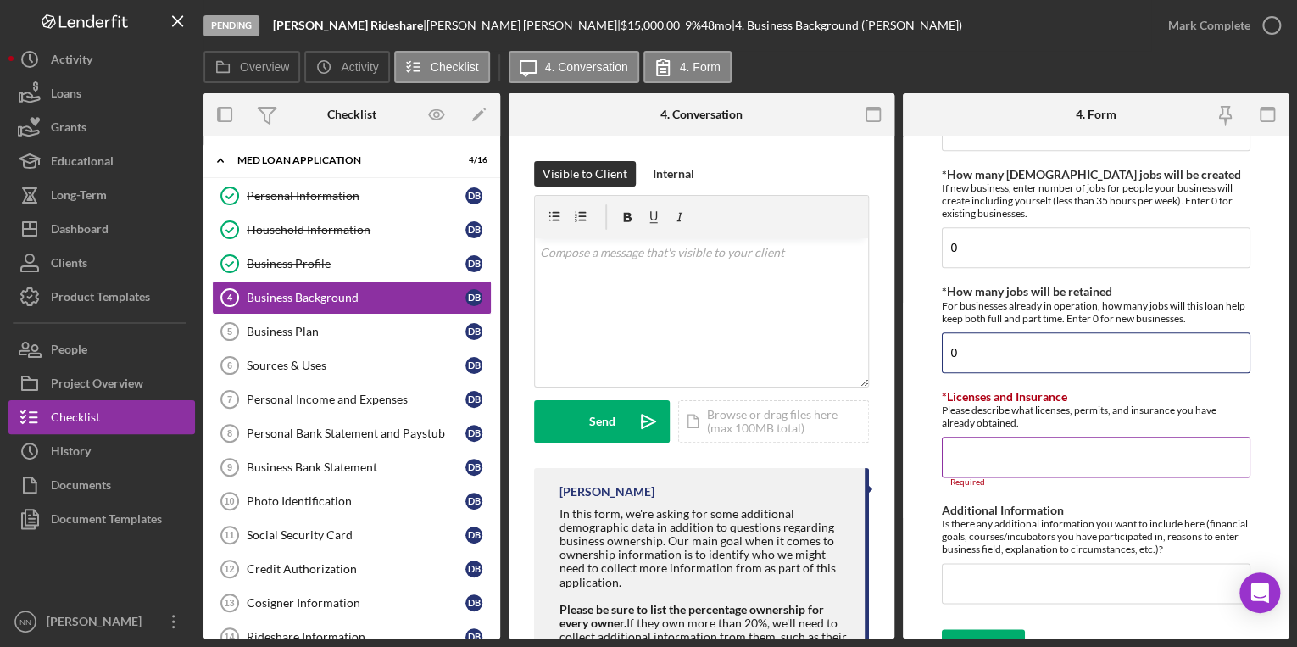
scroll to position [934, 0]
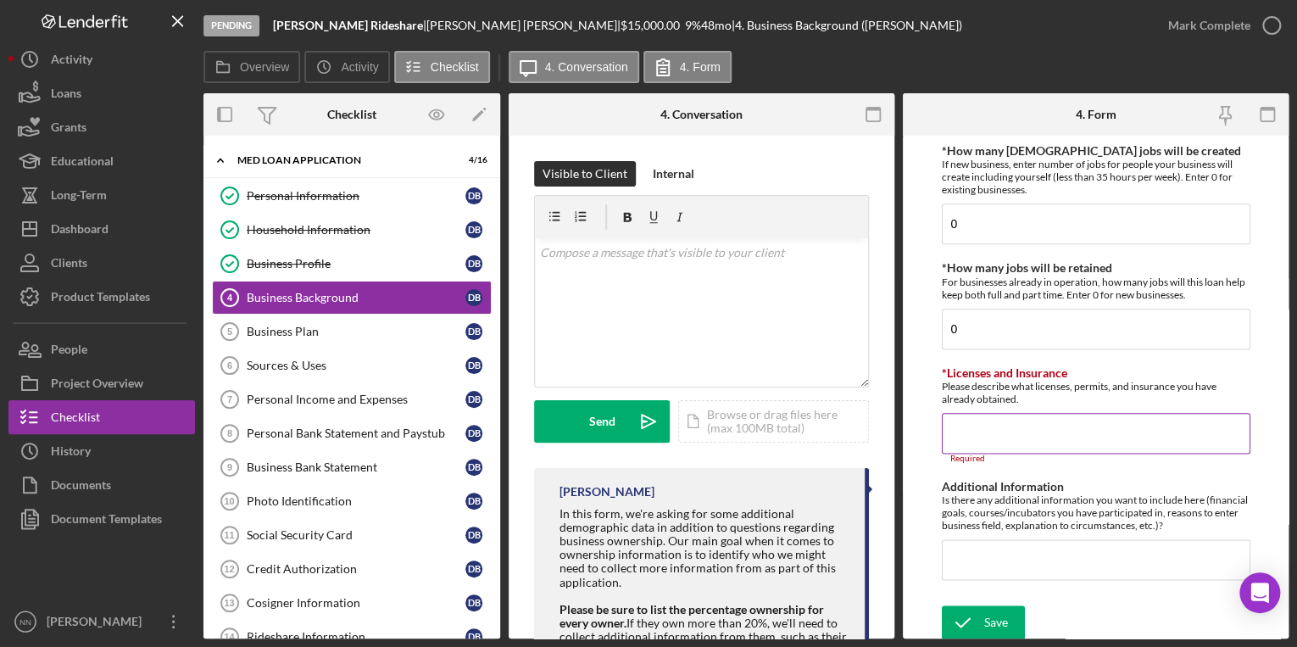
click at [1004, 426] on input "*Licenses and Insurance" at bounding box center [1096, 433] width 309 height 41
type input "I"
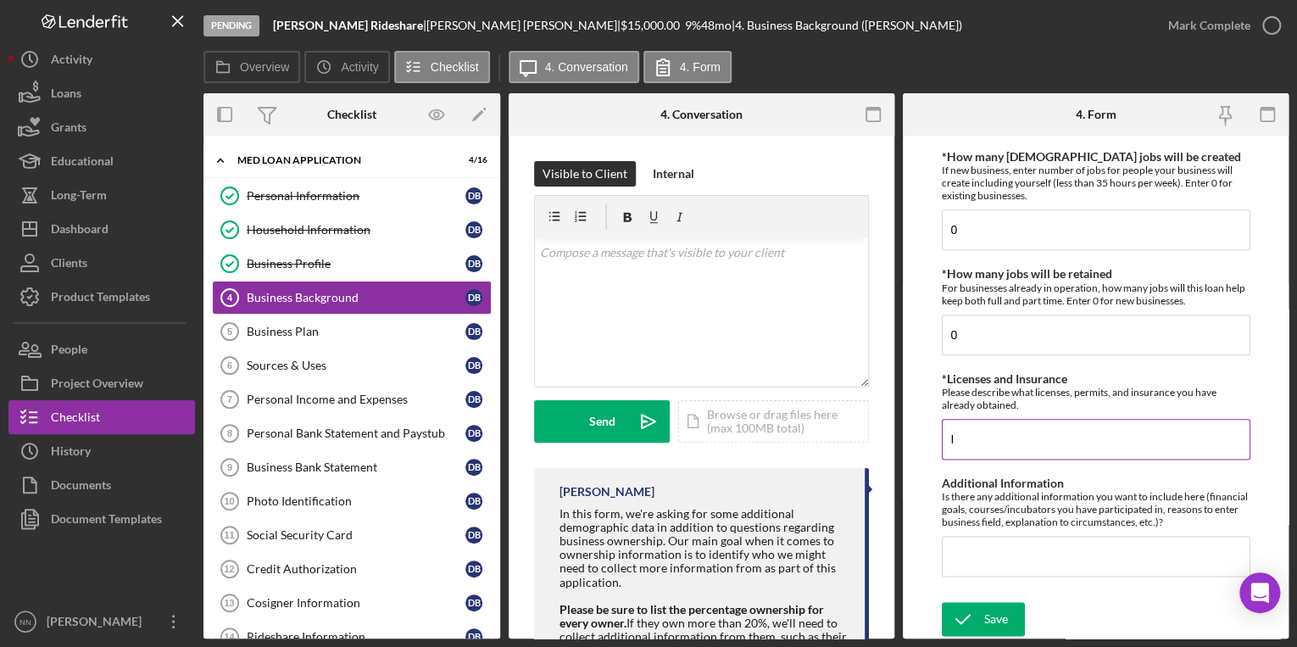
scroll to position [925, 0]
type input "I"
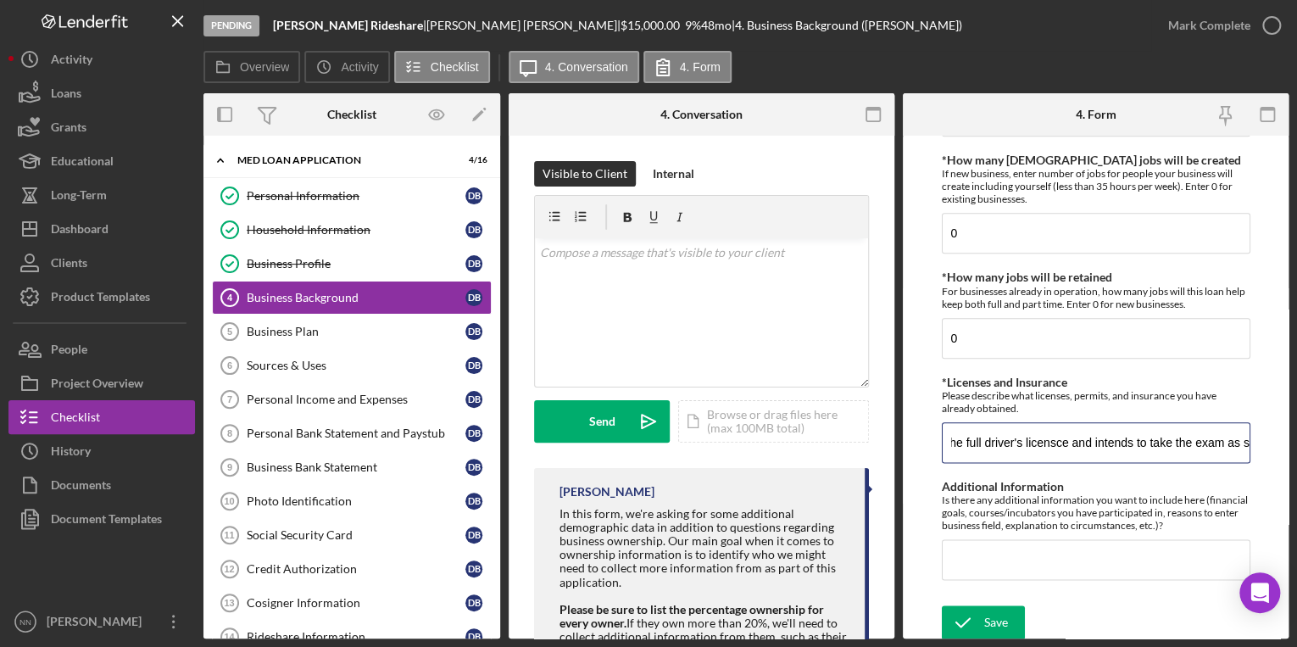
scroll to position [0, 0]
drag, startPoint x: 1009, startPoint y: 450, endPoint x: 1186, endPoint y: 420, distance: 179.6
click at [1186, 422] on input "Daniel has obtained his learner permit as of 07/01/2025. He is currently studyi…" at bounding box center [1096, 442] width 309 height 41
click at [1177, 428] on input "Daniel has obtained his learner permit as of 07/01/2025. He is currently studyi…" at bounding box center [1096, 442] width 309 height 41
click at [1196, 443] on input "Daniel has obtained his learner permit as of 07/01/2025. He is currently studyi…" at bounding box center [1096, 442] width 309 height 41
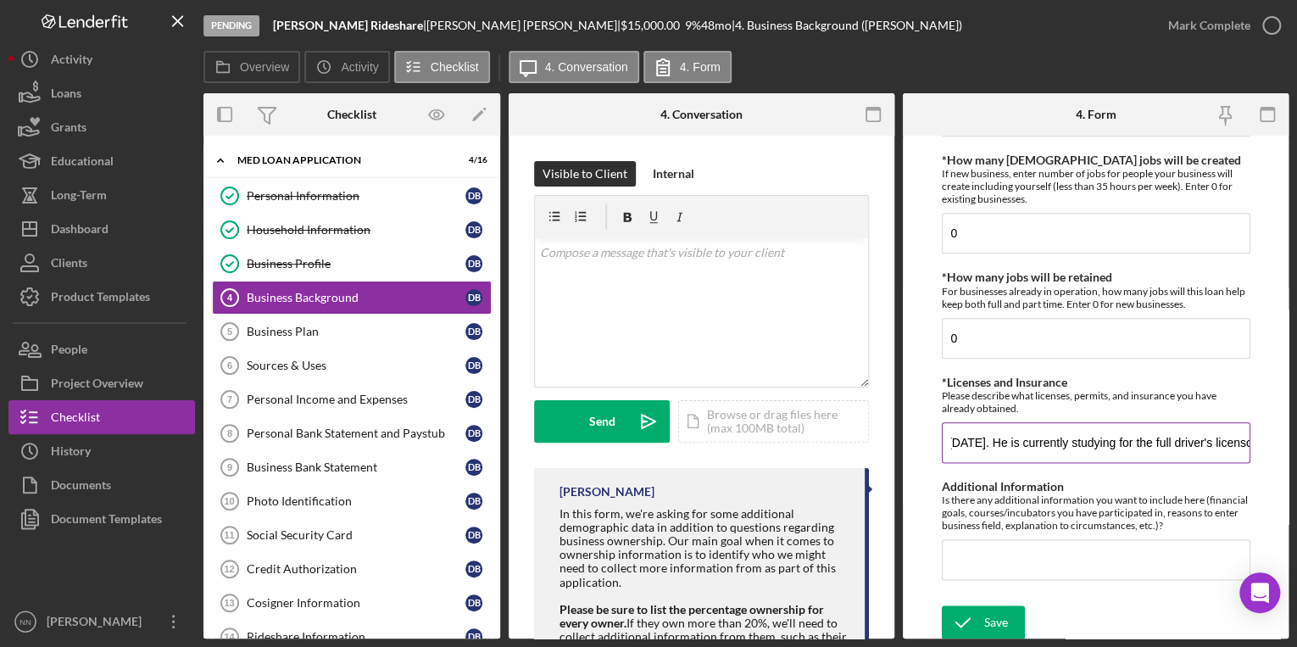
scroll to position [0, 315]
type input "Daniel has obtained his learner permit as of 07/01/2025. He is currently studyi…"
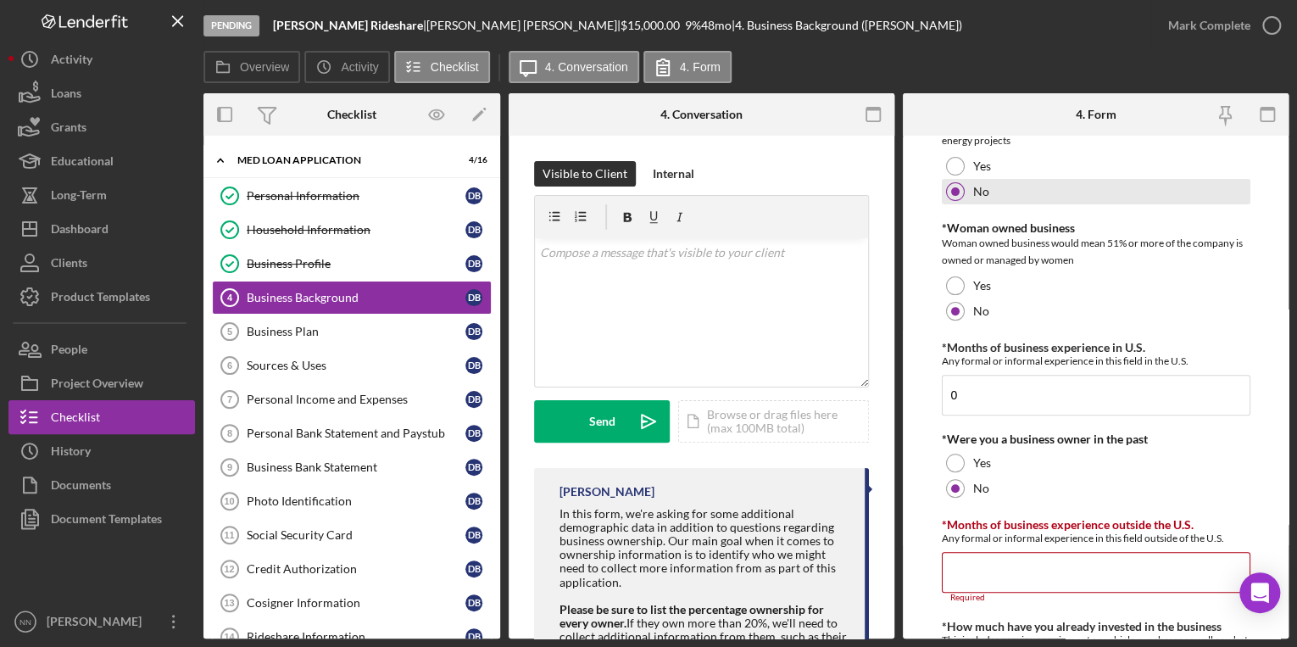
scroll to position [0, 0]
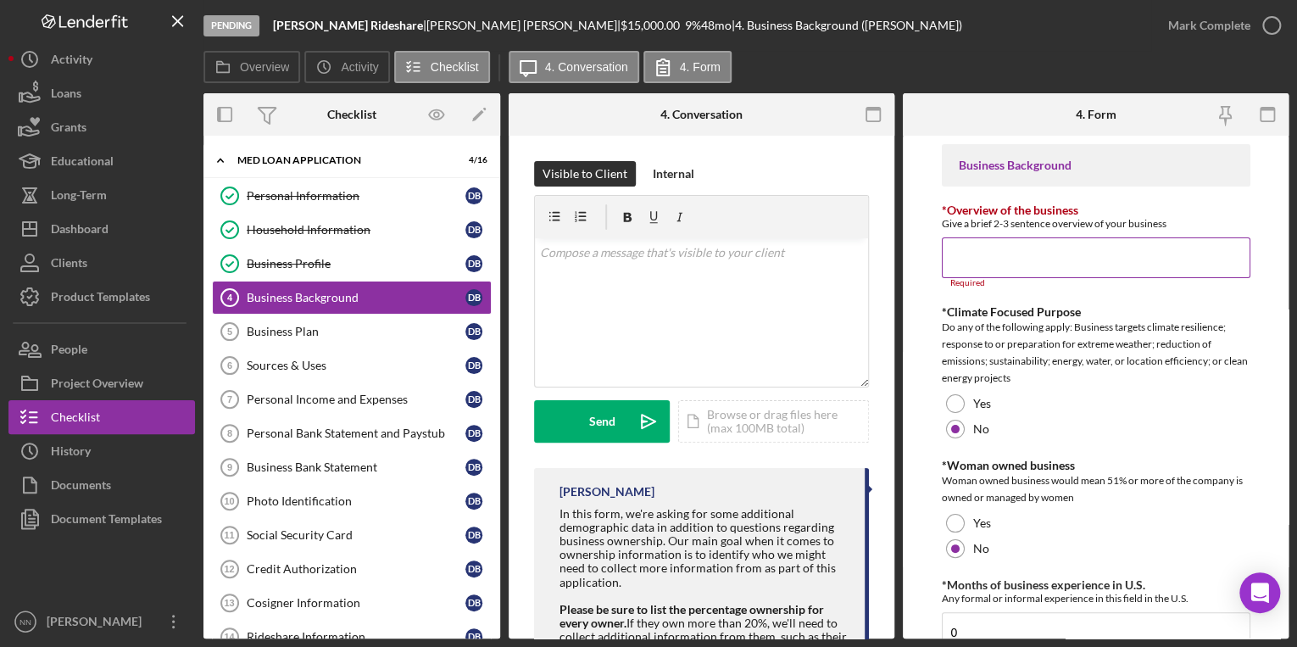
click at [1138, 268] on input "*Overview of the business" at bounding box center [1096, 257] width 309 height 41
click at [1055, 239] on input "*Overview of the business" at bounding box center [1096, 257] width 309 height 41
paste input "Yoelly would like to access MED funds to purchase a car for rideshare purposes.…"
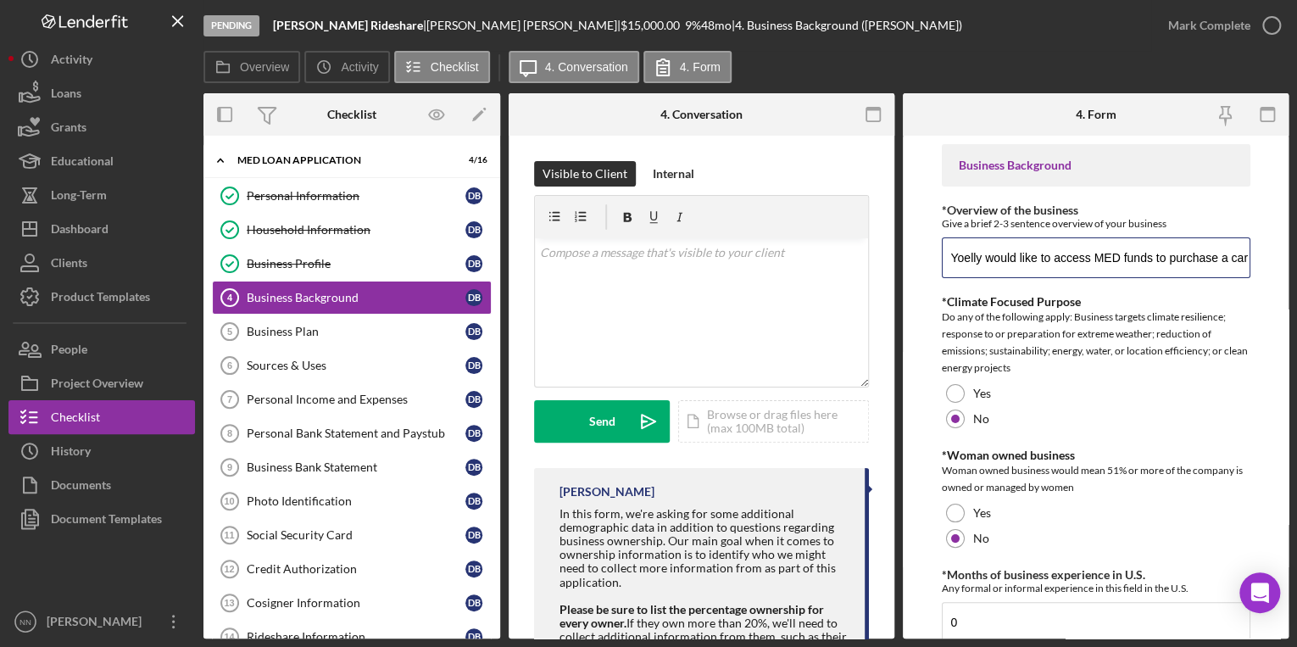
drag, startPoint x: 1111, startPoint y: 259, endPoint x: 922, endPoint y: 258, distance: 188.2
click at [922, 258] on form "Business Background *Overview of the business Give a brief 2-3 sentence overvie…" at bounding box center [1096, 387] width 386 height 503
click at [1027, 259] on input "Yoelly would like to access MED funds to purchase a car for rideshare purposes.…" at bounding box center [1096, 257] width 309 height 41
drag, startPoint x: 1036, startPoint y: 258, endPoint x: 940, endPoint y: 251, distance: 96.0
click at [942, 251] on input "Yoelly would like to access MED funds to purchase a car for rideshare purposes.…" at bounding box center [1096, 257] width 309 height 41
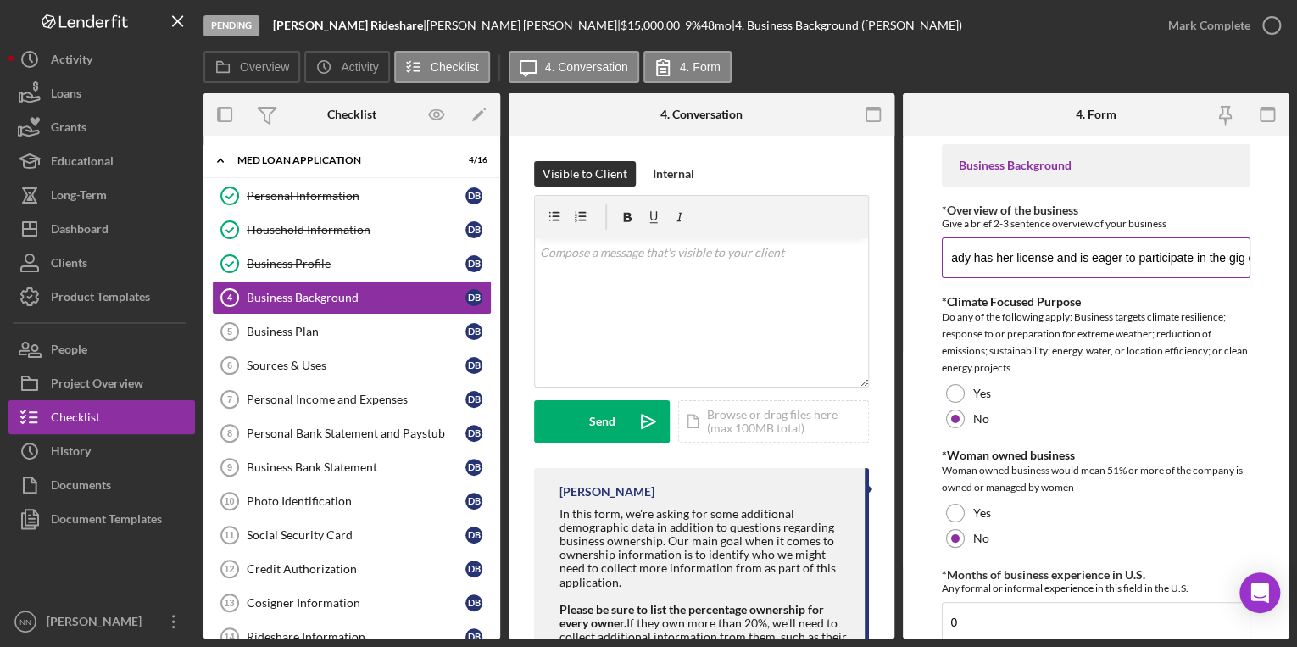
scroll to position [0, 1324]
drag, startPoint x: 1140, startPoint y: 251, endPoint x: 1249, endPoint y: 263, distance: 109.2
click at [1249, 263] on form "Business Background *Overview of the business Give a brief 2-3 sentence overvie…" at bounding box center [1096, 387] width 386 height 503
drag, startPoint x: 1159, startPoint y: 252, endPoint x: 1068, endPoint y: 273, distance: 93.1
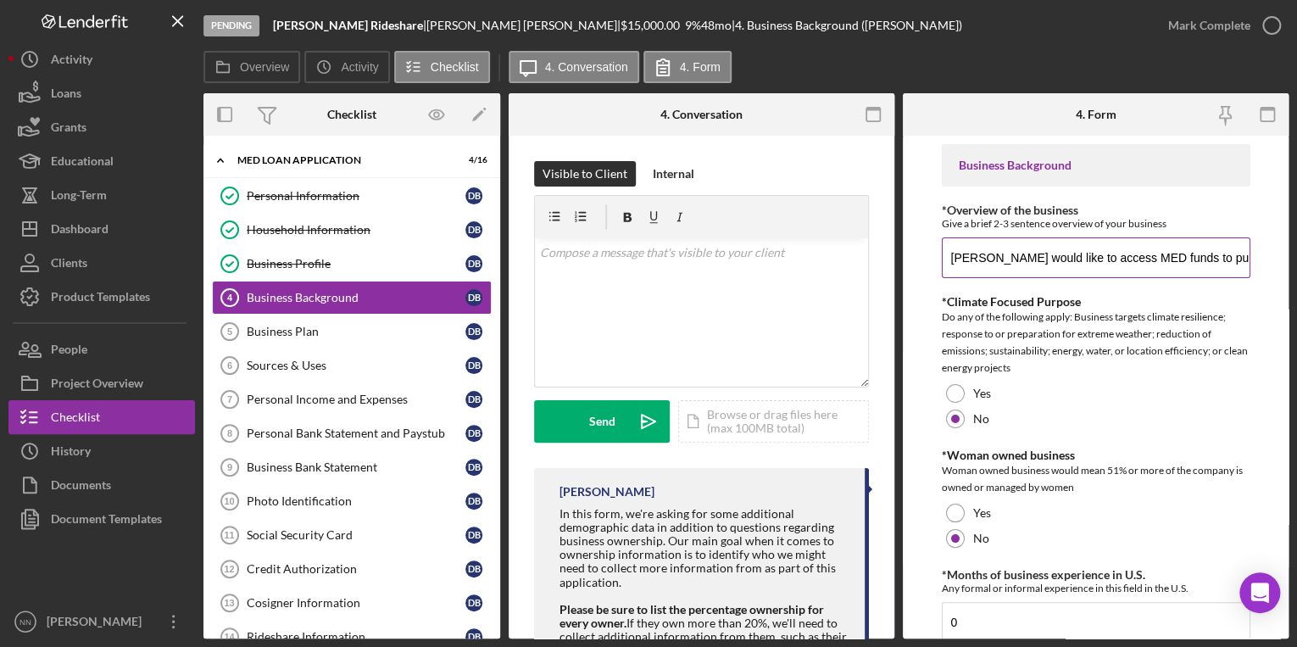
click at [1068, 273] on input "Daniel would like to access MED funds to purchase a car for rideshare purposes.…" at bounding box center [1096, 257] width 309 height 41
click at [1076, 264] on input "Daniel would like to access MED funds to purchase a car for rideshare purposes.…" at bounding box center [1096, 257] width 309 height 41
drag, startPoint x: 1148, startPoint y: 261, endPoint x: 1169, endPoint y: 268, distance: 22.3
click at [1169, 268] on input "Daniel would like to access MED funds to purchase a car for rideshare purposes.…" at bounding box center [1096, 257] width 309 height 41
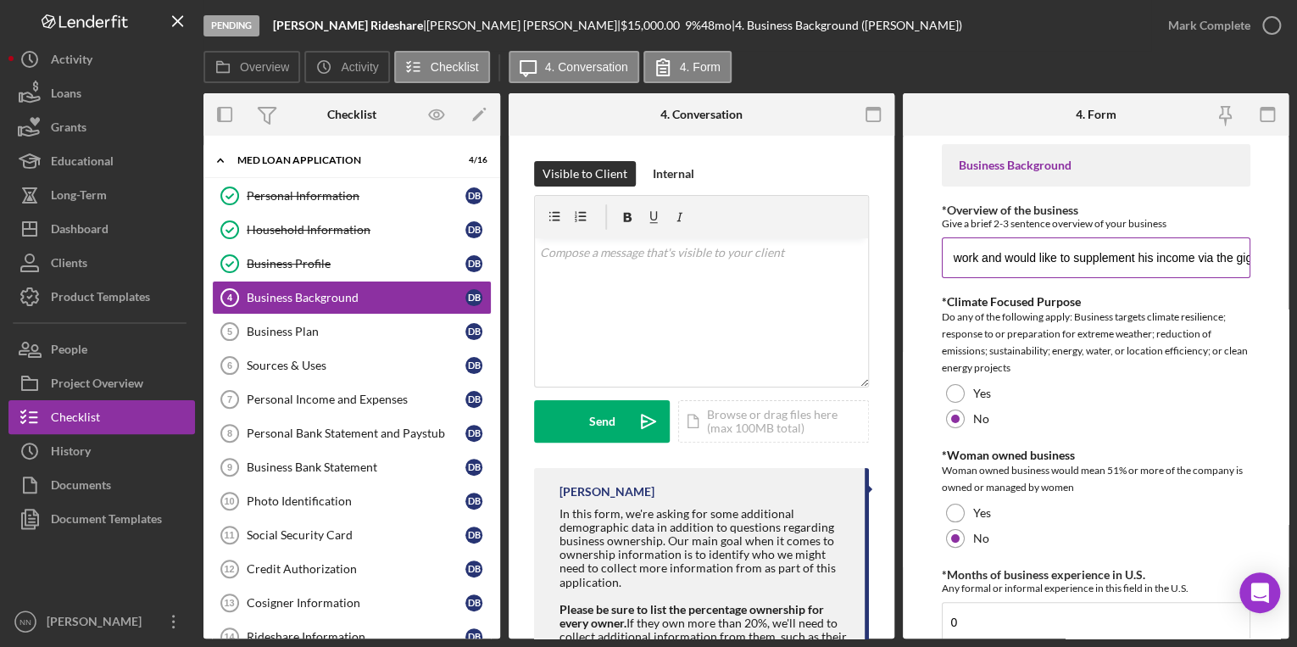
click at [1172, 268] on input "Daniel would like to access MED funds to purchase a car for rideshare purposes.…" at bounding box center [1096, 257] width 309 height 41
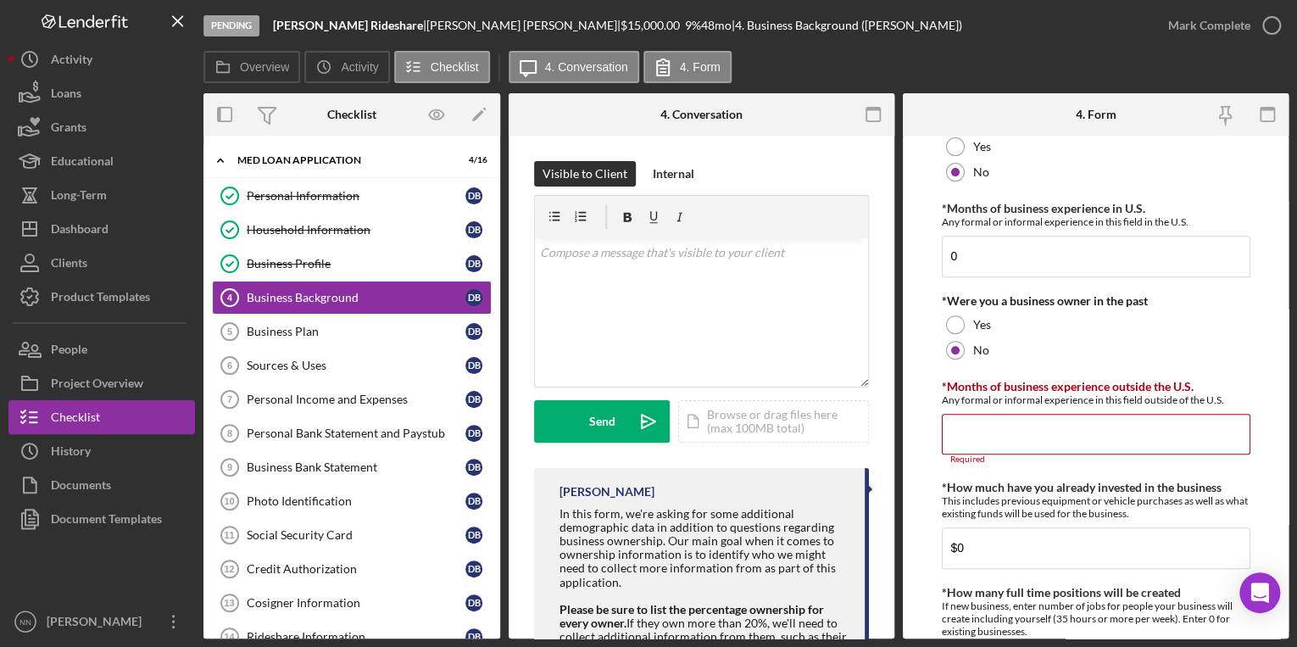
scroll to position [373, 0]
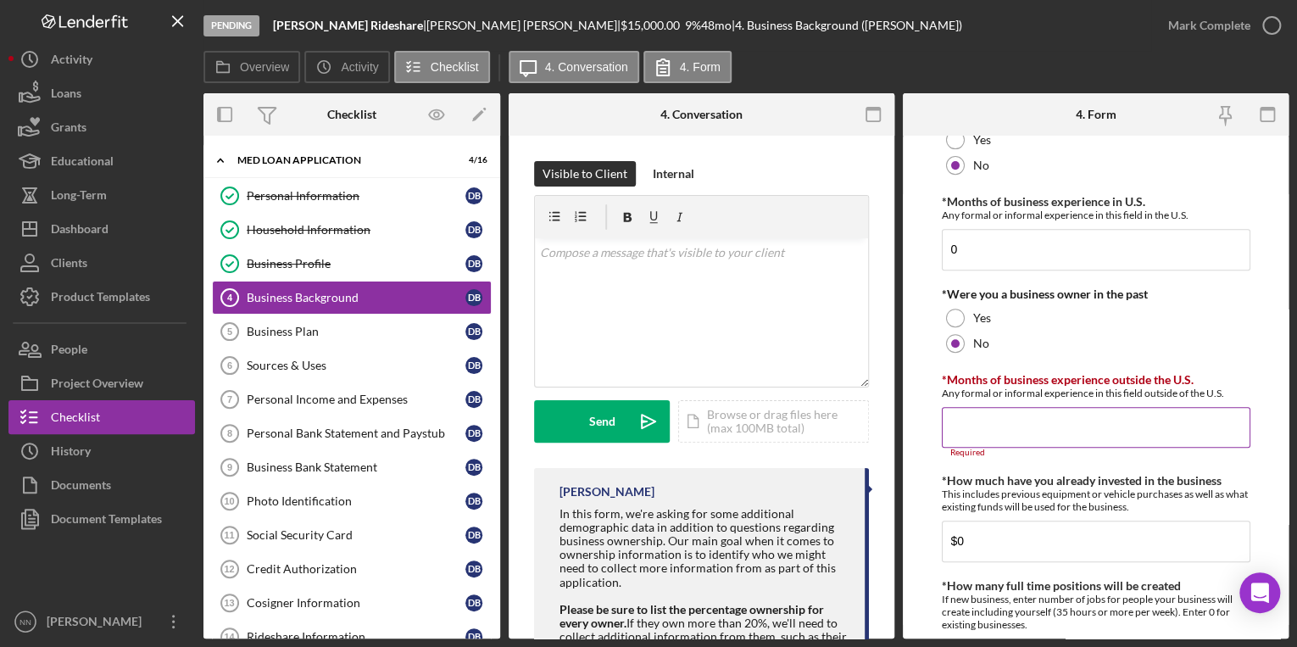
type input "Daniel would like to access MED funds to purchase a car for rideshare purposes.…"
click at [1019, 429] on input "*Months of business experience outside the U.S." at bounding box center [1096, 427] width 309 height 41
click at [1032, 431] on input "*Months of business experience outside the U.S." at bounding box center [1096, 427] width 309 height 41
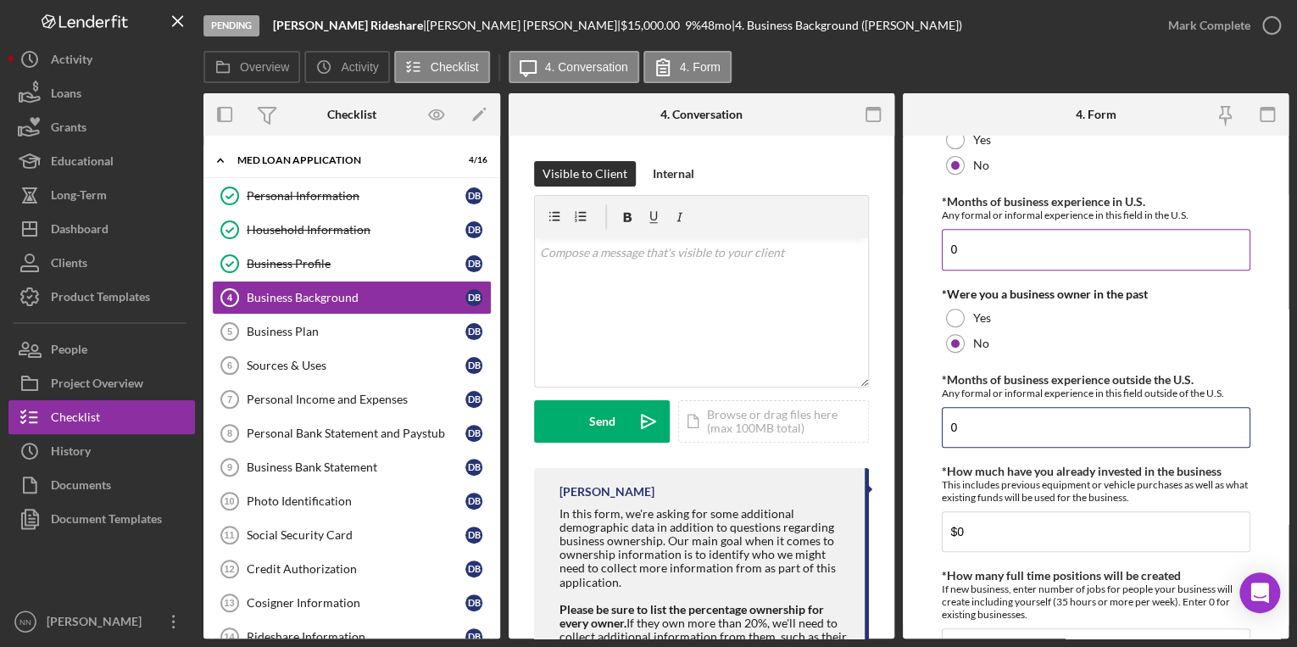
type input "0"
click at [1041, 255] on input "0" at bounding box center [1096, 249] width 309 height 41
drag, startPoint x: 1038, startPoint y: 252, endPoint x: 945, endPoint y: 245, distance: 92.7
click at [945, 245] on input "0" at bounding box center [1096, 249] width 309 height 41
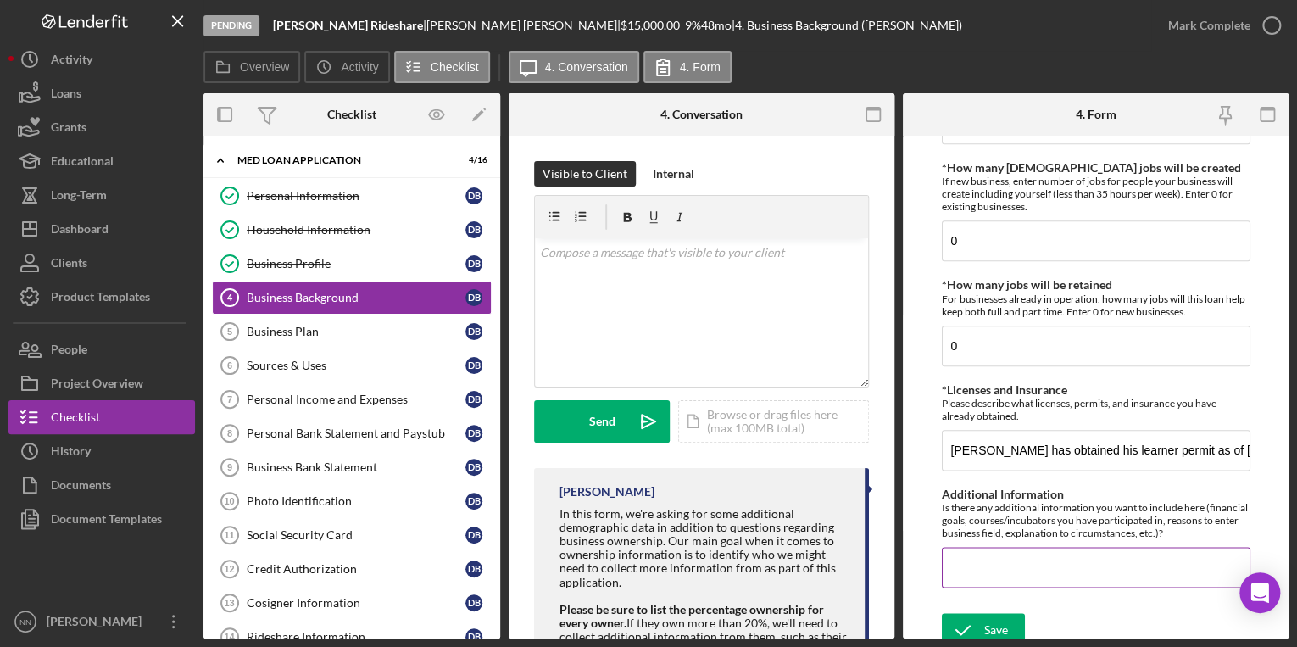
scroll to position [905, 0]
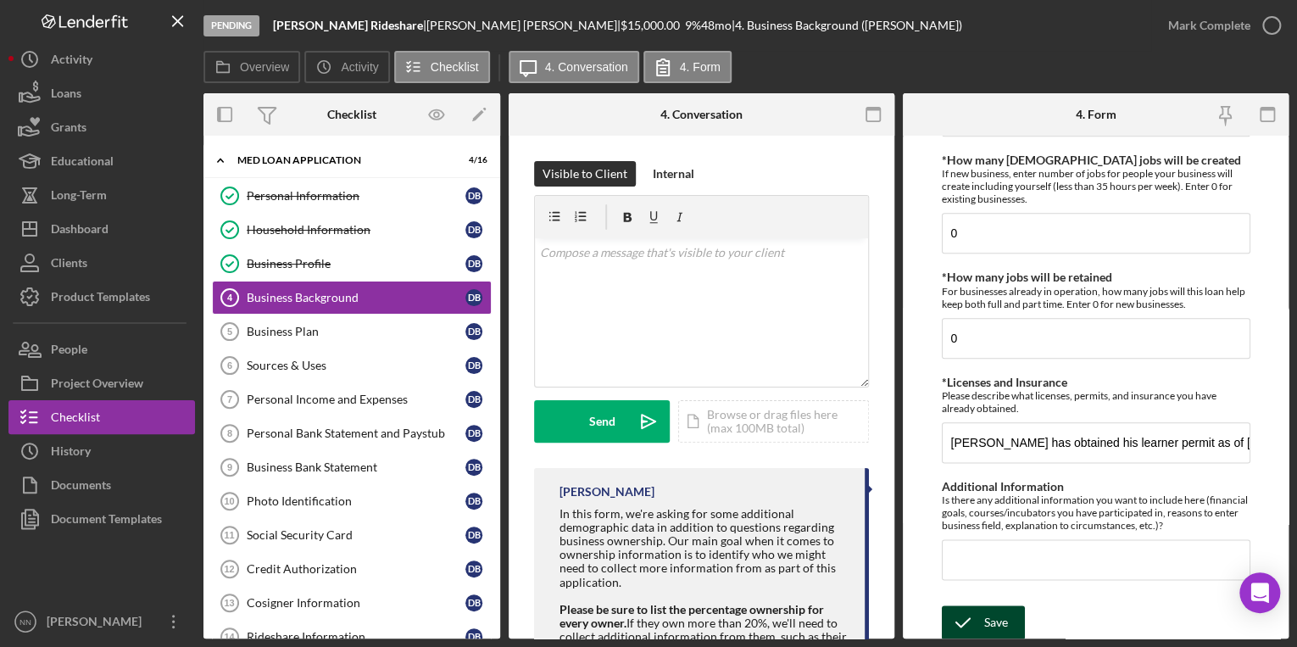
click at [985, 617] on div "Save" at bounding box center [996, 622] width 24 height 34
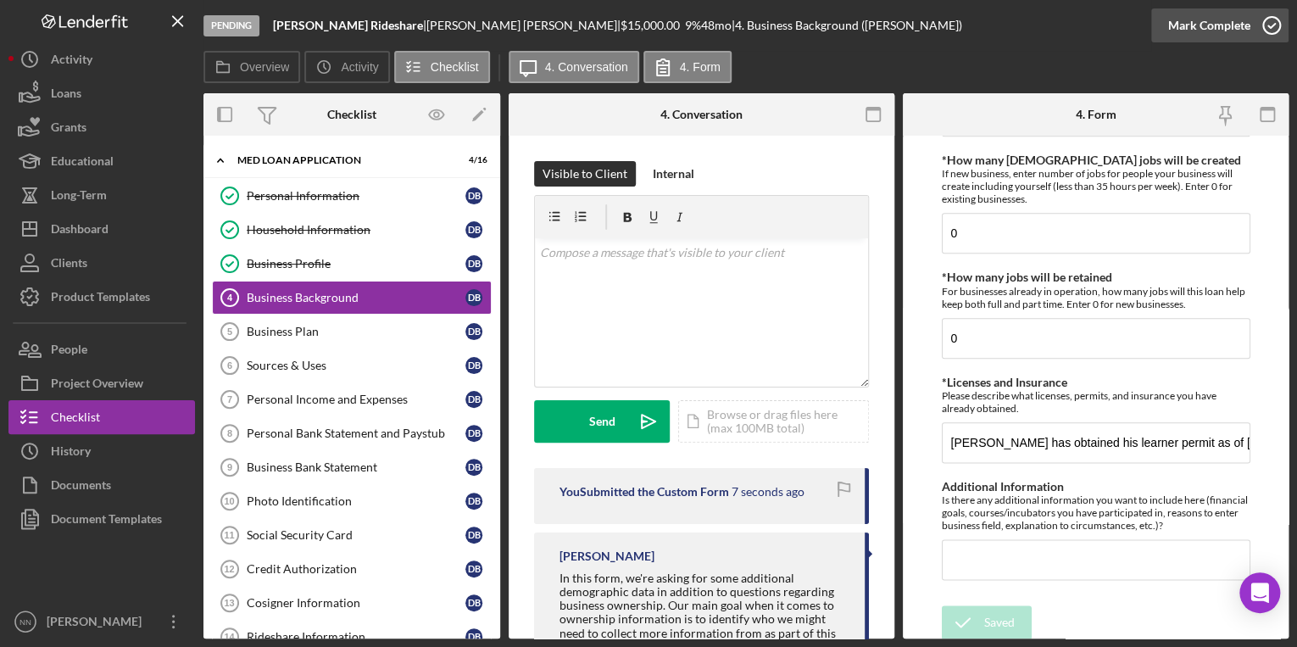
click at [1234, 35] on div "Mark Complete" at bounding box center [1209, 25] width 82 height 34
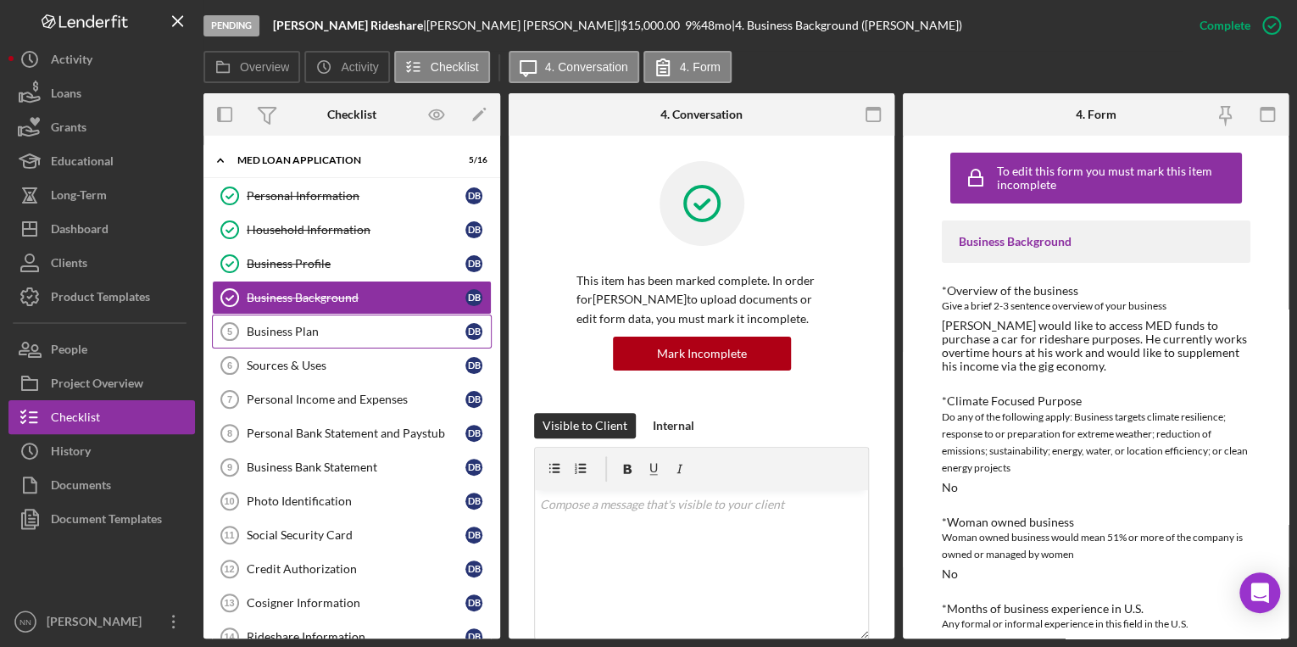
click at [320, 344] on link "Business Plan 5 Business Plan D B" at bounding box center [352, 332] width 280 height 34
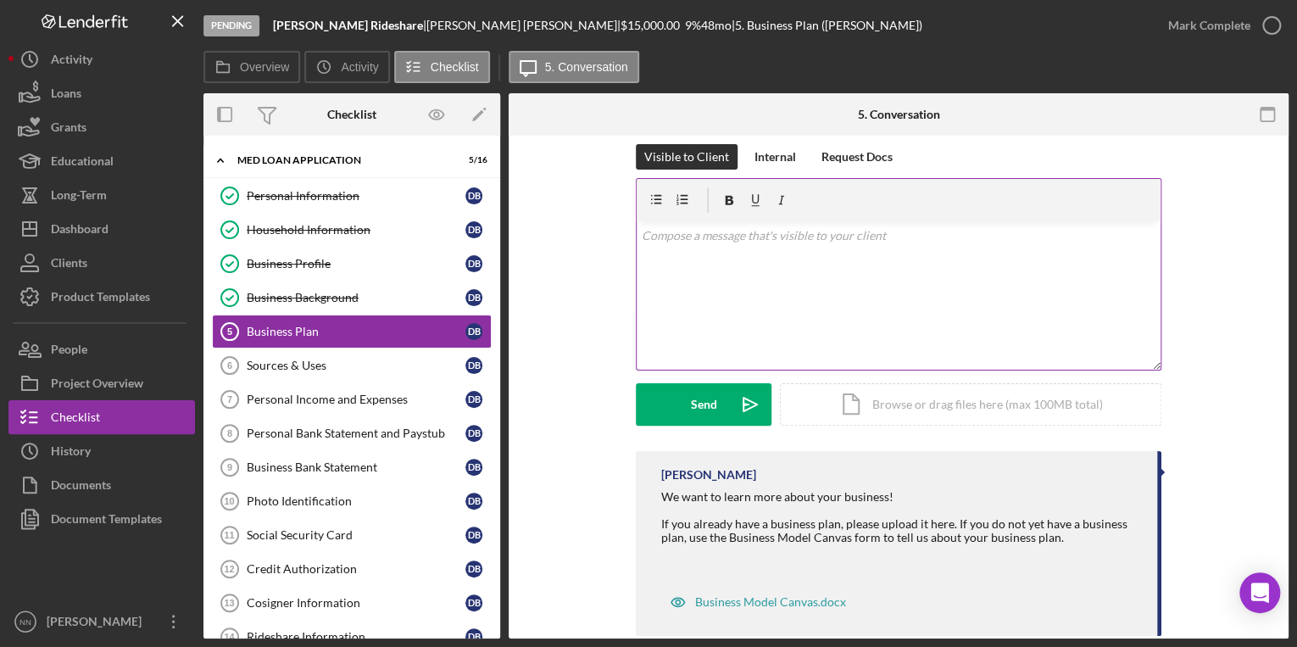
scroll to position [47, 0]
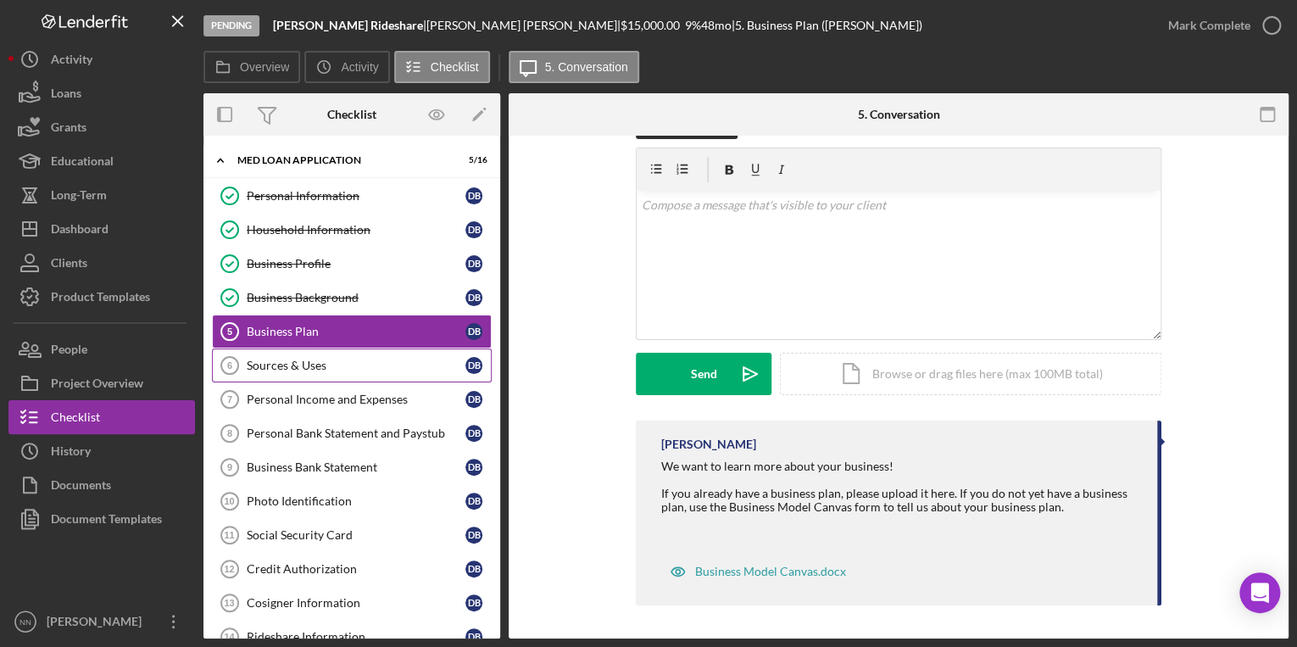
click at [376, 376] on link "Sources & Uses 6 Sources & Uses D B" at bounding box center [352, 365] width 280 height 34
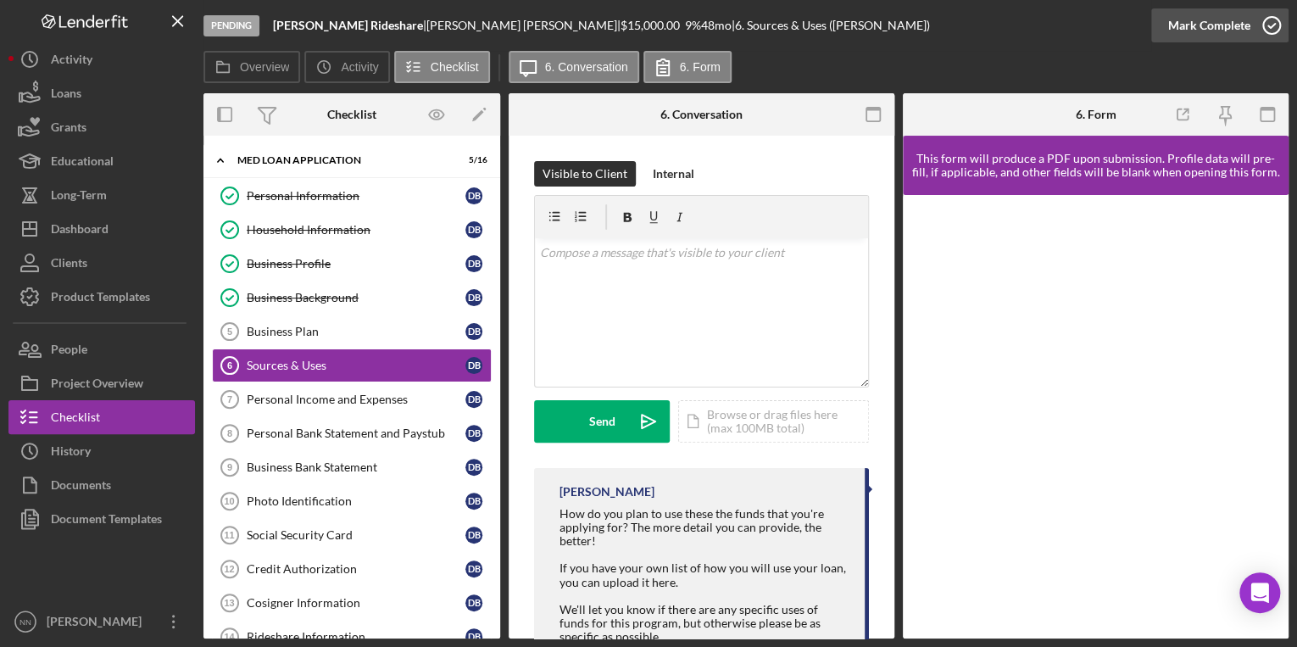
click at [1271, 27] on icon "button" at bounding box center [1271, 25] width 42 height 42
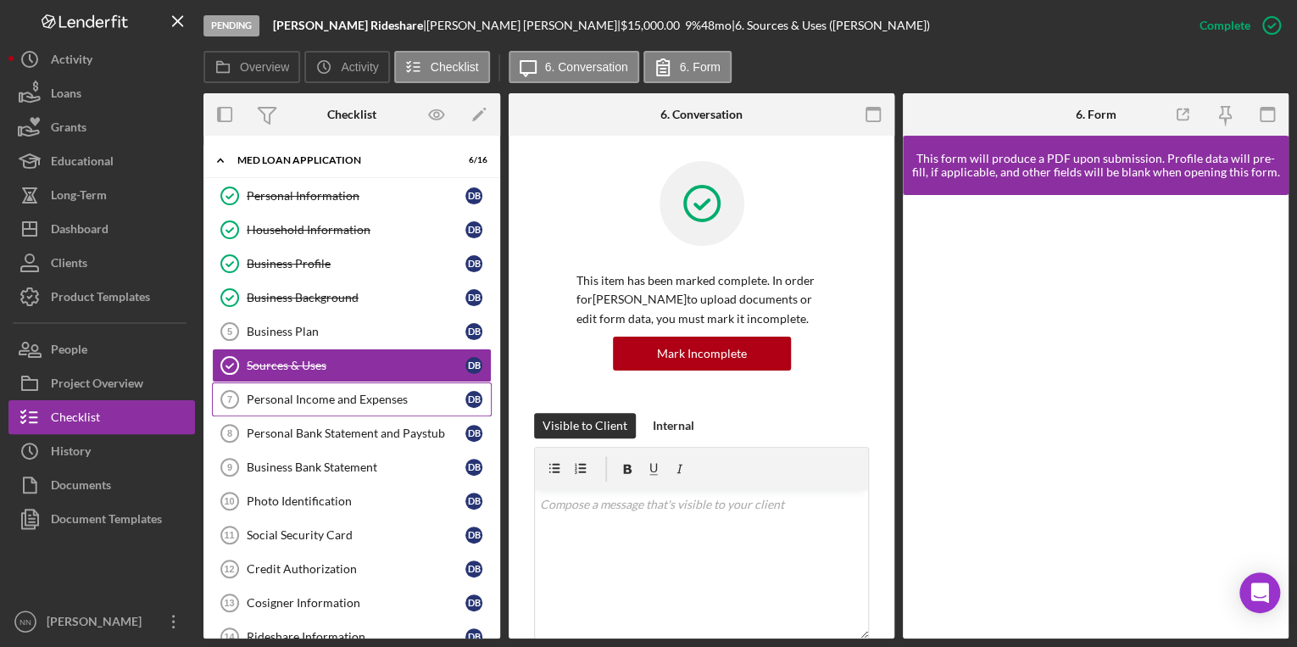
click at [298, 393] on div "Personal Income and Expenses" at bounding box center [356, 399] width 219 height 14
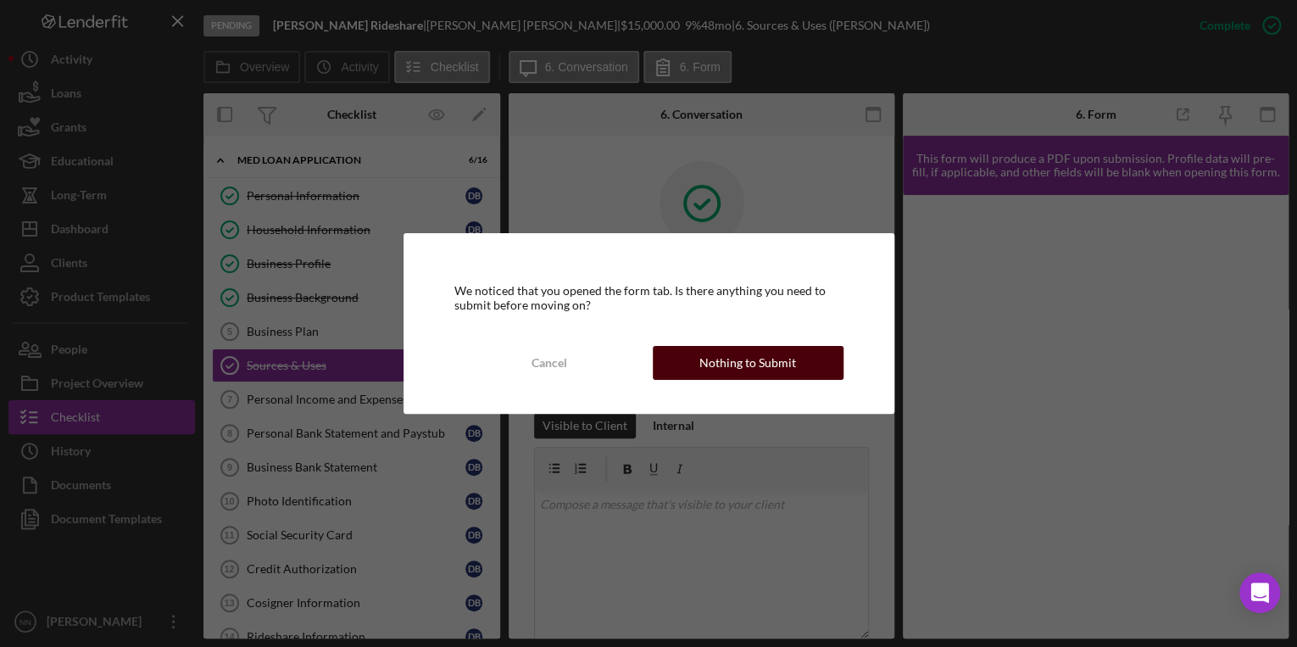
click at [690, 365] on button "Nothing to Submit" at bounding box center [748, 363] width 191 height 34
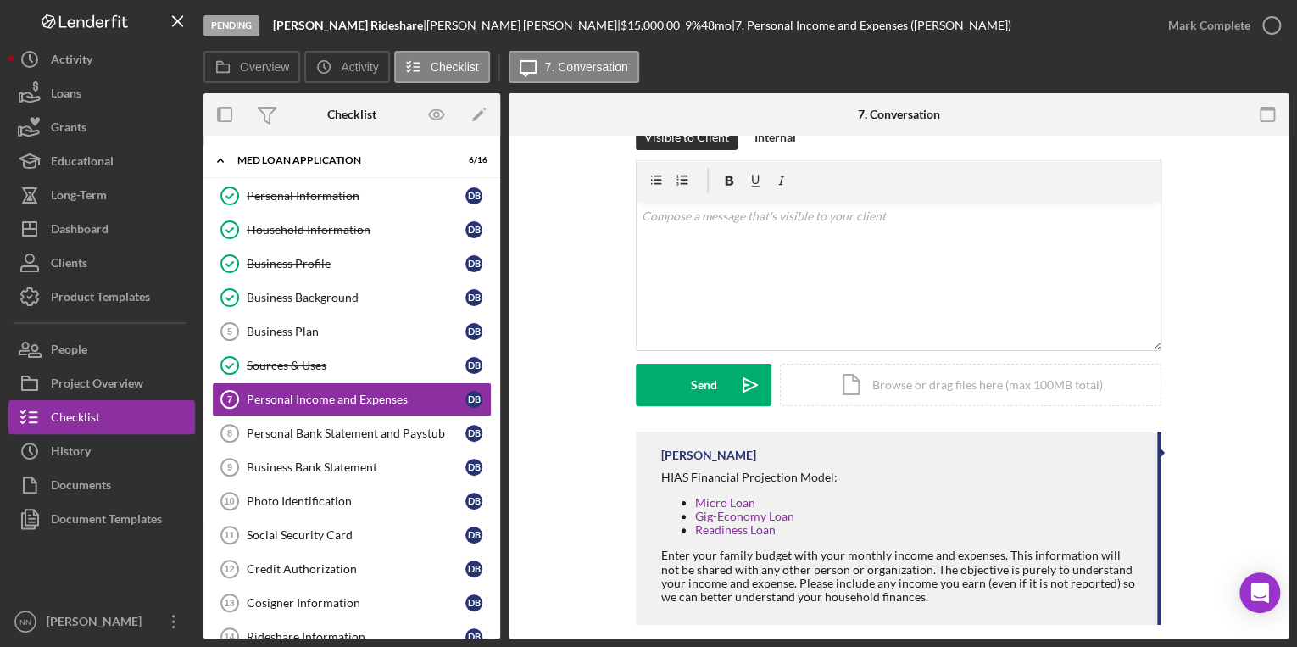
scroll to position [55, 0]
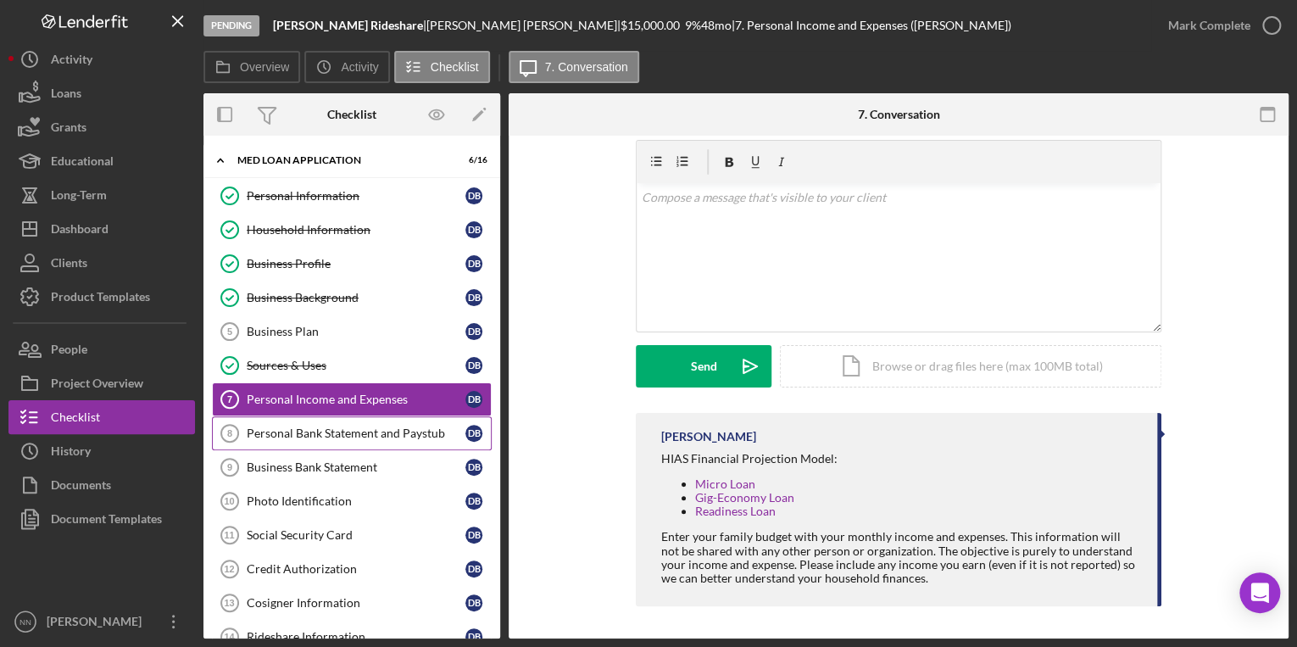
click at [385, 435] on div "Personal Bank Statement and Paystub" at bounding box center [356, 433] width 219 height 14
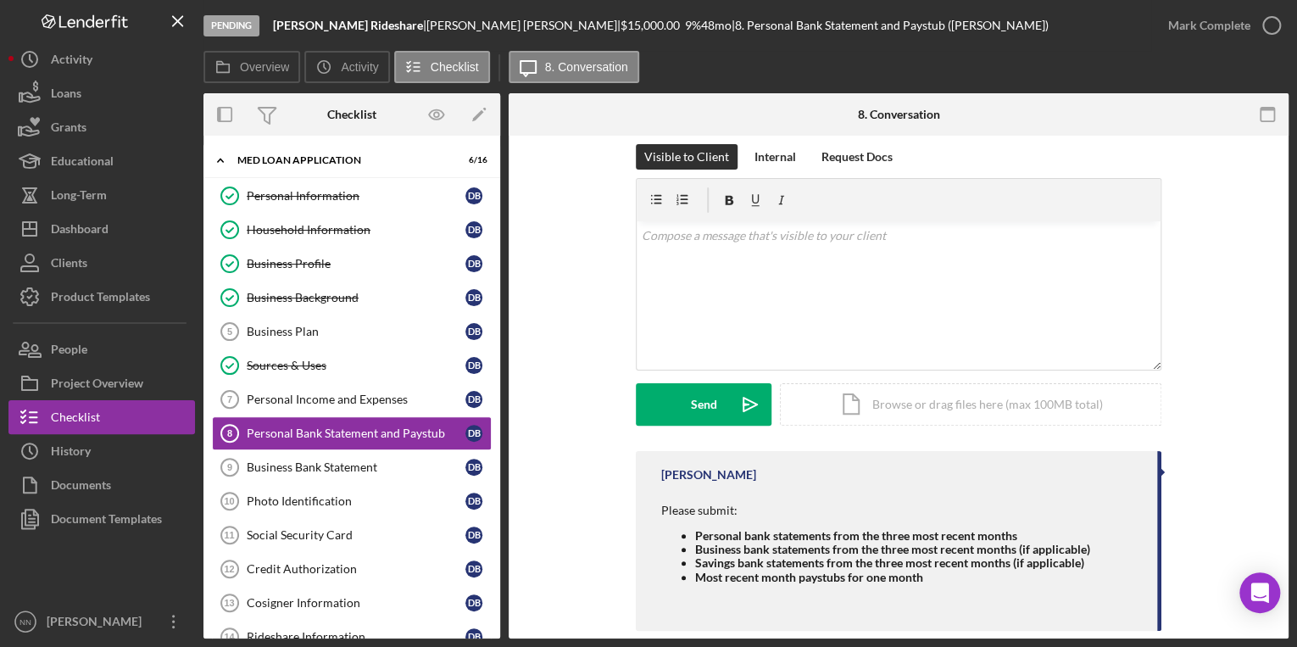
scroll to position [42, 0]
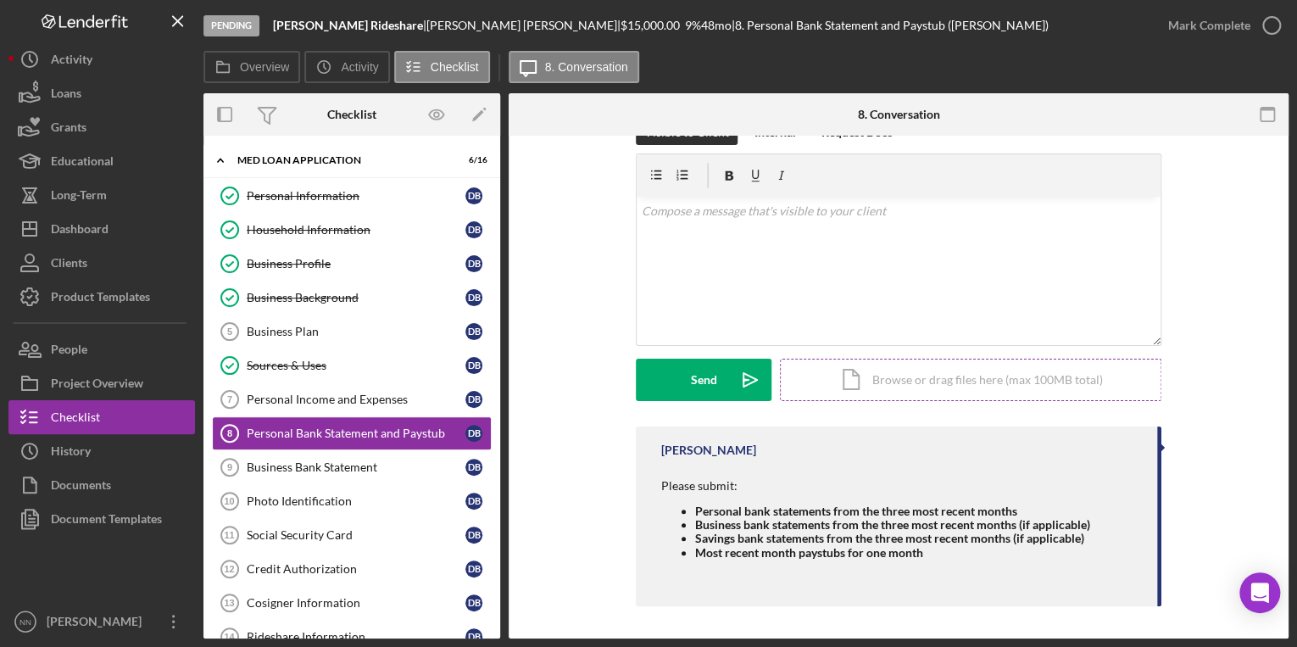
click at [895, 376] on div "Icon/Document Browse or drag files here (max 100MB total) Tap to choose files o…" at bounding box center [970, 380] width 381 height 42
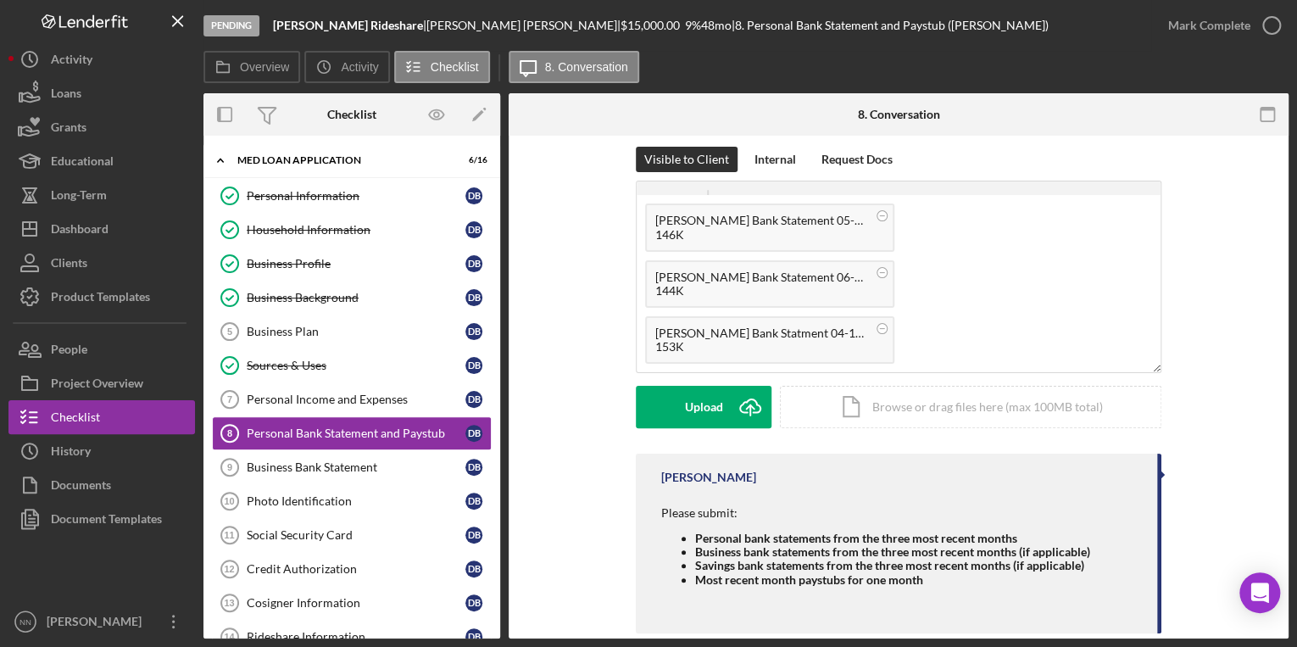
scroll to position [0, 0]
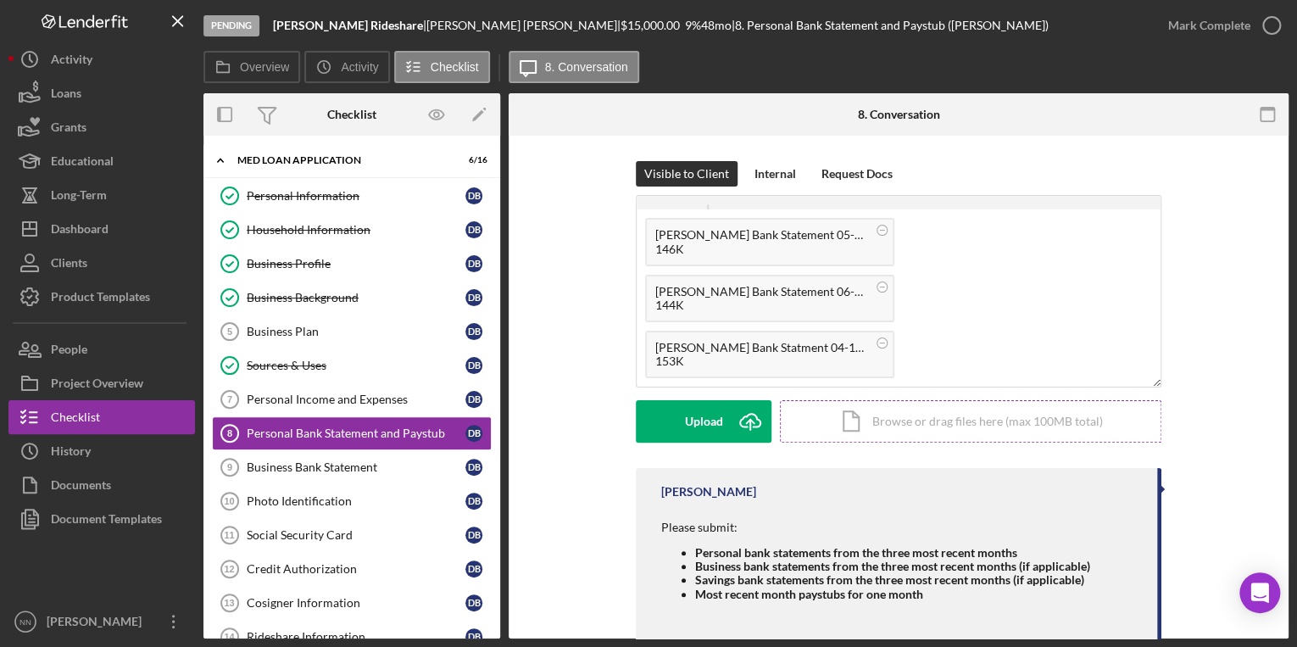
click at [861, 424] on div "Icon/Document Browse or drag files here (max 100MB total) Tap to choose files o…" at bounding box center [970, 421] width 381 height 42
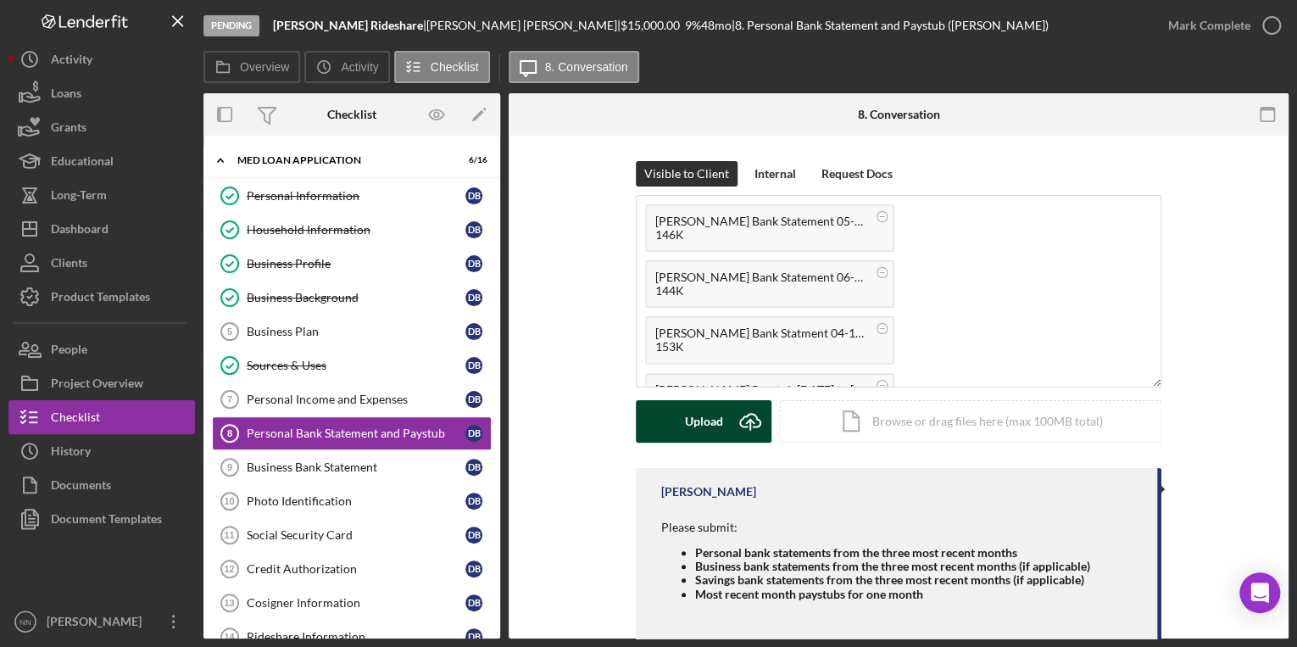
click at [704, 411] on div "Upload" at bounding box center [704, 421] width 38 height 42
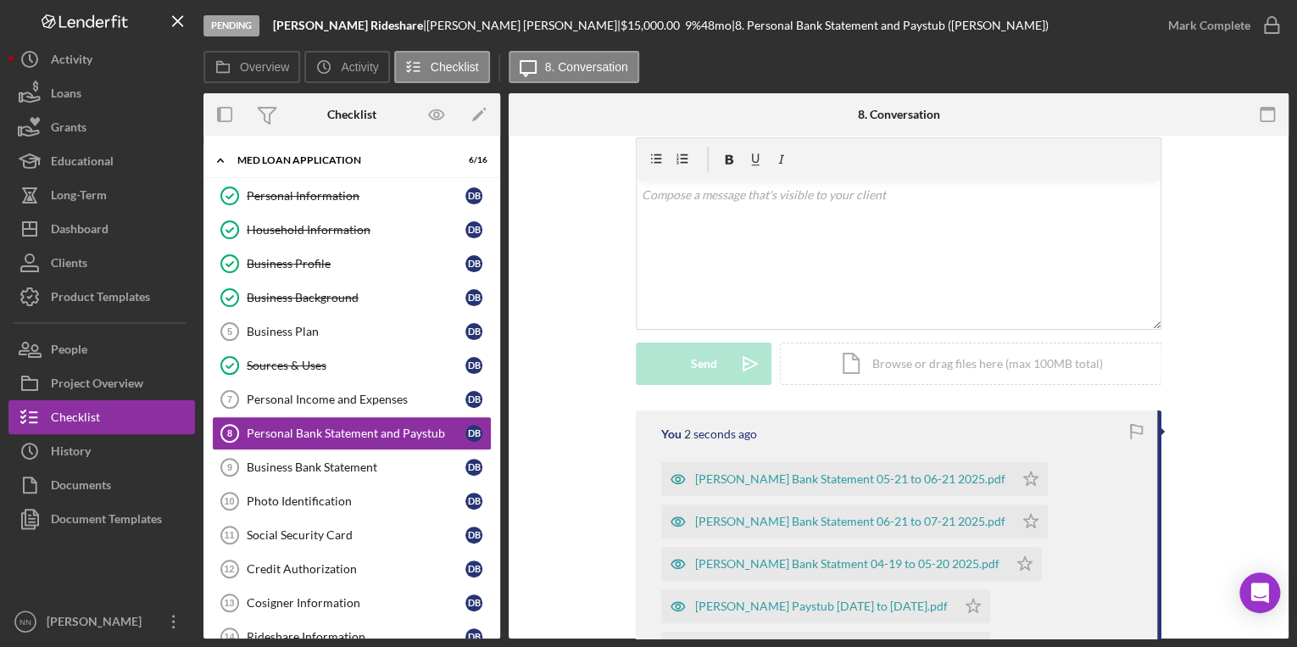
scroll to position [203, 0]
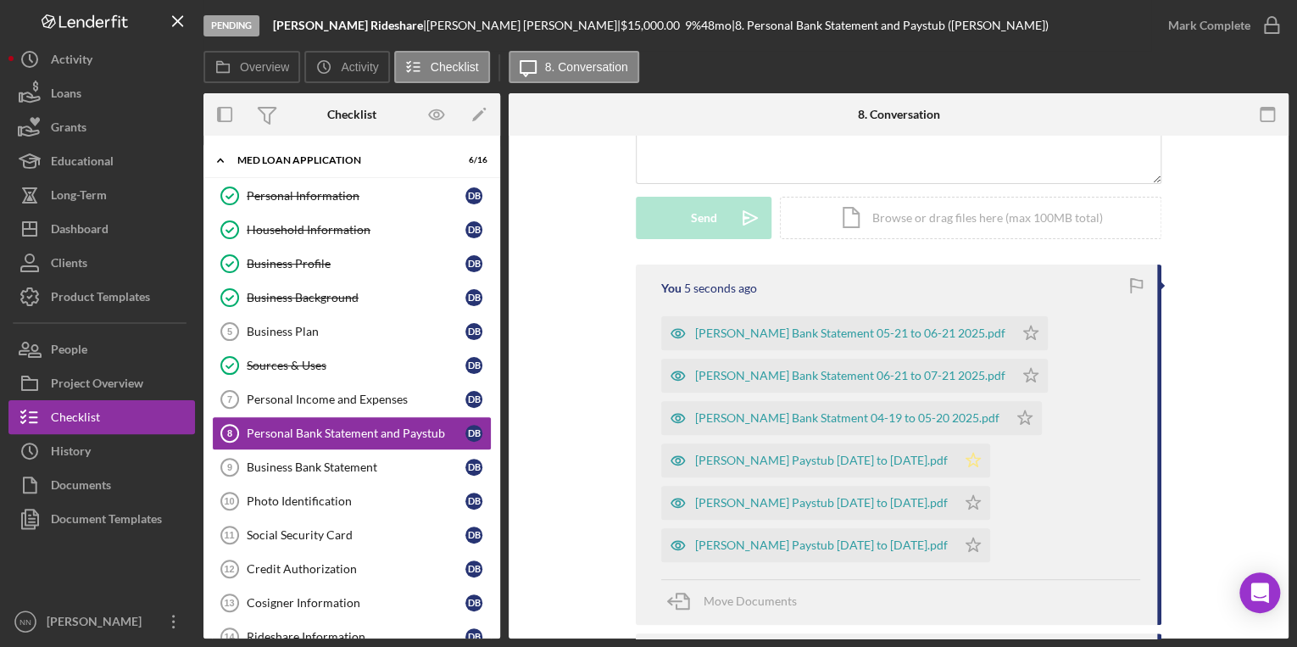
click at [975, 460] on icon "Icon/Star" at bounding box center [973, 460] width 34 height 34
click at [1014, 337] on icon "Icon/Star" at bounding box center [1031, 333] width 34 height 34
click at [1014, 380] on icon "Icon/Star" at bounding box center [1031, 376] width 34 height 34
click at [1018, 421] on polygon "button" at bounding box center [1025, 417] width 14 height 14
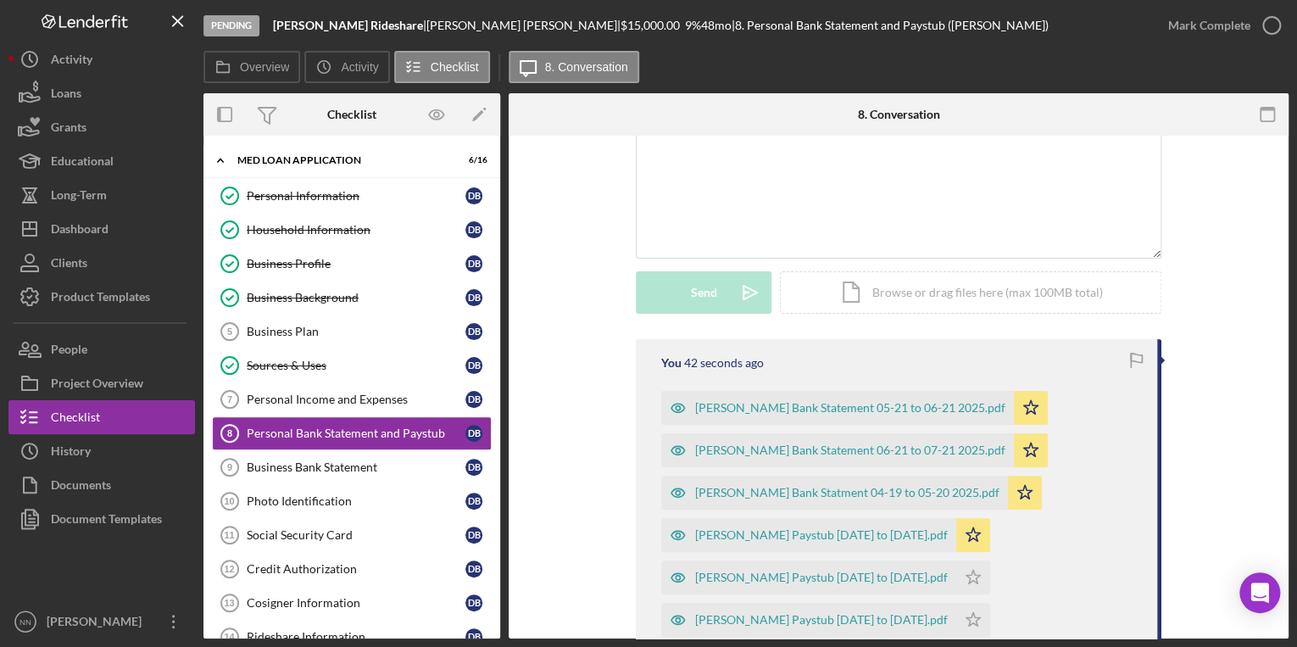
scroll to position [339, 0]
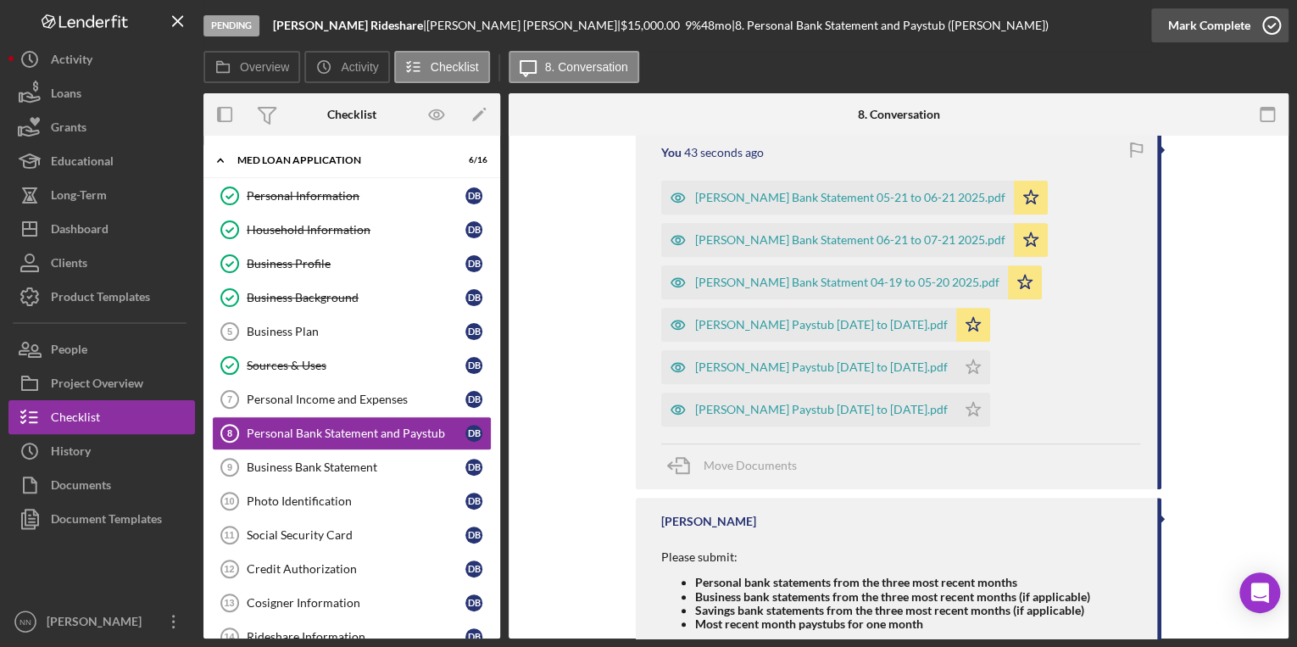
click at [1258, 28] on icon "button" at bounding box center [1271, 25] width 42 height 42
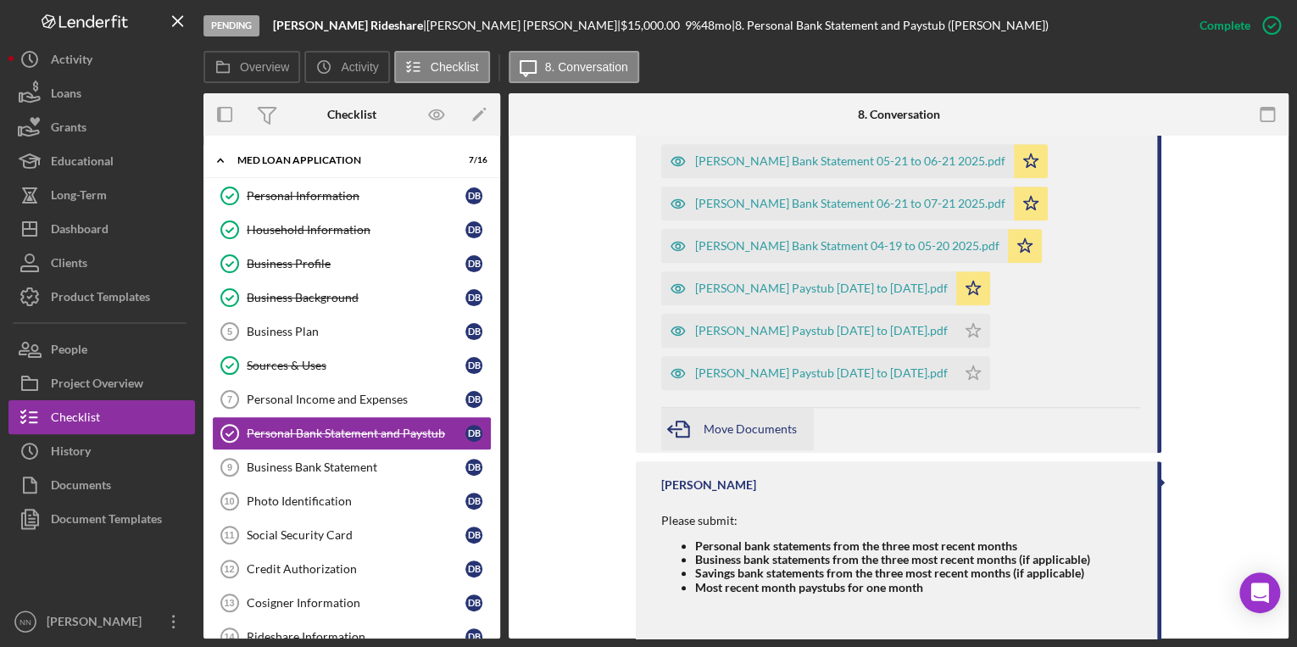
scroll to position [703, 0]
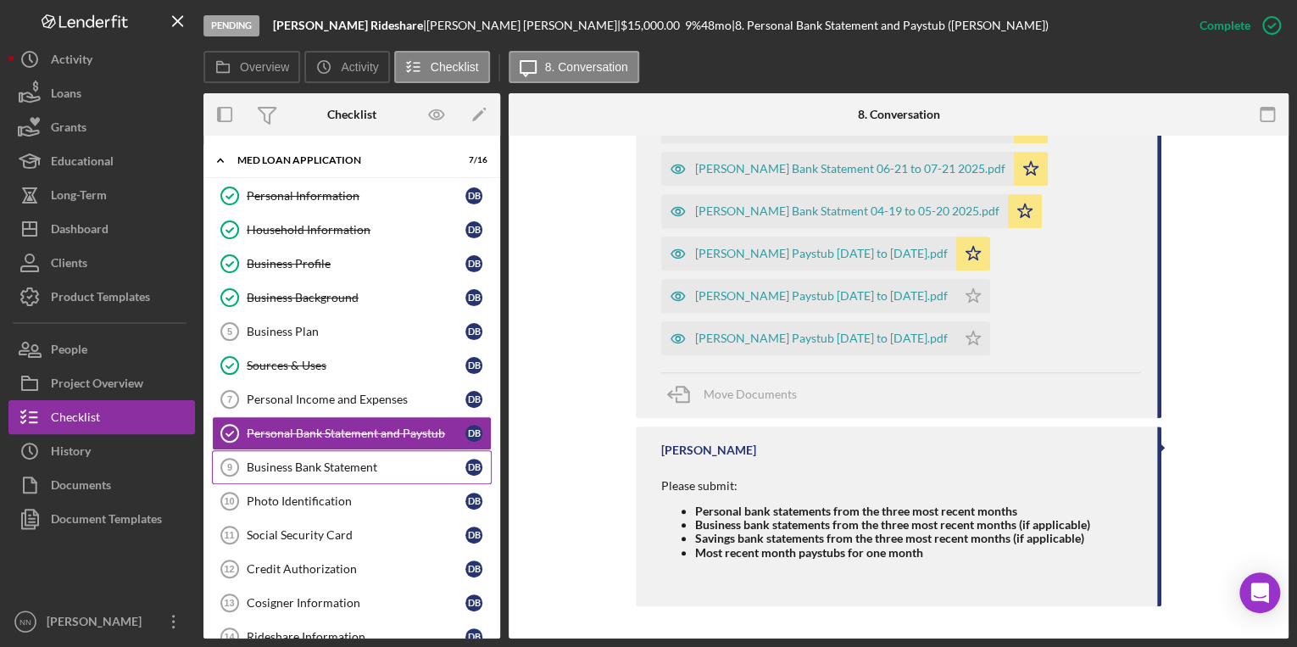
click at [330, 468] on div "Business Bank Statement" at bounding box center [356, 467] width 219 height 14
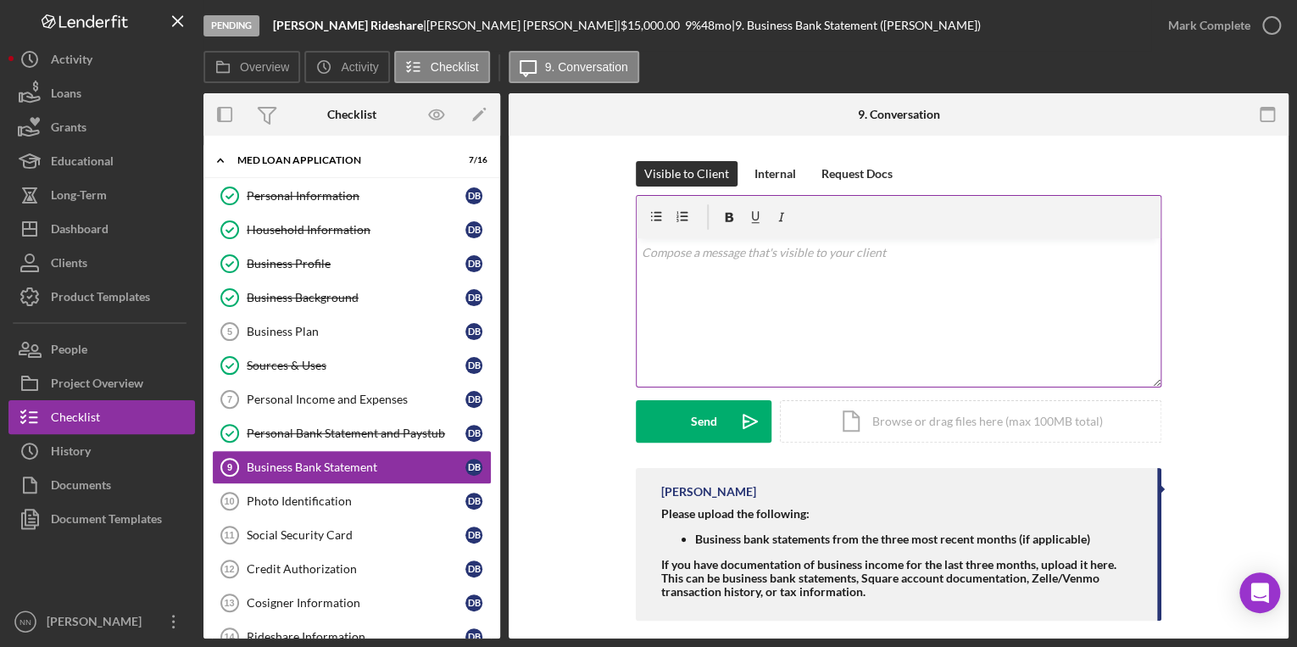
scroll to position [14, 0]
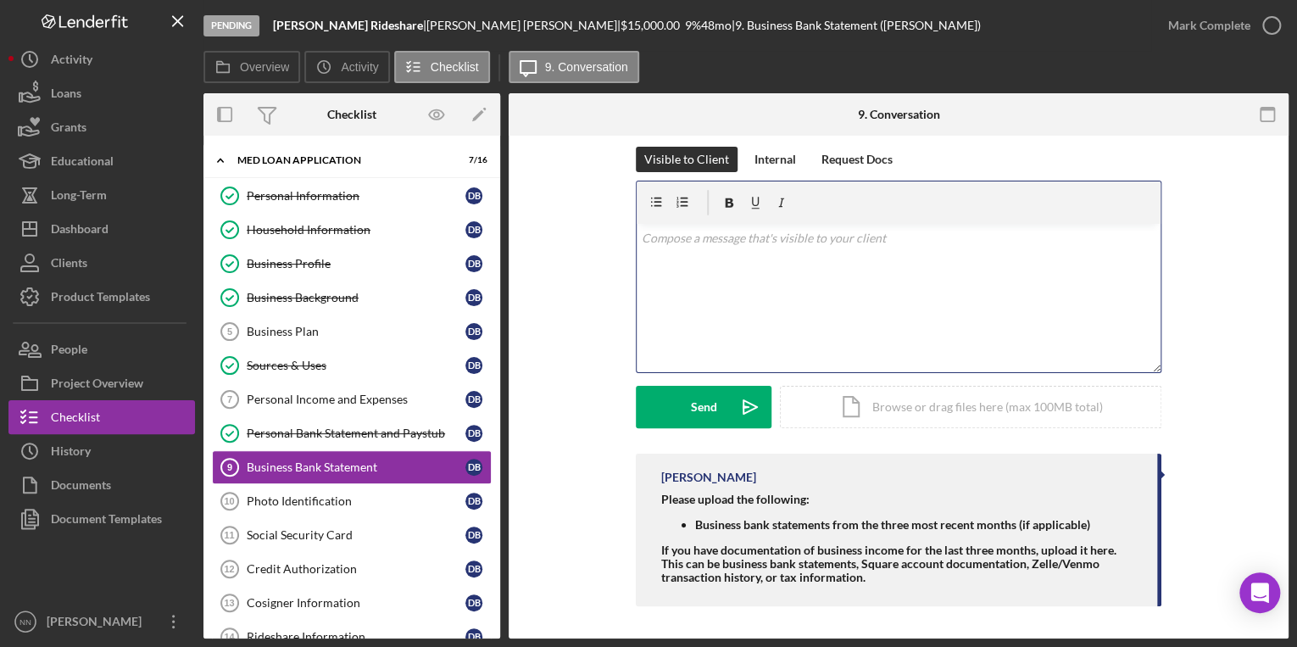
click at [894, 305] on div "v Color teal Color pink Remove color Add row above Add row below Add column bef…" at bounding box center [899, 298] width 524 height 148
click at [1275, 30] on icon "button" at bounding box center [1271, 25] width 42 height 42
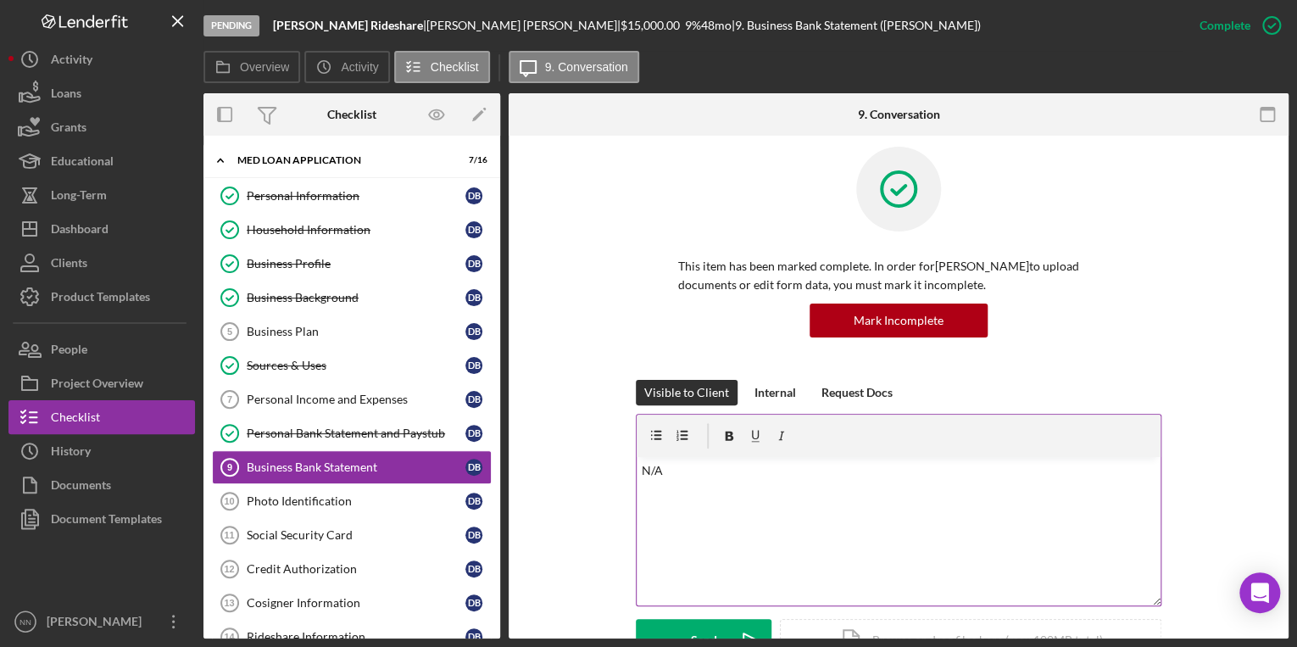
scroll to position [248, 0]
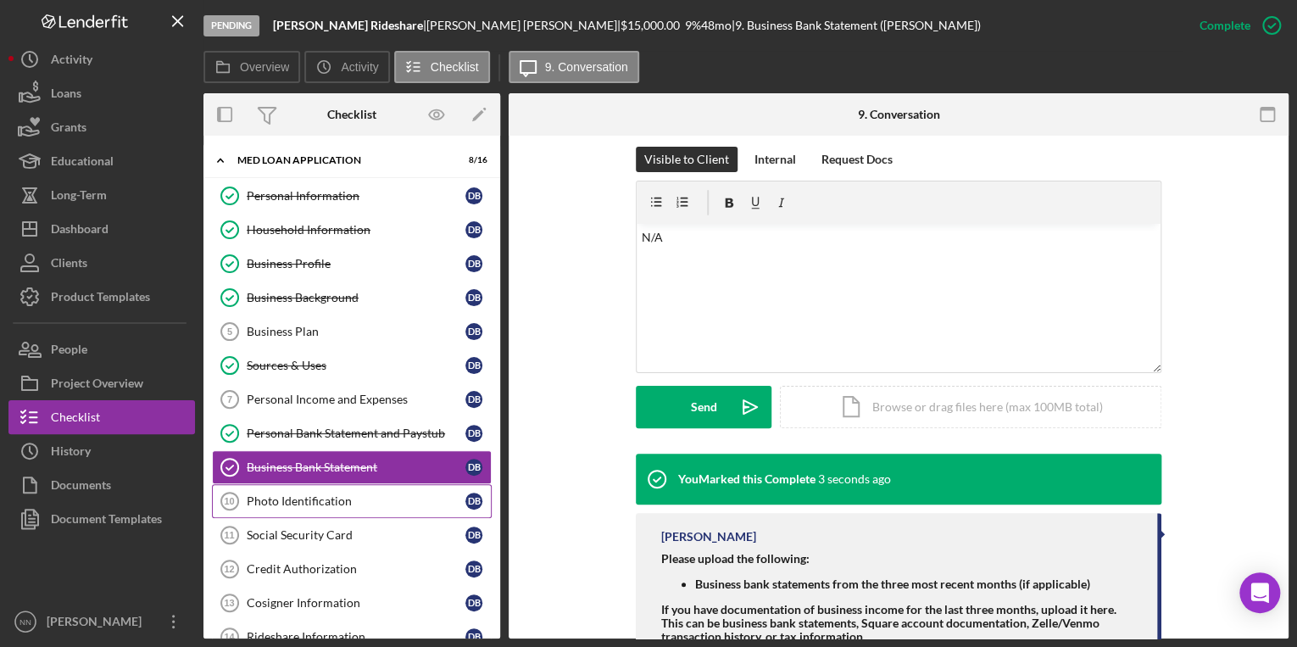
click at [283, 507] on link "Photo Identification 10 Photo Identification D B" at bounding box center [352, 501] width 280 height 34
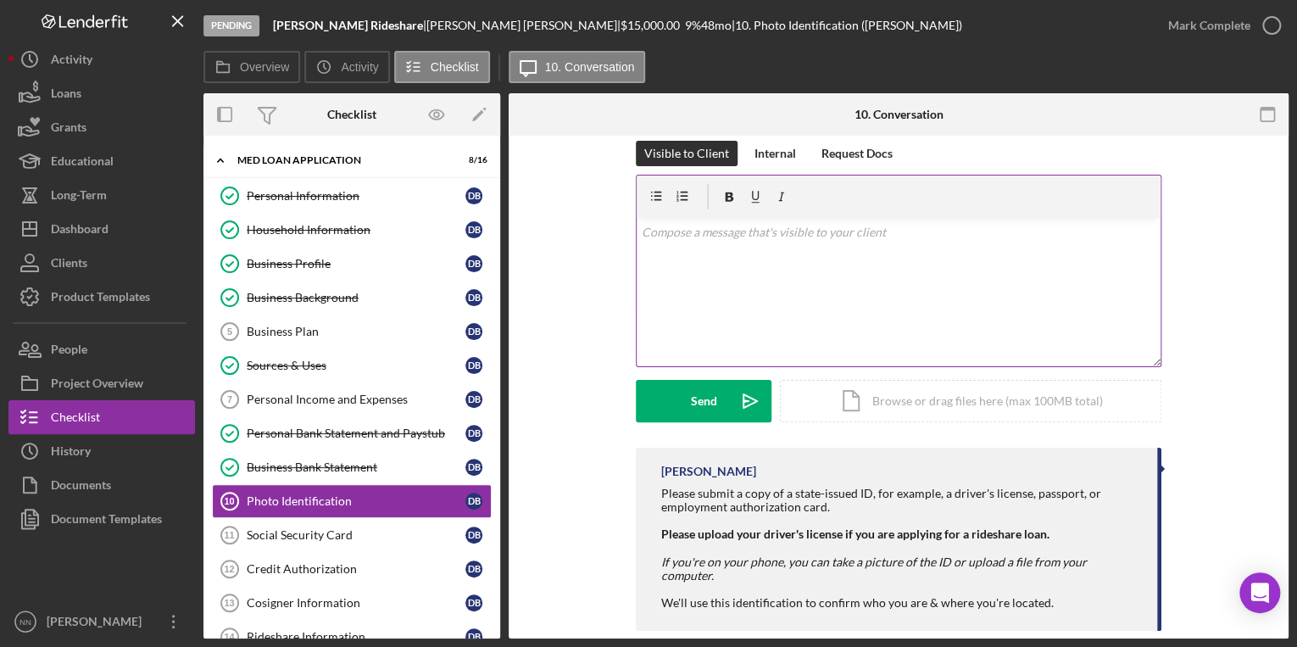
scroll to position [31, 0]
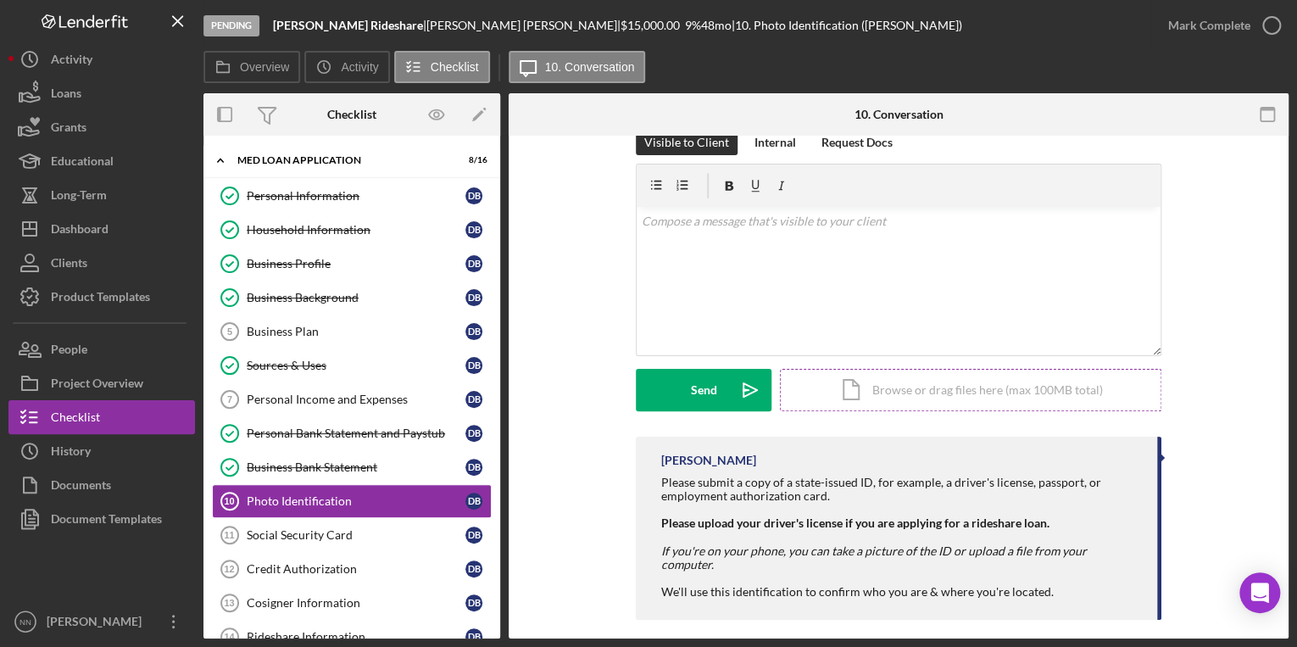
click at [919, 386] on div "Icon/Document Browse or drag files here (max 100MB total) Tap to choose files o…" at bounding box center [970, 390] width 381 height 42
click at [856, 395] on div "Icon/Document Browse or drag files here (max 100MB total) Tap to choose files o…" at bounding box center [970, 390] width 381 height 42
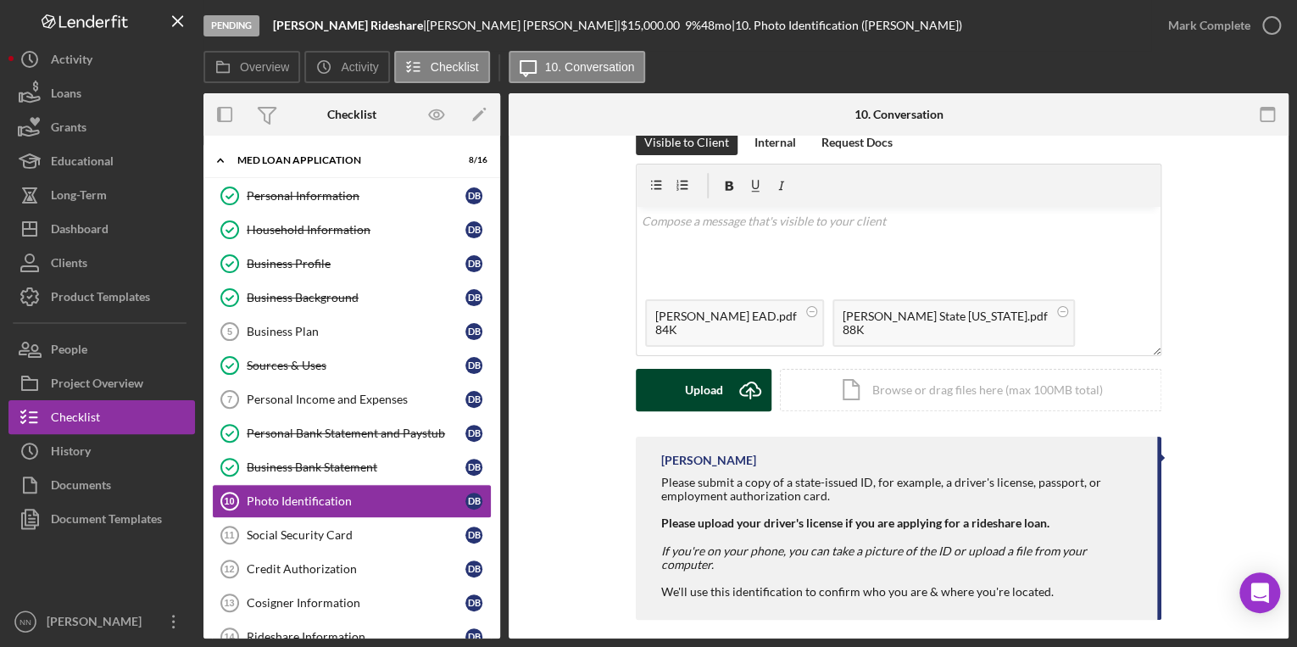
click at [709, 391] on div "Upload" at bounding box center [704, 390] width 38 height 42
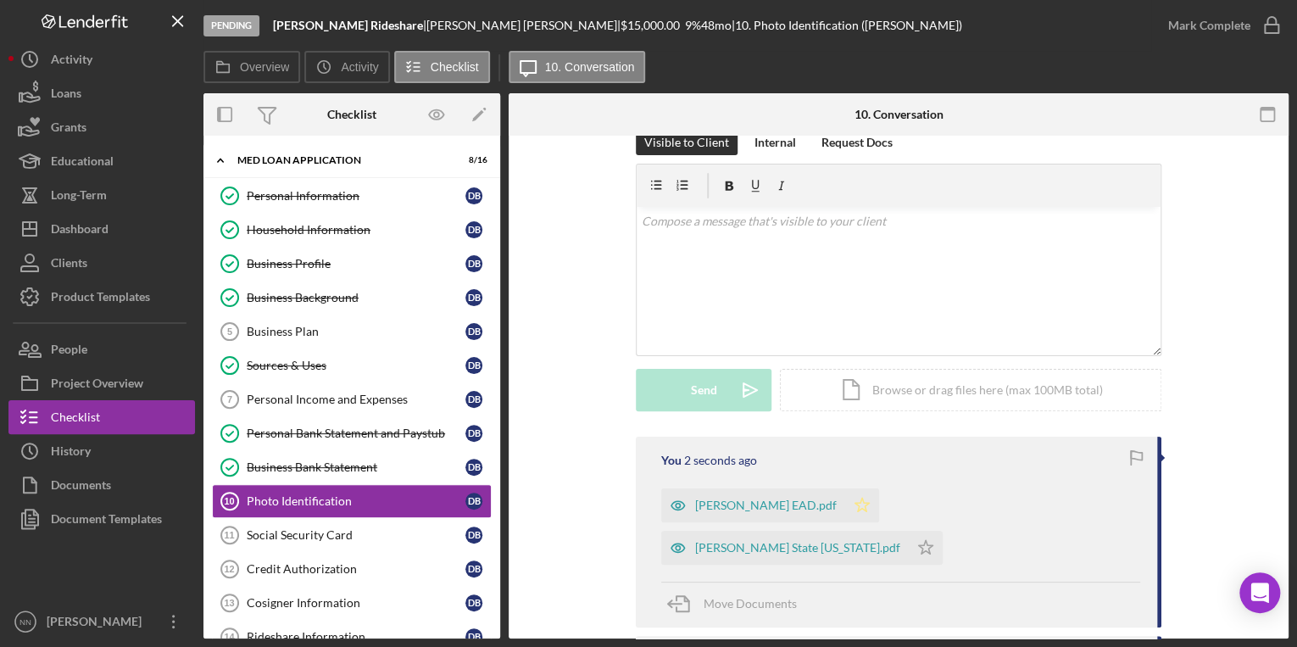
click at [855, 504] on polygon "button" at bounding box center [862, 505] width 14 height 14
click at [933, 540] on polygon "button" at bounding box center [926, 547] width 14 height 14
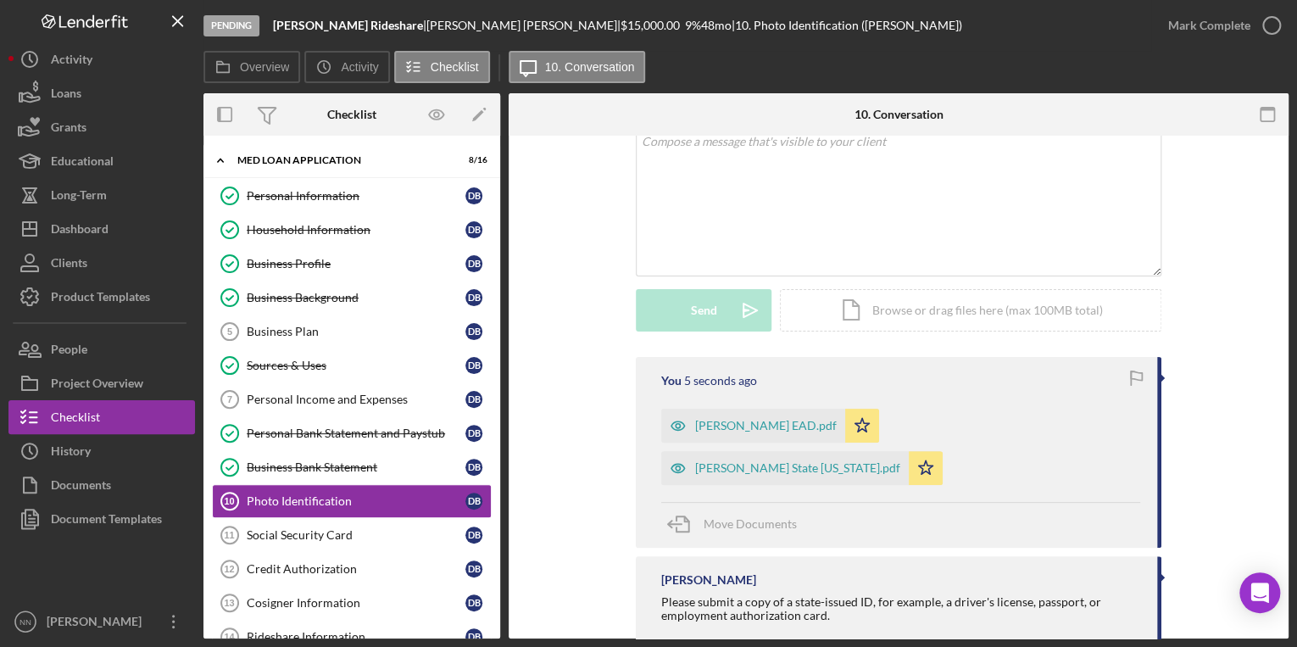
scroll to position [189, 0]
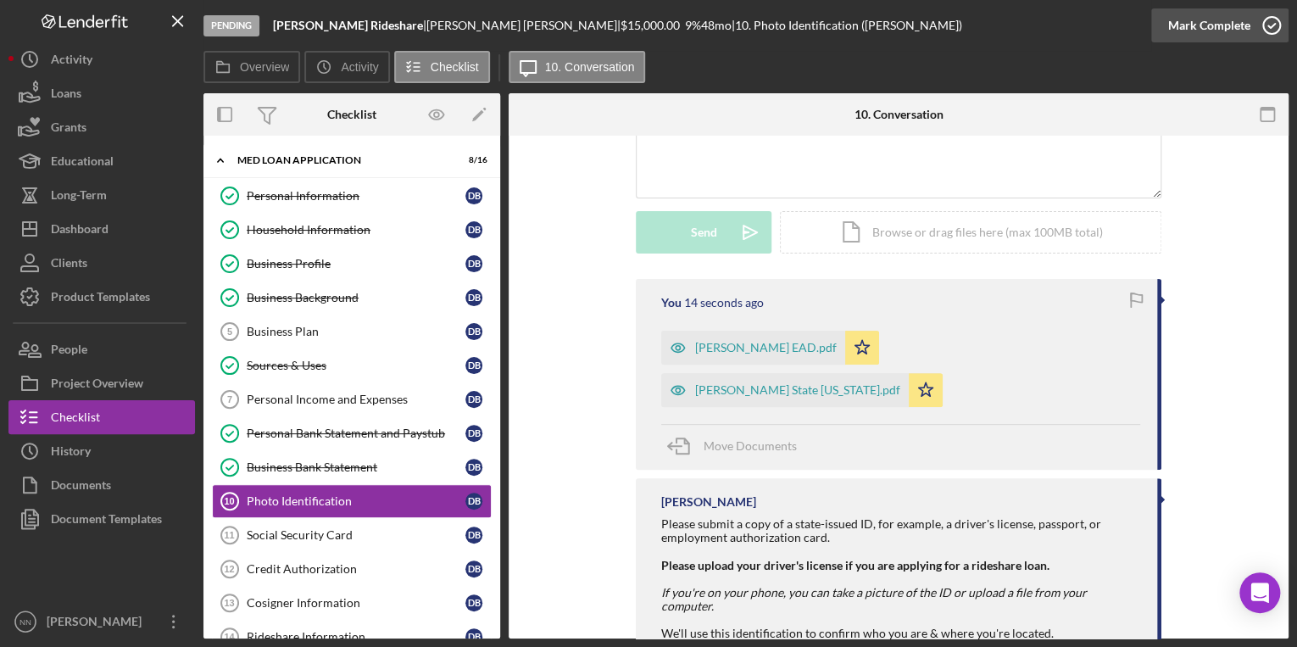
click at [1231, 41] on div "Mark Complete" at bounding box center [1209, 25] width 82 height 34
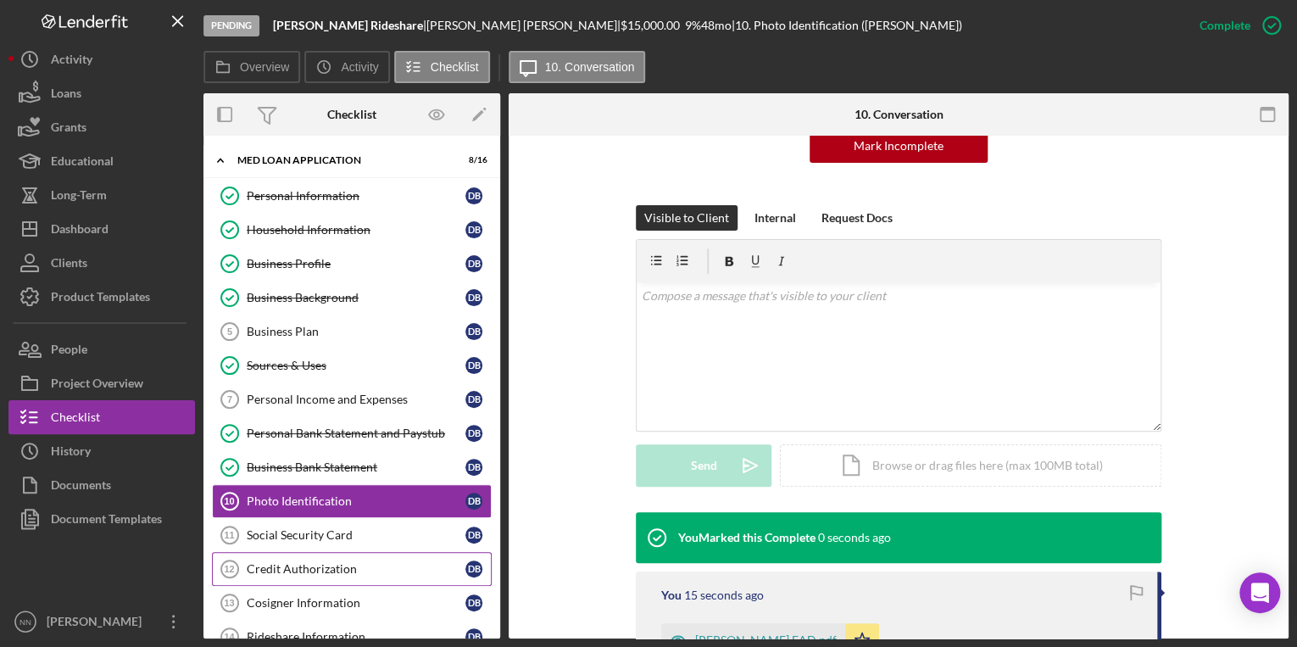
scroll to position [422, 0]
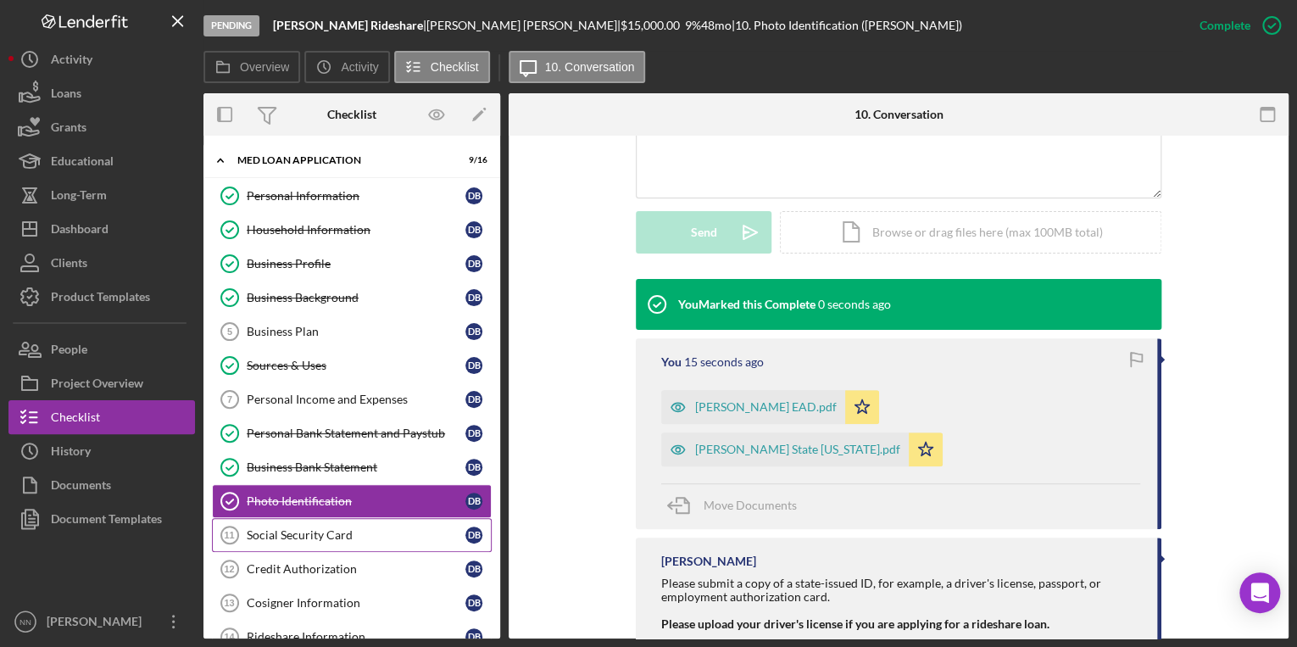
click at [305, 530] on div "Social Security Card" at bounding box center [356, 535] width 219 height 14
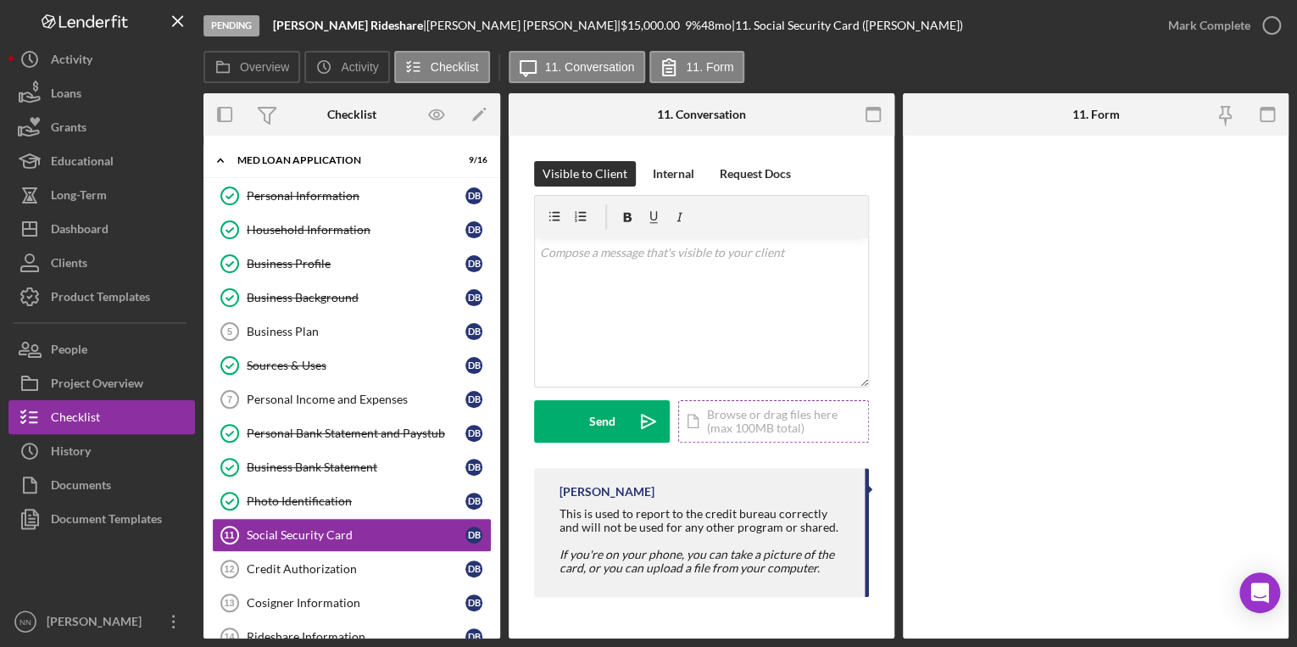
click at [754, 412] on div "Icon/Document Browse or drag files here (max 100MB total) Tap to choose files o…" at bounding box center [773, 421] width 191 height 42
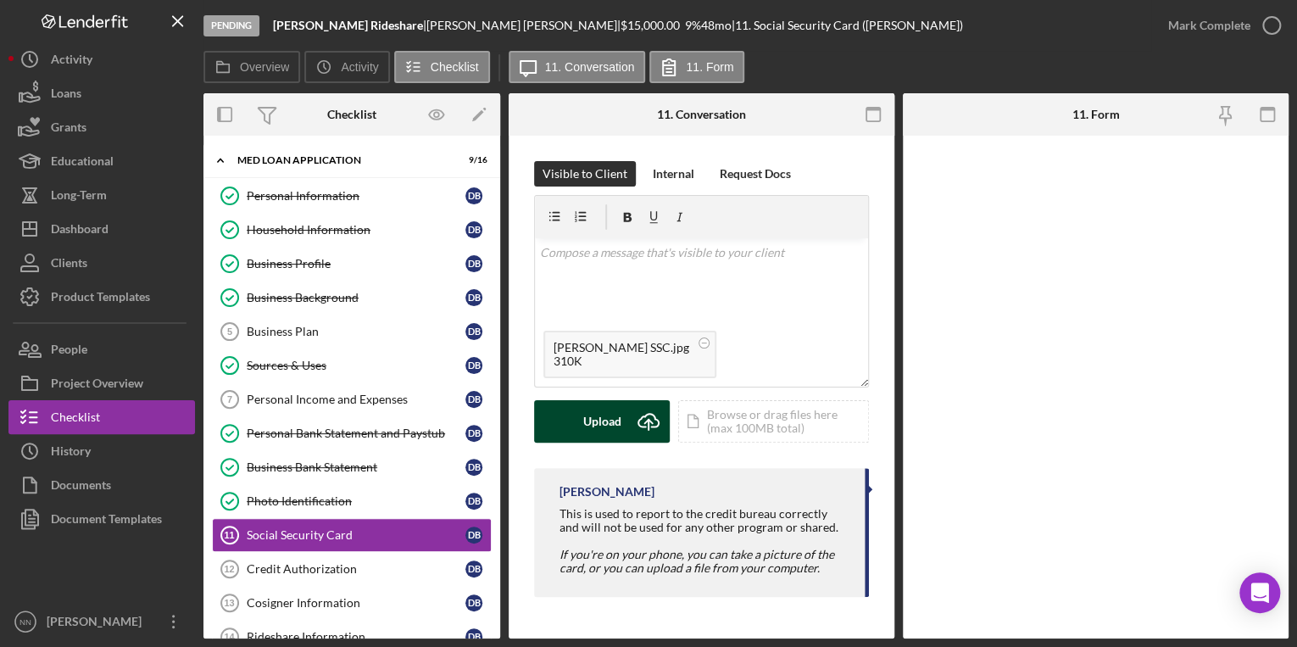
click at [610, 428] on div "Upload" at bounding box center [602, 421] width 38 height 42
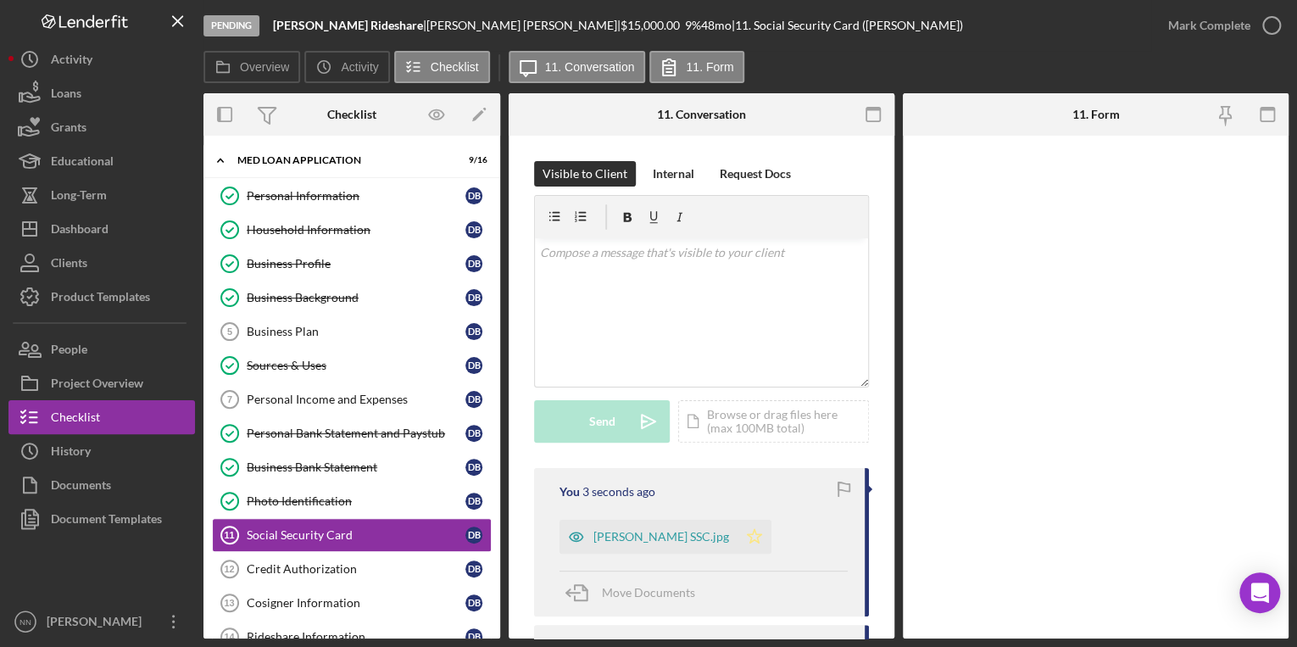
click at [742, 543] on icon "Icon/Star" at bounding box center [755, 537] width 34 height 34
click at [1268, 25] on icon "button" at bounding box center [1271, 25] width 42 height 42
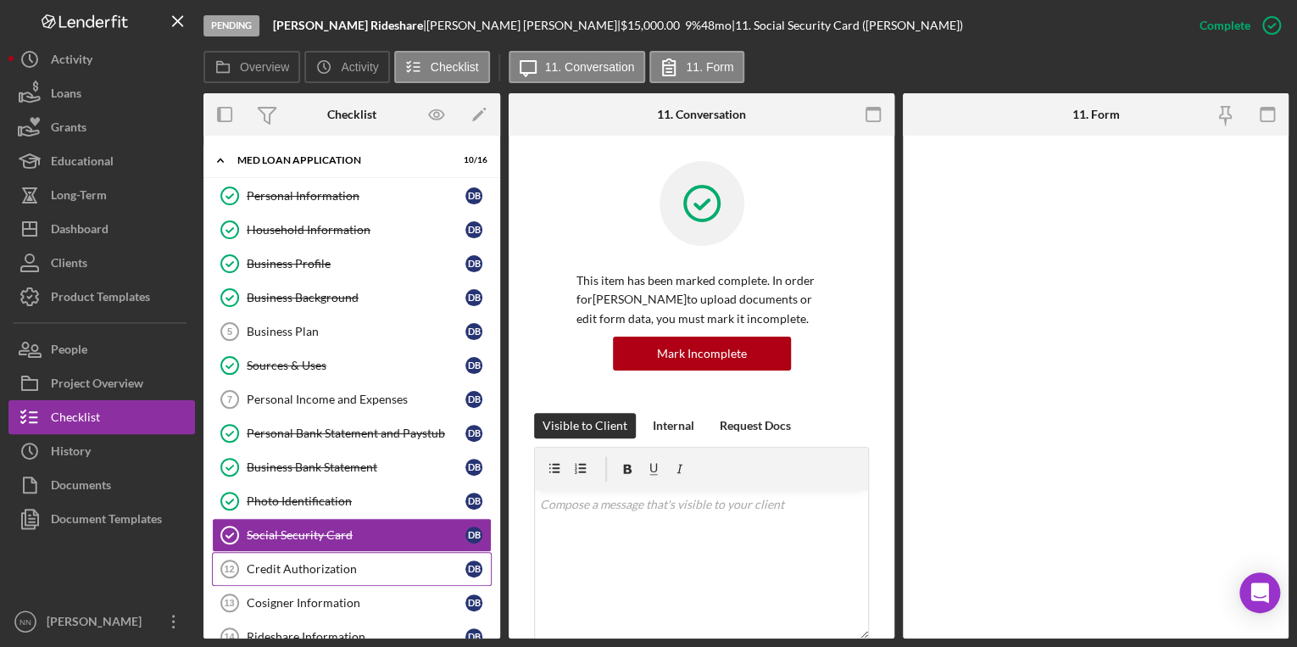
click at [370, 566] on div "Credit Authorization" at bounding box center [356, 569] width 219 height 14
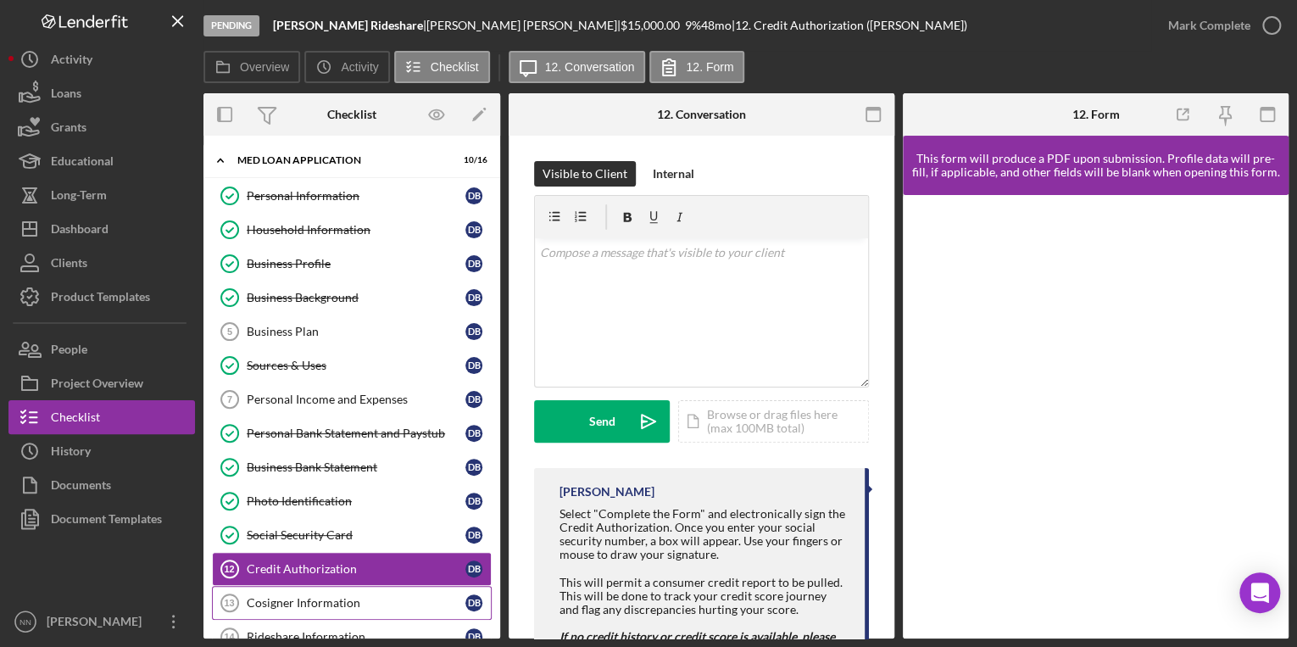
click at [367, 596] on div "Cosigner Information" at bounding box center [356, 603] width 219 height 14
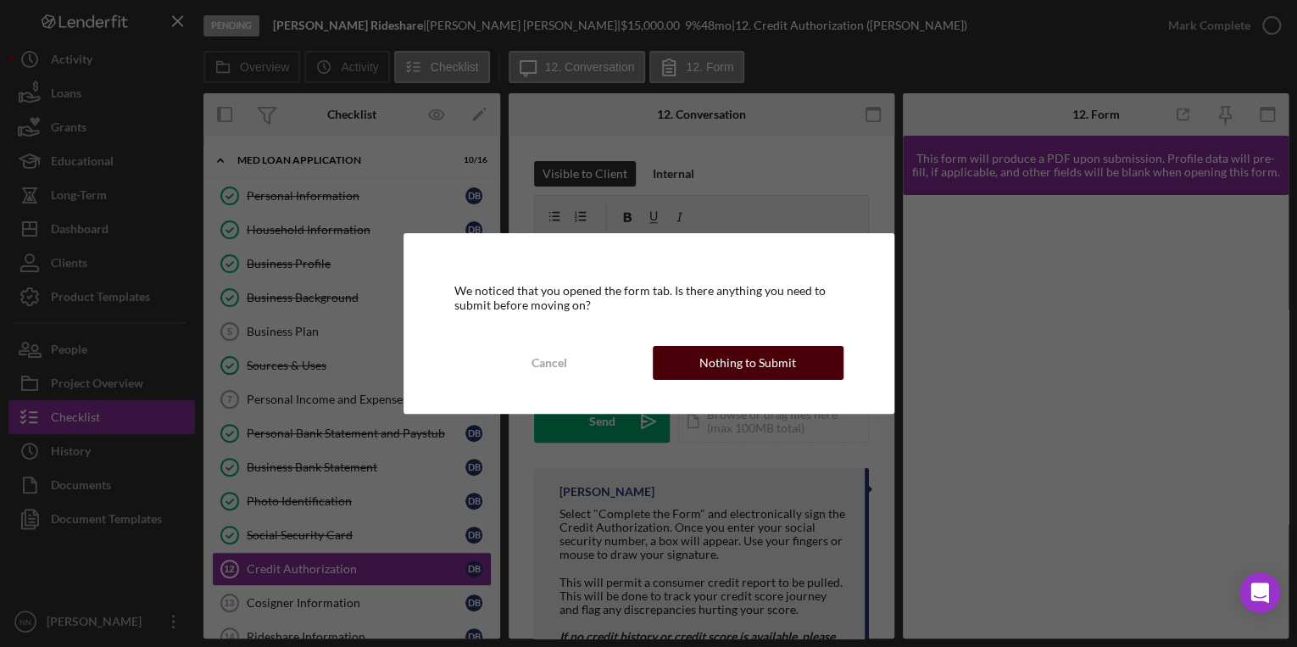
click at [692, 362] on button "Nothing to Submit" at bounding box center [748, 363] width 191 height 34
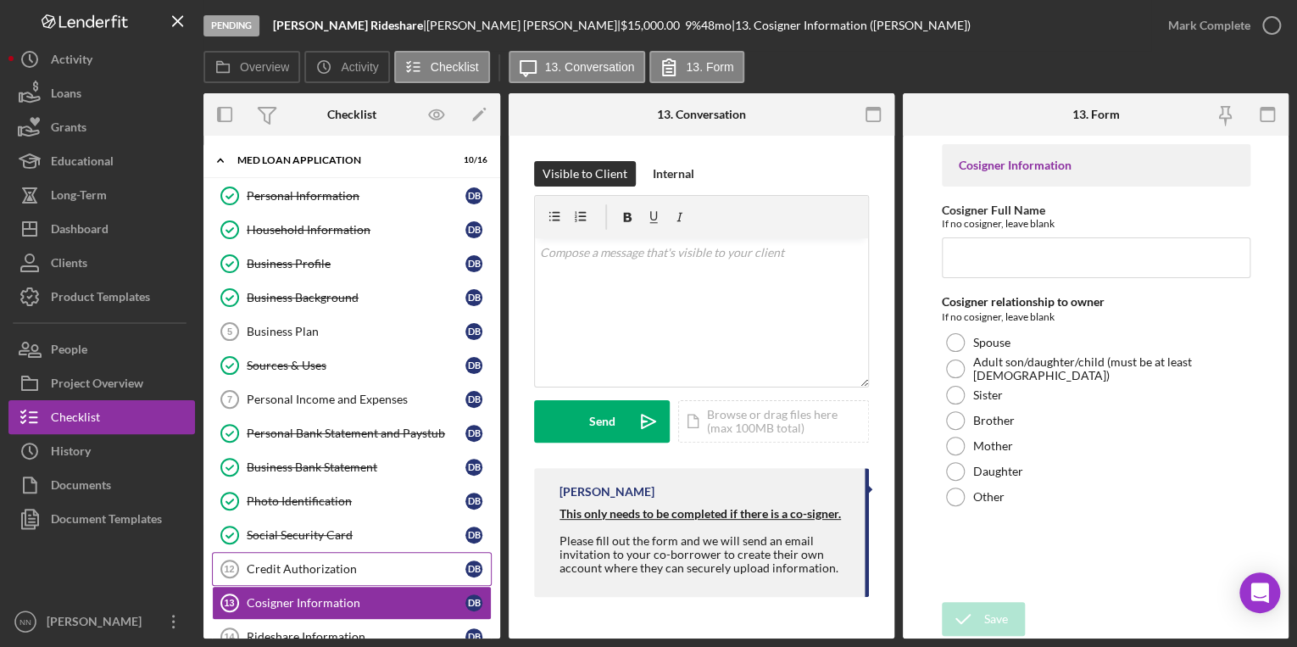
click at [415, 554] on link "Credit Authorization 12 Credit Authorization D B" at bounding box center [352, 569] width 280 height 34
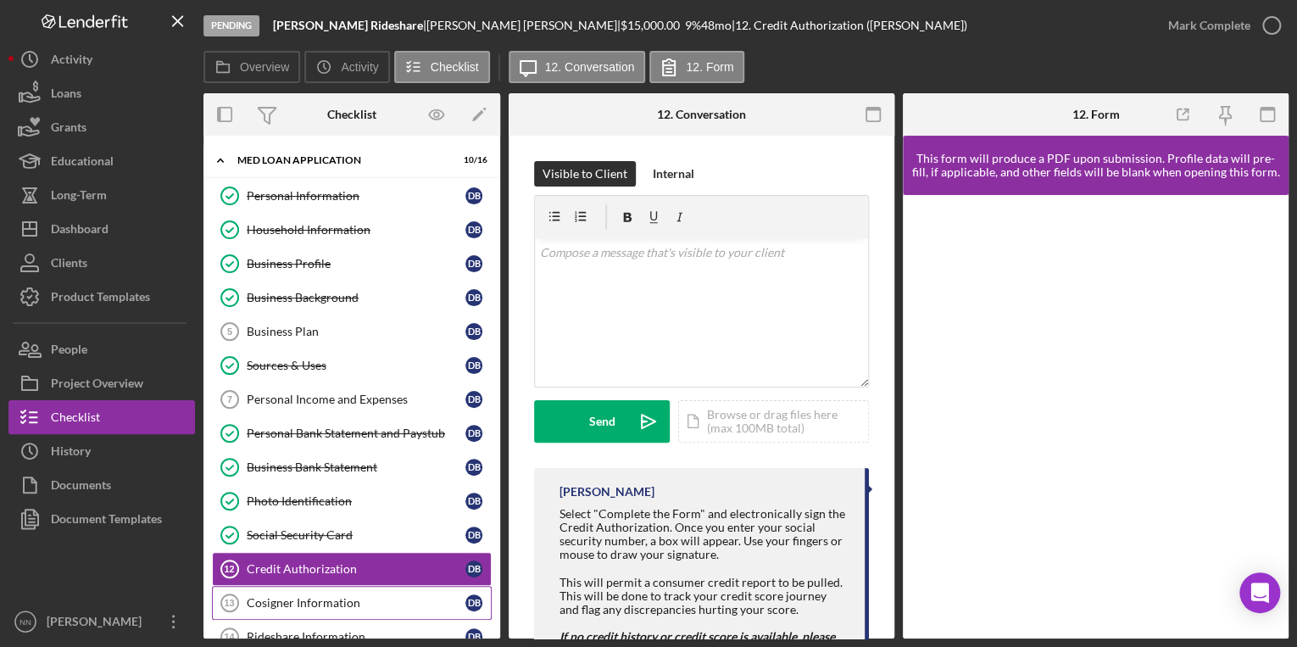
click at [354, 586] on link "Cosigner Information 13 Cosigner Information D B" at bounding box center [352, 603] width 280 height 34
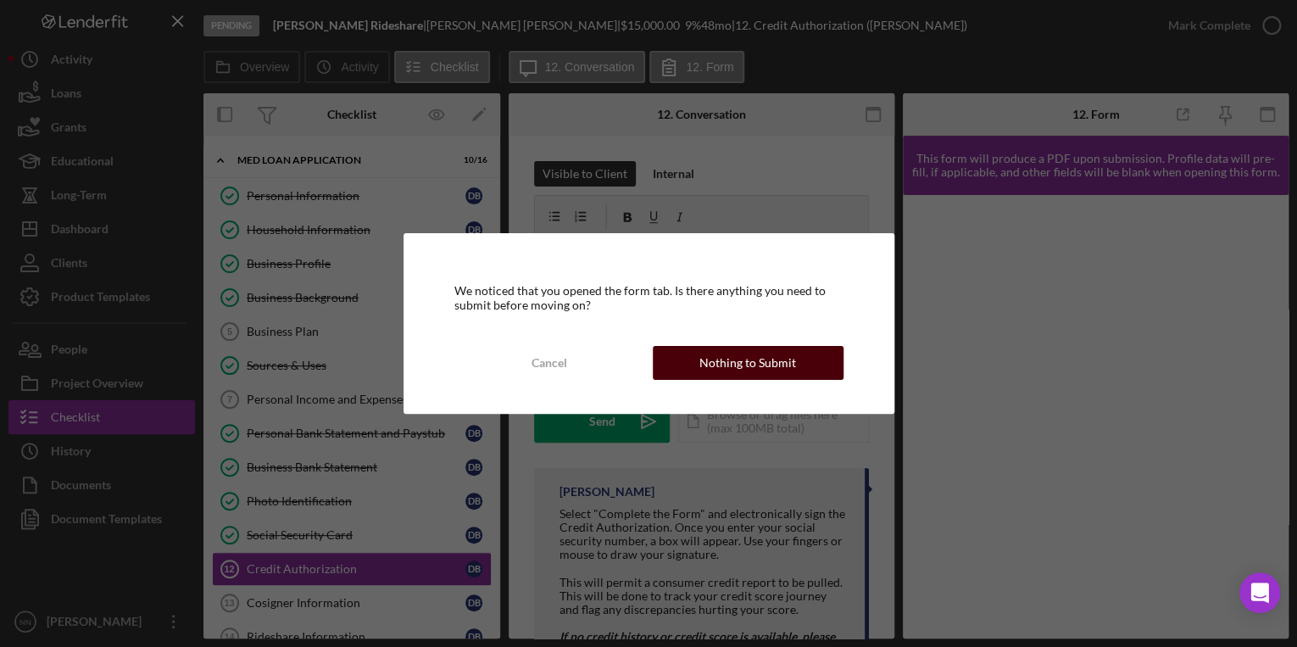
click at [831, 353] on button "Nothing to Submit" at bounding box center [748, 363] width 191 height 34
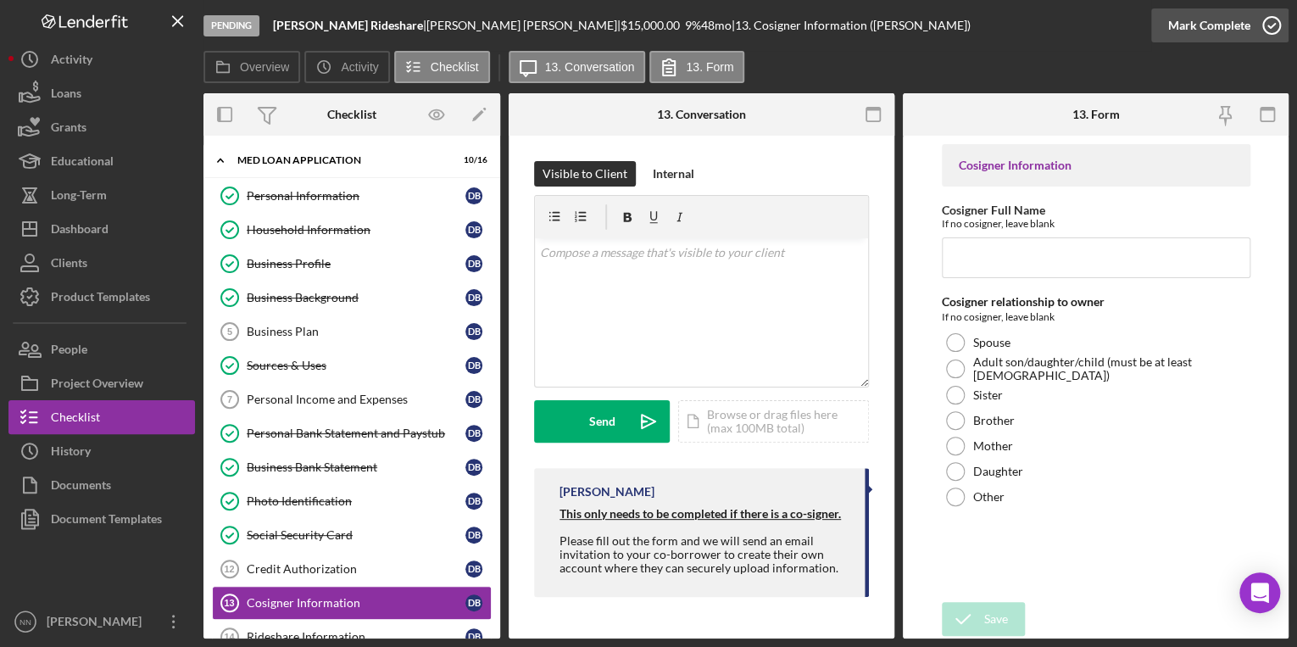
click at [1250, 16] on icon "button" at bounding box center [1271, 25] width 42 height 42
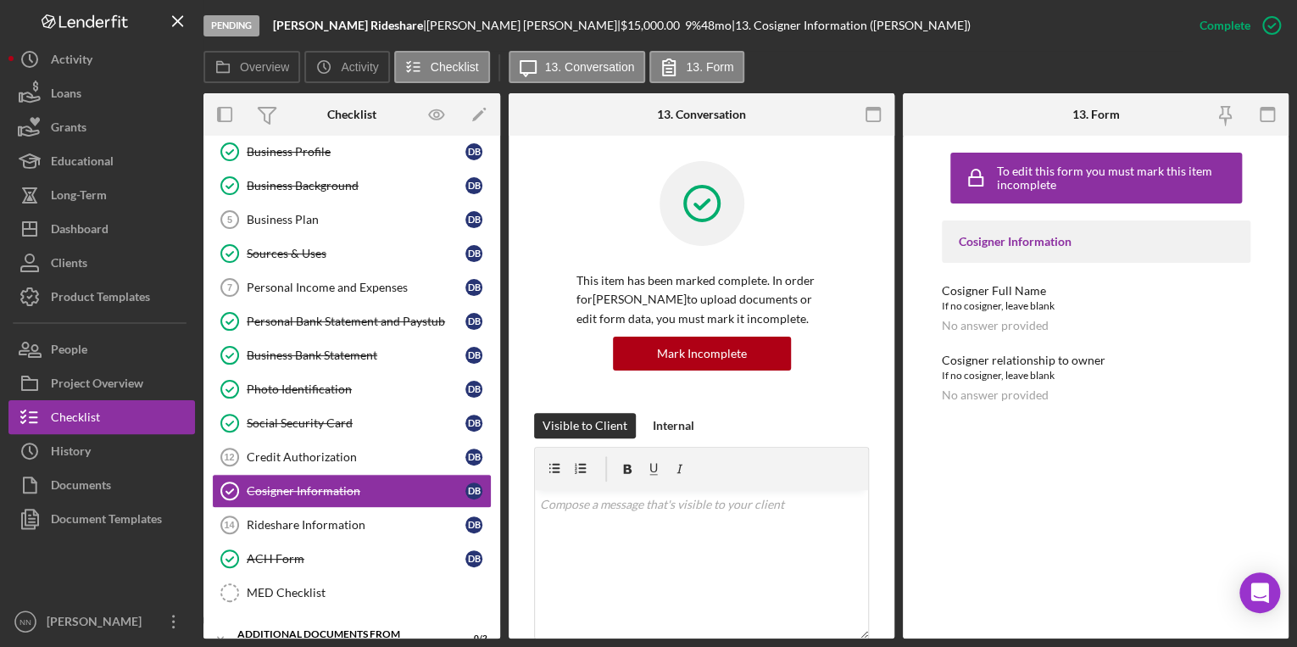
scroll to position [271, 0]
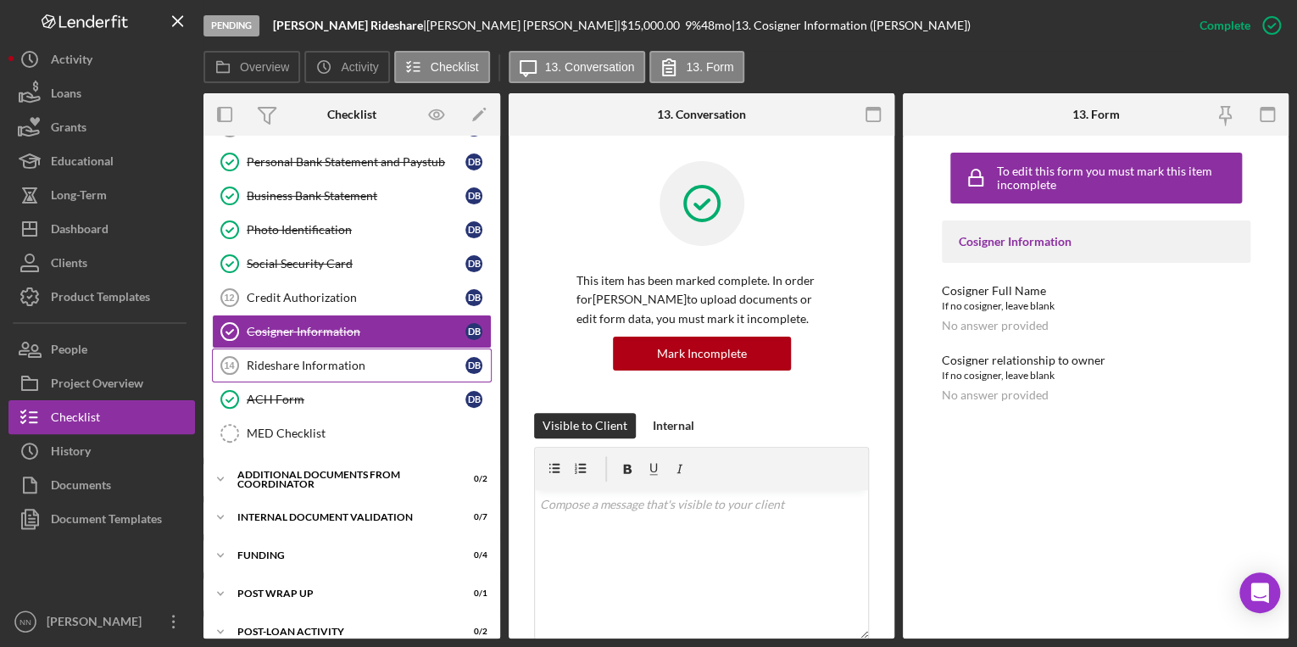
click at [346, 359] on div "Rideshare Information" at bounding box center [356, 366] width 219 height 14
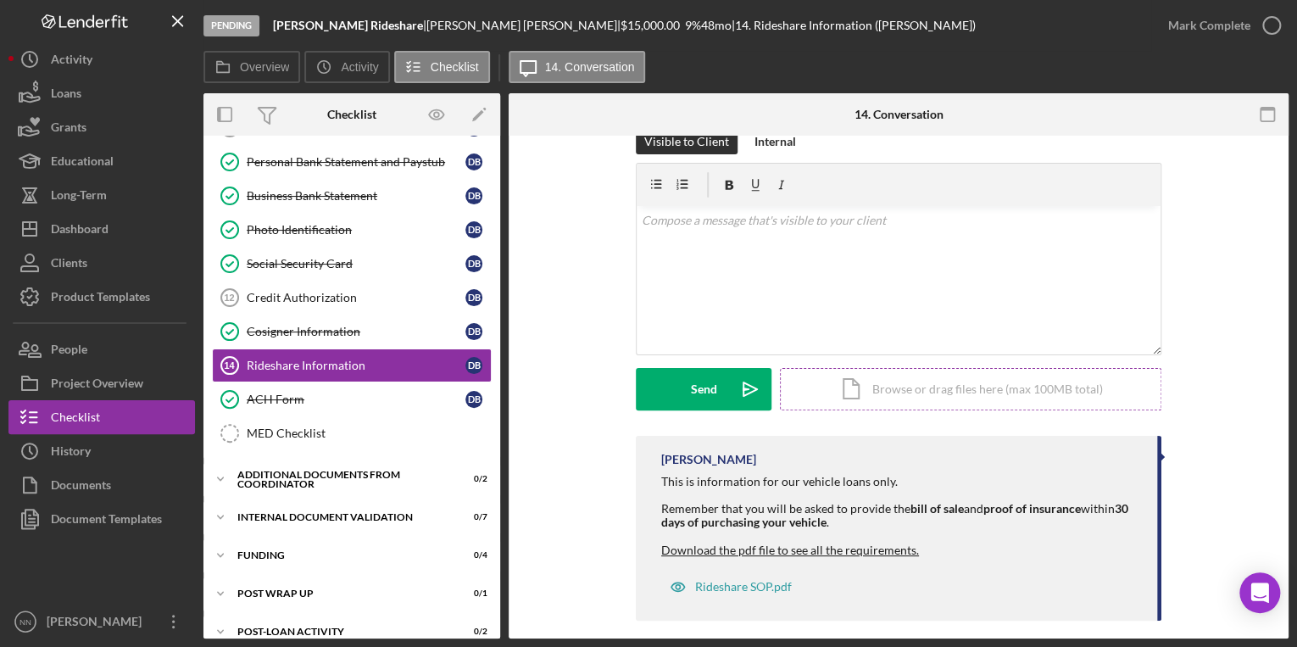
scroll to position [47, 0]
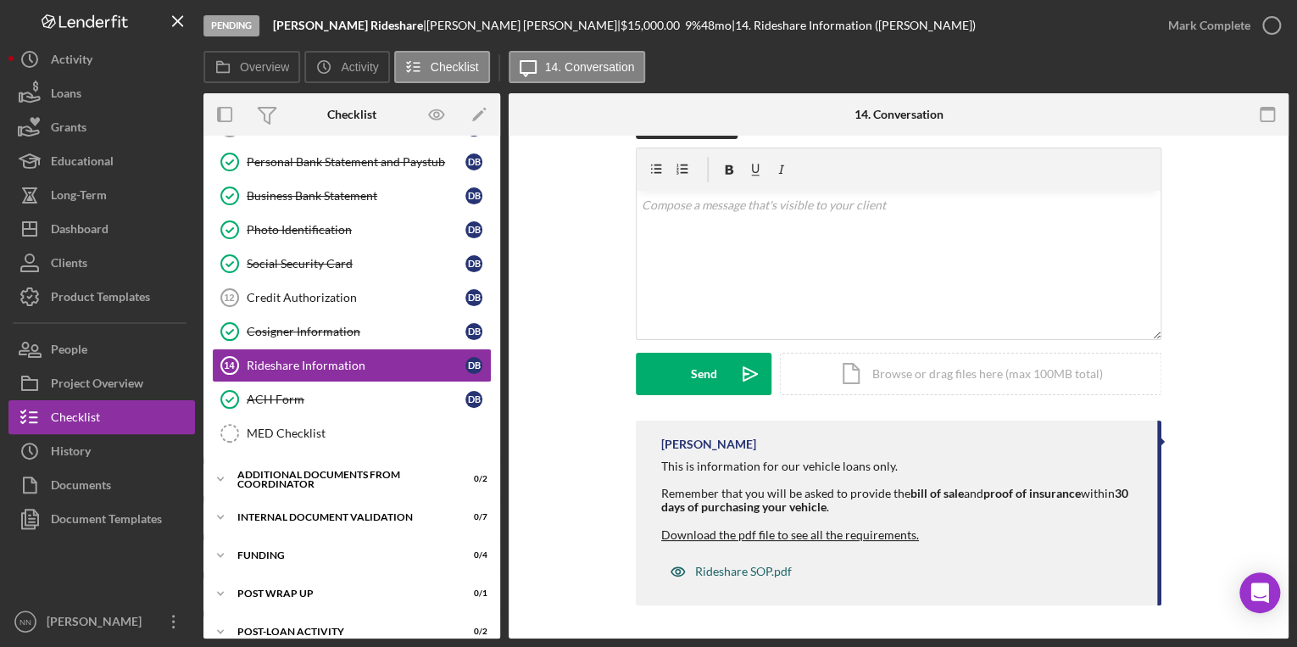
click at [758, 576] on div "Rideshare SOP.pdf" at bounding box center [743, 572] width 97 height 14
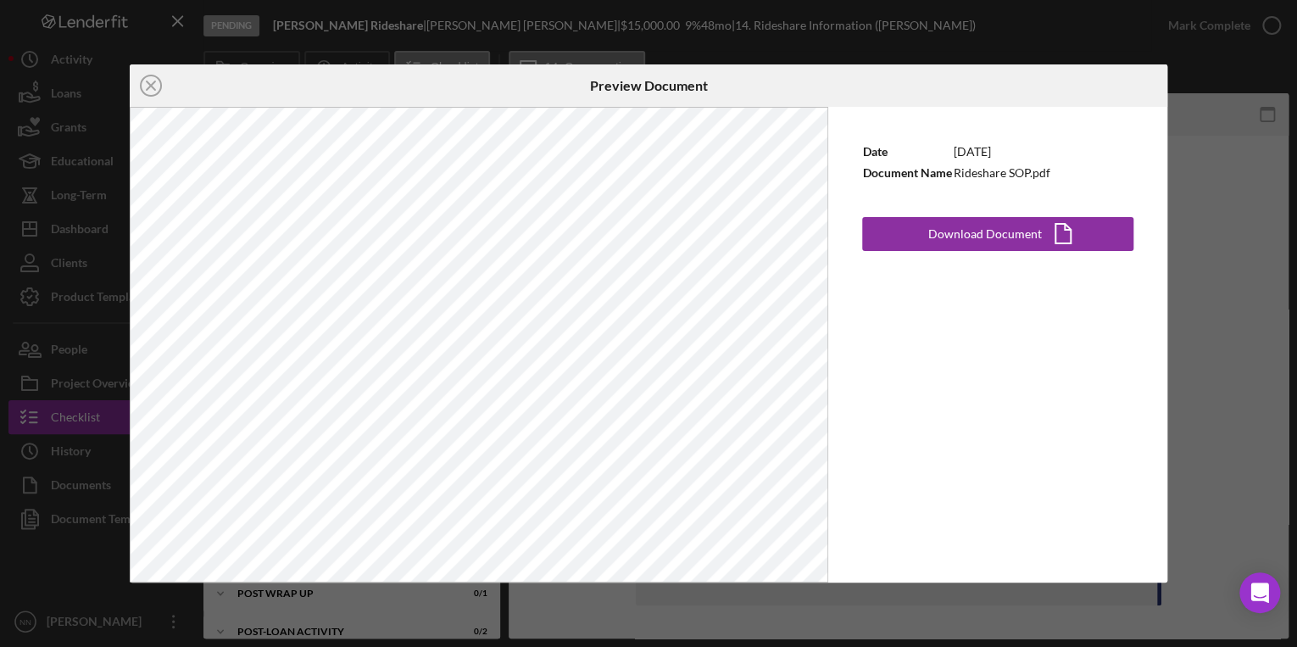
click at [903, 251] on div "Date 11/11/2024 Document Name Rideshare SOP.pdf Download Document Icon/Document" at bounding box center [997, 344] width 339 height 475
click at [909, 245] on button "Download Document Icon/Document" at bounding box center [997, 234] width 271 height 34
click at [1219, 183] on div "Icon/Close Preview Document Date 11/11/2024 Document Name Rideshare SOP.pdf Dow…" at bounding box center [648, 323] width 1297 height 647
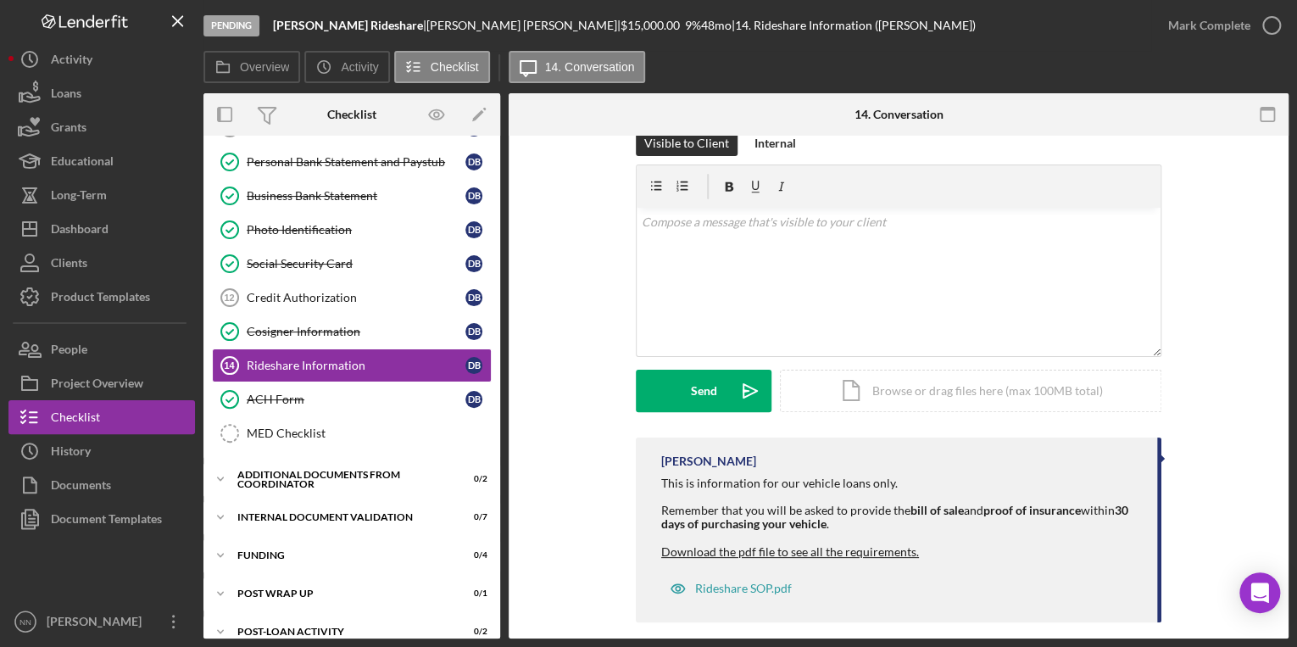
scroll to position [47, 0]
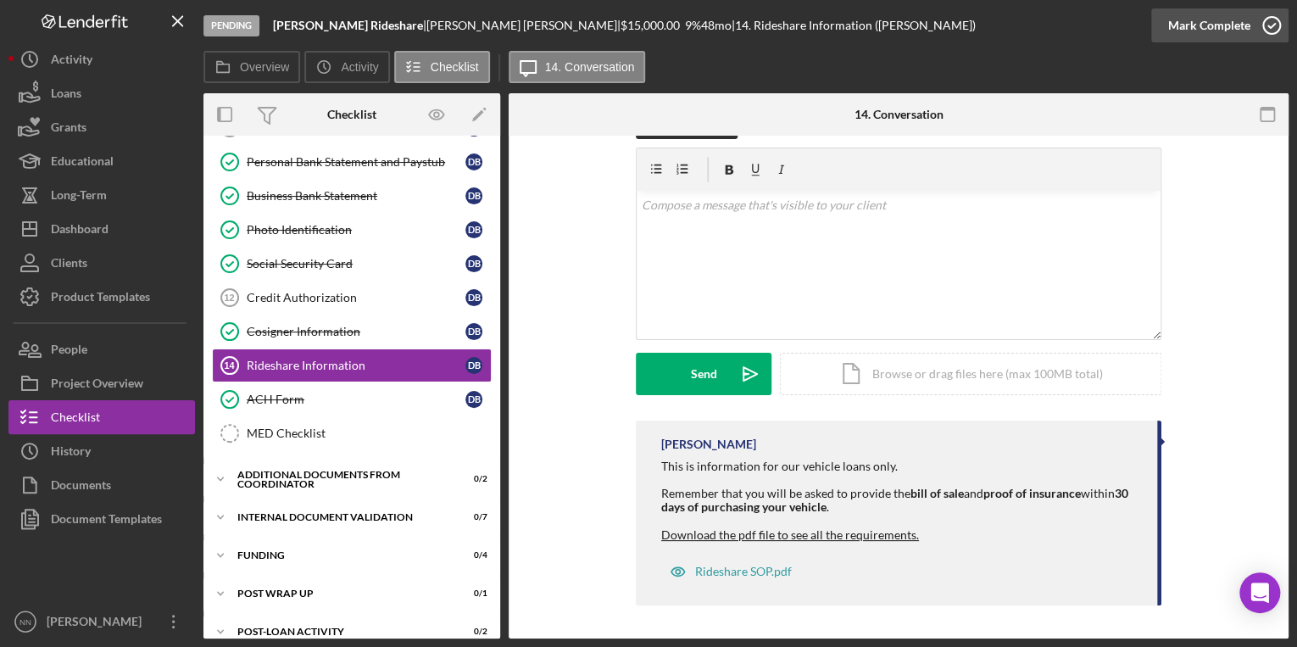
click at [1269, 17] on circle "button" at bounding box center [1271, 25] width 17 height 17
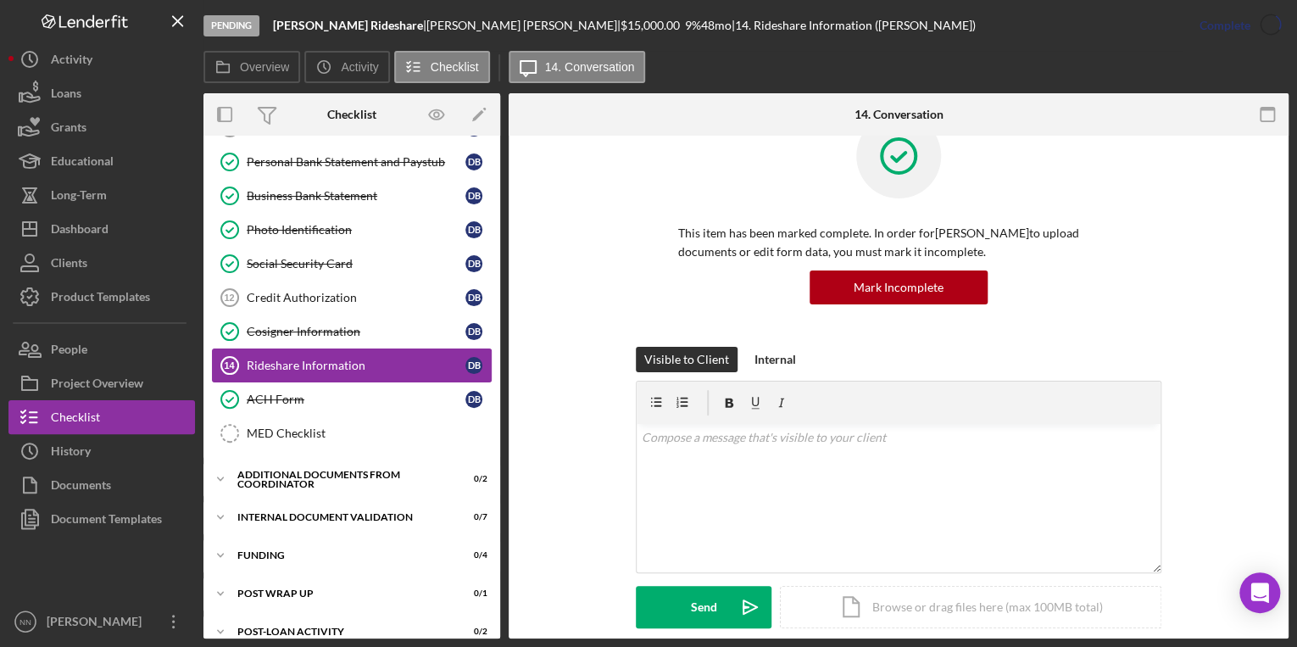
scroll to position [280, 0]
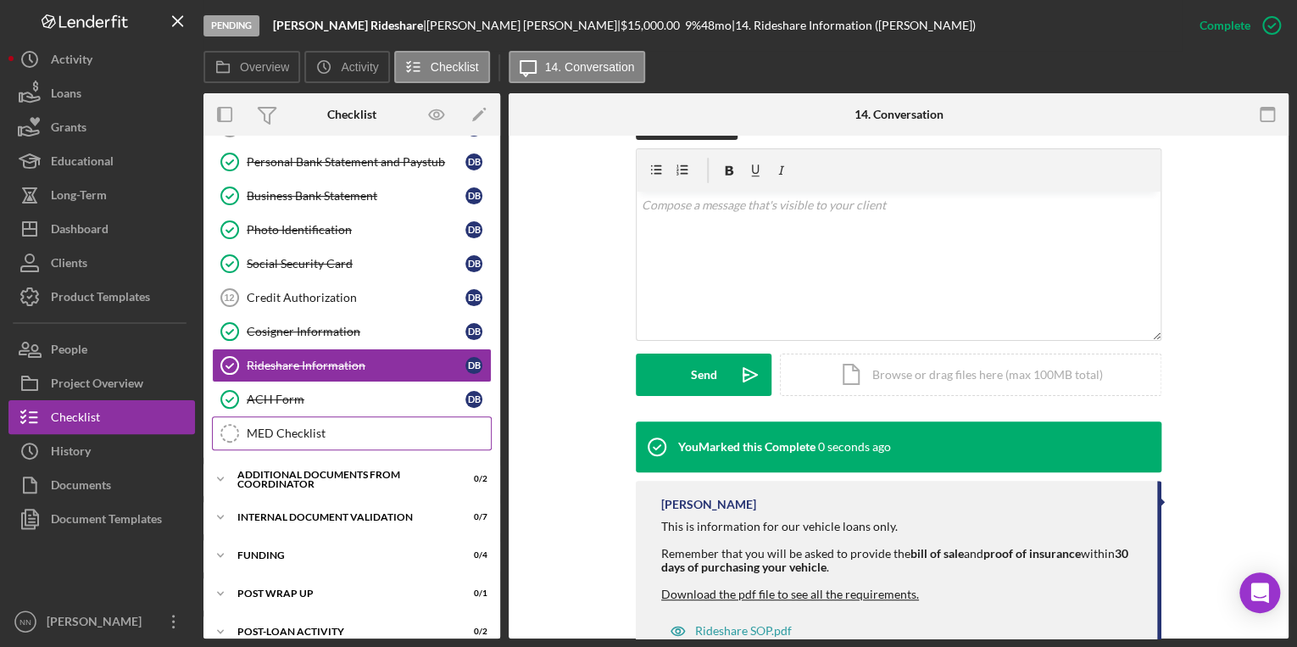
click at [346, 416] on link "MED Checklist MED Checklist" at bounding box center [352, 433] width 280 height 34
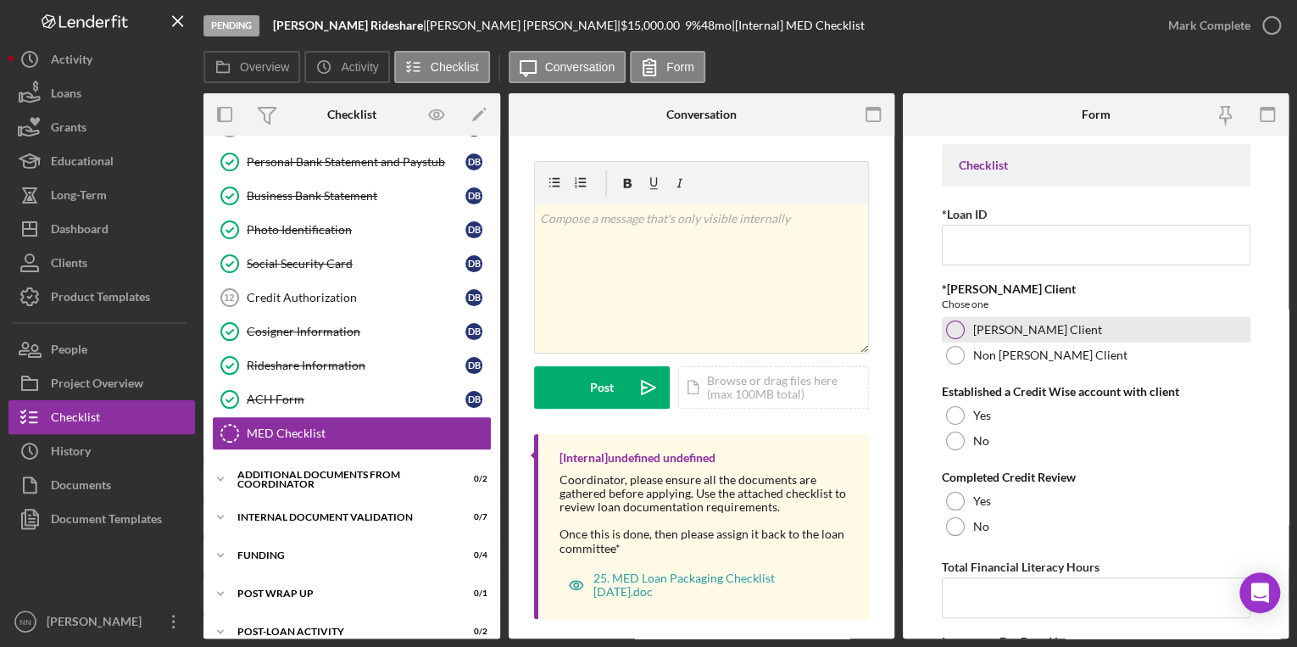
click at [980, 326] on label "ORR Client" at bounding box center [1037, 330] width 129 height 14
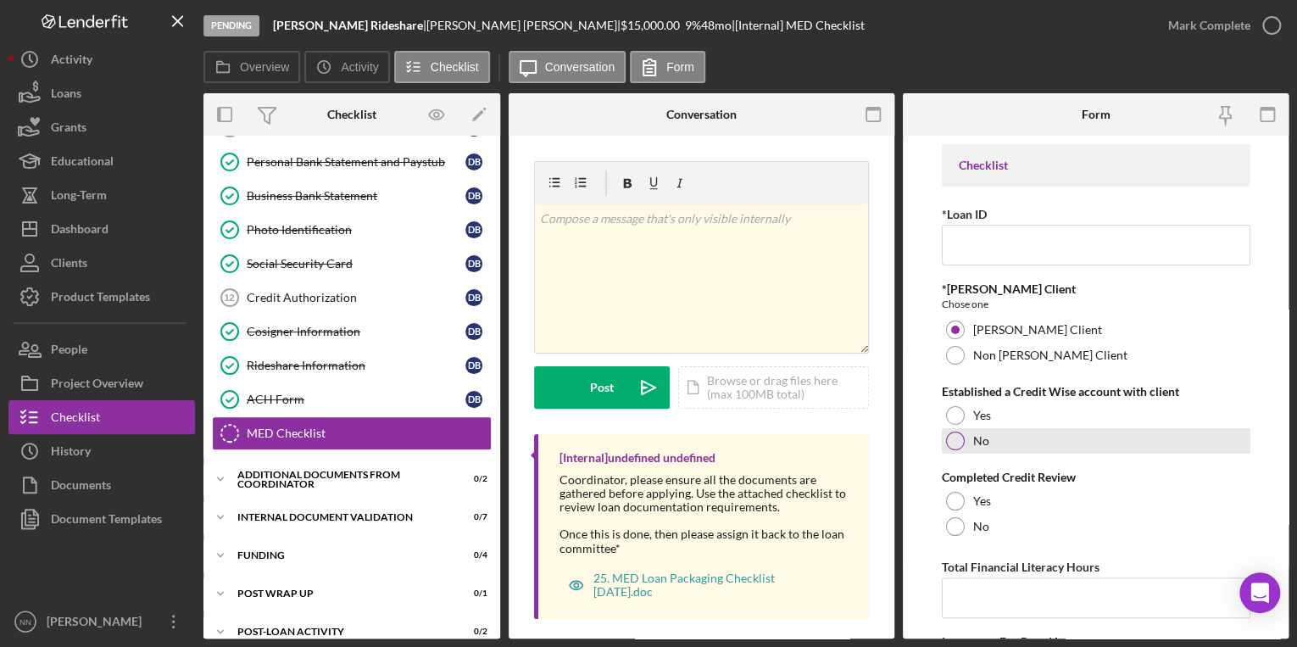
click at [974, 434] on label "No" at bounding box center [981, 441] width 16 height 14
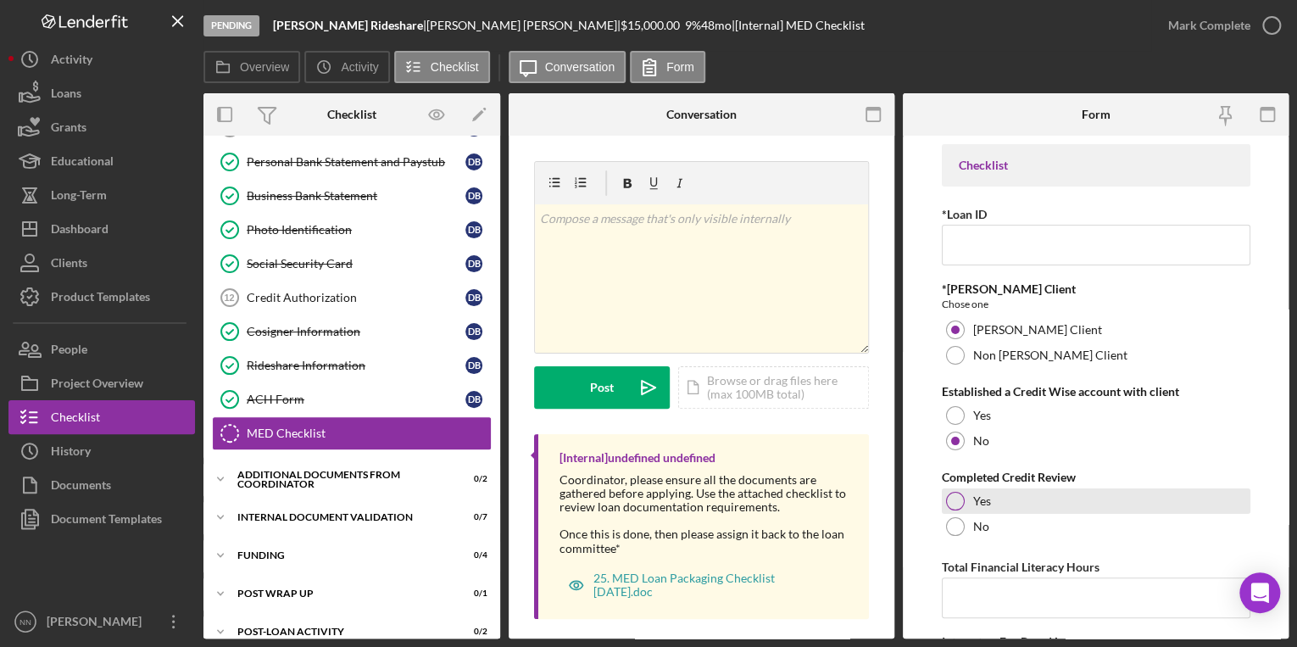
click at [995, 506] on div "Yes" at bounding box center [1096, 500] width 309 height 25
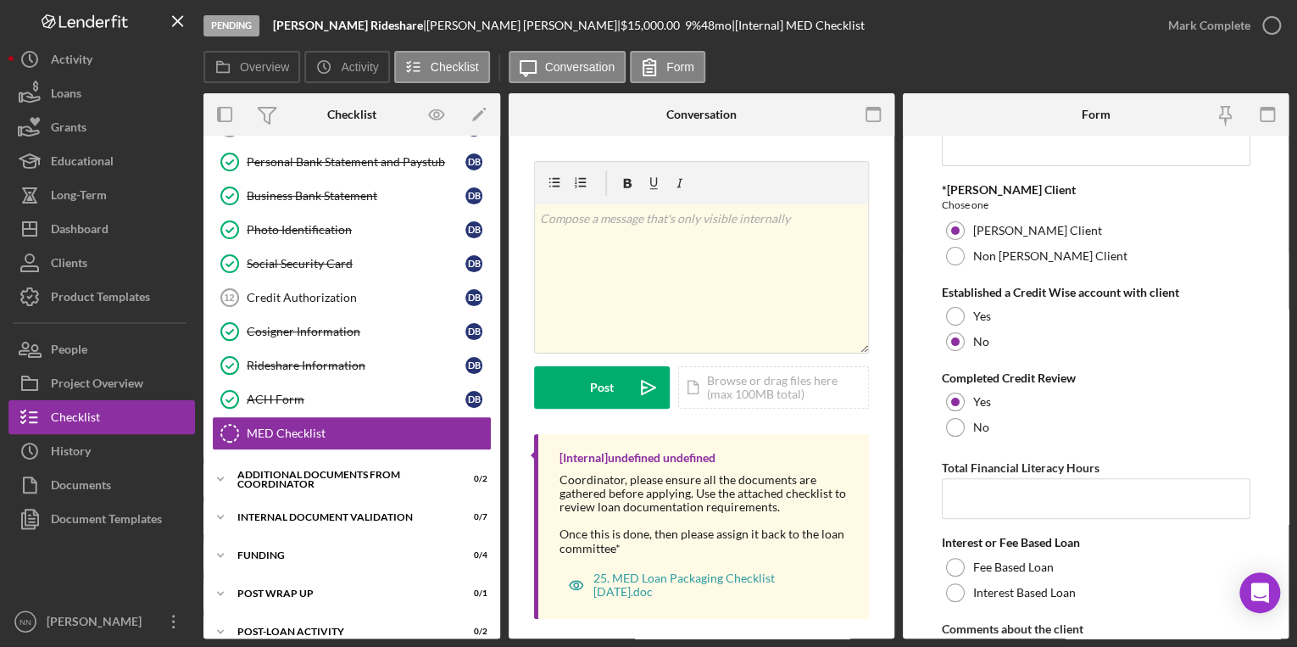
scroll to position [271, 0]
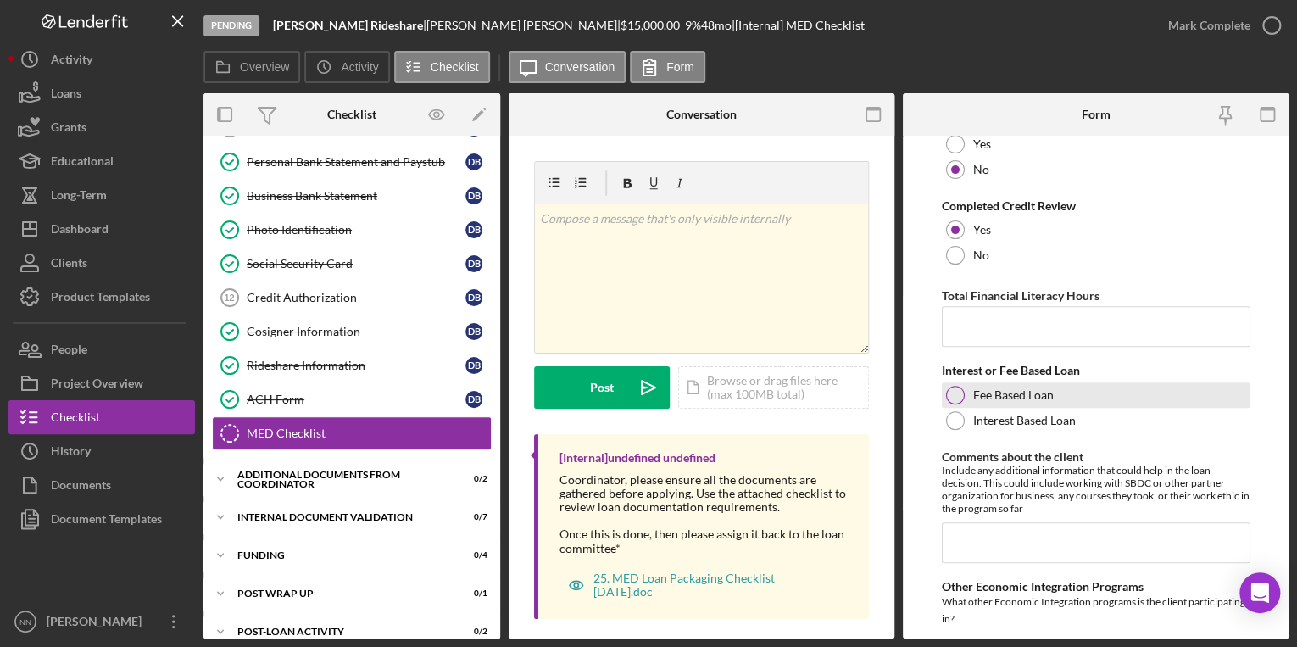
click at [978, 400] on label "Fee Based Loan" at bounding box center [1013, 395] width 81 height 14
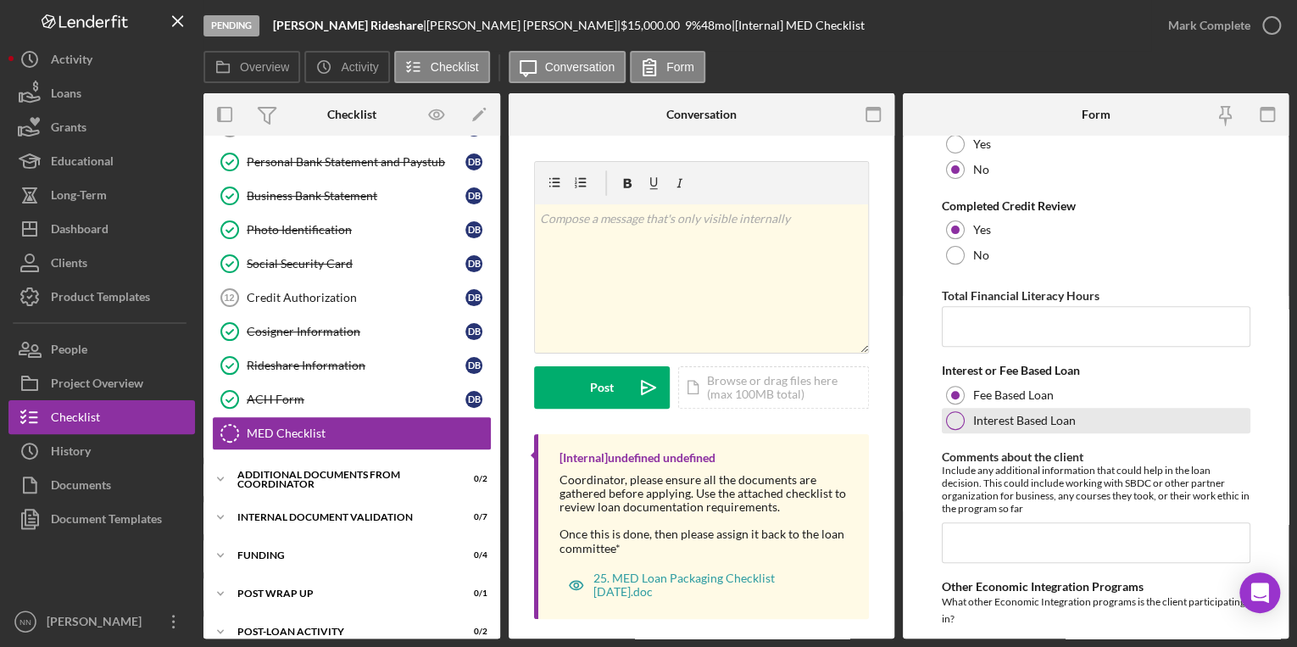
click at [982, 420] on label "Interest Based Loan" at bounding box center [1024, 421] width 103 height 14
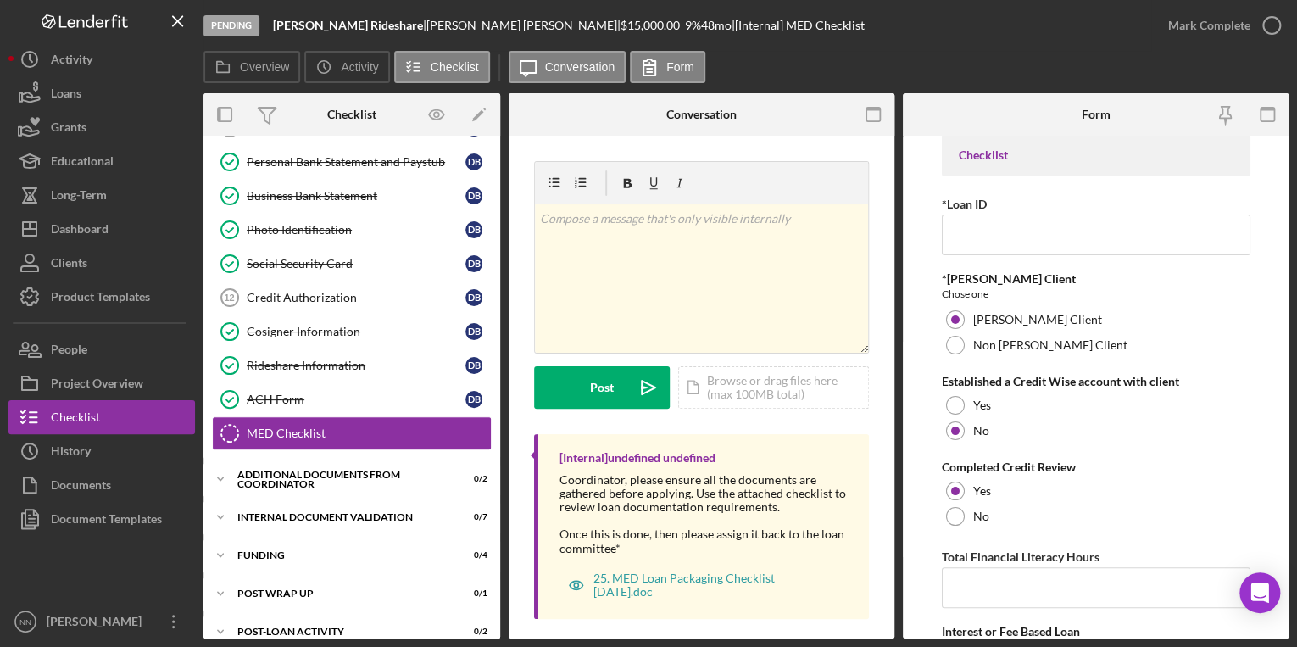
scroll to position [0, 0]
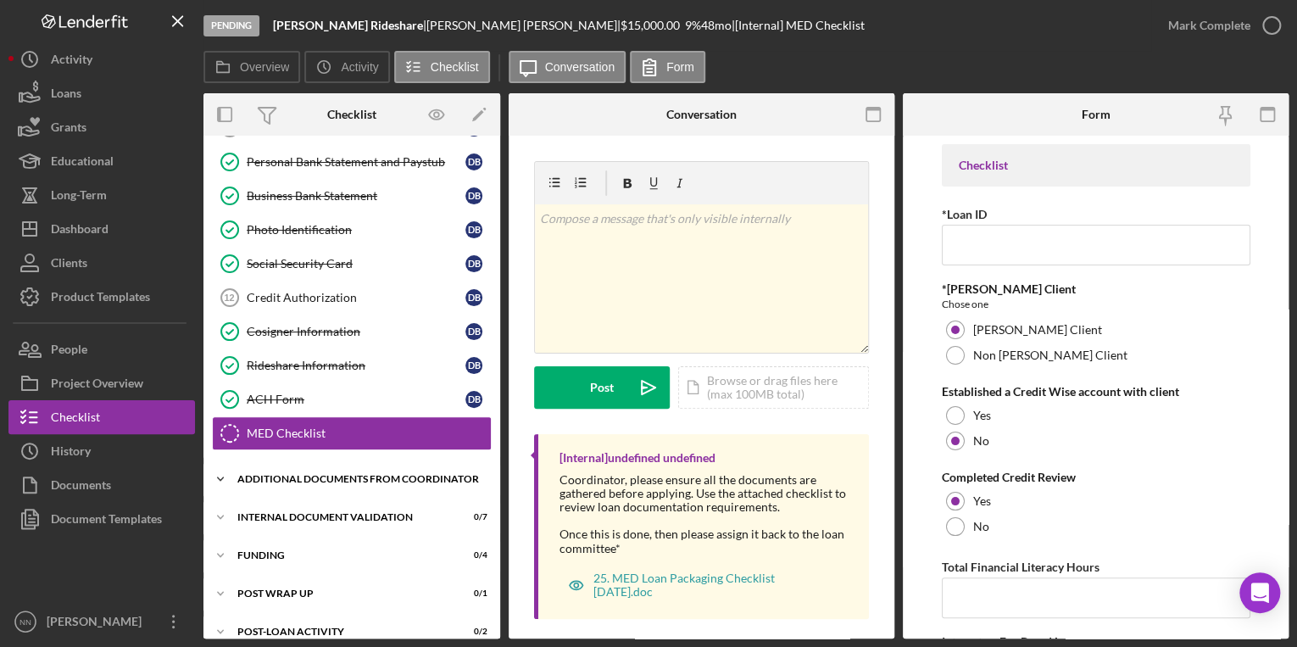
click at [244, 474] on div "Additional Documents from Coordinator" at bounding box center [358, 479] width 242 height 10
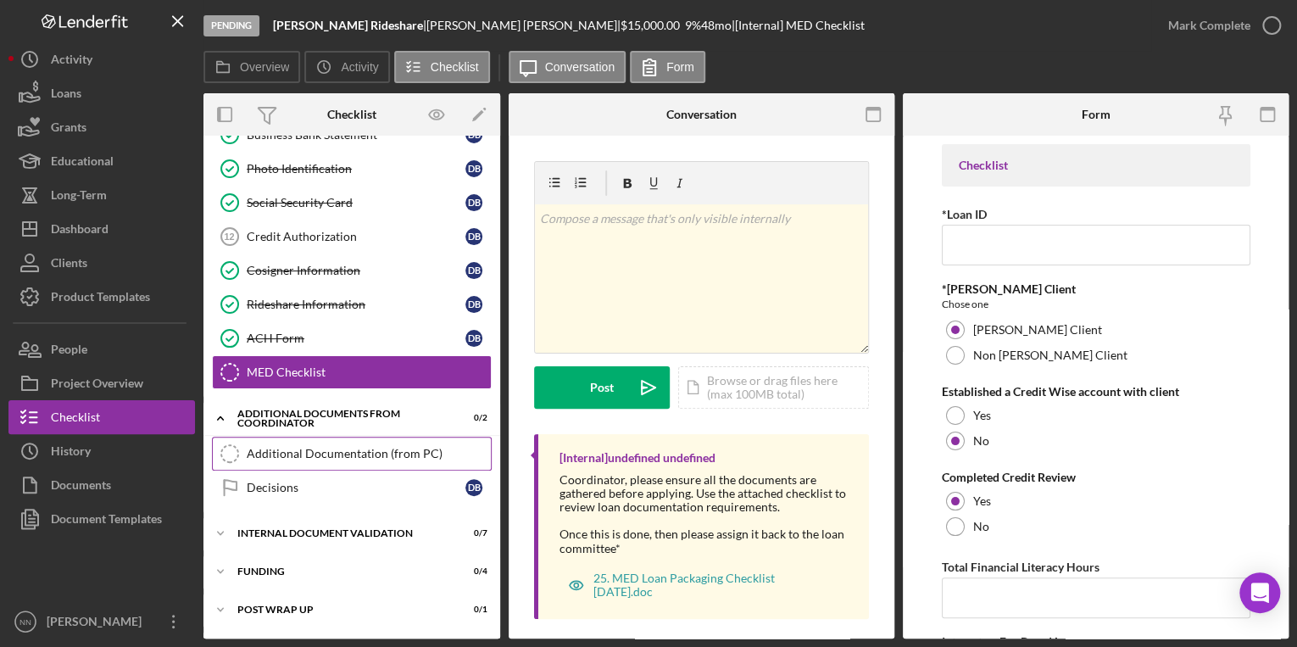
scroll to position [399, 0]
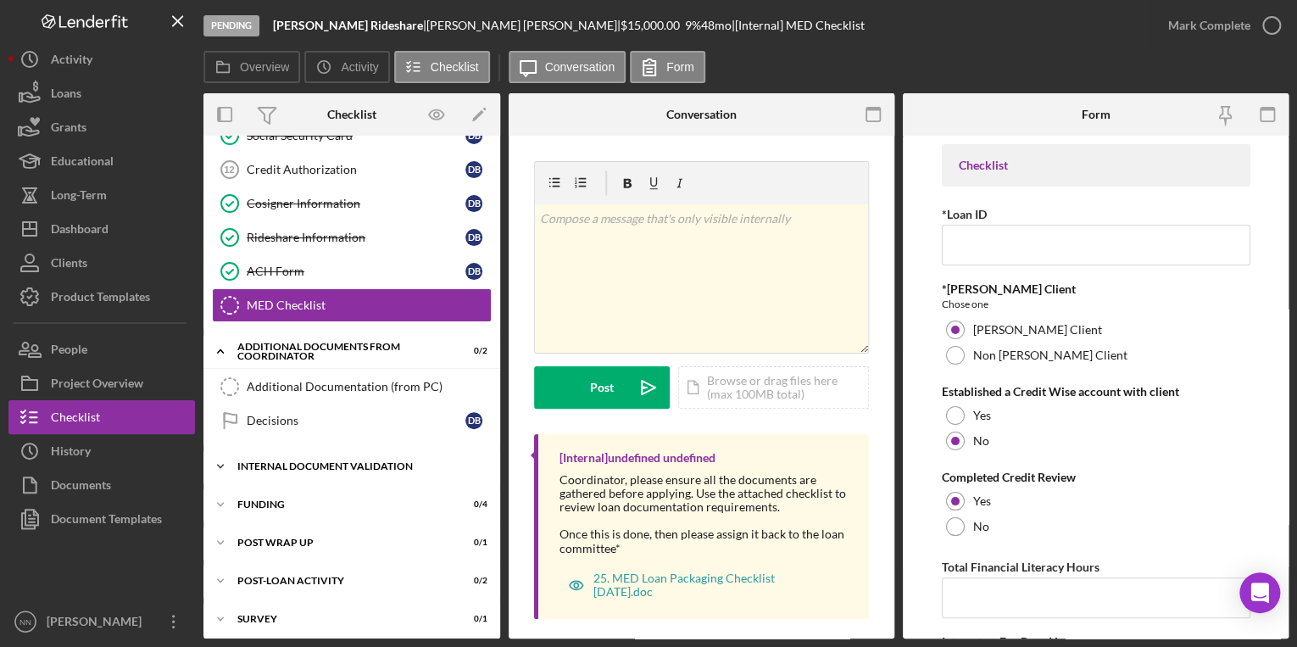
click at [269, 471] on div "Icon/Expander Internal Document Validation 0 / 7" at bounding box center [351, 466] width 297 height 34
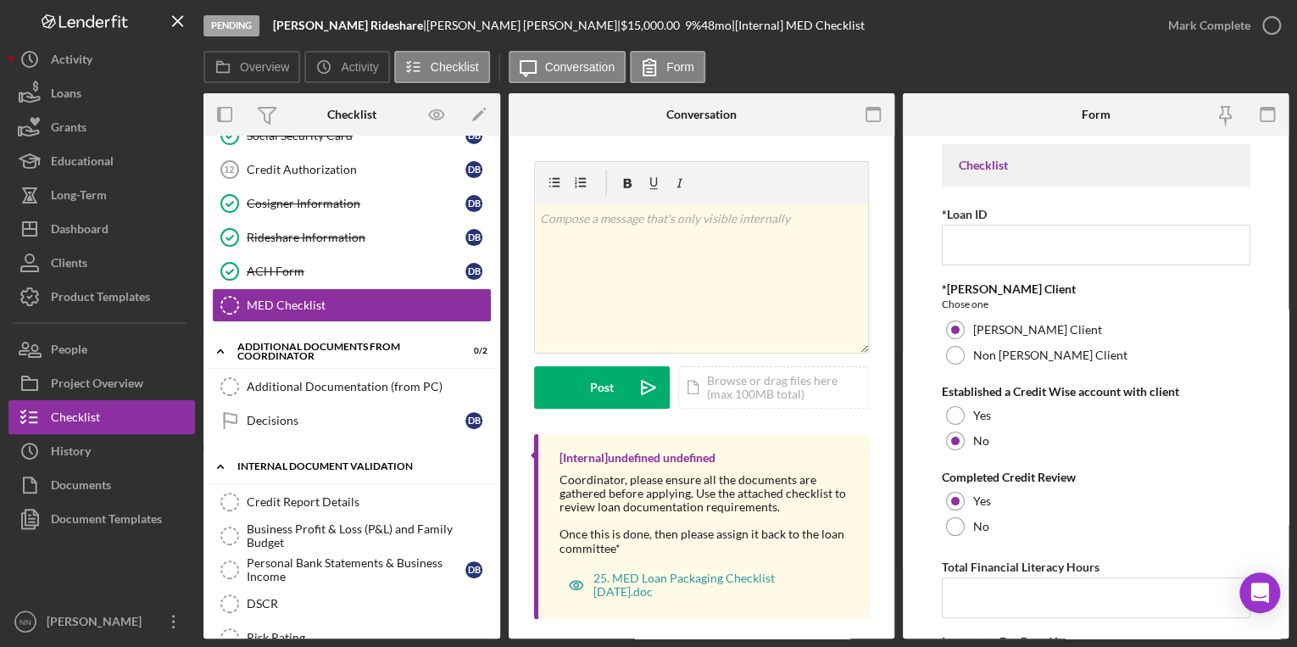
click at [269, 462] on div "Internal Document Validation" at bounding box center [358, 466] width 242 height 10
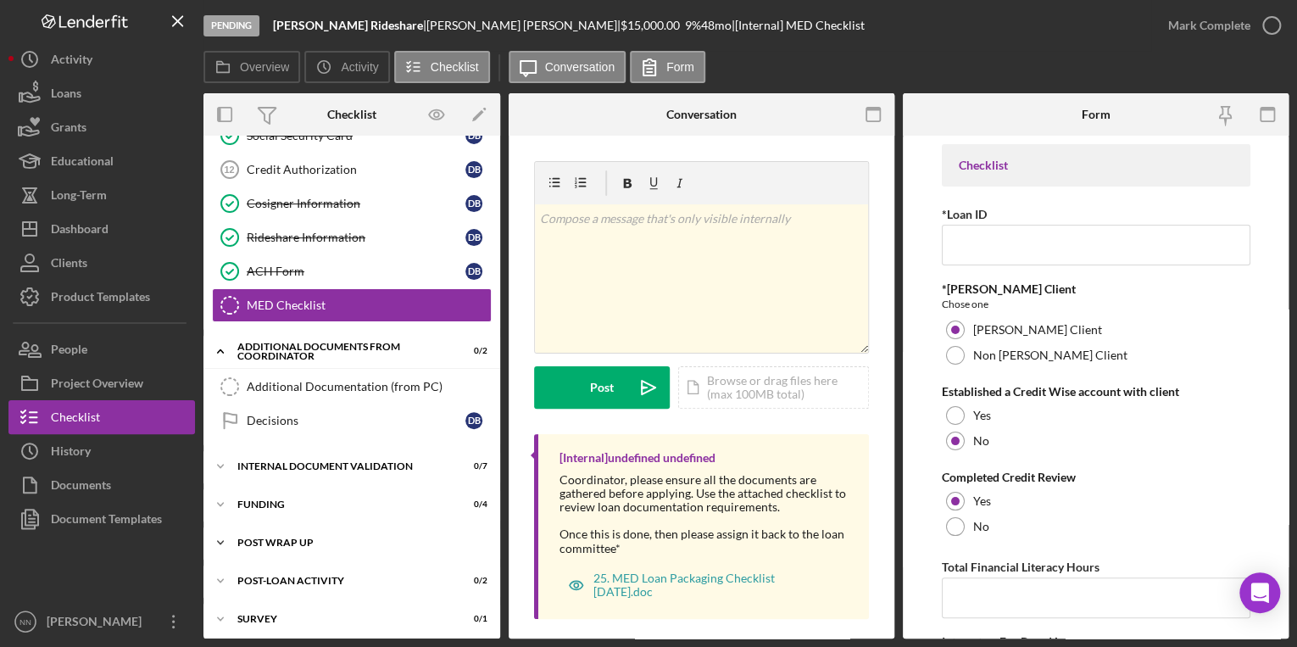
click at [290, 528] on div "Icon/Expander Post Wrap Up 0 / 1" at bounding box center [351, 543] width 297 height 34
click at [290, 528] on div "Icon/Expander Post Wrap Up 0 / 1" at bounding box center [351, 543] width 297 height 35
click at [286, 505] on div "Icon/Expander Funding 0 / 4" at bounding box center [351, 504] width 297 height 34
click at [286, 505] on div "Icon/Expander Funding 0 / 4" at bounding box center [351, 504] width 297 height 35
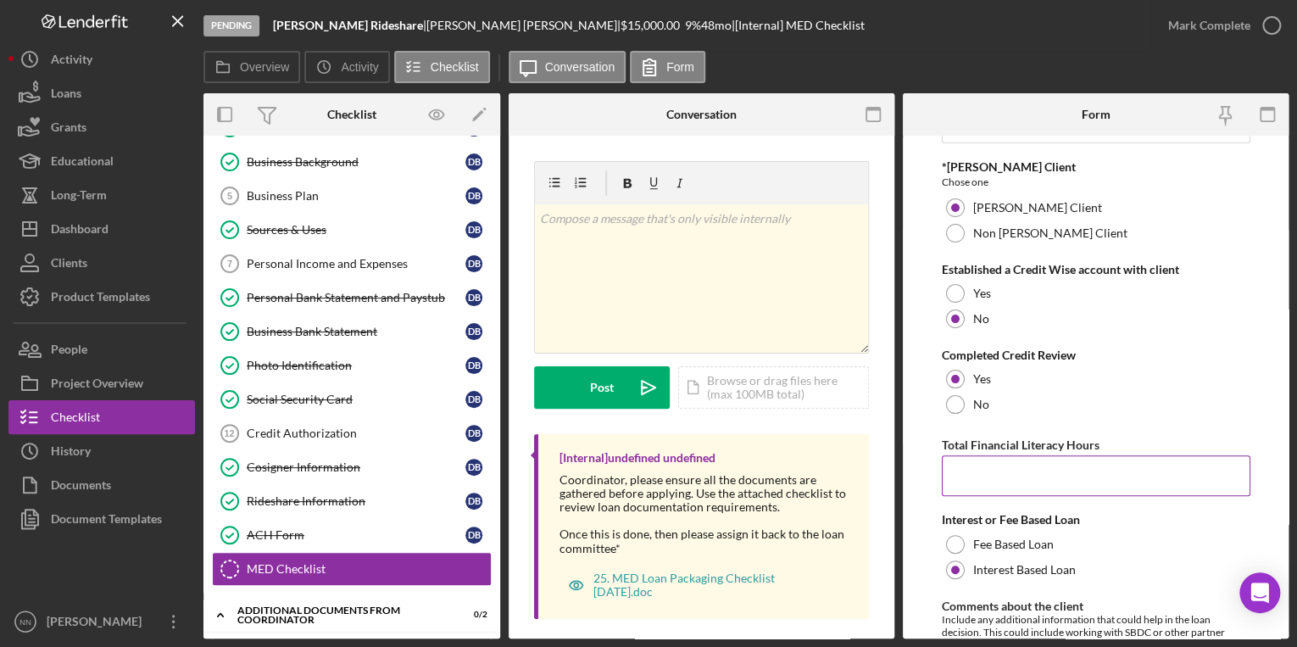
scroll to position [0, 0]
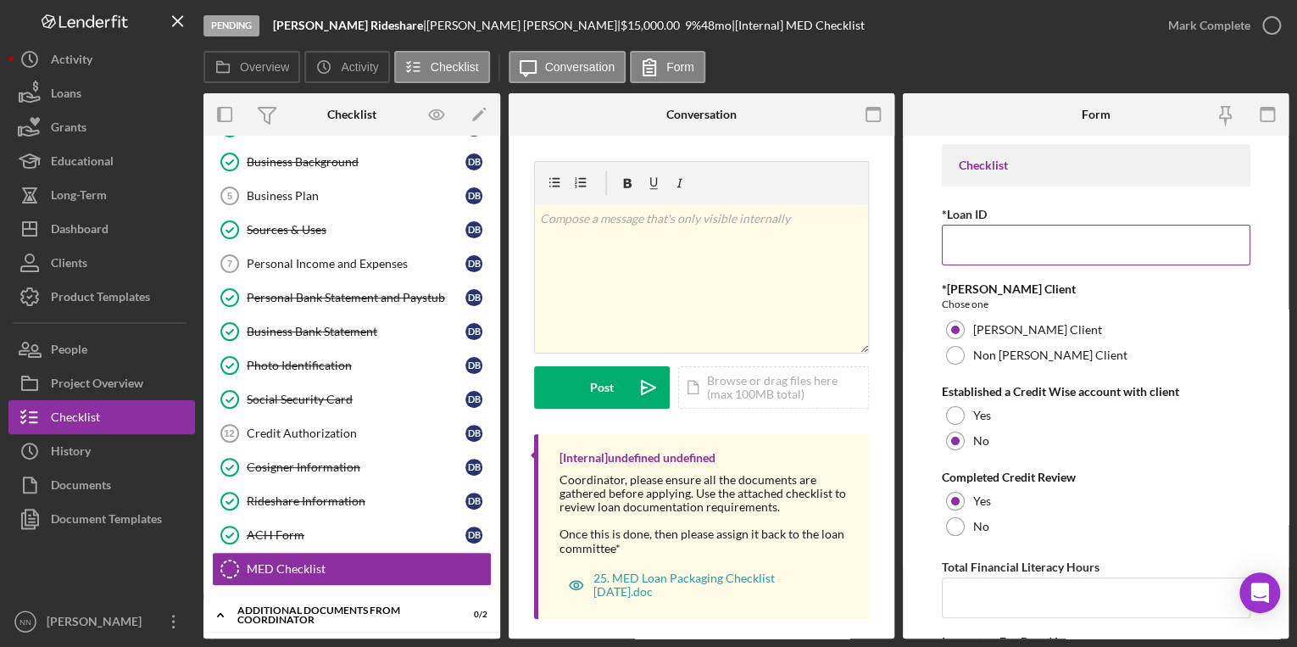
click at [972, 244] on input "*Loan ID" at bounding box center [1096, 245] width 309 height 41
paste input "CRRA2524"
type input "CRRA2524"
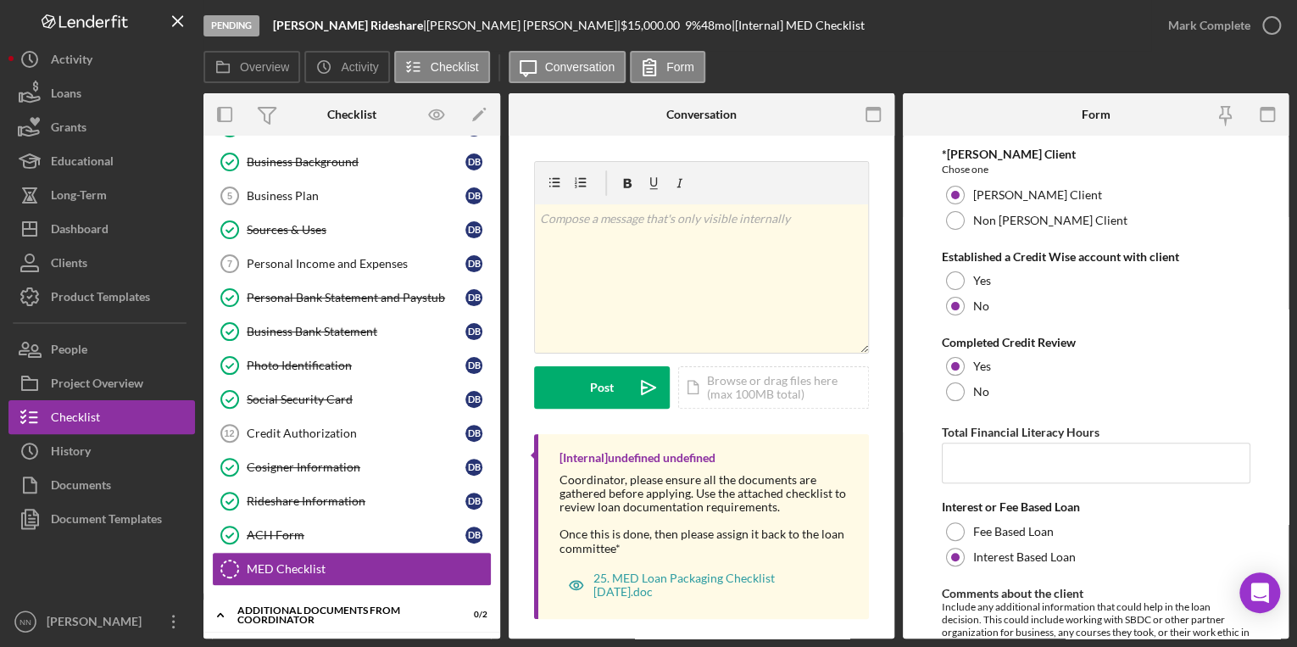
scroll to position [407, 0]
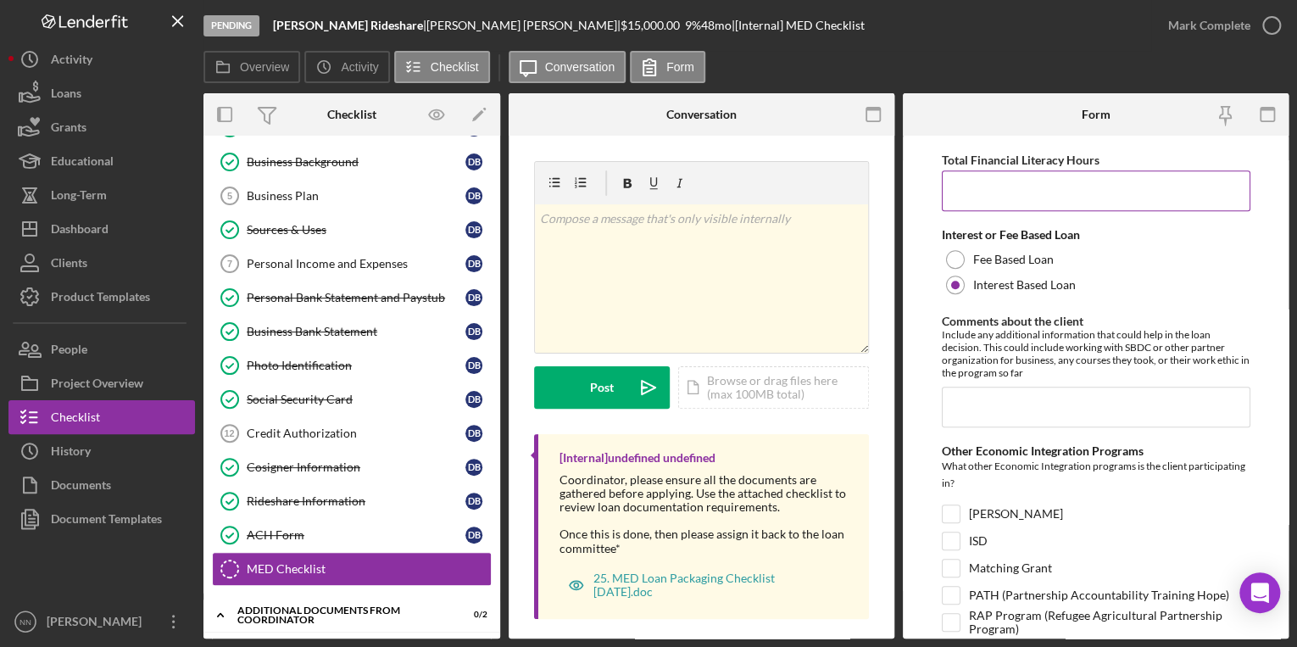
click at [1082, 190] on input "Total Financial Literacy Hours" at bounding box center [1096, 190] width 309 height 41
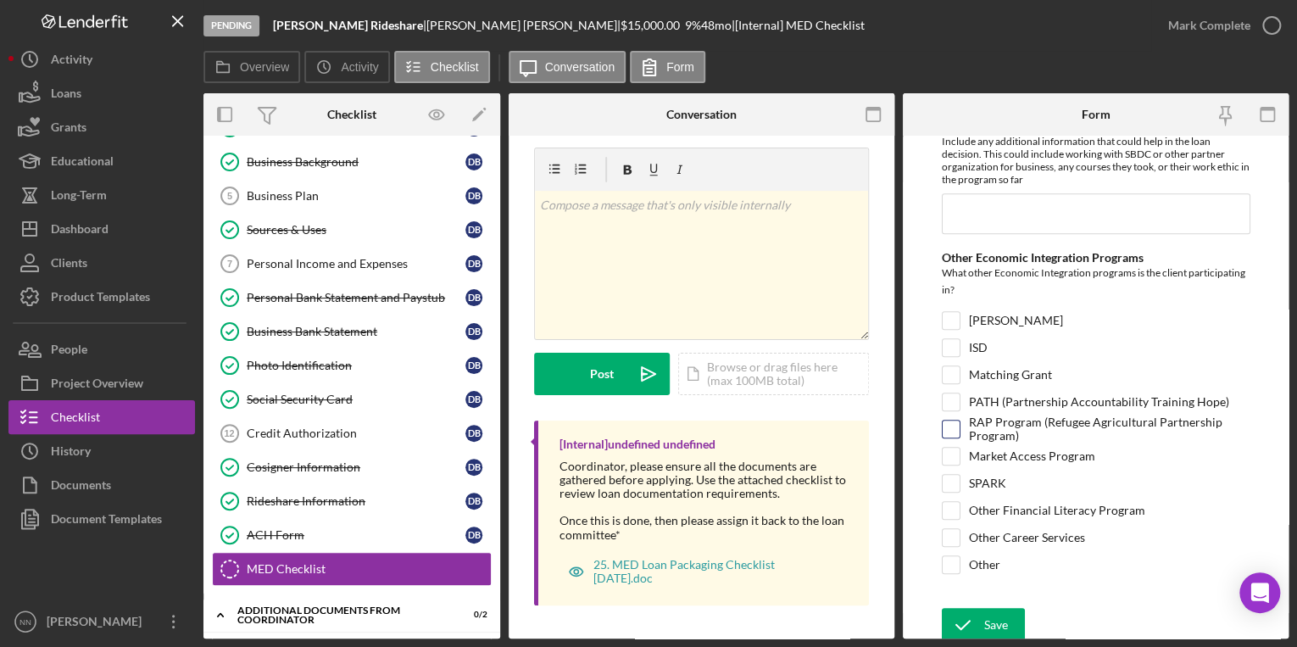
scroll to position [601, 0]
type input "6"
click at [960, 532] on div "Other Career Services" at bounding box center [1096, 540] width 309 height 27
click at [949, 532] on input "Other Career Services" at bounding box center [951, 536] width 17 height 17
checkbox input "true"
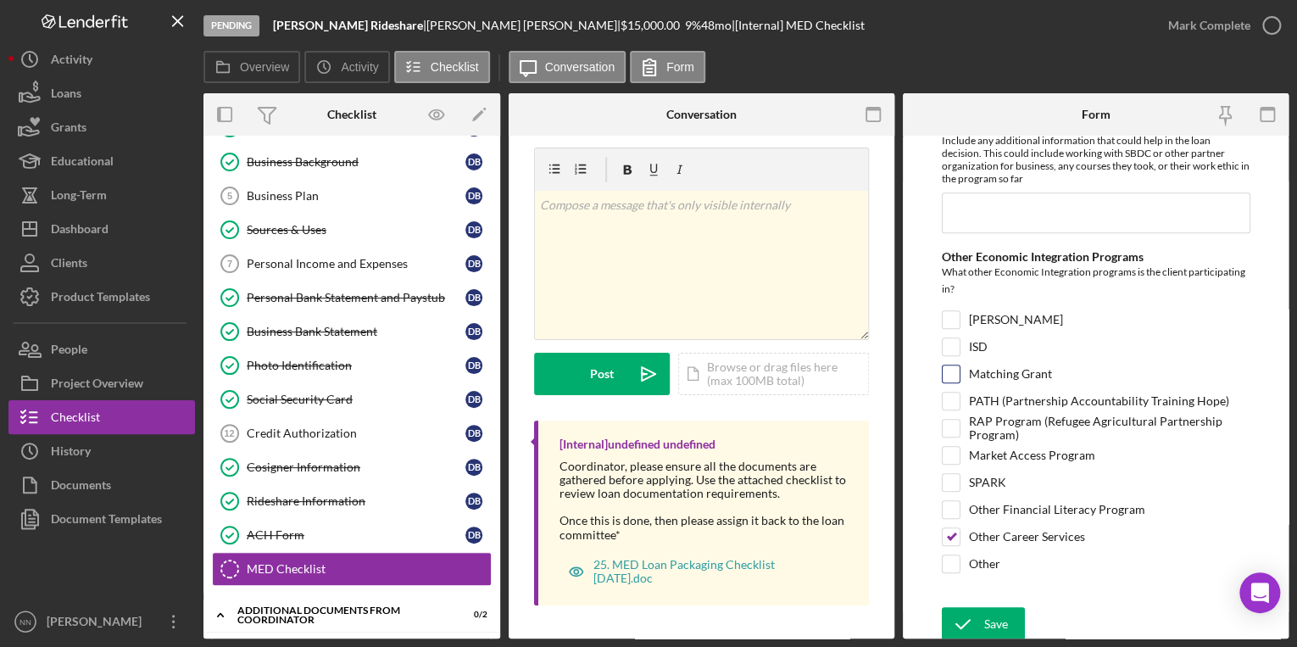
click at [949, 374] on input "Matching Grant" at bounding box center [951, 373] width 17 height 17
click at [968, 383] on div "Matching Grant" at bounding box center [1096, 378] width 309 height 27
click at [957, 380] on input "Matching Grant" at bounding box center [951, 373] width 17 height 17
checkbox input "false"
click at [990, 615] on div "Save" at bounding box center [996, 624] width 24 height 34
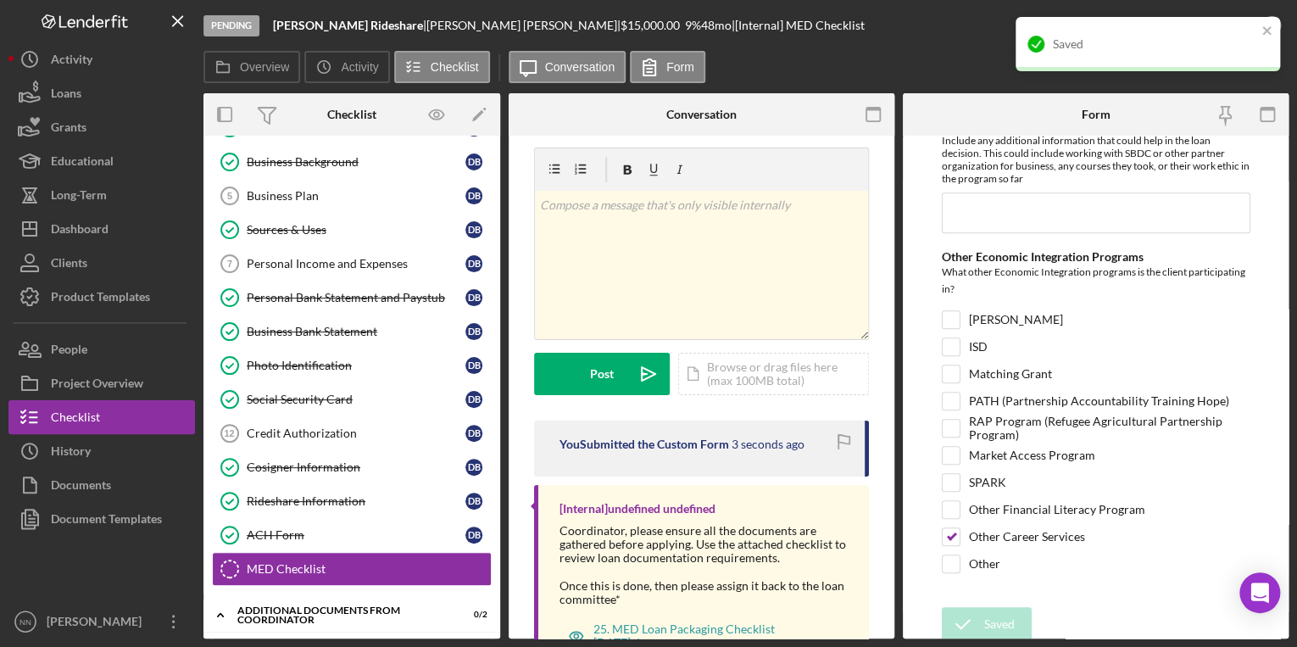
scroll to position [78, 0]
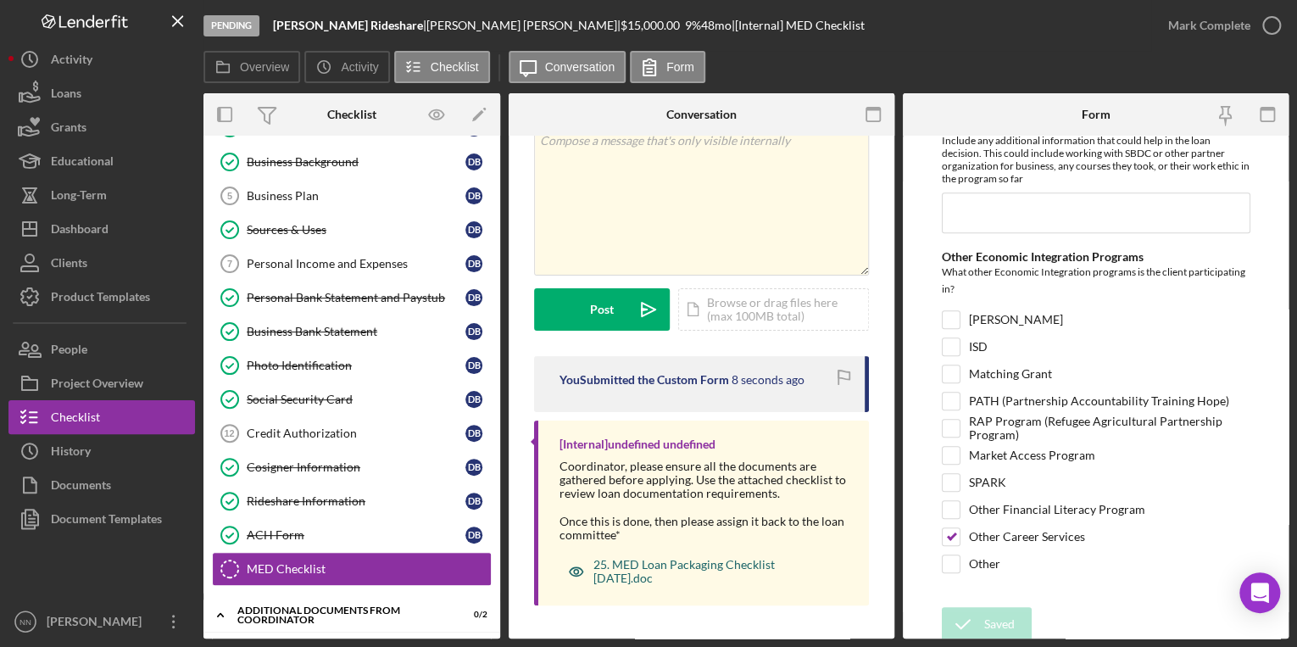
drag, startPoint x: 662, startPoint y: 560, endPoint x: 623, endPoint y: 576, distance: 41.9
click at [623, 576] on div "25. MED Loan Packaging Checklist 1.13.2020.doc" at bounding box center [714, 571] width 242 height 27
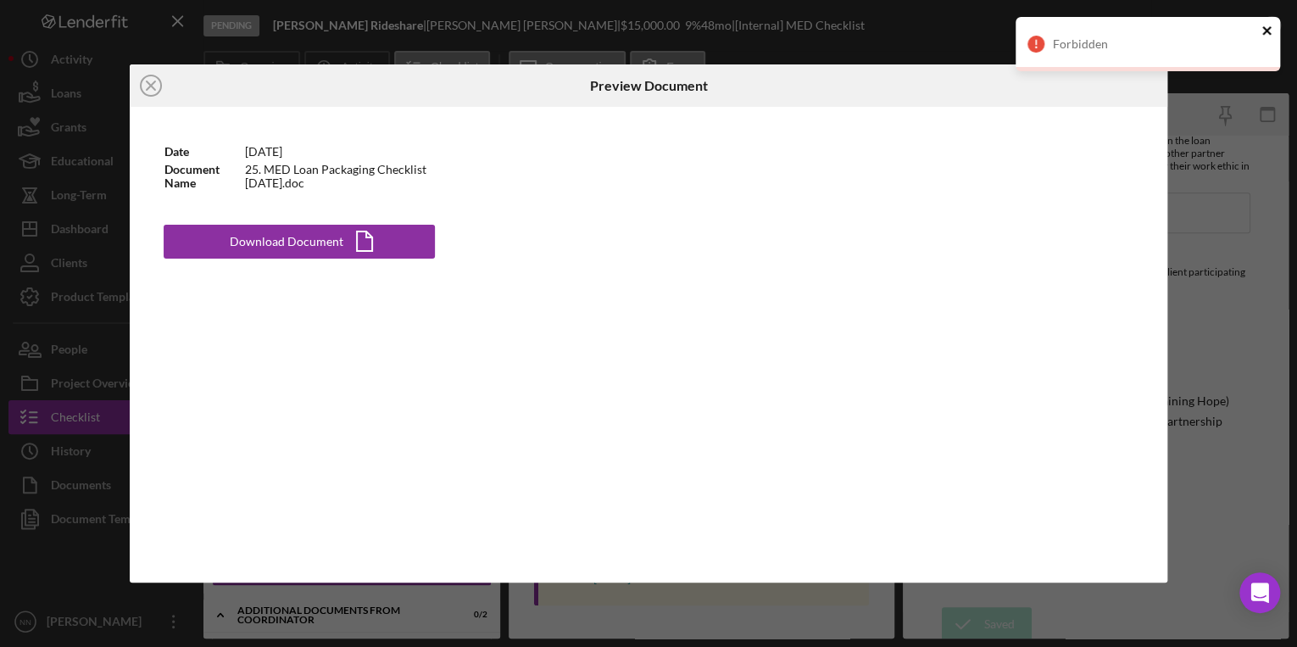
click at [1265, 31] on icon "close" at bounding box center [1266, 30] width 8 height 8
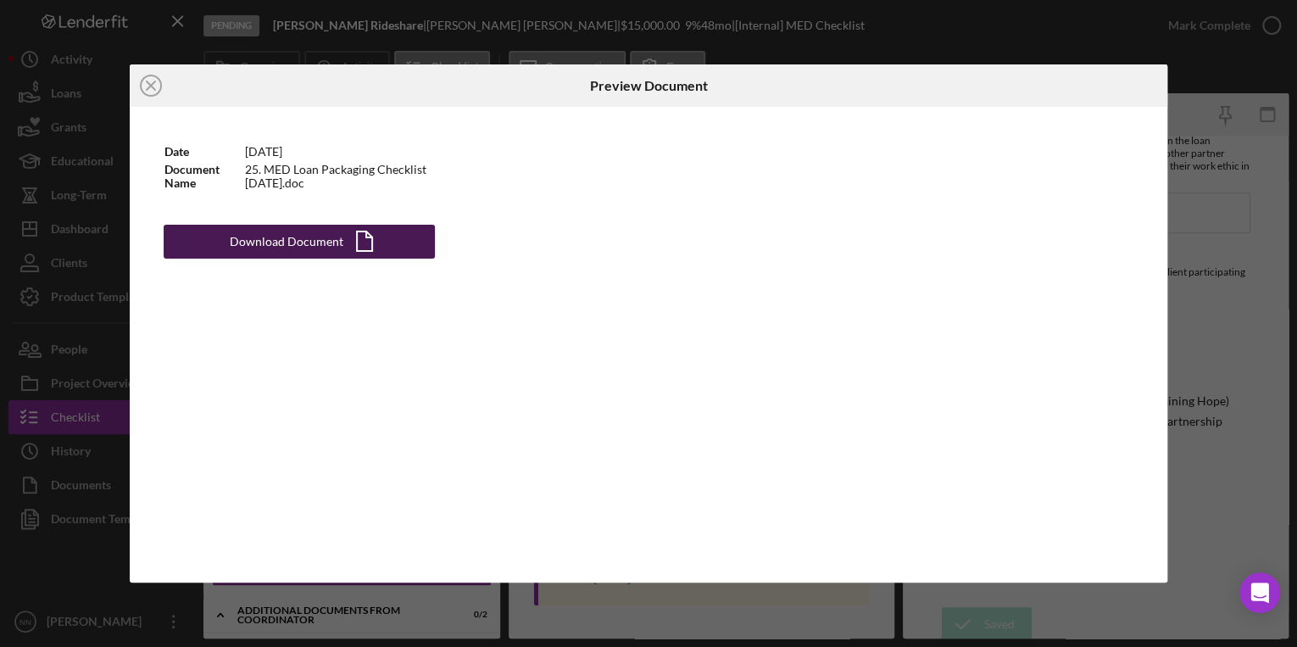
click at [383, 253] on button "Download Document Icon/Document" at bounding box center [299, 242] width 271 height 34
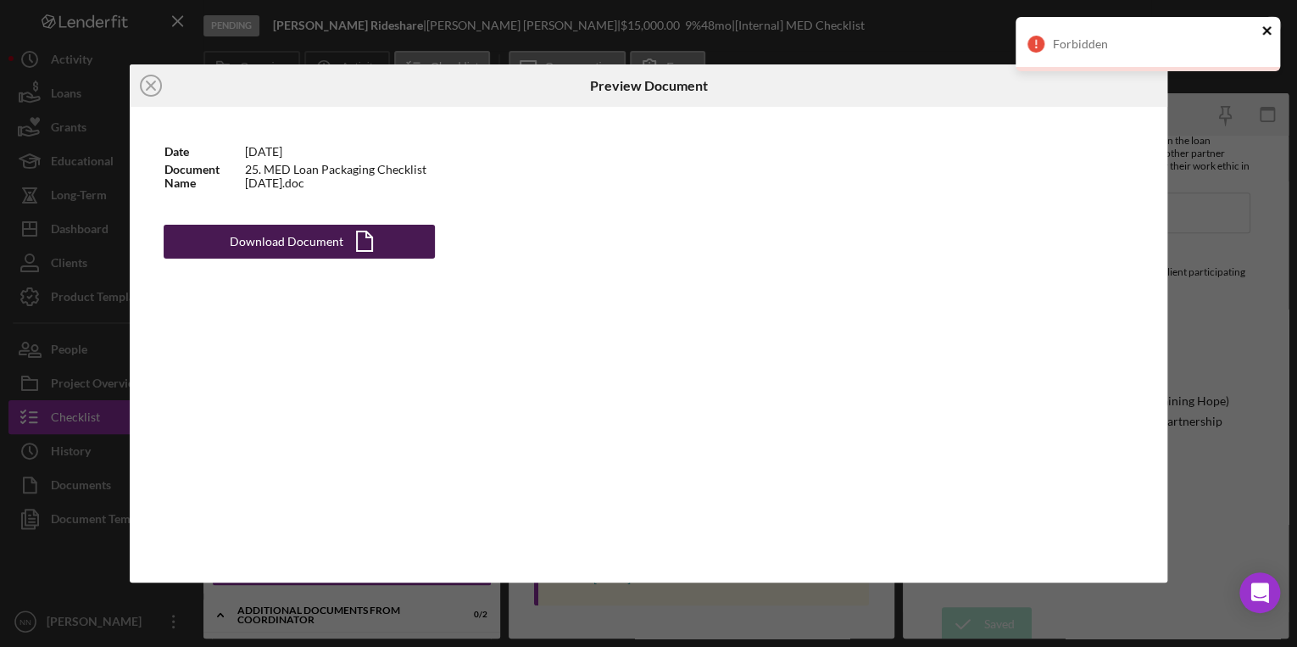
click at [1268, 31] on icon "close" at bounding box center [1267, 31] width 12 height 14
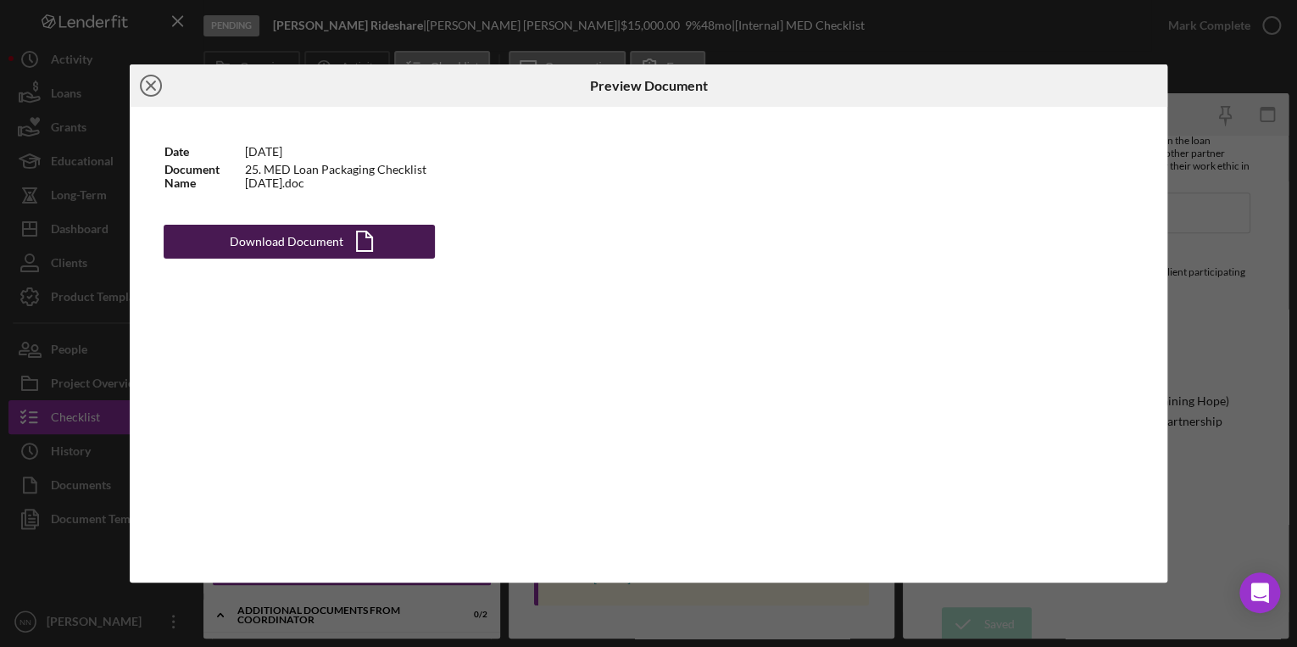
click at [148, 80] on icon "Icon/Close" at bounding box center [151, 85] width 42 height 42
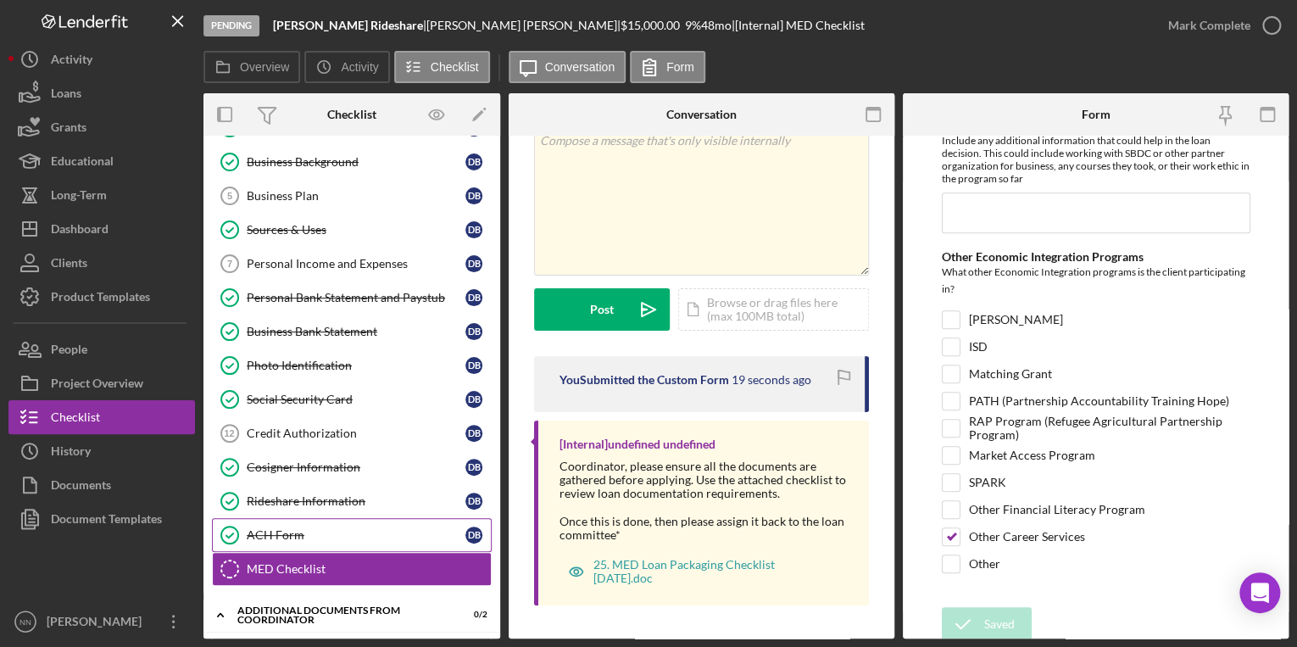
click at [270, 532] on div "ACH Form" at bounding box center [356, 535] width 219 height 14
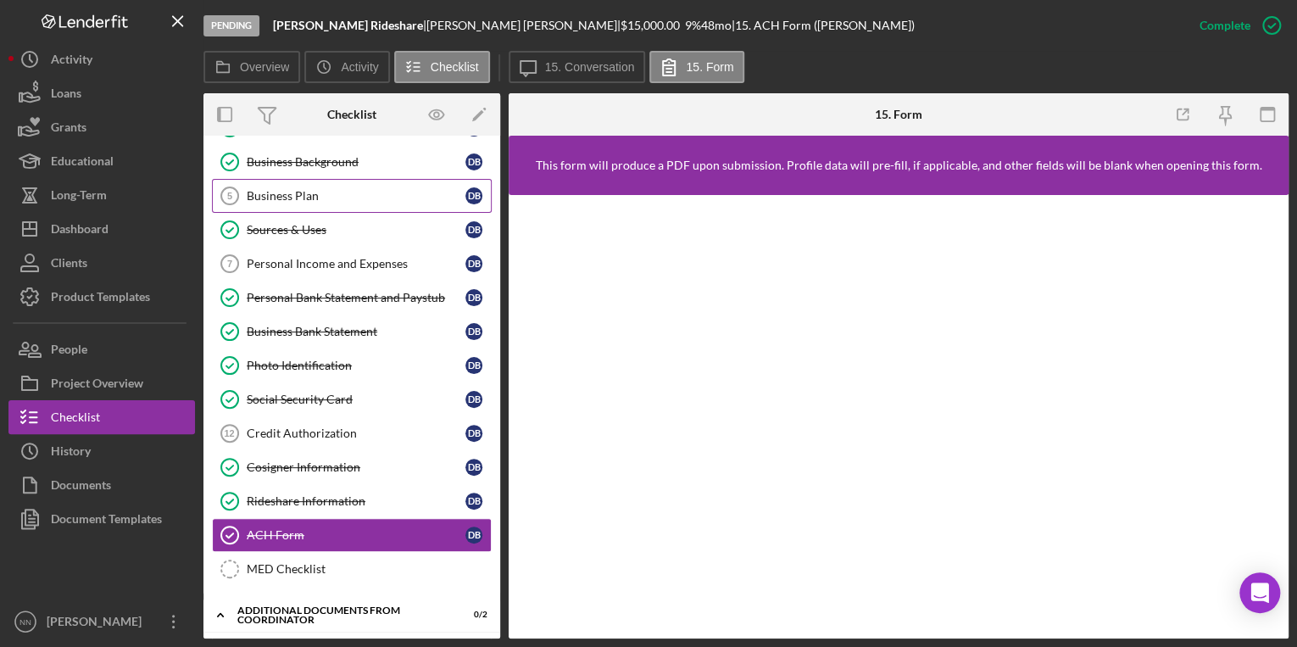
click at [311, 179] on link "Business Plan 5 Business Plan D B" at bounding box center [352, 196] width 280 height 34
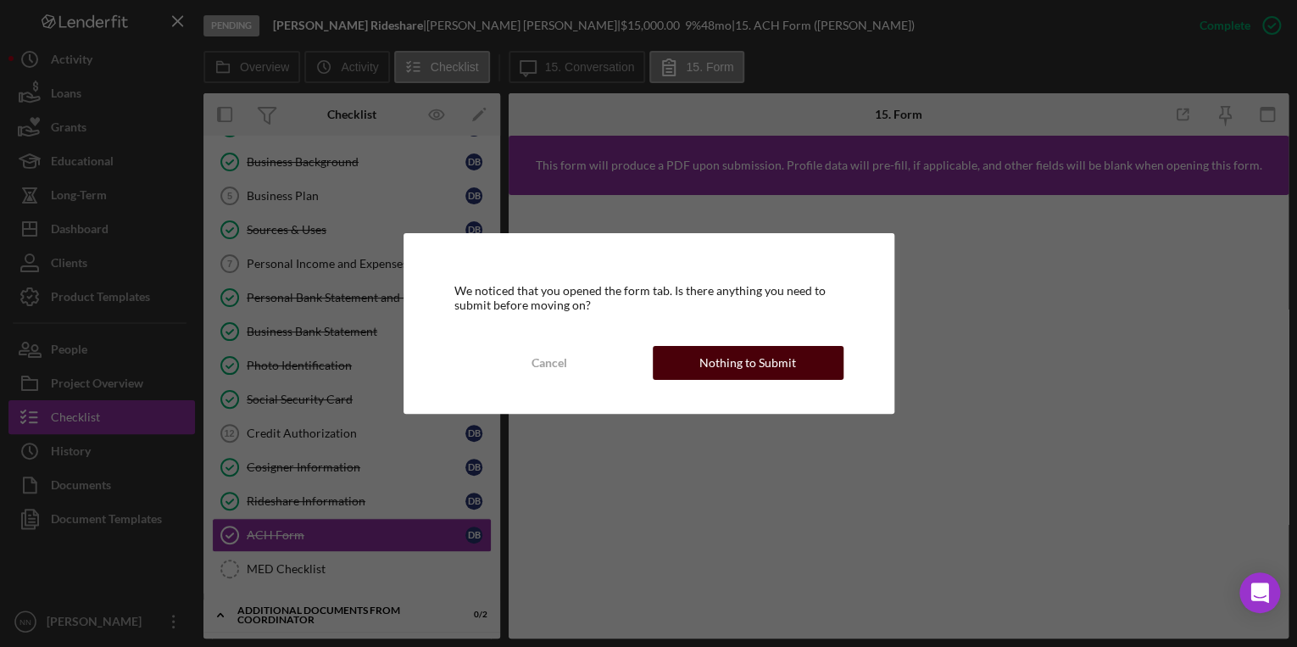
click at [710, 361] on div "Nothing to Submit" at bounding box center [747, 363] width 97 height 34
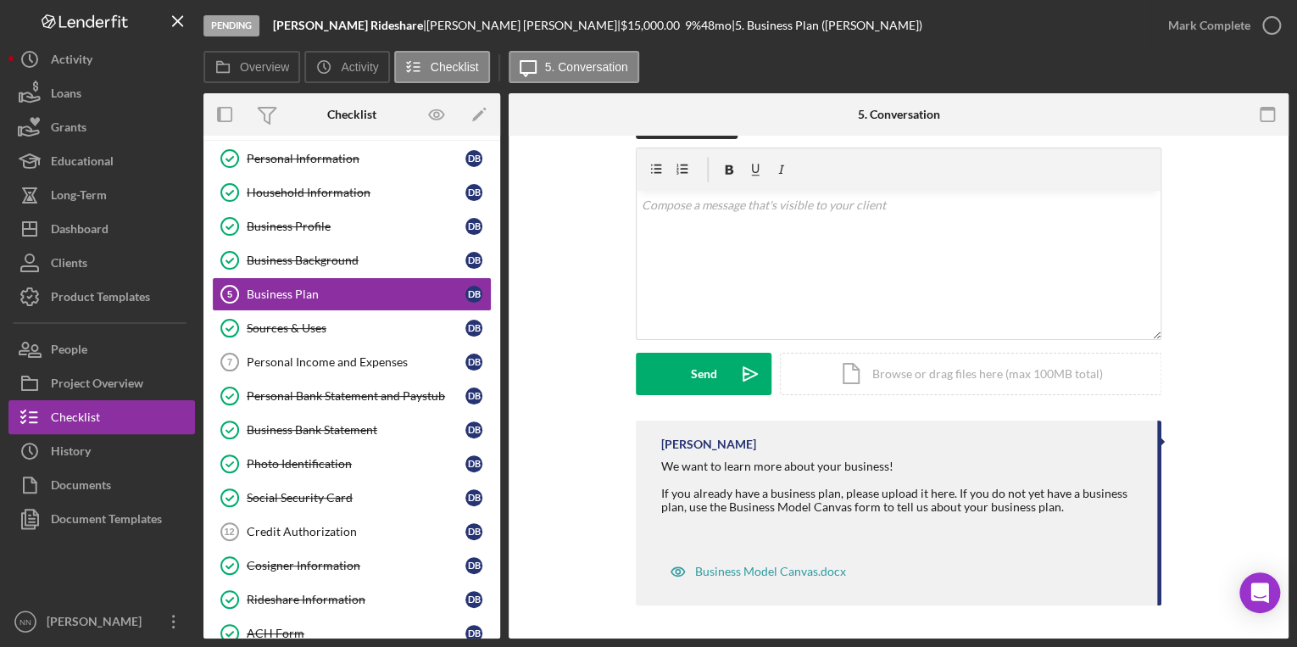
scroll to position [68, 0]
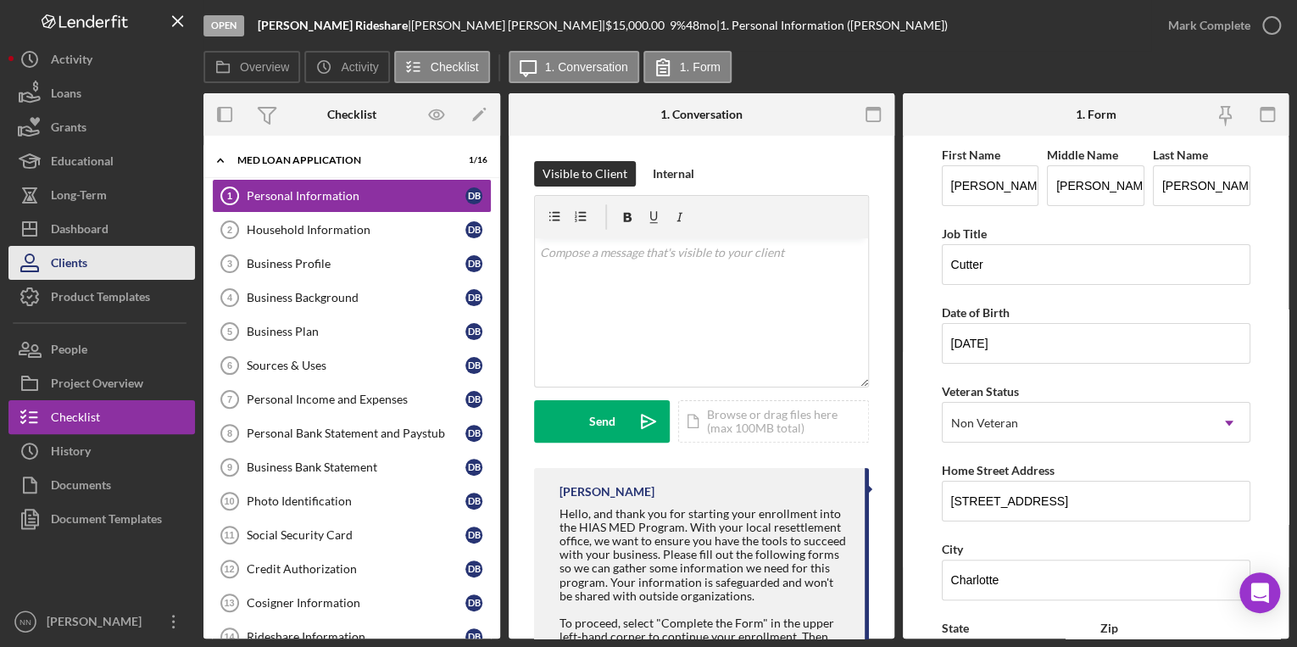
click at [101, 265] on button "Clients" at bounding box center [101, 263] width 186 height 34
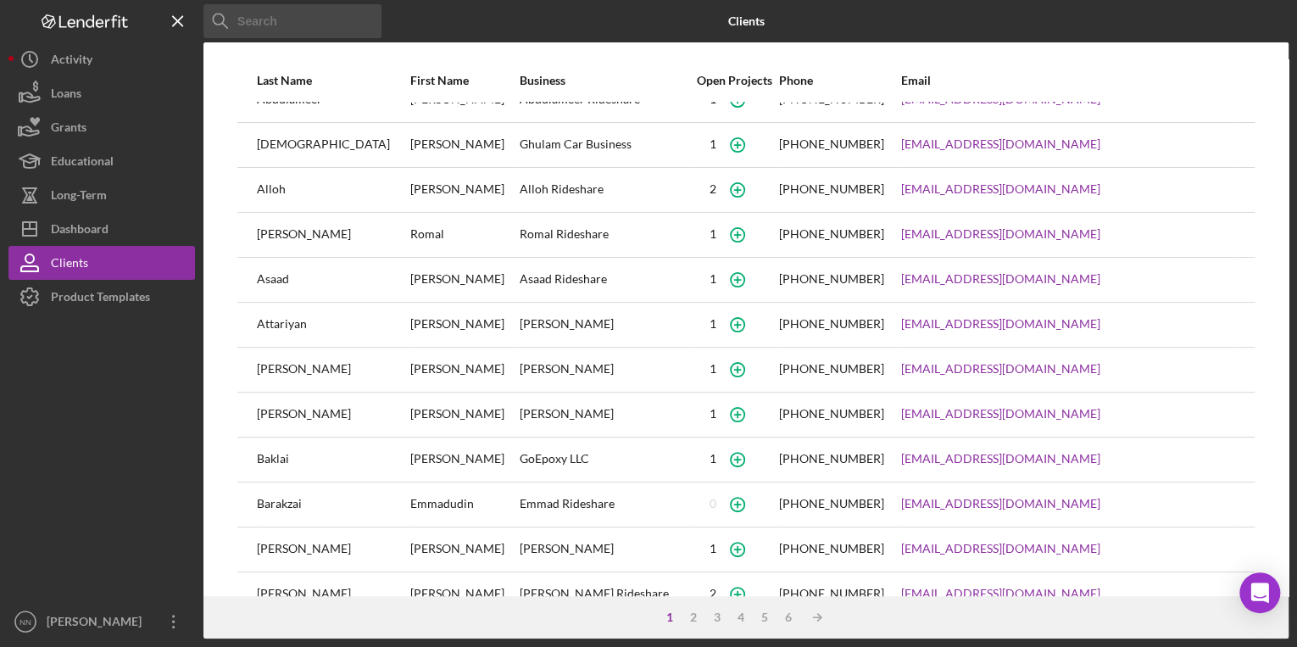
scroll to position [68, 0]
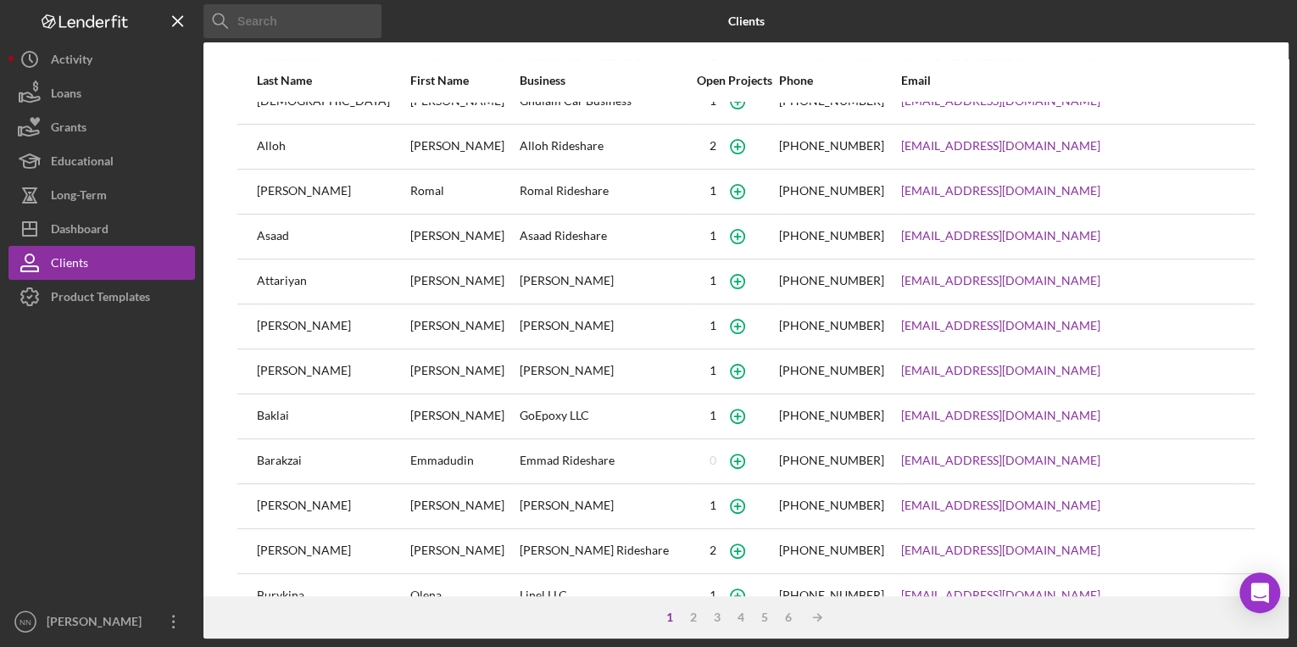
click at [295, 545] on div "[PERSON_NAME]" at bounding box center [333, 551] width 152 height 42
click at [90, 222] on div "Dashboard" at bounding box center [80, 231] width 58 height 38
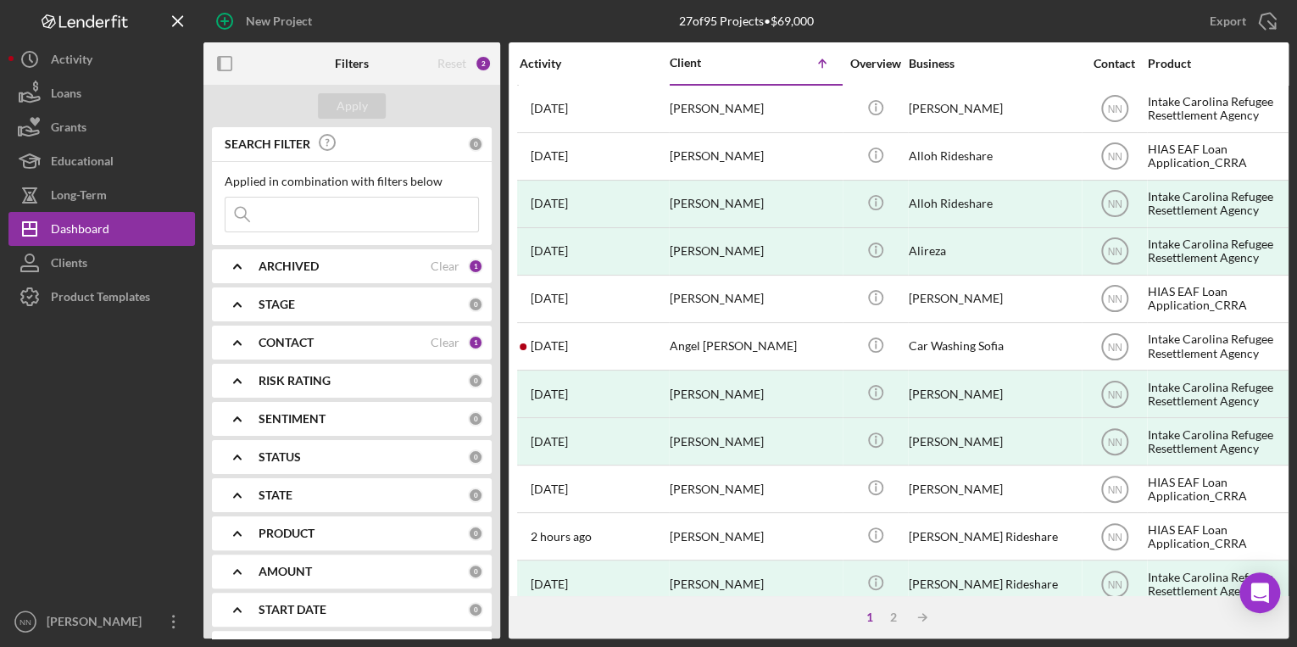
click at [319, 203] on input at bounding box center [351, 215] width 253 height 34
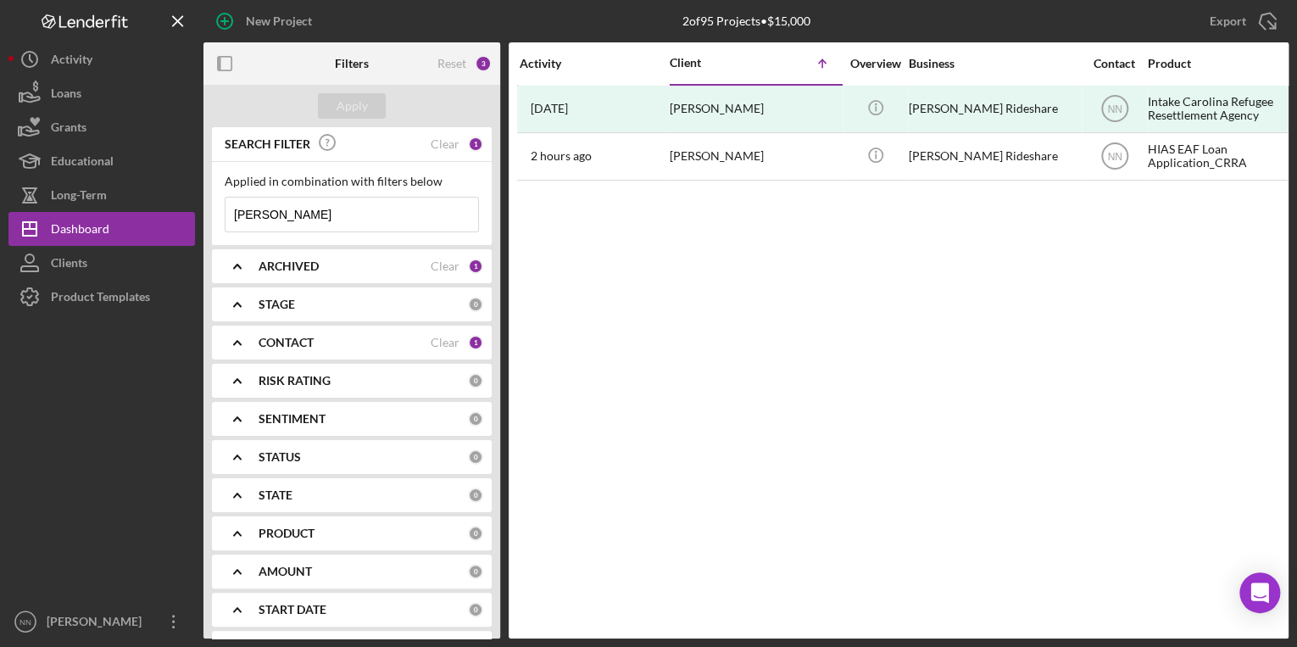
type input "[PERSON_NAME]"
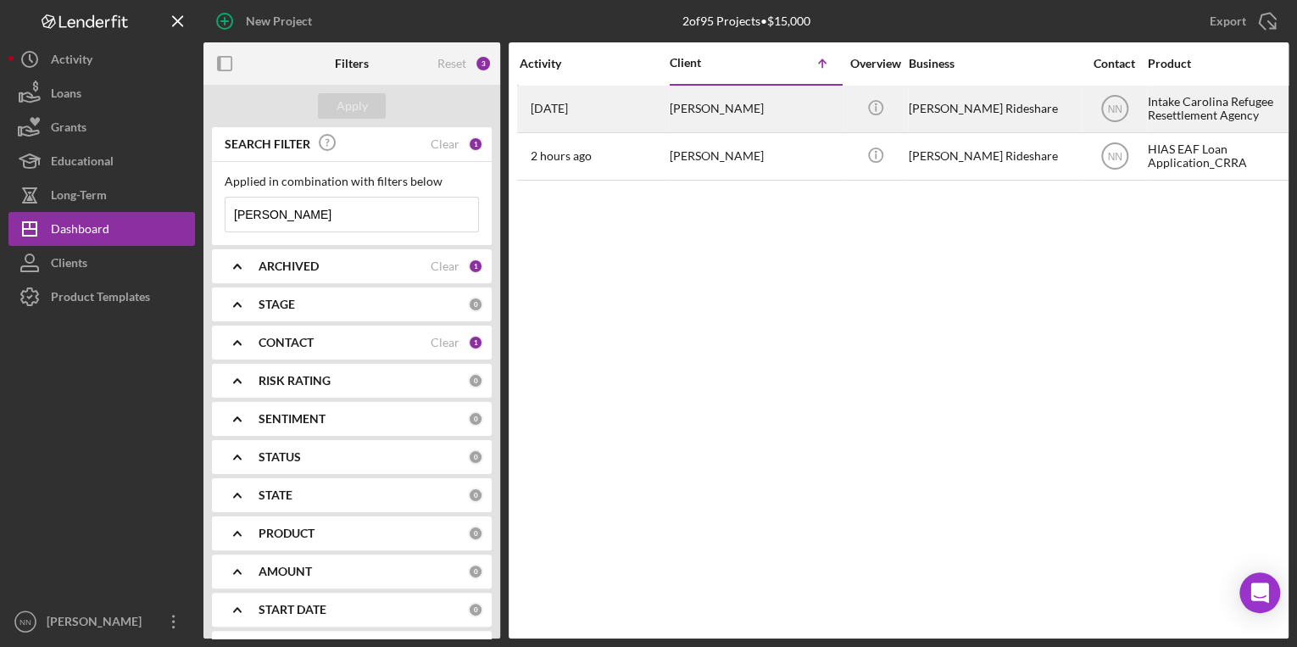
click at [607, 98] on div "[DATE] [PERSON_NAME]" at bounding box center [594, 108] width 148 height 45
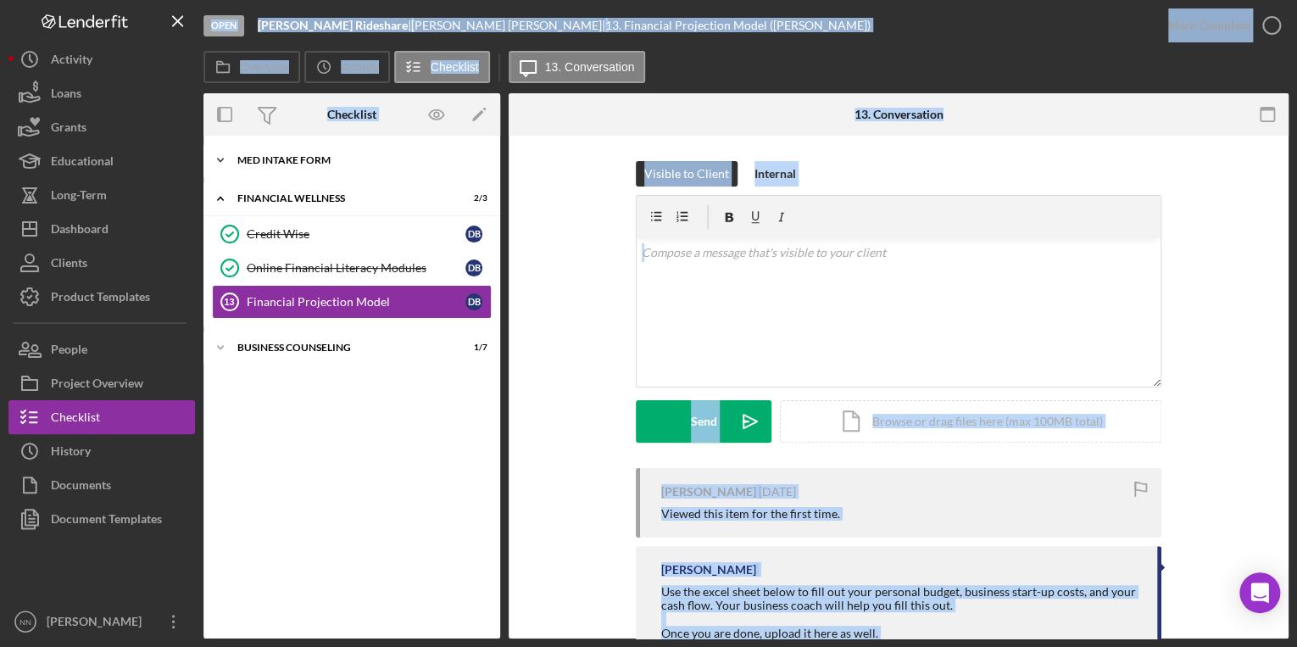
click at [370, 153] on div "Icon/Expander MED Intake Form 10 / 10" at bounding box center [351, 160] width 297 height 34
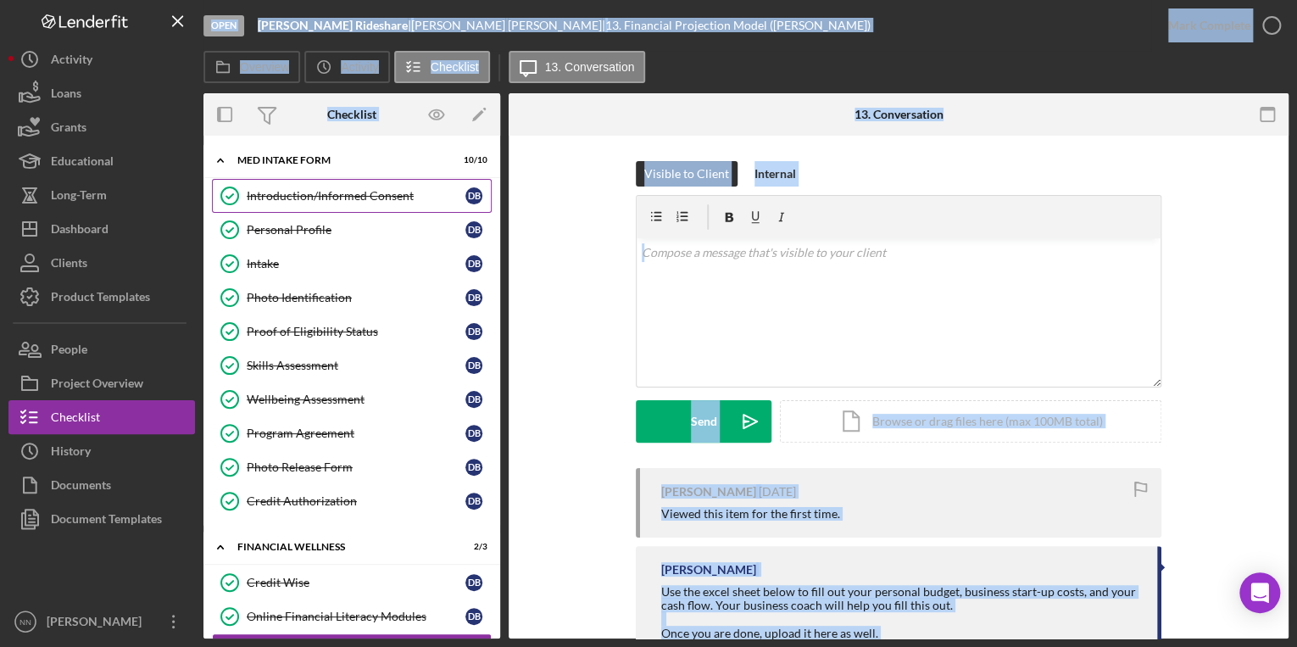
click at [310, 200] on div "Introduction/Informed Consent" at bounding box center [356, 196] width 219 height 14
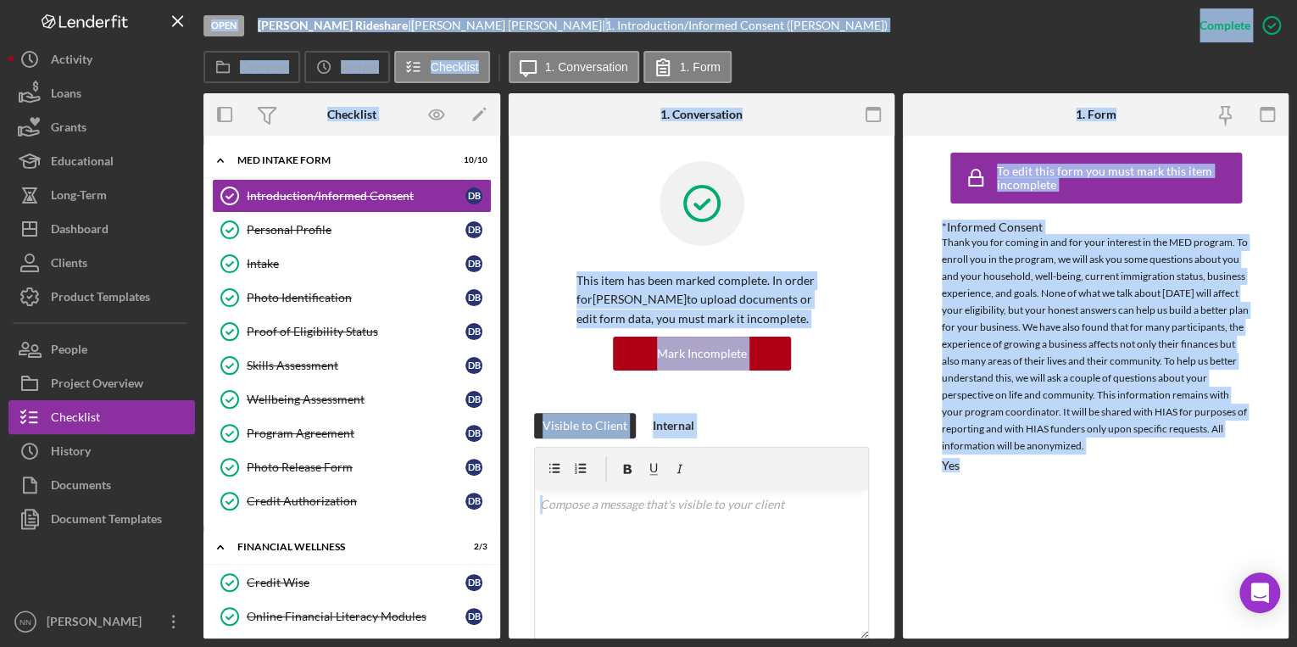
click at [1064, 305] on div "Thank you for coming in and for your interest in the MED program. To enroll you…" at bounding box center [1096, 344] width 309 height 220
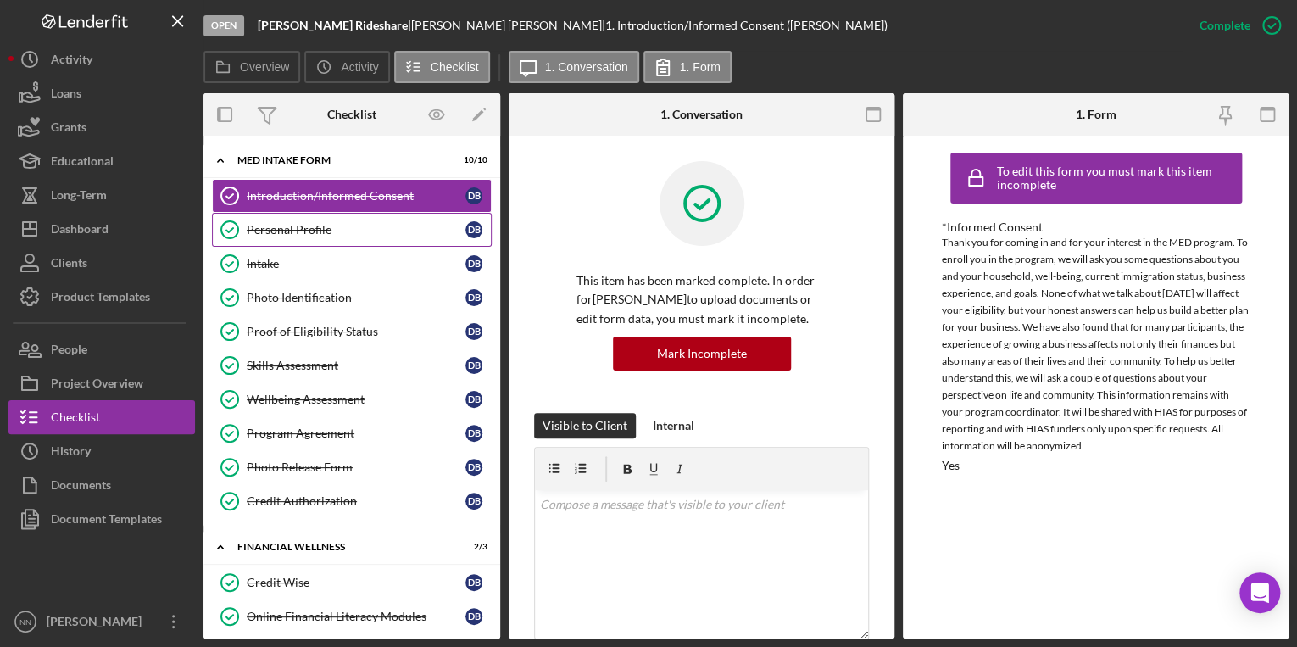
click at [397, 231] on div "Personal Profile" at bounding box center [356, 230] width 219 height 14
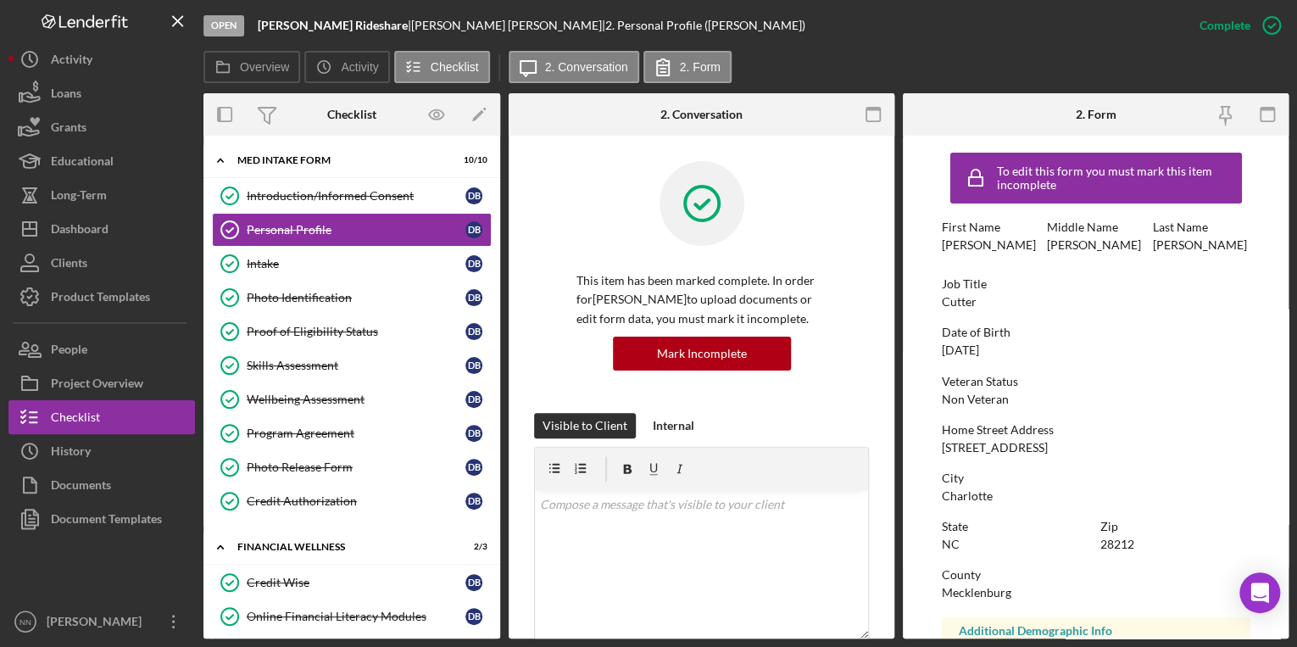
scroll to position [288, 0]
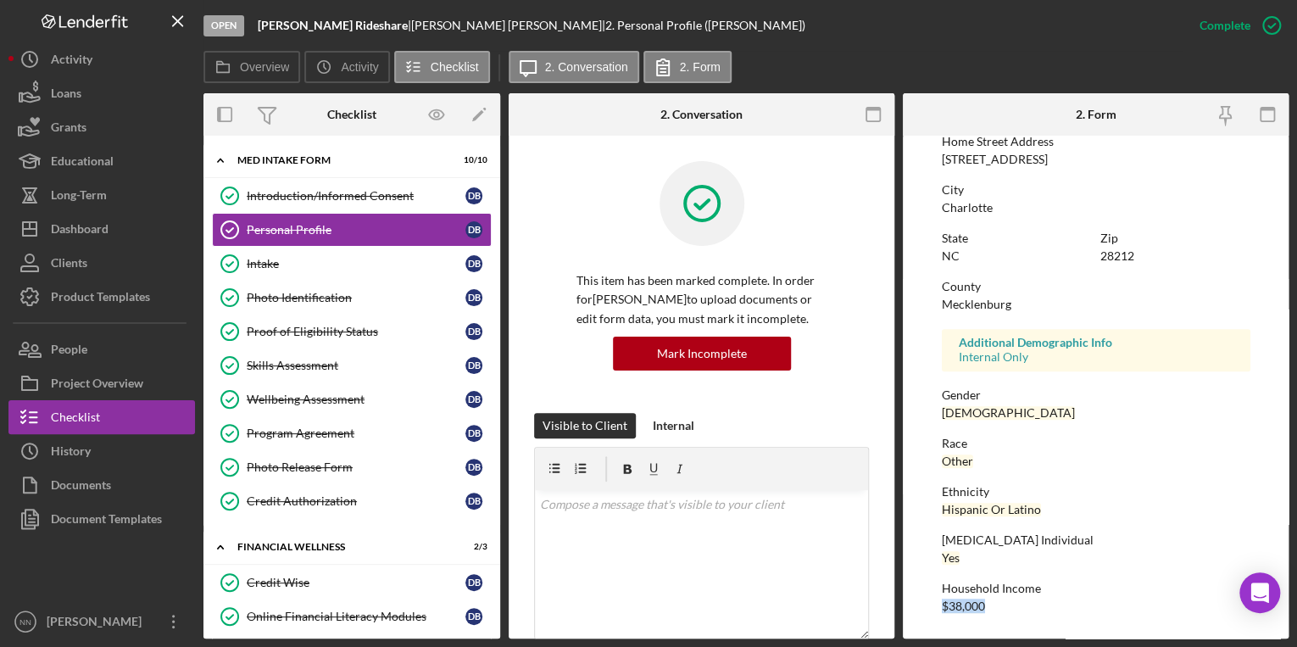
drag, startPoint x: 989, startPoint y: 606, endPoint x: 943, endPoint y: 605, distance: 46.6
click at [943, 605] on div "Household Income $38,000" at bounding box center [1096, 597] width 309 height 31
copy div "$38,000"
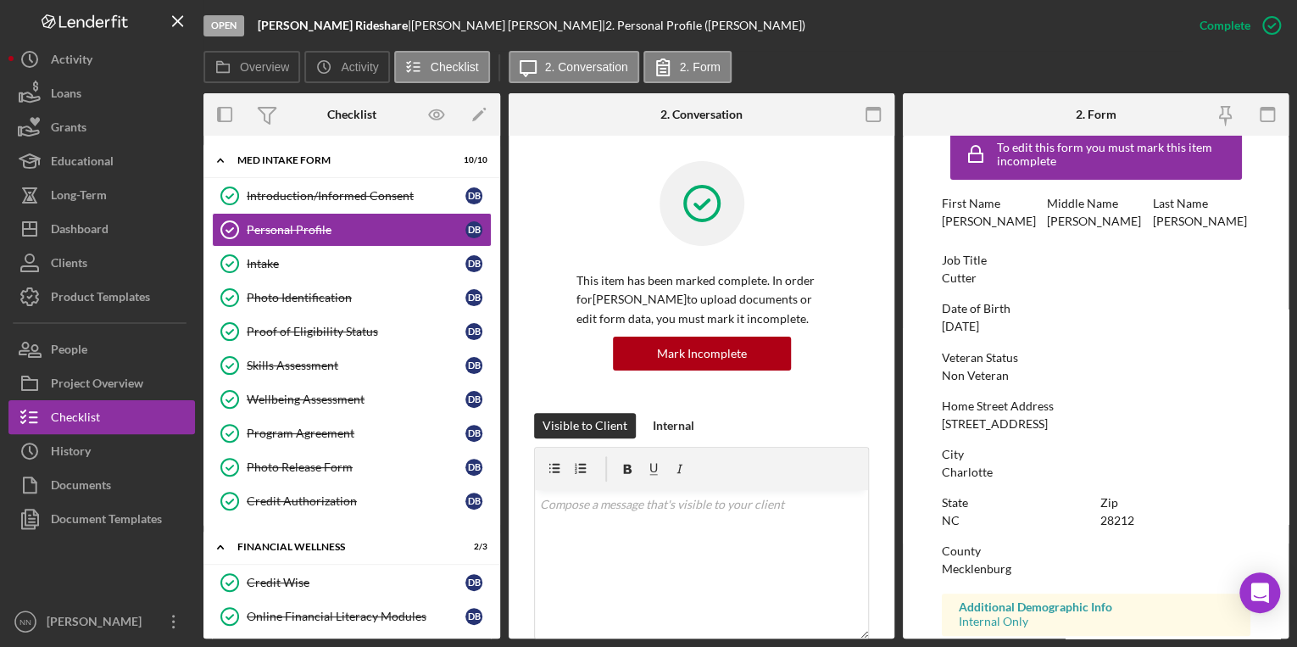
scroll to position [17, 0]
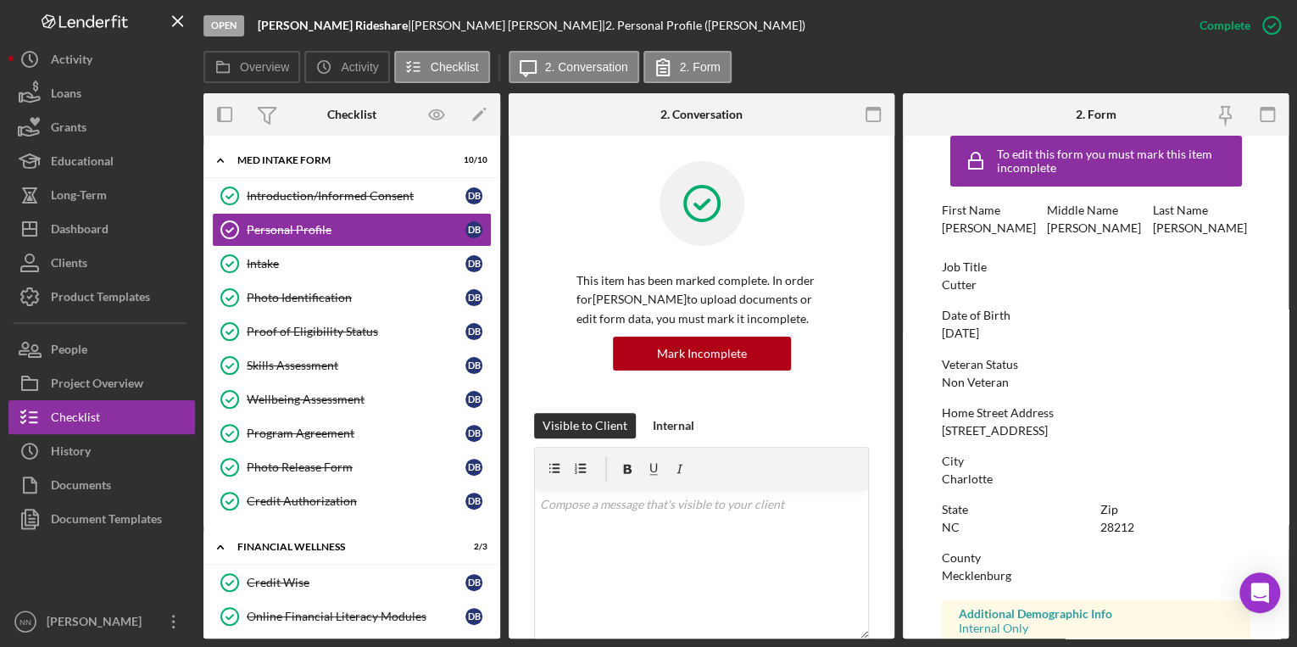
drag, startPoint x: 1092, startPoint y: 430, endPoint x: 929, endPoint y: 420, distance: 163.0
click at [929, 420] on form "To edit this form you must mark this item incomplete First Name [PERSON_NAME] M…" at bounding box center [1096, 387] width 386 height 503
copy div "[STREET_ADDRESS]"
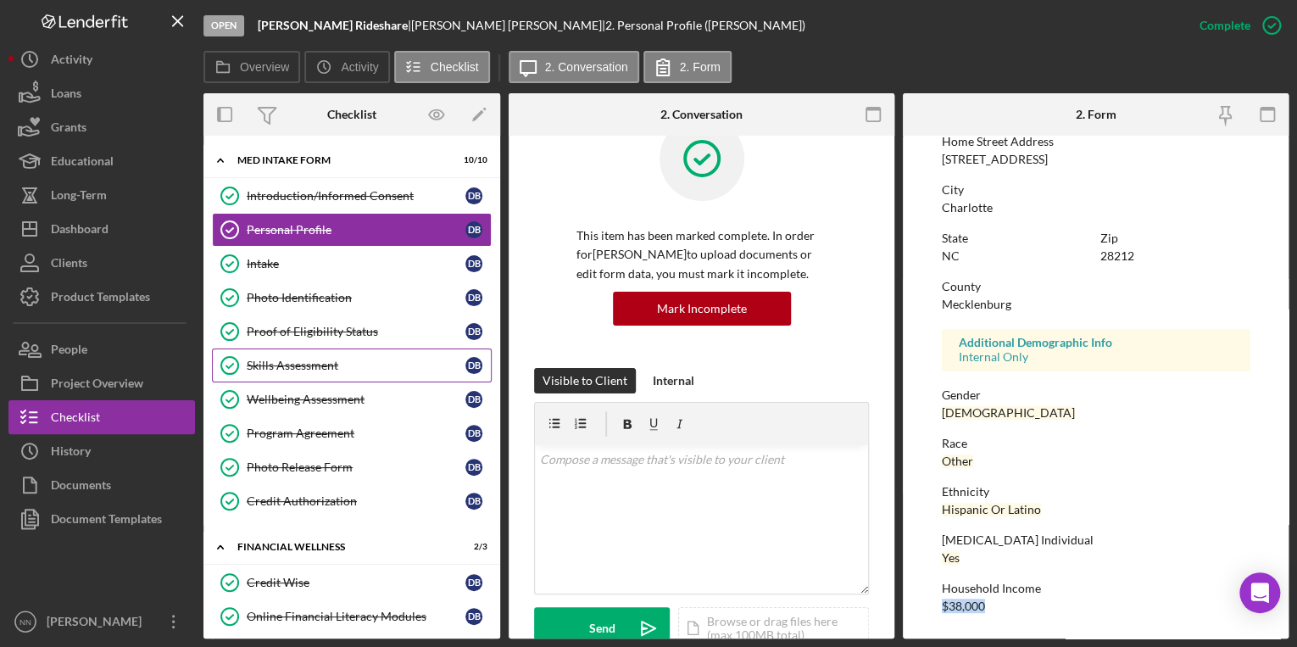
scroll to position [136, 0]
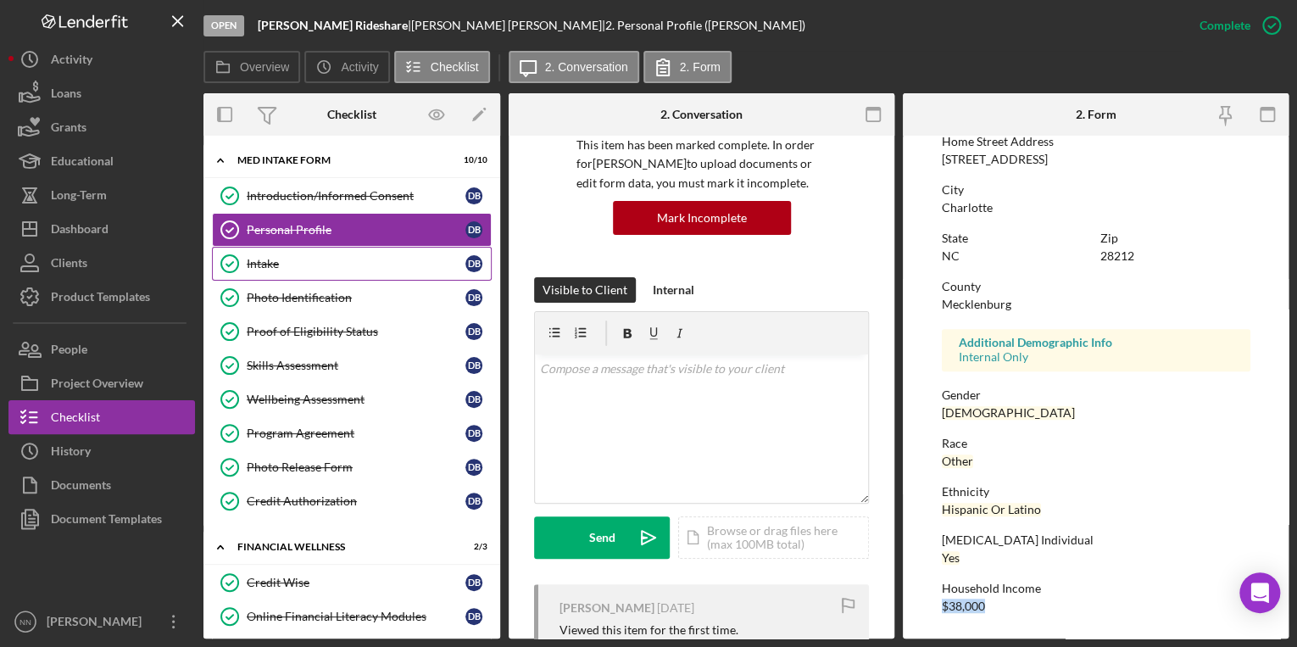
click at [404, 254] on link "Intake Intake D B" at bounding box center [352, 264] width 280 height 34
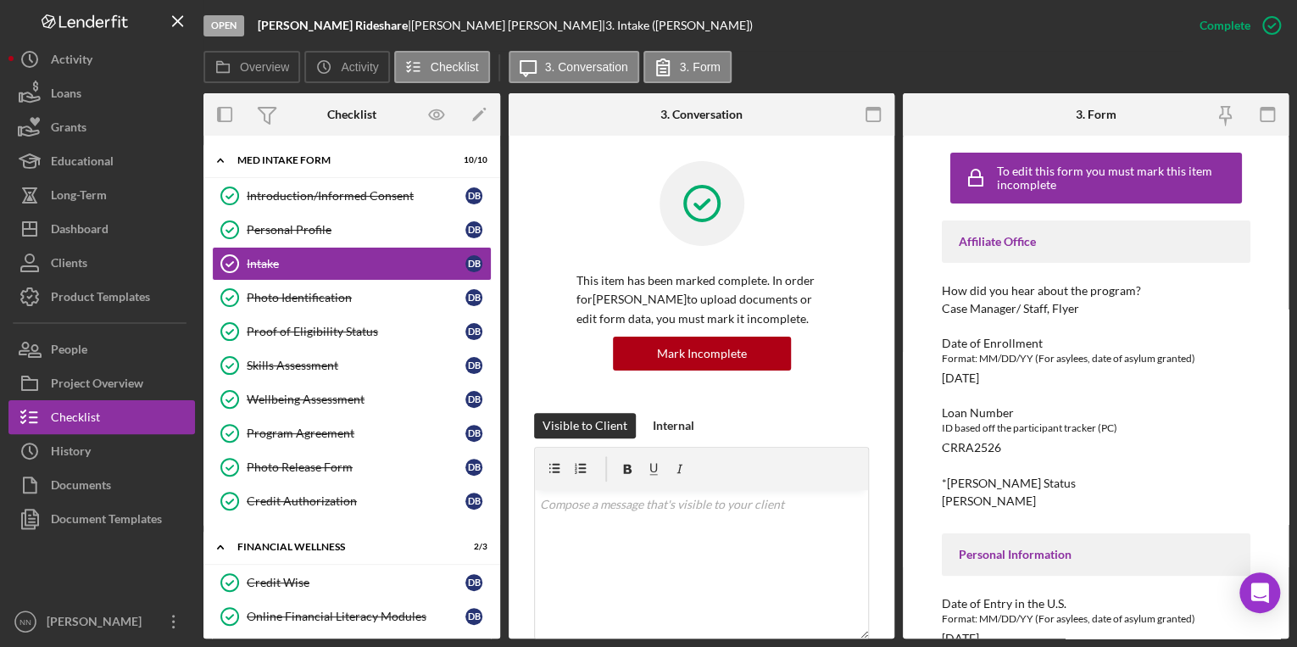
drag, startPoint x: 1004, startPoint y: 381, endPoint x: 939, endPoint y: 379, distance: 64.5
click at [939, 379] on div "To edit this form you must mark this item incomplete Affiliate Office How did y…" at bounding box center [1096, 387] width 386 height 503
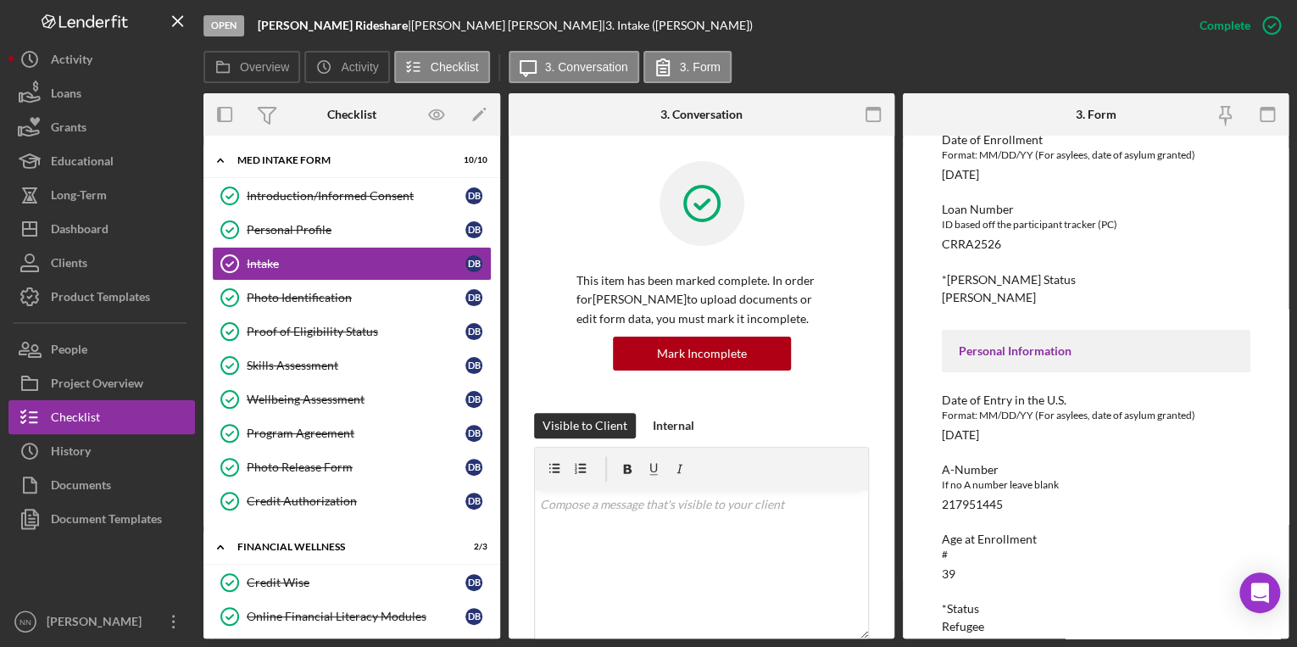
scroll to position [339, 0]
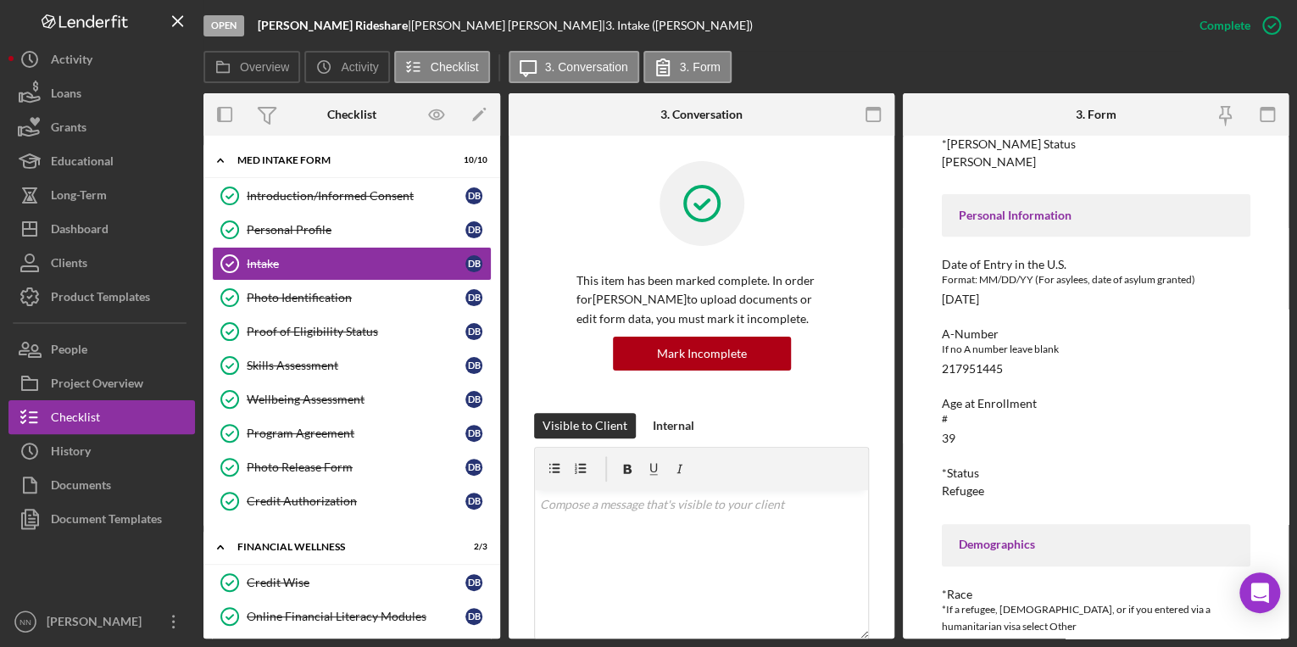
drag, startPoint x: 1037, startPoint y: 298, endPoint x: 938, endPoint y: 288, distance: 99.6
click at [938, 288] on div "To edit this form you must mark this item incomplete Affiliate Office How did y…" at bounding box center [1096, 387] width 386 height 503
copy div "[DATE]"
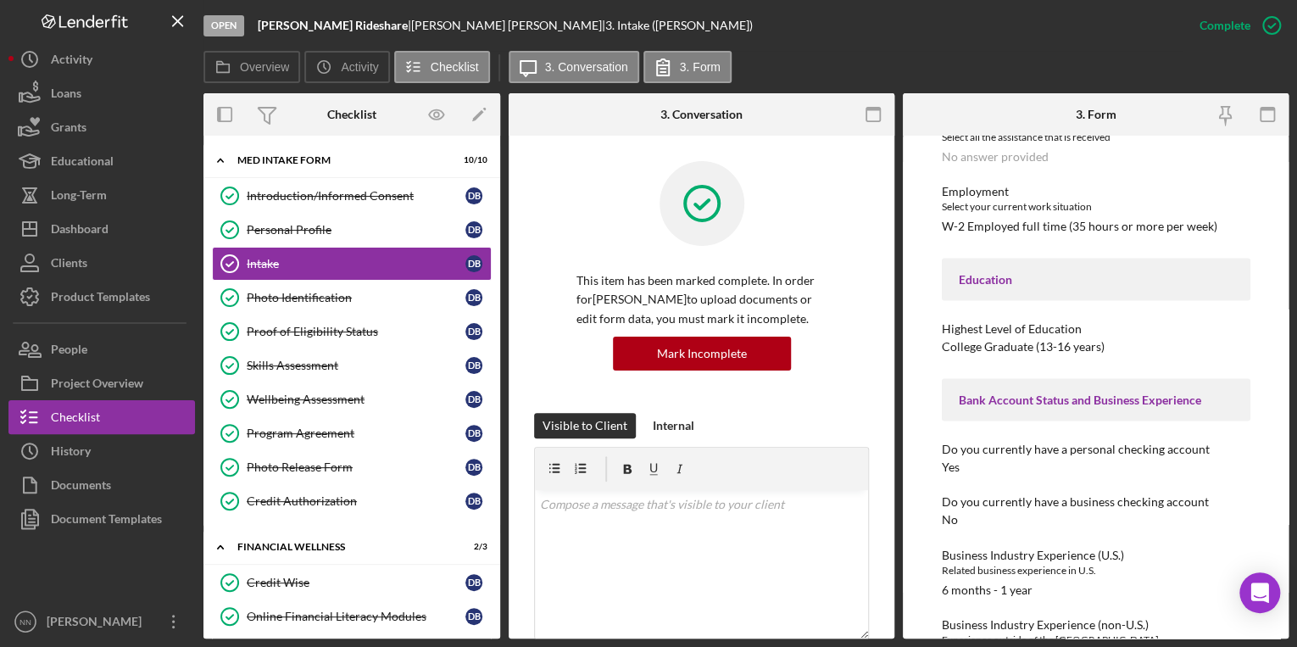
scroll to position [1750, 0]
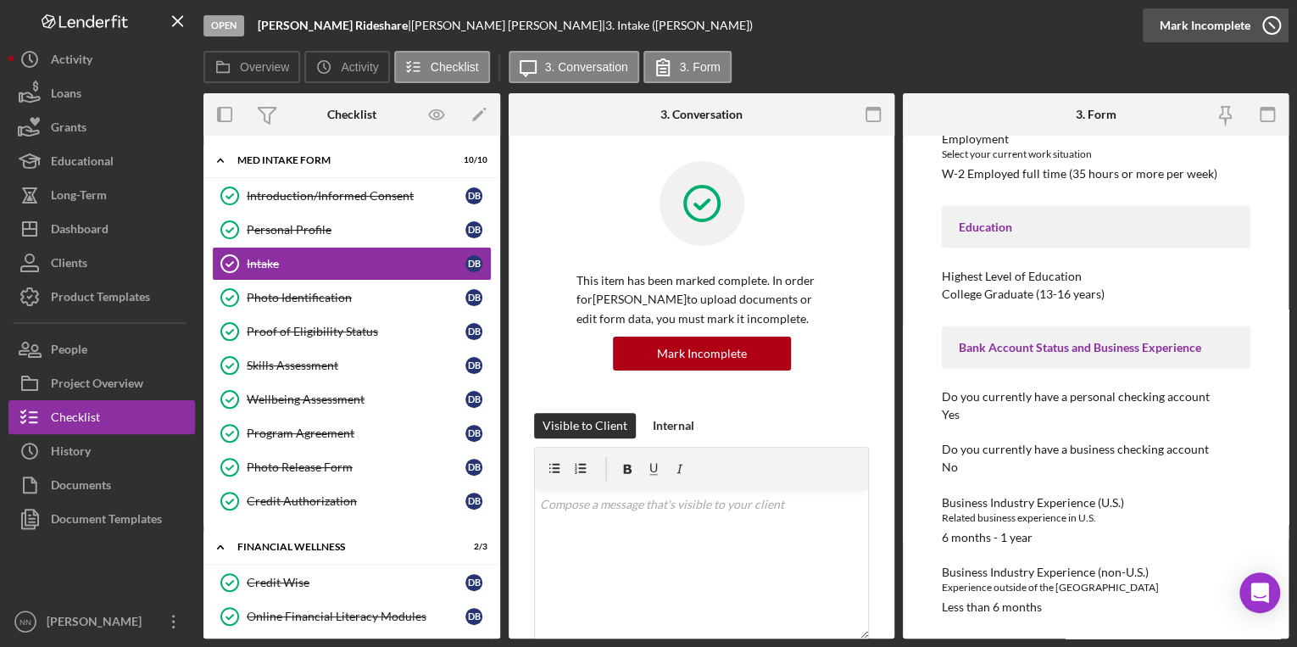
click at [1267, 29] on icon "button" at bounding box center [1271, 25] width 42 height 42
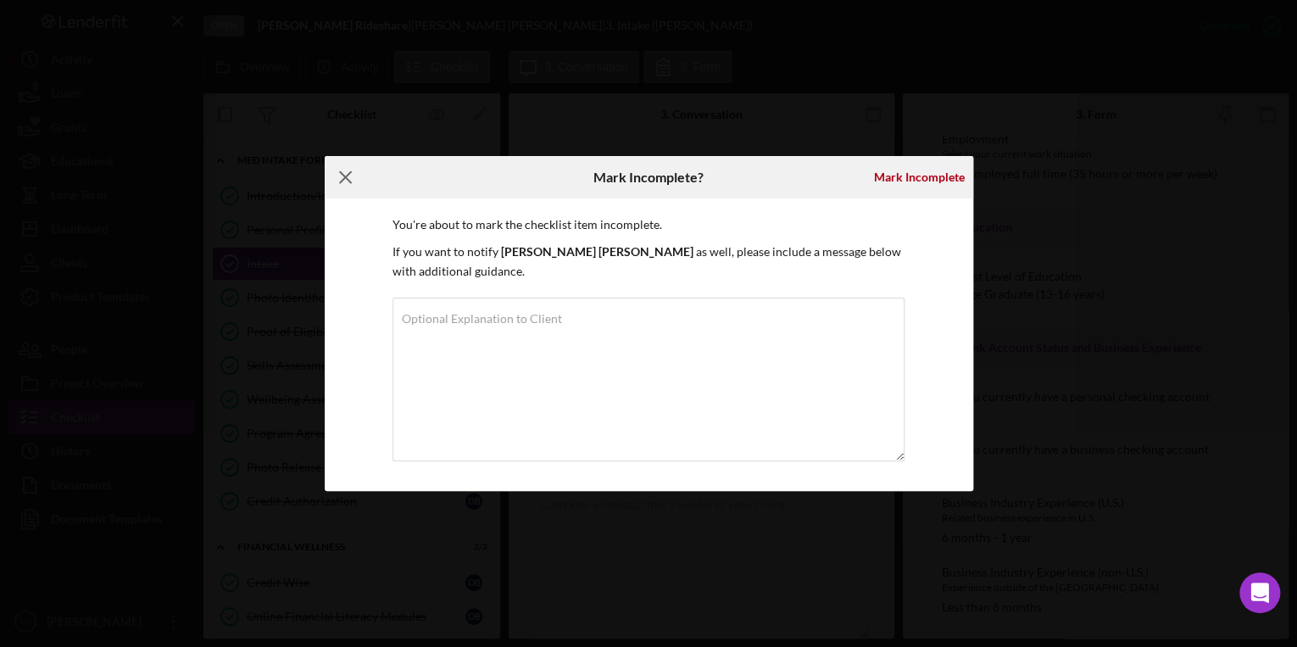
click at [356, 182] on icon "Icon/Menu Close" at bounding box center [346, 177] width 42 height 42
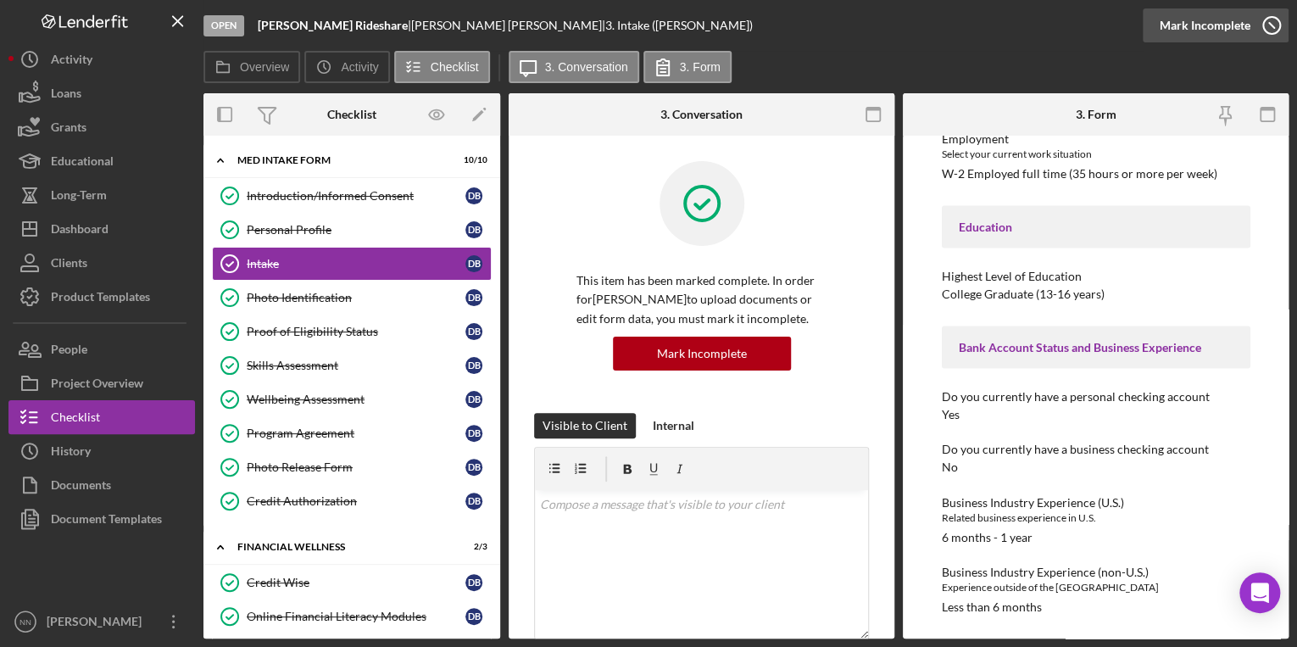
click at [1264, 19] on circle "button" at bounding box center [1271, 25] width 17 height 17
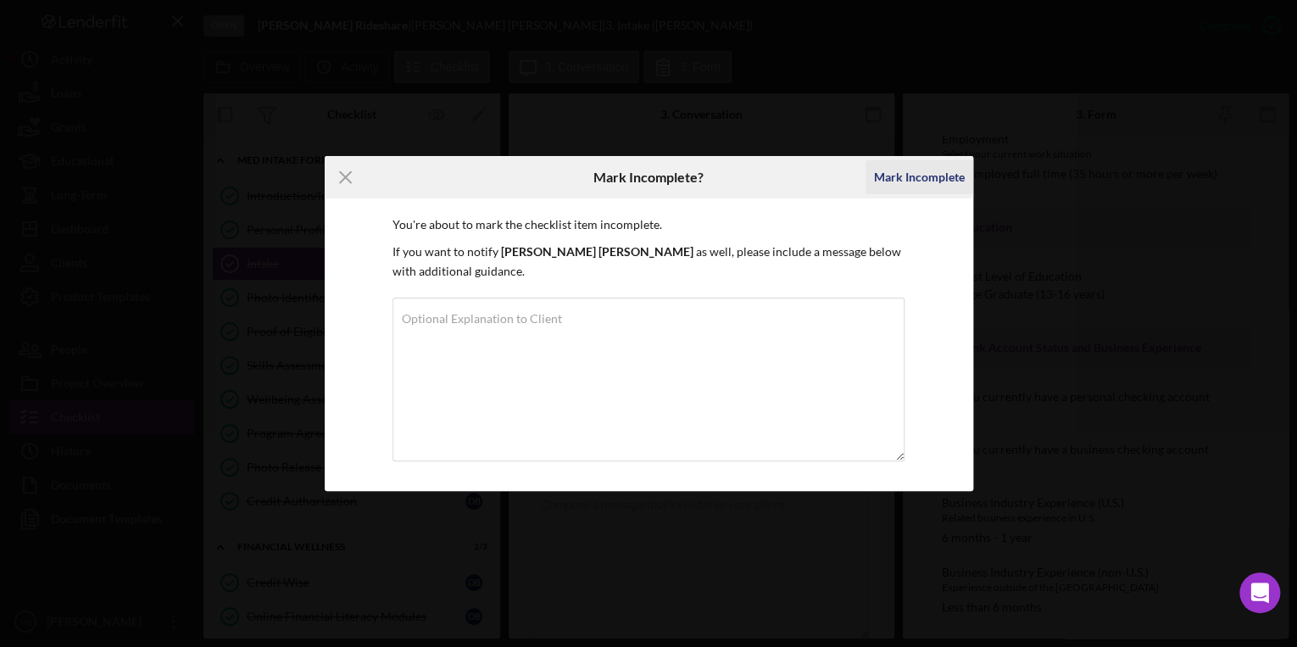
click at [894, 172] on div "Mark Incomplete" at bounding box center [919, 177] width 91 height 34
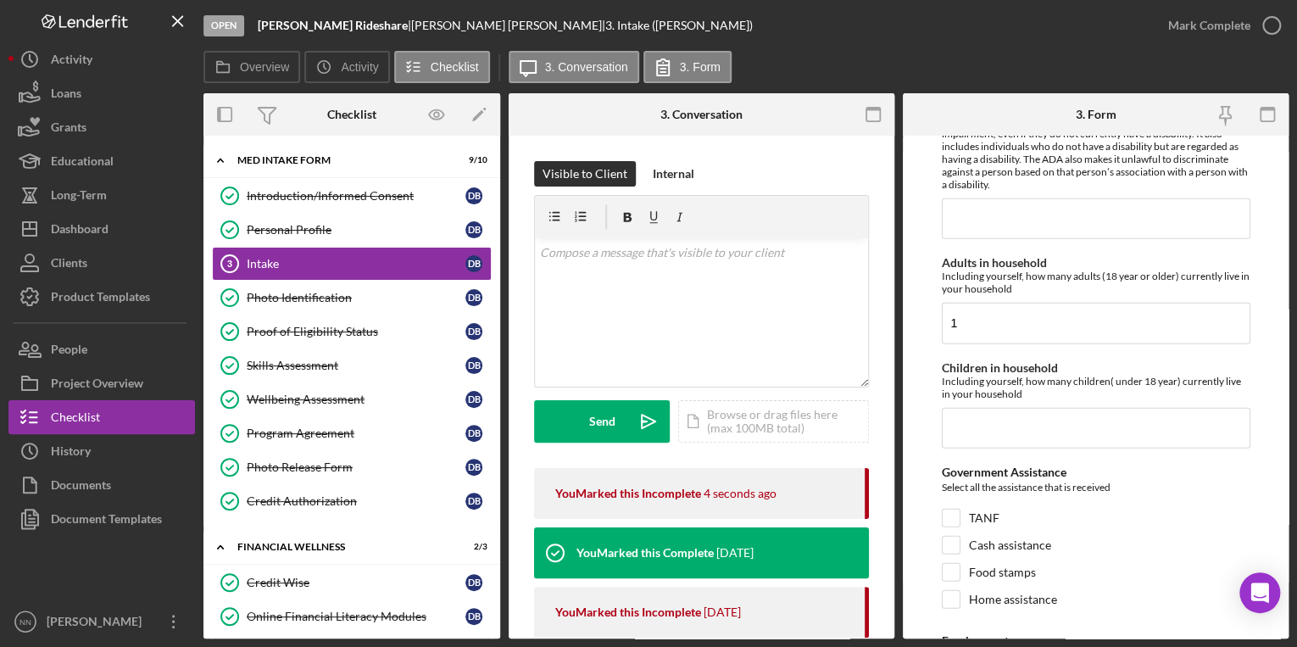
scroll to position [2441, 0]
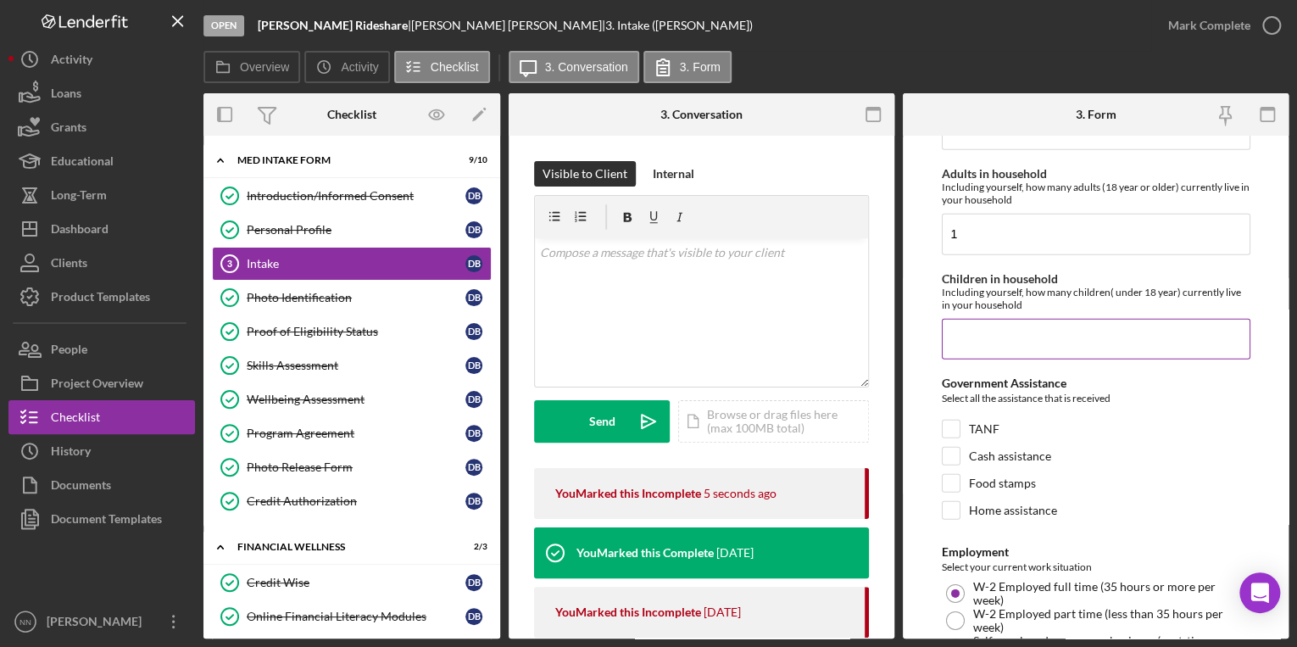
click at [1007, 359] on input "Children in household" at bounding box center [1096, 339] width 309 height 41
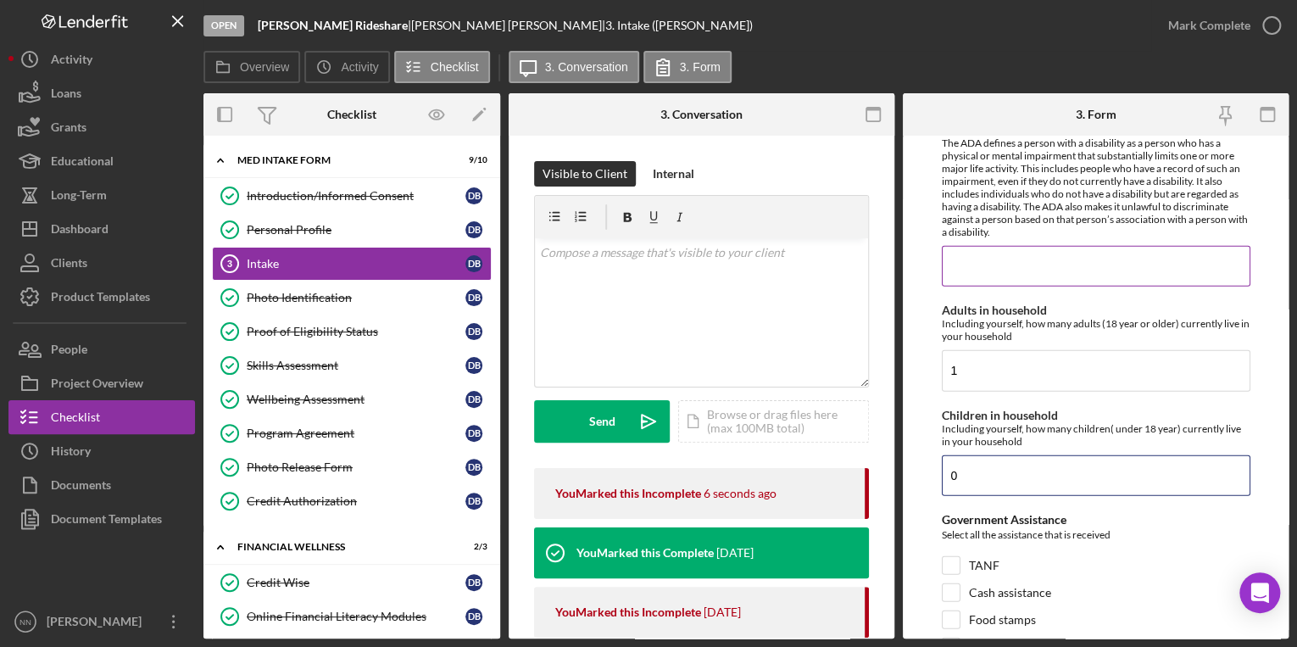
scroll to position [2102, 0]
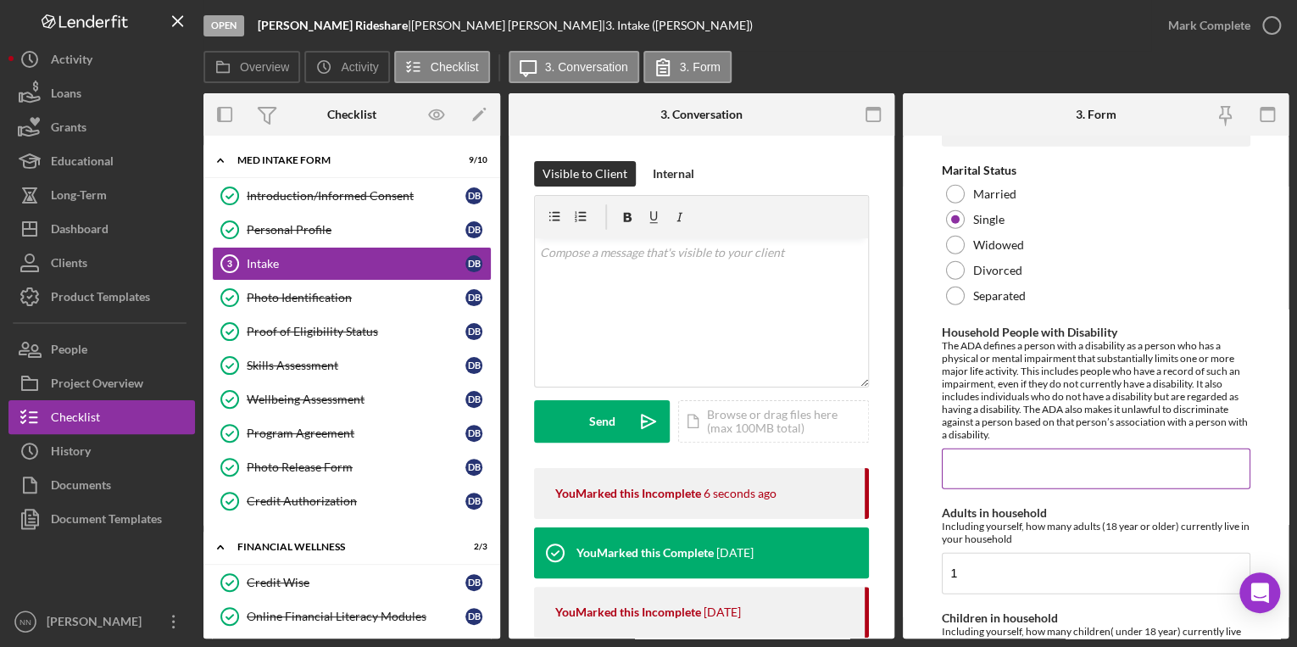
type input "0"
click at [994, 471] on input "Household People with Disability" at bounding box center [1096, 468] width 309 height 41
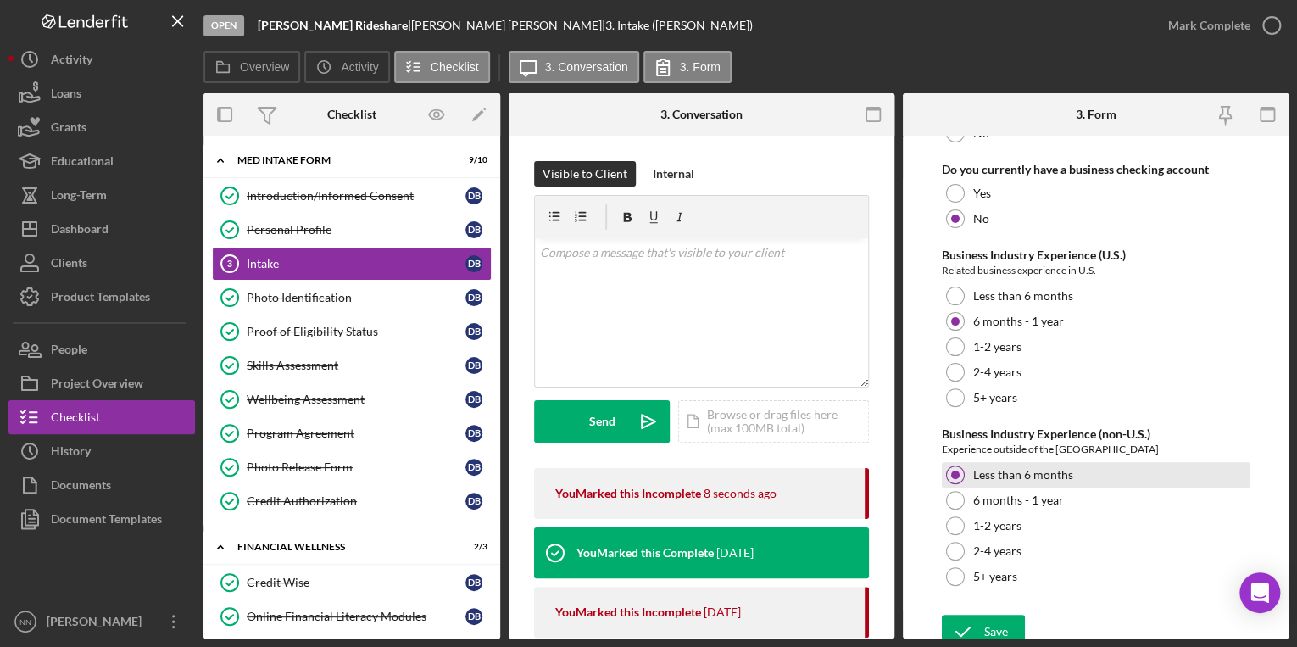
scroll to position [3419, 0]
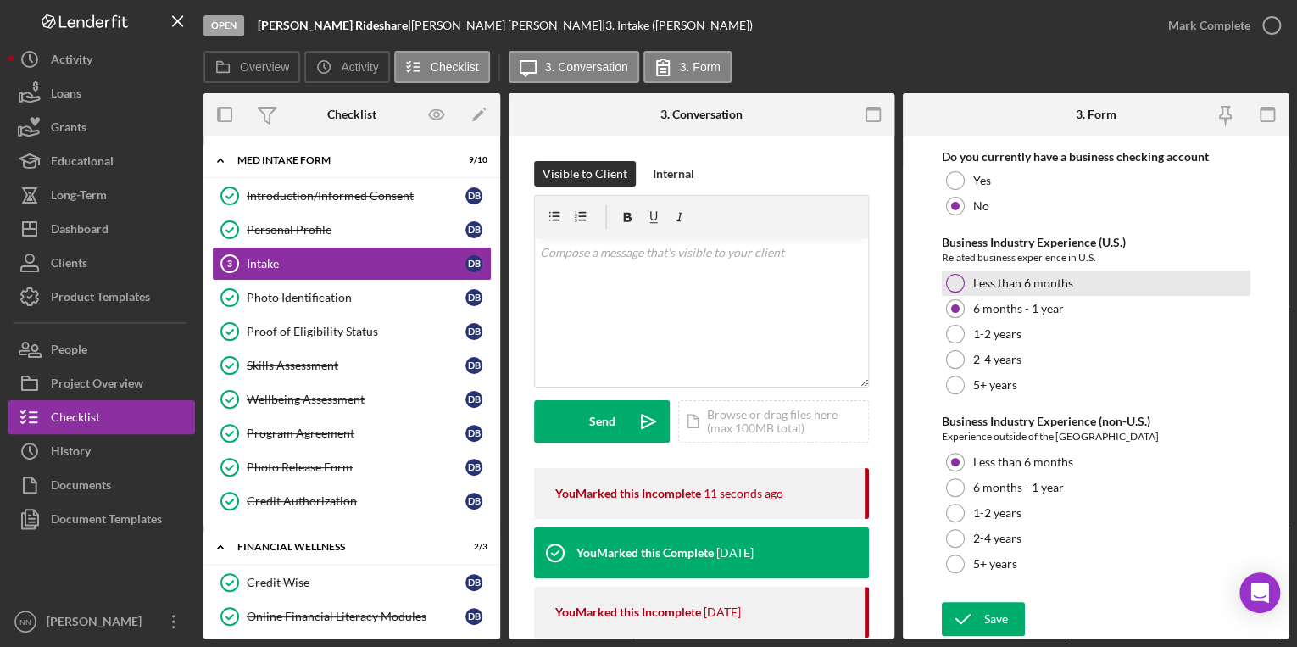
type input "0"
click at [1026, 288] on label "Less than 6 months" at bounding box center [1023, 283] width 100 height 14
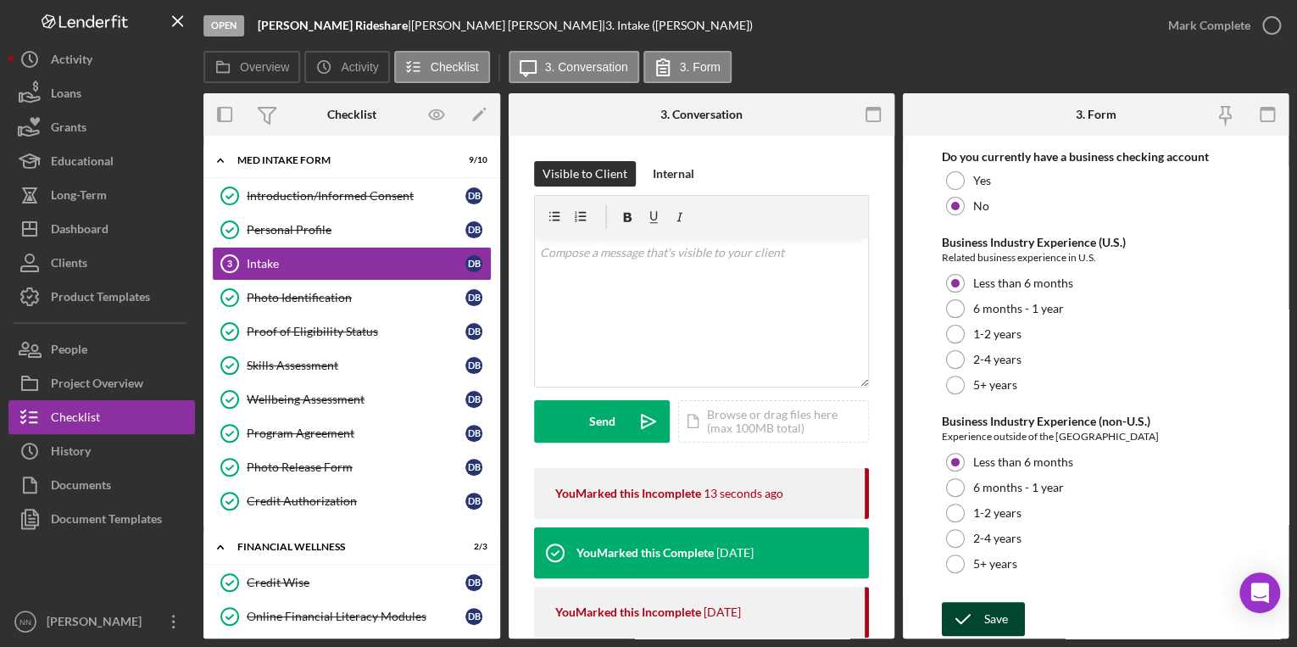
click at [999, 613] on div "Save" at bounding box center [996, 619] width 24 height 34
click at [980, 624] on icon "submit" at bounding box center [963, 619] width 42 height 42
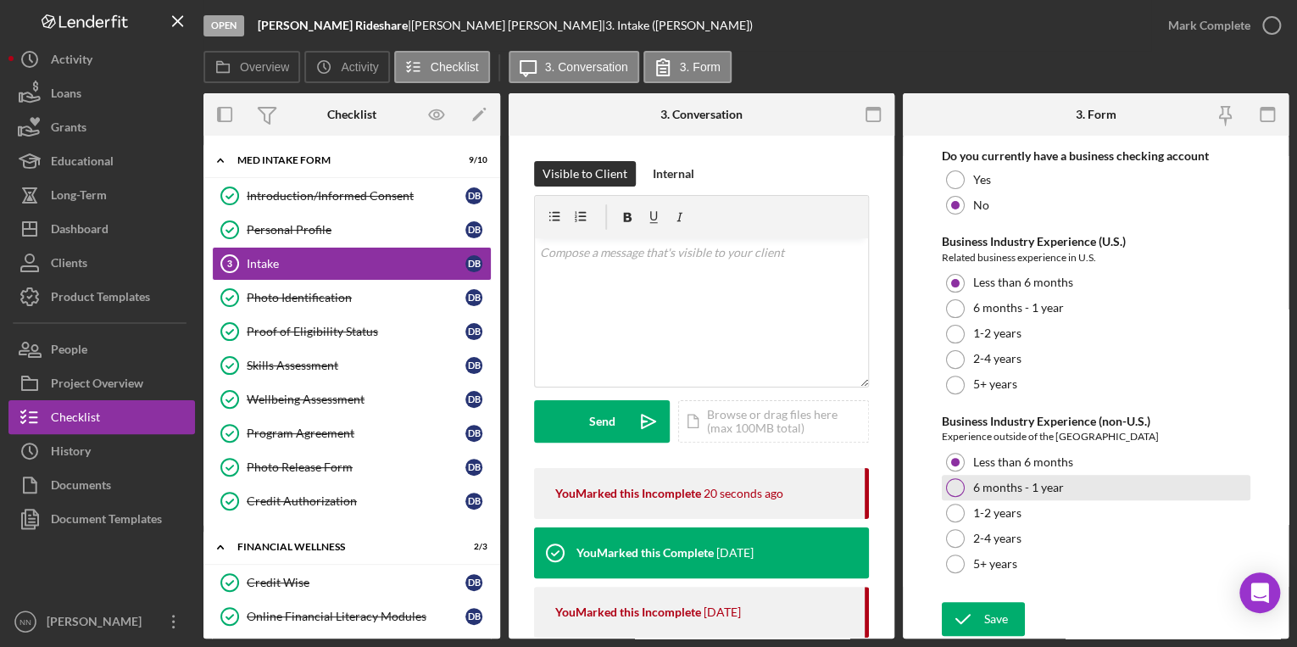
click at [973, 487] on label "6 months - 1 year" at bounding box center [1018, 488] width 91 height 14
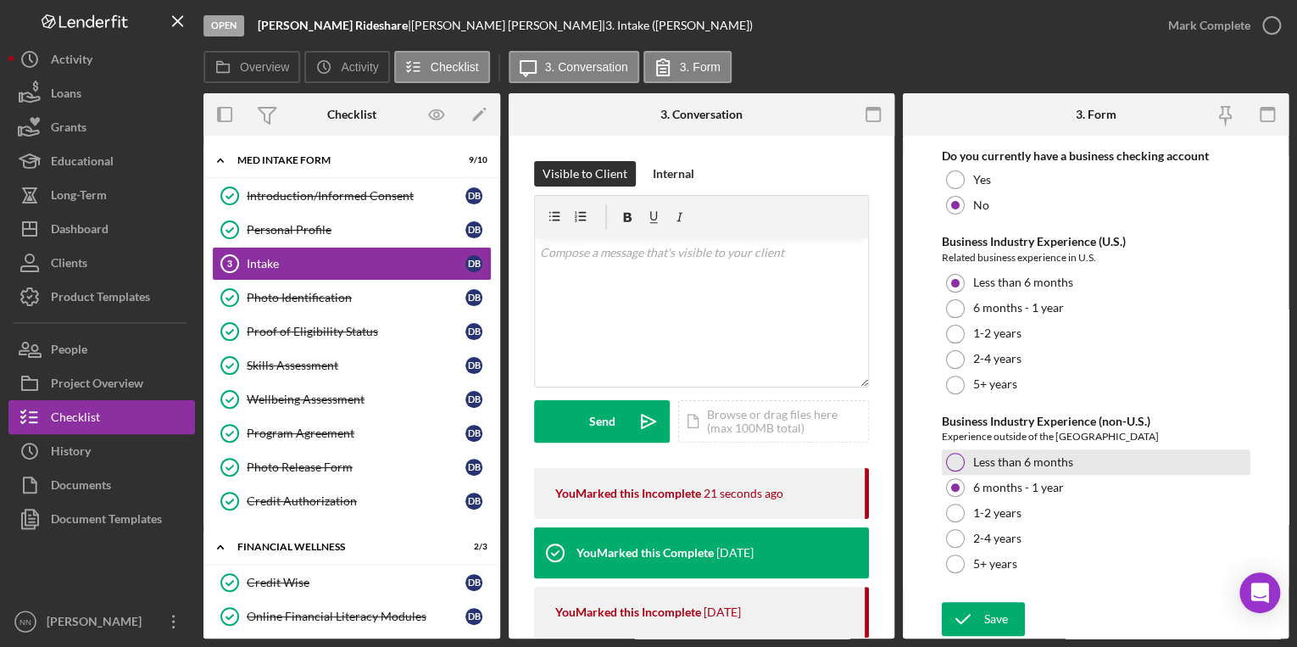
click at [968, 463] on div "Less than 6 months" at bounding box center [1096, 461] width 309 height 25
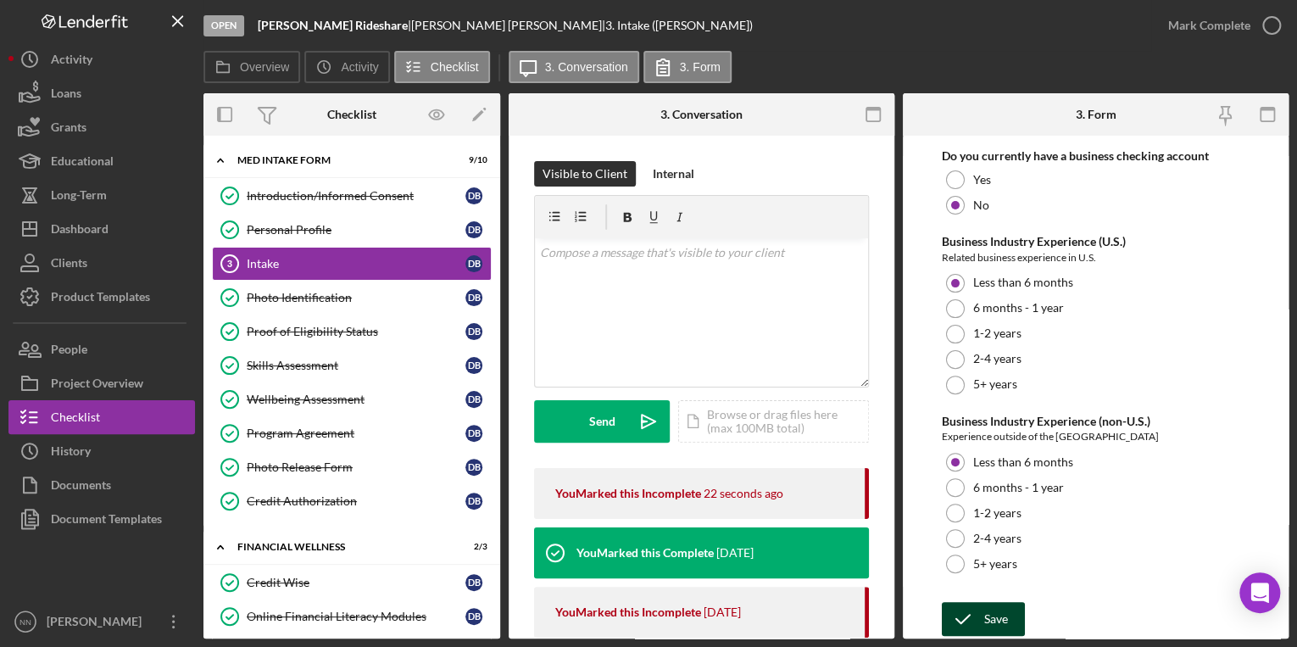
click at [974, 615] on icon "submit" at bounding box center [963, 619] width 42 height 42
click at [1264, 20] on icon "button" at bounding box center [1271, 25] width 42 height 42
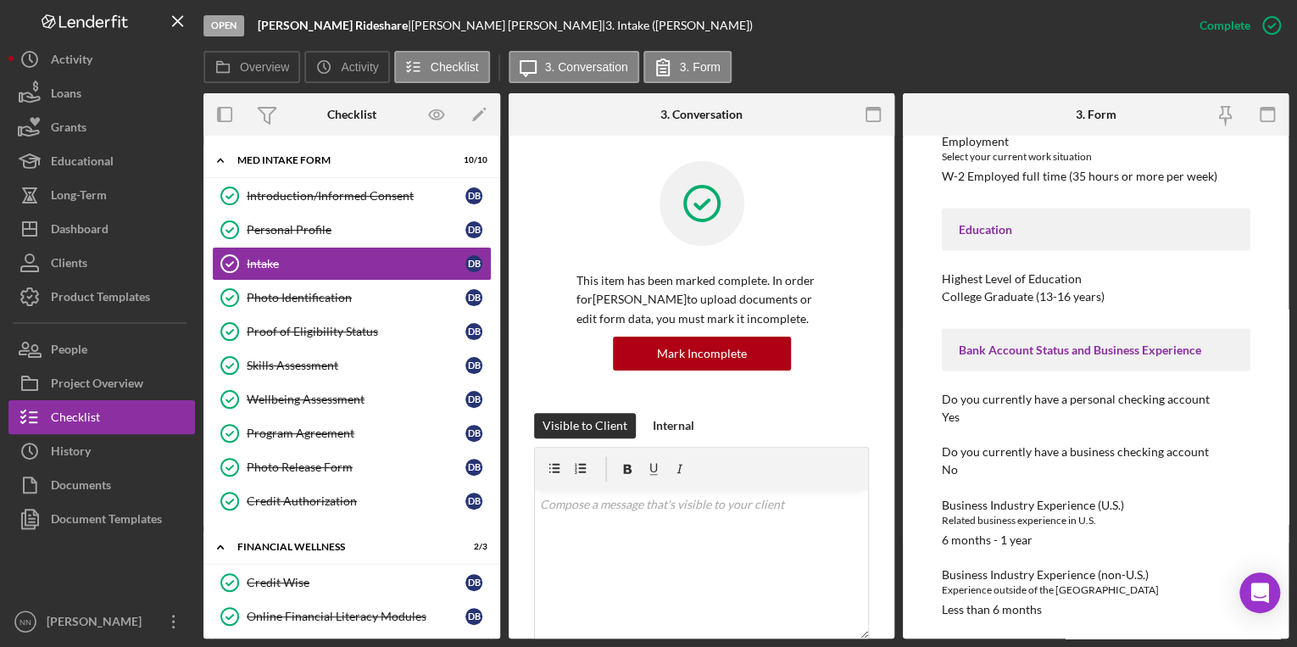
scroll to position [1750, 0]
click at [1235, 25] on div "Mark Incomplete" at bounding box center [1205, 25] width 91 height 34
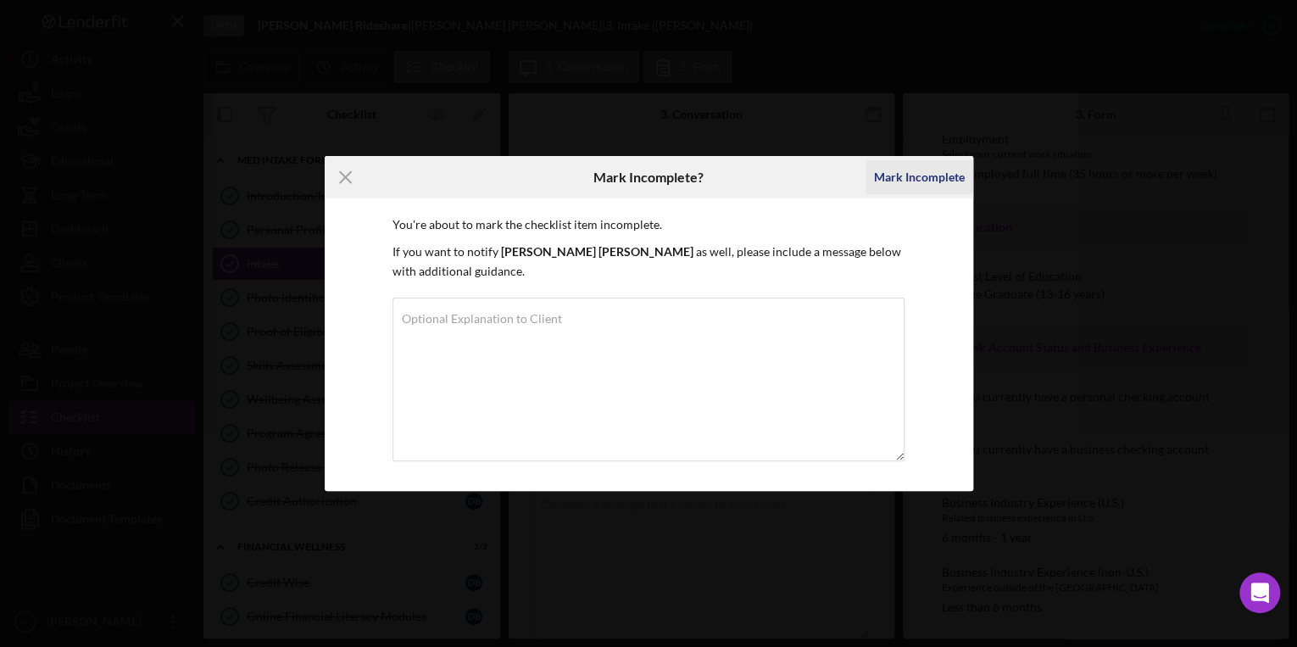
click at [930, 173] on div "Mark Incomplete" at bounding box center [919, 177] width 91 height 34
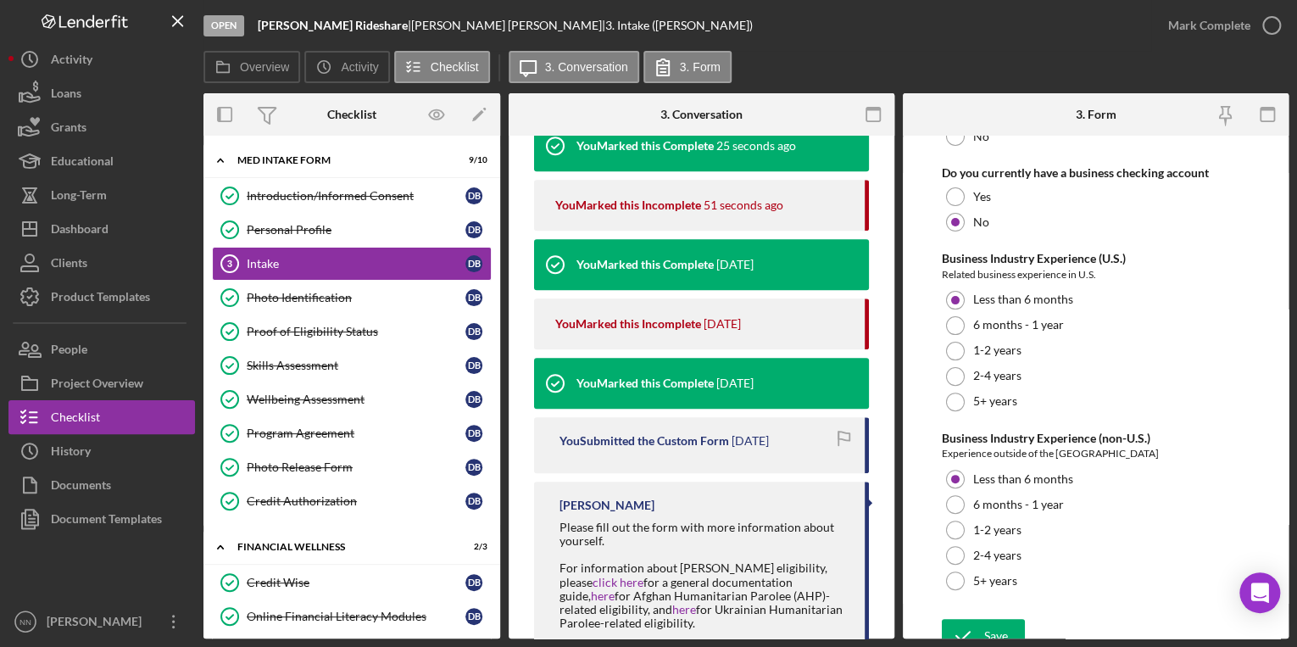
scroll to position [3428, 0]
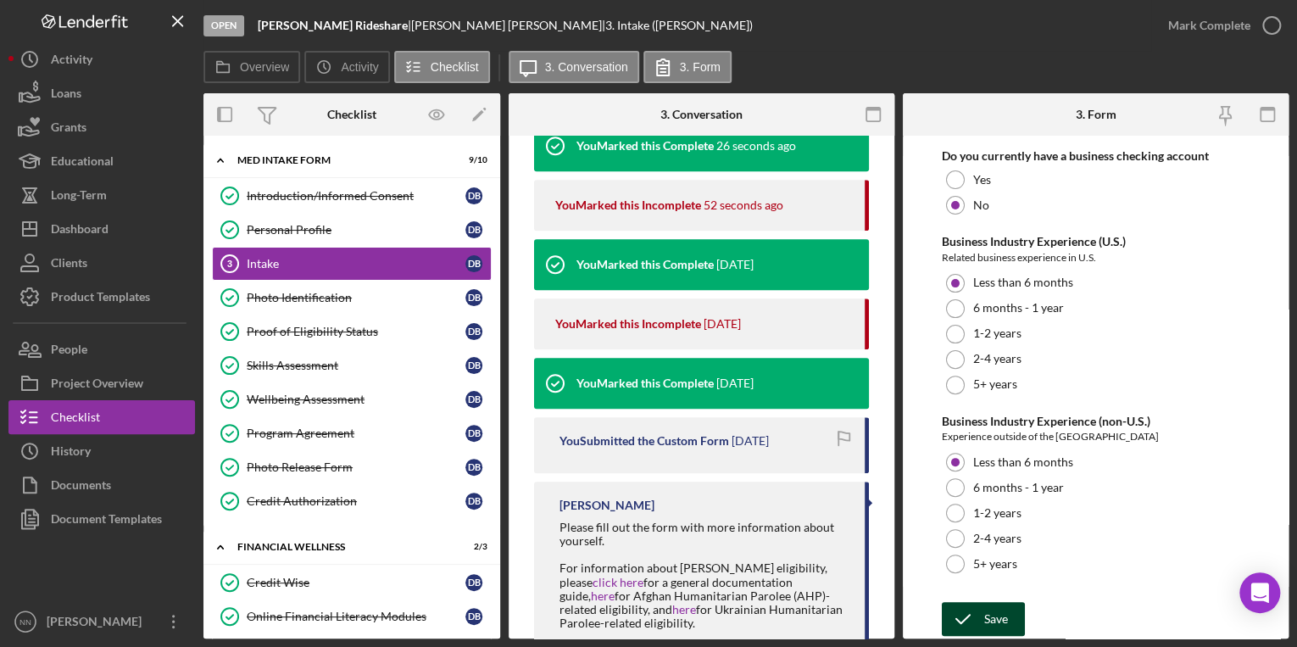
click at [968, 625] on icon "submit" at bounding box center [963, 619] width 42 height 42
click at [991, 615] on div "Save" at bounding box center [996, 619] width 24 height 34
click at [1246, 14] on div "Mark Complete" at bounding box center [1209, 25] width 82 height 34
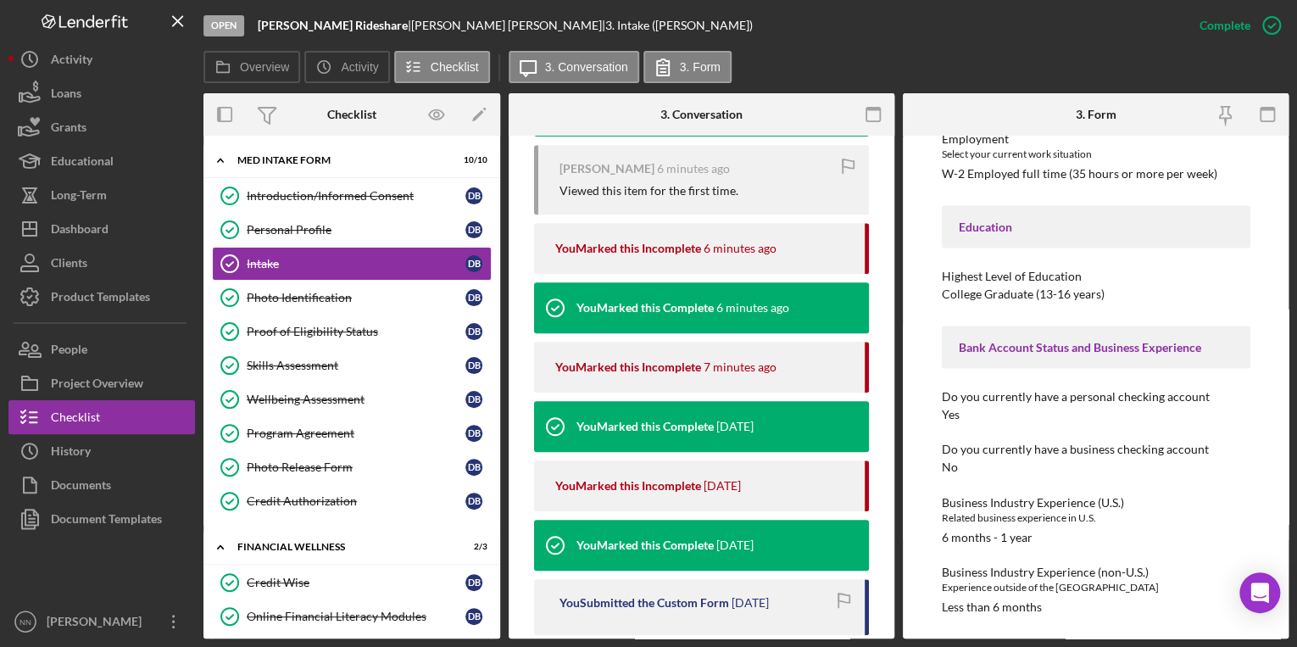
scroll to position [613, 0]
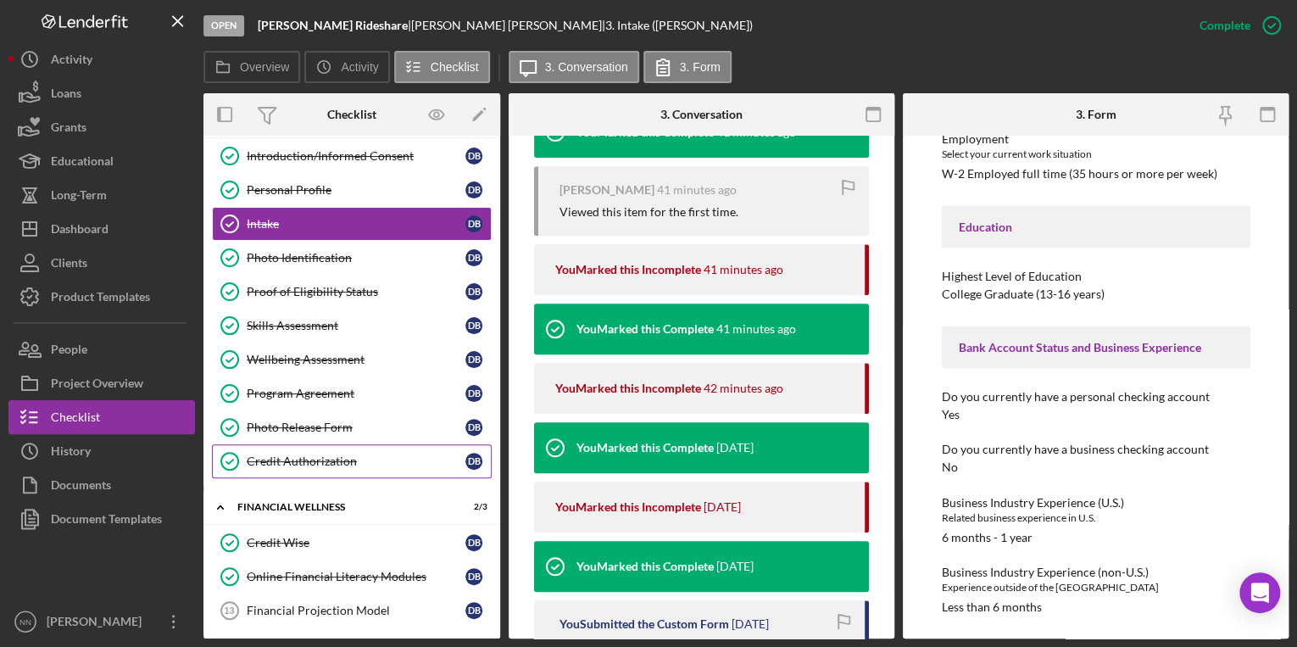
scroll to position [78, 0]
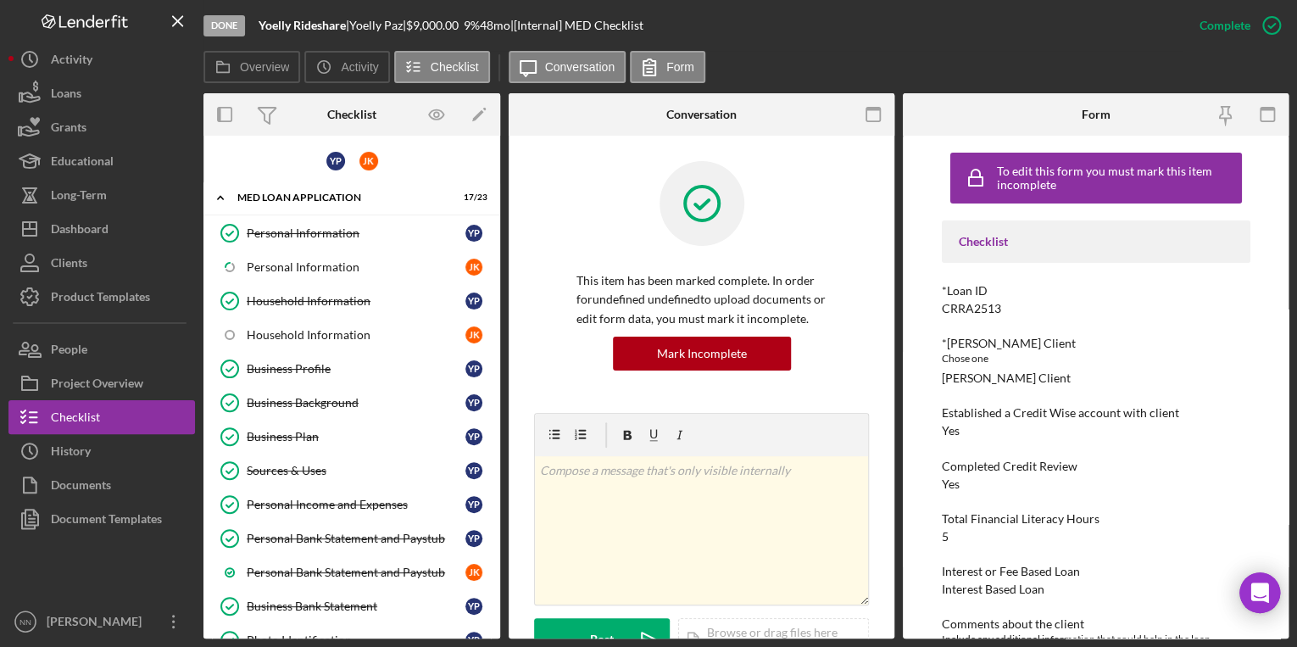
scroll to position [190, 0]
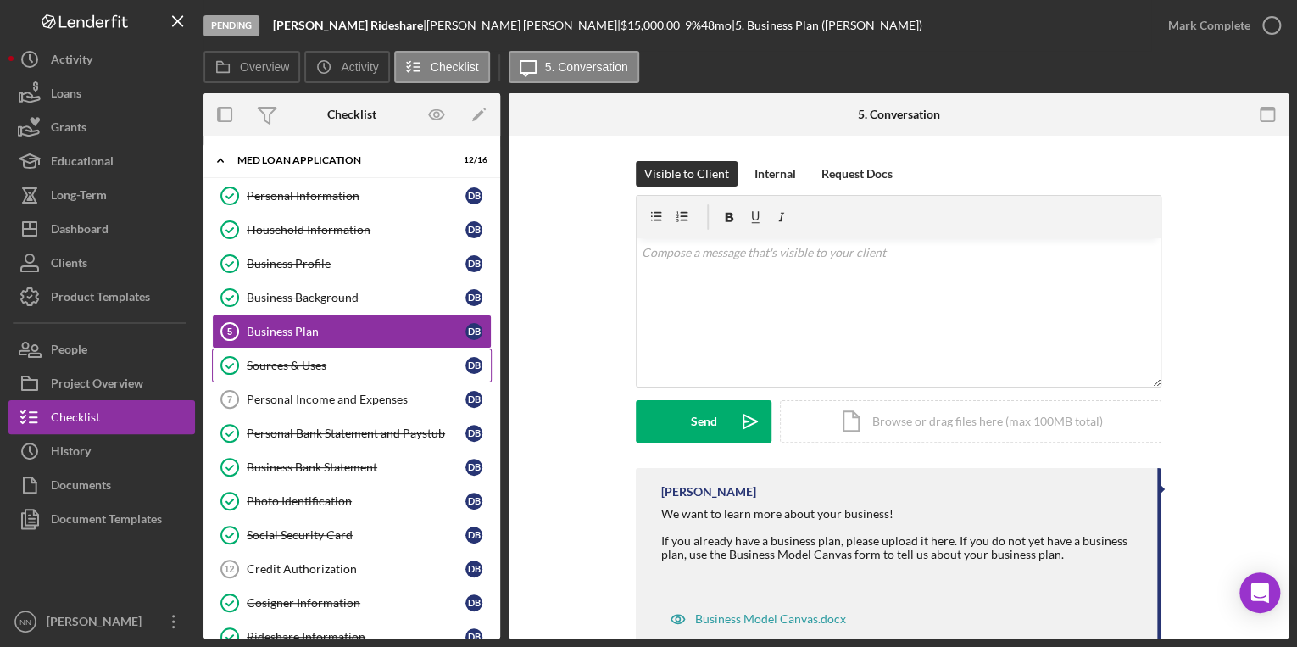
scroll to position [47, 0]
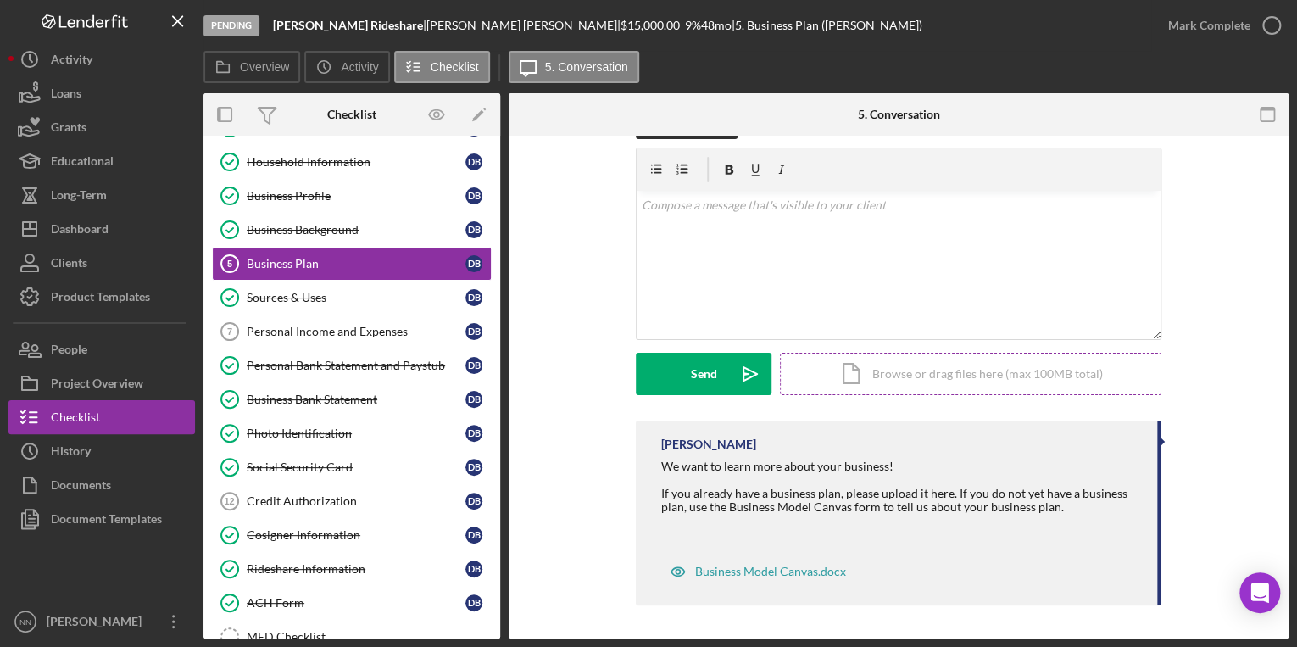
click at [916, 368] on div "Icon/Document Browse or drag files here (max 100MB total) Tap to choose files o…" at bounding box center [970, 374] width 381 height 42
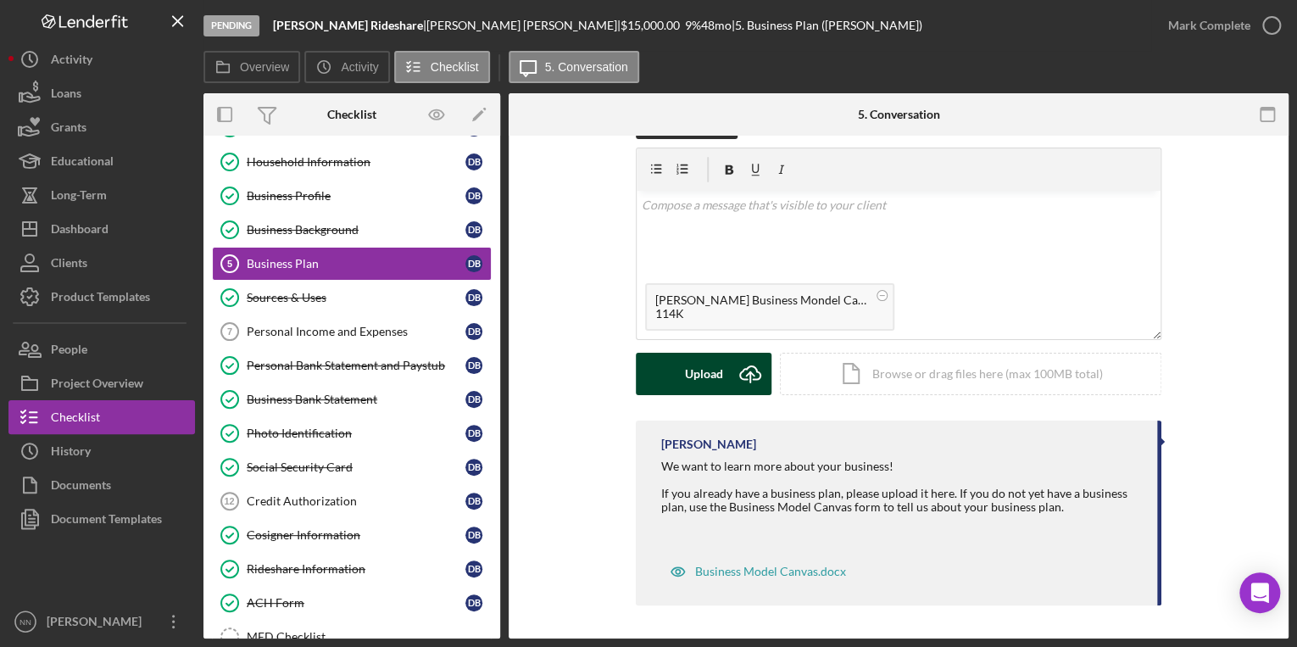
click at [698, 390] on div "Upload" at bounding box center [704, 374] width 38 height 42
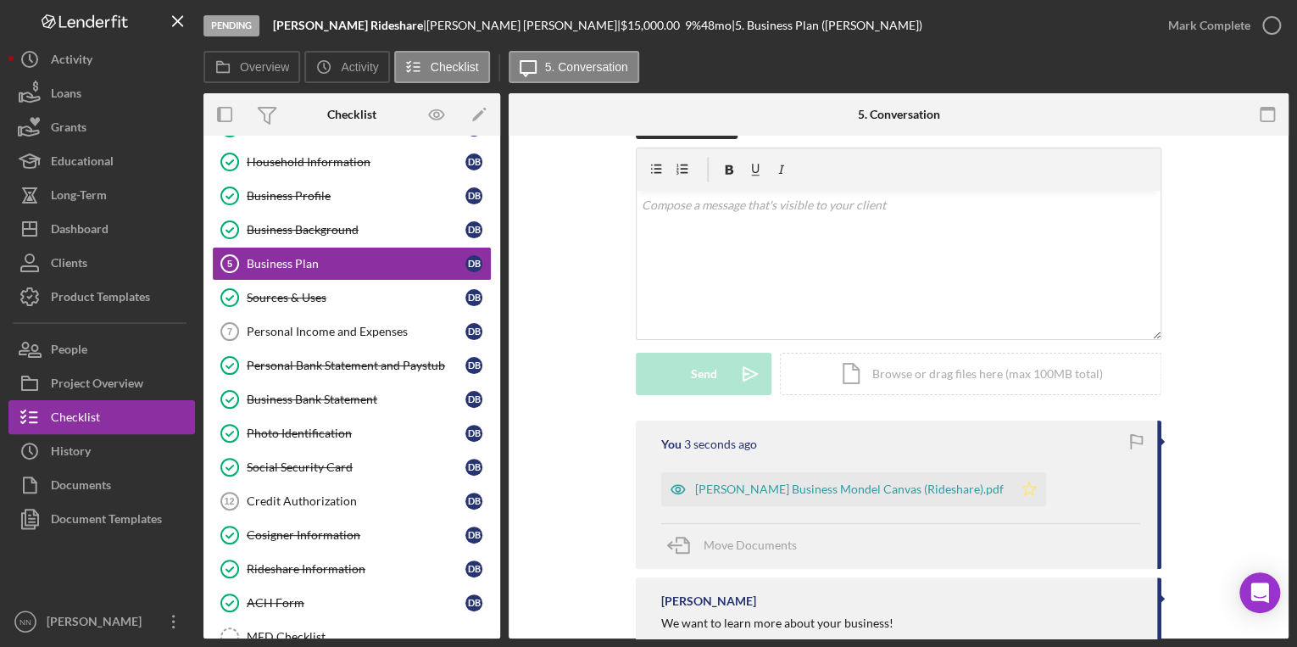
click at [1012, 493] on icon "Icon/Star" at bounding box center [1029, 489] width 34 height 34
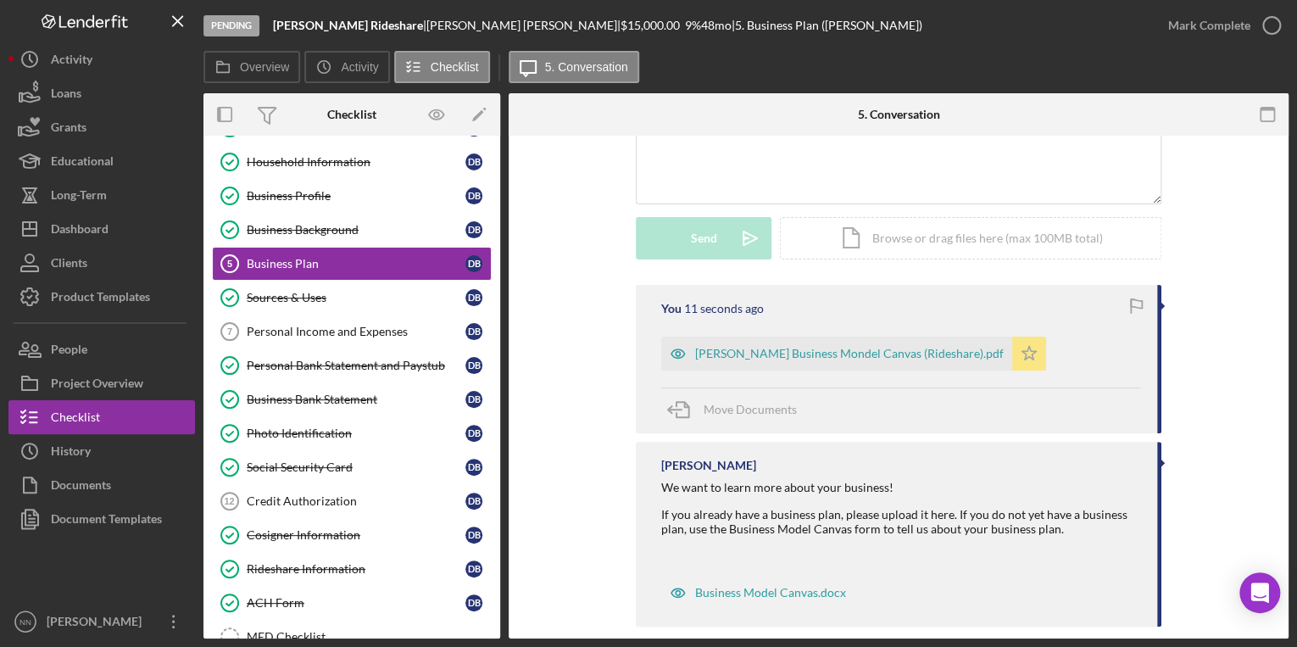
click at [1020, 350] on icon "Icon/Star" at bounding box center [1029, 354] width 34 height 34
click at [738, 407] on span "Move Documents" at bounding box center [750, 409] width 93 height 14
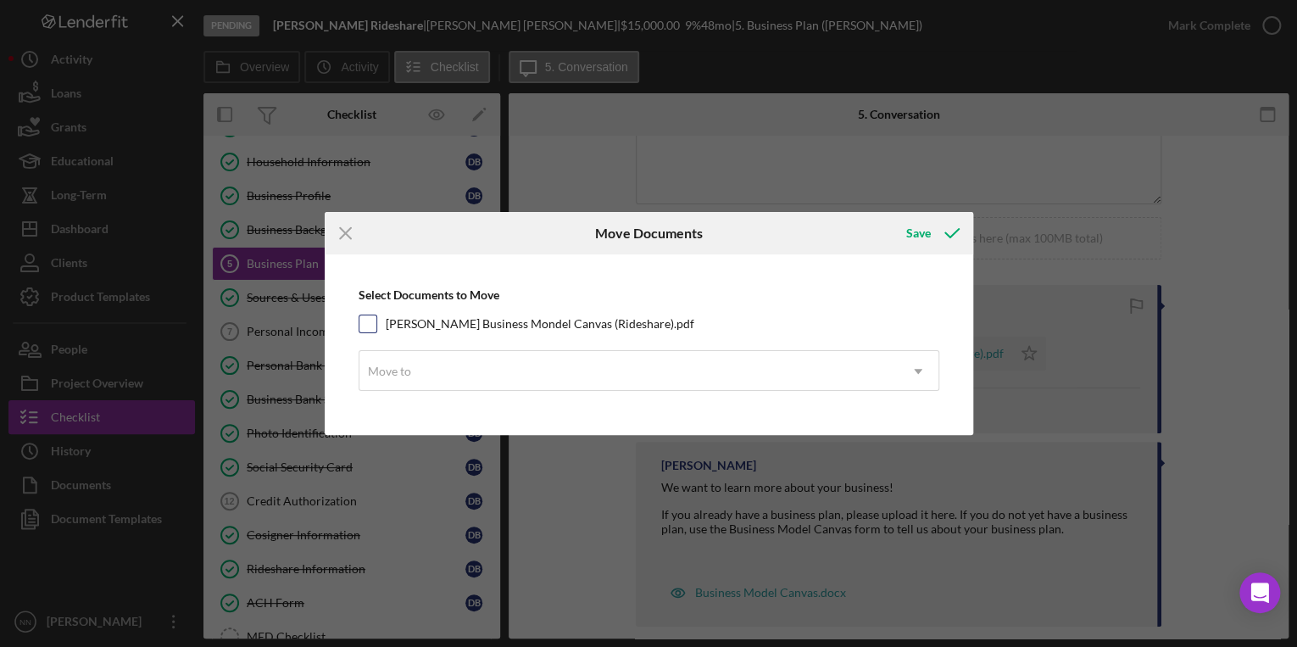
click at [364, 330] on input "[PERSON_NAME] Business Mondel Canvas (Rideshare).pdf" at bounding box center [367, 323] width 17 height 17
checkbox input "true"
click at [423, 387] on div "Move to" at bounding box center [628, 371] width 538 height 39
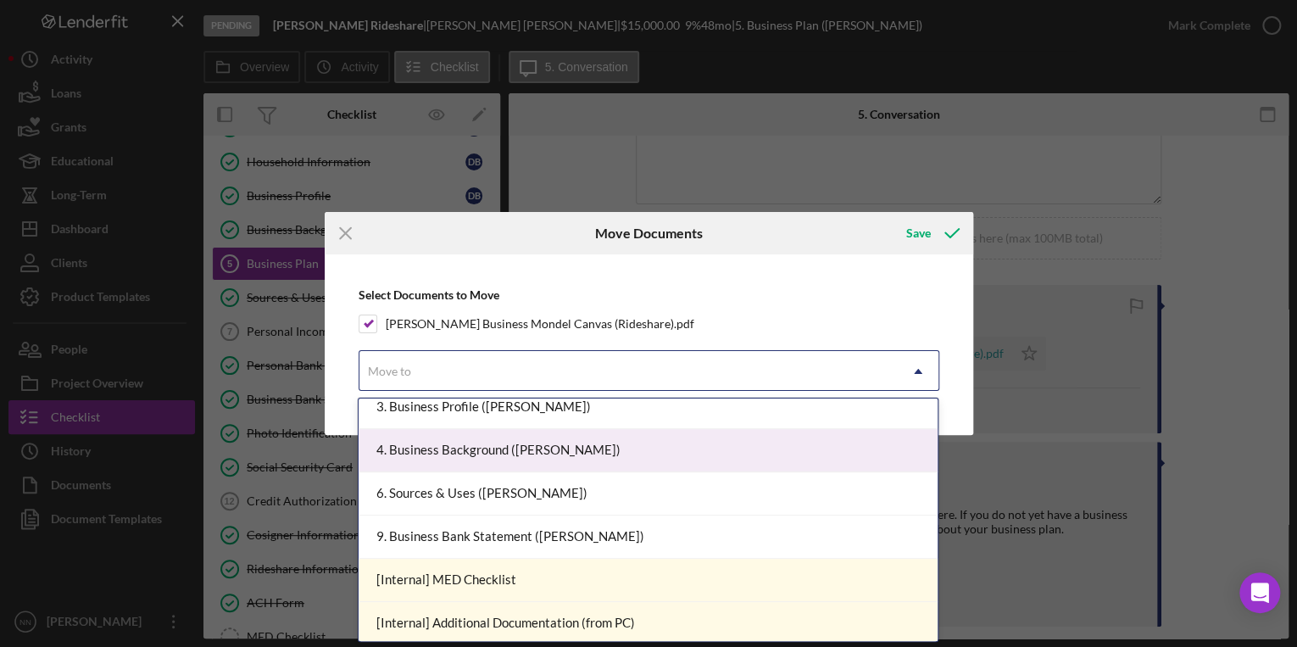
scroll to position [0, 0]
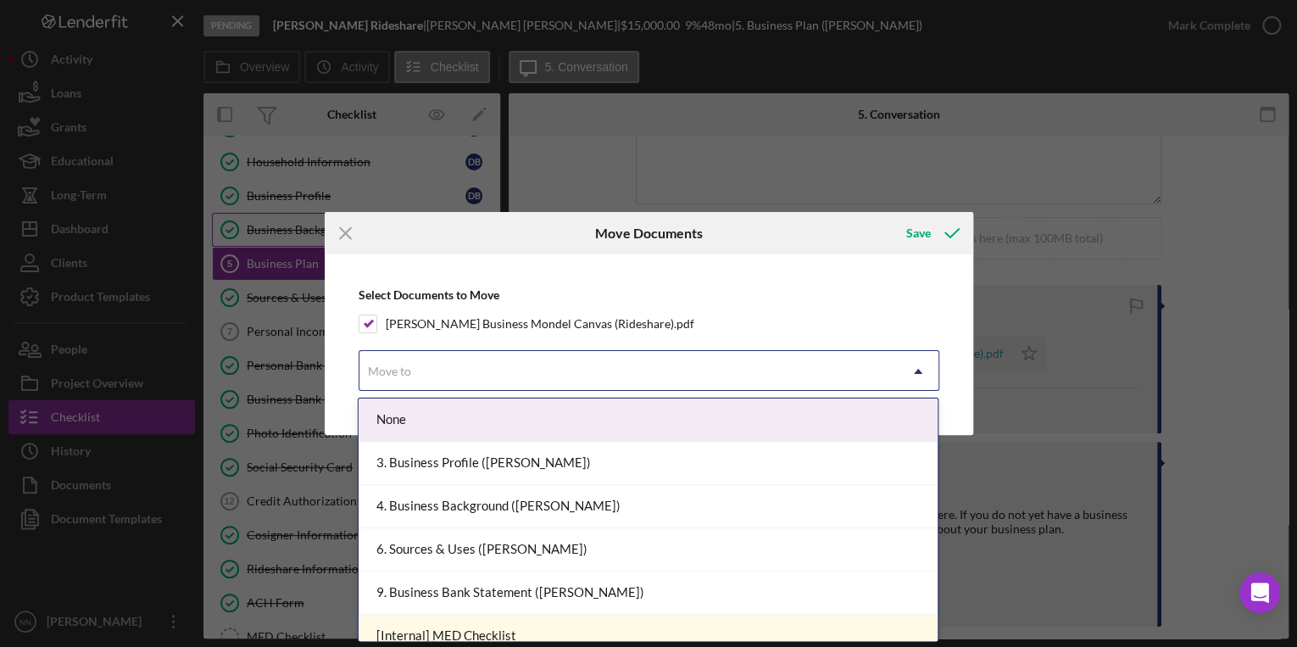
click at [354, 237] on icon "Icon/Menu Close" at bounding box center [346, 233] width 42 height 42
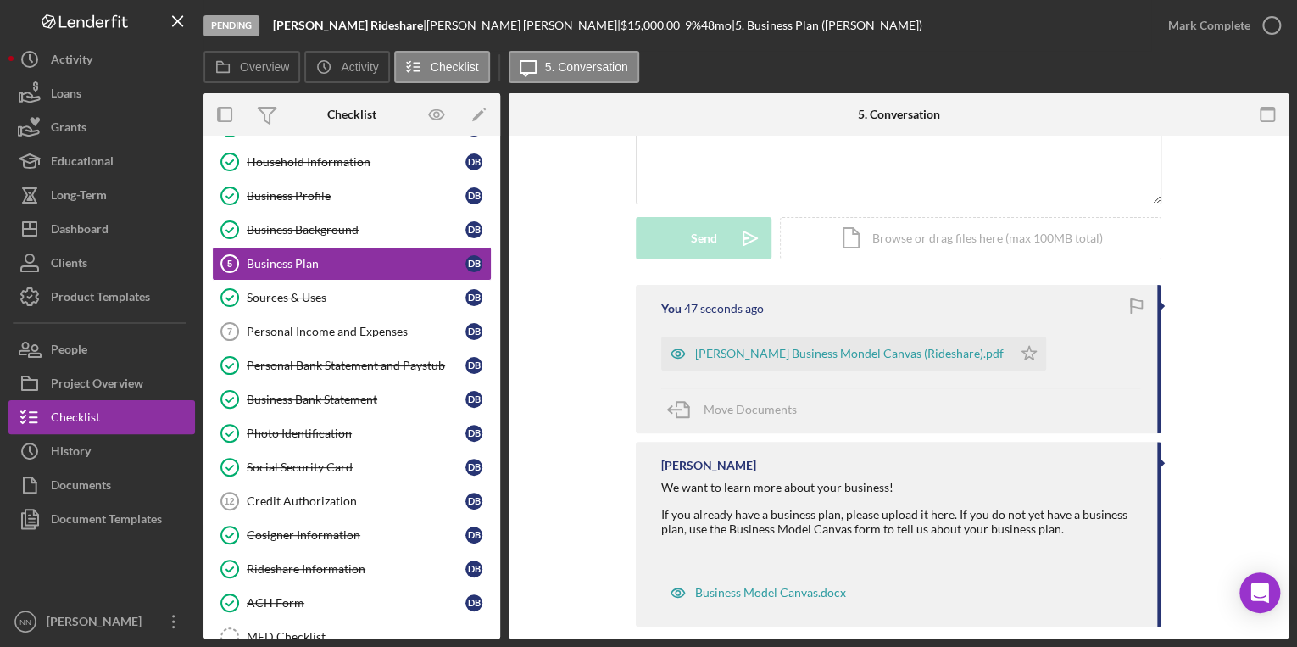
drag, startPoint x: 906, startPoint y: 355, endPoint x: 859, endPoint y: 398, distance: 64.2
click at [859, 398] on div "Move Documents" at bounding box center [900, 410] width 479 height 46
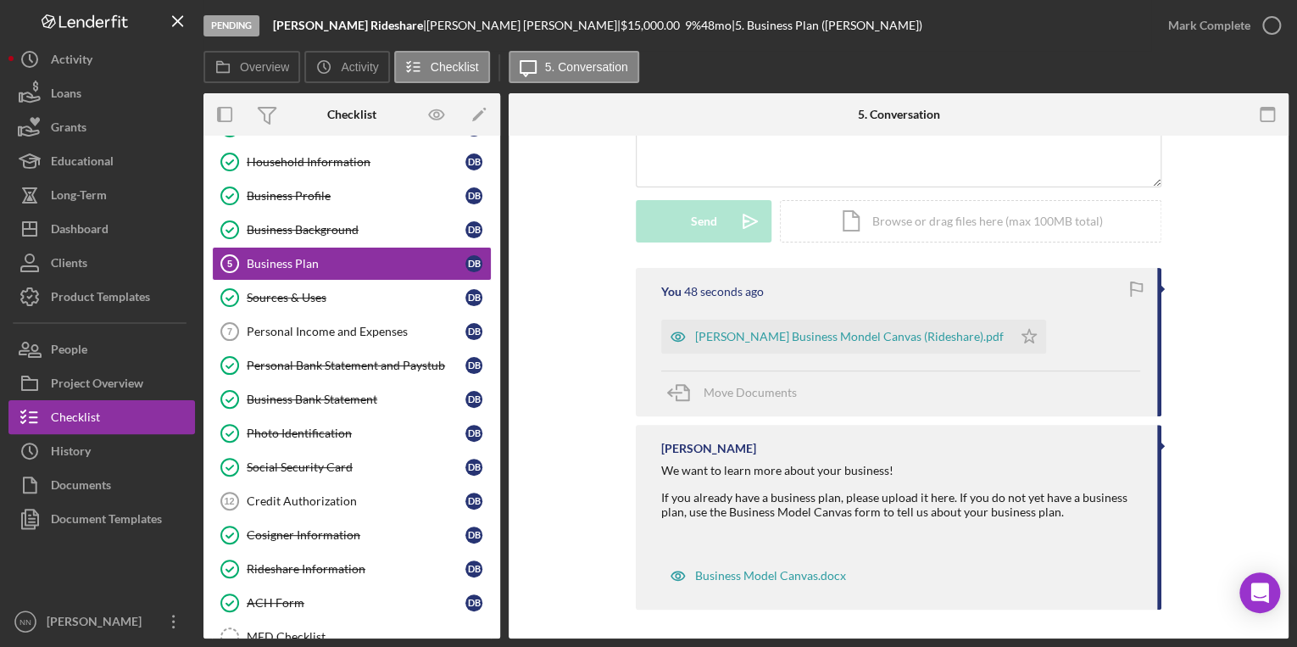
scroll to position [203, 0]
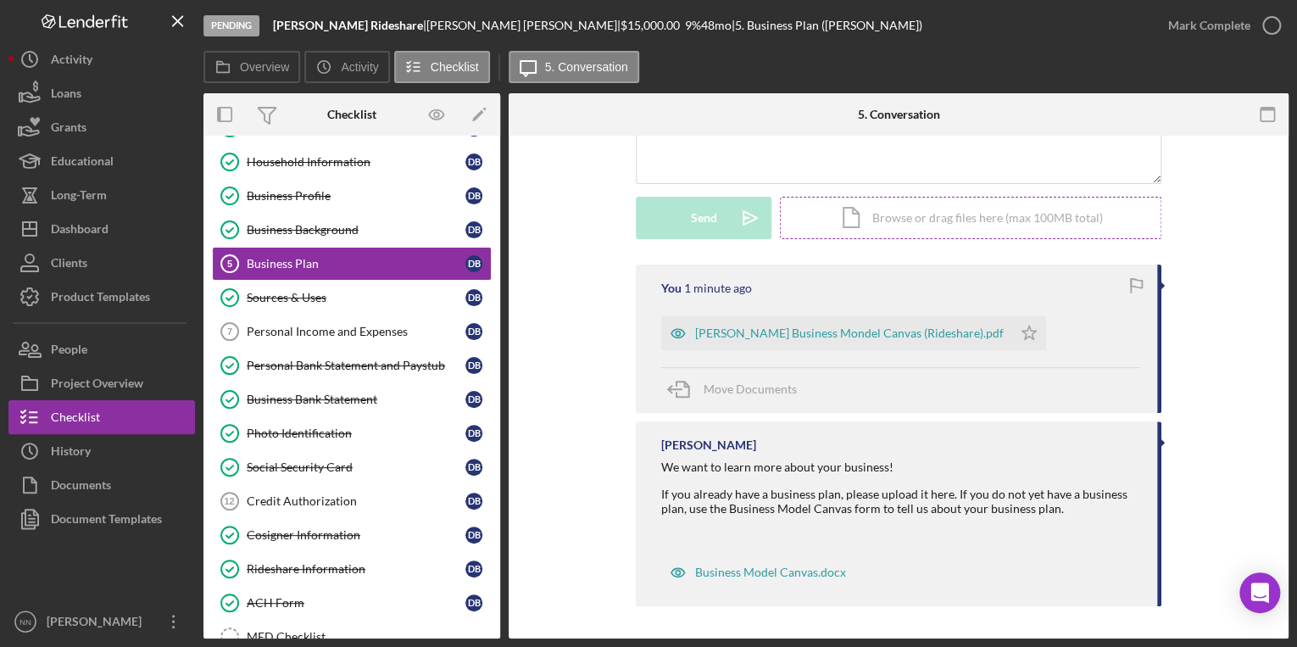
click at [932, 212] on div "Icon/Document Browse or drag files here (max 100MB total) Tap to choose files o…" at bounding box center [970, 218] width 381 height 42
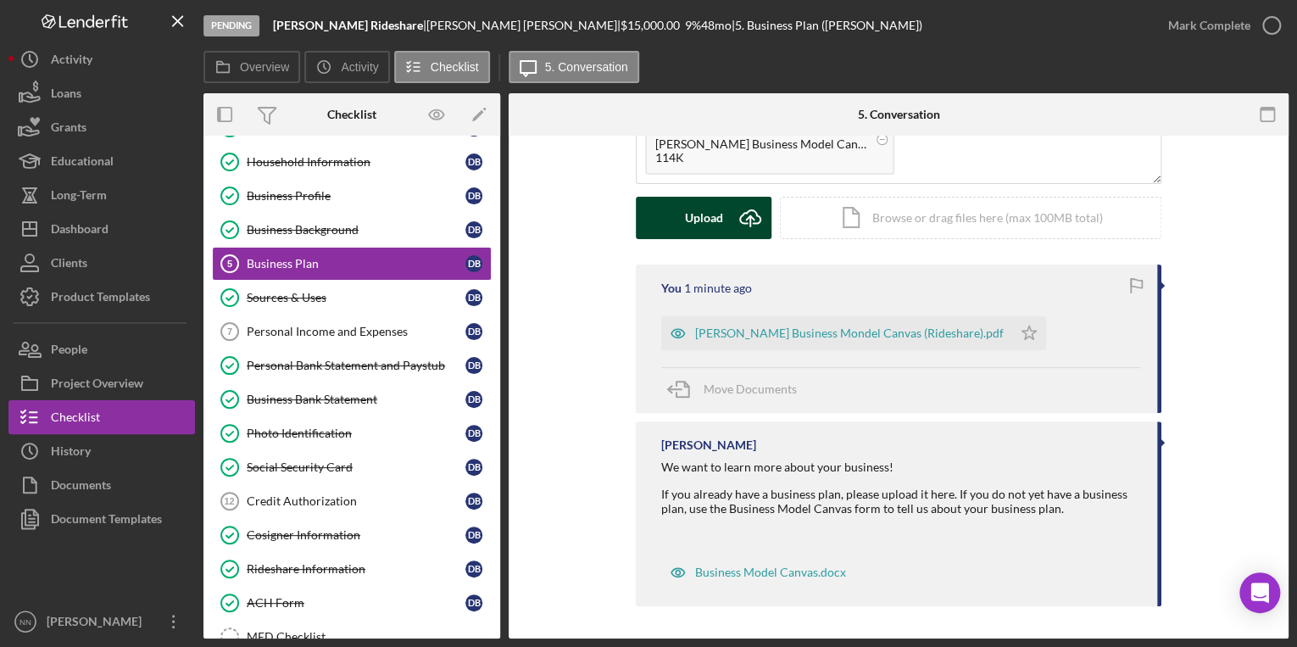
click at [668, 220] on button "Upload Icon/Upload" at bounding box center [704, 218] width 136 height 42
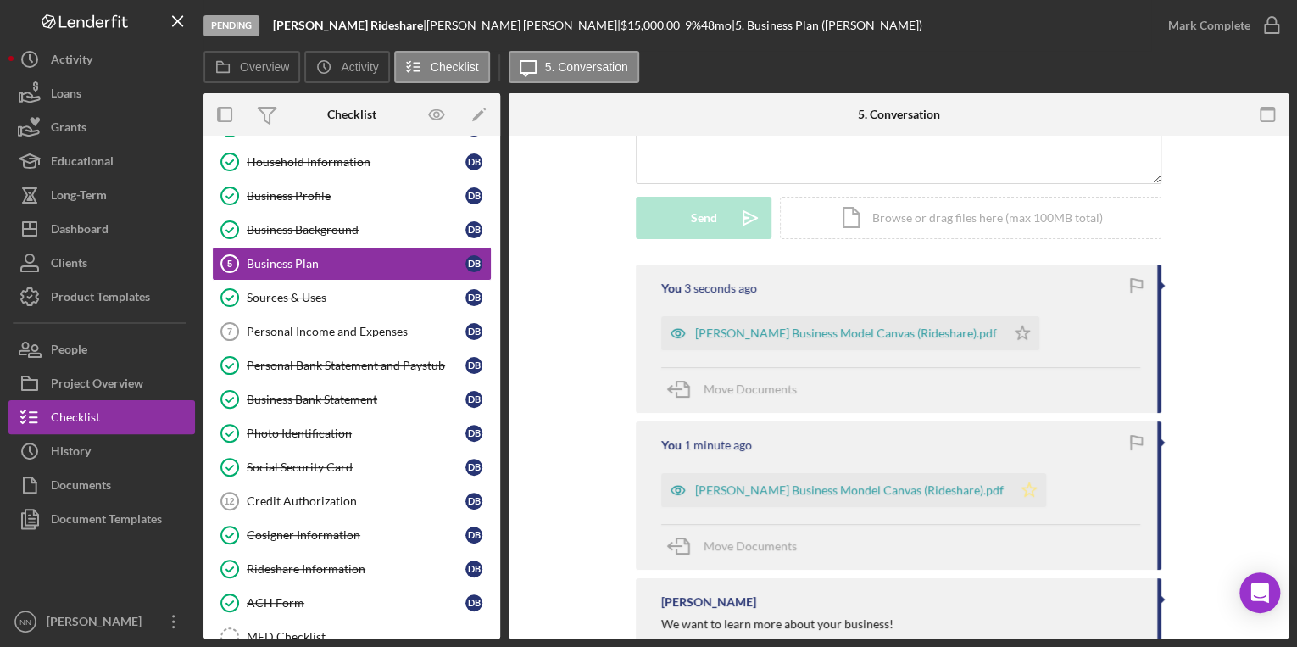
click at [1012, 498] on icon "Icon/Star" at bounding box center [1029, 490] width 34 height 34
click at [1225, 298] on div "You 1 minute ago [PERSON_NAME] Business Model Canvas (Rideshare).pdf Icon/Star …" at bounding box center [898, 517] width 729 height 507
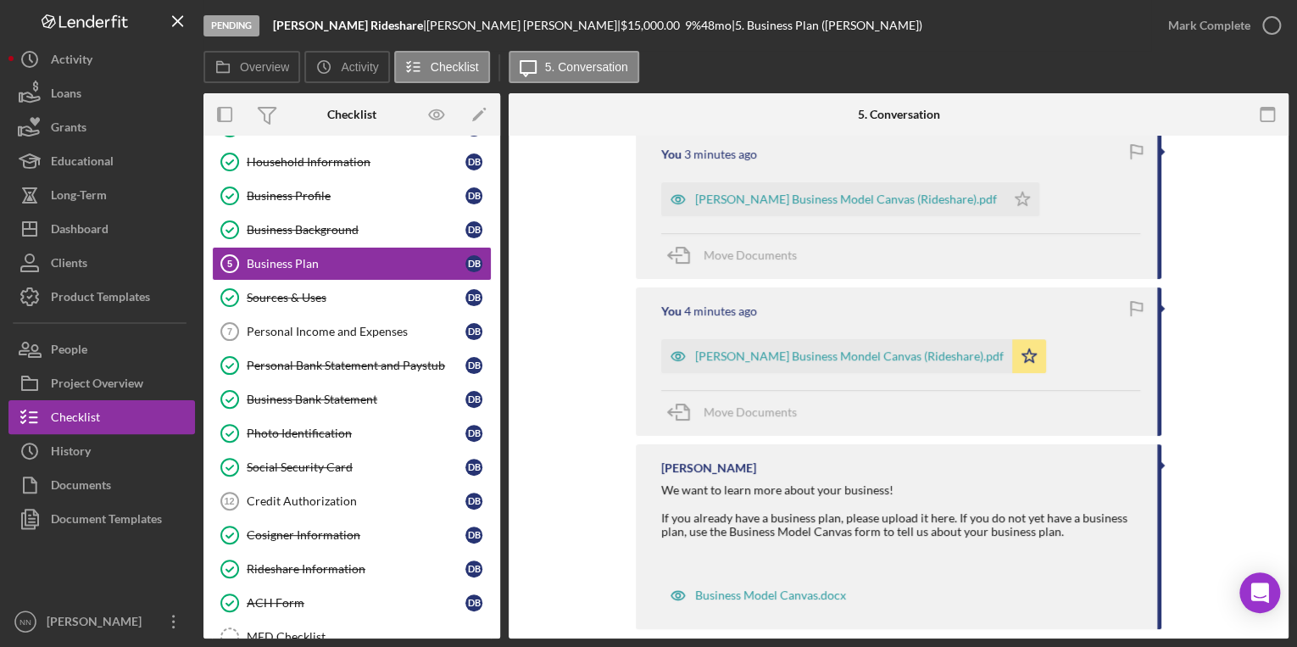
scroll to position [361, 0]
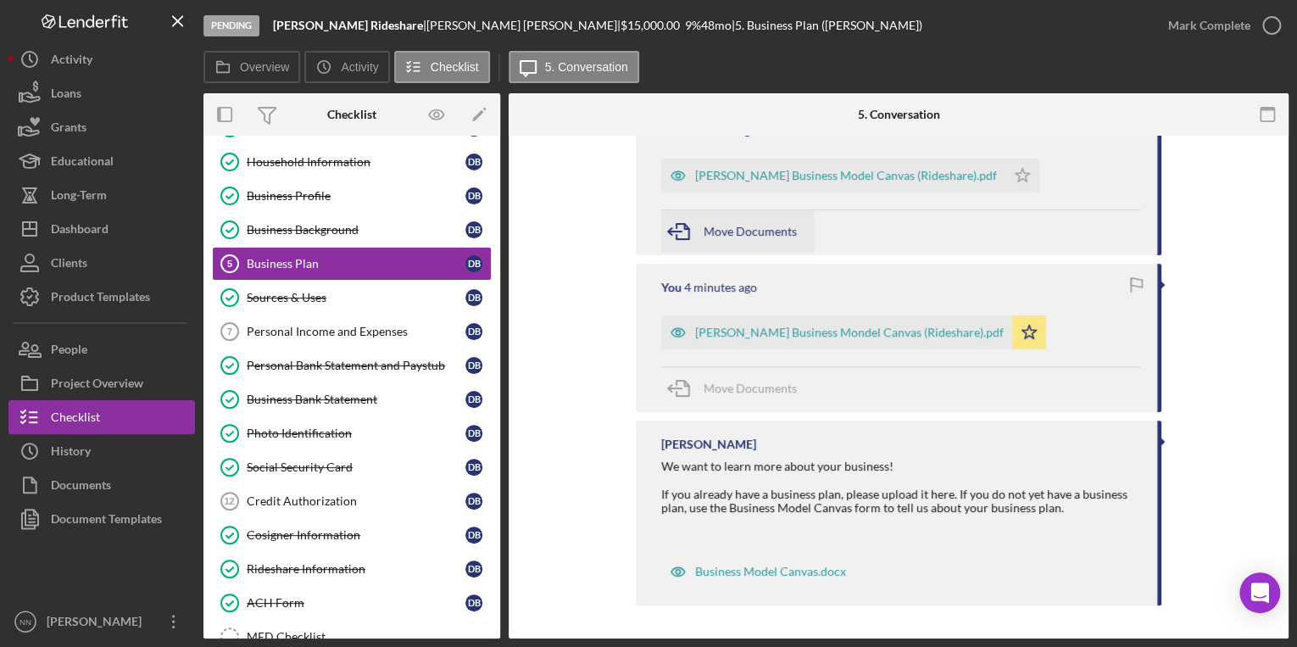
click at [769, 242] on div "Move Documents" at bounding box center [750, 231] width 93 height 42
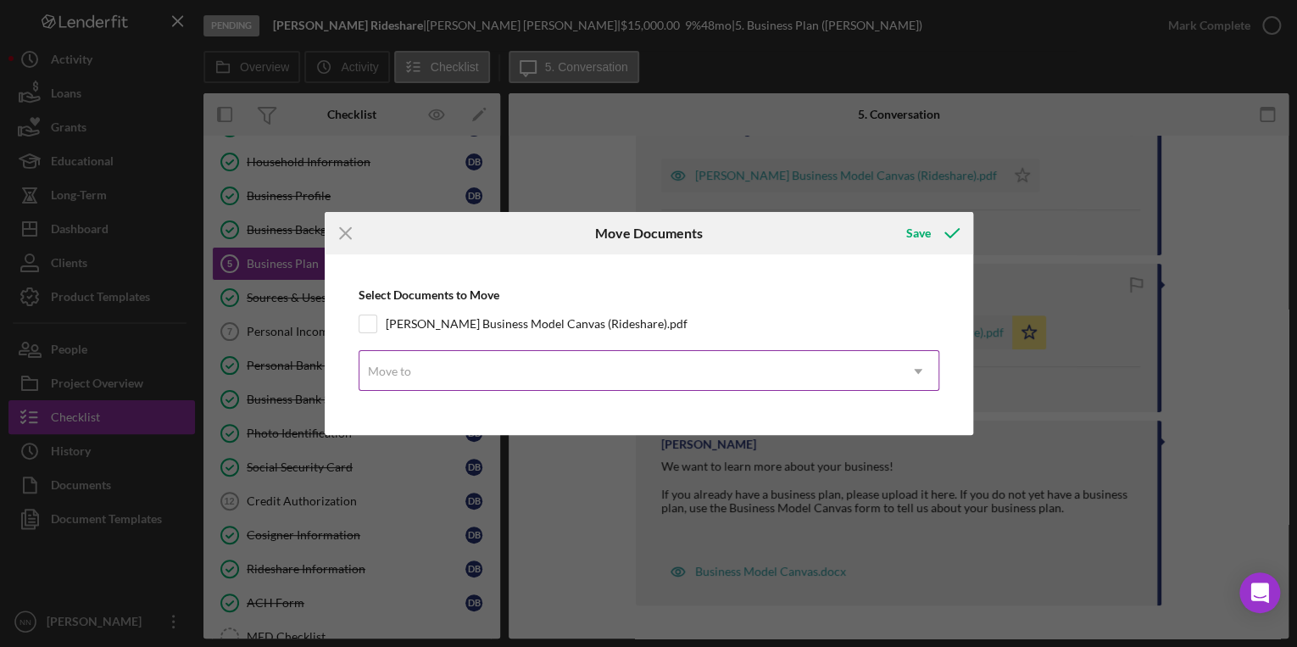
click at [442, 373] on div "Move to" at bounding box center [628, 371] width 538 height 39
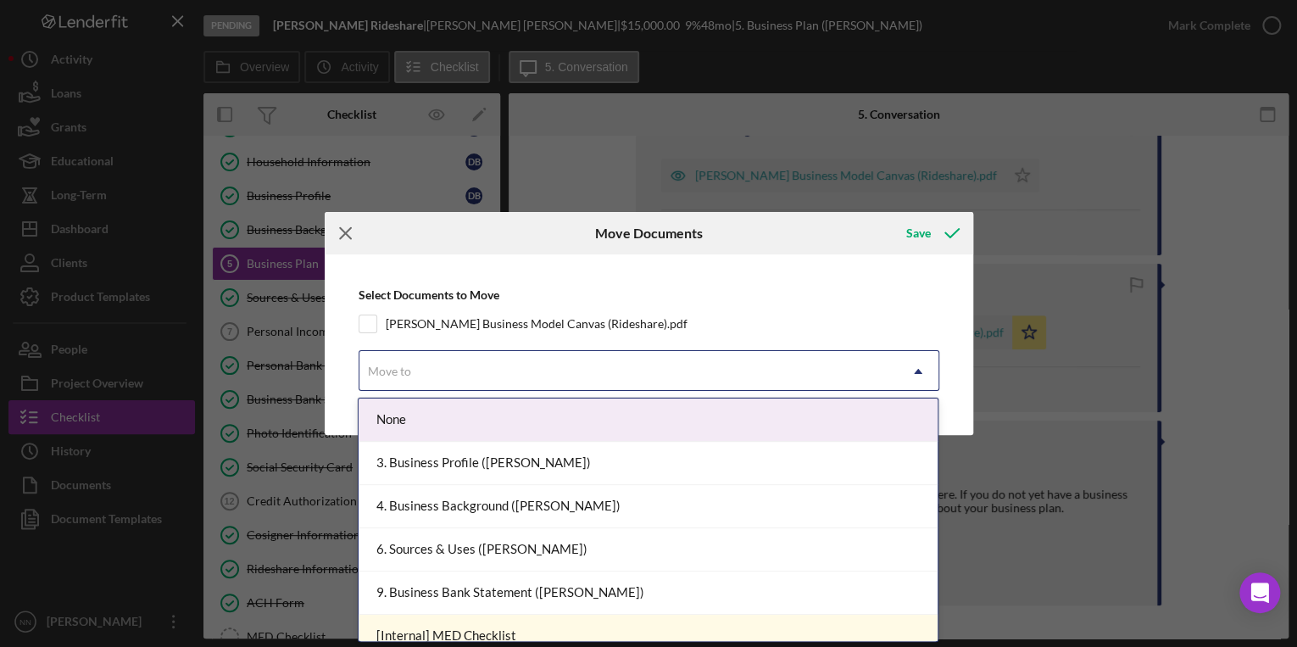
click at [342, 235] on line at bounding box center [345, 233] width 11 height 11
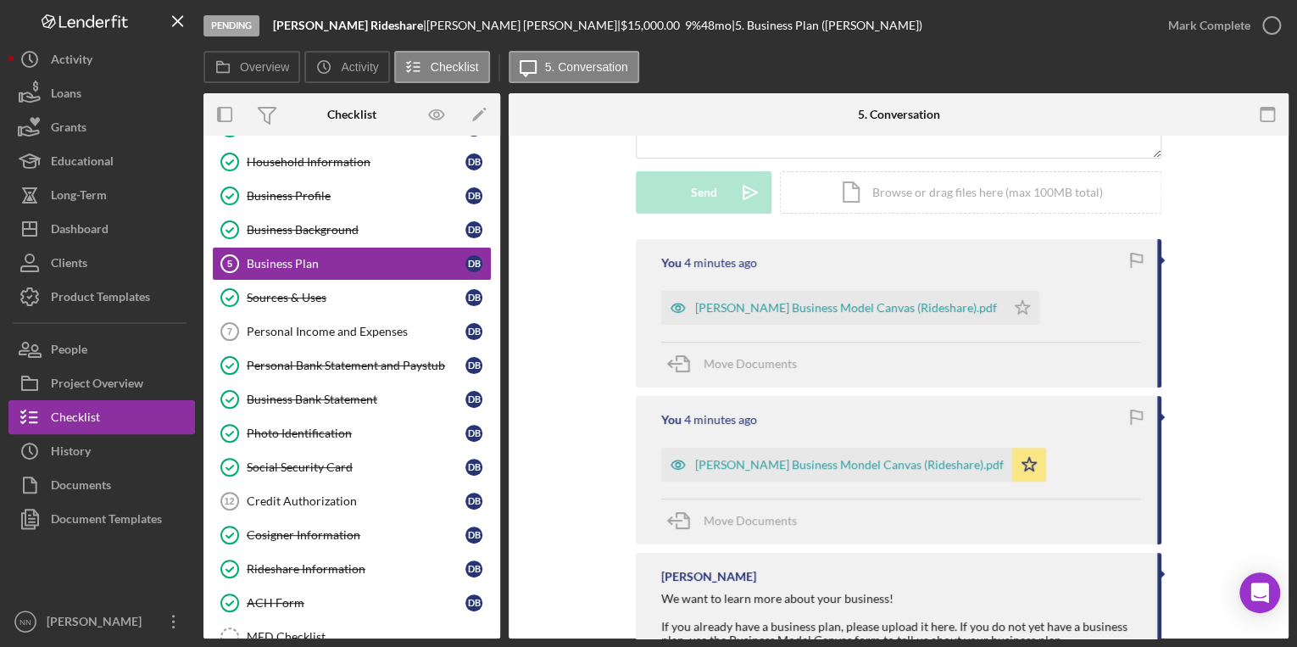
scroll to position [225, 0]
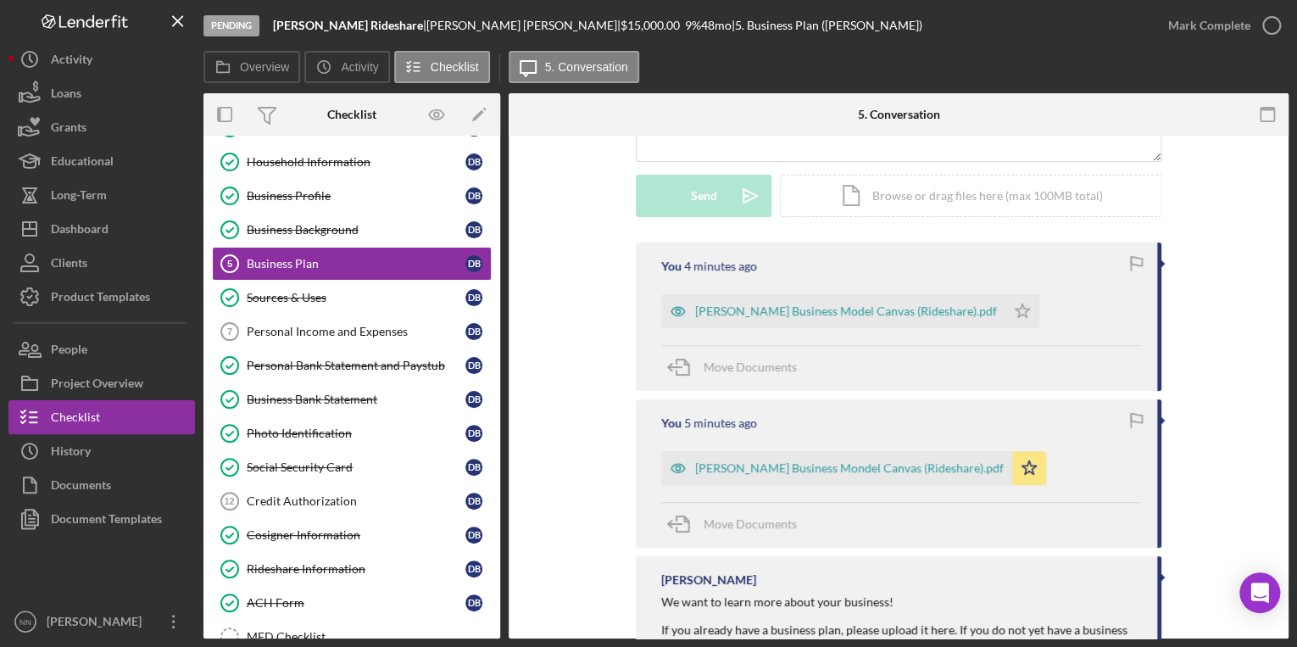
click at [1133, 262] on icon "button" at bounding box center [1136, 264] width 38 height 38
click at [1133, 259] on icon "button" at bounding box center [1136, 264] width 38 height 38
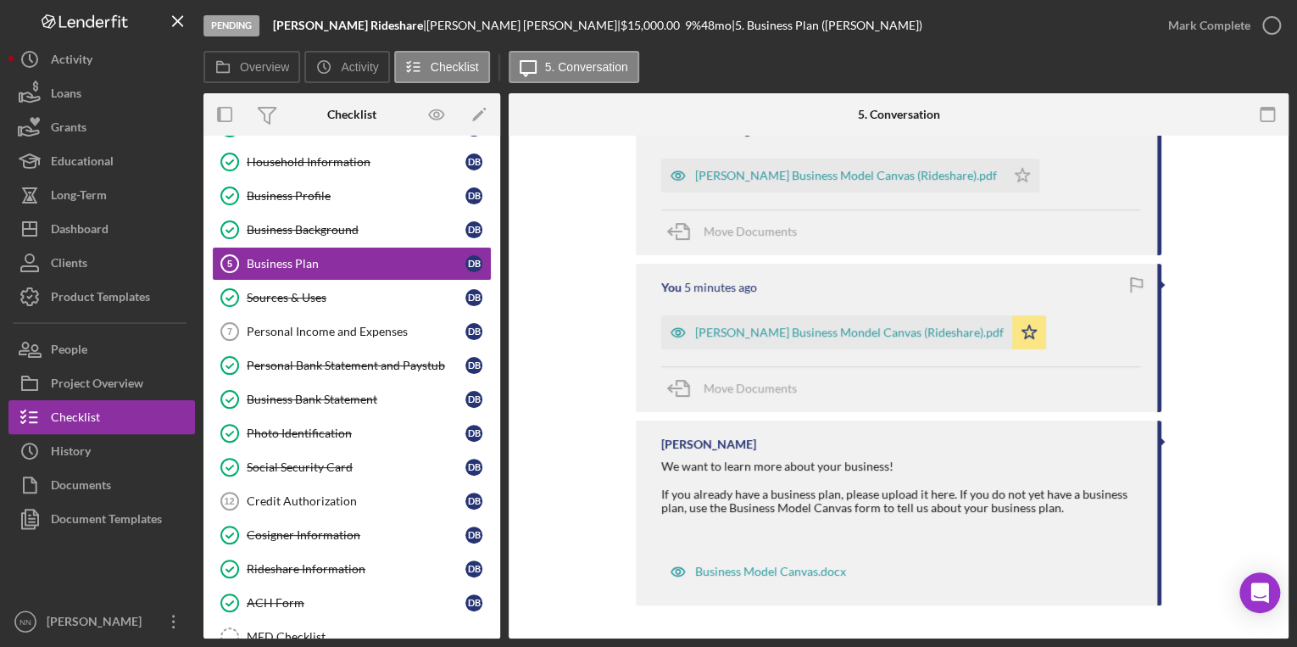
scroll to position [293, 0]
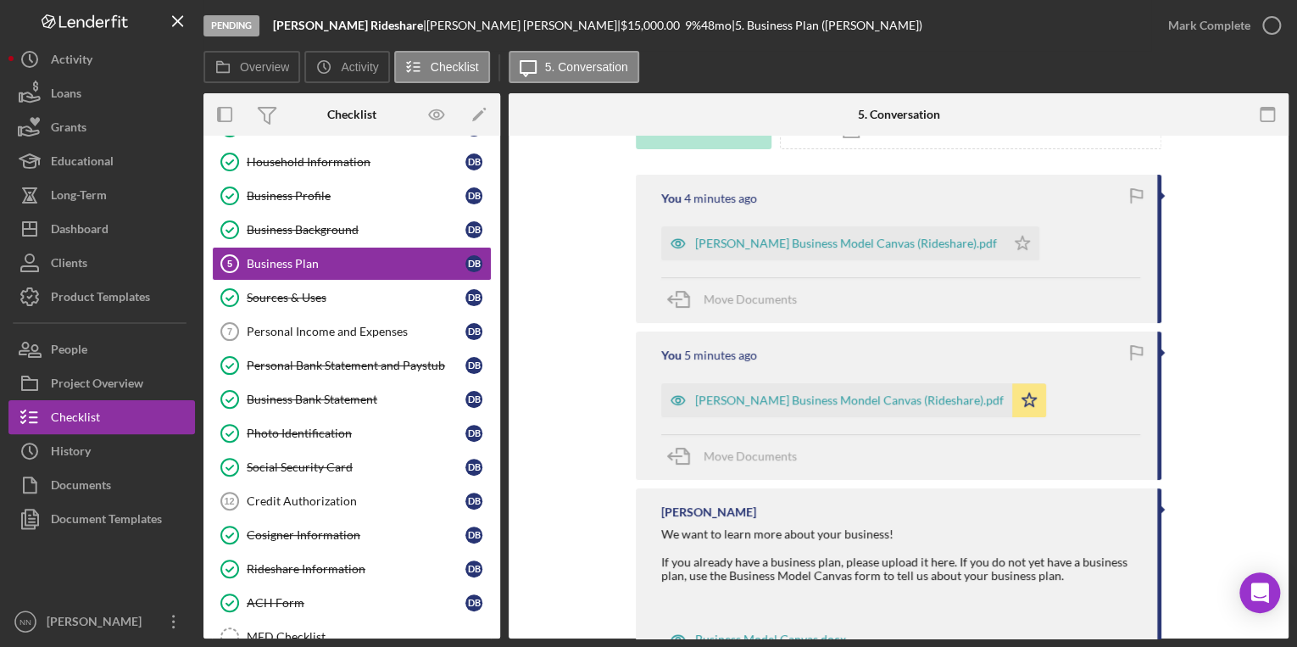
click at [1027, 407] on div "[PERSON_NAME] Business Mondel Canvas (Rideshare).pdf Icon/Star" at bounding box center [857, 396] width 393 height 42
click at [1022, 397] on polygon "button" at bounding box center [1029, 399] width 14 height 14
click at [1005, 251] on icon "Icon/Star" at bounding box center [1022, 243] width 34 height 34
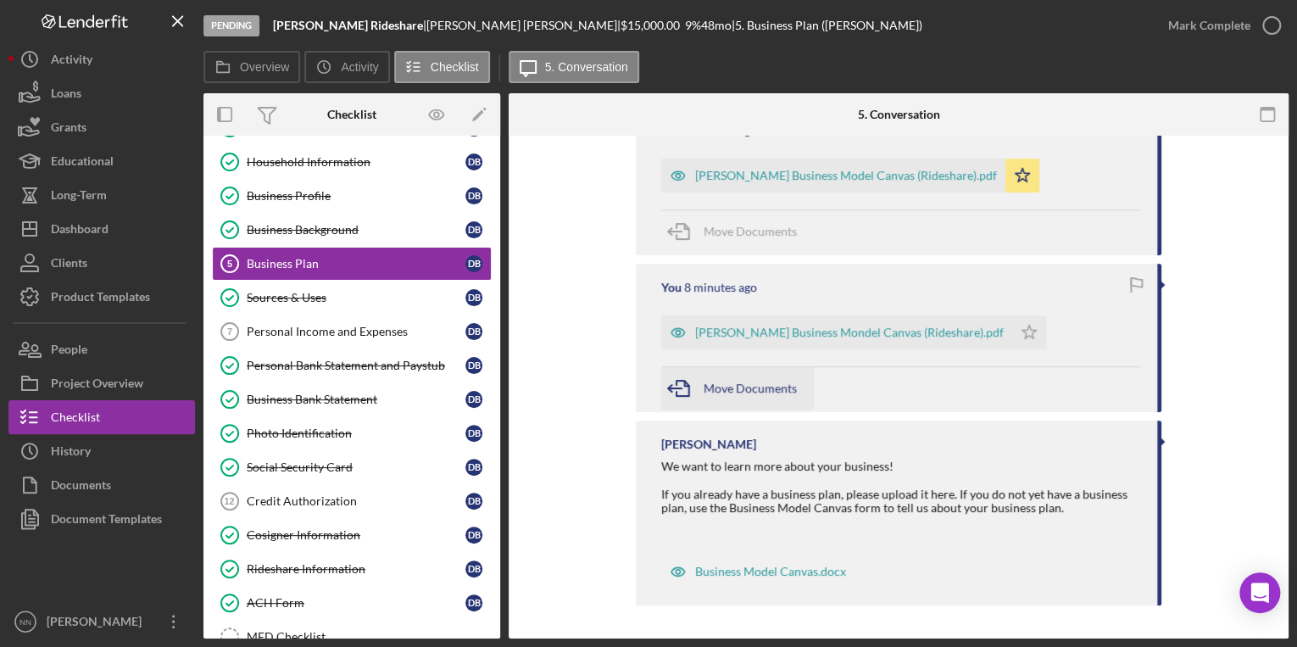
click at [738, 383] on span "Move Documents" at bounding box center [750, 388] width 93 height 14
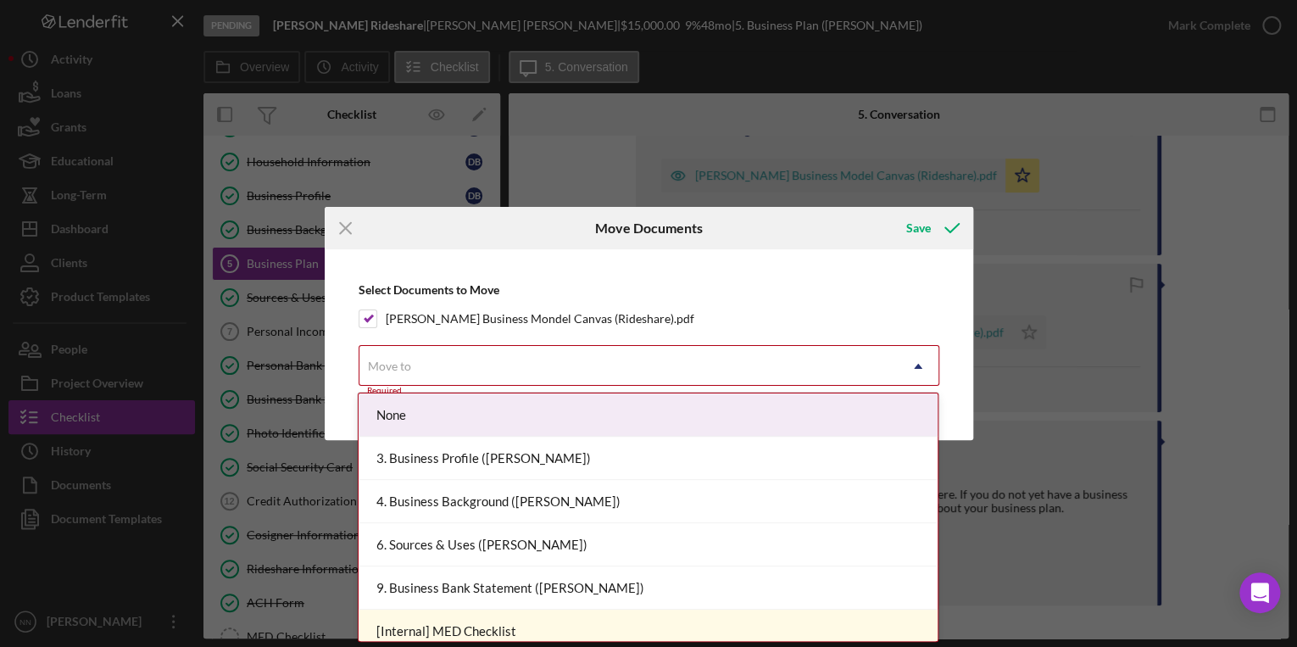
click at [475, 366] on div "Move to" at bounding box center [628, 366] width 538 height 39
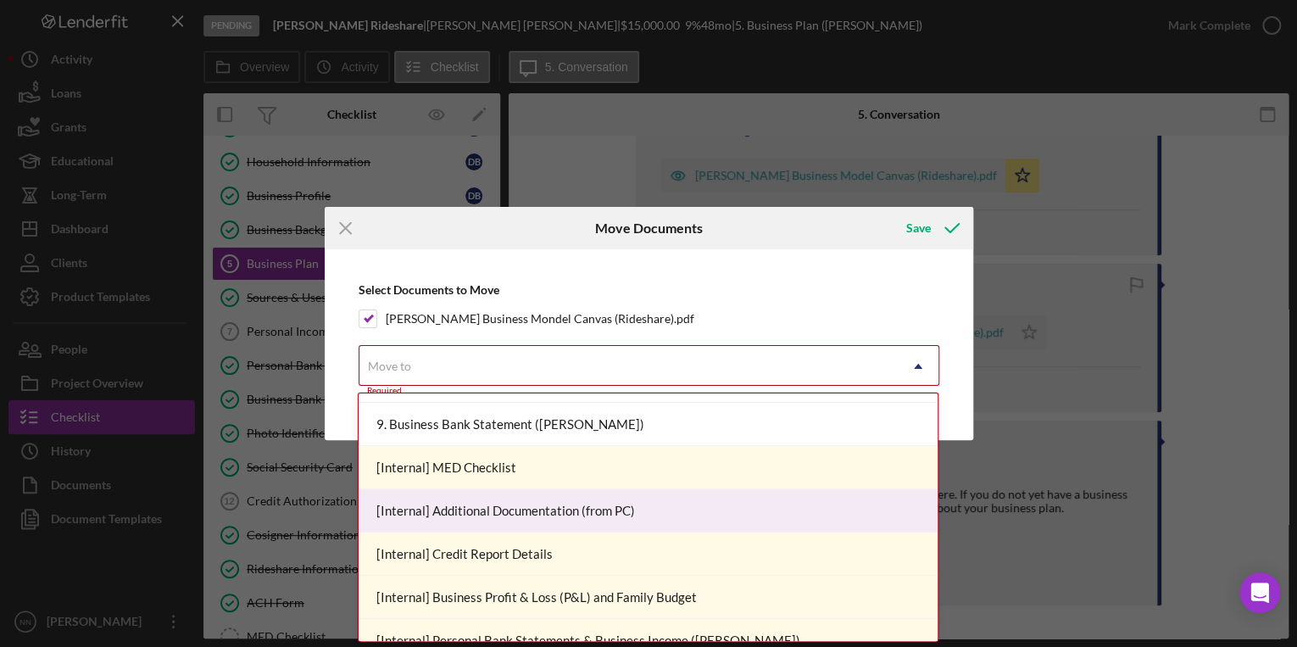
scroll to position [0, 0]
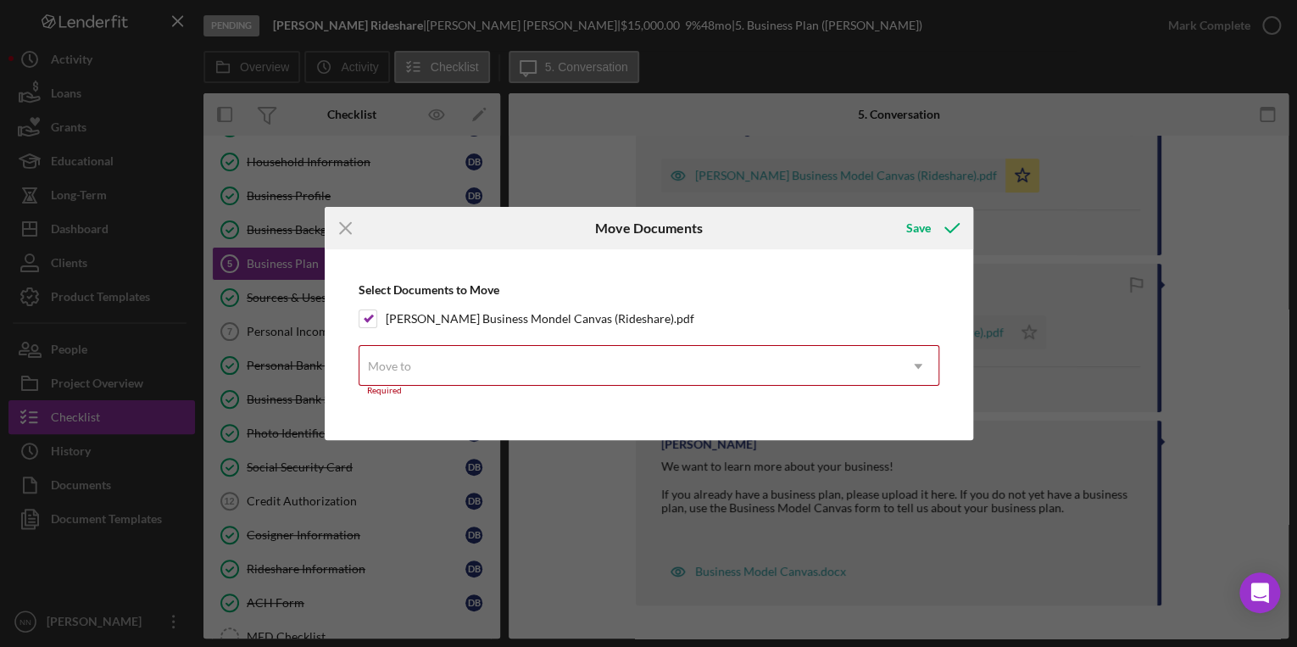
click at [766, 255] on div "Select Documents to Move [PERSON_NAME] Business Mondel Canvas (Rideshare).pdf M…" at bounding box center [649, 344] width 649 height 191
click at [362, 322] on input "[PERSON_NAME] Business Mondel Canvas (Rideshare).pdf" at bounding box center [367, 318] width 17 height 17
checkbox input "false"
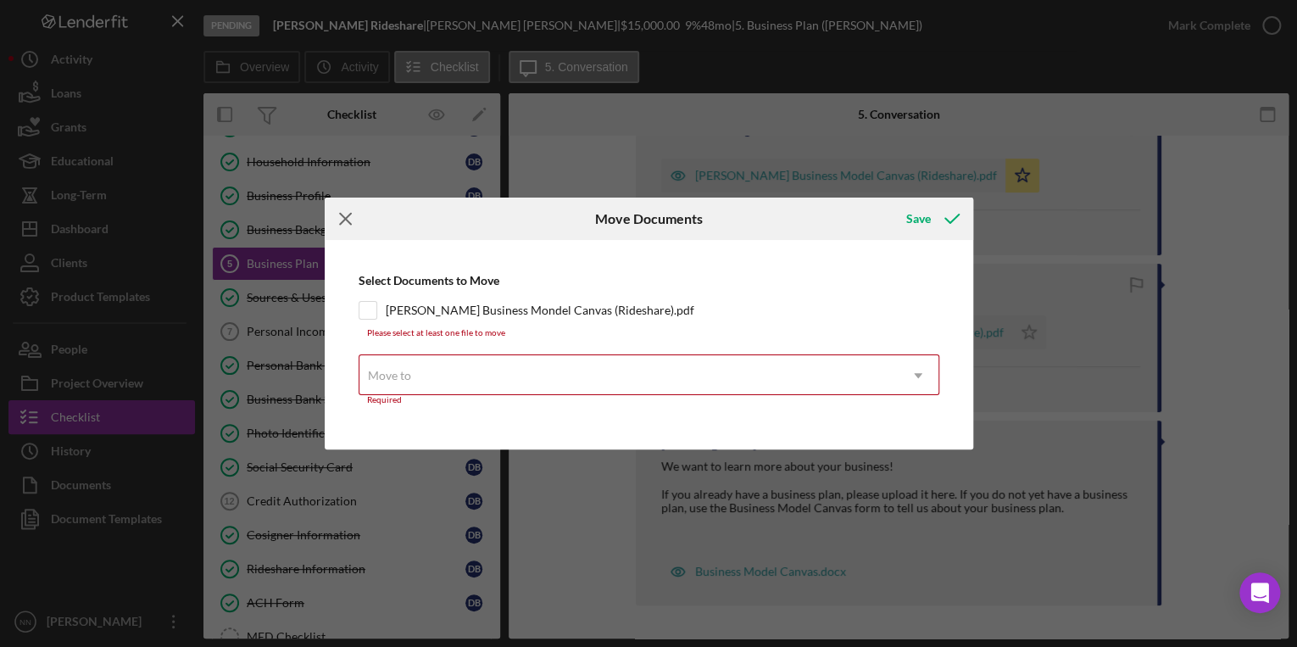
click at [359, 220] on icon "Icon/Menu Close" at bounding box center [346, 219] width 42 height 42
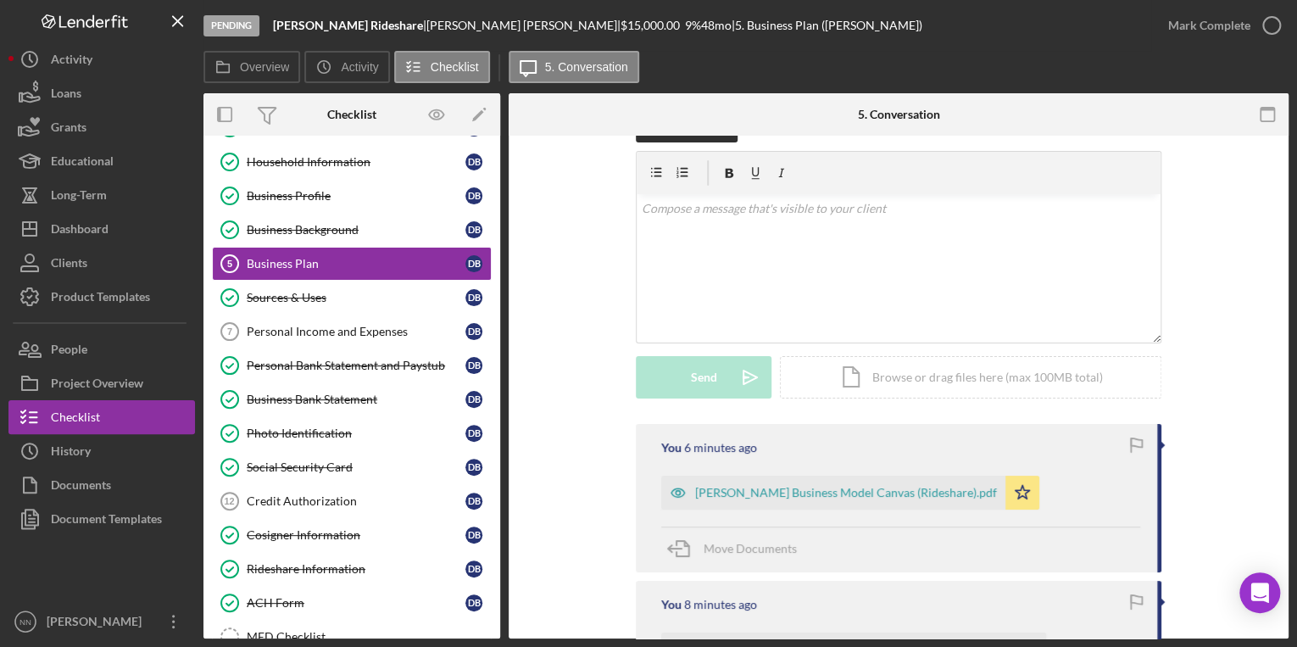
scroll to position [68, 0]
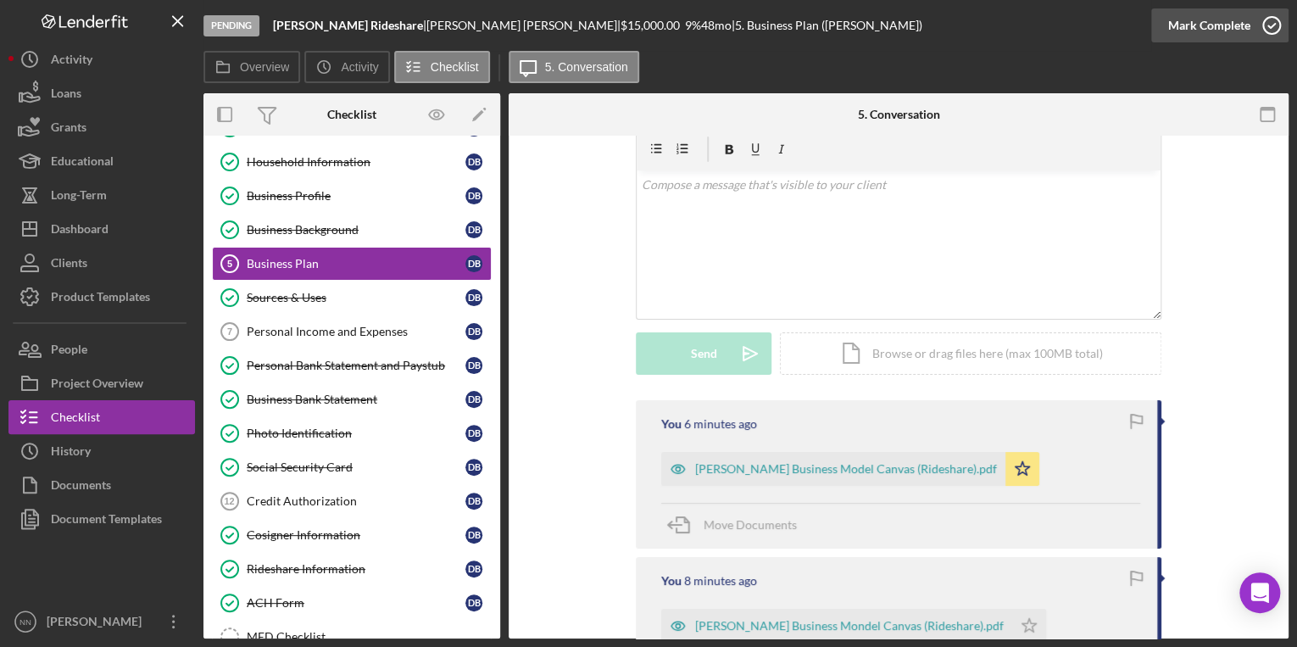
click at [1278, 31] on icon "button" at bounding box center [1271, 25] width 42 height 42
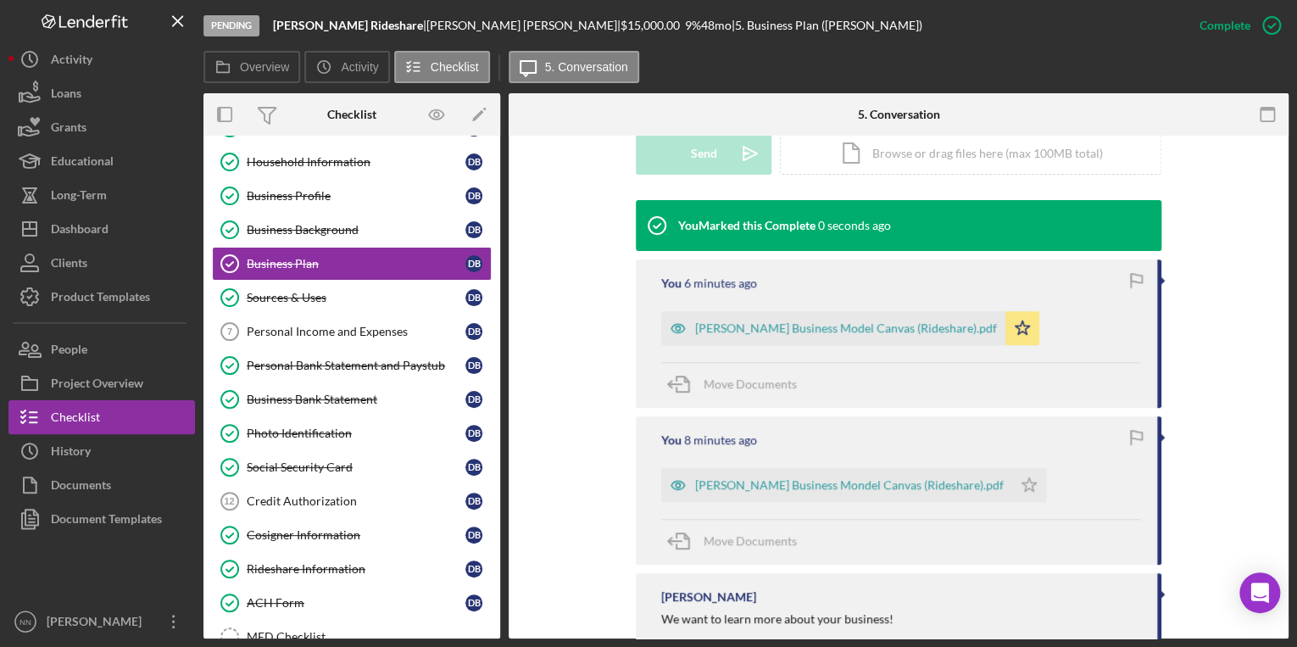
scroll to position [504, 0]
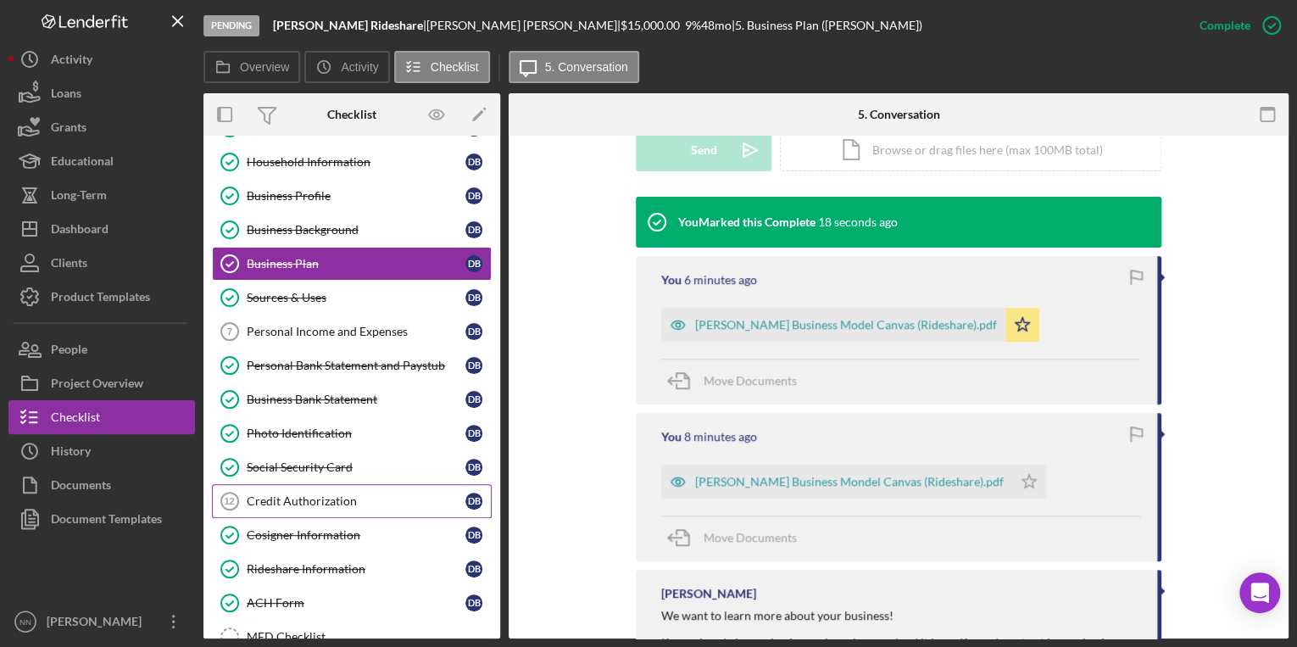
click at [350, 503] on div "Credit Authorization" at bounding box center [356, 501] width 219 height 14
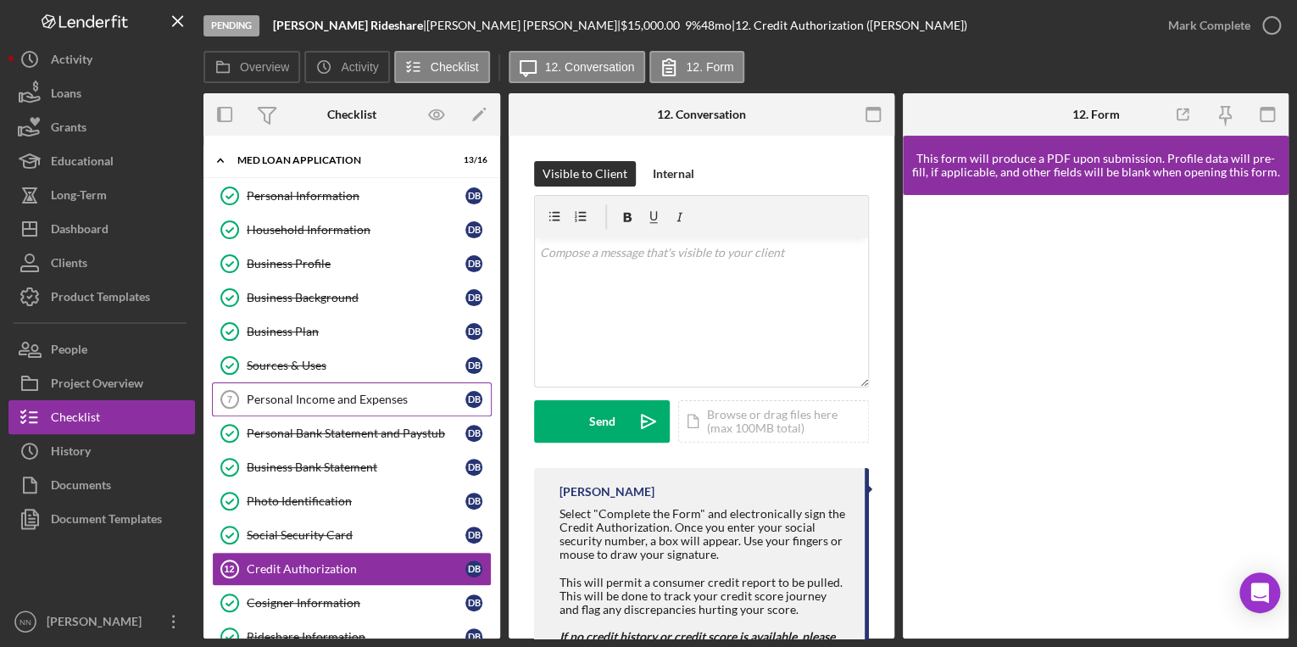
click at [334, 387] on link "Personal Income and Expenses 7 Personal Income and Expenses D B" at bounding box center [352, 399] width 280 height 34
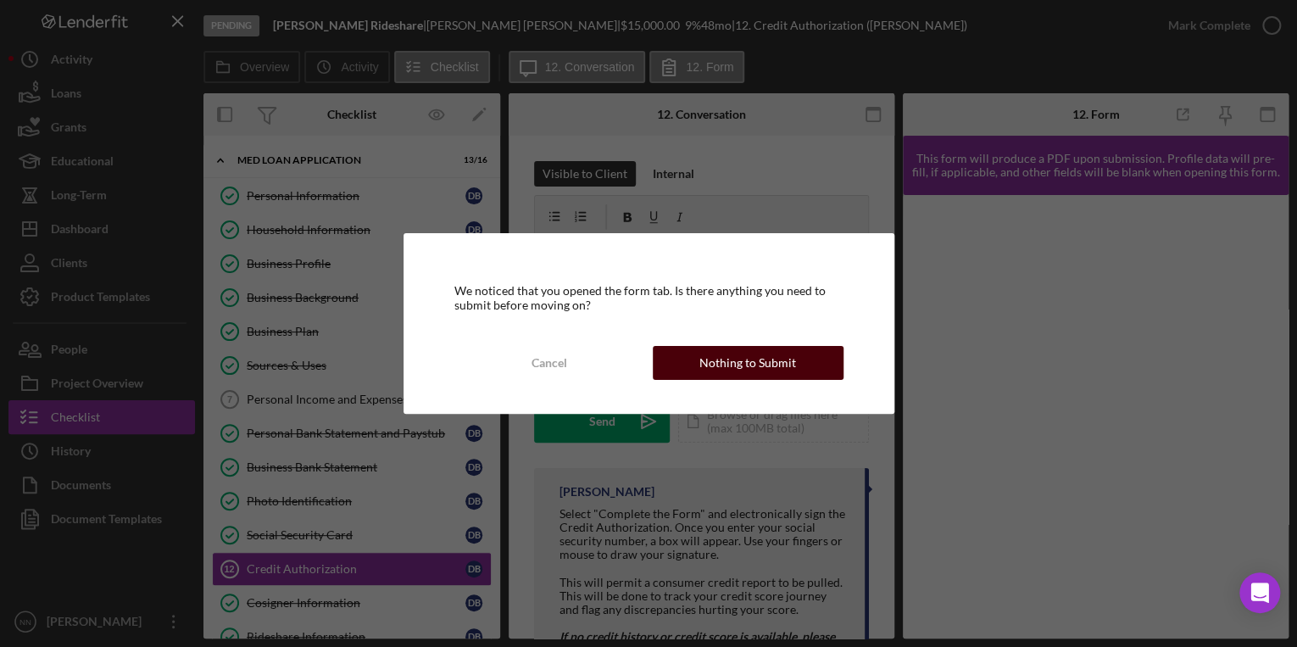
click at [675, 355] on button "Nothing to Submit" at bounding box center [748, 363] width 191 height 34
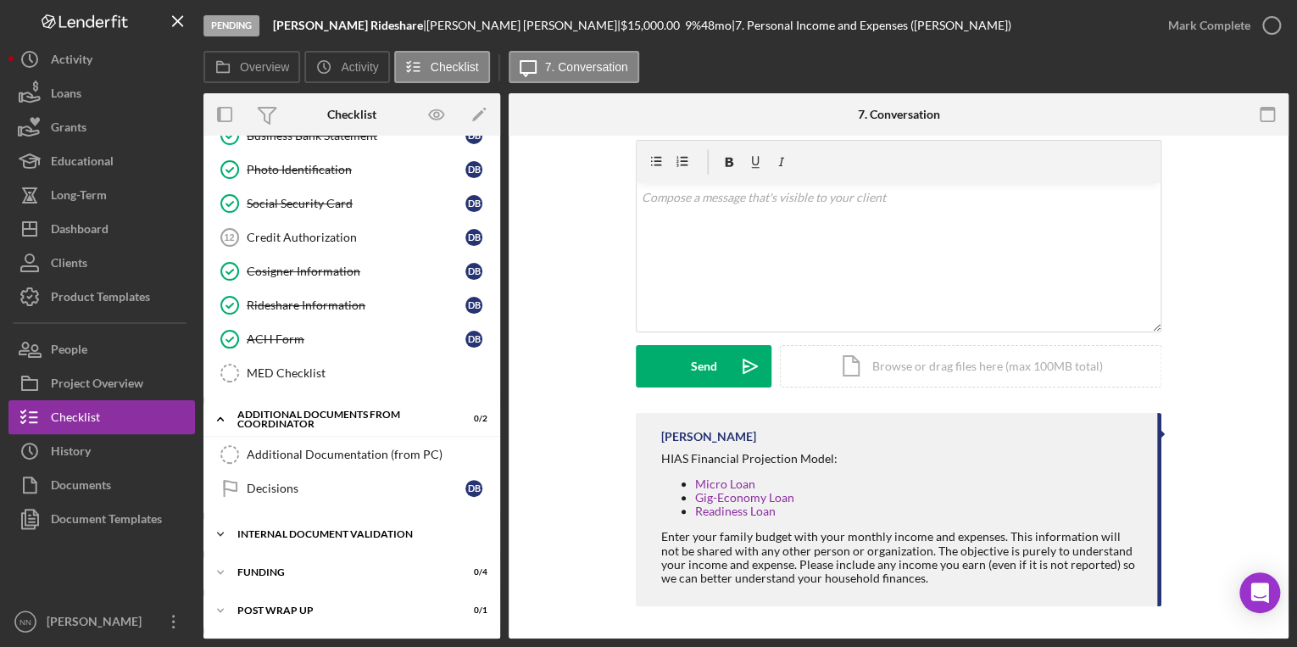
scroll to position [399, 0]
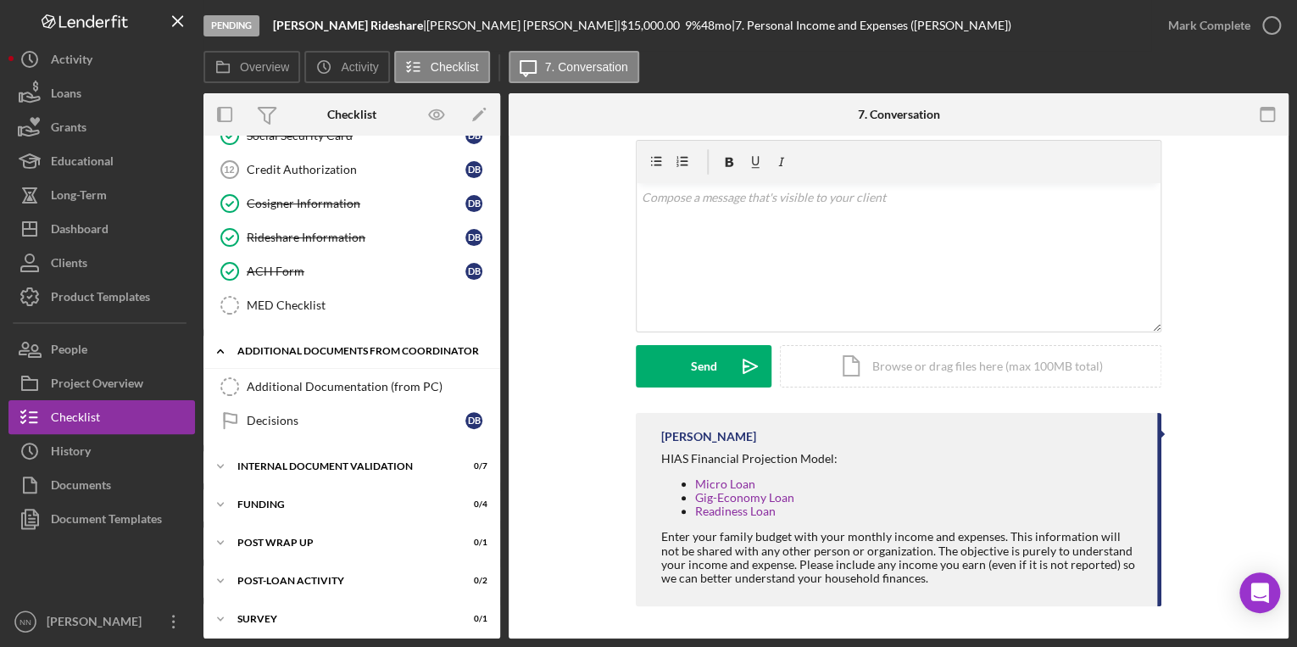
click at [494, 354] on div "Icon/Expander Additional Documents from Coordinator 0 / 2" at bounding box center [351, 351] width 297 height 35
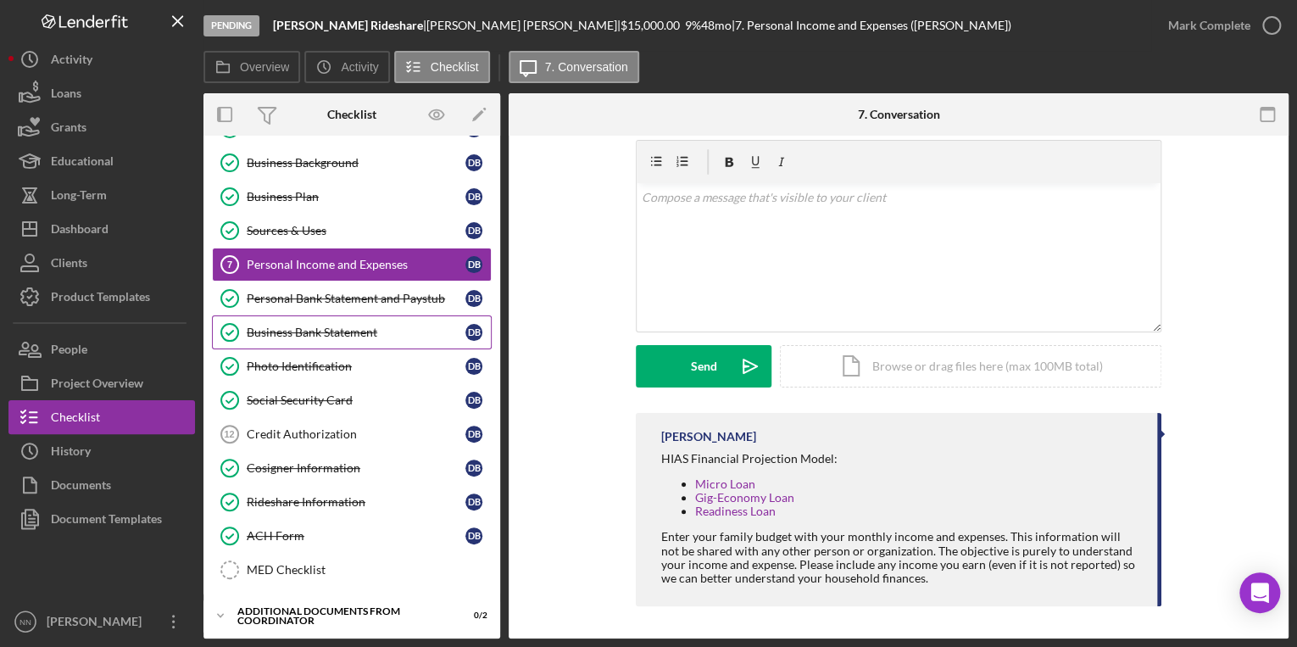
scroll to position [136, 0]
